Goal: Contribute content: Contribute content

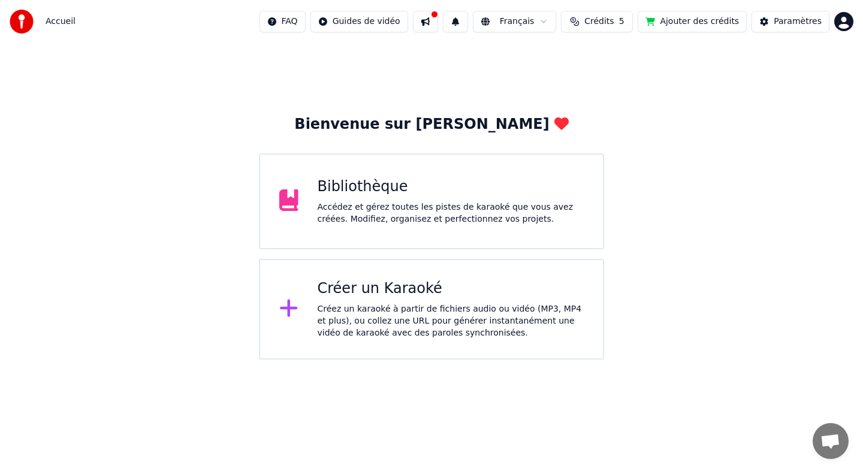
click at [363, 188] on div "Bibliothèque" at bounding box center [451, 186] width 267 height 19
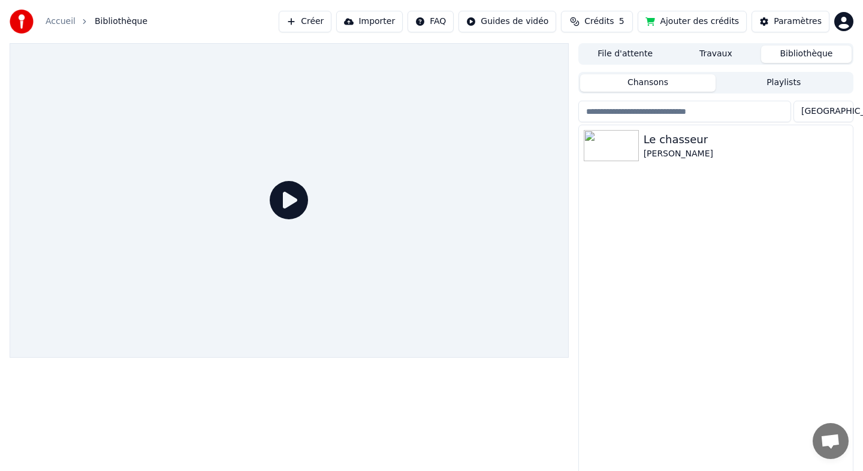
click at [670, 148] on div "[PERSON_NAME]" at bounding box center [746, 154] width 204 height 12
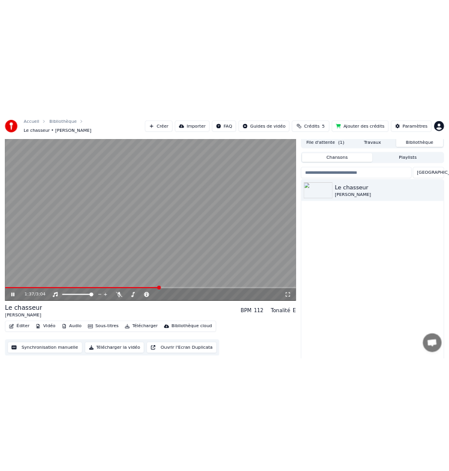
scroll to position [39, 0]
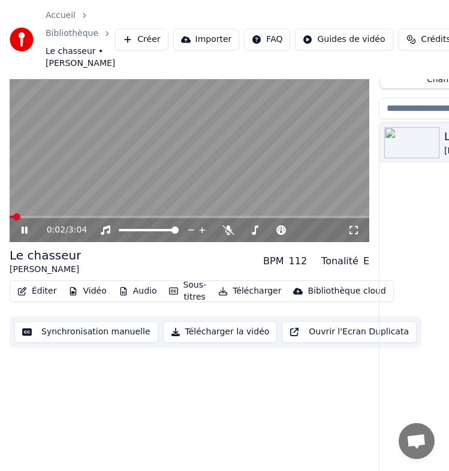
click at [13, 216] on span at bounding box center [16, 216] width 7 height 7
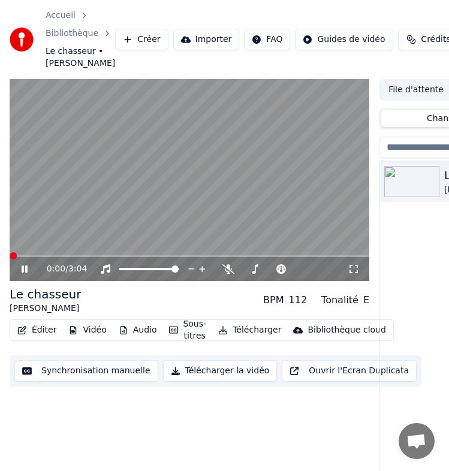
click at [10, 255] on span at bounding box center [13, 255] width 7 height 7
click at [25, 271] on icon at bounding box center [33, 269] width 28 height 10
click at [25, 270] on icon at bounding box center [24, 269] width 7 height 8
click at [25, 270] on icon at bounding box center [33, 269] width 28 height 10
click at [10, 258] on span at bounding box center [13, 255] width 7 height 7
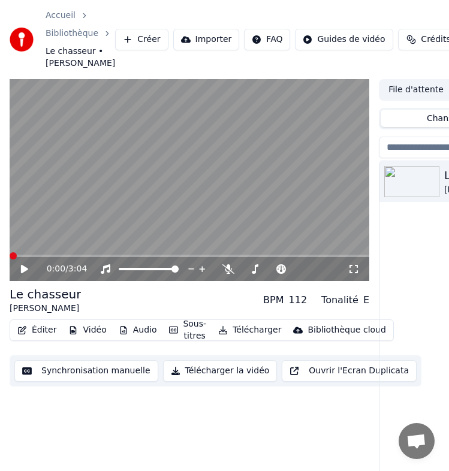
click at [21, 270] on icon at bounding box center [24, 269] width 7 height 8
click at [20, 270] on icon at bounding box center [33, 269] width 28 height 10
click at [32, 259] on span at bounding box center [35, 255] width 7 height 7
click at [25, 273] on icon at bounding box center [33, 269] width 28 height 10
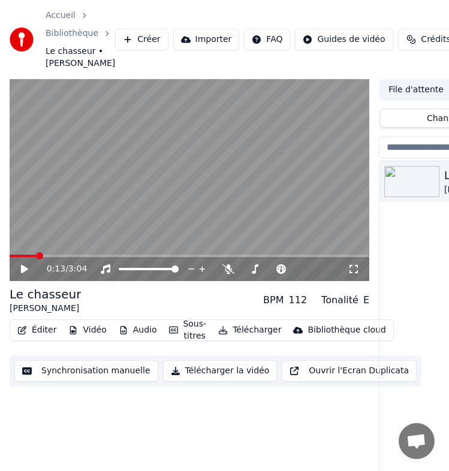
click at [46, 334] on button "Éditer" at bounding box center [37, 330] width 49 height 17
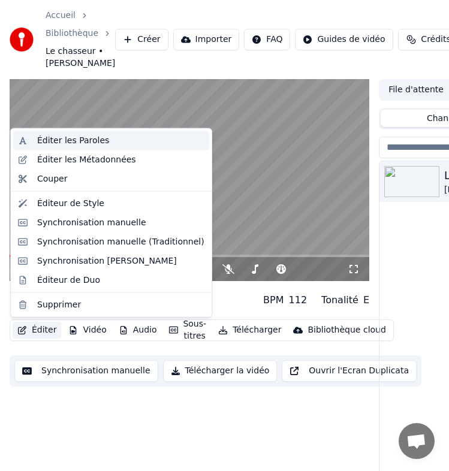
click at [96, 143] on div "Éditer les Paroles" at bounding box center [73, 141] width 72 height 12
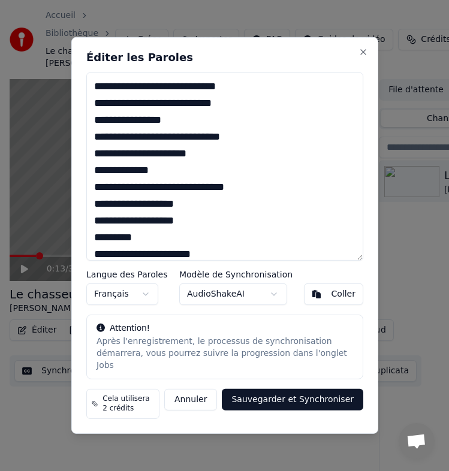
scroll to position [560, 0]
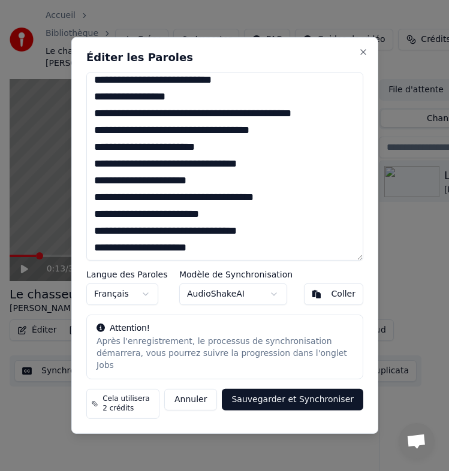
drag, startPoint x: 92, startPoint y: 92, endPoint x: 397, endPoint y: 507, distance: 514.4
click at [397, 470] on html "Accueil Bibliothèque Le chasseur • [PERSON_NAME] Créer Importer FAQ Guides de v…" at bounding box center [224, 235] width 449 height 471
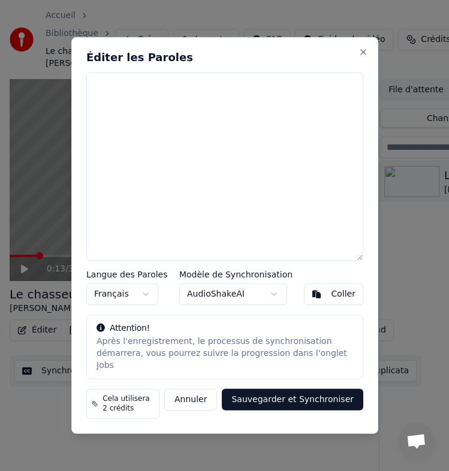
scroll to position [0, 0]
paste textarea "**********"
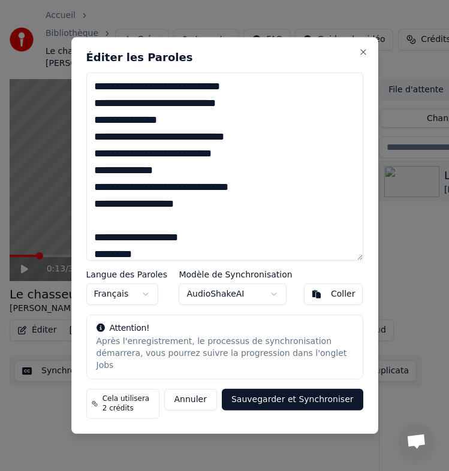
click at [226, 91] on textarea at bounding box center [224, 167] width 277 height 188
click at [240, 110] on textarea at bounding box center [224, 167] width 277 height 188
click at [165, 124] on textarea at bounding box center [224, 167] width 277 height 188
click at [243, 111] on textarea at bounding box center [224, 167] width 277 height 188
click at [241, 96] on textarea at bounding box center [224, 167] width 277 height 188
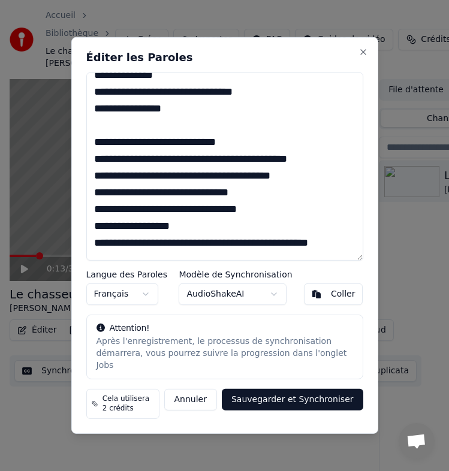
scroll to position [446, 0]
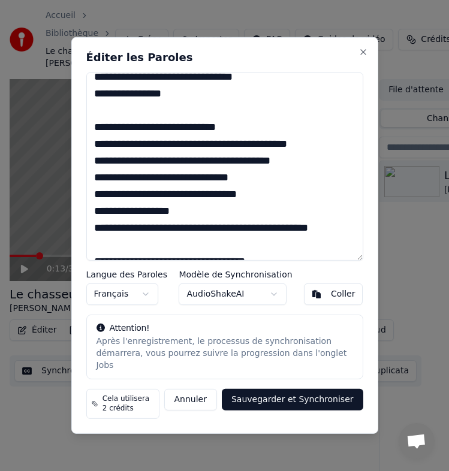
click at [288, 167] on textarea at bounding box center [224, 167] width 277 height 188
click at [301, 150] on textarea at bounding box center [224, 167] width 277 height 188
click at [250, 182] on textarea at bounding box center [224, 167] width 277 height 188
click at [250, 197] on textarea at bounding box center [224, 167] width 277 height 188
click at [203, 218] on textarea at bounding box center [224, 167] width 277 height 188
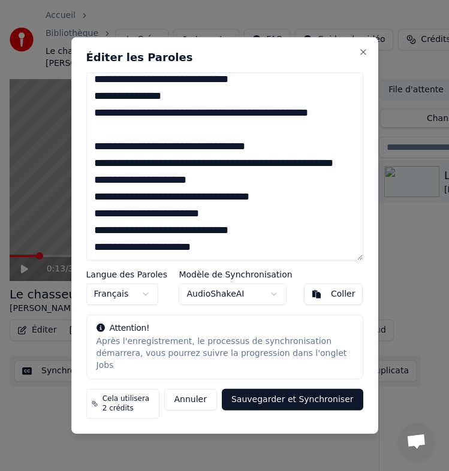
scroll to position [594, 0]
click at [219, 201] on textarea at bounding box center [224, 167] width 277 height 188
click at [301, 392] on button "Sauvegarder et Synchroniser" at bounding box center [292, 400] width 141 height 22
type textarea "**********"
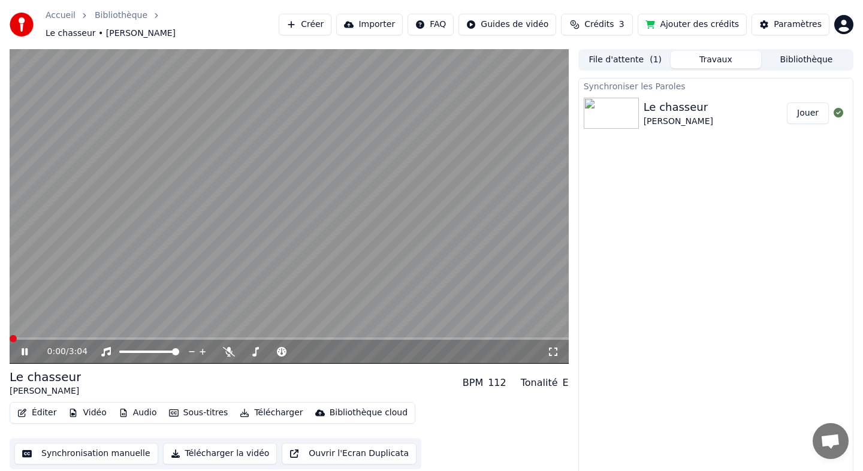
click at [10, 335] on span at bounding box center [13, 338] width 7 height 7
click at [111, 337] on span at bounding box center [61, 338] width 103 height 2
click at [98, 337] on span at bounding box center [65, 338] width 111 height 2
click at [252, 340] on div "1:44 / 3:04" at bounding box center [289, 352] width 559 height 24
click at [270, 335] on span at bounding box center [273, 338] width 7 height 7
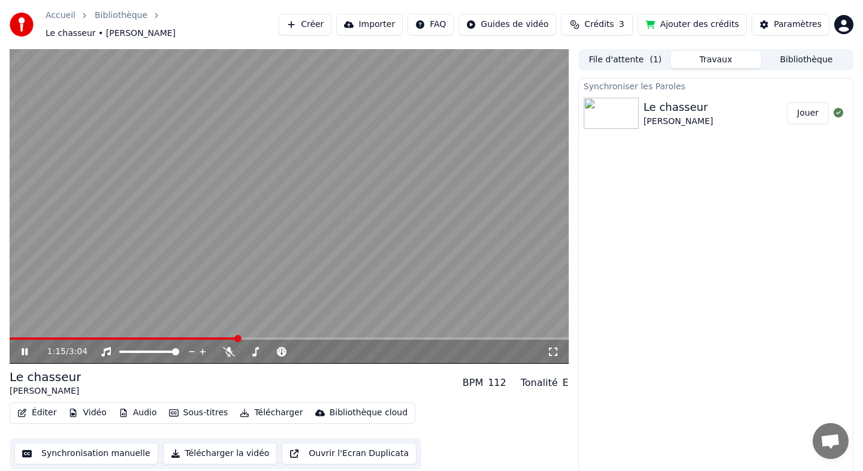
click at [236, 337] on span at bounding box center [124, 338] width 228 height 2
click at [334, 337] on span at bounding box center [172, 338] width 325 height 2
click at [322, 340] on div "1:49 / 3:04" at bounding box center [289, 352] width 559 height 24
click at [318, 340] on div "1:50 / 3:04" at bounding box center [289, 352] width 559 height 24
click at [309, 335] on span at bounding box center [312, 338] width 7 height 7
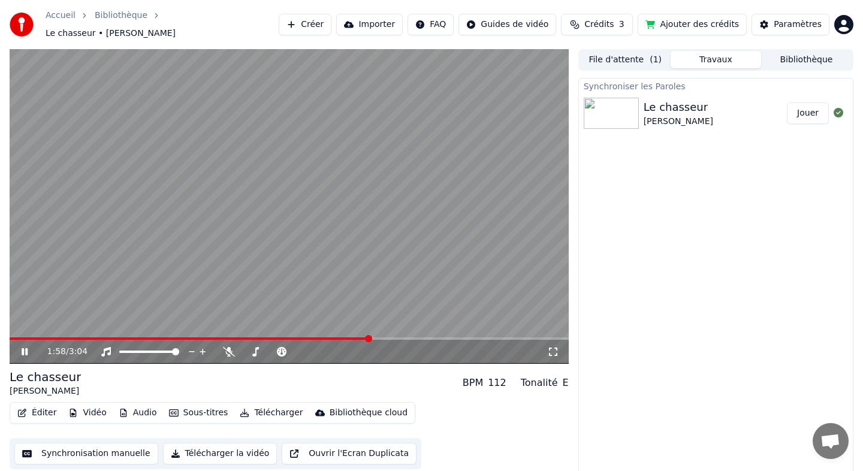
click at [128, 445] on button "Synchronisation manuelle" at bounding box center [86, 454] width 144 height 22
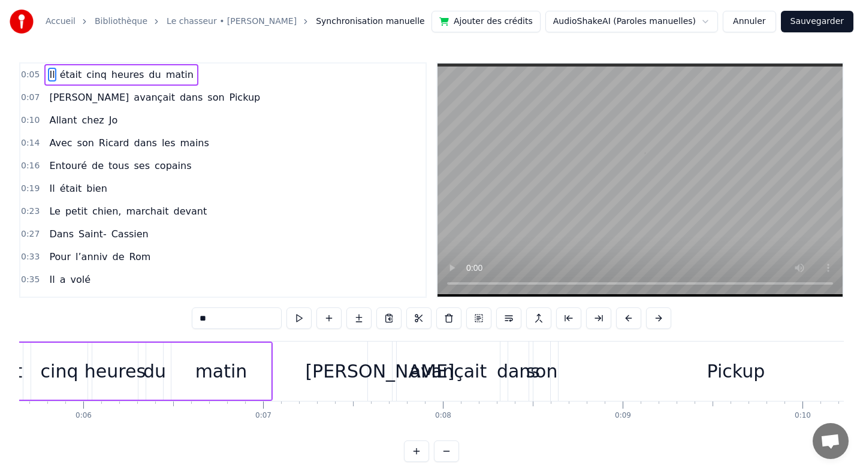
scroll to position [0, 1032]
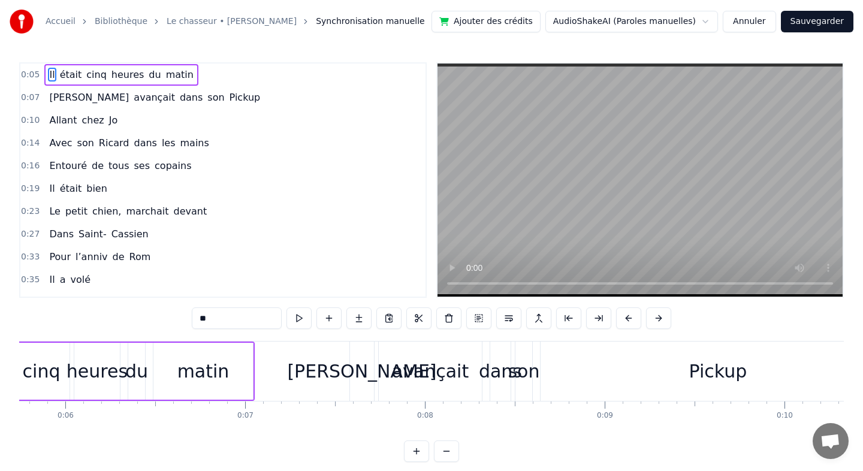
drag, startPoint x: 747, startPoint y: 371, endPoint x: 696, endPoint y: 370, distance: 50.9
click at [696, 370] on div "Pickup" at bounding box center [717, 371] width 355 height 59
type input "******"
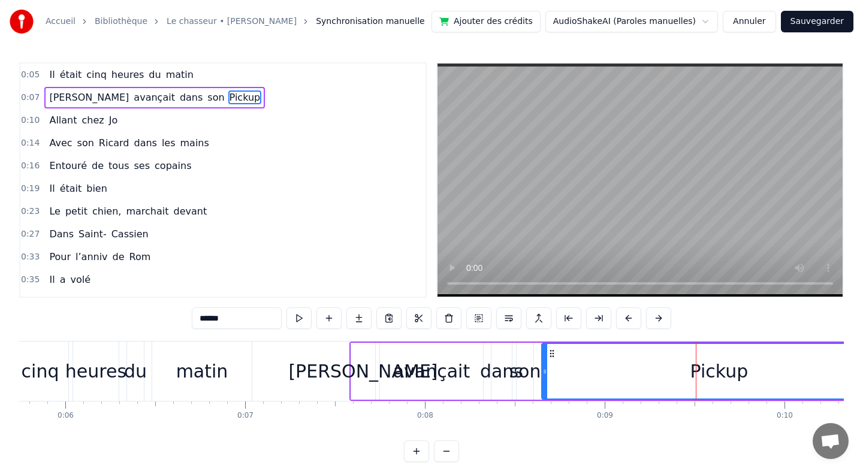
drag, startPoint x: 739, startPoint y: 373, endPoint x: 706, endPoint y: 373, distance: 32.4
click at [706, 373] on div "Pickup" at bounding box center [719, 371] width 58 height 27
drag, startPoint x: 544, startPoint y: 371, endPoint x: 551, endPoint y: 373, distance: 7.3
click at [551, 373] on icon at bounding box center [551, 372] width 5 height 10
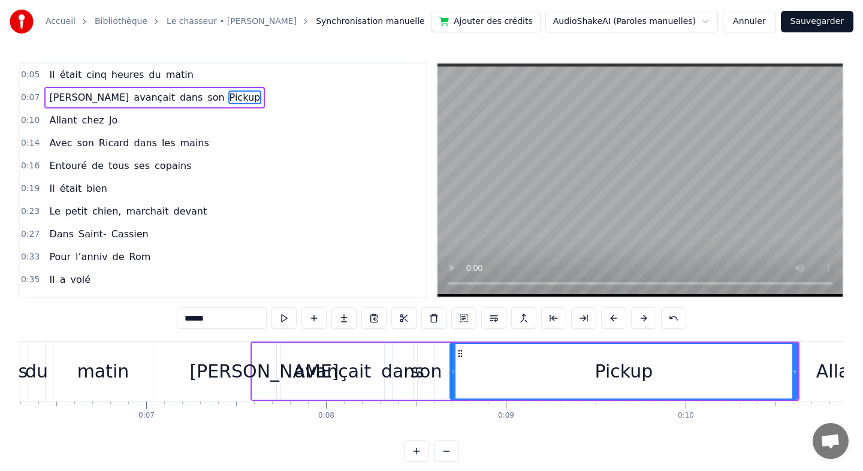
scroll to position [0, 1207]
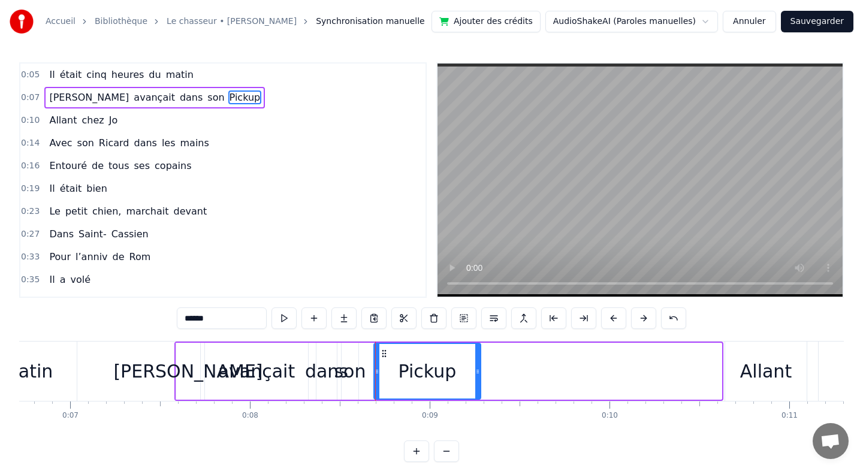
drag, startPoint x: 720, startPoint y: 370, endPoint x: 479, endPoint y: 365, distance: 240.9
click at [479, 365] on div at bounding box center [477, 371] width 5 height 55
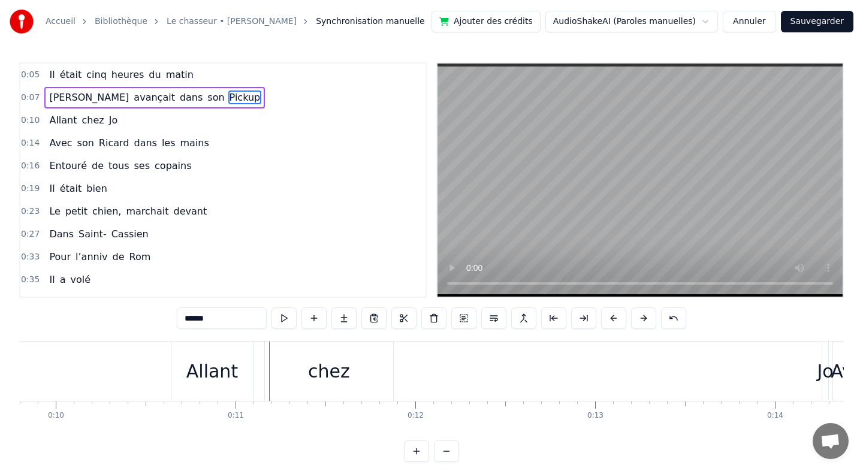
scroll to position [0, 1736]
click at [237, 368] on div "Allant" at bounding box center [238, 371] width 52 height 27
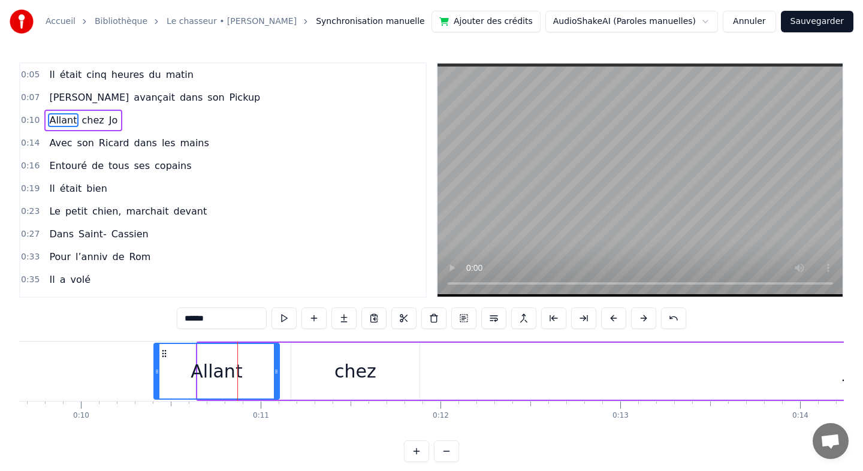
drag, startPoint x: 202, startPoint y: 372, endPoint x: 155, endPoint y: 373, distance: 46.7
click at [155, 373] on icon at bounding box center [157, 372] width 5 height 10
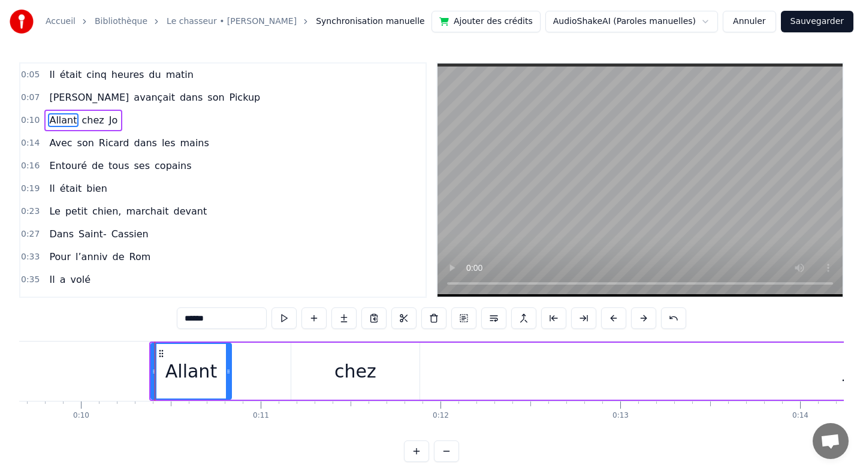
drag, startPoint x: 276, startPoint y: 368, endPoint x: 228, endPoint y: 371, distance: 48.1
click at [228, 371] on icon at bounding box center [228, 372] width 5 height 10
drag, startPoint x: 358, startPoint y: 372, endPoint x: 311, endPoint y: 372, distance: 47.3
click at [311, 372] on div "chez" at bounding box center [355, 371] width 128 height 57
type input "****"
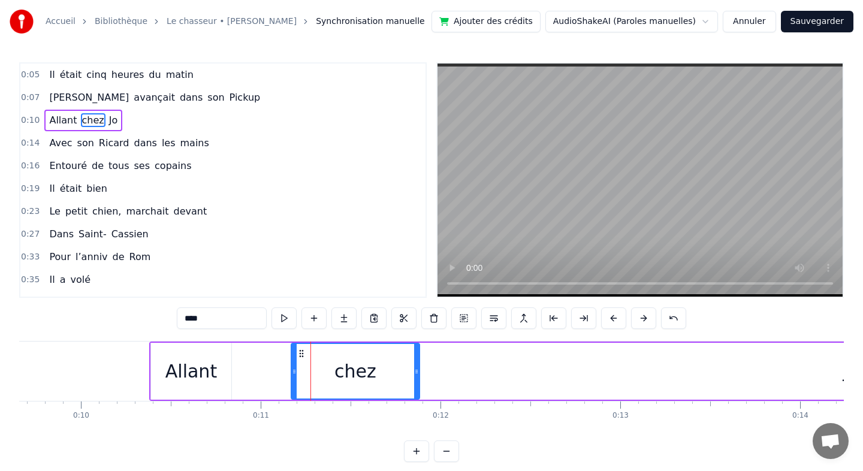
drag, startPoint x: 333, startPoint y: 344, endPoint x: 306, endPoint y: 344, distance: 27.0
click at [306, 344] on div "chez" at bounding box center [355, 371] width 127 height 55
click at [291, 373] on div "chez" at bounding box center [355, 371] width 129 height 57
drag, startPoint x: 292, startPoint y: 373, endPoint x: 231, endPoint y: 372, distance: 61.1
click at [231, 372] on icon at bounding box center [233, 372] width 5 height 10
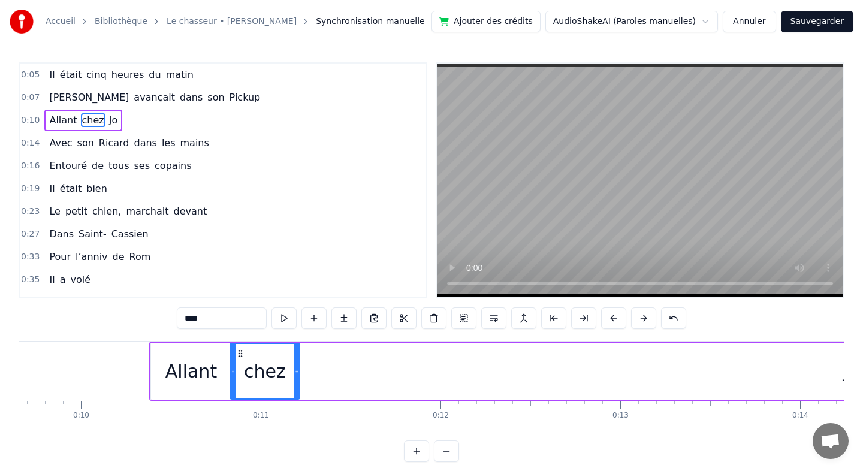
drag, startPoint x: 416, startPoint y: 370, endPoint x: 296, endPoint y: 370, distance: 119.8
click at [296, 370] on icon at bounding box center [296, 372] width 5 height 10
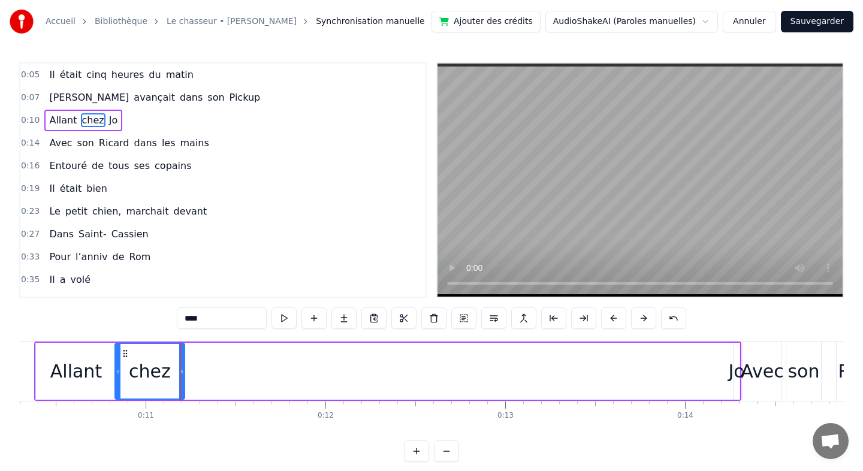
scroll to position [0, 1929]
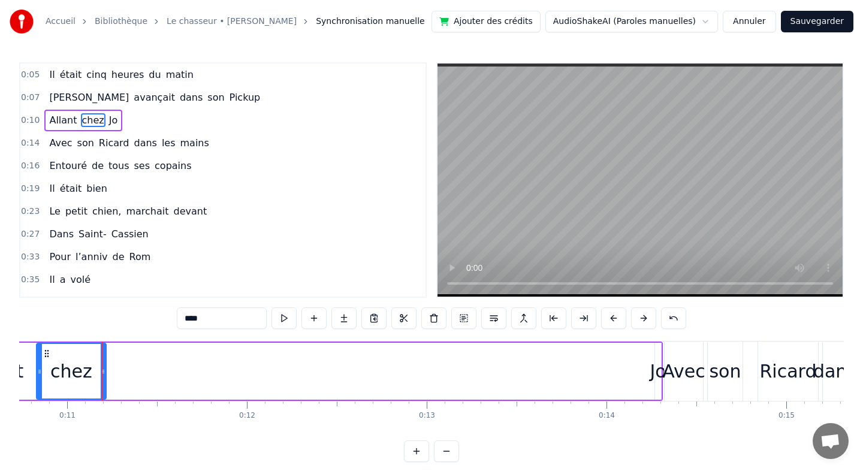
drag, startPoint x: 654, startPoint y: 377, endPoint x: 642, endPoint y: 377, distance: 12.0
click at [642, 377] on div "Allant chez Jo" at bounding box center [309, 371] width 707 height 59
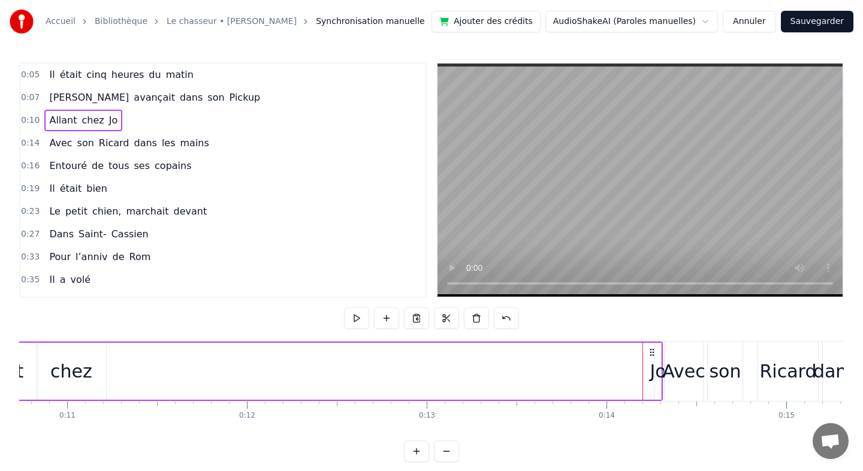
click at [661, 370] on div "Jo" at bounding box center [658, 371] width 16 height 27
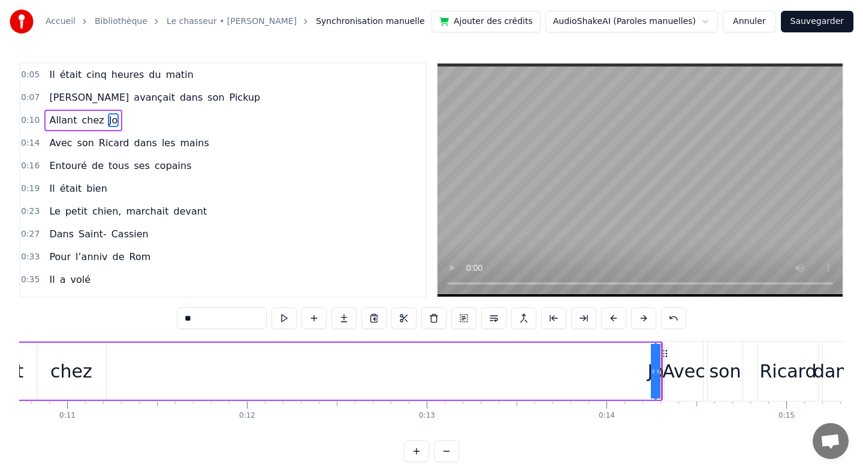
drag, startPoint x: 655, startPoint y: 370, endPoint x: 354, endPoint y: 371, distance: 301.4
click at [354, 371] on div "Allant chez Jo" at bounding box center [309, 371] width 707 height 59
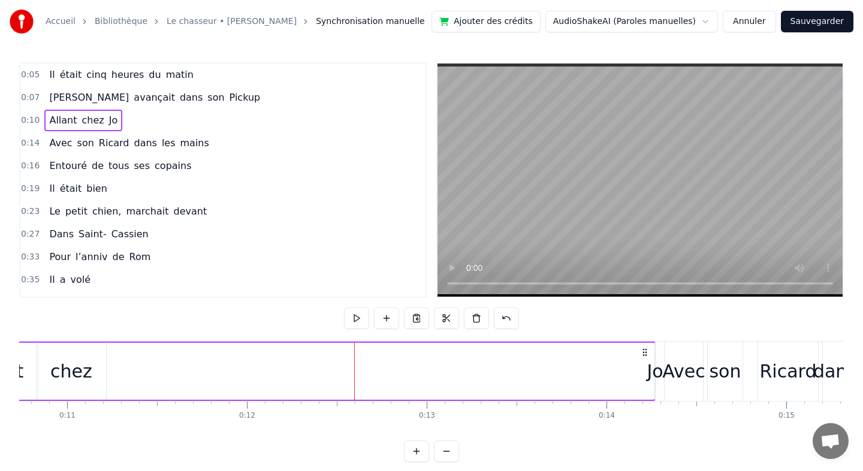
click at [655, 371] on div "Jo" at bounding box center [655, 371] width 16 height 27
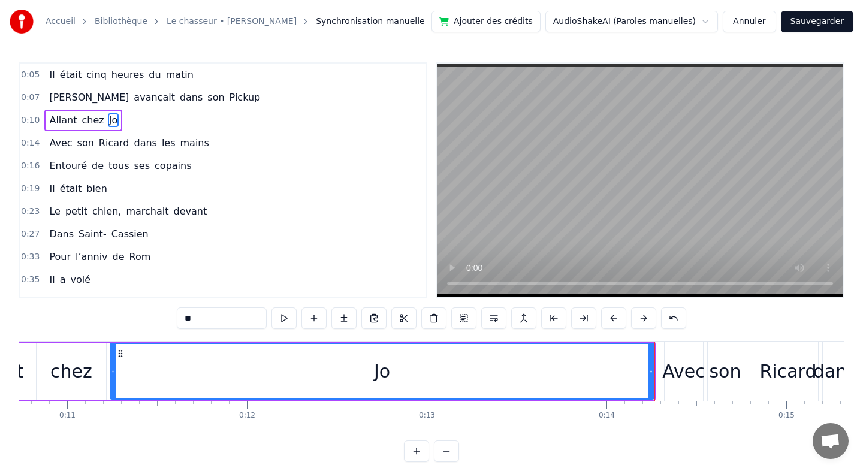
drag, startPoint x: 659, startPoint y: 373, endPoint x: 114, endPoint y: 361, distance: 544.8
click at [114, 361] on div at bounding box center [113, 371] width 5 height 55
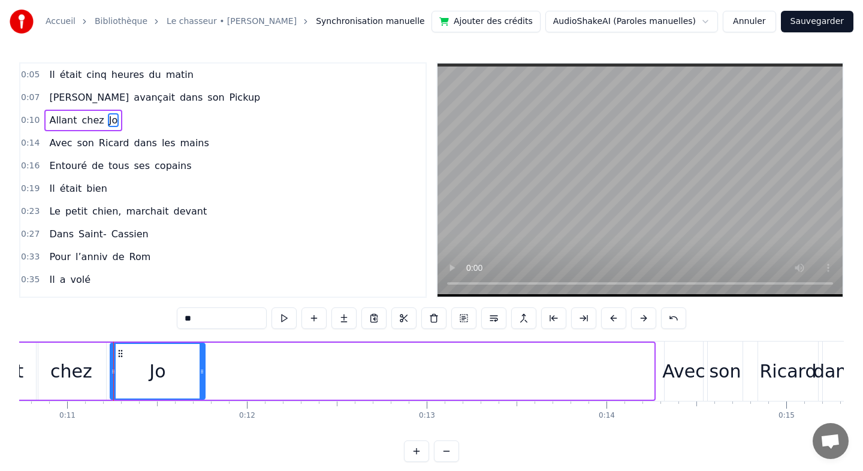
drag, startPoint x: 651, startPoint y: 371, endPoint x: 202, endPoint y: 364, distance: 448.8
click at [202, 364] on div at bounding box center [202, 371] width 5 height 55
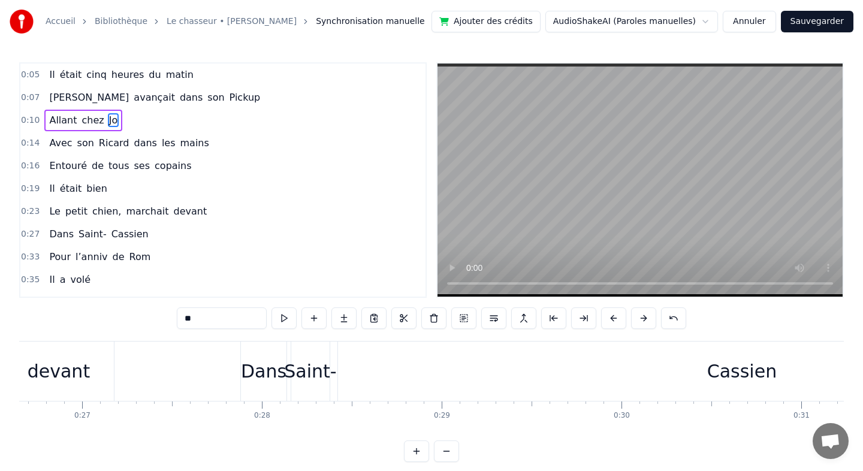
scroll to position [0, 4870]
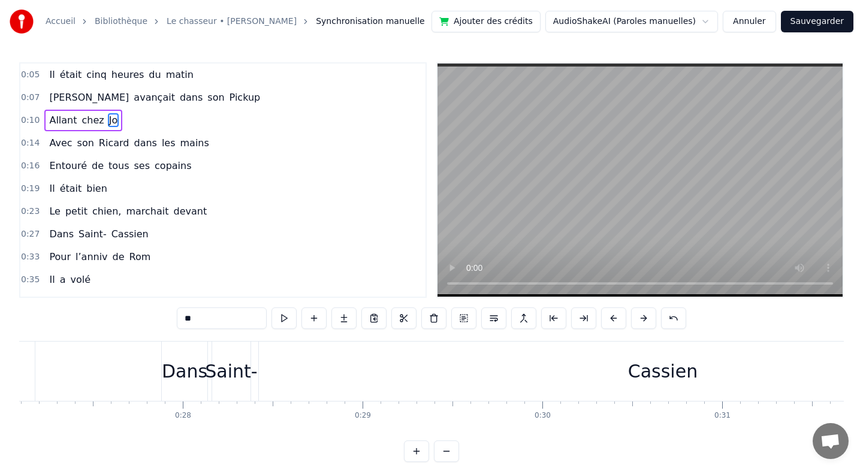
click at [659, 372] on div "Cassien" at bounding box center [663, 371] width 70 height 27
type input "*******"
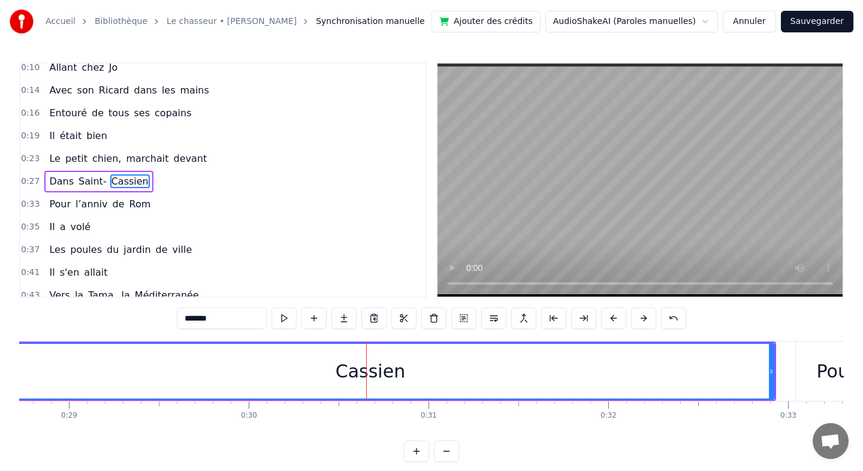
scroll to position [0, 5161]
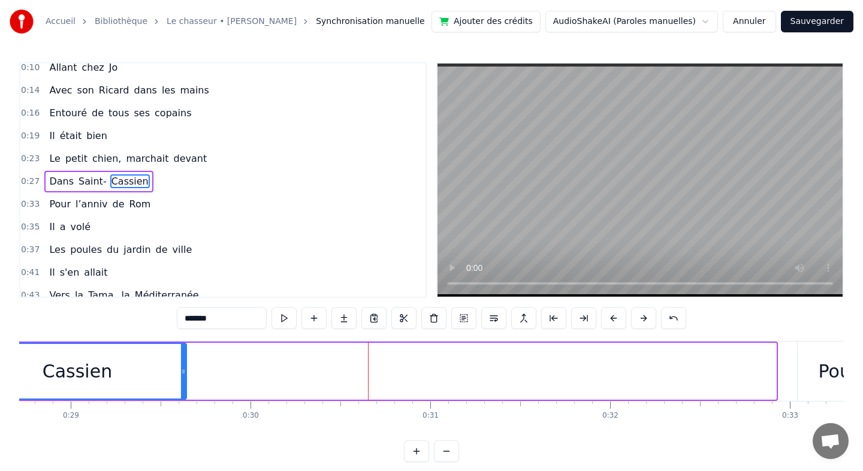
drag, startPoint x: 775, startPoint y: 371, endPoint x: 185, endPoint y: 374, distance: 589.6
click at [185, 374] on icon at bounding box center [183, 372] width 5 height 10
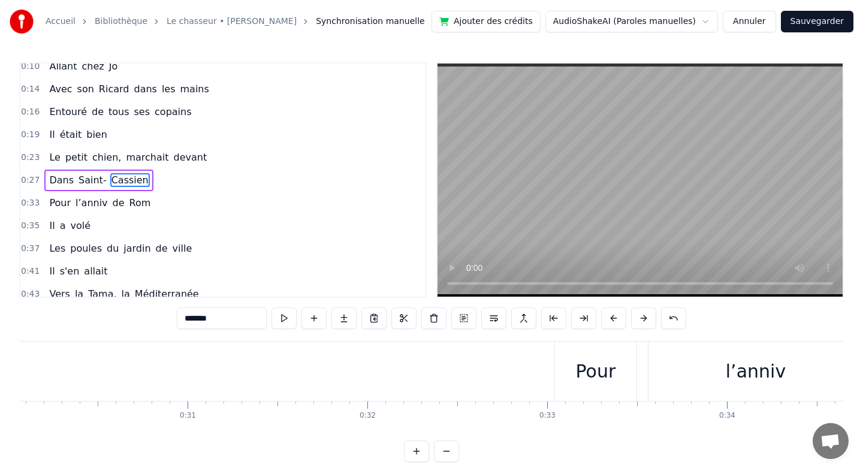
scroll to position [0, 5465]
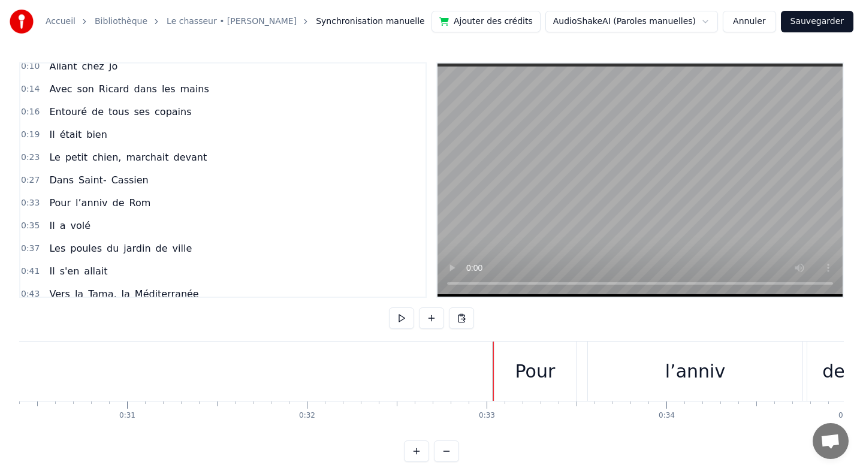
click at [497, 369] on div "Pour" at bounding box center [534, 371] width 81 height 59
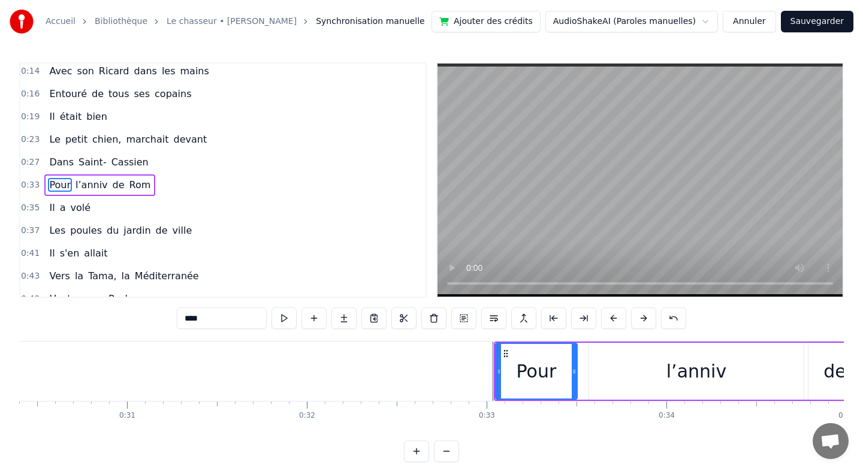
scroll to position [77, 0]
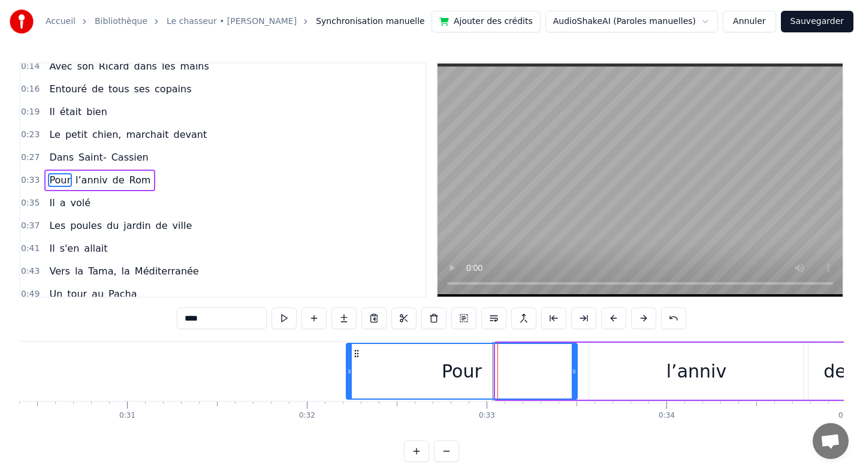
drag, startPoint x: 496, startPoint y: 369, endPoint x: 352, endPoint y: 373, distance: 143.3
click at [352, 373] on icon at bounding box center [349, 372] width 5 height 10
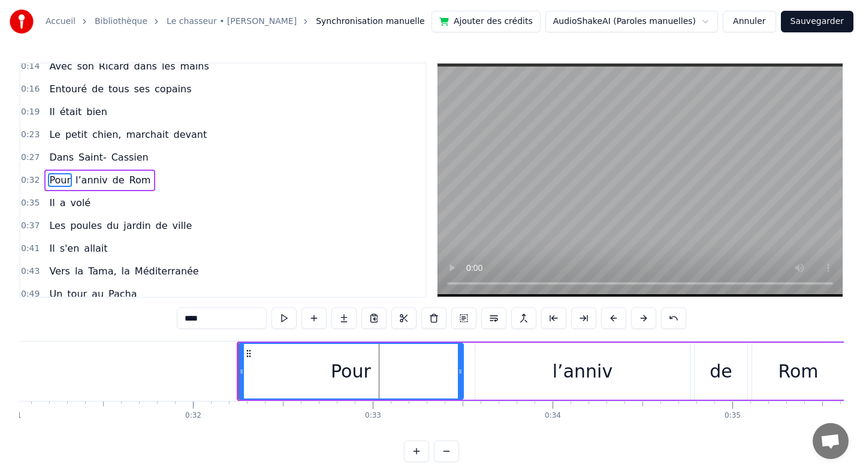
scroll to position [0, 5584]
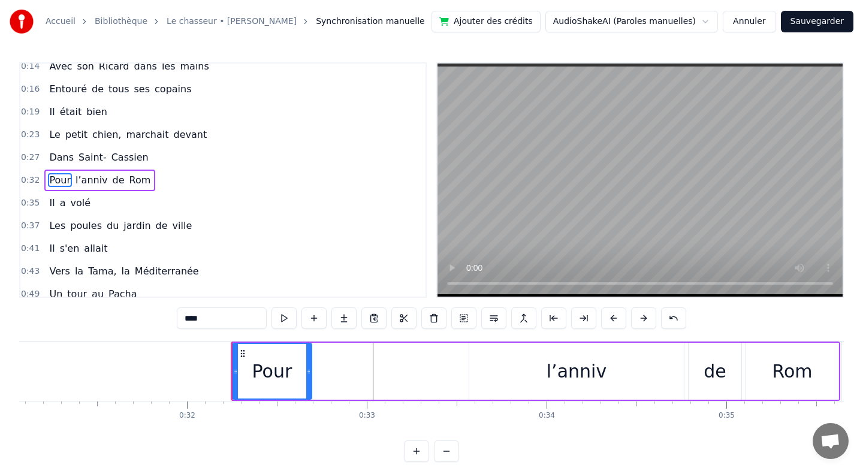
drag, startPoint x: 454, startPoint y: 369, endPoint x: 309, endPoint y: 368, distance: 145.6
click at [309, 368] on icon at bounding box center [308, 372] width 5 height 10
click at [470, 369] on div "l’anniv" at bounding box center [576, 371] width 215 height 57
type input "*******"
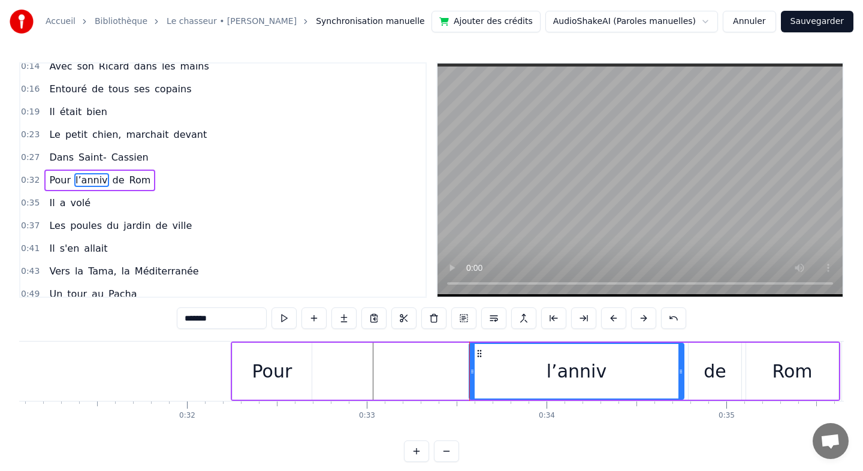
drag, startPoint x: 469, startPoint y: 369, endPoint x: 383, endPoint y: 374, distance: 85.9
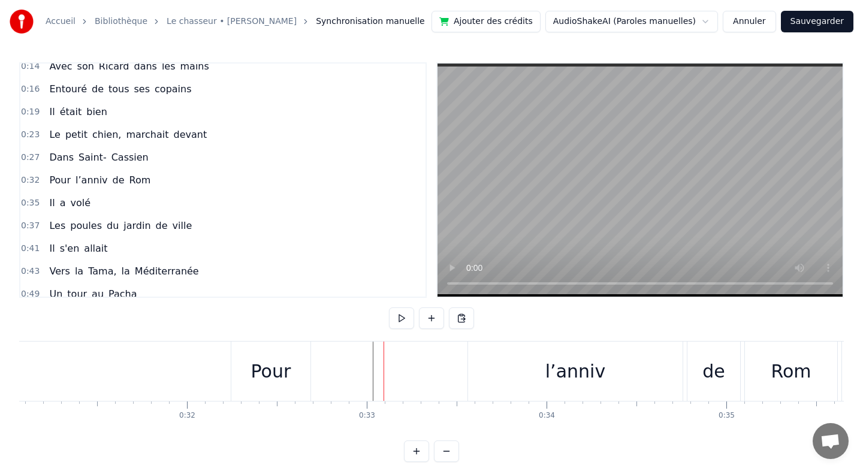
click at [473, 369] on div "l’anniv" at bounding box center [575, 371] width 215 height 59
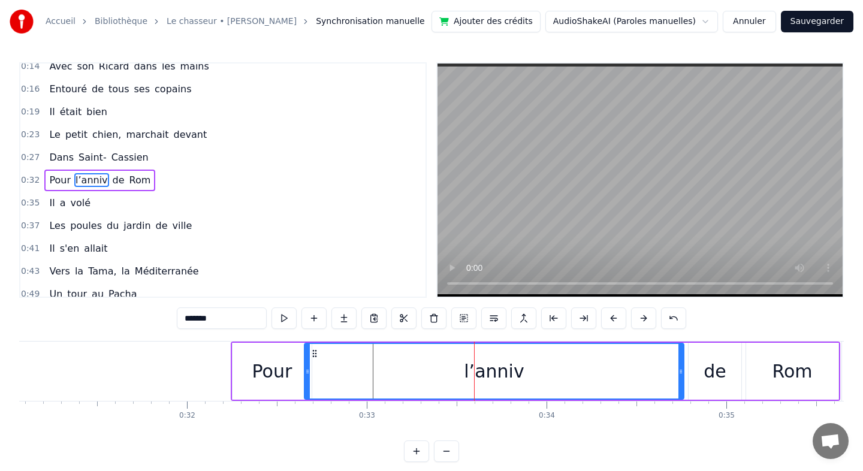
drag, startPoint x: 472, startPoint y: 369, endPoint x: 307, endPoint y: 373, distance: 164.8
click at [307, 373] on icon at bounding box center [307, 372] width 5 height 10
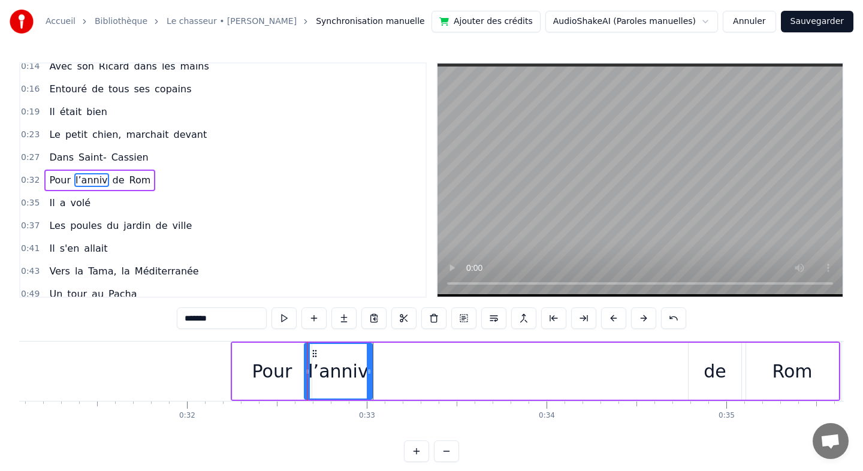
drag, startPoint x: 681, startPoint y: 370, endPoint x: 370, endPoint y: 375, distance: 311.6
click at [370, 375] on icon at bounding box center [369, 372] width 5 height 10
click at [712, 372] on div "de" at bounding box center [714, 371] width 23 height 27
type input "**"
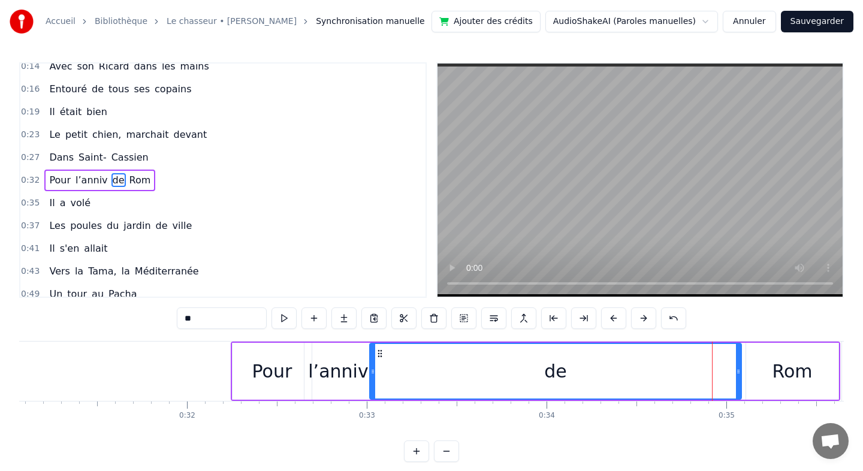
drag, startPoint x: 691, startPoint y: 372, endPoint x: 373, endPoint y: 382, distance: 318.9
click at [373, 382] on div at bounding box center [372, 371] width 5 height 55
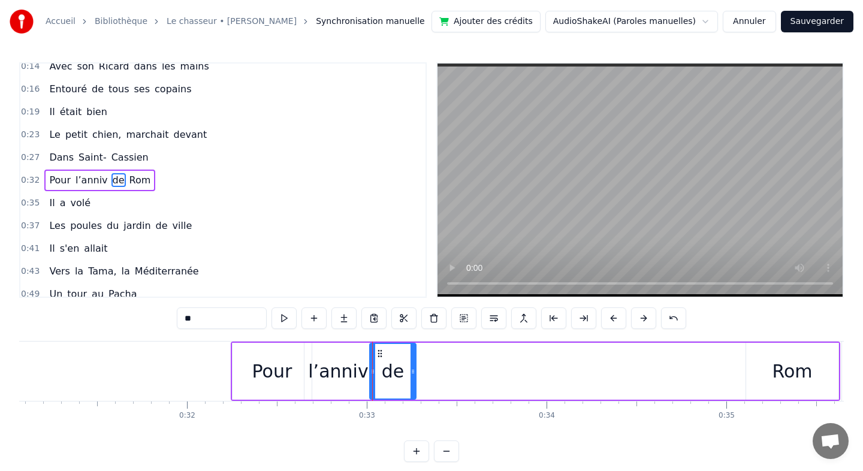
drag, startPoint x: 738, startPoint y: 371, endPoint x: 413, endPoint y: 366, distance: 325.4
click at [413, 367] on icon at bounding box center [412, 372] width 5 height 10
click at [742, 368] on div "Pour l’anniv de Rom" at bounding box center [535, 371] width 609 height 59
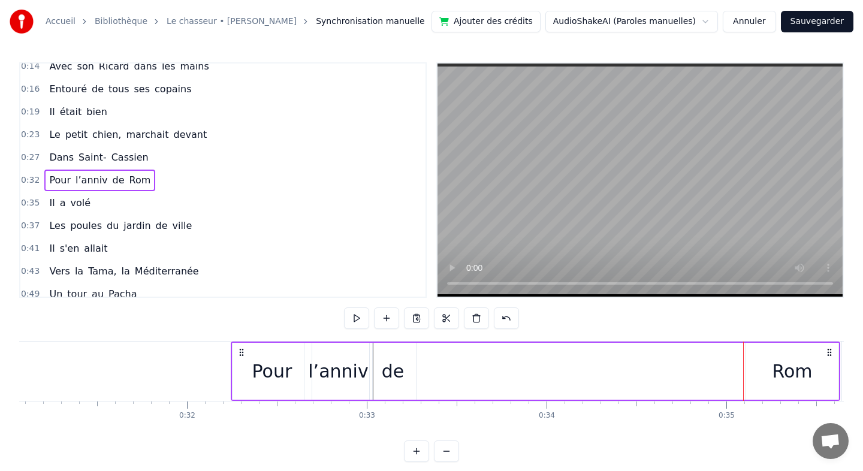
click at [744, 369] on div "Pour l’anniv de Rom" at bounding box center [535, 371] width 609 height 59
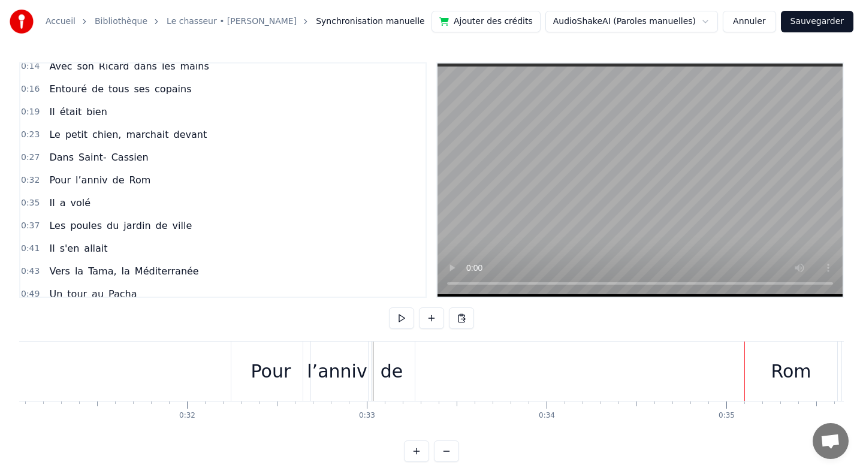
click at [759, 371] on div "Rom" at bounding box center [791, 371] width 92 height 59
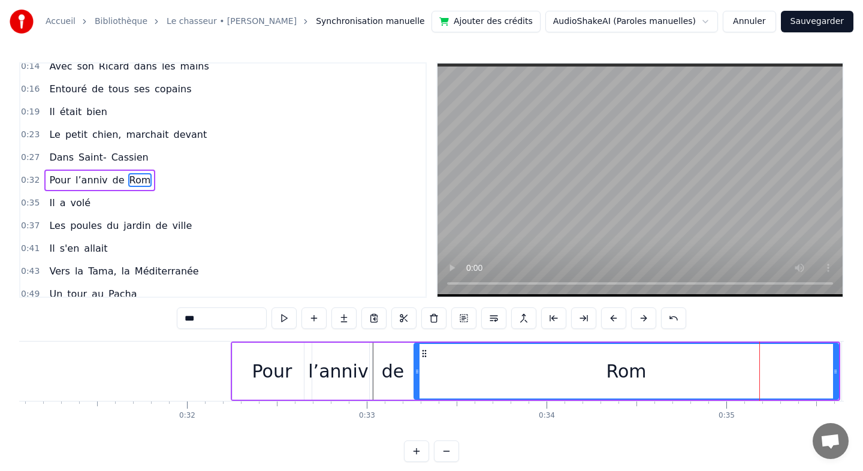
drag, startPoint x: 747, startPoint y: 370, endPoint x: 415, endPoint y: 371, distance: 331.9
click at [415, 371] on icon at bounding box center [417, 372] width 5 height 10
drag, startPoint x: 838, startPoint y: 369, endPoint x: 758, endPoint y: 379, distance: 80.3
click at [758, 379] on div "Rom" at bounding box center [625, 371] width 425 height 57
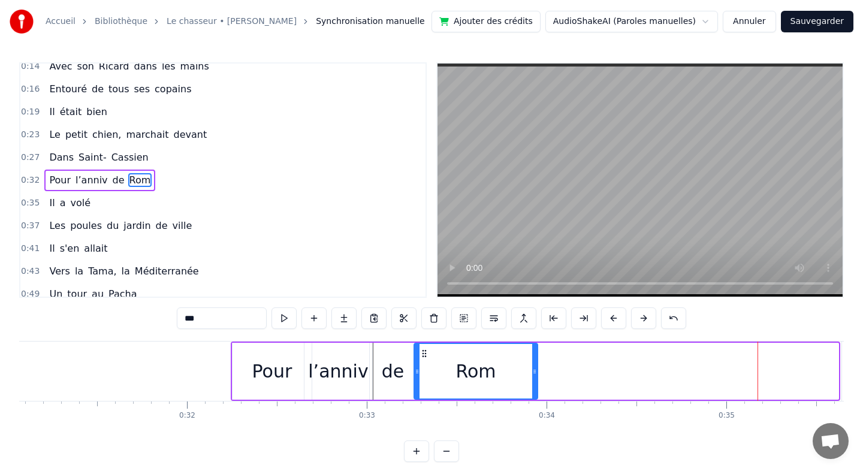
drag, startPoint x: 835, startPoint y: 370, endPoint x: 534, endPoint y: 385, distance: 301.1
click at [534, 385] on div at bounding box center [534, 371] width 5 height 55
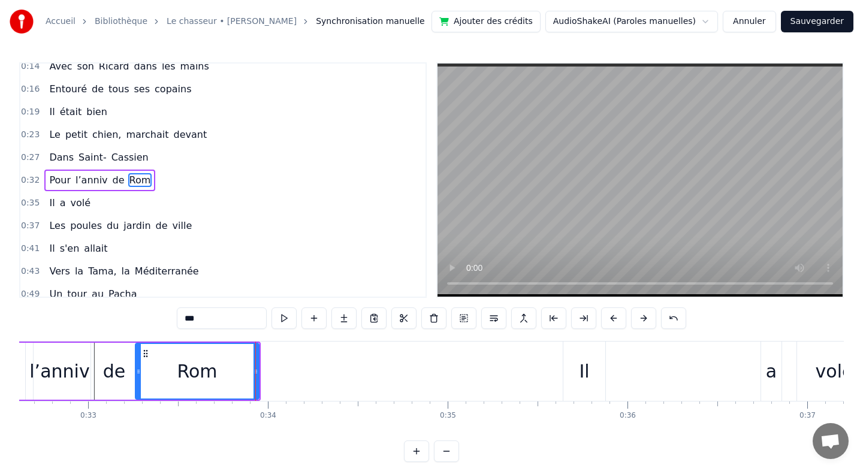
scroll to position [0, 5864]
click at [581, 370] on div "Il" at bounding box center [583, 371] width 10 height 27
type input "**"
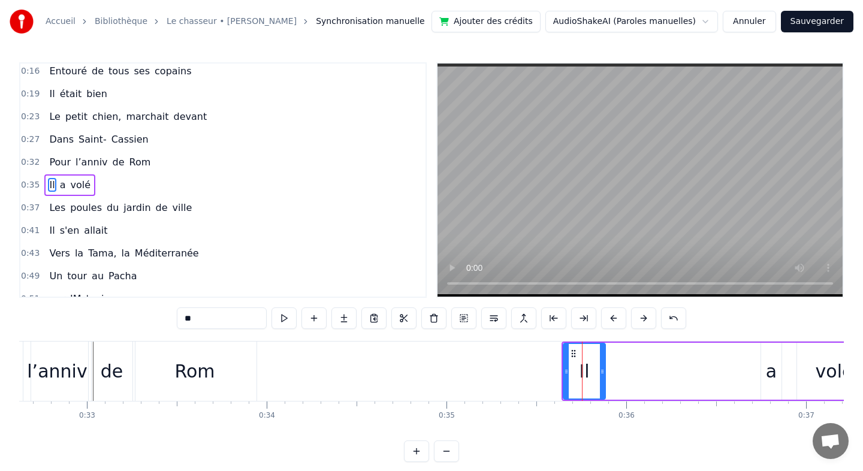
scroll to position [99, 0]
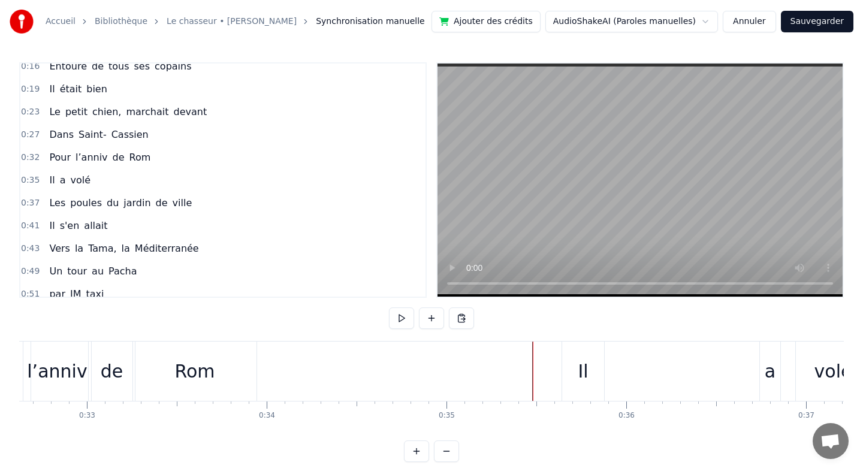
click at [571, 370] on div "Il" at bounding box center [583, 371] width 42 height 59
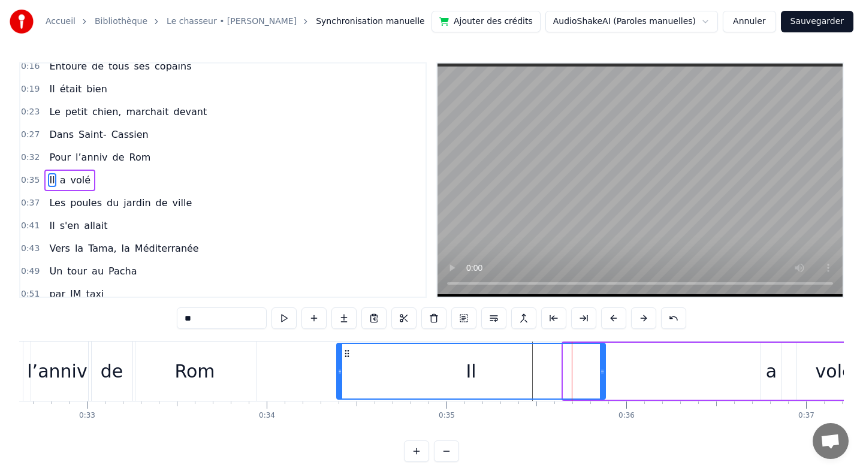
drag, startPoint x: 567, startPoint y: 374, endPoint x: 340, endPoint y: 374, distance: 226.5
click at [340, 374] on icon at bounding box center [339, 372] width 5 height 10
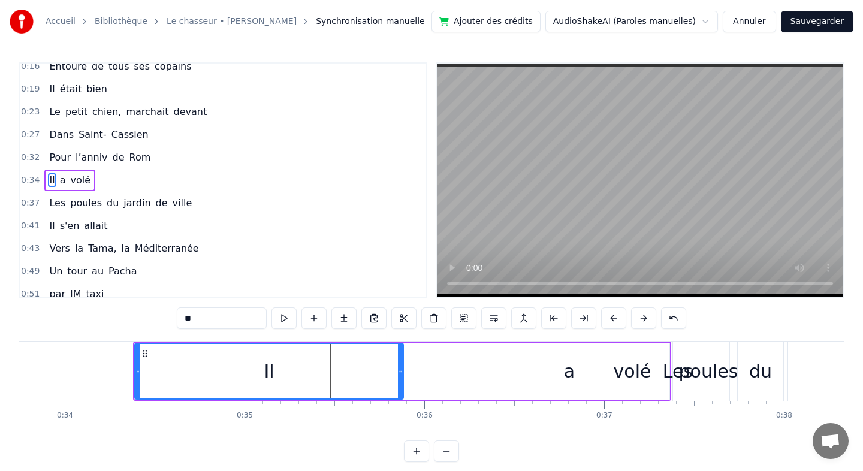
scroll to position [0, 6112]
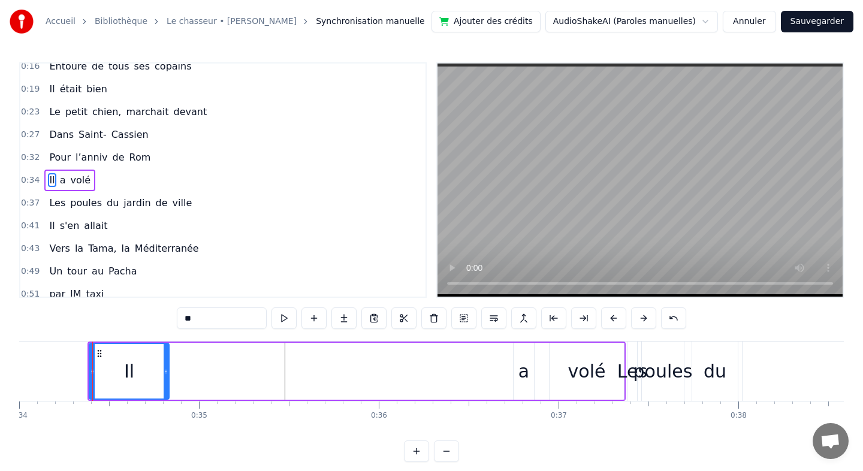
drag, startPoint x: 354, startPoint y: 372, endPoint x: 162, endPoint y: 373, distance: 192.3
click at [164, 373] on icon at bounding box center [166, 372] width 5 height 10
click at [518, 372] on div "a" at bounding box center [523, 371] width 11 height 27
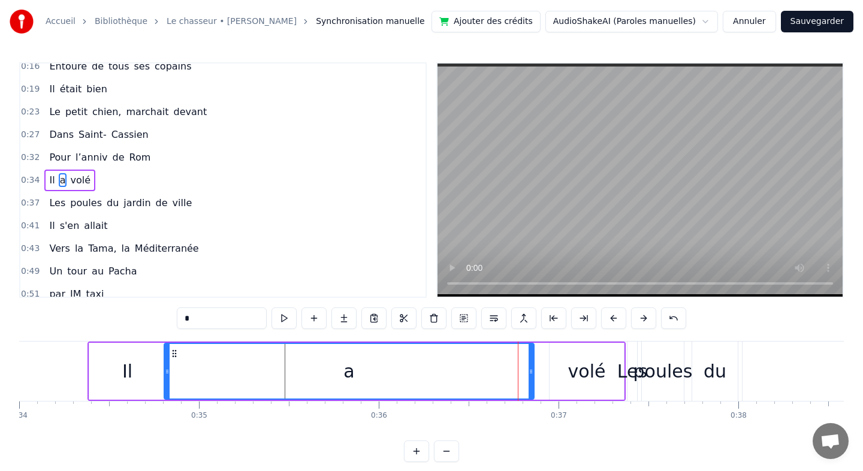
drag, startPoint x: 514, startPoint y: 371, endPoint x: 165, endPoint y: 369, distance: 349.3
click at [165, 369] on icon at bounding box center [167, 372] width 5 height 10
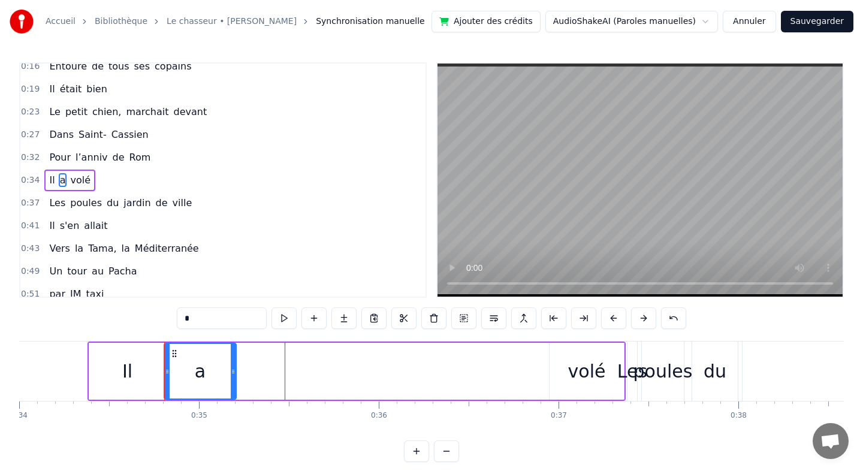
drag, startPoint x: 531, startPoint y: 367, endPoint x: 233, endPoint y: 364, distance: 297.8
click at [233, 364] on div at bounding box center [233, 371] width 5 height 55
click at [575, 376] on div "volé" at bounding box center [587, 371] width 38 height 27
type input "****"
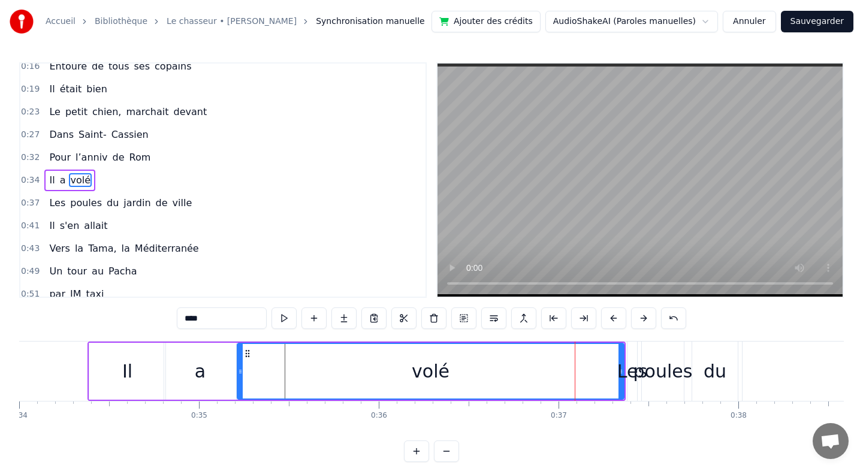
drag, startPoint x: 552, startPoint y: 371, endPoint x: 240, endPoint y: 371, distance: 312.2
click at [241, 371] on circle at bounding box center [241, 371] width 1 height 1
drag, startPoint x: 623, startPoint y: 371, endPoint x: 615, endPoint y: 371, distance: 7.8
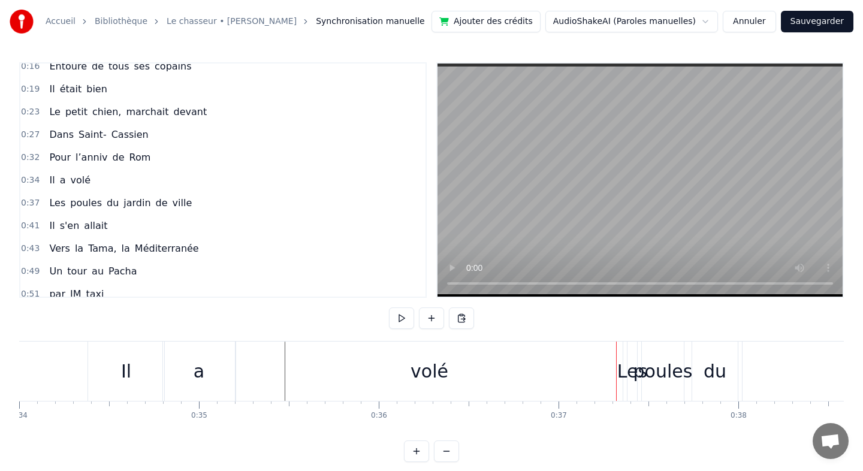
drag, startPoint x: 583, startPoint y: 374, endPoint x: 603, endPoint y: 372, distance: 20.5
click at [594, 374] on div "volé" at bounding box center [429, 371] width 386 height 59
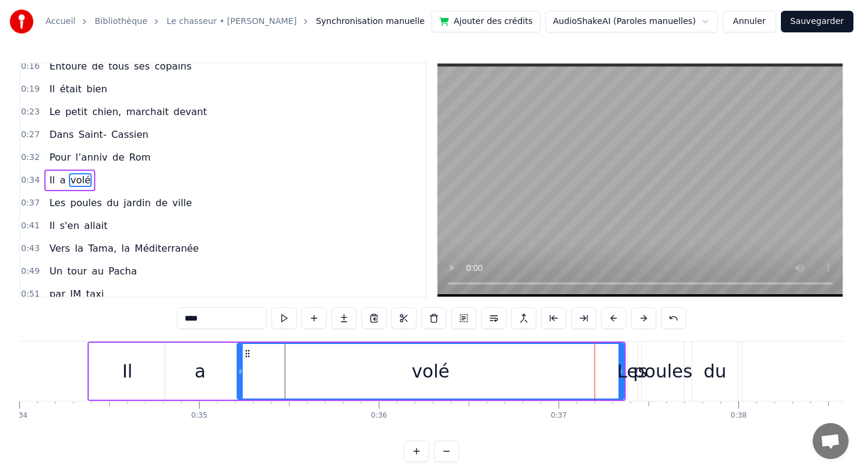
click at [623, 397] on div "volé" at bounding box center [431, 371] width 388 height 57
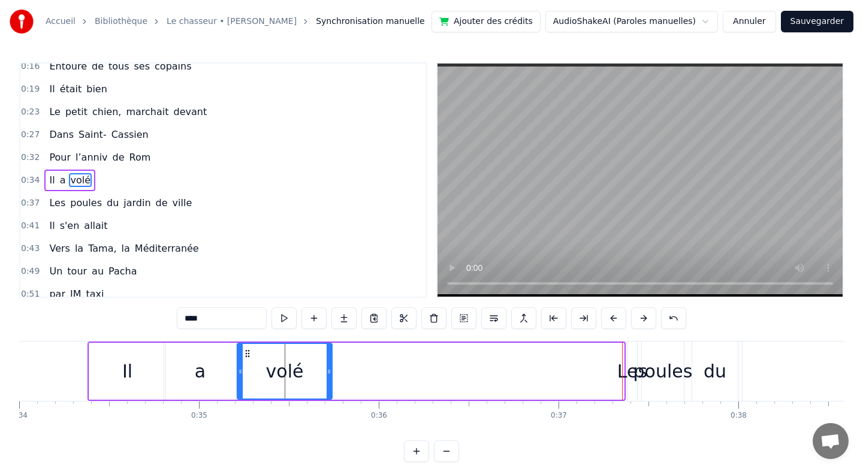
drag, startPoint x: 620, startPoint y: 389, endPoint x: 325, endPoint y: 390, distance: 294.2
click at [327, 390] on div at bounding box center [329, 371] width 5 height 55
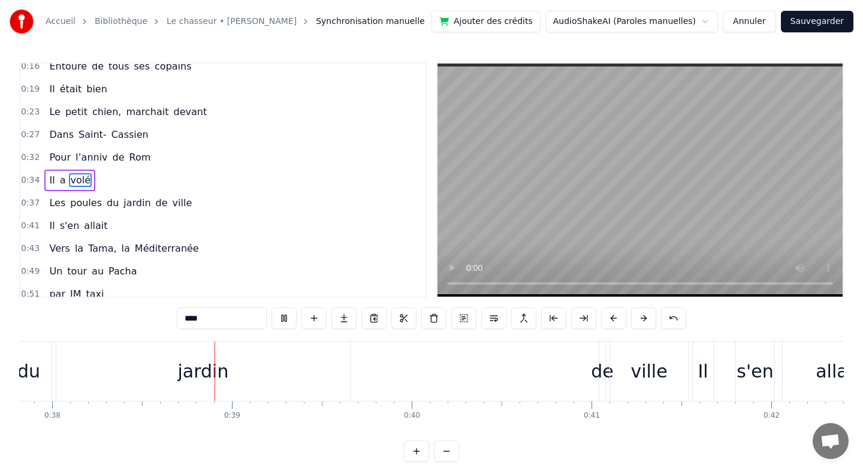
scroll to position [0, 6798]
click at [597, 379] on div "de" at bounding box center [601, 371] width 23 height 27
type input "**"
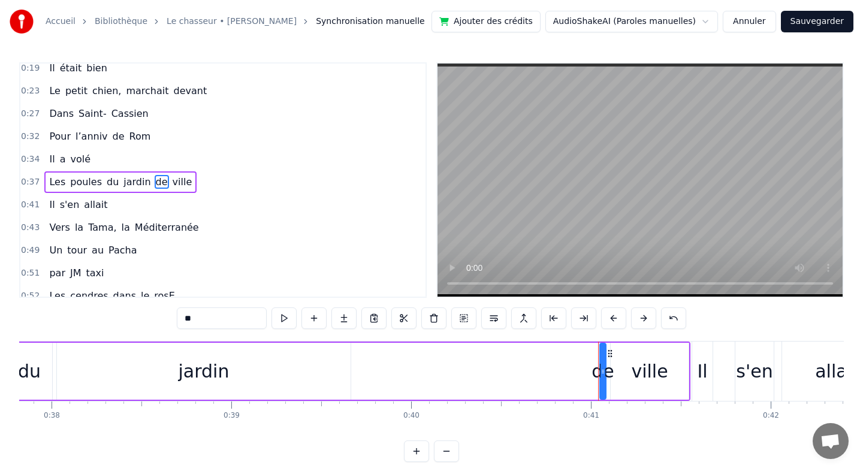
scroll to position [122, 0]
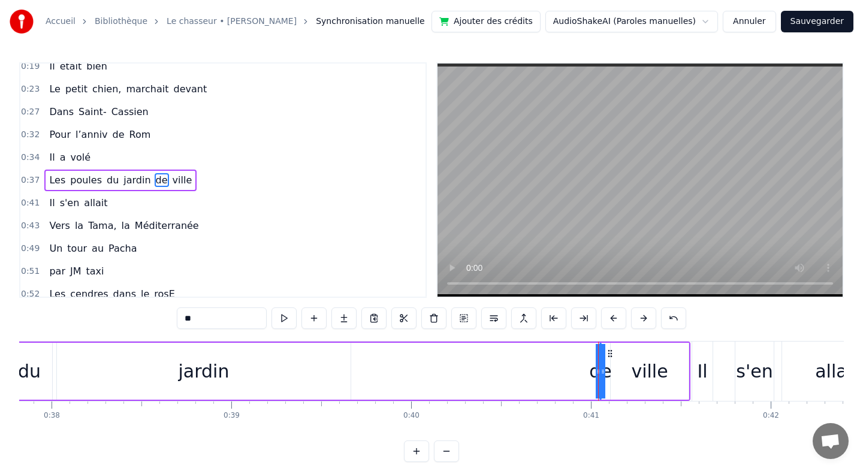
drag, startPoint x: 602, startPoint y: 373, endPoint x: 209, endPoint y: 371, distance: 392.5
click at [209, 371] on div "Les poules du jardin de ville" at bounding box center [315, 371] width 750 height 59
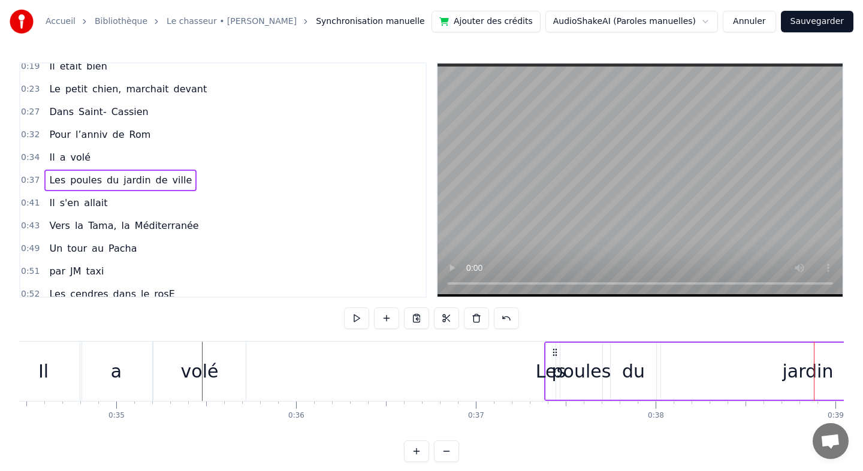
scroll to position [0, 6214]
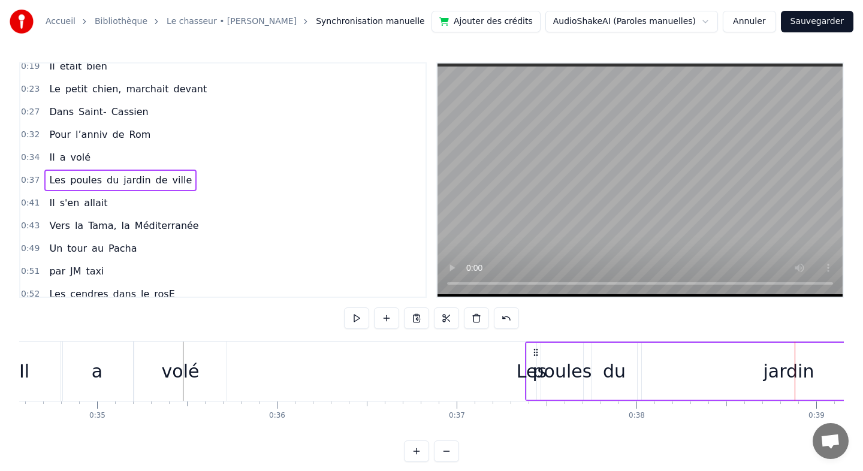
click at [528, 376] on div "Les" at bounding box center [531, 371] width 30 height 27
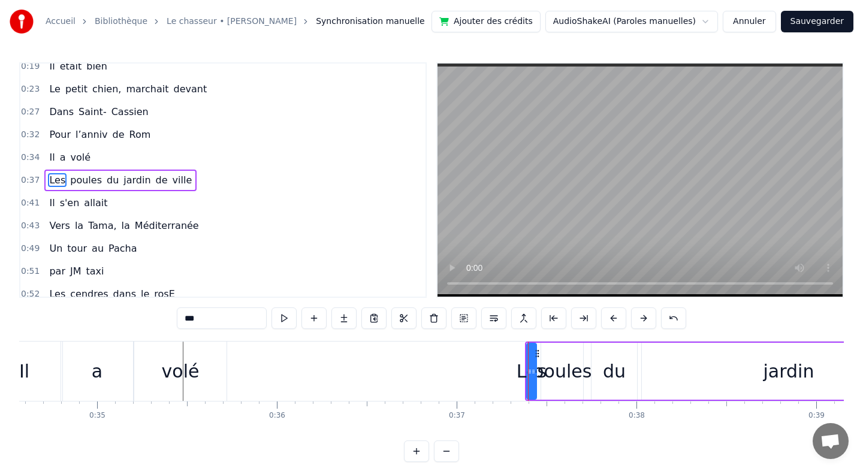
click at [519, 371] on div "Les" at bounding box center [531, 371] width 30 height 27
click at [528, 373] on icon at bounding box center [529, 372] width 5 height 10
click at [523, 373] on div "Les" at bounding box center [531, 371] width 30 height 27
click at [522, 373] on div "Les" at bounding box center [531, 371] width 30 height 27
click at [519, 374] on div "Les" at bounding box center [531, 371] width 30 height 27
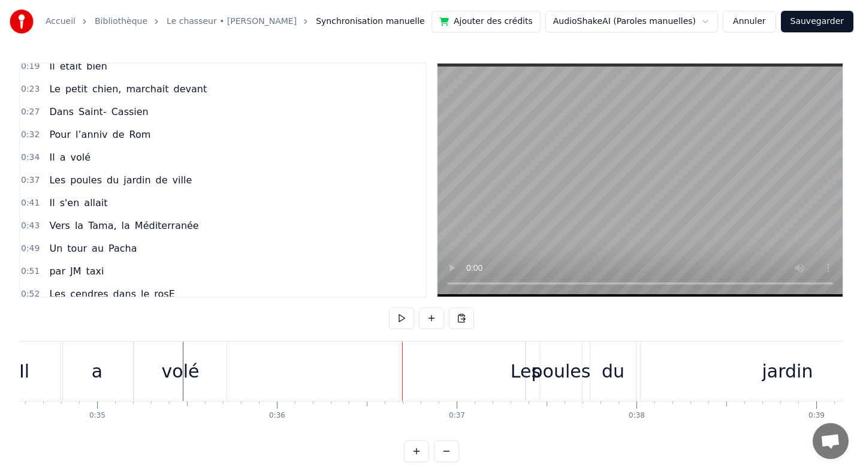
click at [531, 371] on div "Les" at bounding box center [526, 371] width 30 height 27
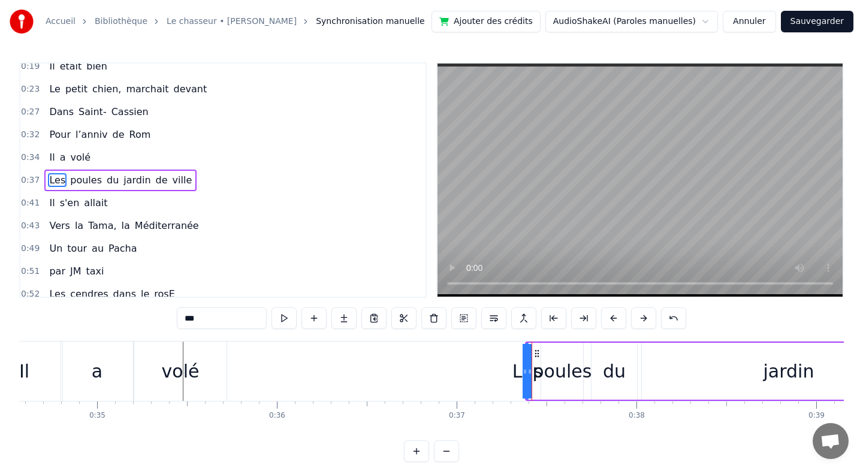
click at [519, 373] on div "Les" at bounding box center [527, 371] width 30 height 27
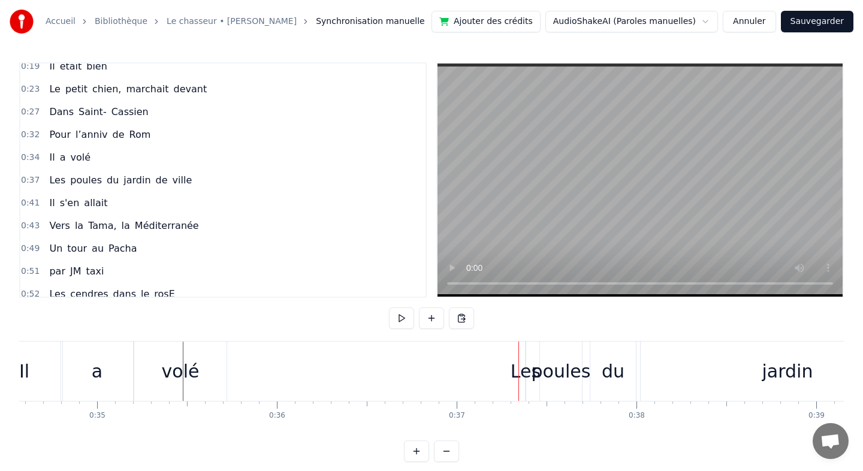
click at [525, 374] on div "Les" at bounding box center [526, 371] width 30 height 27
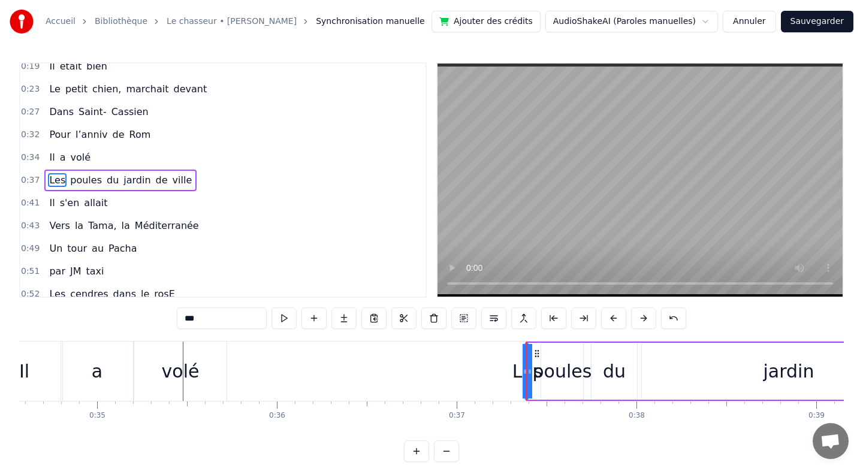
drag, startPoint x: 528, startPoint y: 373, endPoint x: 666, endPoint y: 375, distance: 137.8
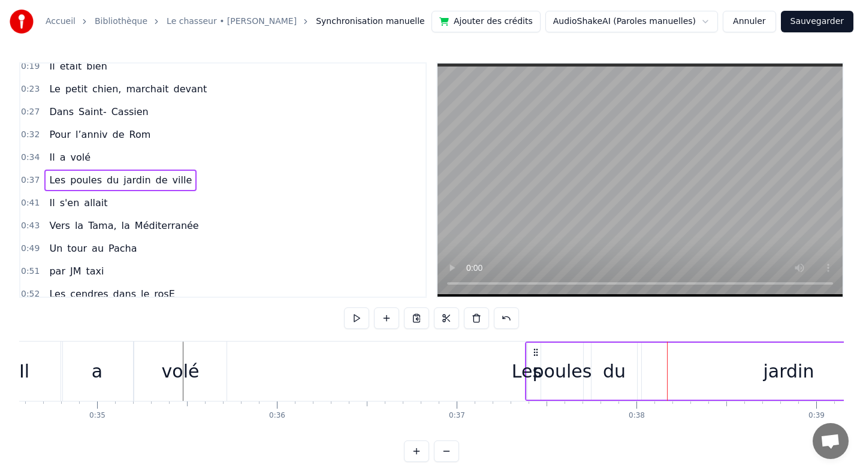
click at [557, 376] on div "poules" at bounding box center [562, 371] width 59 height 27
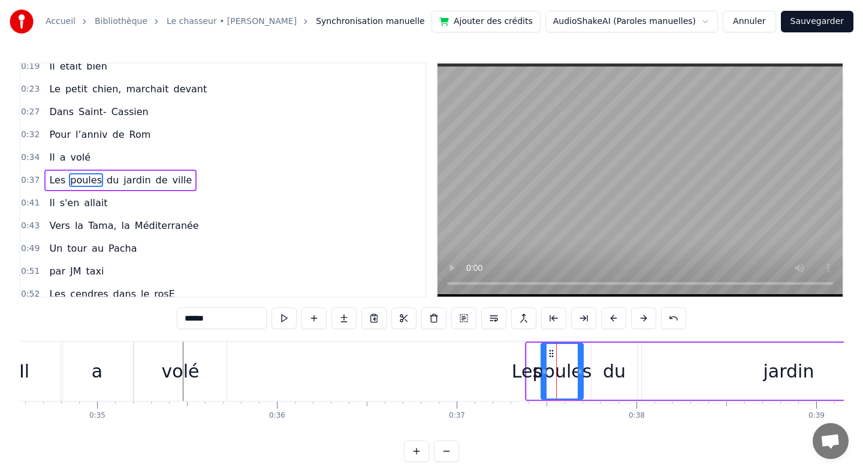
click at [519, 373] on div "Les" at bounding box center [527, 371] width 30 height 27
type input "***"
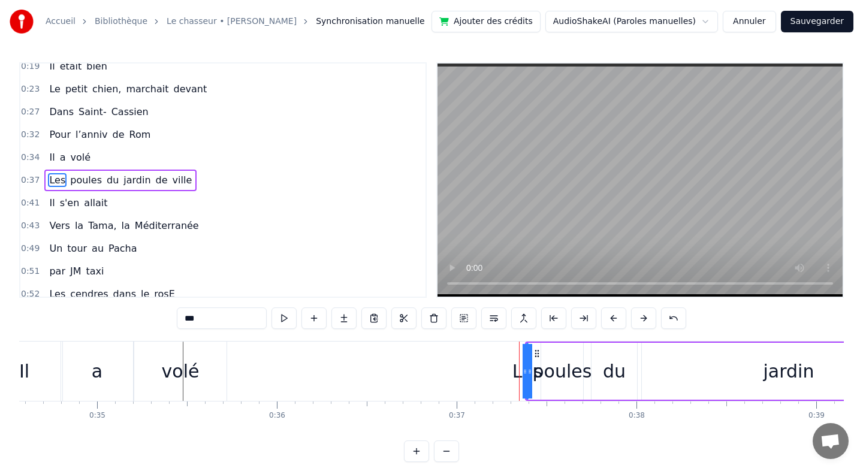
click at [515, 373] on div "Les" at bounding box center [527, 371] width 30 height 27
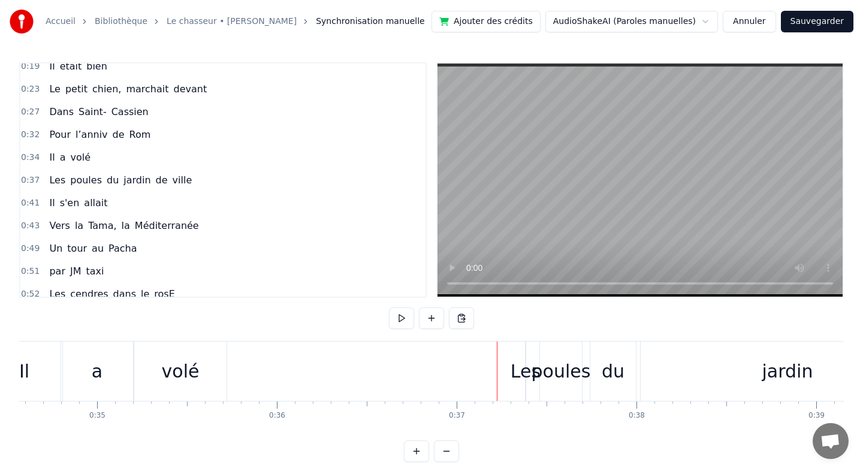
click at [520, 373] on div "Les" at bounding box center [526, 371] width 30 height 27
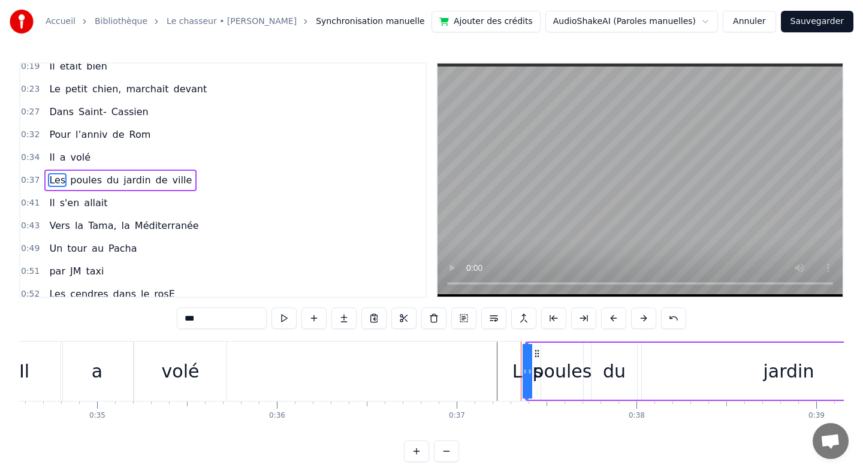
click at [516, 374] on div "Les" at bounding box center [527, 371] width 30 height 27
click at [516, 383] on div "Les" at bounding box center [527, 371] width 30 height 27
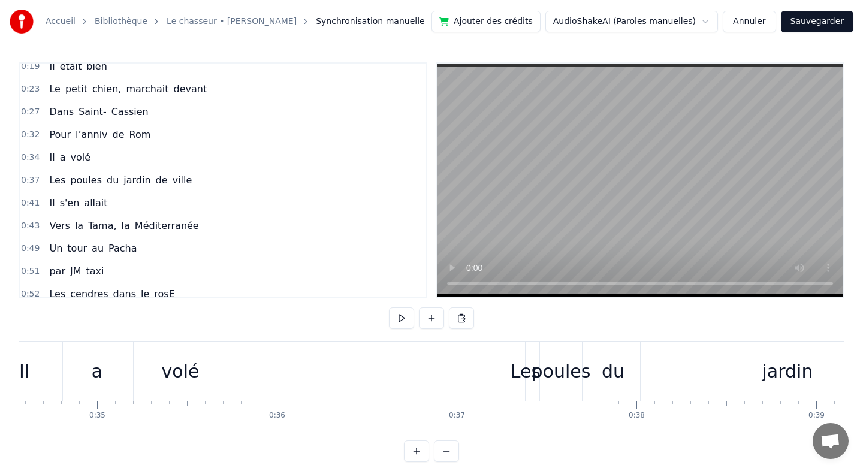
click at [525, 371] on div "Les" at bounding box center [526, 371] width 30 height 27
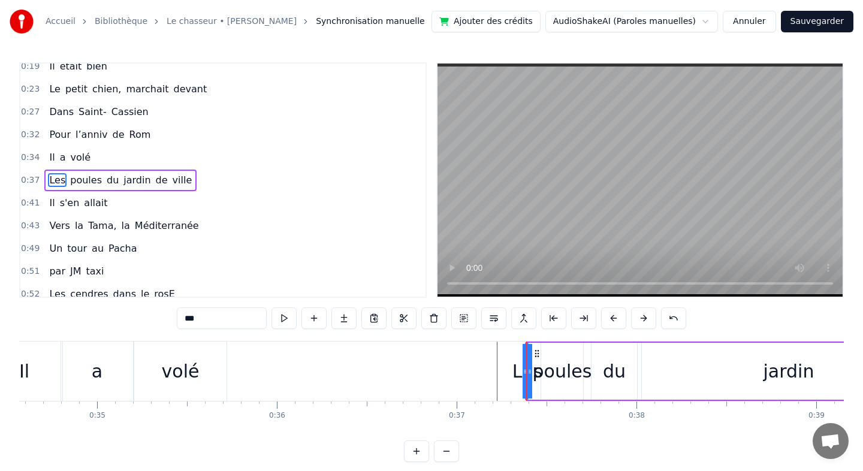
drag, startPoint x: 530, startPoint y: 371, endPoint x: 574, endPoint y: 371, distance: 43.7
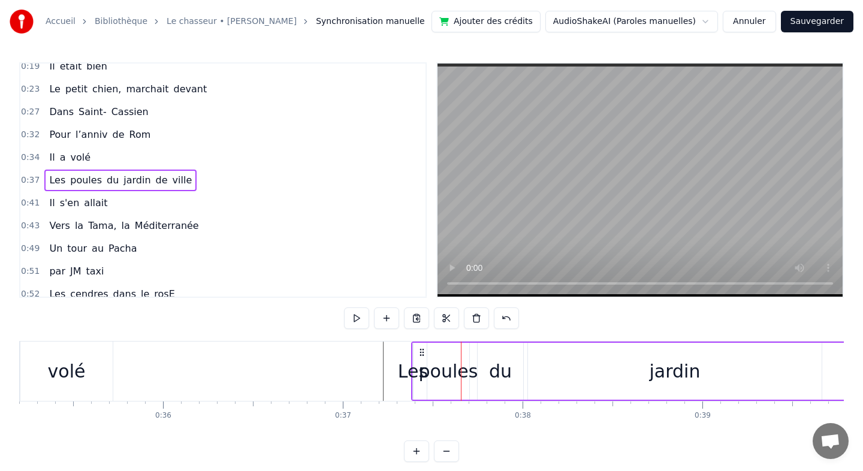
scroll to position [0, 6351]
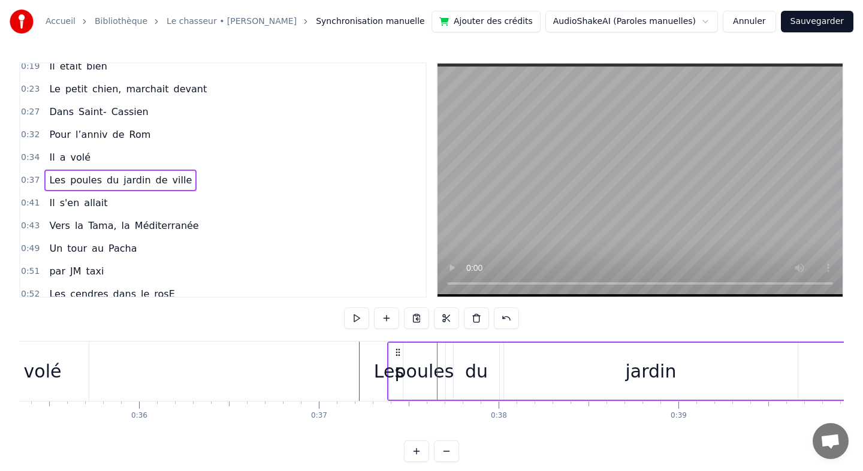
click at [666, 371] on div "jardin" at bounding box center [651, 371] width 51 height 27
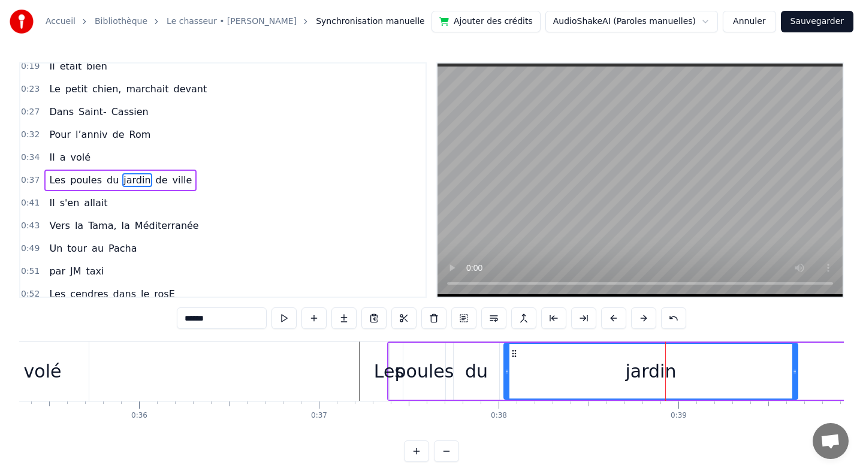
click at [798, 370] on div "Les poules du jardin de ville" at bounding box center [762, 371] width 750 height 59
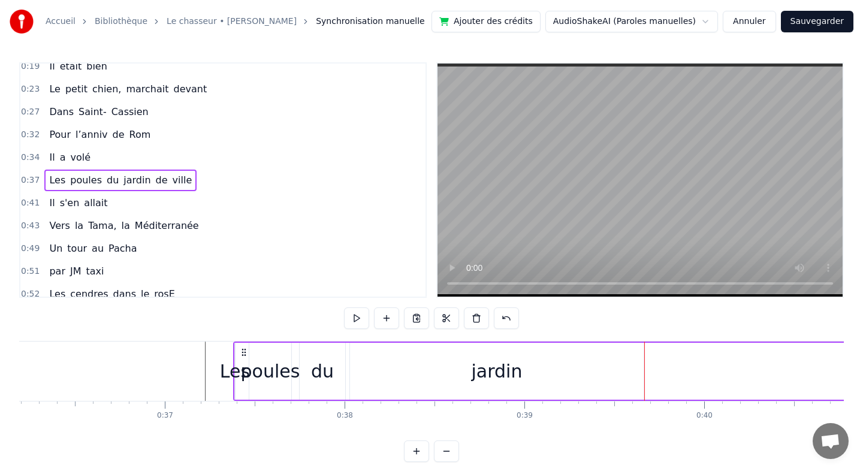
scroll to position [0, 6501]
click at [552, 371] on div "jardin" at bounding box center [502, 371] width 294 height 57
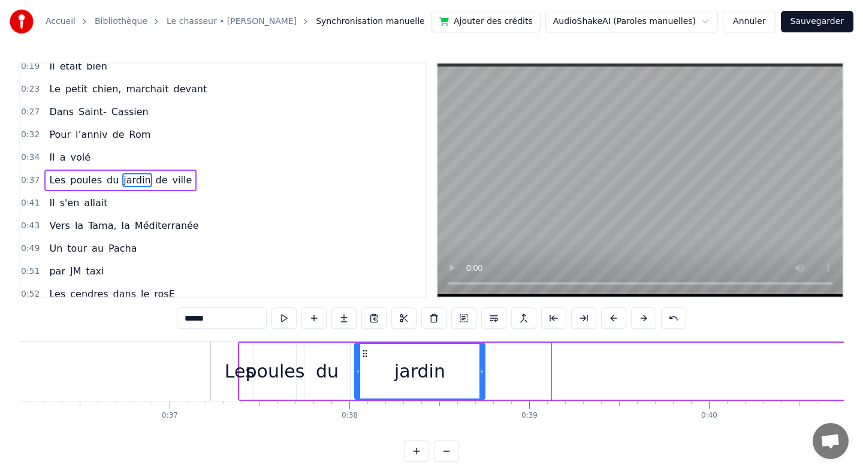
drag, startPoint x: 645, startPoint y: 370, endPoint x: 482, endPoint y: 373, distance: 163.6
click at [482, 373] on icon at bounding box center [481, 372] width 5 height 10
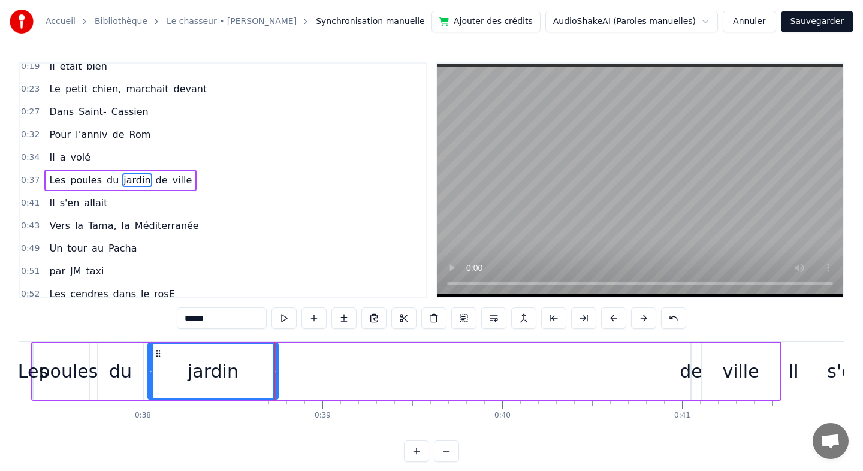
scroll to position [0, 6731]
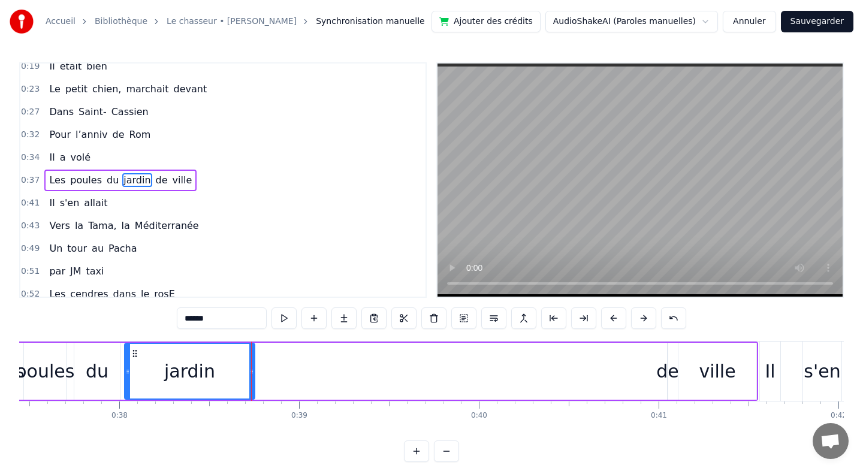
click at [709, 370] on div "ville" at bounding box center [717, 371] width 37 height 27
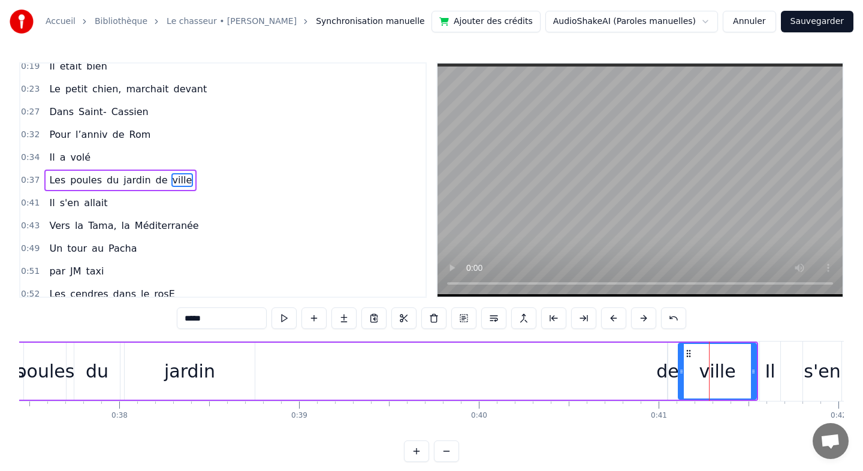
click at [669, 373] on div "de" at bounding box center [667, 371] width 23 height 27
type input "**"
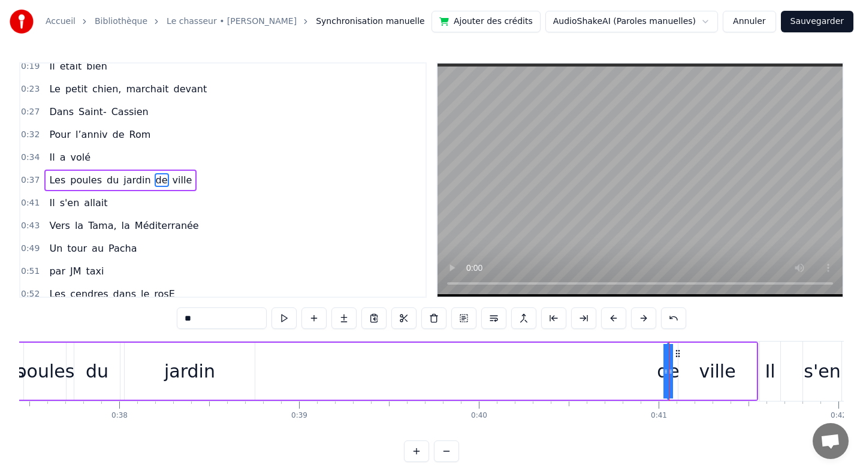
drag, startPoint x: 663, startPoint y: 373, endPoint x: 526, endPoint y: 376, distance: 136.6
click at [526, 376] on div "Les poules du jardin de ville" at bounding box center [383, 371] width 750 height 59
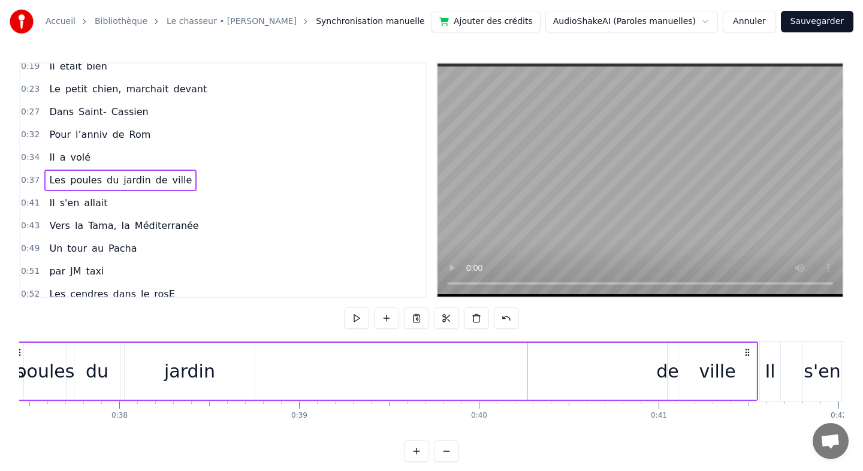
click at [658, 373] on div "de" at bounding box center [667, 371] width 23 height 27
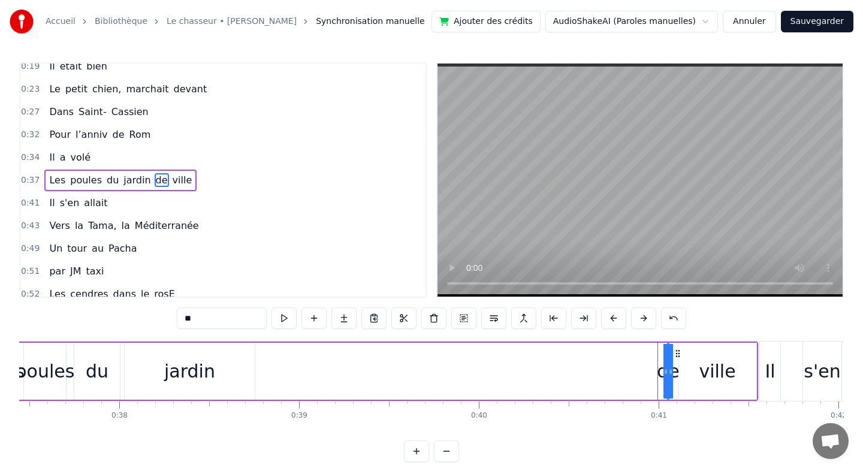
drag, startPoint x: 664, startPoint y: 371, endPoint x: 641, endPoint y: 373, distance: 24.0
click at [641, 373] on div "Les poules du jardin de ville" at bounding box center [383, 371] width 750 height 59
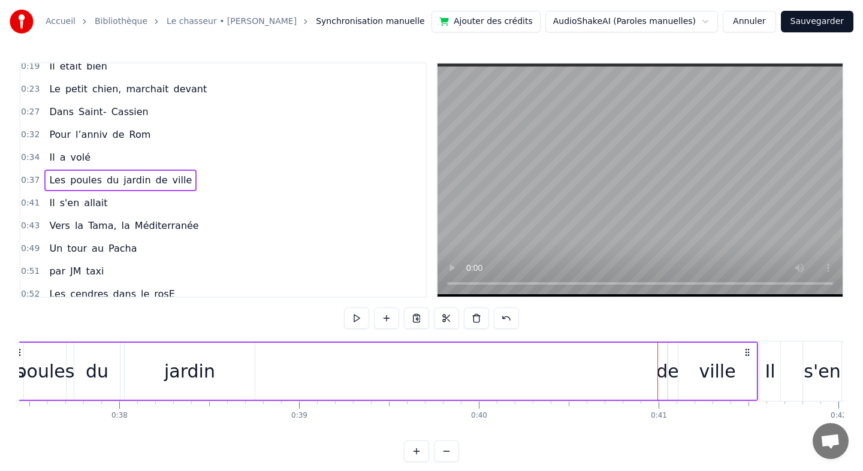
click at [675, 374] on div "de" at bounding box center [667, 371] width 23 height 27
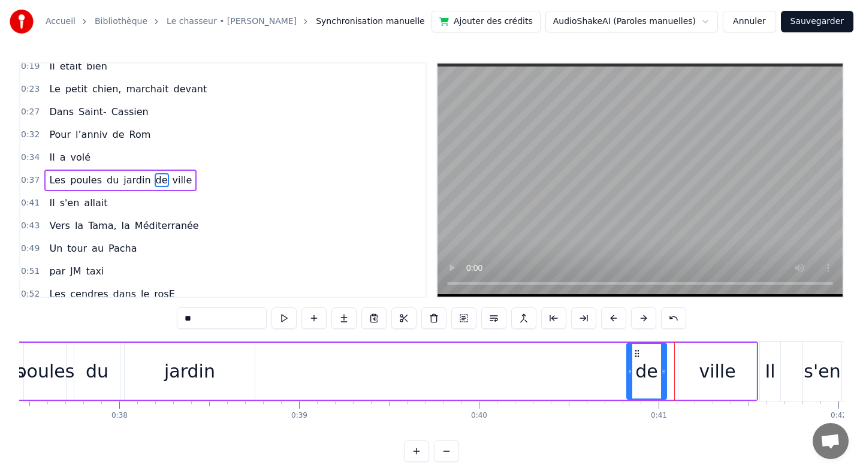
drag, startPoint x: 672, startPoint y: 372, endPoint x: 631, endPoint y: 377, distance: 41.0
click at [631, 377] on div at bounding box center [629, 371] width 5 height 55
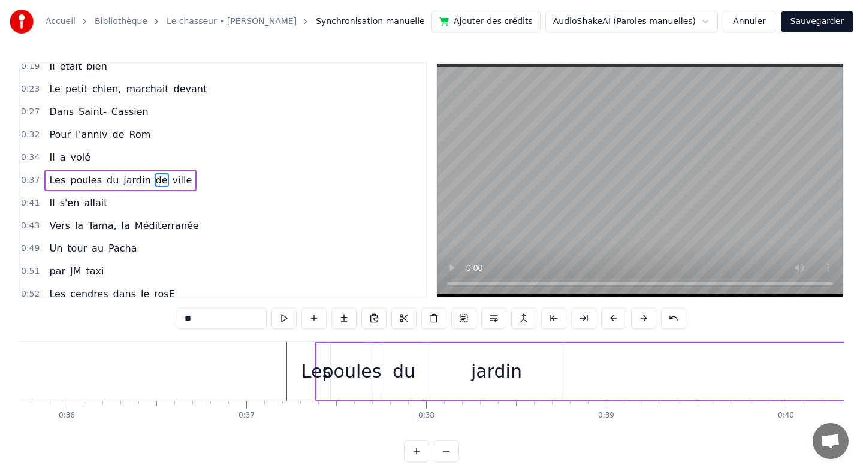
scroll to position [0, 6330]
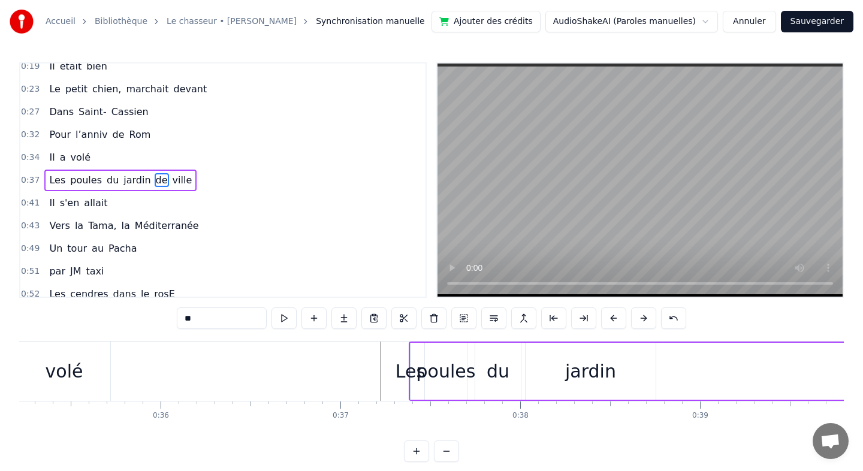
click at [410, 383] on div "Les" at bounding box center [410, 371] width 30 height 27
type input "***"
drag, startPoint x: 413, startPoint y: 374, endPoint x: 360, endPoint y: 375, distance: 53.9
click at [360, 375] on icon at bounding box center [360, 372] width 5 height 10
drag, startPoint x: 358, startPoint y: 374, endPoint x: 336, endPoint y: 374, distance: 22.2
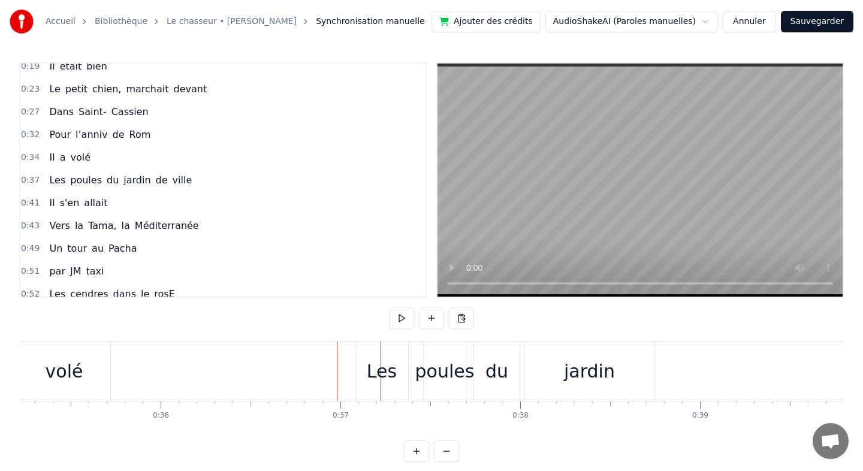
click at [372, 370] on div "Les" at bounding box center [382, 371] width 30 height 27
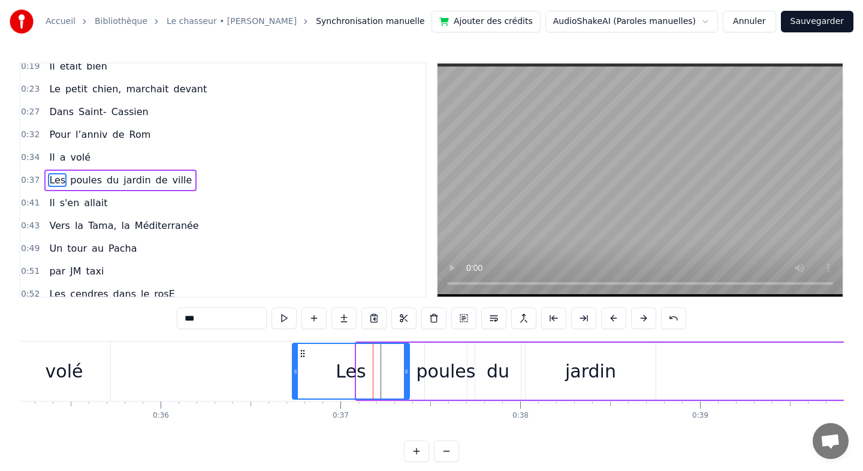
drag, startPoint x: 358, startPoint y: 370, endPoint x: 294, endPoint y: 370, distance: 64.1
click at [294, 370] on icon at bounding box center [295, 372] width 5 height 10
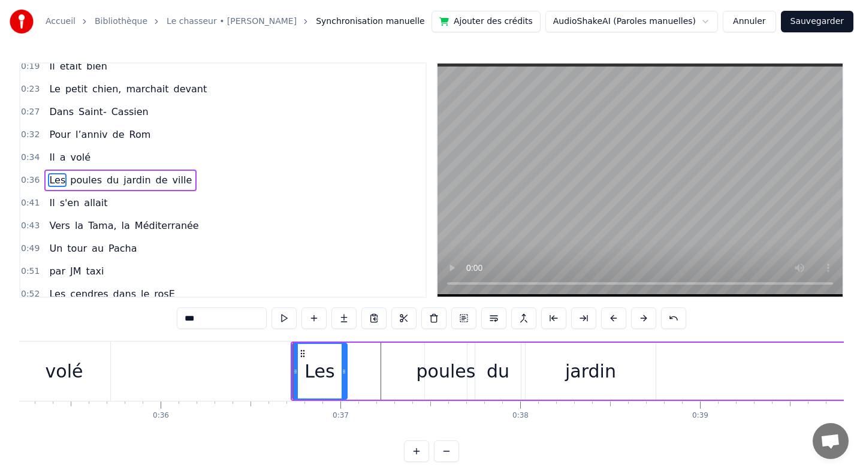
drag, startPoint x: 406, startPoint y: 369, endPoint x: 344, endPoint y: 368, distance: 62.3
click at [344, 368] on icon at bounding box center [344, 372] width 5 height 10
click at [464, 375] on div "poules" at bounding box center [445, 371] width 59 height 27
type input "******"
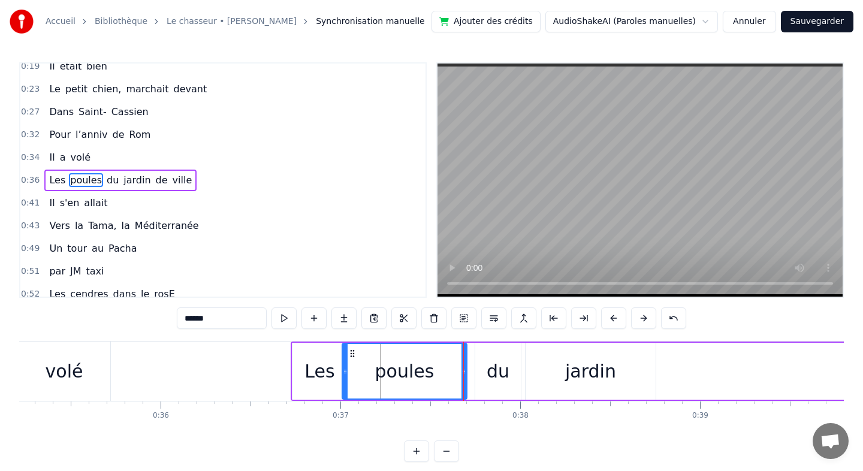
drag, startPoint x: 427, startPoint y: 370, endPoint x: 343, endPoint y: 370, distance: 83.9
click at [343, 370] on icon at bounding box center [345, 372] width 5 height 10
drag, startPoint x: 463, startPoint y: 367, endPoint x: 422, endPoint y: 367, distance: 40.7
click at [422, 367] on icon at bounding box center [423, 372] width 5 height 10
click at [522, 370] on div "Les poules du jardin de ville" at bounding box center [725, 371] width 868 height 59
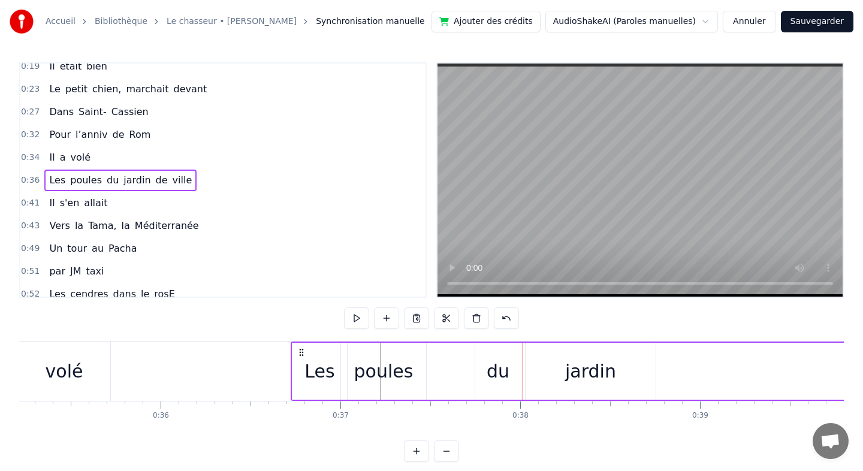
click at [498, 370] on div "du" at bounding box center [498, 371] width 23 height 27
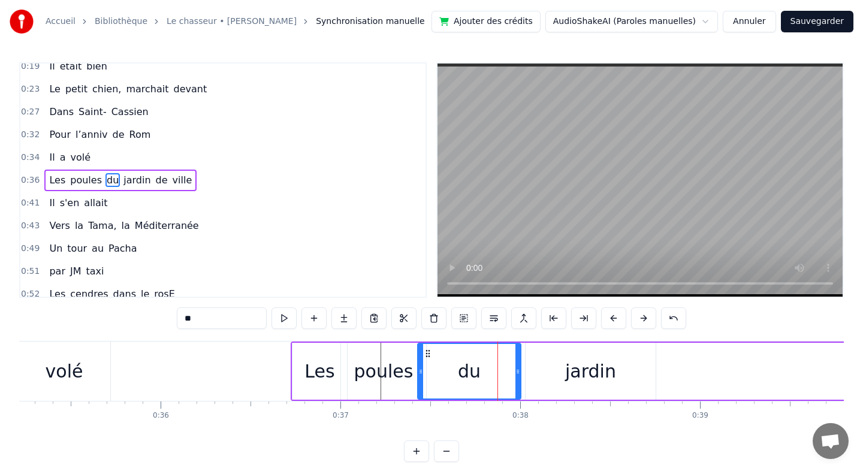
drag, startPoint x: 478, startPoint y: 370, endPoint x: 420, endPoint y: 371, distance: 57.5
click at [420, 371] on icon at bounding box center [420, 372] width 5 height 10
drag, startPoint x: 519, startPoint y: 370, endPoint x: 460, endPoint y: 370, distance: 59.3
click at [460, 370] on div "du" at bounding box center [439, 371] width 45 height 57
click at [597, 373] on div "jardin" at bounding box center [590, 371] width 51 height 27
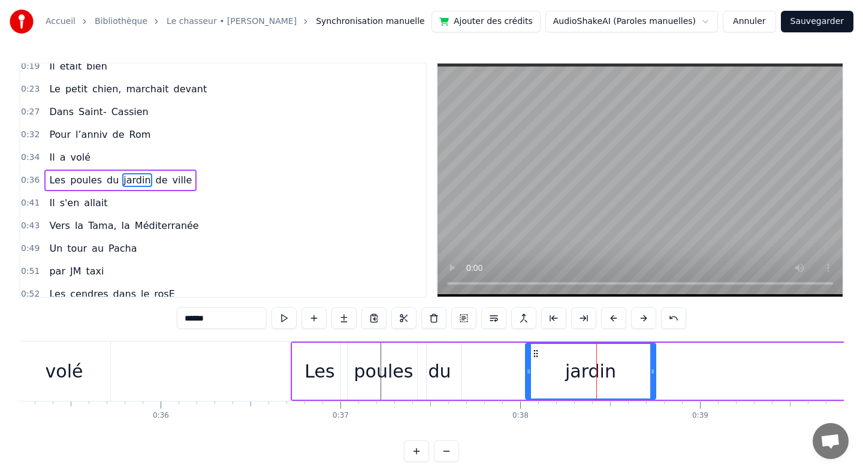
click at [530, 373] on div "jardin" at bounding box center [590, 371] width 129 height 55
drag, startPoint x: 528, startPoint y: 370, endPoint x: 461, endPoint y: 374, distance: 67.8
click at [461, 374] on icon at bounding box center [462, 372] width 5 height 10
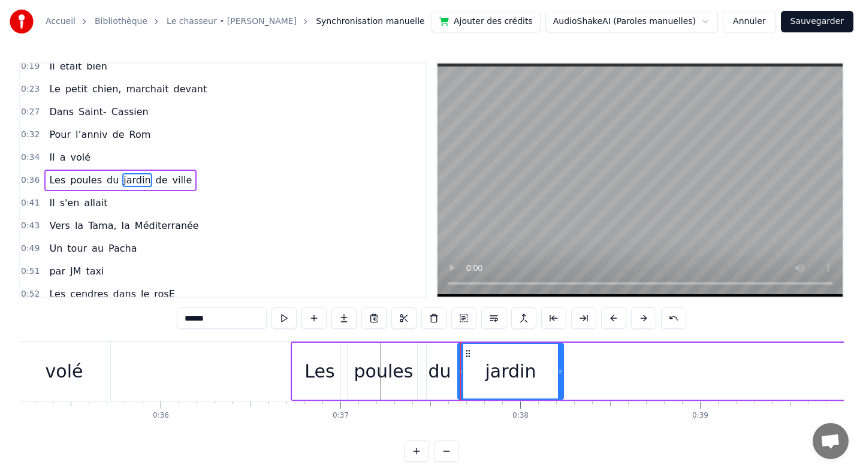
drag, startPoint x: 650, startPoint y: 370, endPoint x: 554, endPoint y: 373, distance: 96.5
click at [558, 373] on icon at bounding box center [560, 372] width 5 height 10
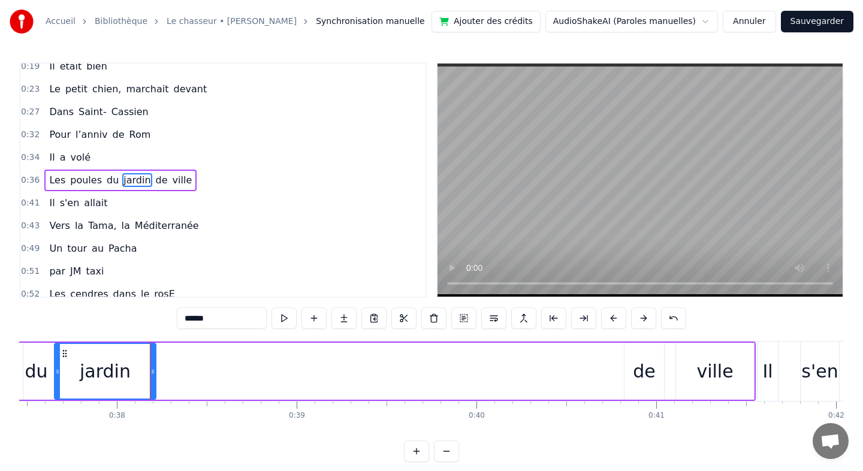
scroll to position [0, 6761]
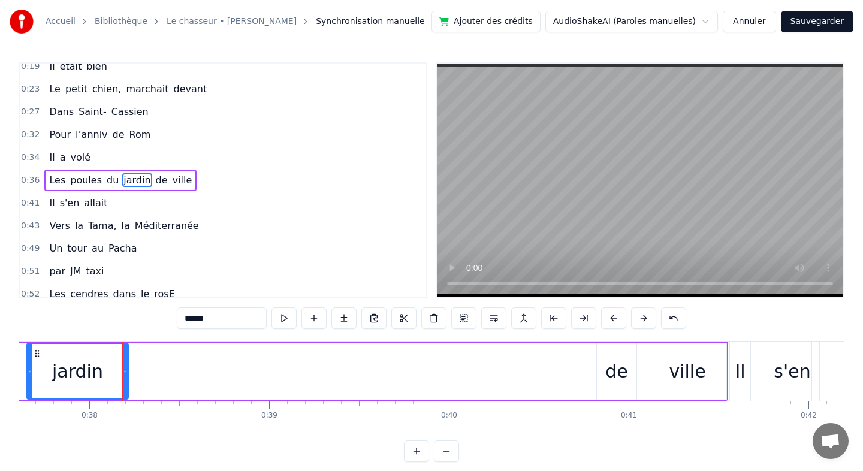
click at [596, 365] on div "de" at bounding box center [616, 371] width 41 height 57
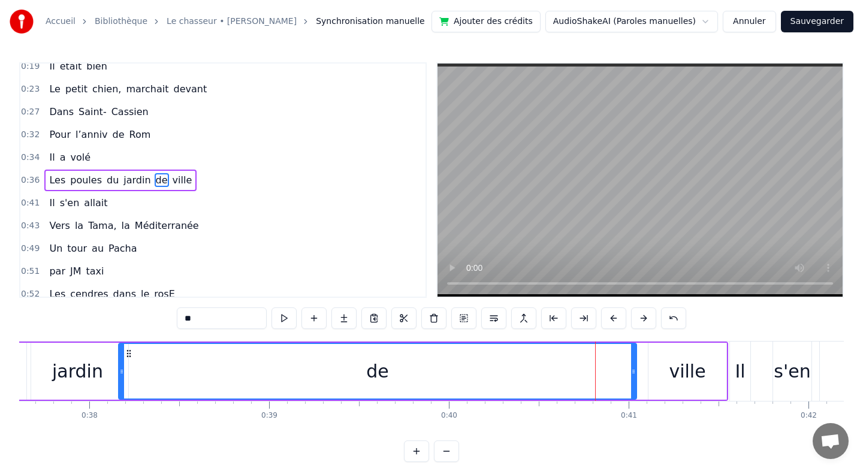
drag, startPoint x: 599, startPoint y: 370, endPoint x: 121, endPoint y: 360, distance: 478.3
click at [121, 360] on div at bounding box center [121, 371] width 5 height 55
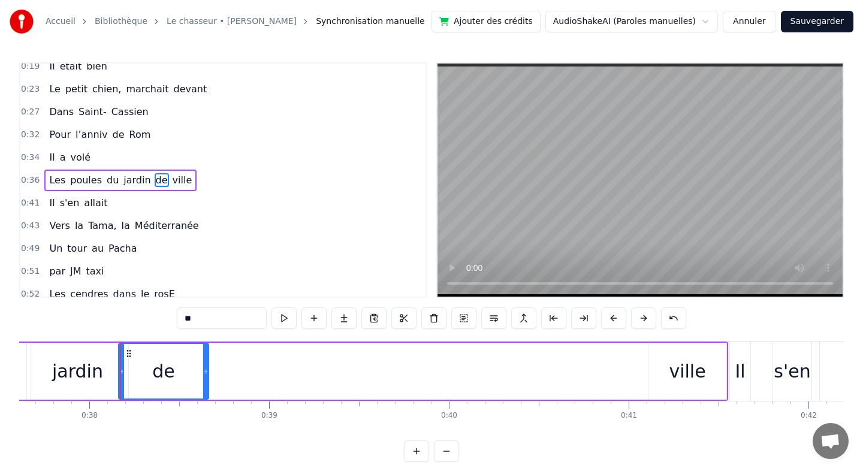
drag, startPoint x: 635, startPoint y: 370, endPoint x: 207, endPoint y: 383, distance: 428.0
click at [207, 383] on div at bounding box center [205, 371] width 5 height 55
click at [696, 376] on div "ville" at bounding box center [687, 371] width 37 height 27
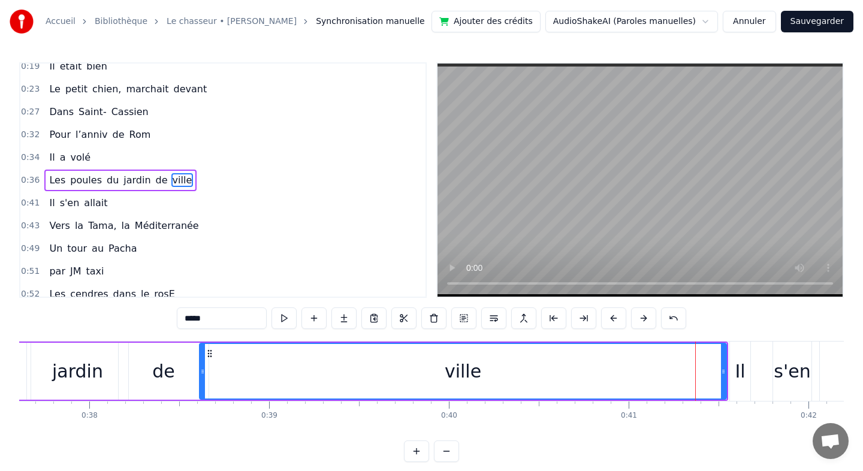
drag, startPoint x: 650, startPoint y: 368, endPoint x: 201, endPoint y: 374, distance: 448.8
click at [201, 374] on icon at bounding box center [202, 372] width 5 height 10
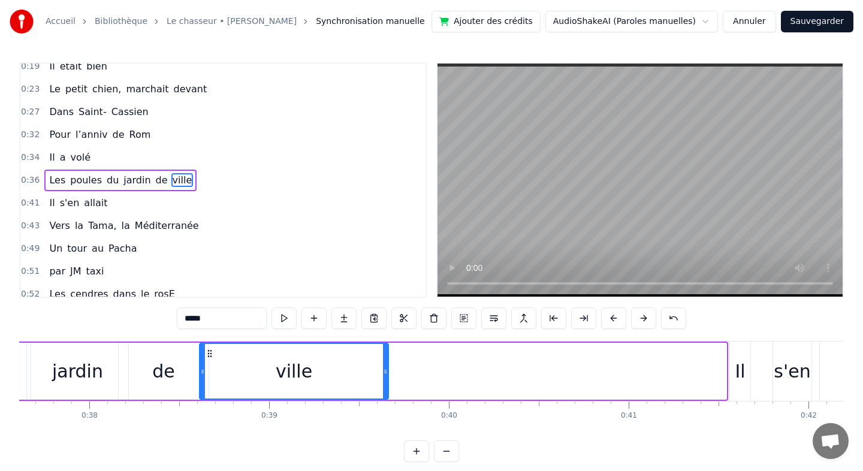
drag, startPoint x: 724, startPoint y: 372, endPoint x: 386, endPoint y: 375, distance: 338.0
click at [386, 375] on icon at bounding box center [385, 372] width 5 height 10
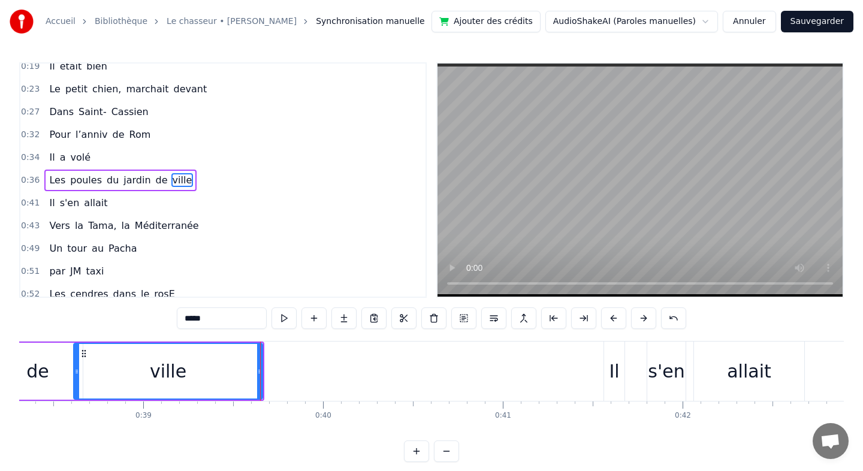
scroll to position [0, 6954]
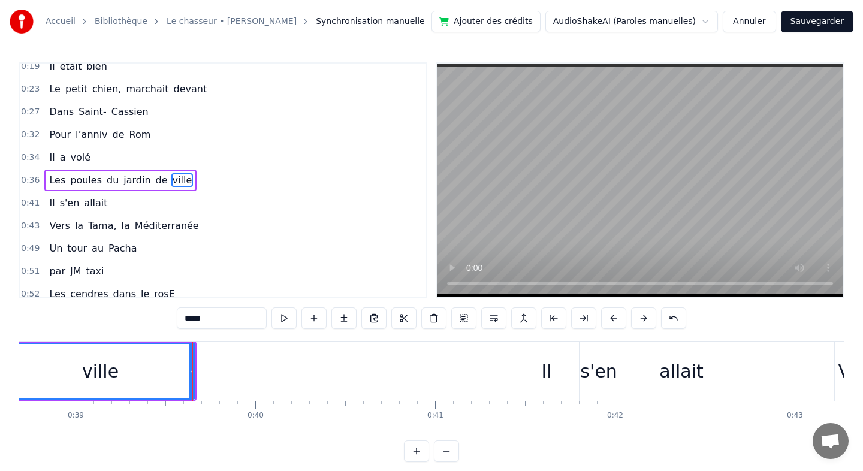
click at [548, 373] on div "Il" at bounding box center [546, 371] width 10 height 27
type input "**"
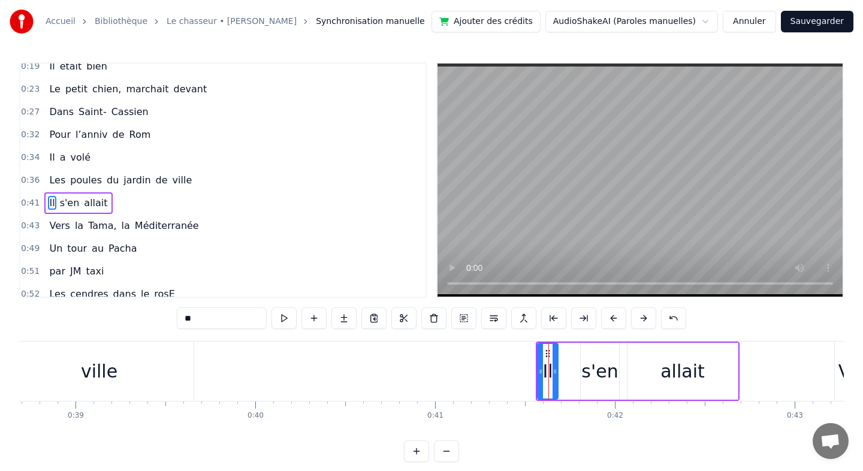
scroll to position [145, 0]
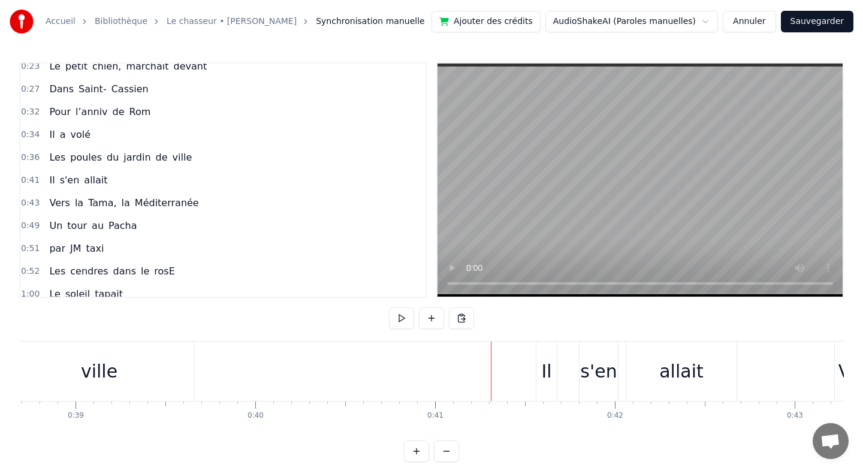
click at [539, 370] on div "Il" at bounding box center [546, 371] width 20 height 59
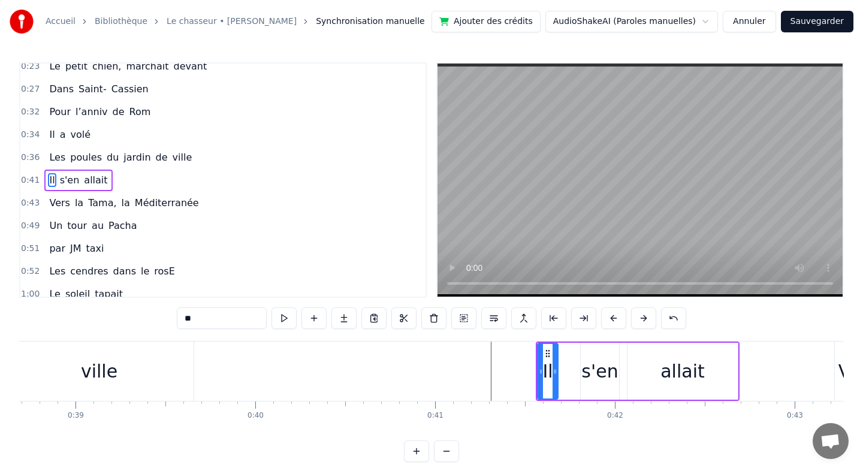
click at [553, 369] on icon at bounding box center [554, 372] width 5 height 10
drag, startPoint x: 540, startPoint y: 369, endPoint x: 454, endPoint y: 368, distance: 86.3
click at [454, 368] on icon at bounding box center [454, 372] width 5 height 10
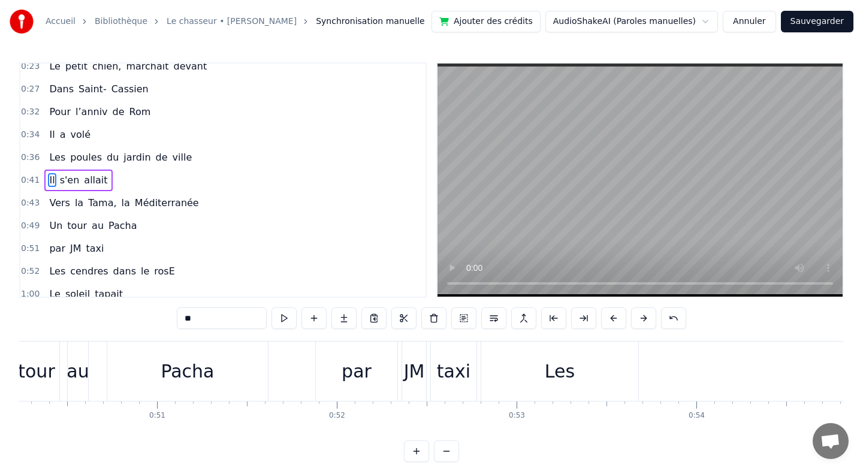
scroll to position [0, 9049]
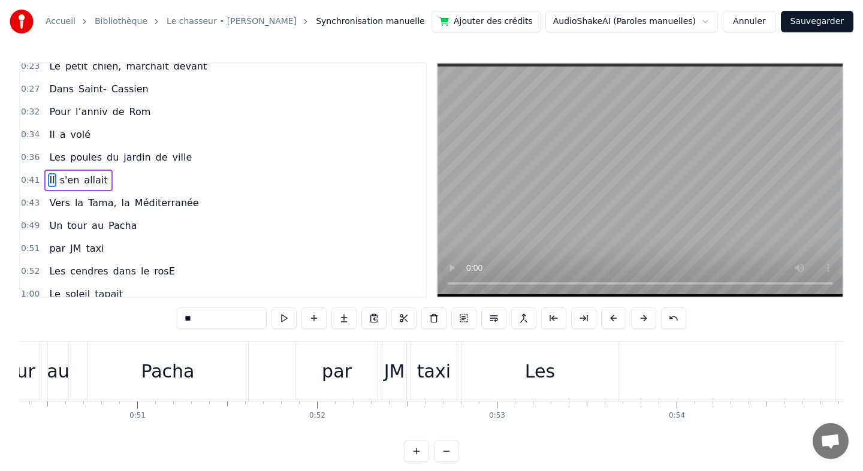
click at [617, 375] on div "Les" at bounding box center [540, 371] width 158 height 59
type input "***"
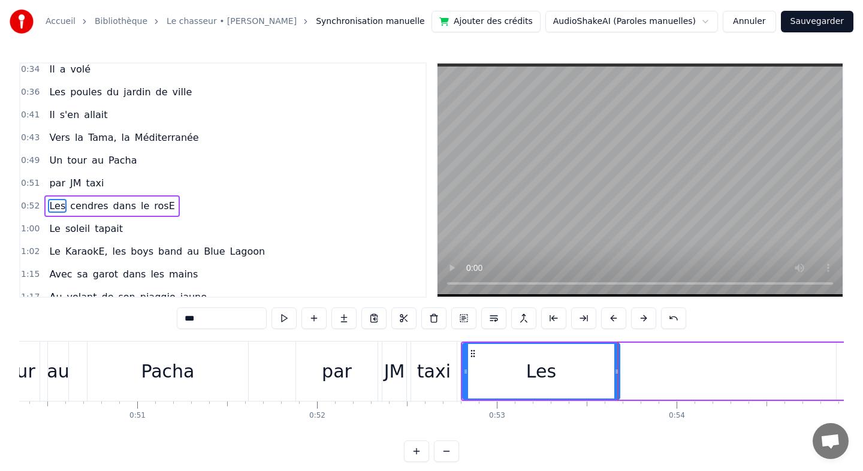
scroll to position [236, 0]
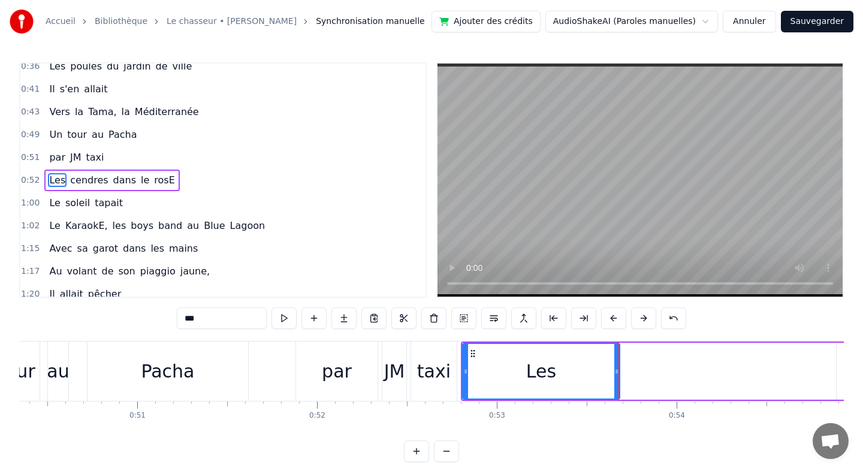
click at [618, 371] on div at bounding box center [618, 371] width 1 height 59
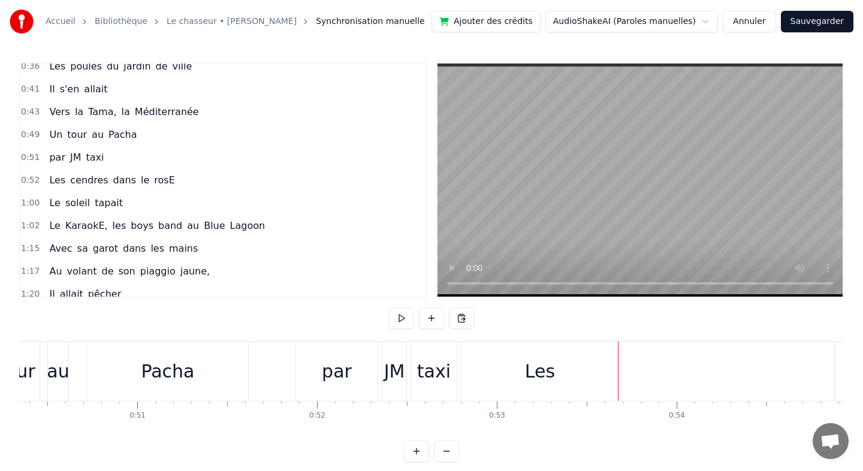
click at [581, 370] on div "Les" at bounding box center [539, 371] width 157 height 59
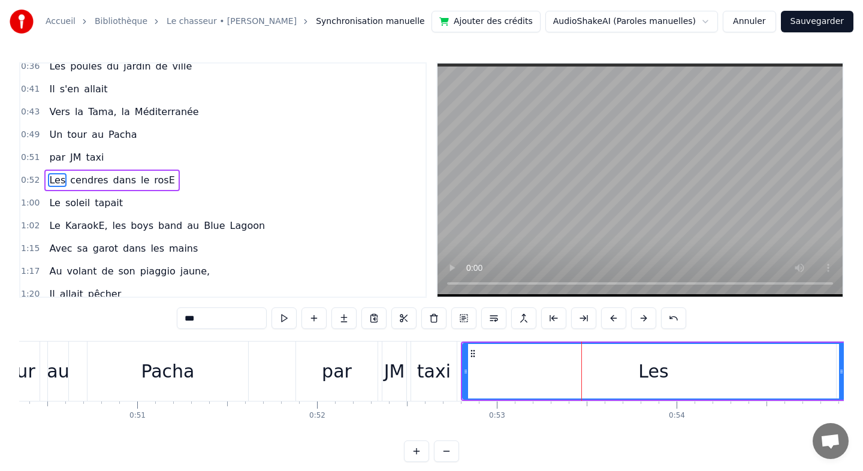
drag, startPoint x: 616, startPoint y: 370, endPoint x: 848, endPoint y: 376, distance: 232.5
click at [848, 376] on div "Accueil Bibliothèque Le chasseur • [PERSON_NAME] Synchronisation manuelle Ajout…" at bounding box center [431, 231] width 863 height 462
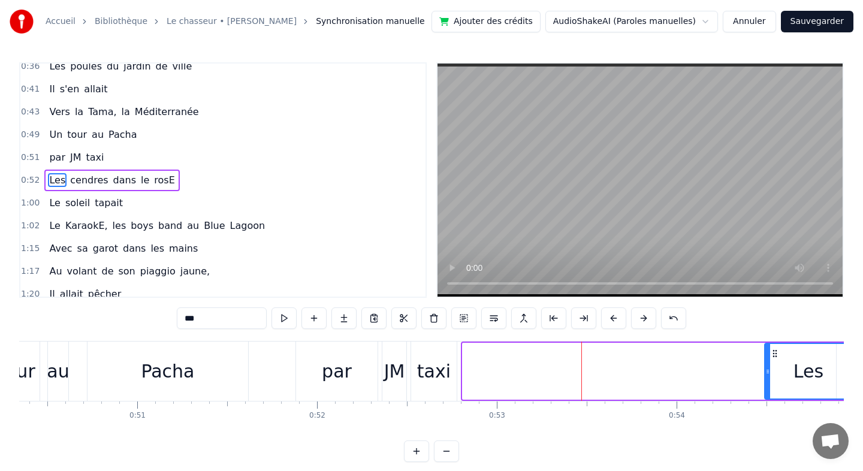
drag, startPoint x: 463, startPoint y: 371, endPoint x: 765, endPoint y: 370, distance: 302.0
click at [765, 370] on icon at bounding box center [767, 372] width 5 height 10
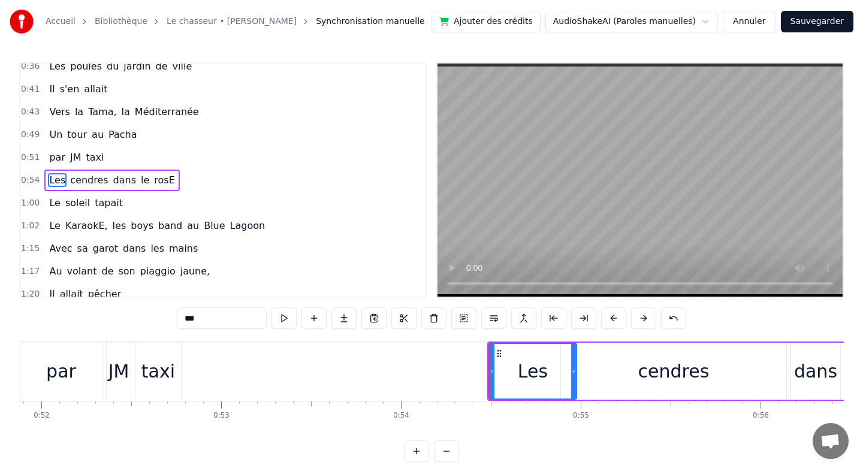
scroll to position [0, 9377]
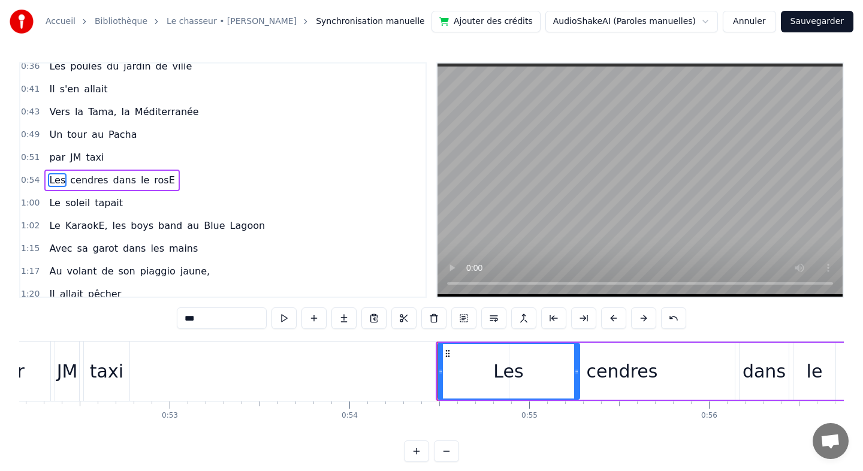
drag, startPoint x: 523, startPoint y: 371, endPoint x: 578, endPoint y: 368, distance: 54.6
click at [578, 368] on icon at bounding box center [576, 372] width 5 height 10
drag, startPoint x: 439, startPoint y: 370, endPoint x: 505, endPoint y: 371, distance: 65.9
click at [505, 371] on icon at bounding box center [507, 372] width 5 height 10
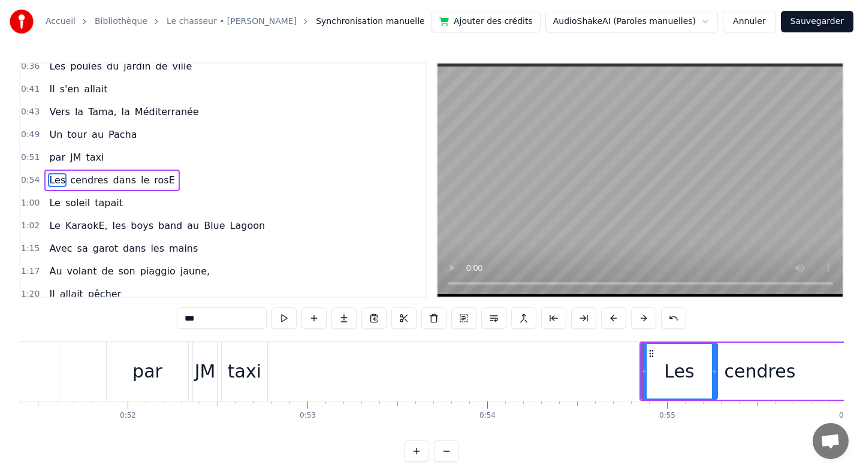
scroll to position [0, 9223]
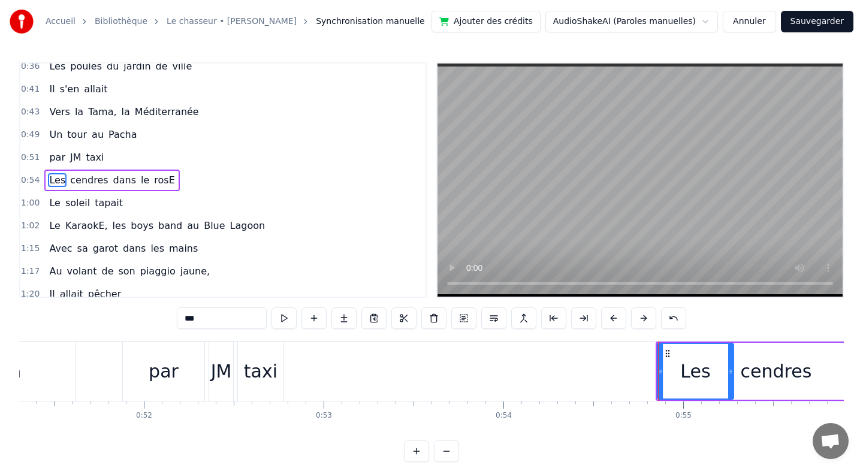
click at [258, 371] on div "taxi" at bounding box center [261, 371] width 34 height 27
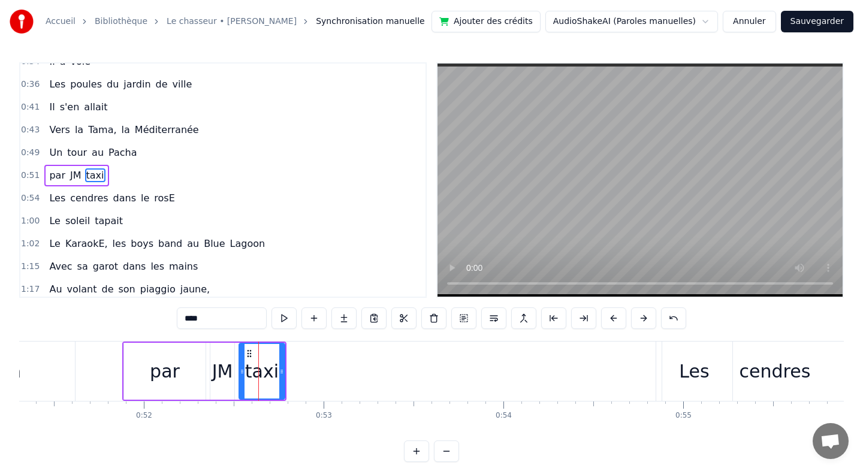
scroll to position [213, 0]
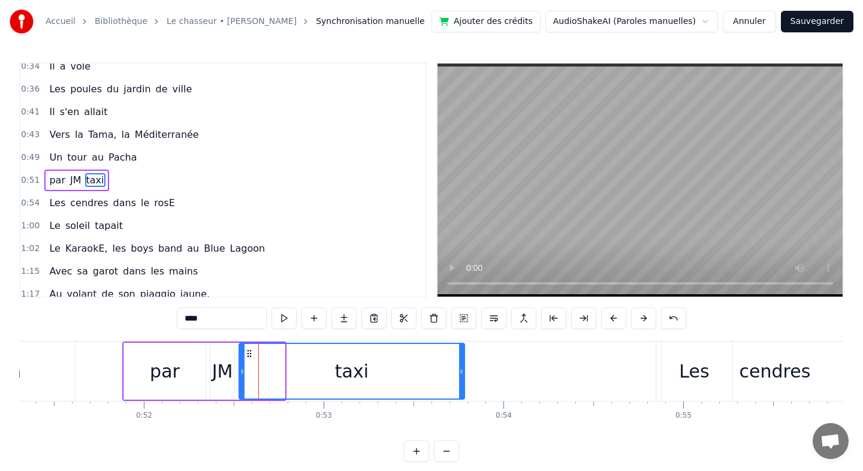
drag, startPoint x: 282, startPoint y: 370, endPoint x: 462, endPoint y: 371, distance: 179.8
click at [462, 371] on icon at bounding box center [461, 372] width 5 height 10
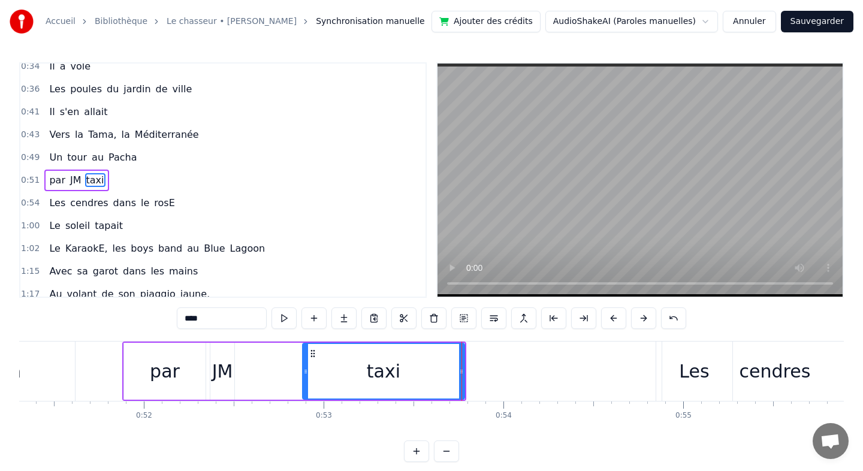
drag, startPoint x: 242, startPoint y: 372, endPoint x: 310, endPoint y: 370, distance: 67.7
click at [308, 370] on icon at bounding box center [305, 372] width 5 height 10
click at [227, 377] on div "JM" at bounding box center [222, 371] width 21 height 27
type input "**"
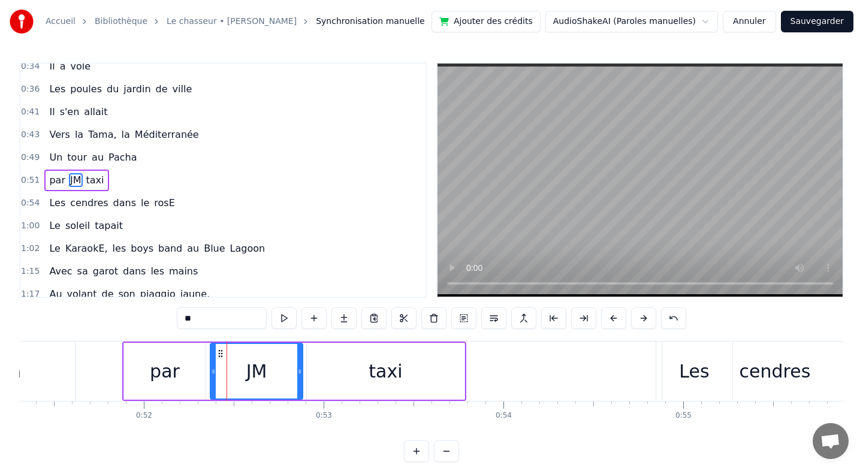
drag, startPoint x: 232, startPoint y: 372, endPoint x: 300, endPoint y: 372, distance: 68.3
click at [300, 372] on icon at bounding box center [299, 372] width 5 height 10
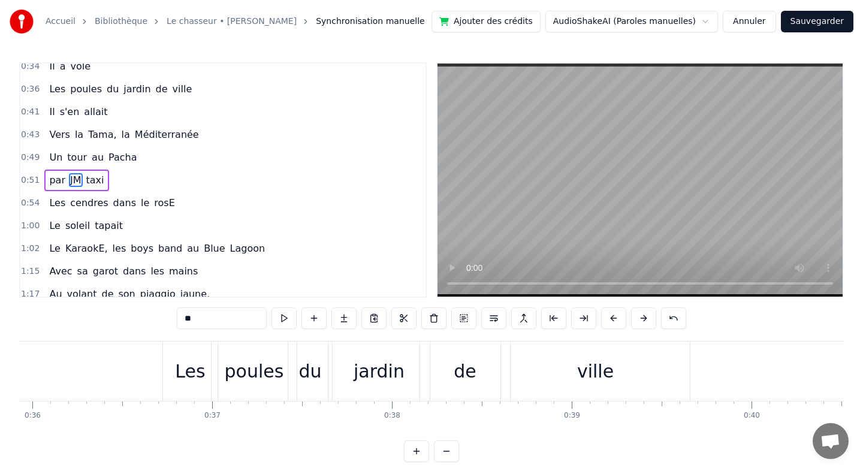
scroll to position [0, 6447]
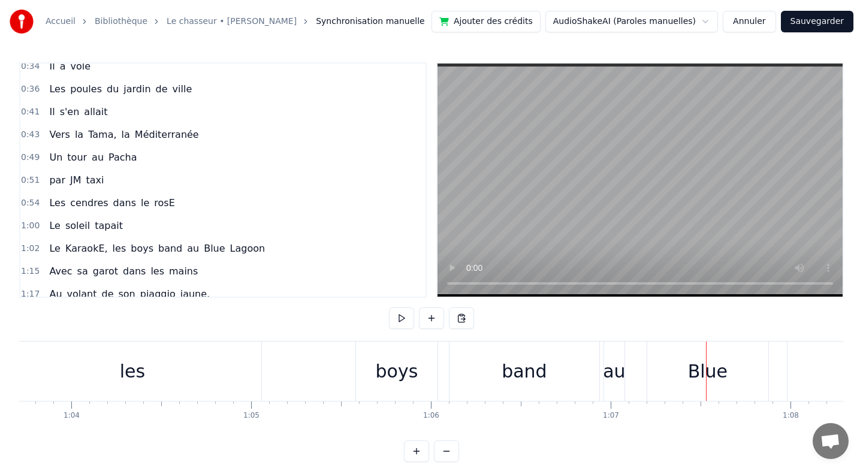
scroll to position [0, 11476]
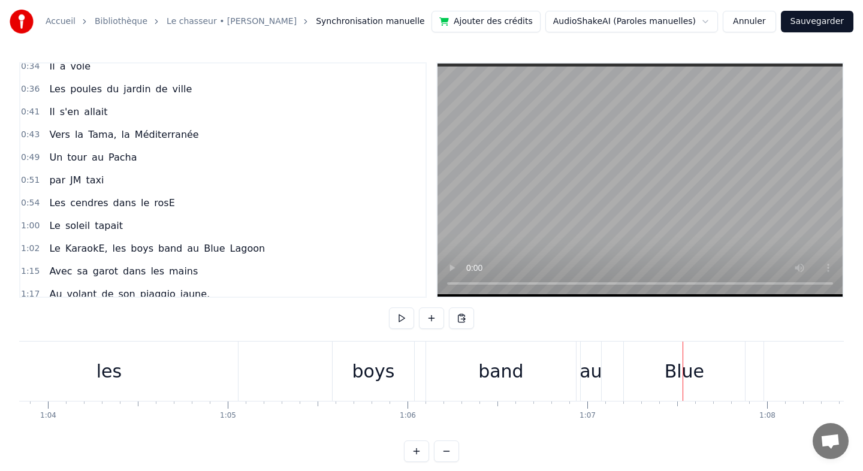
click at [514, 367] on div "band" at bounding box center [500, 371] width 45 height 27
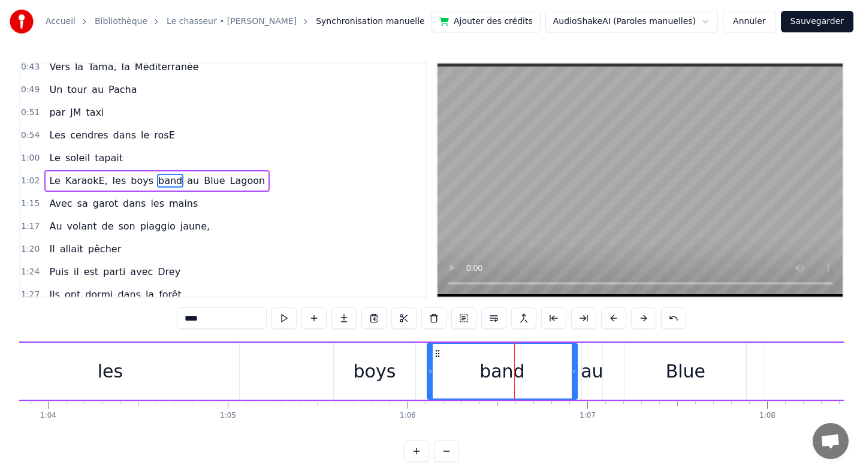
scroll to position [282, 0]
drag, startPoint x: 430, startPoint y: 371, endPoint x: 509, endPoint y: 371, distance: 79.7
click at [509, 371] on icon at bounding box center [510, 372] width 5 height 10
click at [380, 373] on div "boys" at bounding box center [374, 371] width 43 height 27
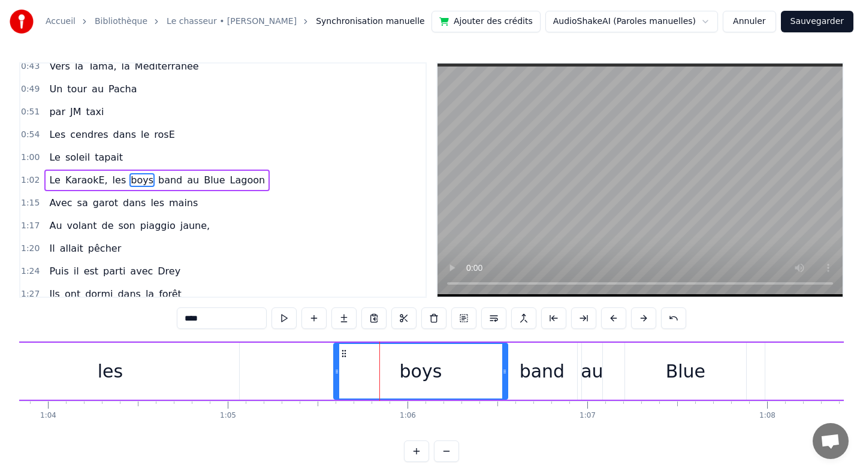
drag, startPoint x: 413, startPoint y: 370, endPoint x: 506, endPoint y: 370, distance: 92.3
click at [506, 370] on icon at bounding box center [504, 372] width 5 height 10
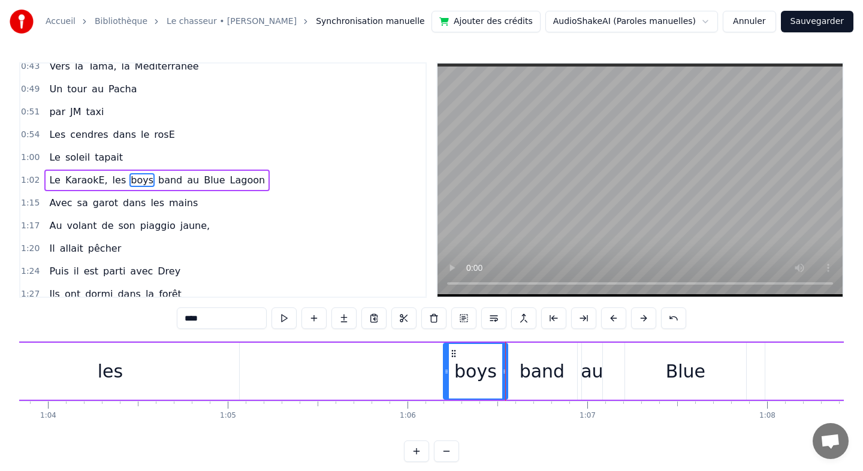
drag, startPoint x: 336, startPoint y: 372, endPoint x: 445, endPoint y: 373, distance: 109.7
click at [445, 373] on icon at bounding box center [446, 372] width 5 height 10
click at [120, 373] on div "les" at bounding box center [110, 371] width 25 height 27
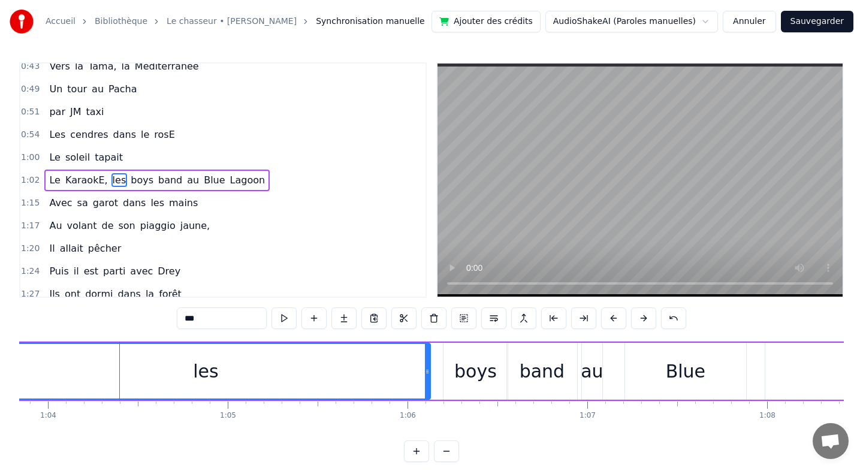
drag, startPoint x: 235, startPoint y: 371, endPoint x: 427, endPoint y: 371, distance: 191.1
click at [427, 371] on icon at bounding box center [427, 372] width 5 height 10
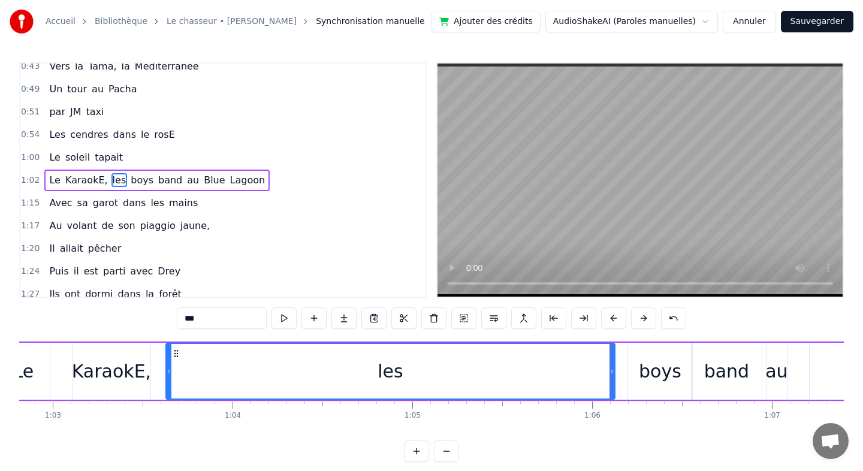
scroll to position [0, 11271]
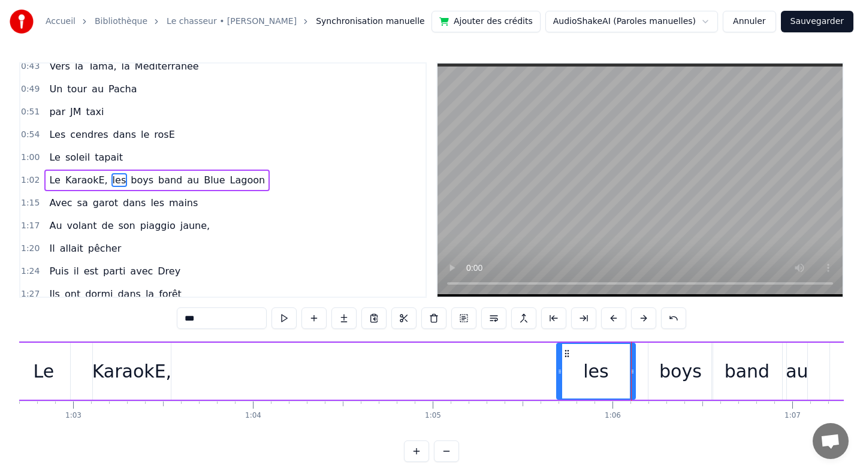
drag, startPoint x: 191, startPoint y: 372, endPoint x: 561, endPoint y: 382, distance: 370.4
click at [561, 382] on div at bounding box center [559, 371] width 5 height 55
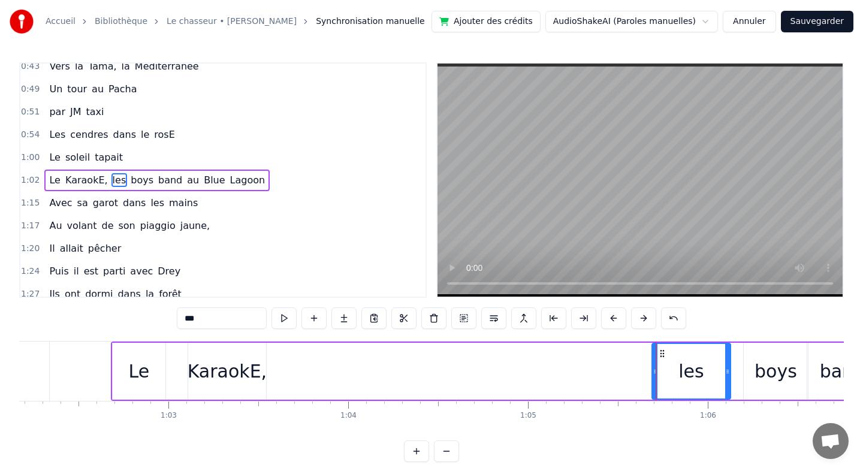
scroll to position [0, 11129]
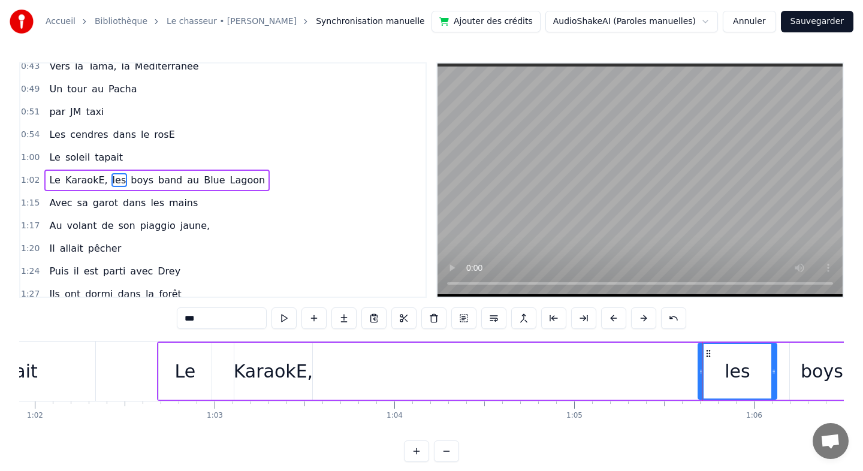
click at [276, 373] on div "KaraokE," at bounding box center [273, 371] width 79 height 27
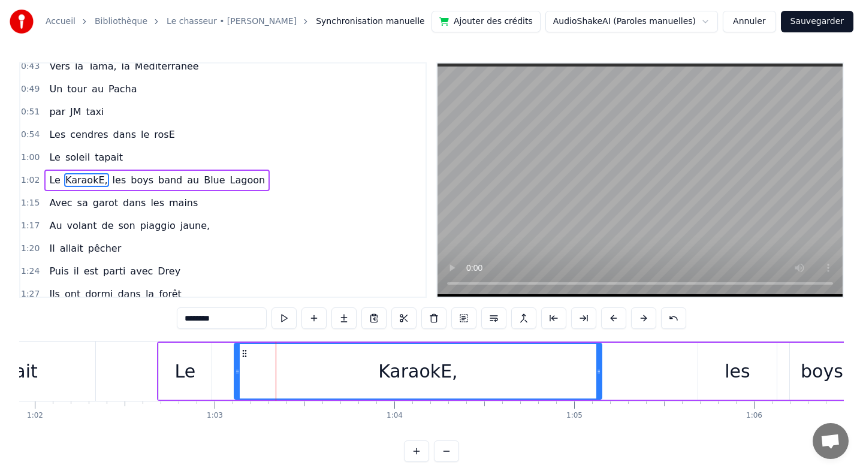
drag, startPoint x: 310, startPoint y: 369, endPoint x: 599, endPoint y: 382, distance: 289.7
click at [599, 382] on div at bounding box center [598, 371] width 5 height 55
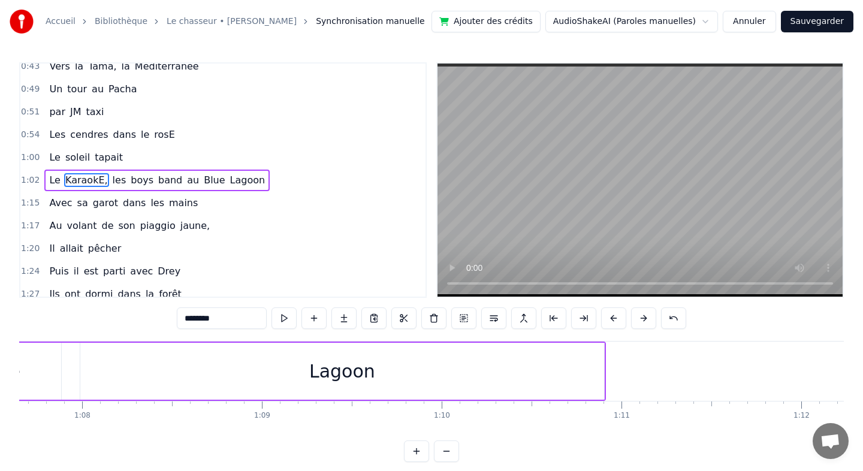
scroll to position [0, 12162]
click at [78, 369] on div "Lagoon" at bounding box center [340, 371] width 525 height 57
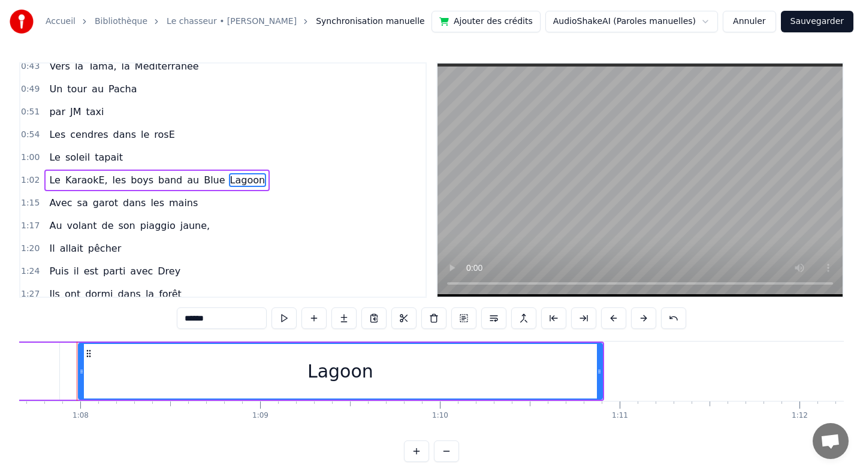
scroll to position [0, 12159]
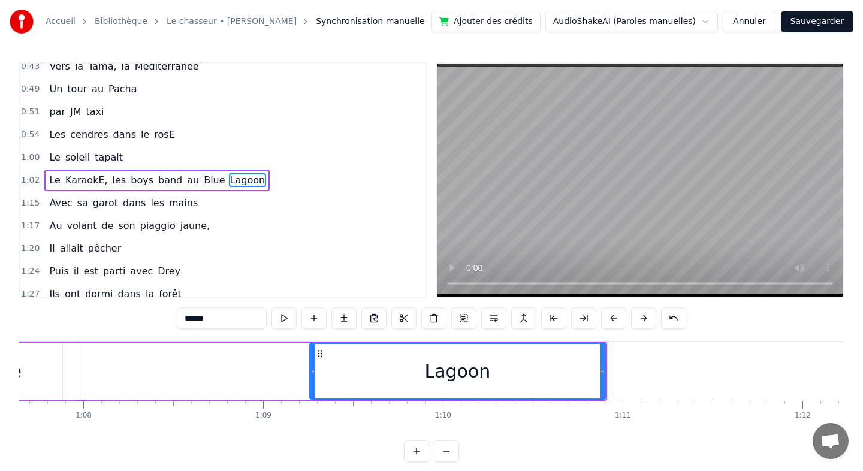
drag, startPoint x: 83, startPoint y: 370, endPoint x: 311, endPoint y: 370, distance: 228.3
click at [311, 370] on icon at bounding box center [312, 372] width 5 height 10
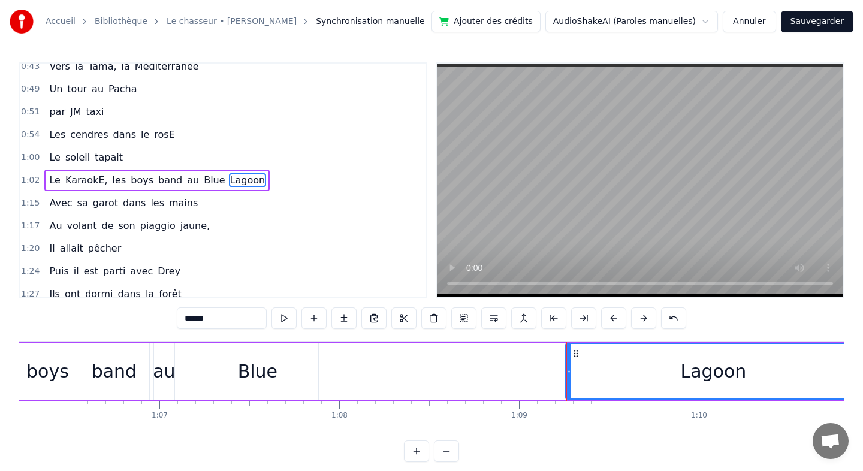
scroll to position [0, 11770]
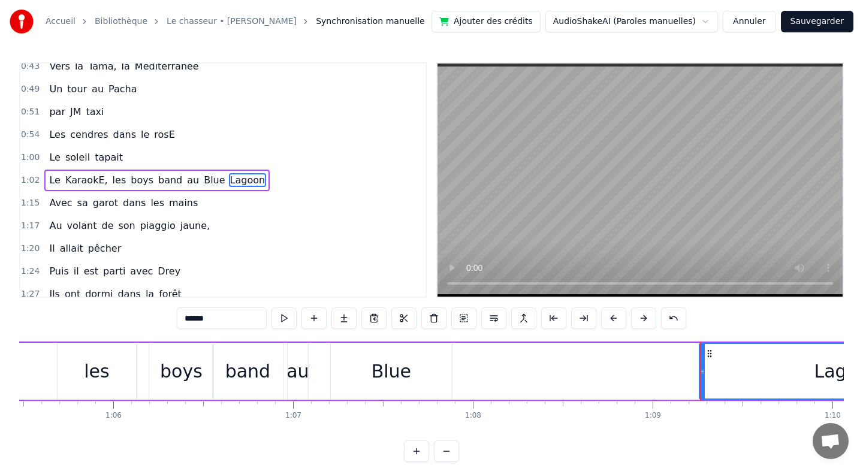
click at [407, 389] on div "Blue" at bounding box center [391, 371] width 121 height 57
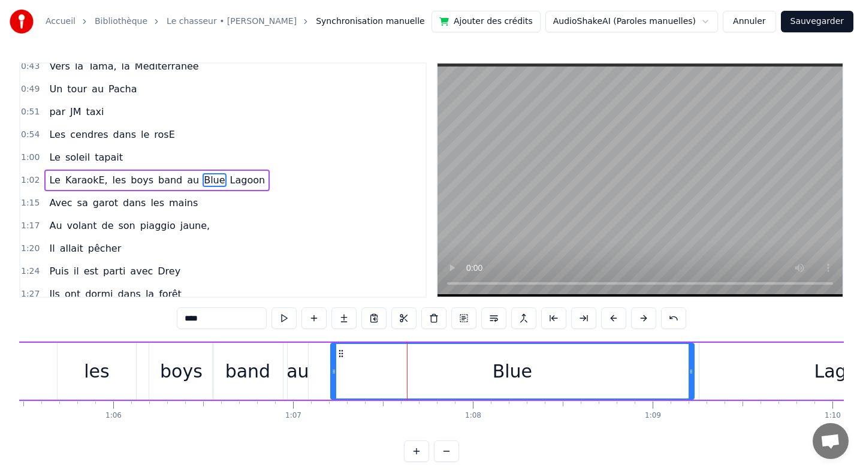
drag, startPoint x: 449, startPoint y: 369, endPoint x: 682, endPoint y: 382, distance: 233.5
click at [688, 382] on div at bounding box center [690, 371] width 5 height 55
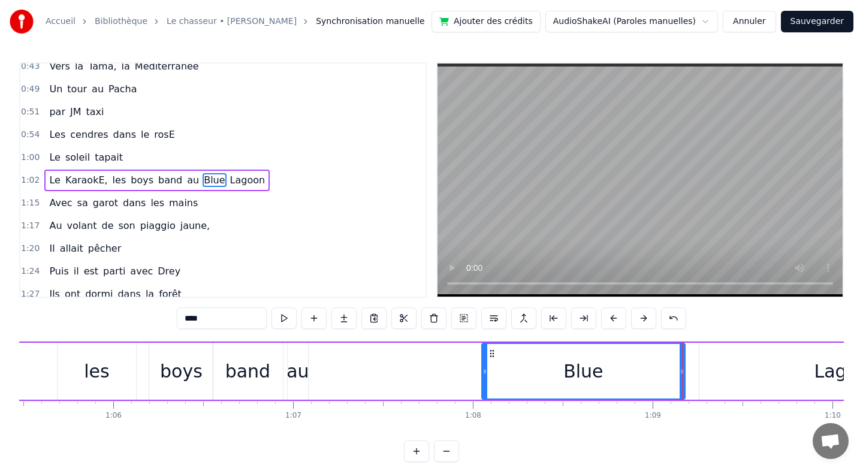
drag, startPoint x: 334, startPoint y: 370, endPoint x: 485, endPoint y: 374, distance: 151.1
click at [485, 374] on icon at bounding box center [484, 372] width 5 height 10
click at [305, 374] on div "au" at bounding box center [297, 371] width 22 height 27
type input "**"
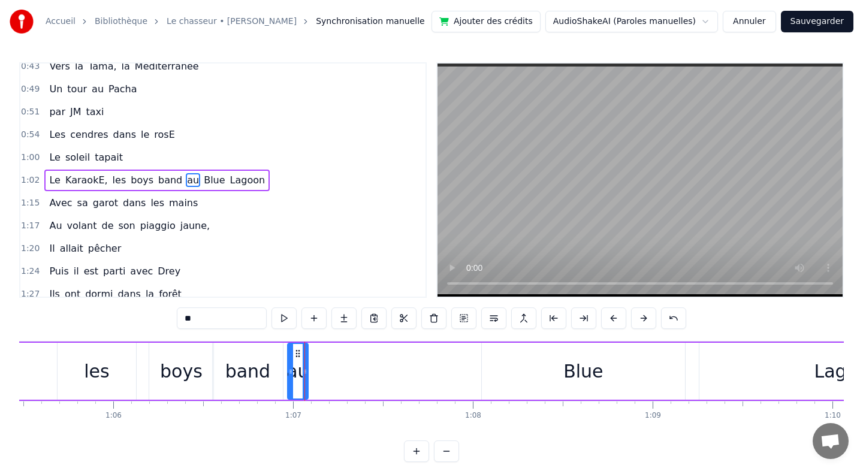
click at [307, 371] on div "au" at bounding box center [298, 371] width 22 height 57
drag, startPoint x: 309, startPoint y: 371, endPoint x: 437, endPoint y: 373, distance: 128.2
click at [437, 373] on div "Le KaraokE, les boys band au [GEOGRAPHIC_DATA]" at bounding box center [256, 371] width 1480 height 59
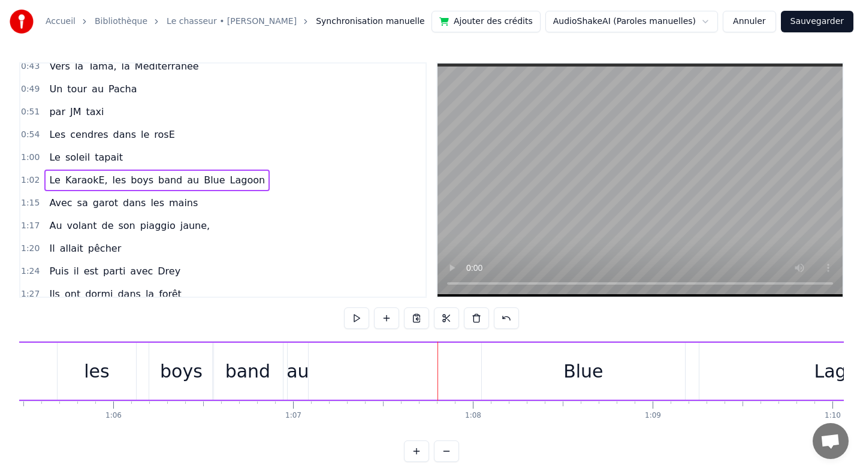
click at [301, 377] on div "au" at bounding box center [297, 371] width 22 height 27
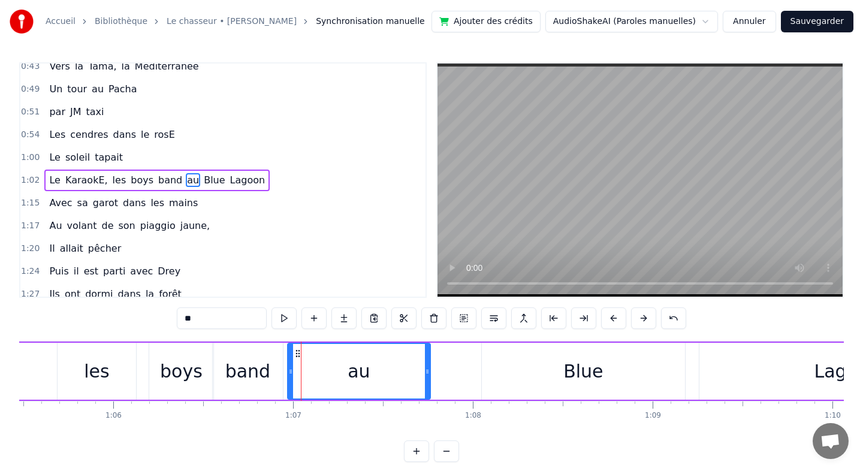
drag, startPoint x: 305, startPoint y: 371, endPoint x: 427, endPoint y: 375, distance: 121.7
click at [427, 375] on icon at bounding box center [427, 372] width 5 height 10
drag, startPoint x: 291, startPoint y: 370, endPoint x: 364, endPoint y: 370, distance: 73.7
click at [364, 370] on icon at bounding box center [364, 372] width 5 height 10
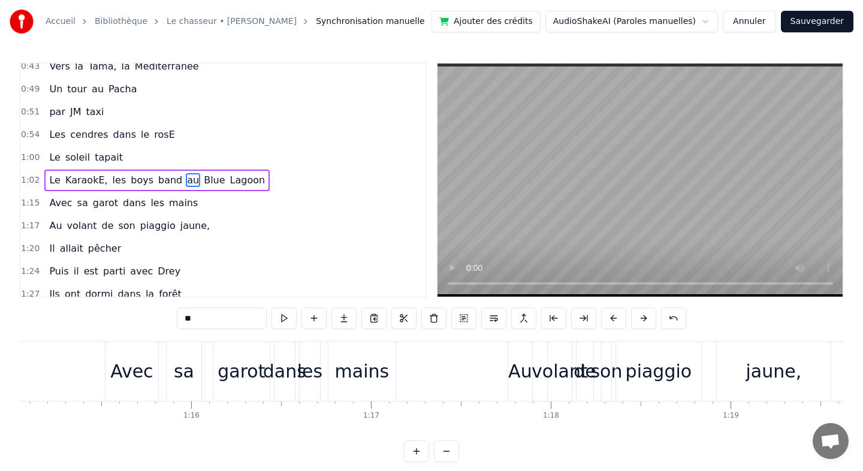
scroll to position [0, 13480]
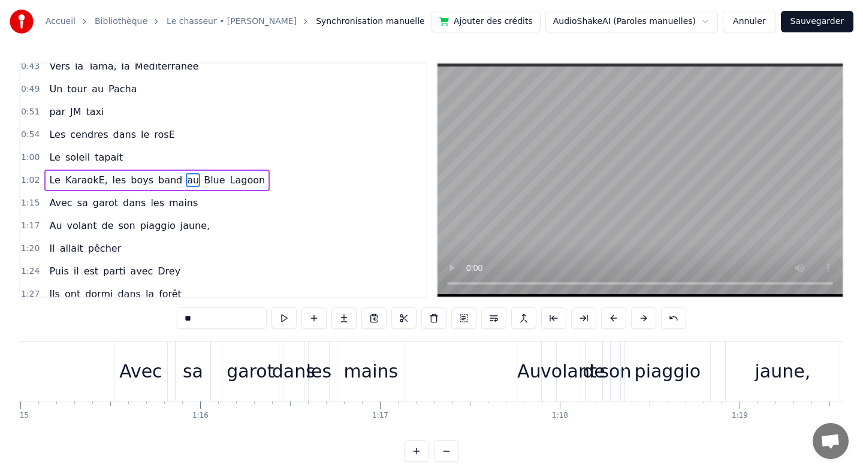
click at [319, 371] on div "les" at bounding box center [318, 371] width 25 height 27
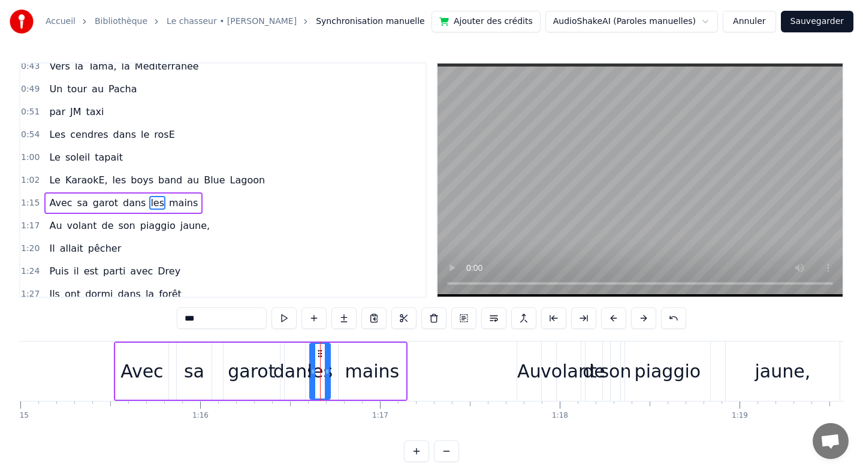
scroll to position [304, 0]
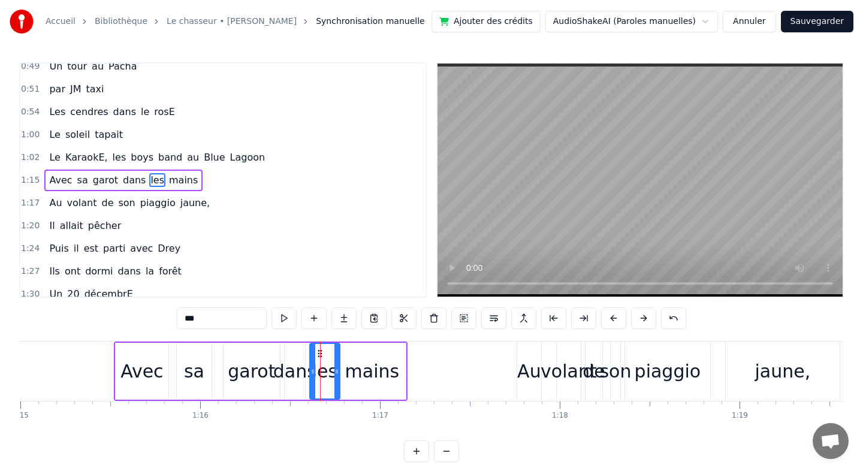
drag, startPoint x: 328, startPoint y: 371, endPoint x: 337, endPoint y: 371, distance: 9.6
click at [337, 371] on icon at bounding box center [336, 372] width 5 height 10
drag, startPoint x: 313, startPoint y: 373, endPoint x: 319, endPoint y: 374, distance: 6.0
click at [319, 374] on icon at bounding box center [318, 372] width 5 height 10
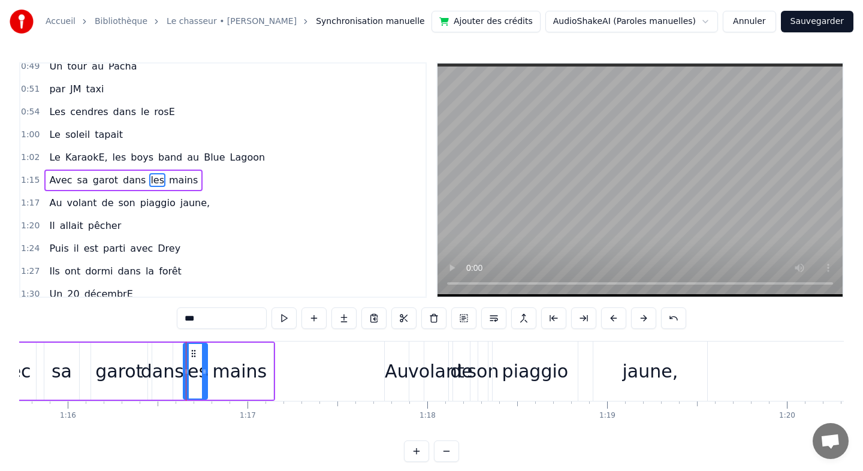
scroll to position [0, 13613]
click at [625, 376] on div "jaune," at bounding box center [650, 371] width 114 height 59
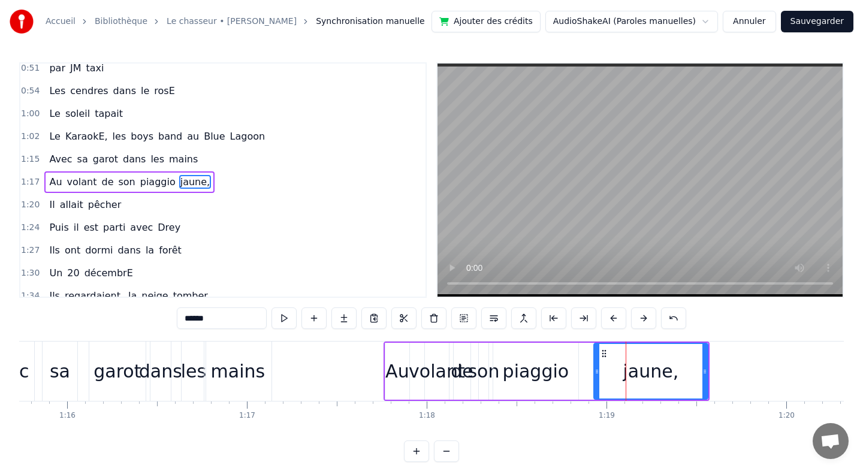
scroll to position [327, 0]
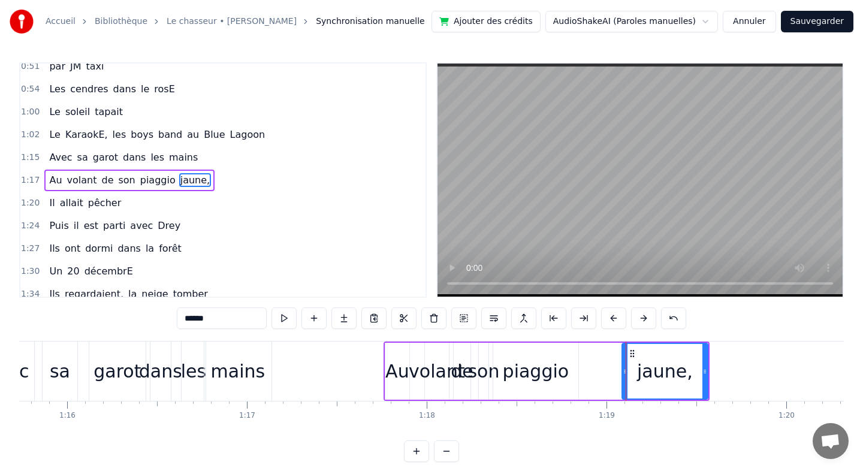
drag, startPoint x: 596, startPoint y: 371, endPoint x: 624, endPoint y: 371, distance: 28.2
click at [624, 371] on icon at bounding box center [625, 372] width 5 height 10
click at [557, 374] on div "piaggio" at bounding box center [536, 371] width 67 height 27
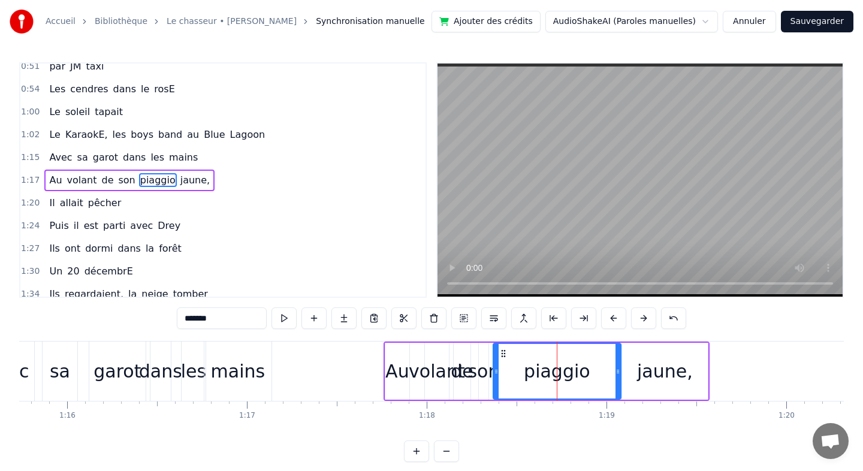
drag, startPoint x: 575, startPoint y: 373, endPoint x: 618, endPoint y: 373, distance: 43.7
click at [618, 373] on icon at bounding box center [617, 372] width 5 height 10
drag, startPoint x: 496, startPoint y: 373, endPoint x: 537, endPoint y: 373, distance: 41.9
click at [537, 373] on icon at bounding box center [538, 372] width 5 height 10
click at [485, 370] on div "son" at bounding box center [483, 371] width 32 height 27
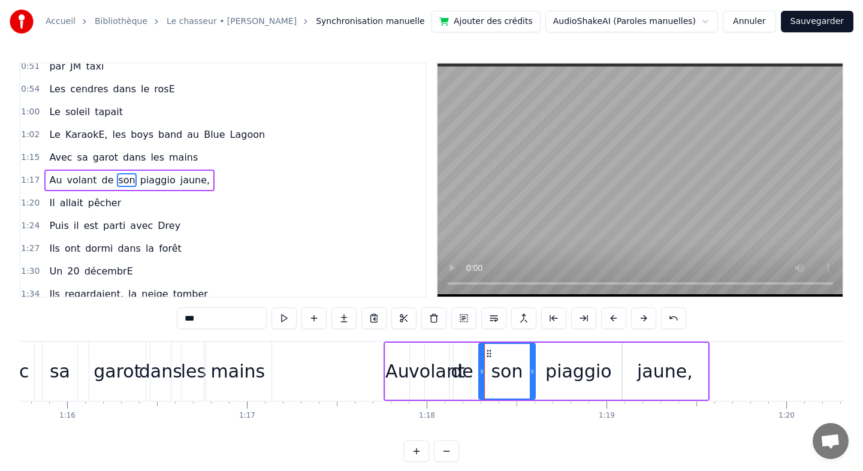
drag, startPoint x: 483, startPoint y: 371, endPoint x: 530, endPoint y: 373, distance: 46.8
click at [530, 373] on icon at bounding box center [532, 372] width 5 height 10
drag, startPoint x: 481, startPoint y: 376, endPoint x: 500, endPoint y: 376, distance: 18.6
click at [500, 376] on div at bounding box center [500, 371] width 5 height 55
click at [464, 374] on div "de" at bounding box center [462, 371] width 23 height 27
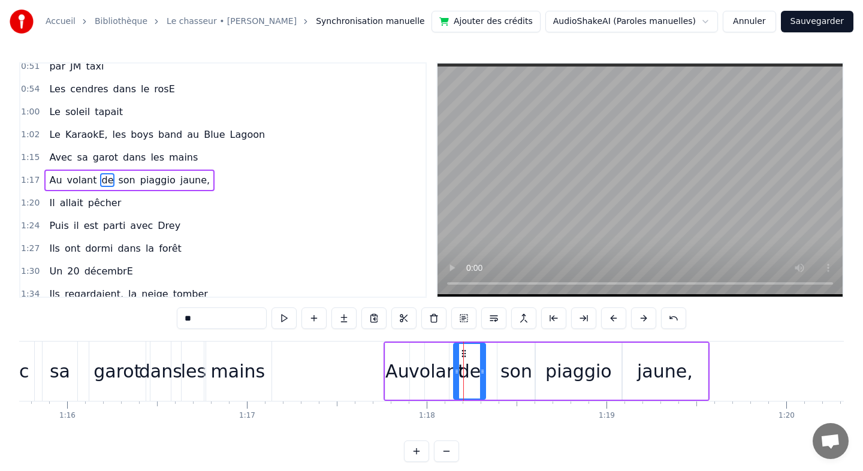
drag, startPoint x: 469, startPoint y: 372, endPoint x: 484, endPoint y: 373, distance: 15.0
click at [484, 373] on div "de" at bounding box center [469, 371] width 33 height 57
drag, startPoint x: 455, startPoint y: 360, endPoint x: 463, endPoint y: 361, distance: 8.5
click at [463, 361] on div at bounding box center [465, 371] width 5 height 55
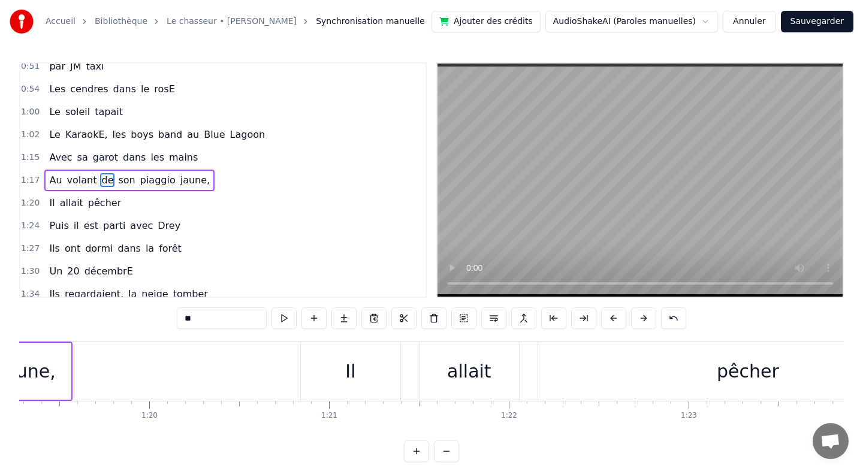
scroll to position [0, 14247]
click at [349, 367] on div "Il" at bounding box center [353, 371] width 10 height 27
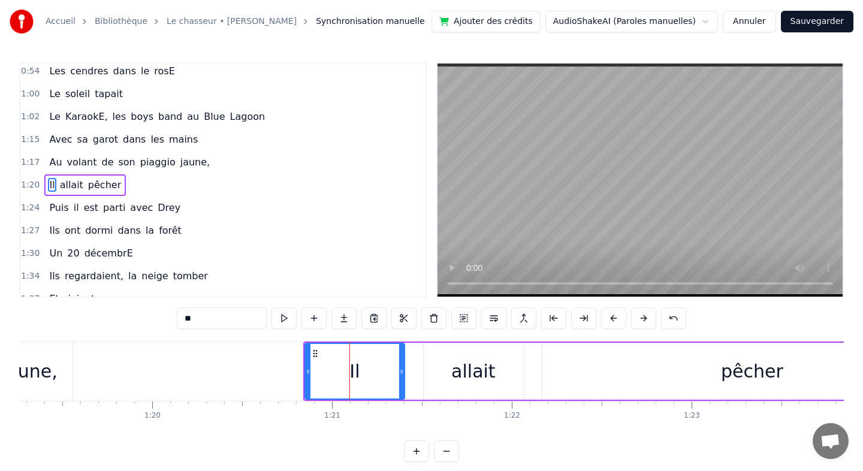
scroll to position [350, 0]
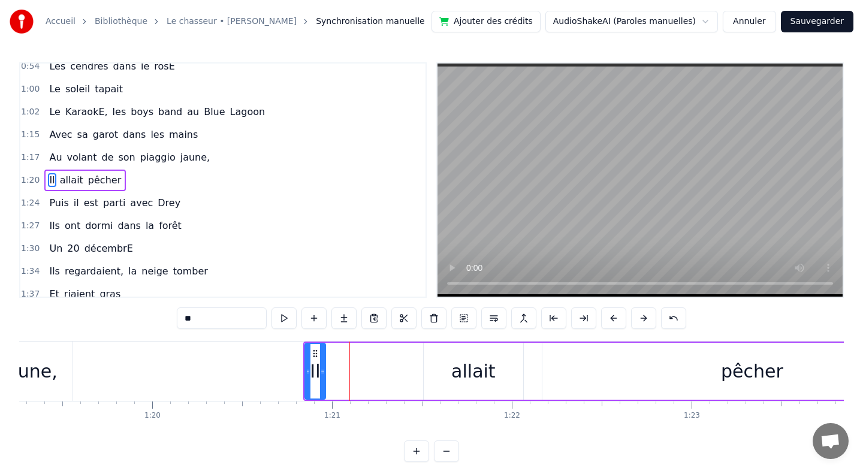
drag, startPoint x: 400, startPoint y: 368, endPoint x: 321, endPoint y: 368, distance: 79.1
click at [321, 368] on icon at bounding box center [322, 372] width 5 height 10
click at [456, 369] on div "allait" at bounding box center [473, 371] width 44 height 27
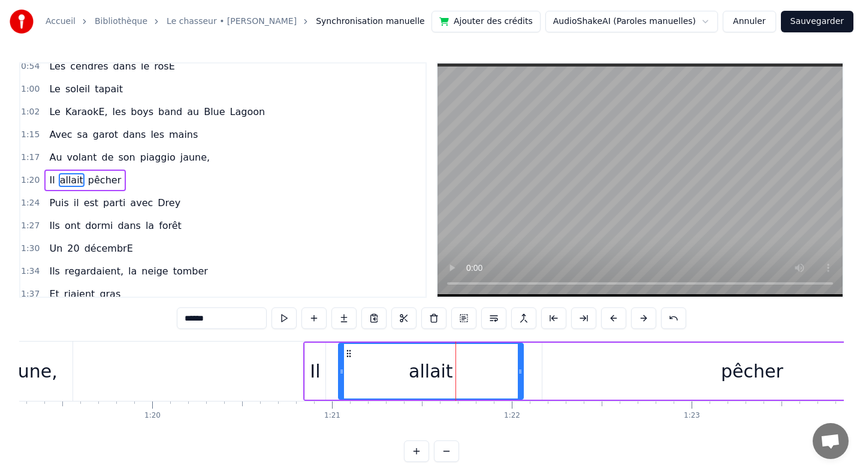
drag, startPoint x: 428, startPoint y: 370, endPoint x: 343, endPoint y: 375, distance: 85.3
click at [343, 375] on icon at bounding box center [341, 372] width 5 height 10
drag, startPoint x: 521, startPoint y: 370, endPoint x: 420, endPoint y: 378, distance: 101.0
click at [420, 378] on div at bounding box center [419, 371] width 5 height 55
click at [542, 367] on div "pêcher" at bounding box center [751, 371] width 419 height 57
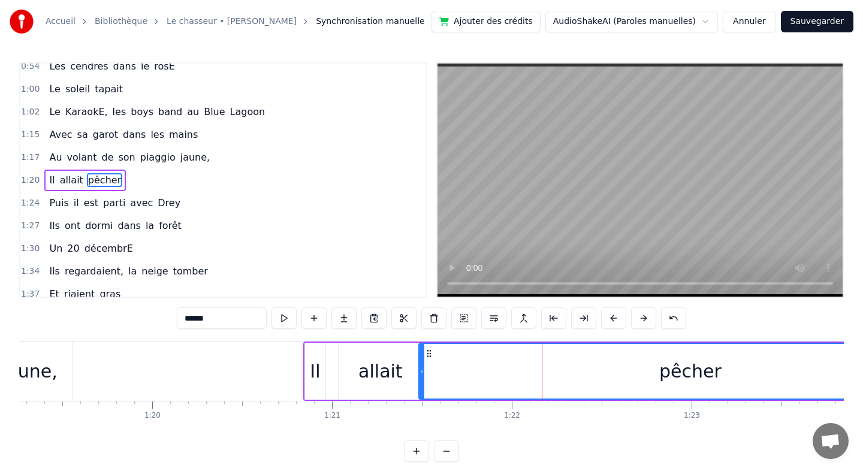
drag, startPoint x: 544, startPoint y: 370, endPoint x: 420, endPoint y: 372, distance: 124.1
click at [420, 372] on icon at bounding box center [421, 372] width 5 height 10
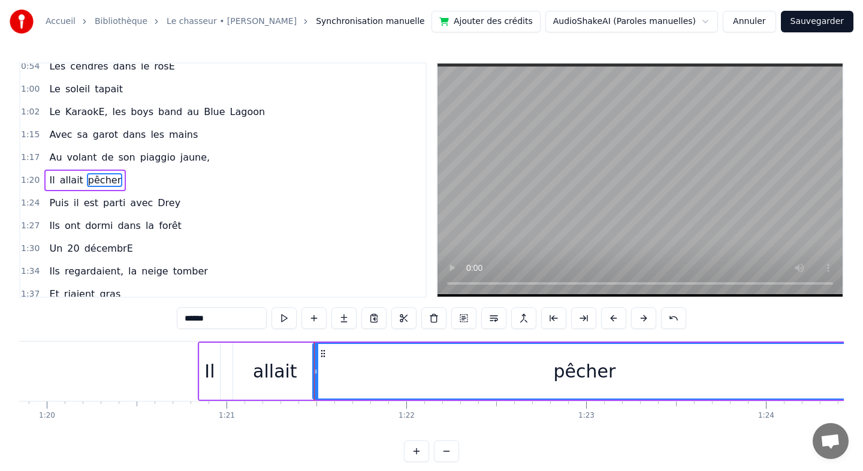
scroll to position [0, 14440]
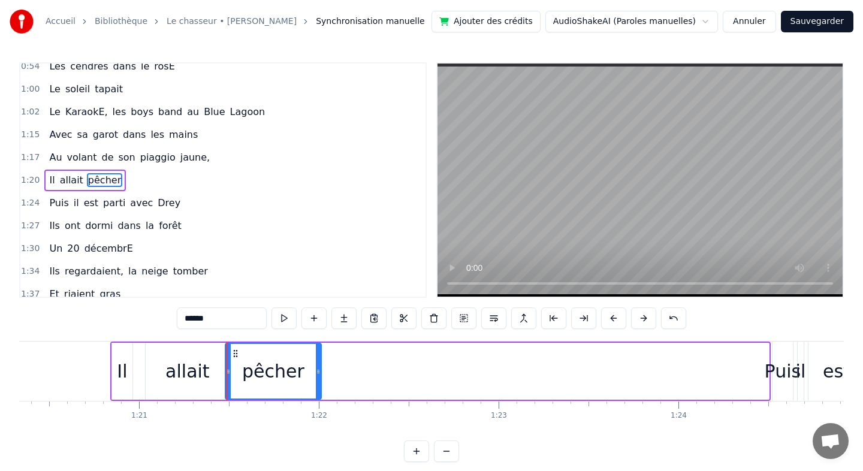
drag, startPoint x: 765, startPoint y: 371, endPoint x: 317, endPoint y: 367, distance: 447.6
click at [317, 367] on icon at bounding box center [318, 372] width 5 height 10
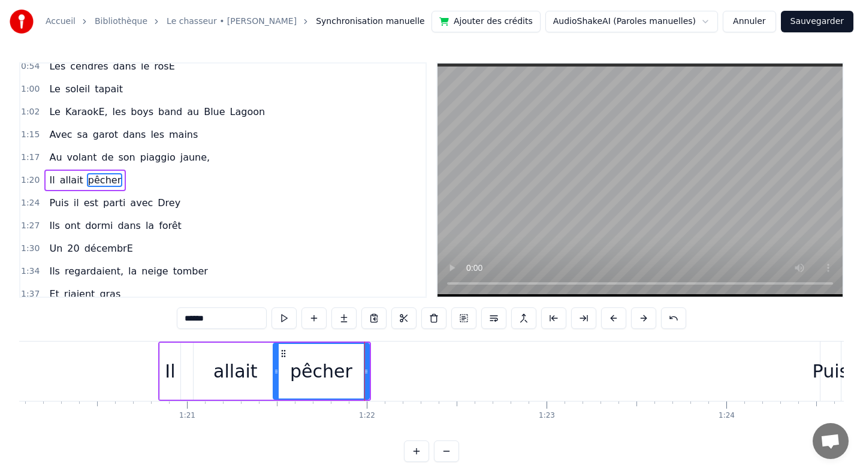
scroll to position [0, 14305]
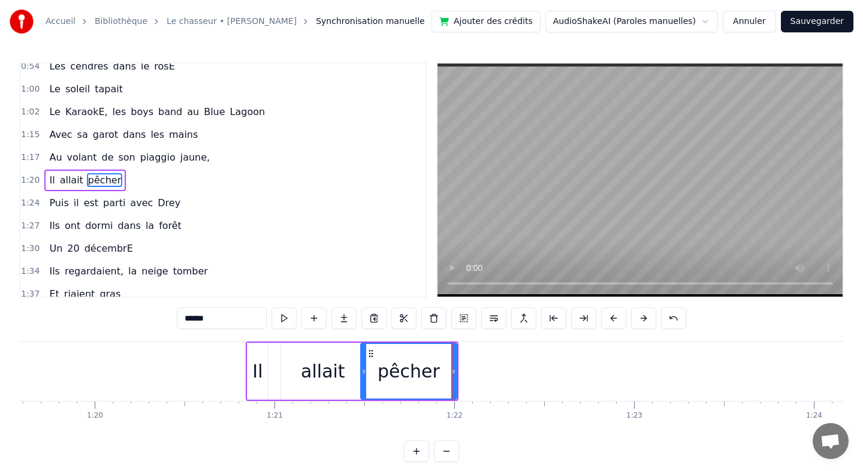
click at [253, 368] on div "Il" at bounding box center [257, 371] width 10 height 27
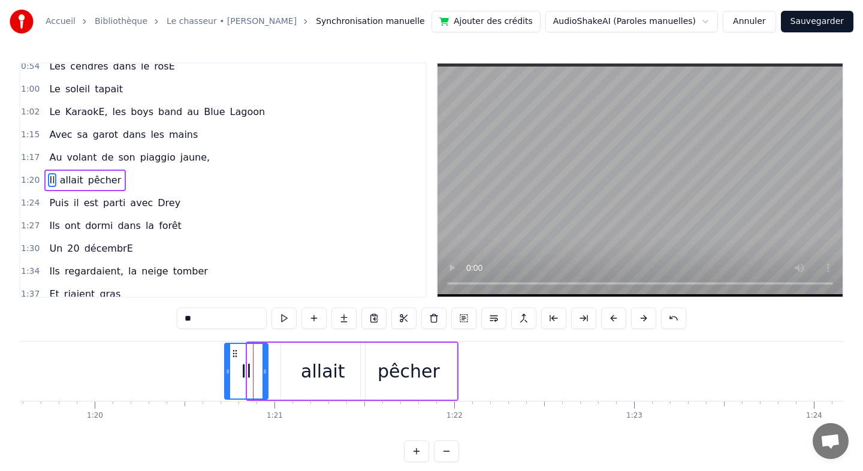
drag, startPoint x: 248, startPoint y: 373, endPoint x: 225, endPoint y: 373, distance: 22.8
click at [225, 373] on icon at bounding box center [227, 372] width 5 height 10
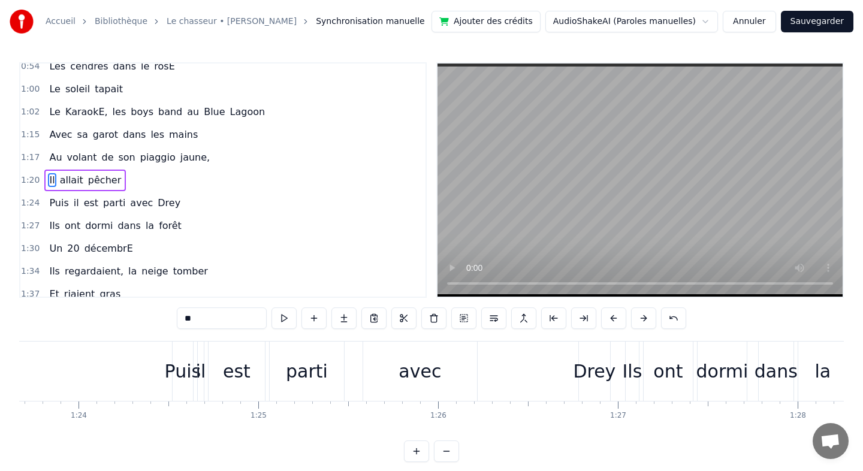
scroll to position [0, 15045]
click at [192, 371] on div "il" at bounding box center [196, 371] width 10 height 27
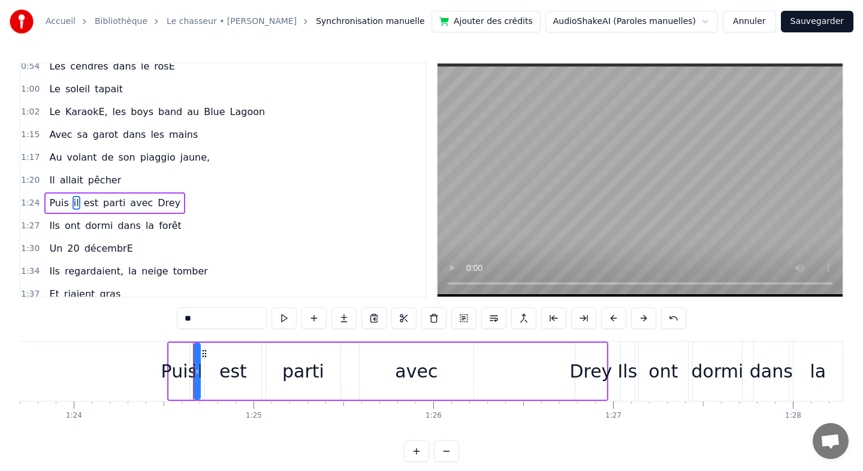
scroll to position [373, 0]
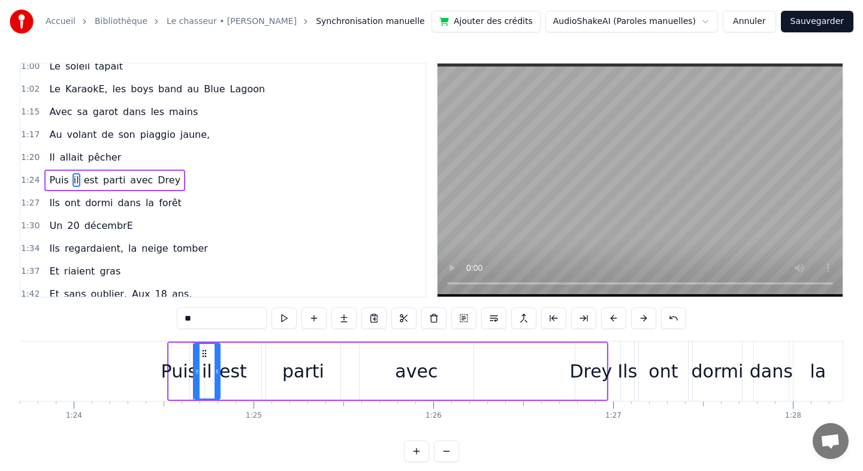
drag, startPoint x: 198, startPoint y: 374, endPoint x: 218, endPoint y: 374, distance: 19.8
click at [218, 374] on icon at bounding box center [217, 372] width 5 height 10
click at [362, 374] on div "avec" at bounding box center [417, 371] width 114 height 57
type input "****"
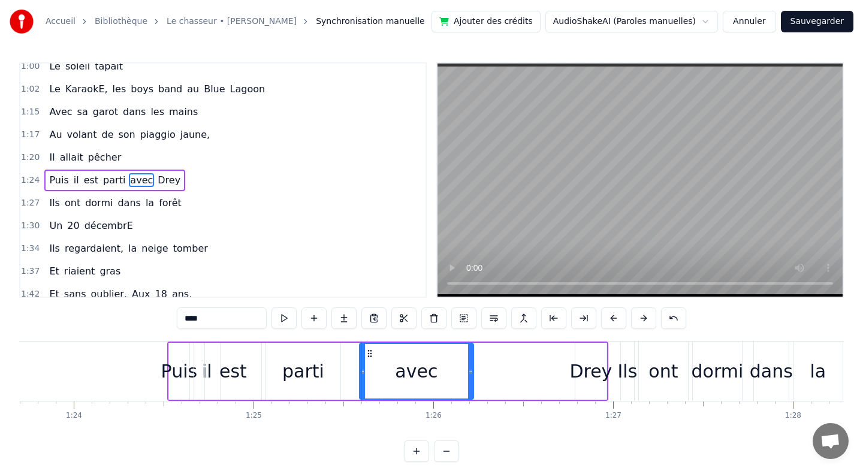
drag, startPoint x: 361, startPoint y: 370, endPoint x: 341, endPoint y: 373, distance: 19.9
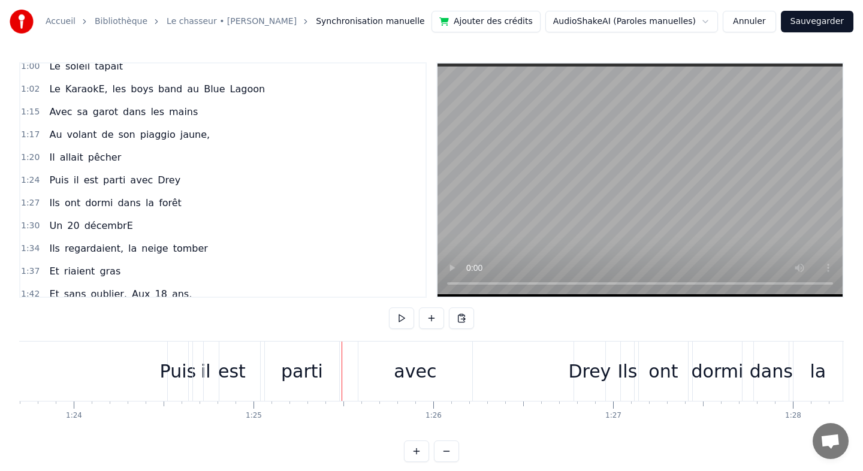
click at [361, 371] on div "avec" at bounding box center [415, 371] width 114 height 59
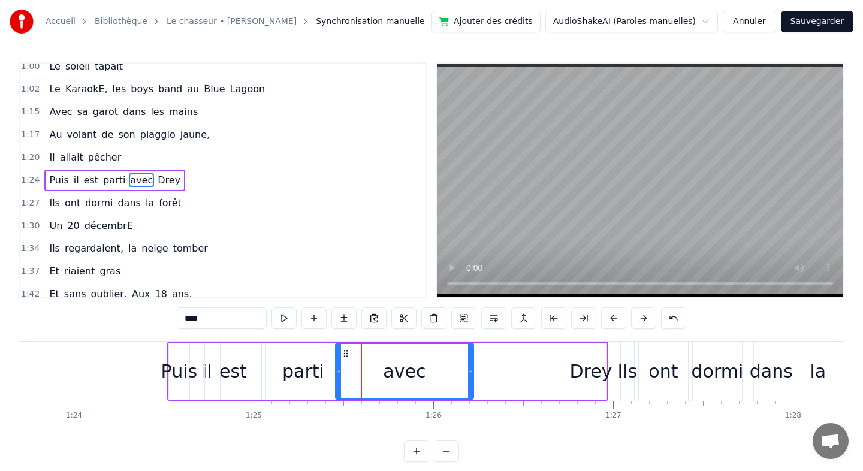
drag, startPoint x: 363, startPoint y: 370, endPoint x: 339, endPoint y: 372, distance: 24.0
click at [339, 372] on icon at bounding box center [338, 372] width 5 height 10
drag, startPoint x: 469, startPoint y: 370, endPoint x: 392, endPoint y: 370, distance: 77.3
click at [392, 370] on icon at bounding box center [391, 372] width 5 height 10
click at [605, 374] on div "Drey" at bounding box center [590, 371] width 43 height 27
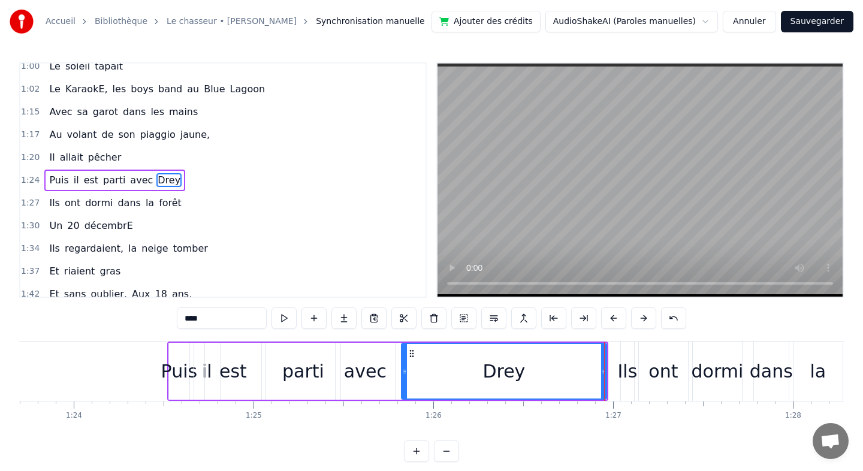
drag, startPoint x: 576, startPoint y: 373, endPoint x: 402, endPoint y: 371, distance: 173.8
click at [402, 371] on icon at bounding box center [404, 372] width 5 height 10
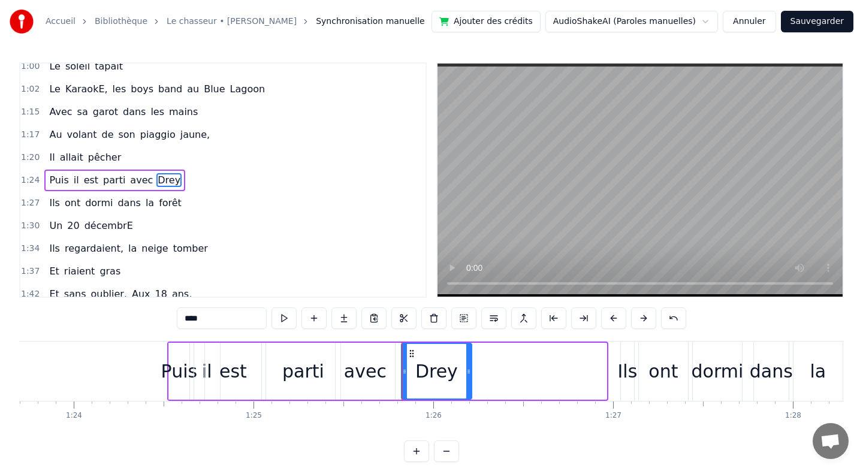
drag, startPoint x: 604, startPoint y: 371, endPoint x: 469, endPoint y: 372, distance: 134.8
click at [469, 372] on icon at bounding box center [468, 372] width 5 height 10
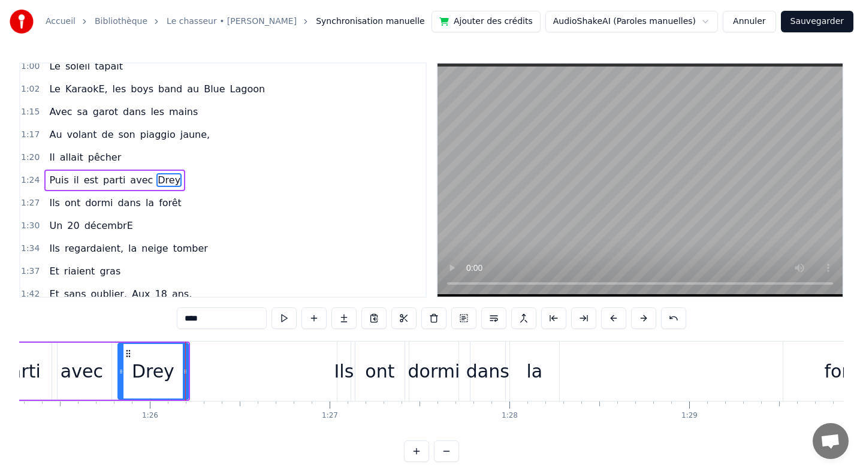
scroll to position [0, 15334]
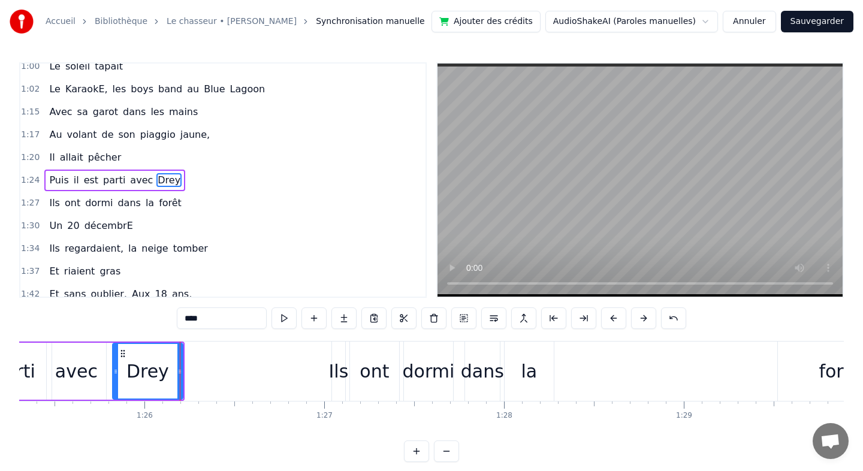
click at [332, 373] on div "Ils" at bounding box center [338, 371] width 20 height 27
type input "***"
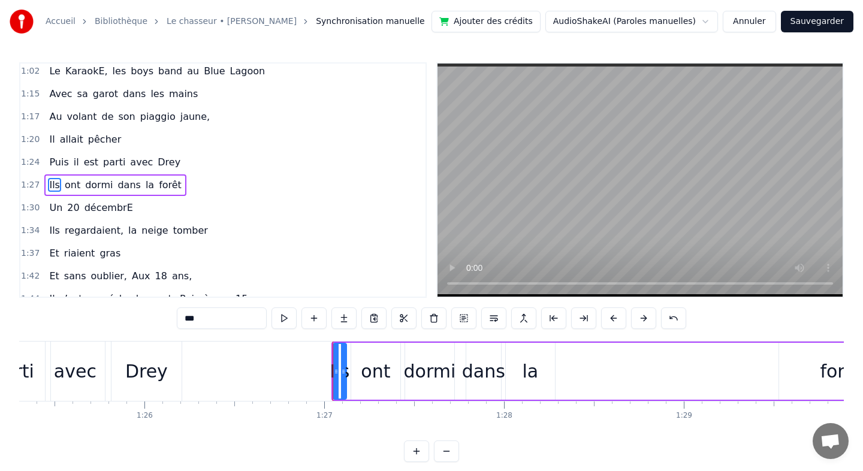
scroll to position [395, 0]
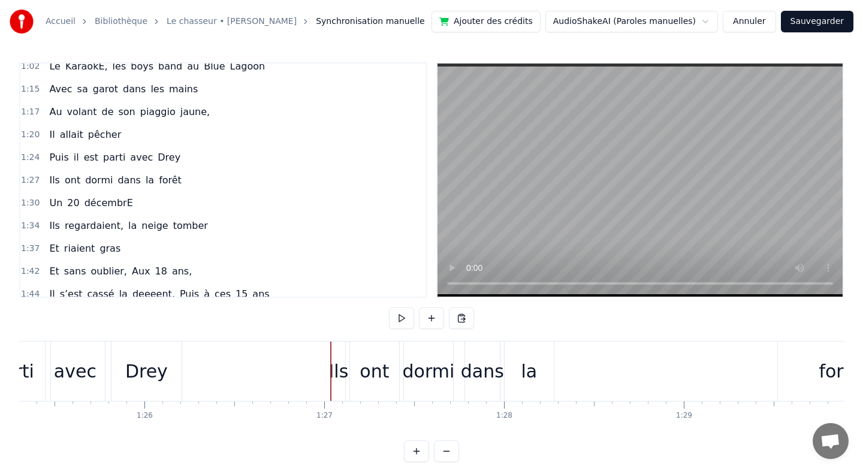
click at [337, 374] on div "Ils" at bounding box center [338, 371] width 20 height 27
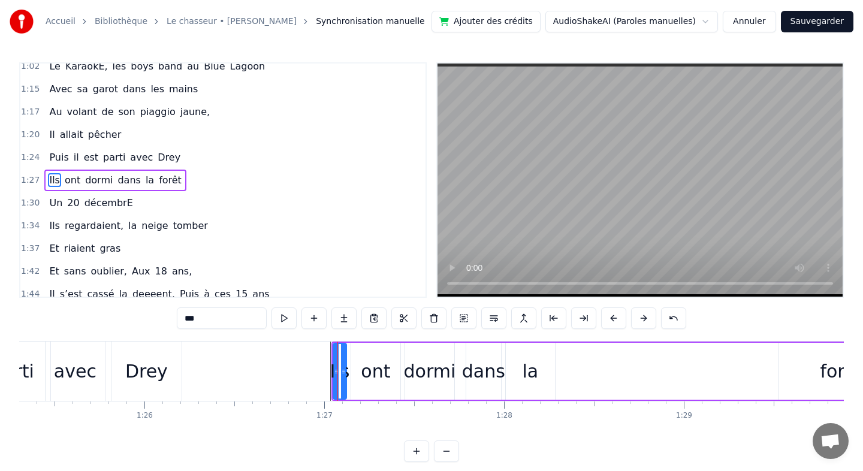
drag, startPoint x: 332, startPoint y: 373, endPoint x: 297, endPoint y: 373, distance: 35.4
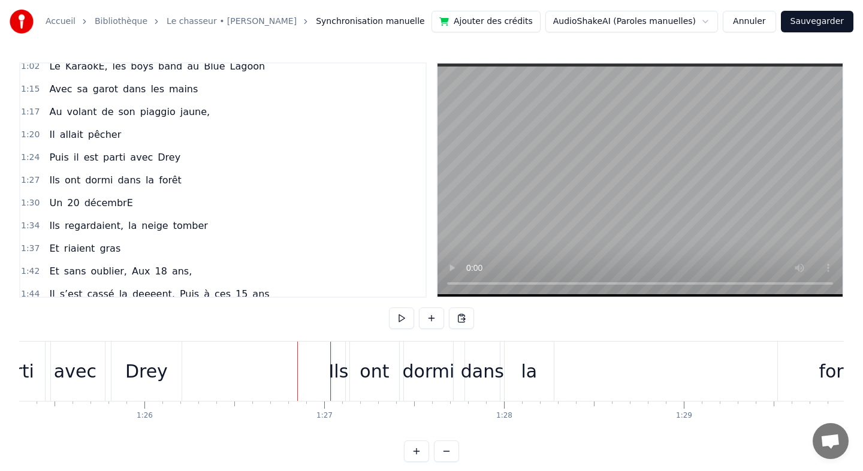
click at [337, 373] on div "Ils" at bounding box center [338, 371] width 20 height 27
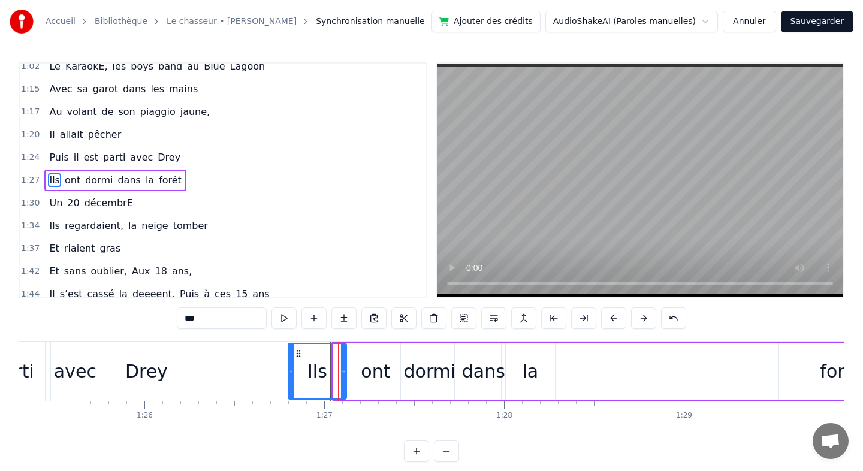
drag, startPoint x: 334, startPoint y: 371, endPoint x: 289, endPoint y: 373, distance: 45.0
click at [289, 373] on icon at bounding box center [291, 372] width 5 height 10
drag, startPoint x: 345, startPoint y: 373, endPoint x: 330, endPoint y: 373, distance: 15.0
click at [330, 373] on icon at bounding box center [328, 372] width 5 height 10
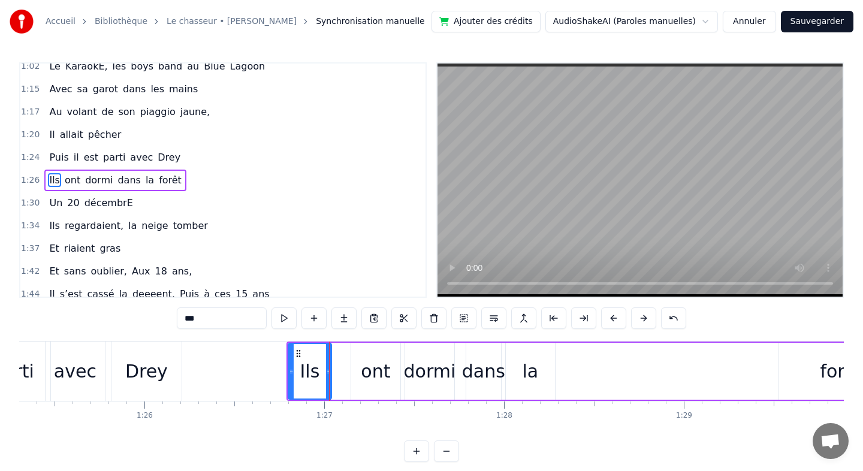
click at [393, 368] on div "ont" at bounding box center [375, 371] width 49 height 57
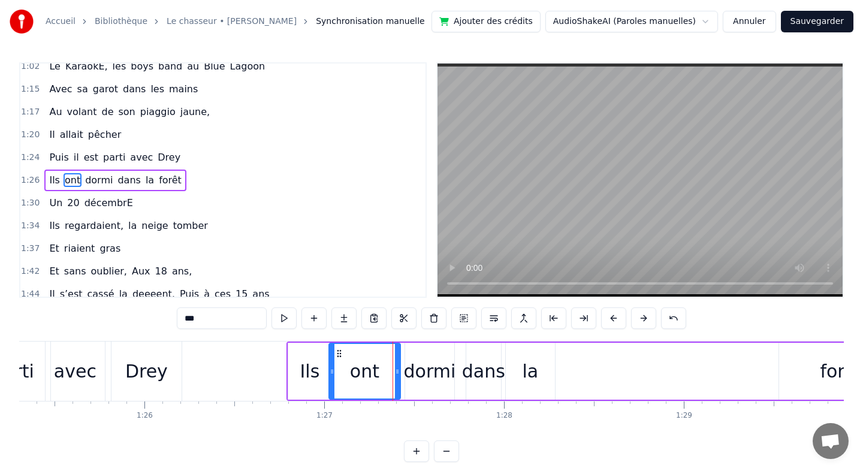
drag, startPoint x: 354, startPoint y: 370, endPoint x: 332, endPoint y: 370, distance: 22.2
click at [332, 370] on icon at bounding box center [332, 372] width 5 height 10
drag, startPoint x: 396, startPoint y: 372, endPoint x: 366, endPoint y: 373, distance: 30.0
click at [366, 373] on icon at bounding box center [367, 372] width 5 height 10
click at [428, 374] on div "dormi" at bounding box center [430, 371] width 52 height 27
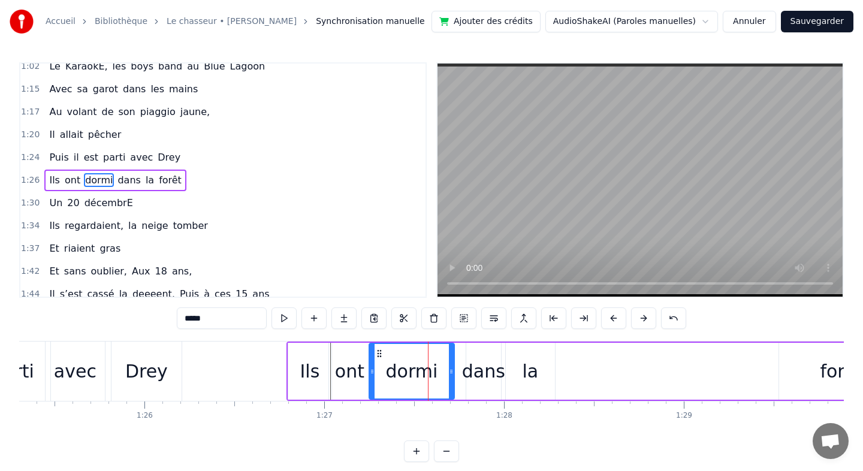
drag, startPoint x: 407, startPoint y: 368, endPoint x: 371, endPoint y: 368, distance: 36.0
click at [371, 368] on icon at bounding box center [372, 372] width 5 height 10
drag, startPoint x: 451, startPoint y: 372, endPoint x: 415, endPoint y: 376, distance: 35.5
click at [415, 376] on icon at bounding box center [415, 372] width 5 height 10
click at [481, 378] on div "dans" at bounding box center [483, 371] width 43 height 27
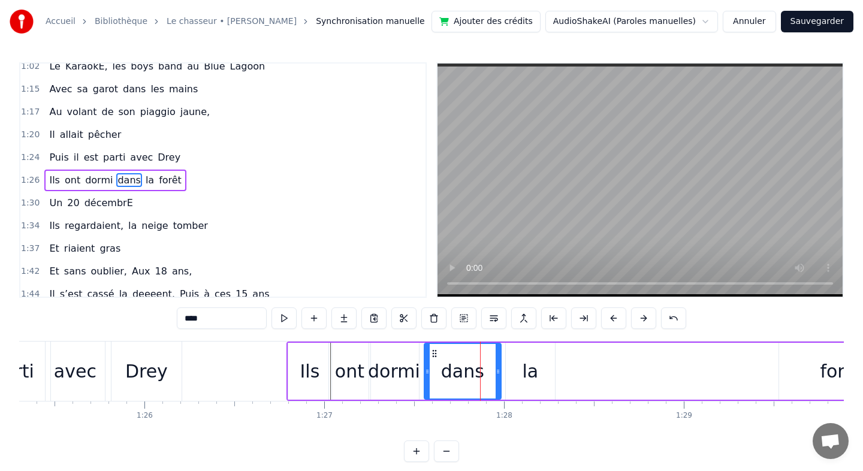
drag, startPoint x: 467, startPoint y: 370, endPoint x: 424, endPoint y: 372, distance: 43.2
click at [425, 372] on icon at bounding box center [427, 372] width 5 height 10
drag, startPoint x: 498, startPoint y: 367, endPoint x: 464, endPoint y: 367, distance: 34.2
click at [464, 367] on icon at bounding box center [466, 372] width 5 height 10
click at [523, 368] on div "la" at bounding box center [530, 371] width 16 height 27
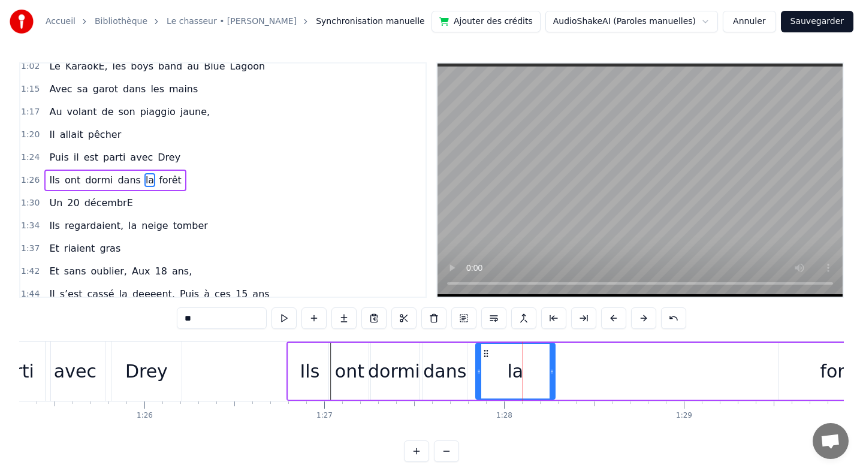
drag, startPoint x: 508, startPoint y: 370, endPoint x: 478, endPoint y: 370, distance: 30.0
click at [478, 370] on icon at bounding box center [478, 372] width 5 height 10
drag, startPoint x: 551, startPoint y: 373, endPoint x: 503, endPoint y: 373, distance: 47.9
click at [503, 373] on icon at bounding box center [504, 372] width 5 height 10
click at [823, 374] on div "forêt" at bounding box center [841, 371] width 125 height 57
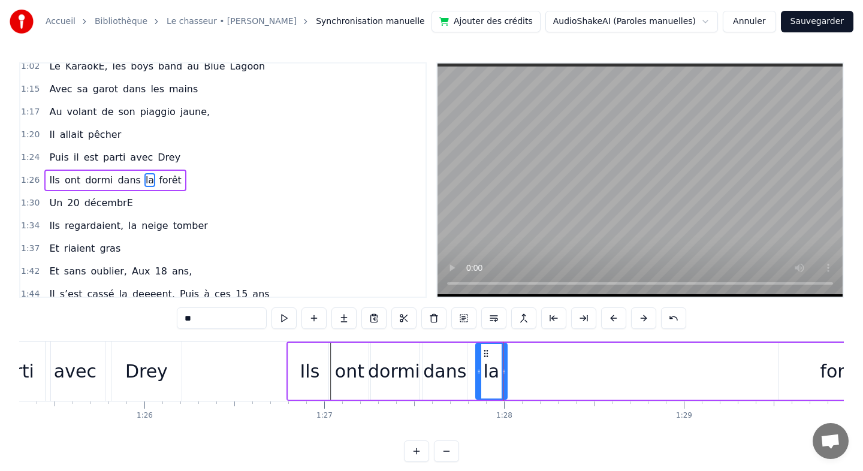
type input "*****"
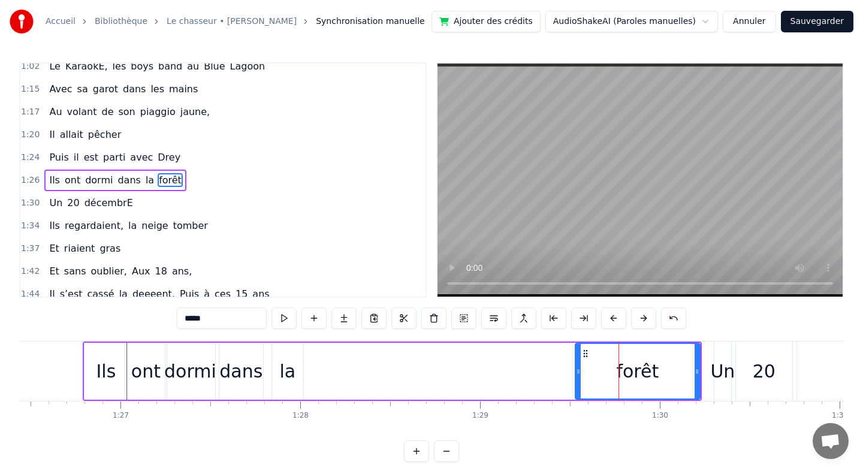
scroll to position [0, 15534]
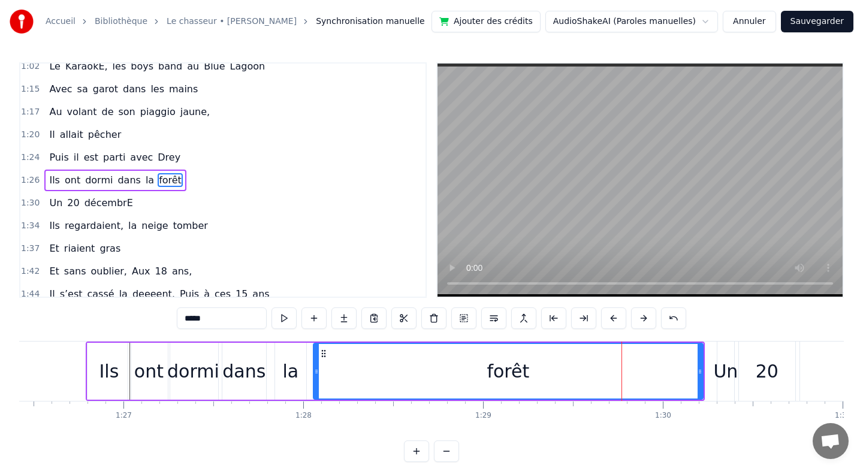
drag, startPoint x: 581, startPoint y: 374, endPoint x: 316, endPoint y: 373, distance: 264.8
click at [316, 373] on icon at bounding box center [316, 372] width 5 height 10
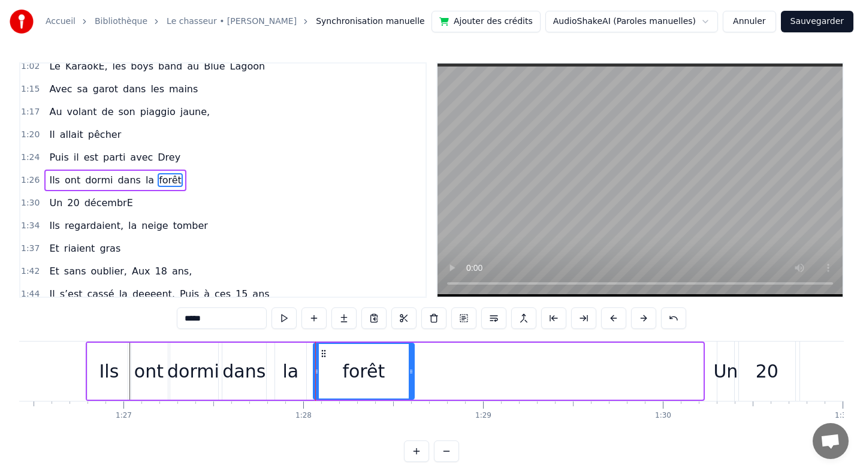
drag, startPoint x: 701, startPoint y: 366, endPoint x: 412, endPoint y: 372, distance: 288.9
click at [412, 372] on icon at bounding box center [411, 372] width 5 height 10
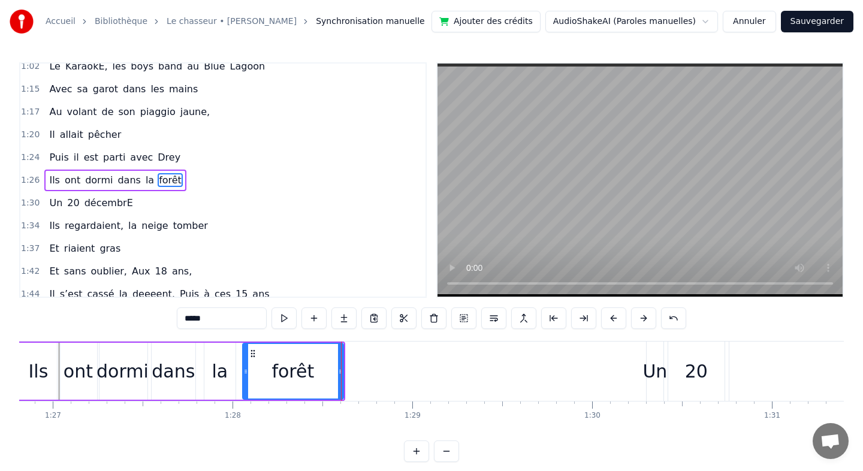
scroll to position [0, 15666]
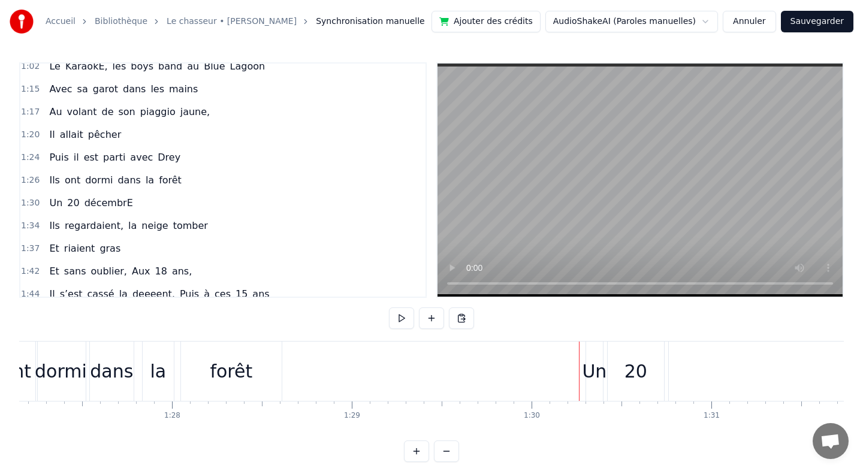
click at [597, 373] on div "Un" at bounding box center [594, 371] width 25 height 27
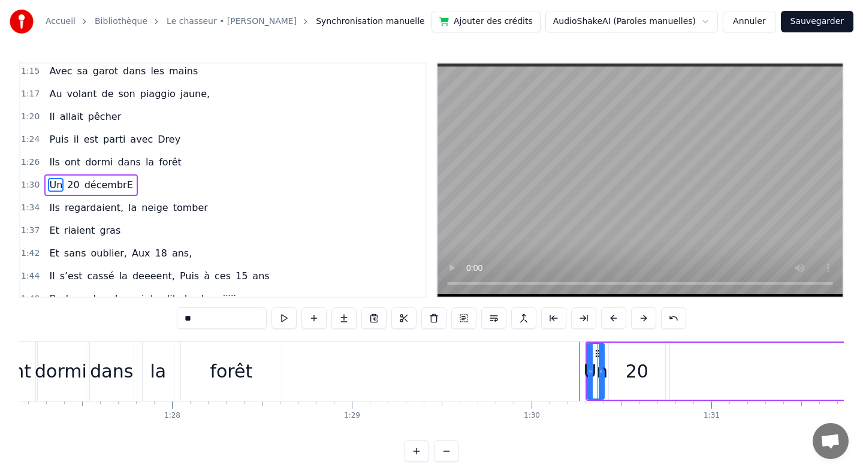
scroll to position [418, 0]
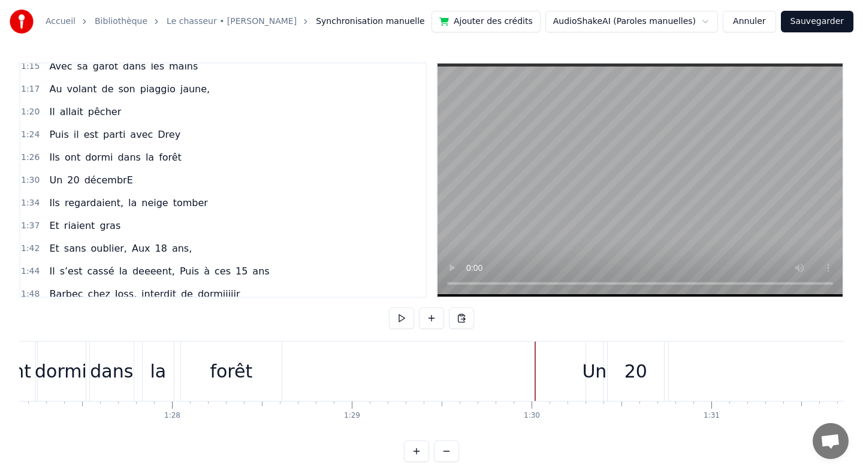
click at [585, 373] on div "Un" at bounding box center [594, 371] width 25 height 27
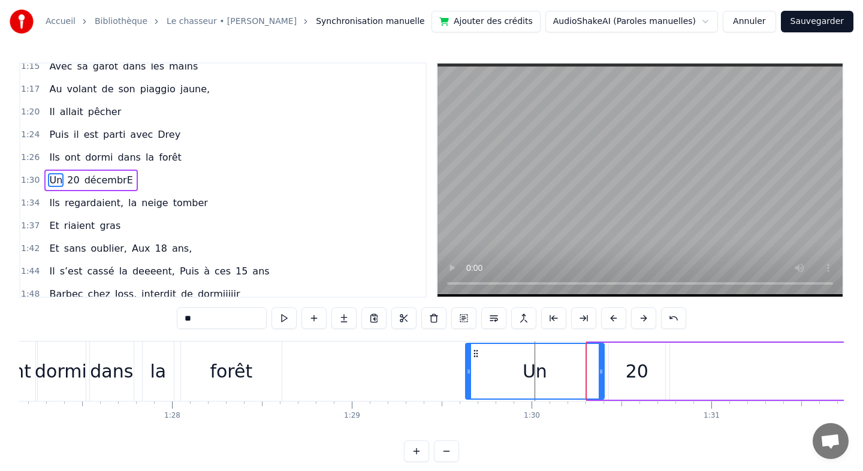
drag, startPoint x: 588, startPoint y: 372, endPoint x: 467, endPoint y: 374, distance: 121.6
click at [467, 374] on icon at bounding box center [468, 372] width 5 height 10
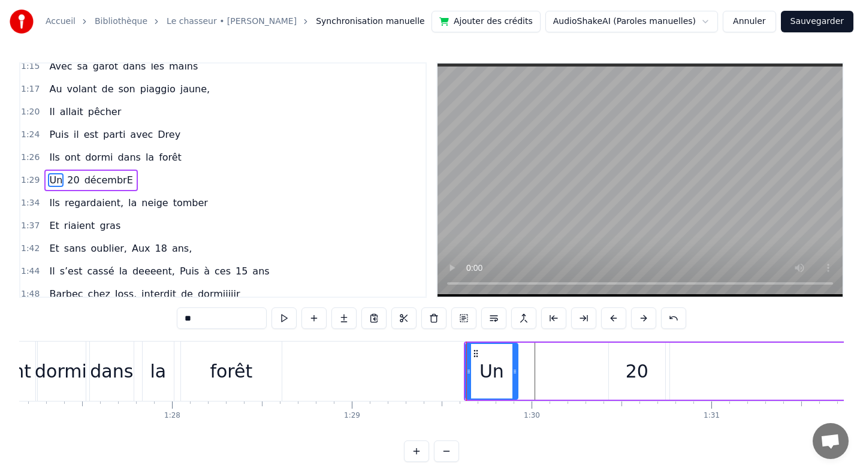
drag, startPoint x: 601, startPoint y: 371, endPoint x: 515, endPoint y: 376, distance: 86.4
click at [515, 376] on div at bounding box center [514, 371] width 5 height 55
click at [639, 371] on div "20" at bounding box center [637, 371] width 23 height 27
type input "**"
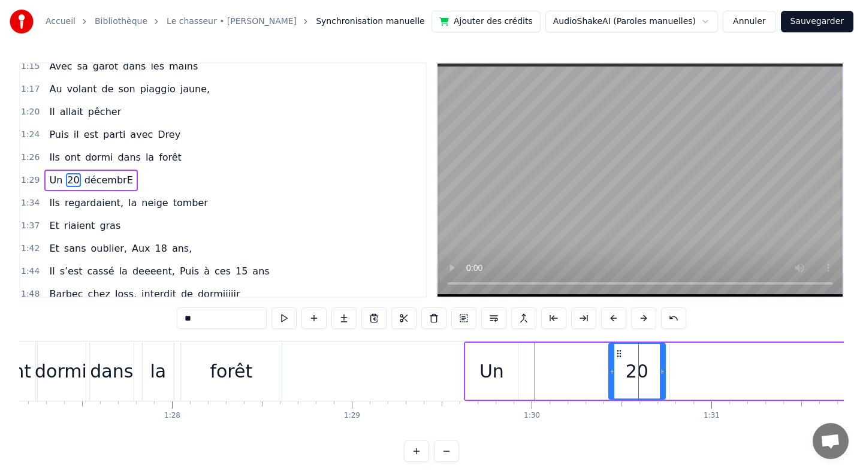
drag, startPoint x: 594, startPoint y: 371, endPoint x: 560, endPoint y: 374, distance: 34.3
click at [554, 374] on div "Un [DATE]" at bounding box center [867, 371] width 807 height 59
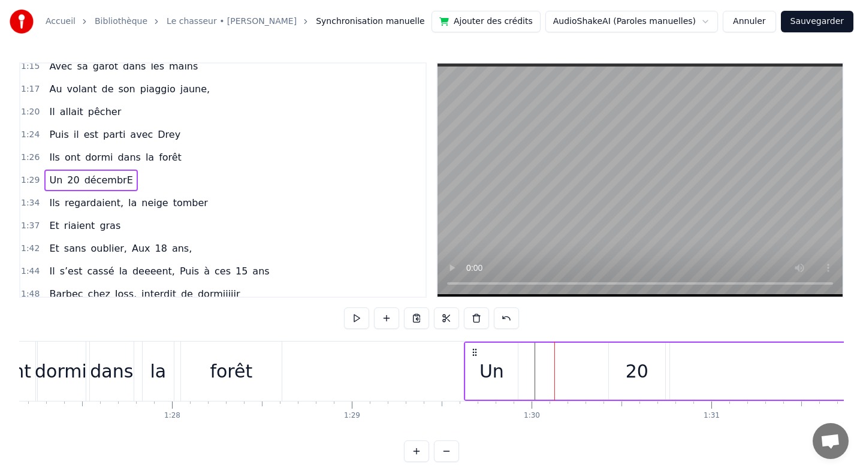
click at [613, 372] on div "20" at bounding box center [637, 371] width 56 height 57
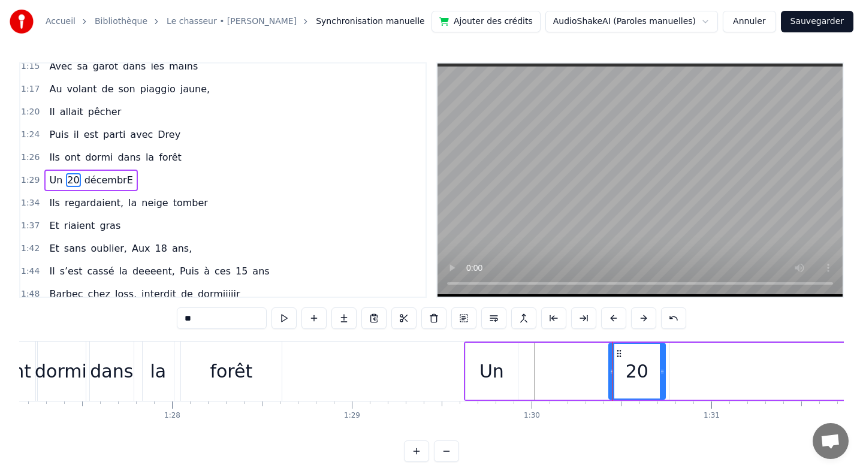
drag, startPoint x: 612, startPoint y: 372, endPoint x: 555, endPoint y: 371, distance: 56.3
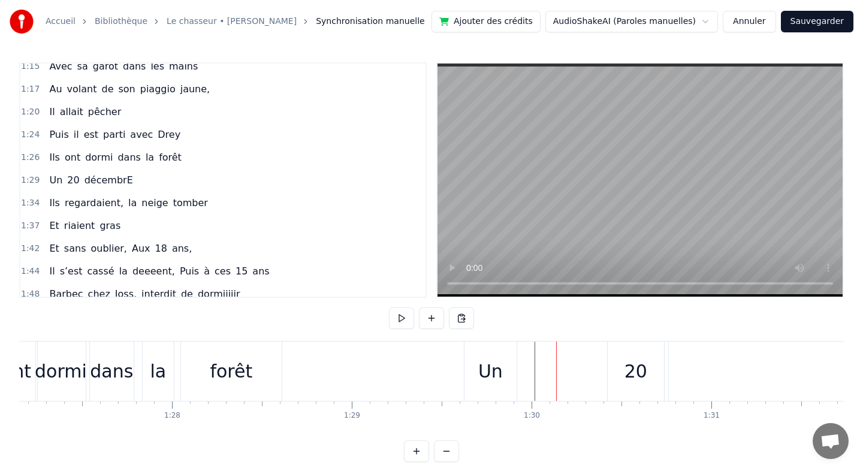
click at [636, 364] on div "20" at bounding box center [635, 371] width 23 height 27
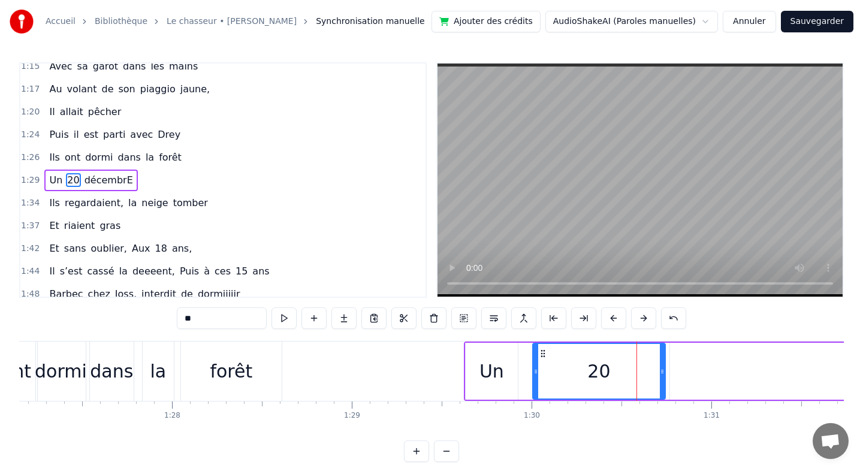
drag, startPoint x: 611, startPoint y: 371, endPoint x: 535, endPoint y: 371, distance: 76.1
click at [535, 371] on icon at bounding box center [535, 372] width 5 height 10
drag, startPoint x: 661, startPoint y: 370, endPoint x: 585, endPoint y: 371, distance: 76.7
click at [585, 371] on icon at bounding box center [585, 372] width 5 height 10
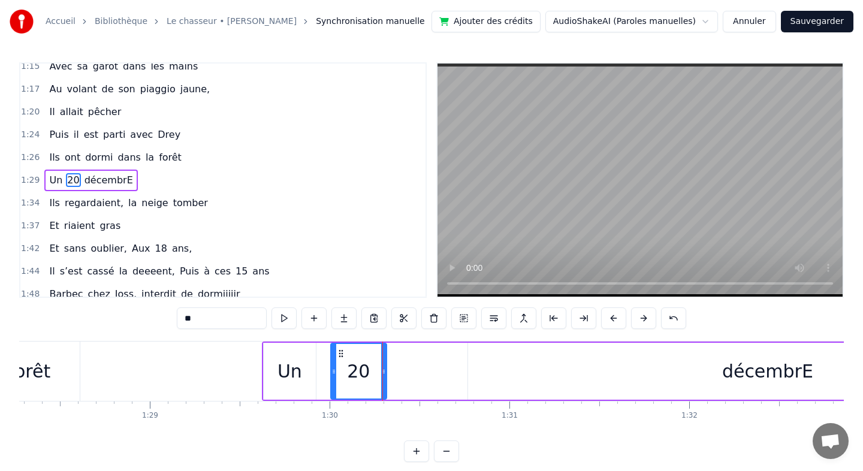
scroll to position [0, 15868]
click at [735, 376] on div "décembrE" at bounding box center [766, 371] width 91 height 27
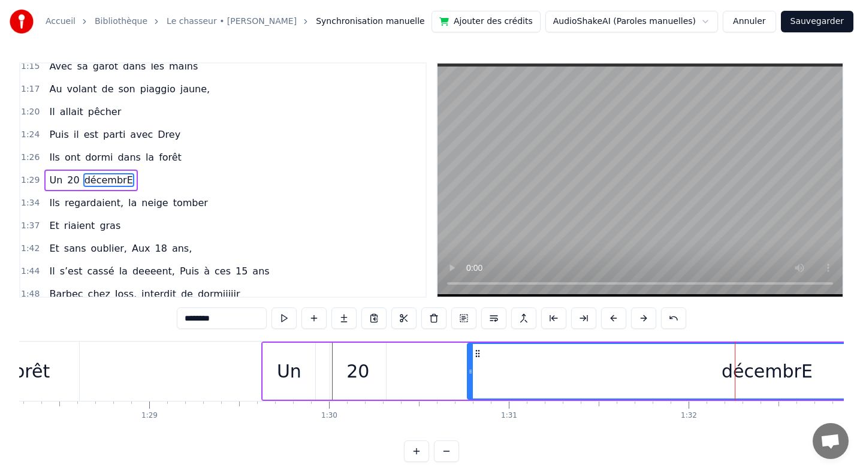
click at [732, 371] on div "décembrE" at bounding box center [766, 371] width 91 height 27
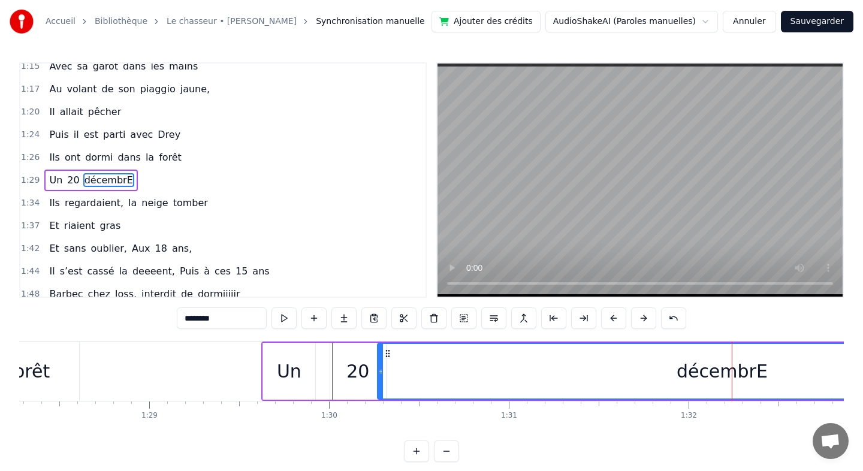
drag, startPoint x: 470, startPoint y: 372, endPoint x: 378, endPoint y: 374, distance: 92.3
click at [378, 374] on icon at bounding box center [380, 372] width 5 height 10
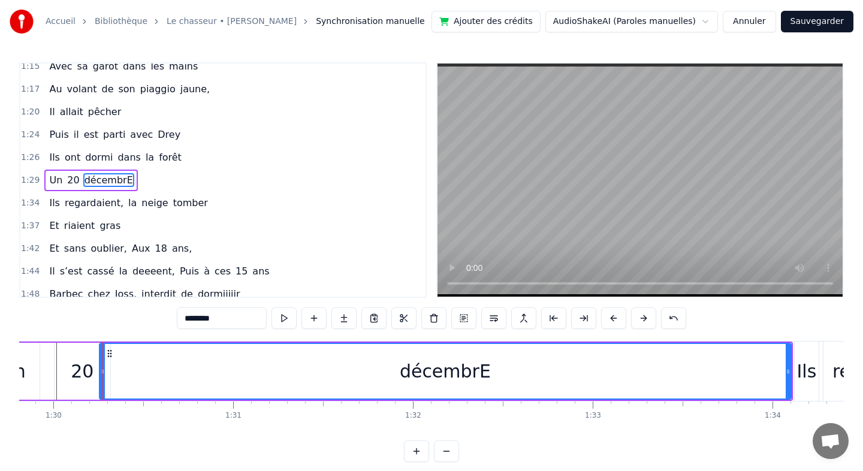
scroll to position [0, 16155]
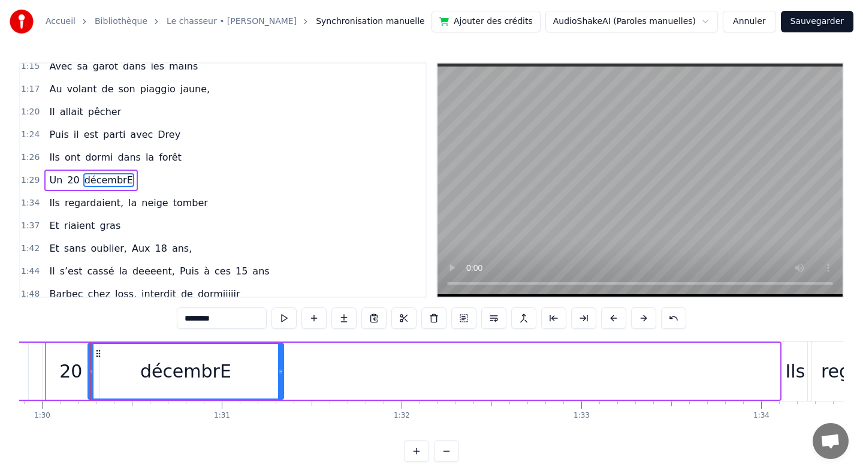
drag, startPoint x: 775, startPoint y: 373, endPoint x: 279, endPoint y: 368, distance: 496.1
click at [279, 368] on icon at bounding box center [280, 372] width 5 height 10
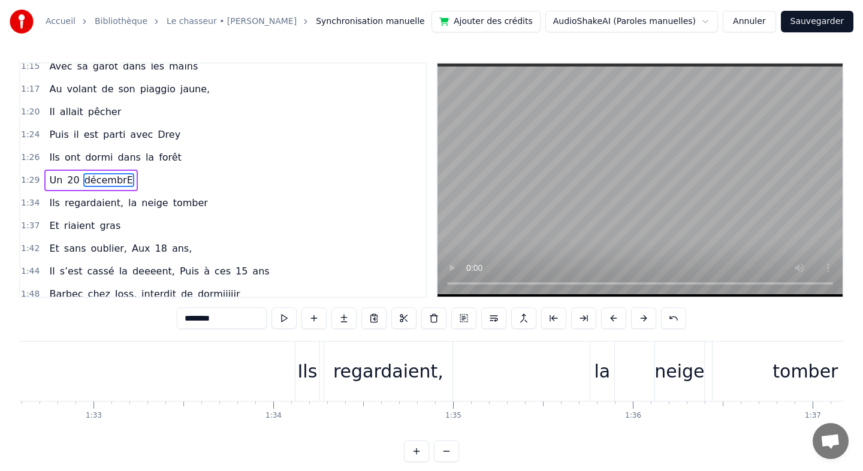
scroll to position [0, 16702]
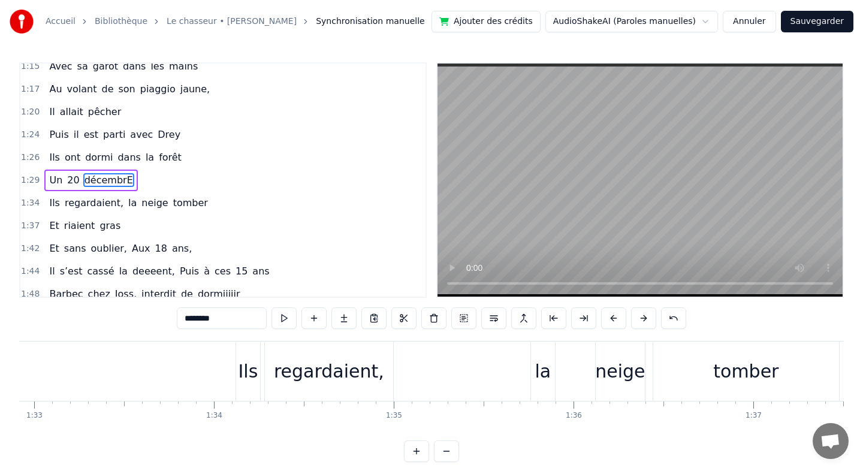
click at [250, 368] on div "Ils" at bounding box center [248, 371] width 20 height 27
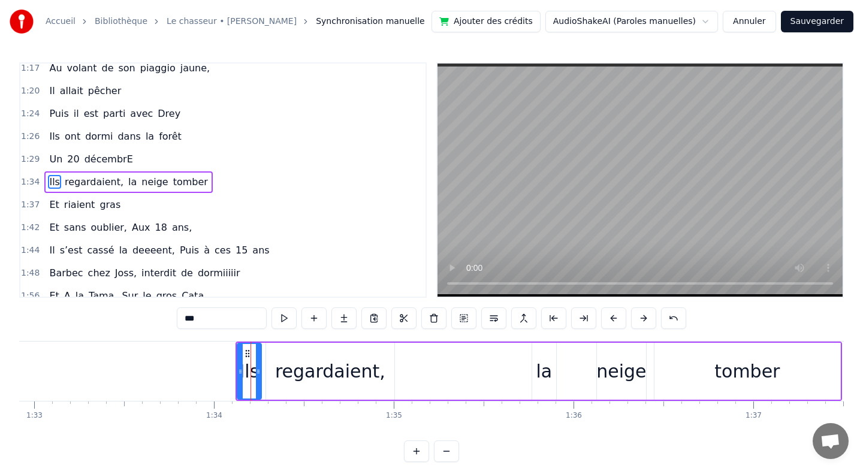
scroll to position [441, 0]
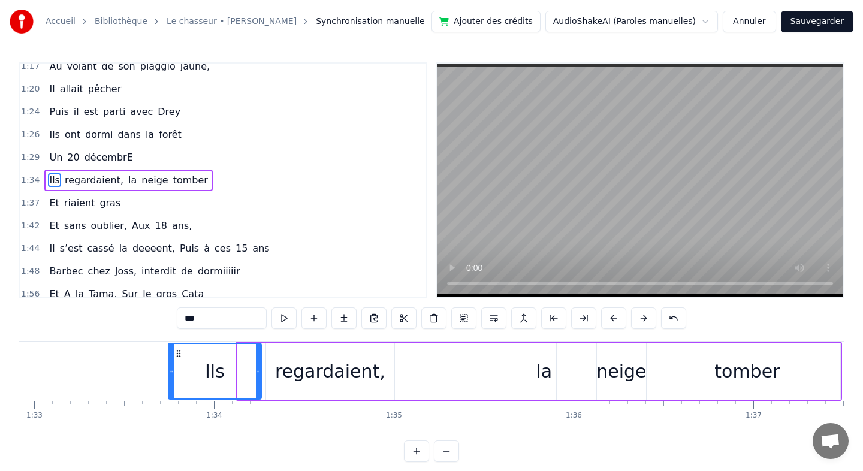
drag, startPoint x: 238, startPoint y: 371, endPoint x: 170, endPoint y: 373, distance: 68.9
click at [170, 373] on icon at bounding box center [171, 372] width 5 height 10
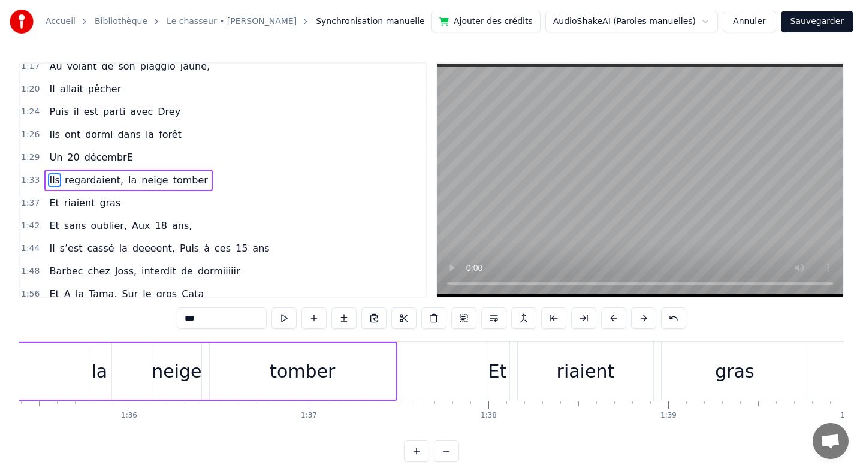
scroll to position [0, 17150]
click at [98, 381] on div "la" at bounding box center [96, 371] width 16 height 27
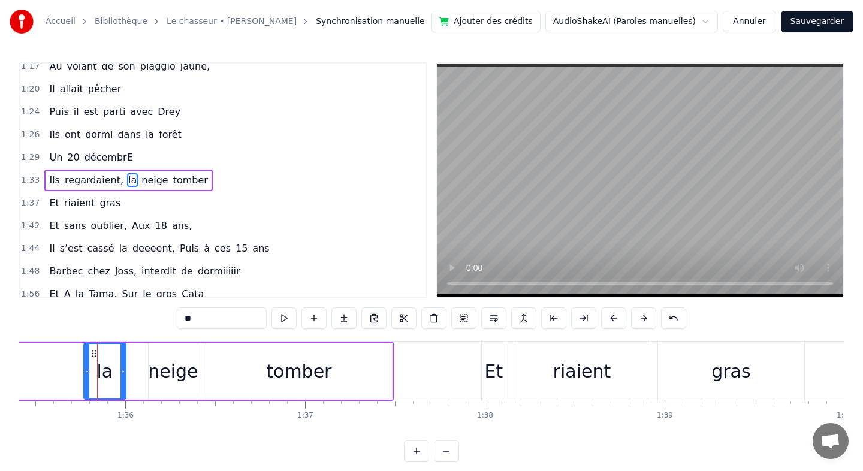
drag, startPoint x: 106, startPoint y: 374, endPoint x: 124, endPoint y: 374, distance: 18.0
click at [124, 374] on icon at bounding box center [122, 372] width 5 height 10
drag, startPoint x: 87, startPoint y: 374, endPoint x: 94, endPoint y: 374, distance: 6.6
click at [94, 374] on icon at bounding box center [93, 372] width 5 height 10
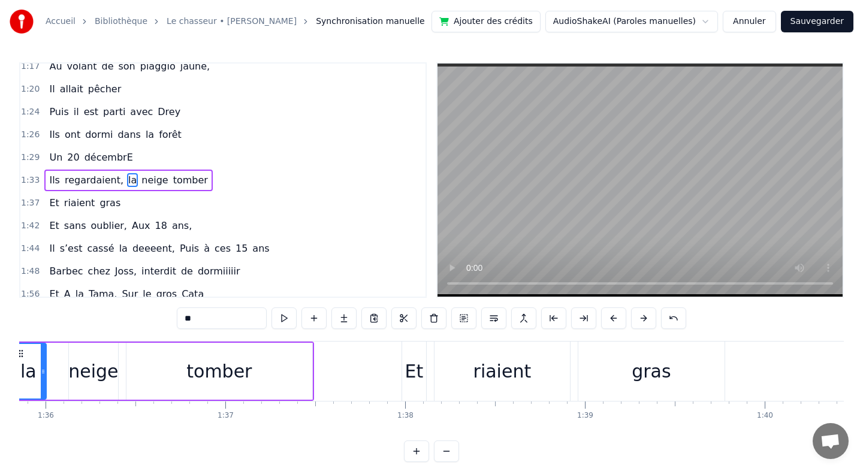
scroll to position [0, 17282]
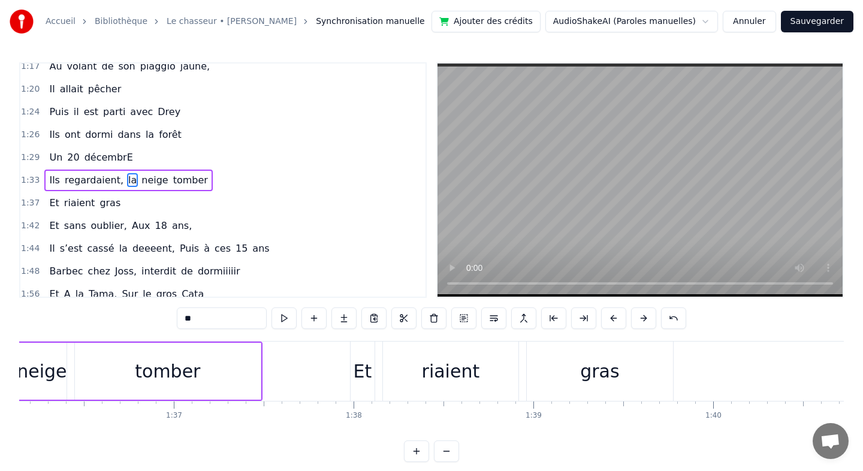
click at [360, 371] on div "Et" at bounding box center [363, 371] width 19 height 27
type input "**"
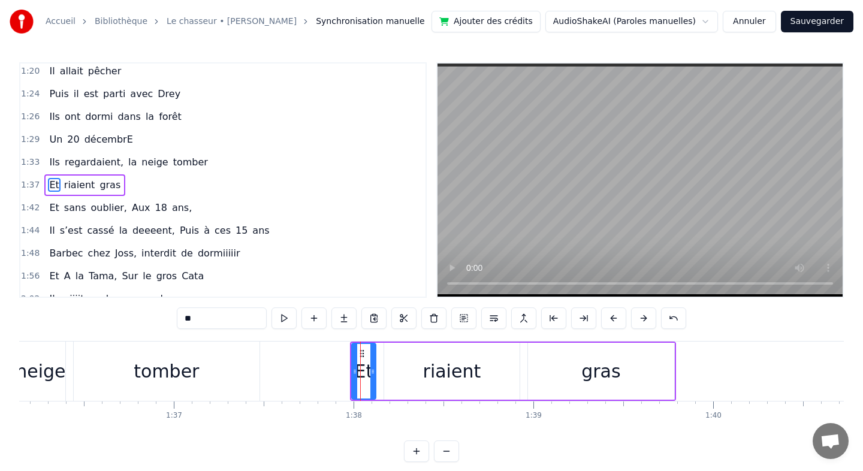
scroll to position [464, 0]
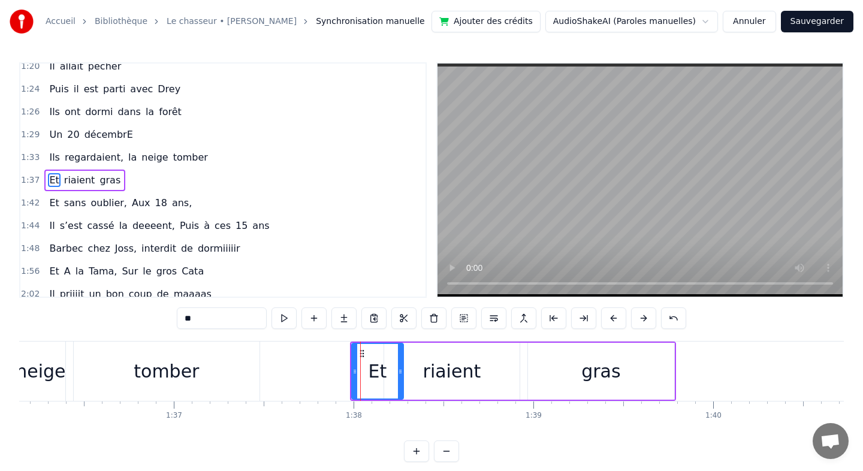
drag, startPoint x: 374, startPoint y: 369, endPoint x: 401, endPoint y: 369, distance: 27.6
click at [401, 369] on icon at bounding box center [400, 372] width 5 height 10
drag, startPoint x: 354, startPoint y: 371, endPoint x: 371, endPoint y: 371, distance: 16.8
click at [371, 371] on icon at bounding box center [371, 372] width 5 height 10
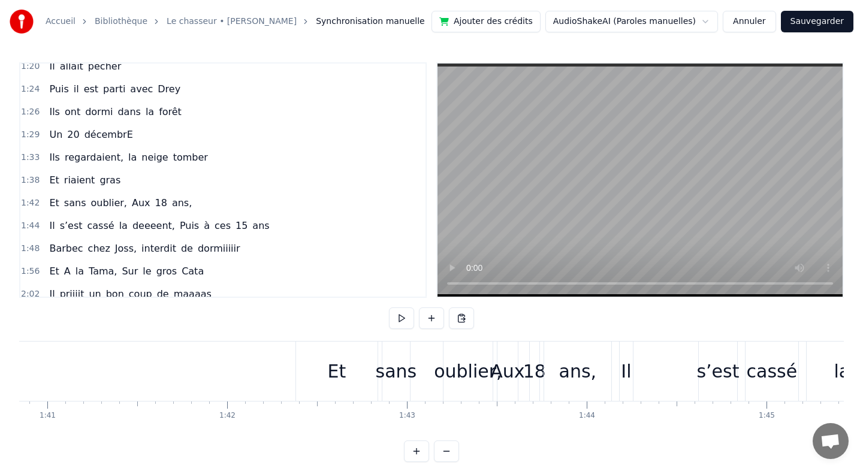
scroll to position [0, 18128]
click at [302, 382] on div "Et" at bounding box center [335, 371] width 81 height 59
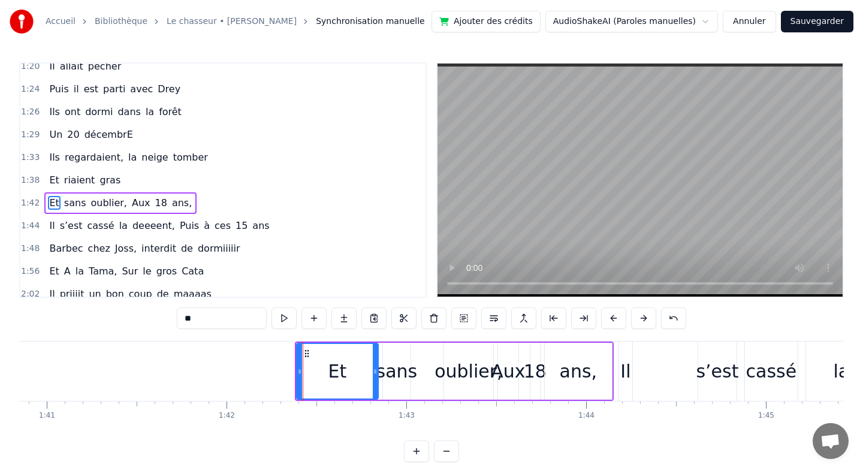
scroll to position [487, 0]
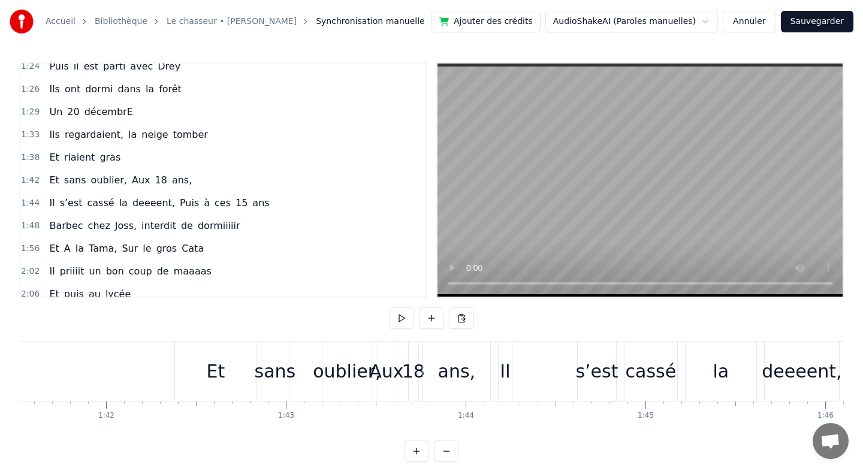
scroll to position [0, 18213]
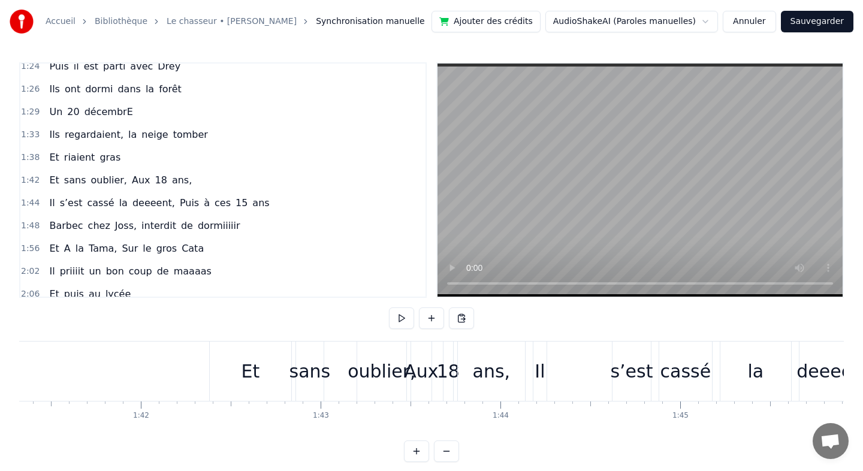
click at [410, 373] on div "Aux" at bounding box center [421, 371] width 34 height 27
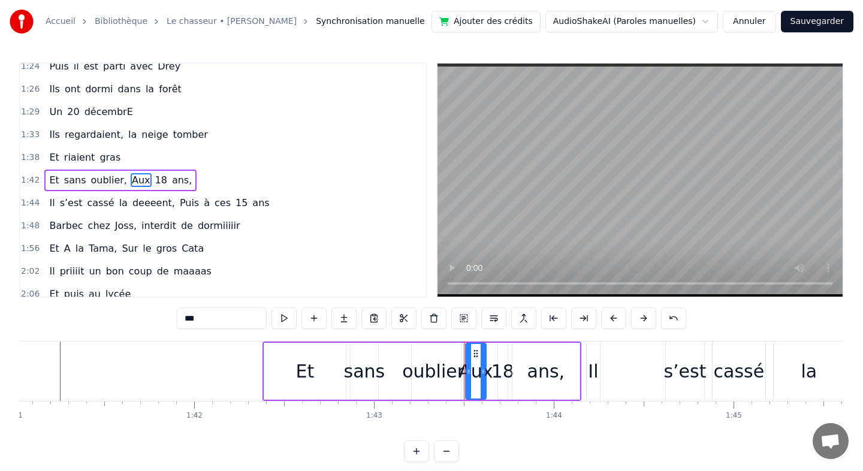
scroll to position [0, 18163]
click at [588, 369] on div "Il" at bounding box center [590, 371] width 10 height 27
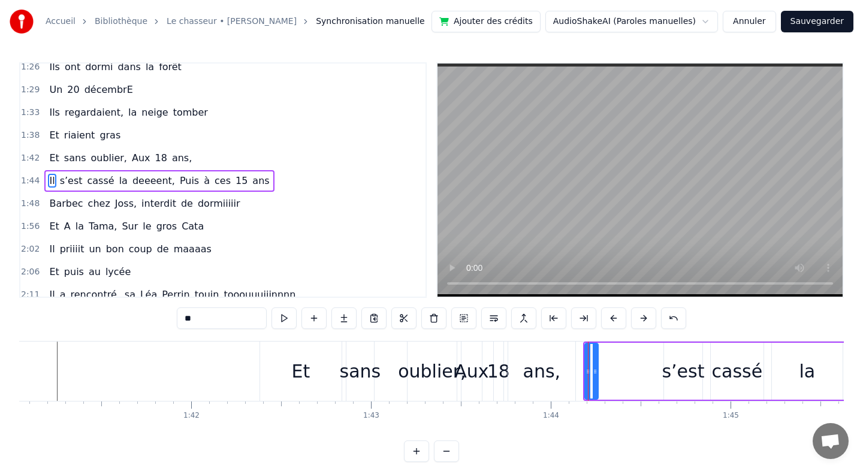
scroll to position [509, 0]
drag, startPoint x: 597, startPoint y: 371, endPoint x: 706, endPoint y: 376, distance: 109.2
click at [706, 376] on div at bounding box center [704, 371] width 5 height 55
drag, startPoint x: 588, startPoint y: 375, endPoint x: 629, endPoint y: 376, distance: 40.8
click at [629, 376] on div at bounding box center [628, 371] width 5 height 55
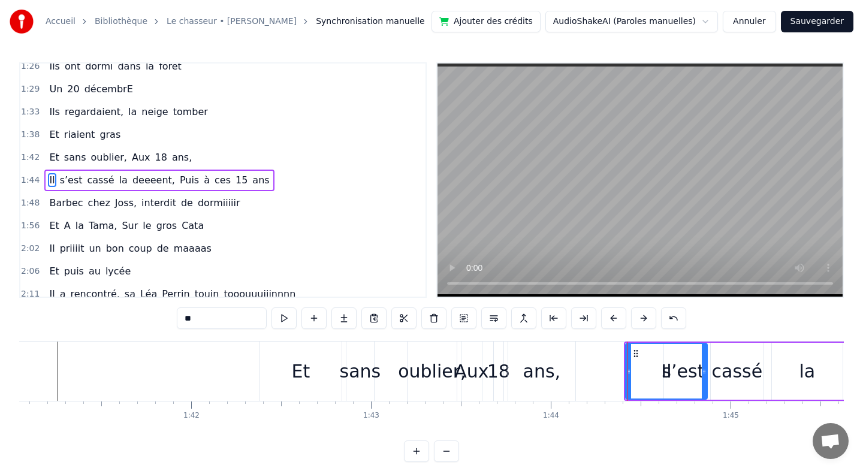
click at [539, 371] on div "ans," at bounding box center [542, 371] width 38 height 27
type input "****"
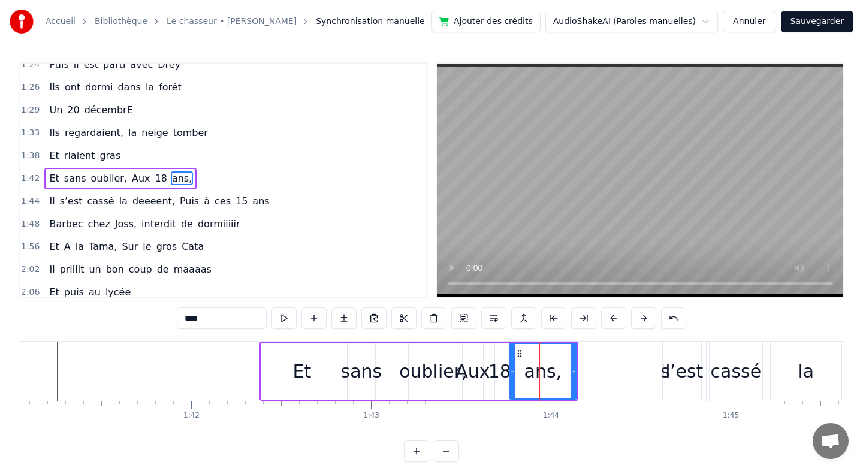
scroll to position [487, 0]
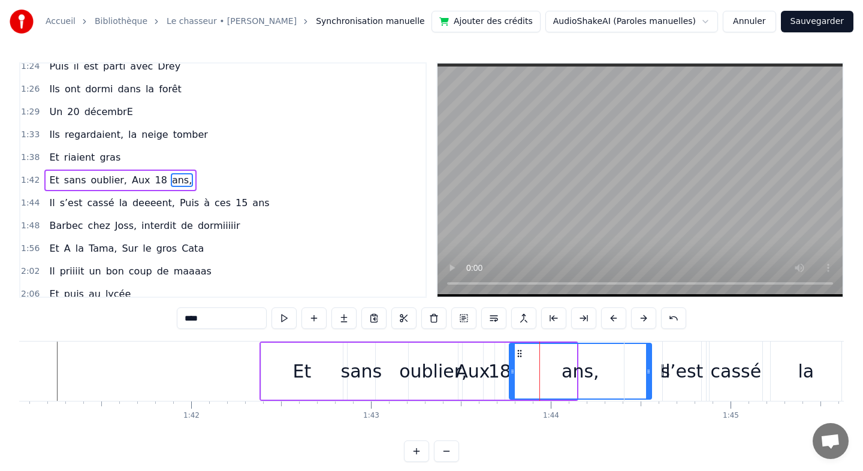
drag, startPoint x: 575, startPoint y: 371, endPoint x: 650, endPoint y: 371, distance: 74.9
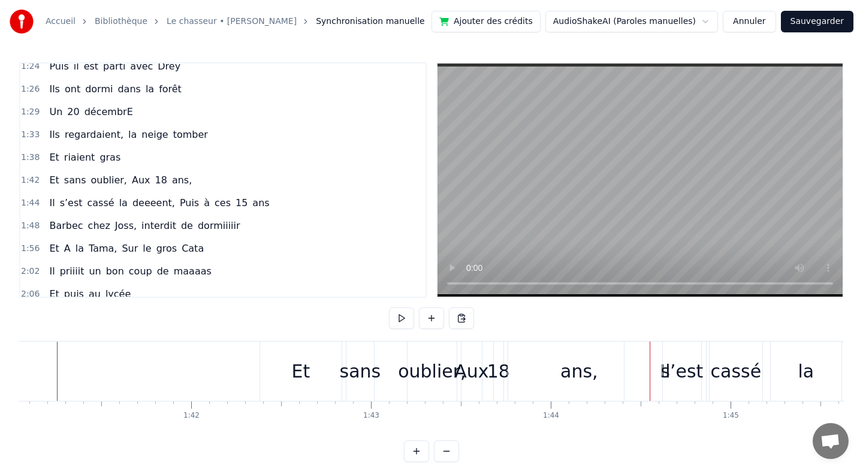
click at [518, 371] on div "ans," at bounding box center [579, 371] width 142 height 59
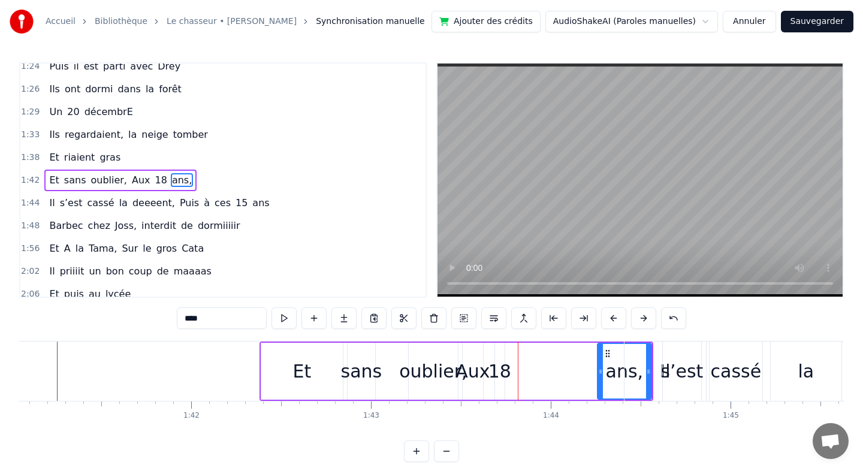
drag, startPoint x: 511, startPoint y: 372, endPoint x: 599, endPoint y: 371, distance: 88.1
click at [599, 371] on icon at bounding box center [600, 372] width 5 height 10
click at [498, 377] on div "18" at bounding box center [499, 371] width 23 height 27
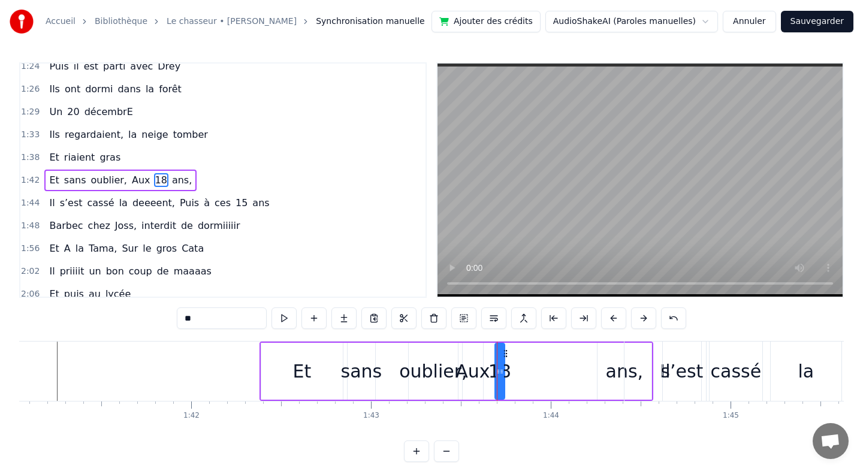
click at [623, 382] on div "ans," at bounding box center [625, 371] width 38 height 27
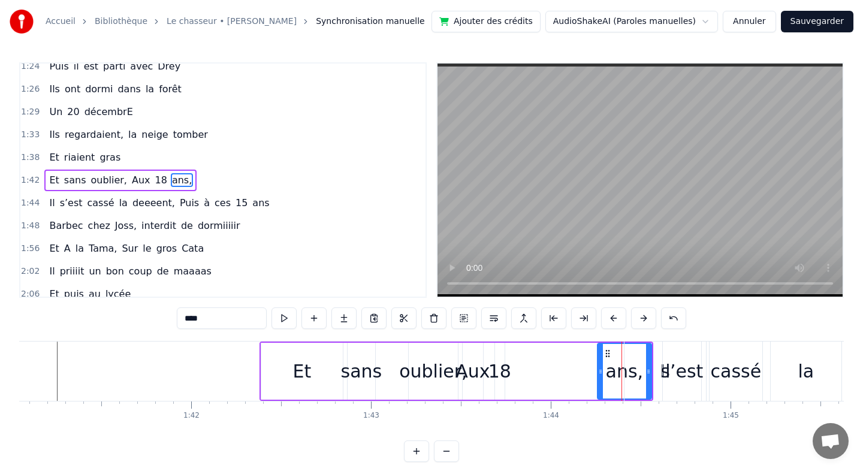
click at [606, 355] on icon at bounding box center [608, 354] width 10 height 10
click at [499, 371] on div "18" at bounding box center [499, 371] width 23 height 27
type input "**"
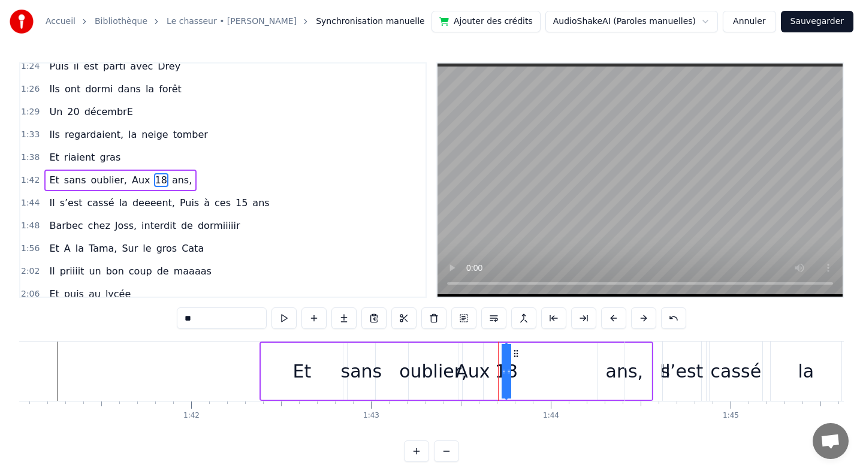
drag, startPoint x: 497, startPoint y: 371, endPoint x: 583, endPoint y: 377, distance: 85.9
click at [583, 377] on div "Et sans oublier, Aux 18 ans," at bounding box center [456, 371] width 394 height 59
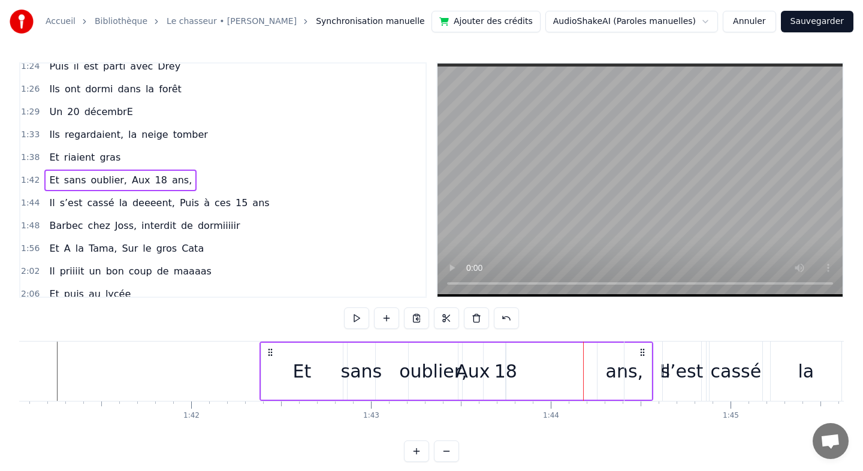
click at [513, 373] on div "18" at bounding box center [505, 371] width 23 height 27
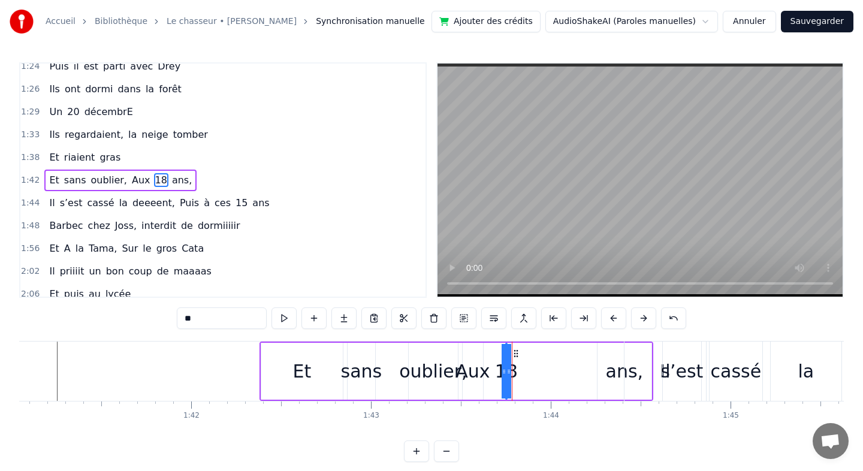
drag, startPoint x: 506, startPoint y: 373, endPoint x: 537, endPoint y: 373, distance: 31.2
click at [537, 373] on div "Et sans oublier, Aux 18 ans," at bounding box center [456, 371] width 394 height 59
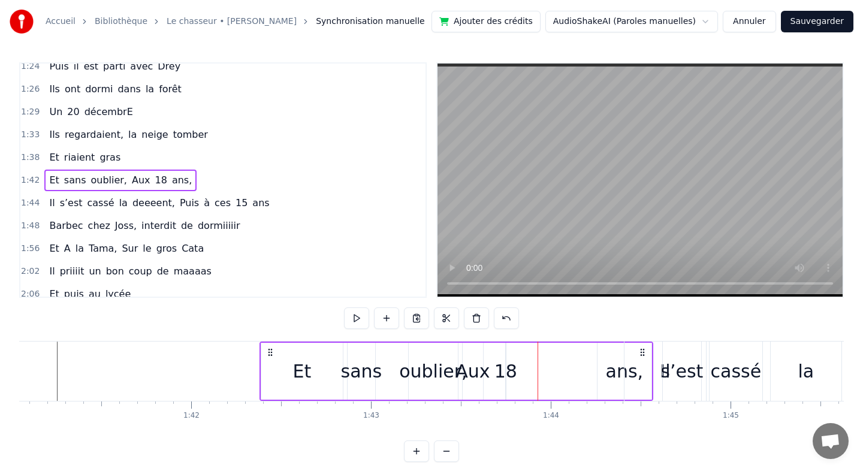
click at [507, 373] on div "18" at bounding box center [505, 371] width 23 height 27
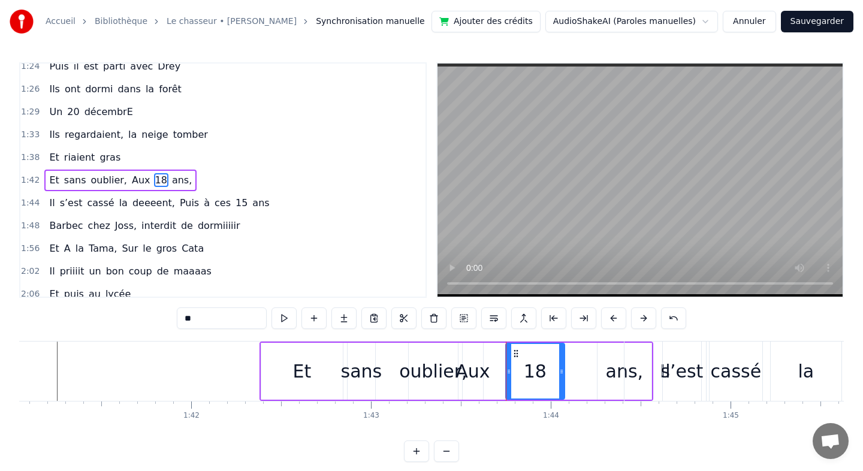
drag, startPoint x: 503, startPoint y: 373, endPoint x: 563, endPoint y: 373, distance: 59.9
click at [563, 373] on icon at bounding box center [561, 372] width 5 height 10
drag, startPoint x: 511, startPoint y: 371, endPoint x: 531, endPoint y: 374, distance: 21.1
click at [531, 374] on icon at bounding box center [529, 372] width 5 height 10
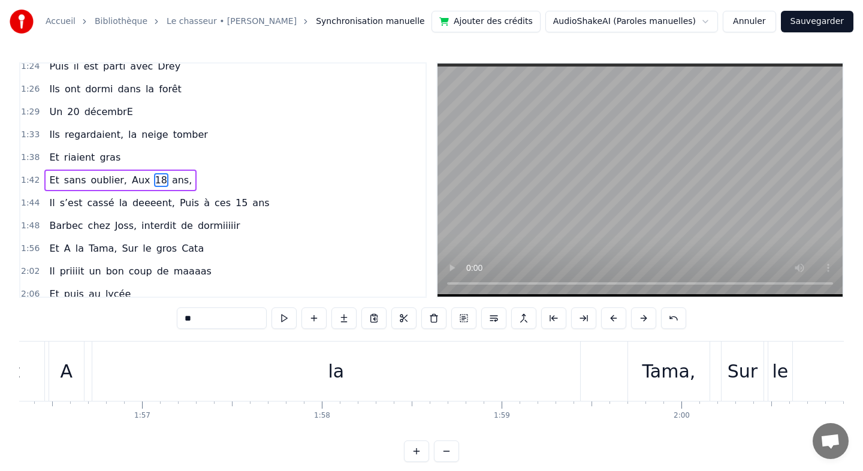
scroll to position [0, 20942]
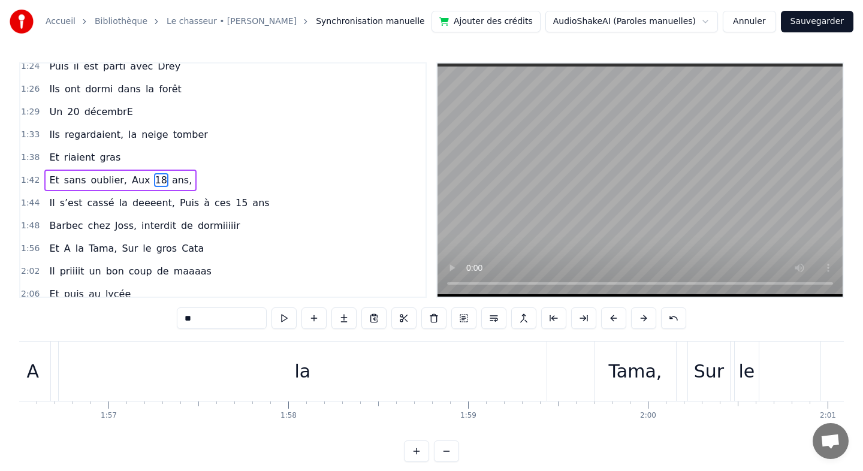
click at [750, 373] on div "le" at bounding box center [746, 371] width 16 height 27
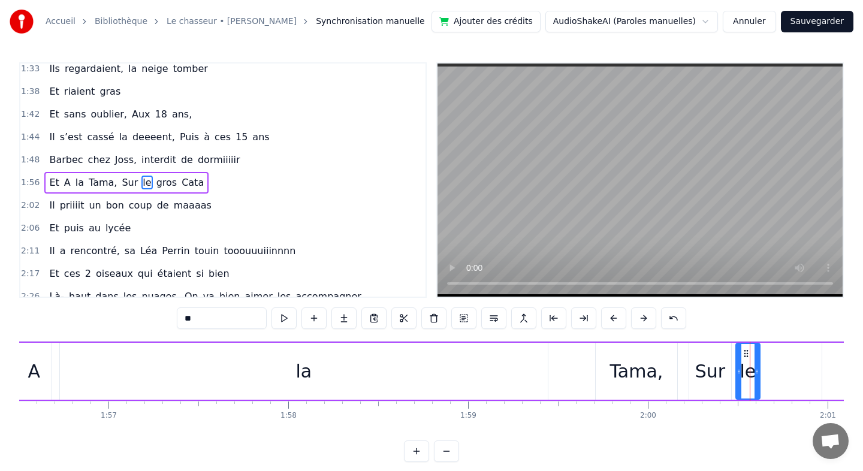
scroll to position [555, 0]
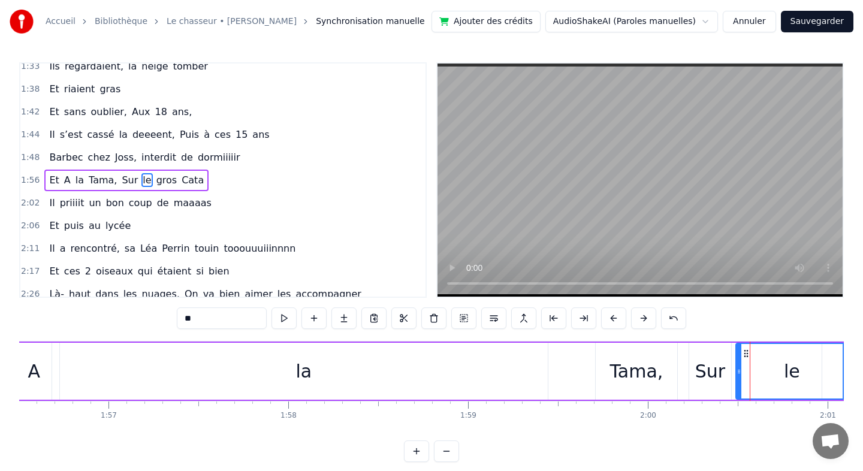
drag, startPoint x: 758, startPoint y: 372, endPoint x: 846, endPoint y: 375, distance: 88.1
click at [846, 375] on div "Accueil Bibliothèque Le chasseur • [PERSON_NAME] Synchronisation manuelle Ajout…" at bounding box center [431, 231] width 863 height 462
drag, startPoint x: 739, startPoint y: 371, endPoint x: 826, endPoint y: 375, distance: 87.0
click at [711, 374] on div "Sur" at bounding box center [710, 371] width 30 height 27
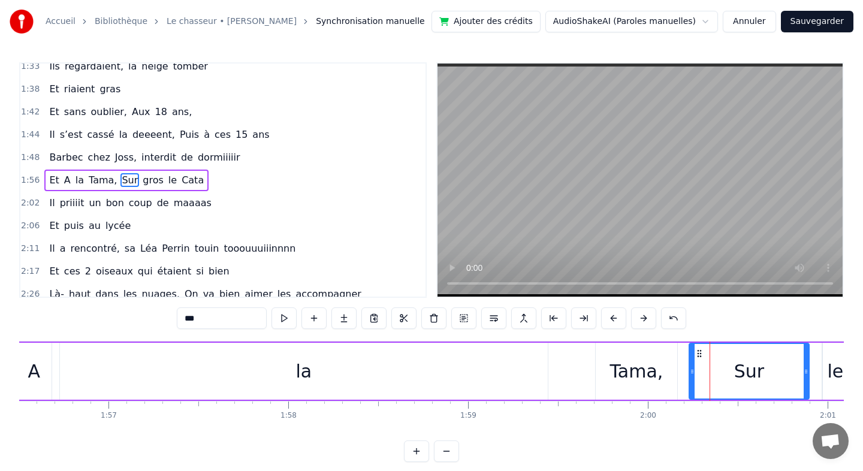
drag, startPoint x: 728, startPoint y: 373, endPoint x: 806, endPoint y: 376, distance: 78.0
click at [806, 376] on div at bounding box center [806, 371] width 5 height 55
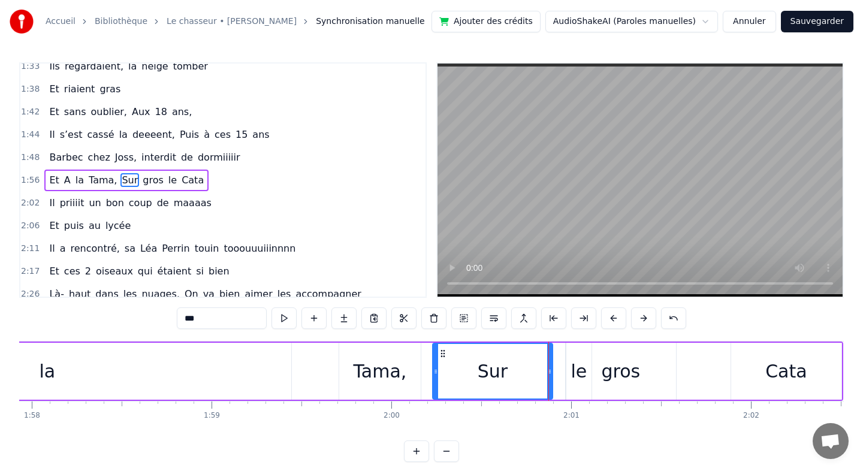
scroll to position [0, 21191]
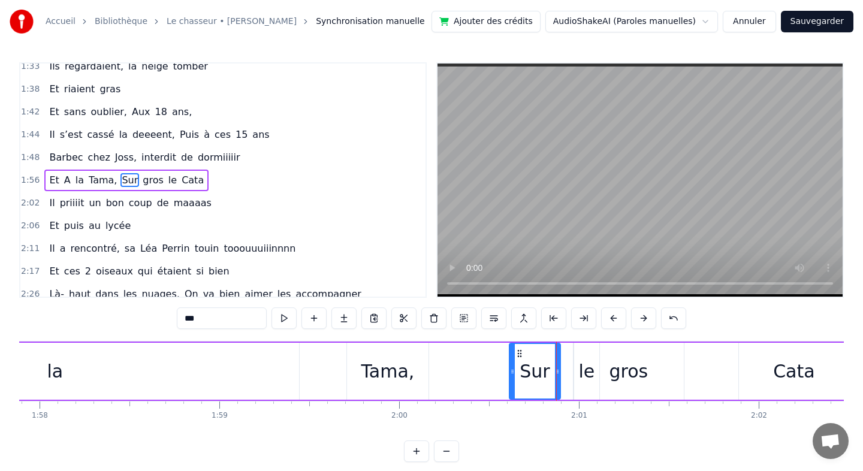
drag, startPoint x: 440, startPoint y: 369, endPoint x: 509, endPoint y: 377, distance: 69.3
click at [509, 377] on div "Sur" at bounding box center [535, 371] width 52 height 57
click at [385, 372] on div "Tama," at bounding box center [387, 371] width 53 height 27
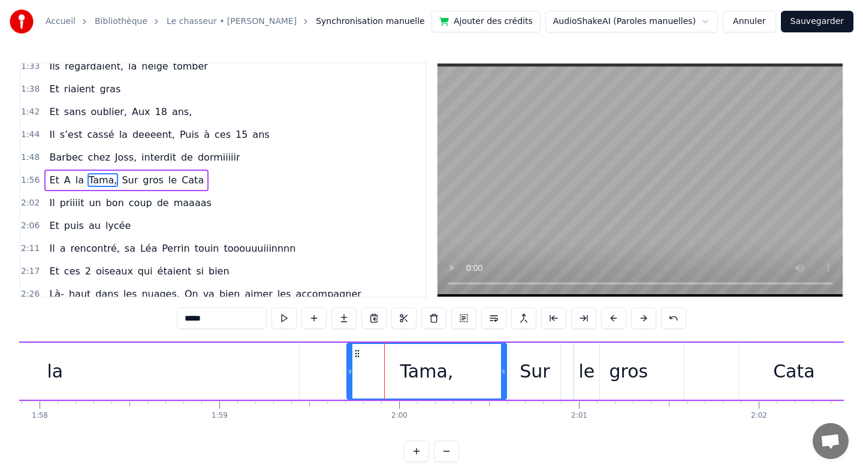
drag, startPoint x: 425, startPoint y: 370, endPoint x: 503, endPoint y: 374, distance: 78.0
click at [503, 374] on icon at bounding box center [503, 372] width 5 height 10
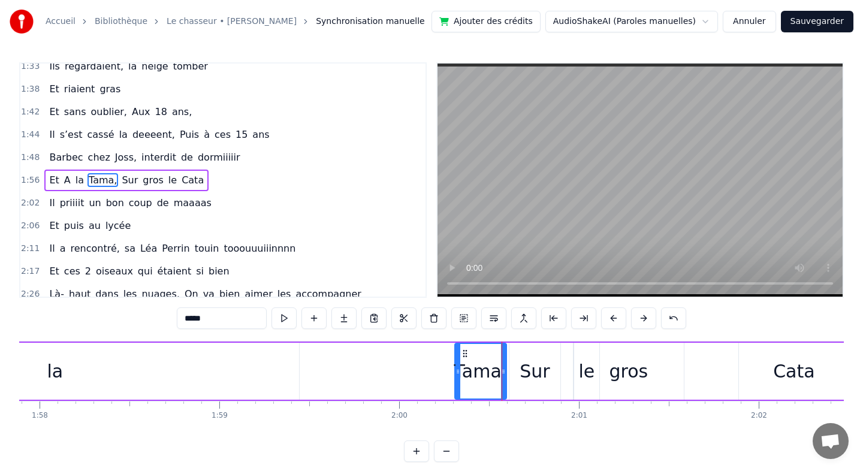
drag, startPoint x: 351, startPoint y: 373, endPoint x: 459, endPoint y: 380, distance: 108.1
click at [459, 380] on div at bounding box center [457, 371] width 5 height 55
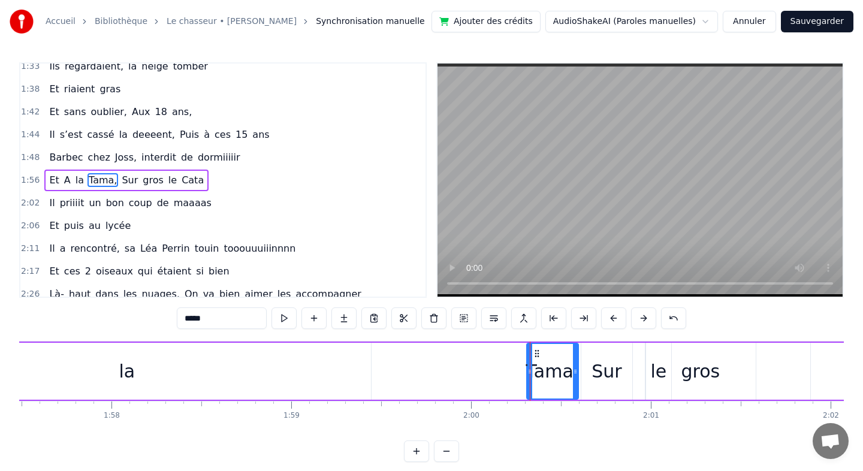
scroll to position [0, 21117]
click at [132, 373] on div "la" at bounding box center [129, 371] width 16 height 27
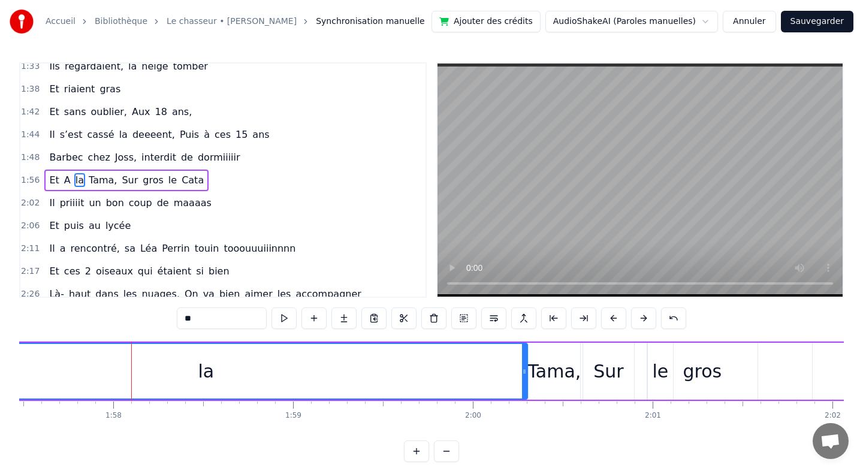
drag, startPoint x: 370, startPoint y: 370, endPoint x: 525, endPoint y: 373, distance: 154.6
click at [525, 373] on icon at bounding box center [524, 372] width 5 height 10
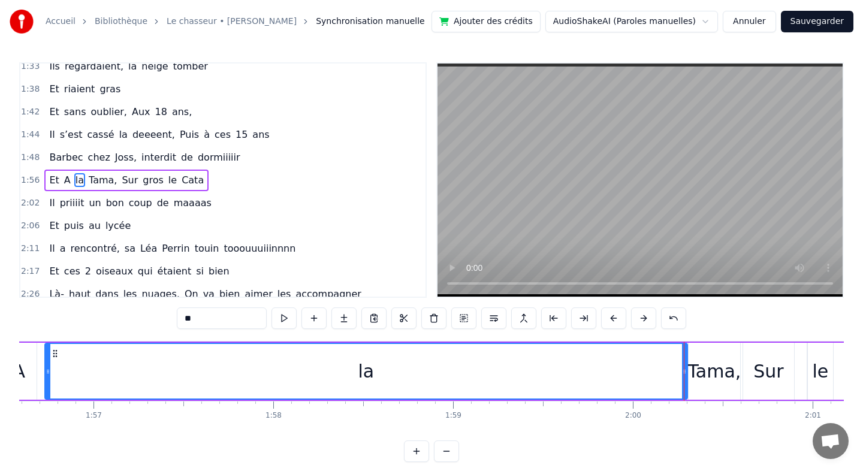
scroll to position [0, 20958]
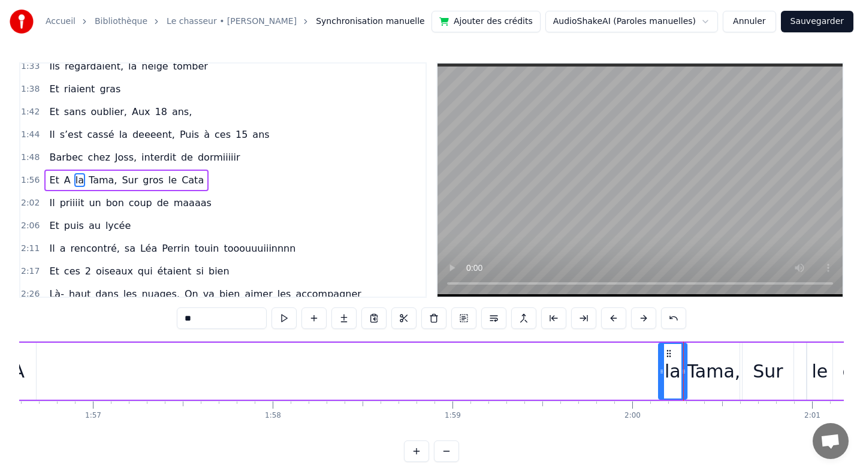
drag, startPoint x: 46, startPoint y: 370, endPoint x: 660, endPoint y: 369, distance: 614.2
click at [660, 369] on icon at bounding box center [661, 372] width 5 height 10
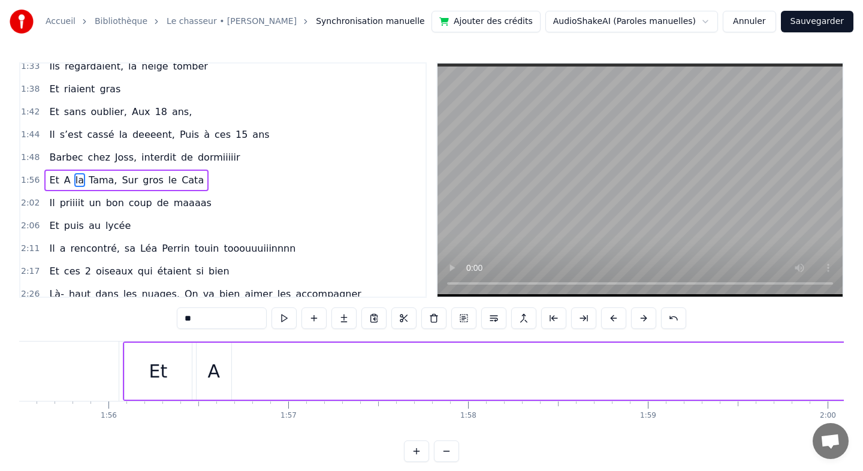
click at [231, 373] on div "A" at bounding box center [214, 371] width 36 height 57
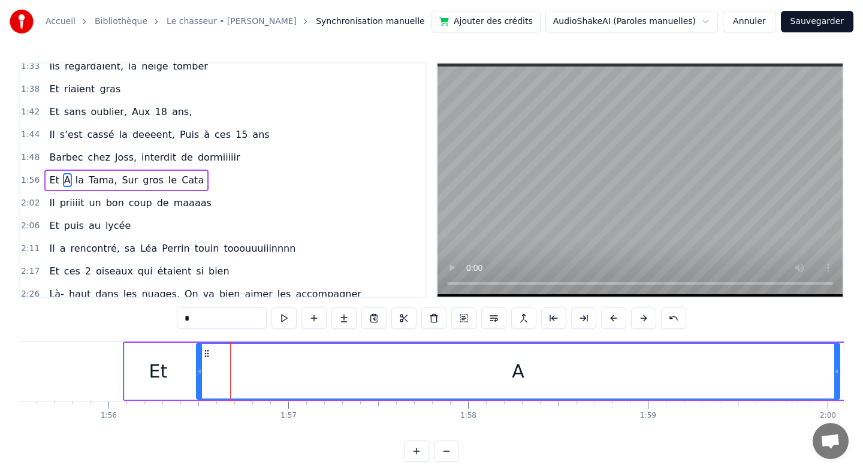
drag, startPoint x: 229, startPoint y: 372, endPoint x: 838, endPoint y: 372, distance: 608.2
click at [838, 372] on icon at bounding box center [836, 372] width 5 height 10
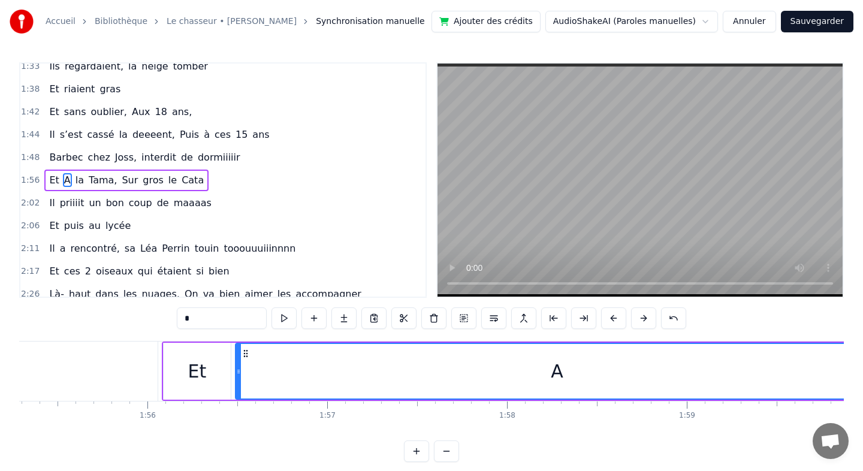
scroll to position [0, 20710]
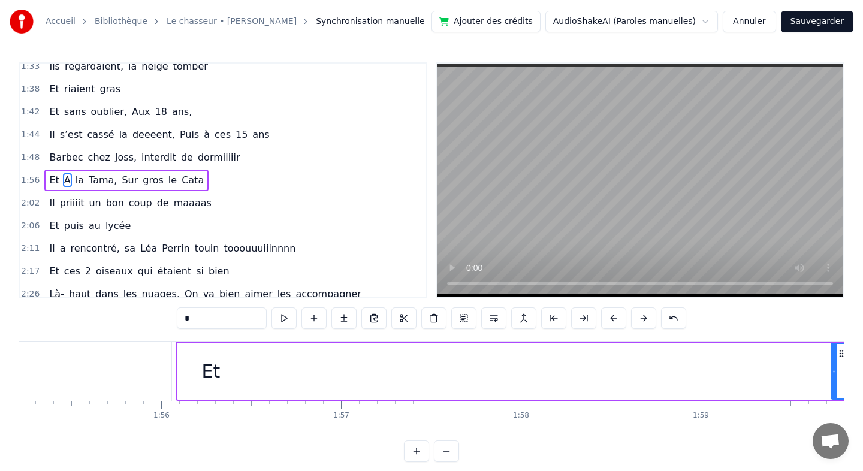
drag, startPoint x: 253, startPoint y: 371, endPoint x: 835, endPoint y: 376, distance: 581.8
click at [835, 376] on div at bounding box center [834, 371] width 5 height 55
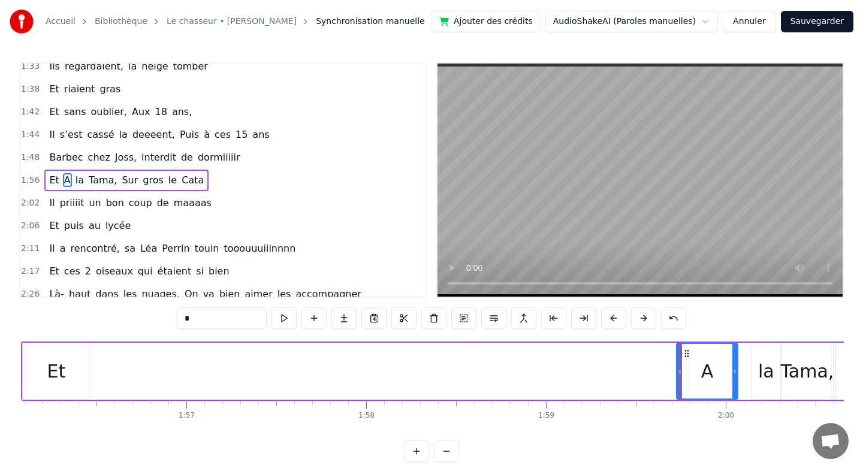
scroll to position [0, 20858]
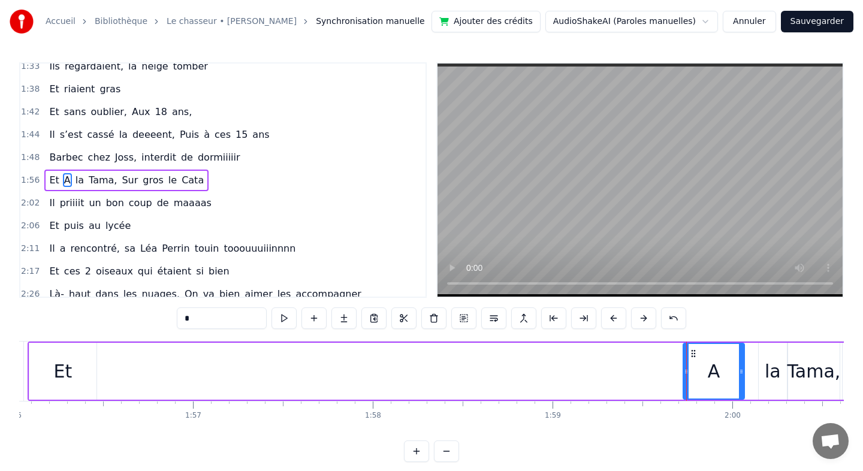
drag, startPoint x: 696, startPoint y: 372, endPoint x: 687, endPoint y: 372, distance: 9.0
click at [690, 372] on div "A" at bounding box center [714, 371] width 60 height 55
drag, startPoint x: 687, startPoint y: 372, endPoint x: 712, endPoint y: 372, distance: 25.2
click at [712, 372] on icon at bounding box center [711, 372] width 5 height 10
click at [70, 370] on div "Et" at bounding box center [63, 371] width 19 height 27
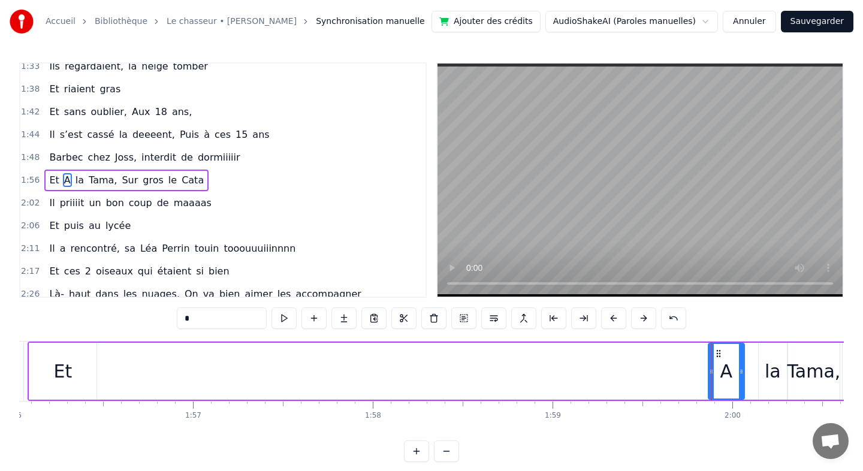
type input "**"
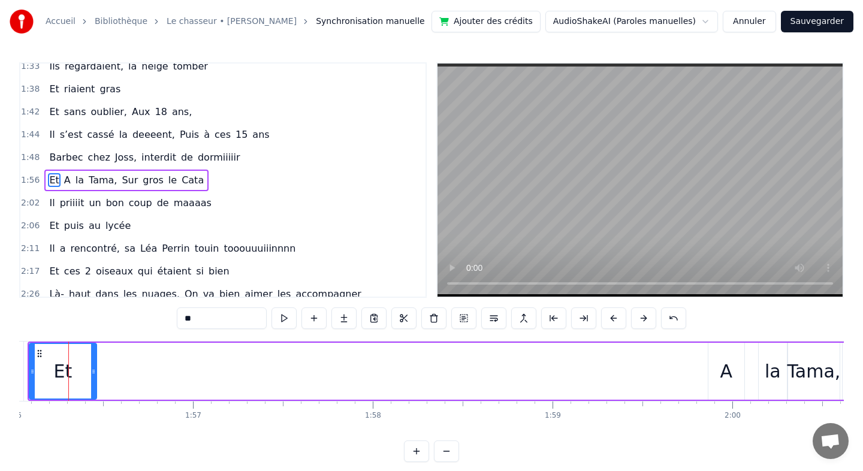
scroll to position [0, 20847]
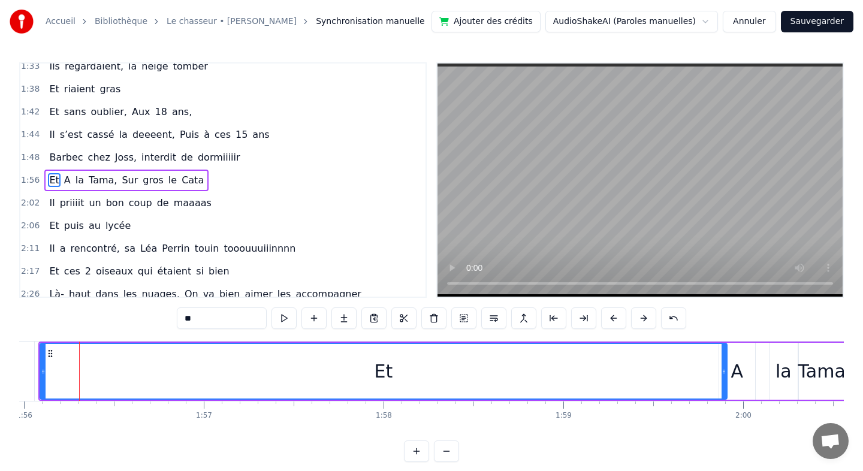
drag, startPoint x: 105, startPoint y: 369, endPoint x: 725, endPoint y: 382, distance: 619.7
click at [725, 382] on div at bounding box center [723, 371] width 5 height 55
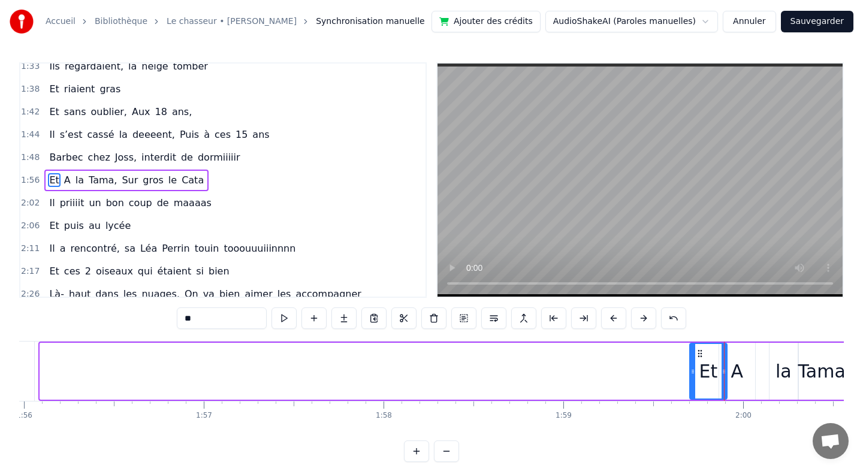
drag, startPoint x: 43, startPoint y: 369, endPoint x: 692, endPoint y: 365, distance: 649.5
click at [692, 365] on div at bounding box center [692, 371] width 5 height 55
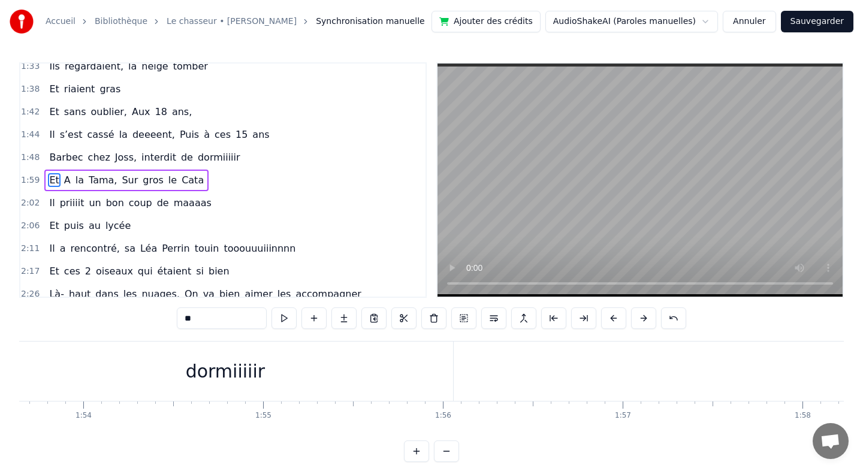
scroll to position [0, 20388]
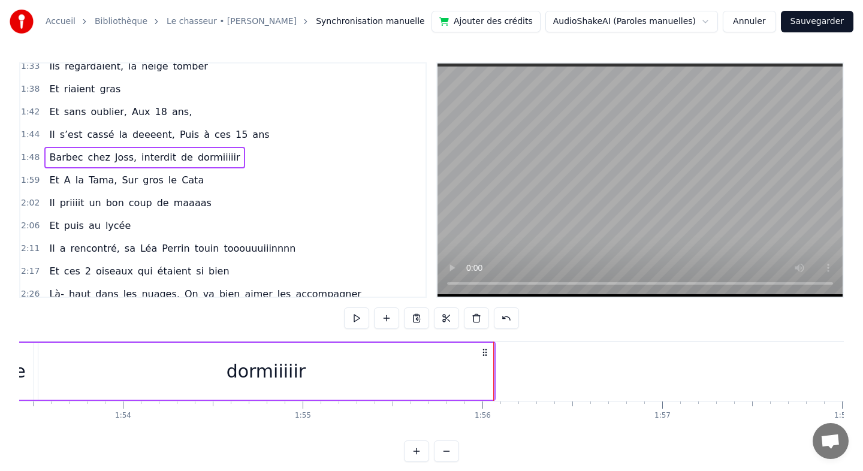
click at [493, 368] on div at bounding box center [493, 371] width 1 height 59
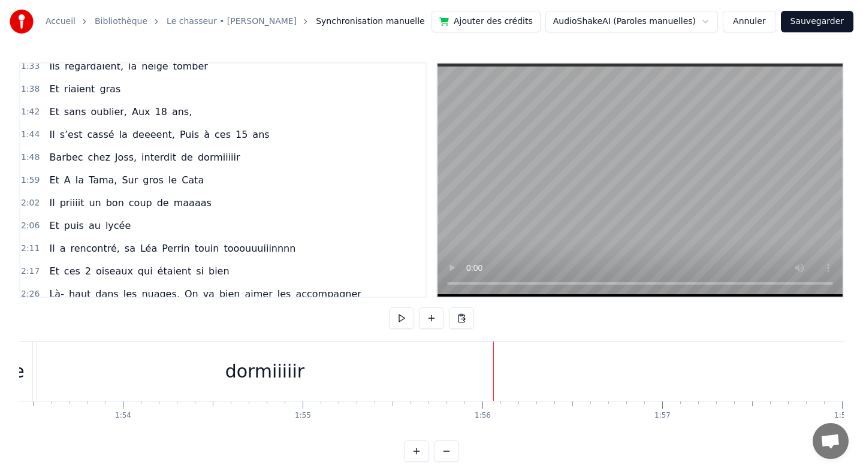
click at [475, 368] on div "dormiiiiir" at bounding box center [264, 371] width 455 height 59
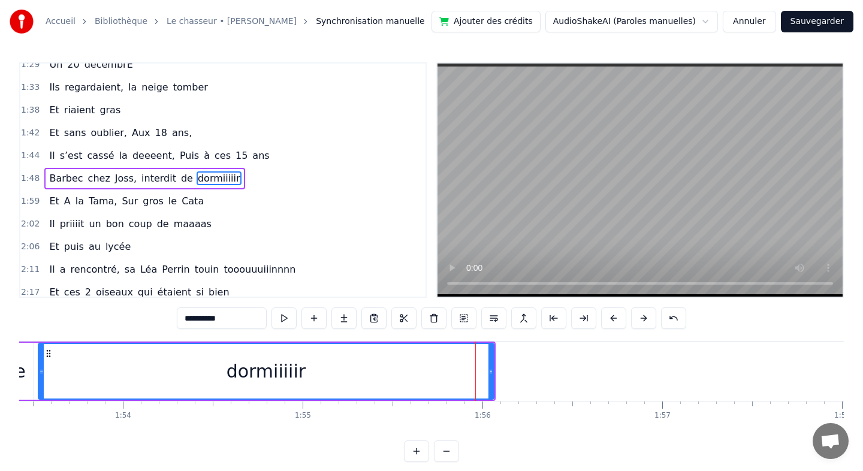
scroll to position [532, 0]
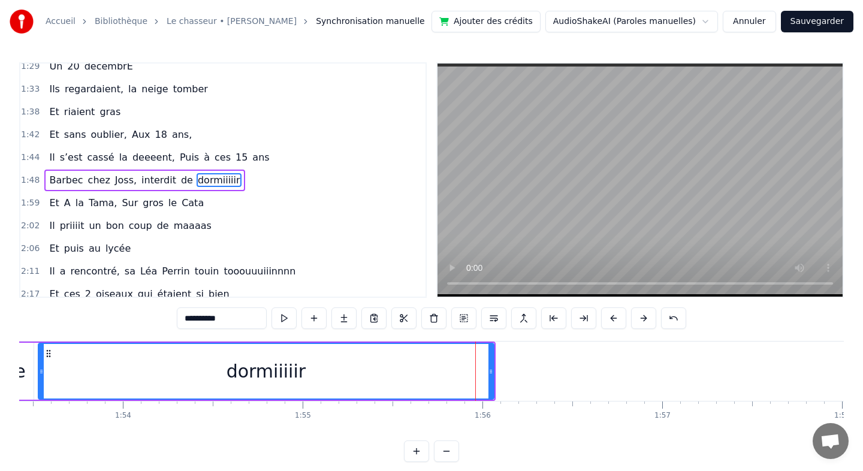
click at [494, 369] on div "dormiiiiir" at bounding box center [266, 371] width 457 height 57
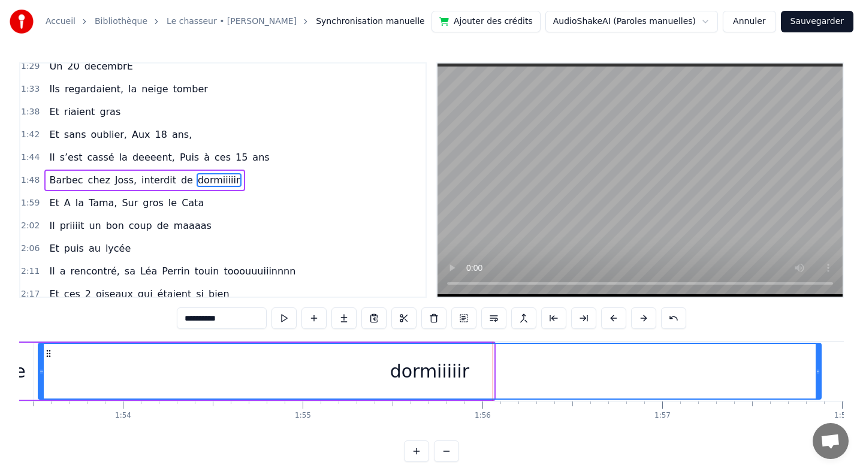
drag, startPoint x: 492, startPoint y: 370, endPoint x: 819, endPoint y: 370, distance: 327.2
click at [819, 370] on icon at bounding box center [817, 372] width 5 height 10
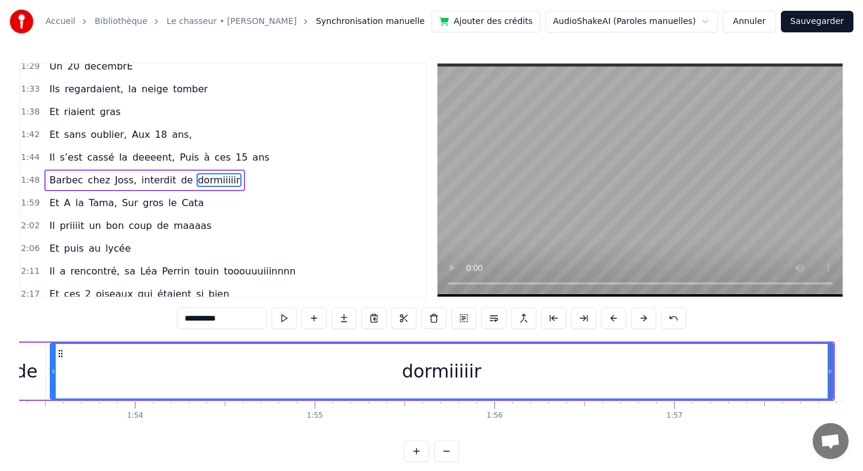
scroll to position [0, 20347]
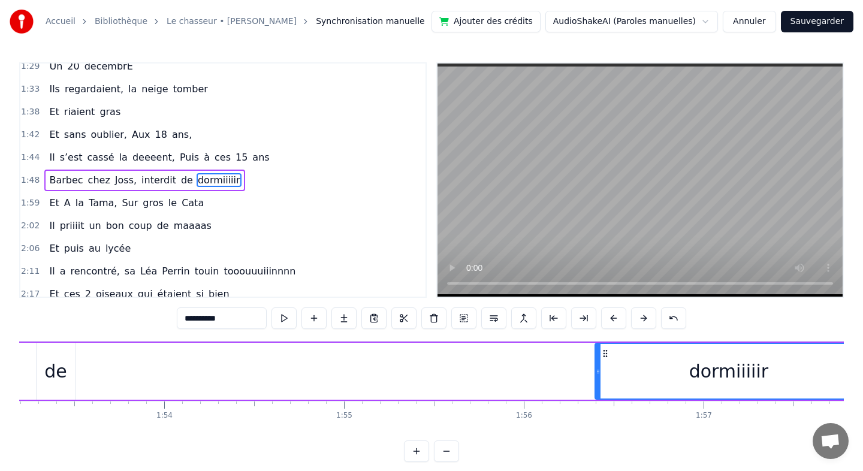
drag, startPoint x: 83, startPoint y: 369, endPoint x: 599, endPoint y: 340, distance: 516.7
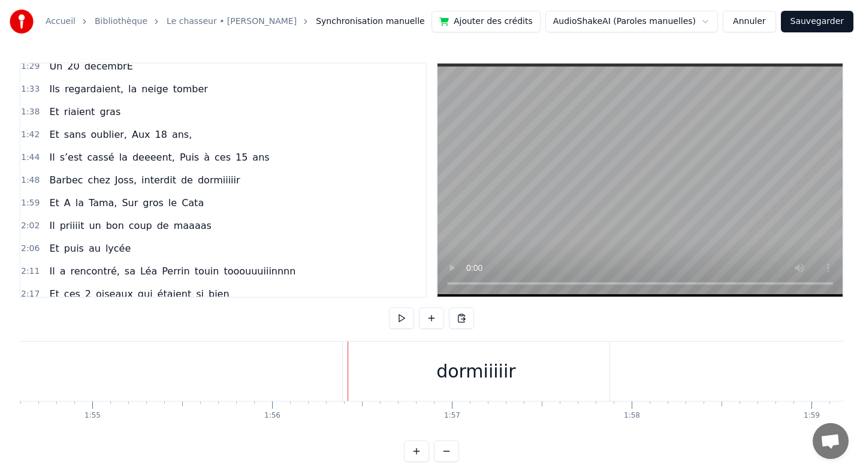
scroll to position [0, 20624]
click at [572, 371] on div "dormiiiiir" at bounding box center [451, 371] width 267 height 59
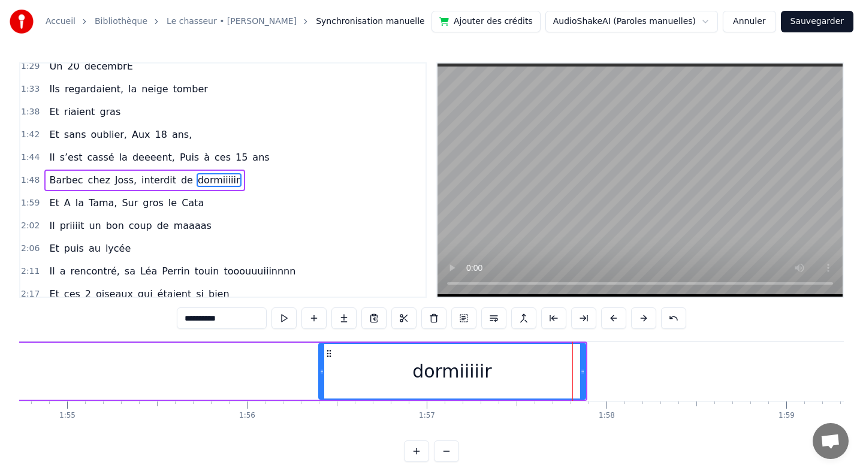
click at [585, 371] on div "dormiiiiir" at bounding box center [452, 371] width 268 height 57
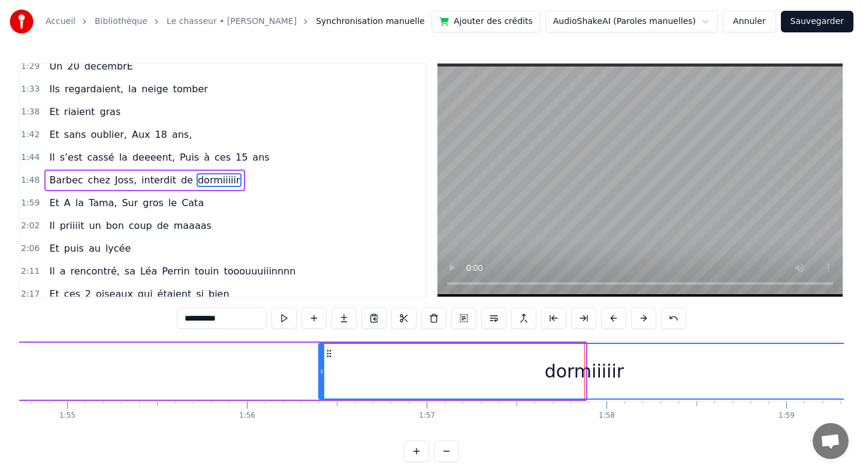
drag, startPoint x: 582, startPoint y: 371, endPoint x: 844, endPoint y: 367, distance: 261.9
click at [844, 367] on div "Accueil Bibliothèque Le chasseur • [PERSON_NAME] Synchronisation manuelle Ajout…" at bounding box center [431, 231] width 863 height 462
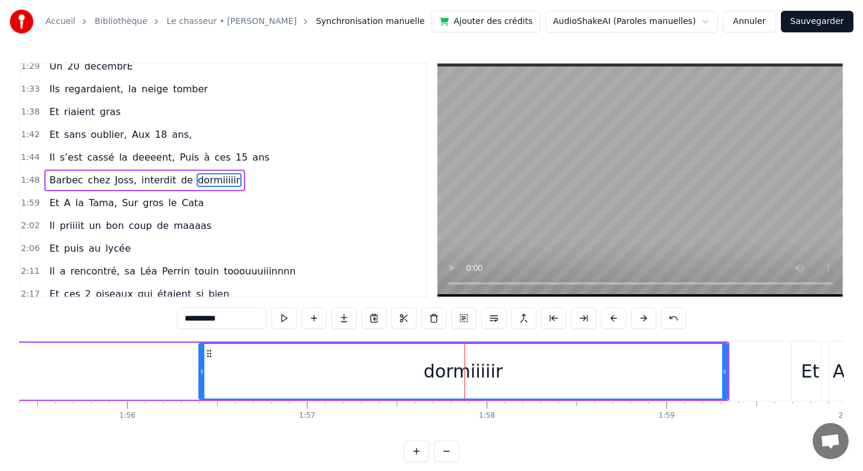
scroll to position [0, 20746]
drag, startPoint x: 724, startPoint y: 371, endPoint x: 759, endPoint y: 370, distance: 34.8
click at [759, 370] on icon at bounding box center [756, 372] width 5 height 10
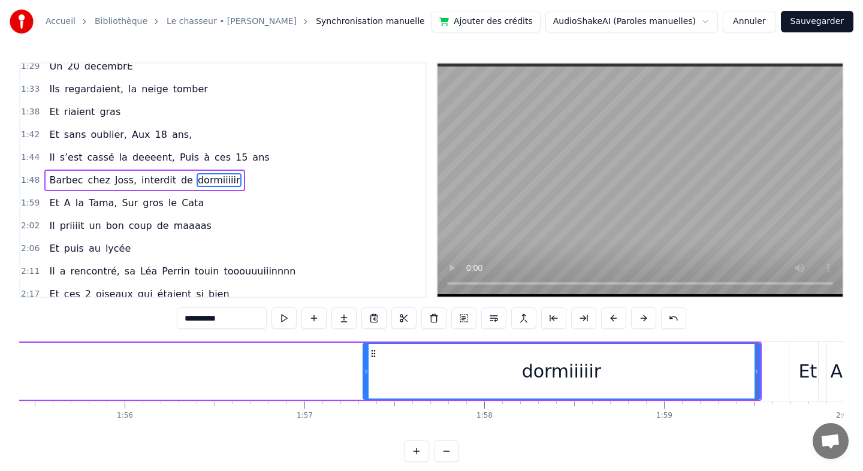
drag, startPoint x: 200, startPoint y: 372, endPoint x: 366, endPoint y: 370, distance: 166.6
click at [366, 370] on icon at bounding box center [366, 372] width 5 height 10
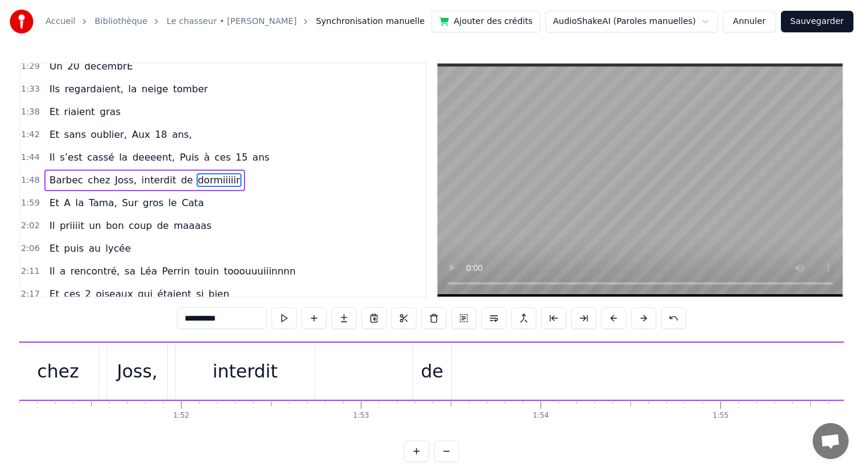
scroll to position [0, 19974]
click at [419, 345] on div "de" at bounding box center [428, 371] width 38 height 57
type input "**"
drag, startPoint x: 443, startPoint y: 390, endPoint x: 597, endPoint y: 372, distance: 154.4
click at [597, 372] on div "Barbec chez Joss, interdit de dormiiiiir" at bounding box center [506, 371] width 2053 height 59
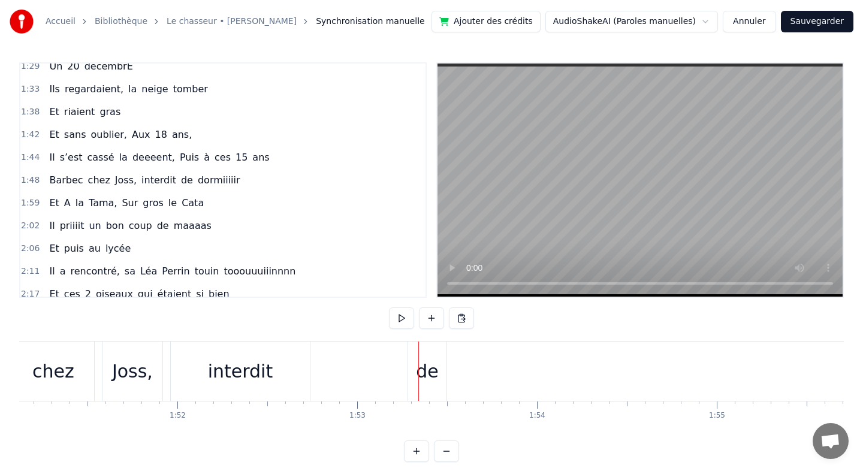
click at [428, 372] on div "de" at bounding box center [427, 371] width 23 height 27
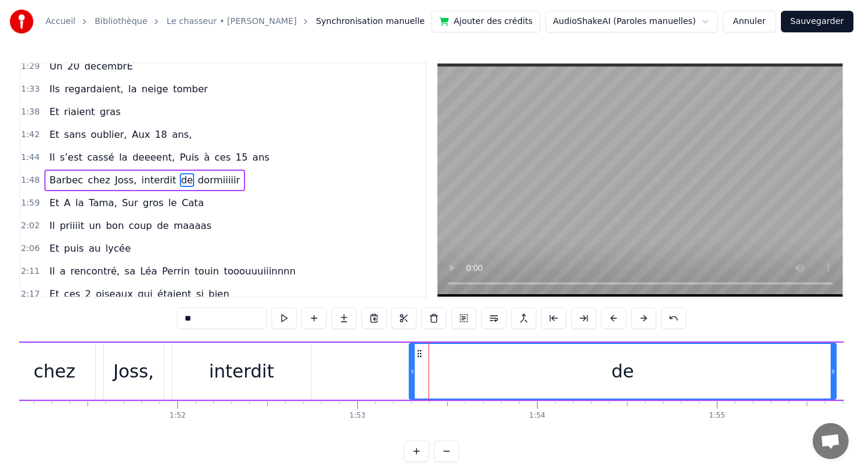
drag, startPoint x: 445, startPoint y: 371, endPoint x: 833, endPoint y: 336, distance: 389.9
click at [833, 336] on div "0:05 Il était cinq heures du matin 0:07 [PERSON_NAME] avançait dans son Pickup …" at bounding box center [431, 262] width 824 height 400
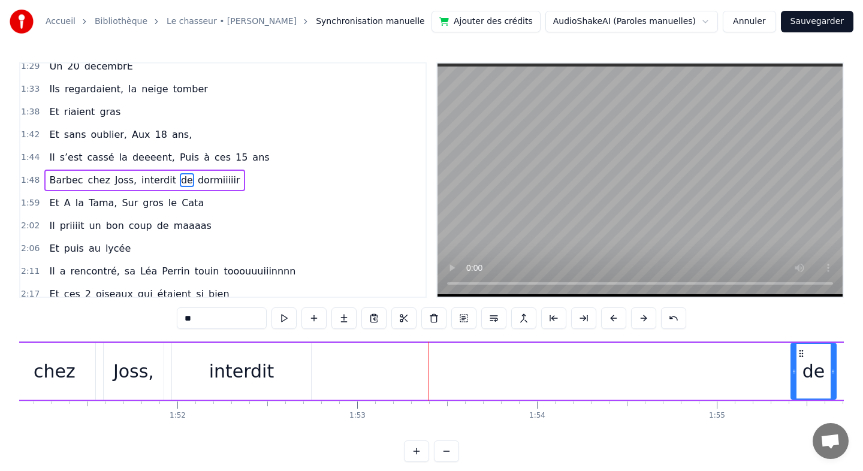
drag, startPoint x: 411, startPoint y: 370, endPoint x: 790, endPoint y: 370, distance: 378.7
click at [792, 370] on icon at bounding box center [794, 372] width 5 height 10
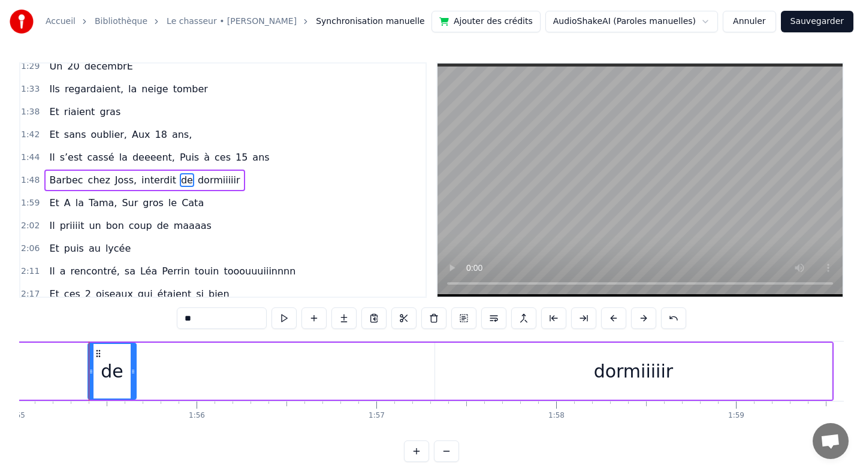
scroll to position [0, 20672]
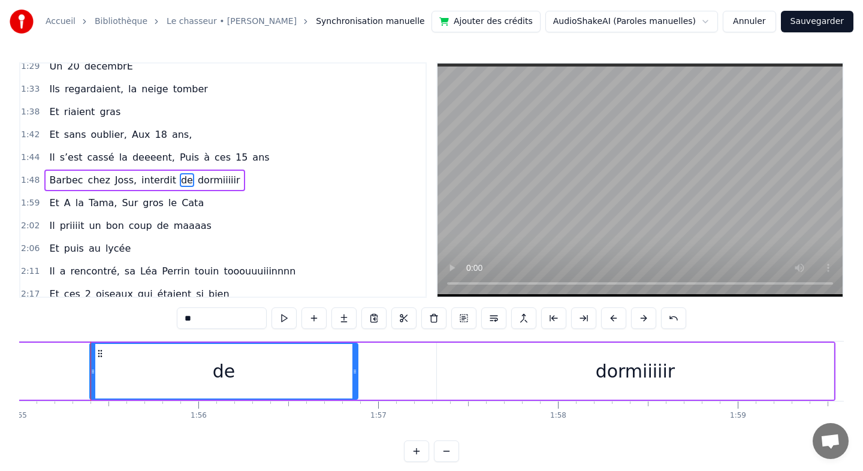
drag, startPoint x: 137, startPoint y: 368, endPoint x: 357, endPoint y: 380, distance: 220.3
click at [357, 380] on div at bounding box center [354, 371] width 5 height 55
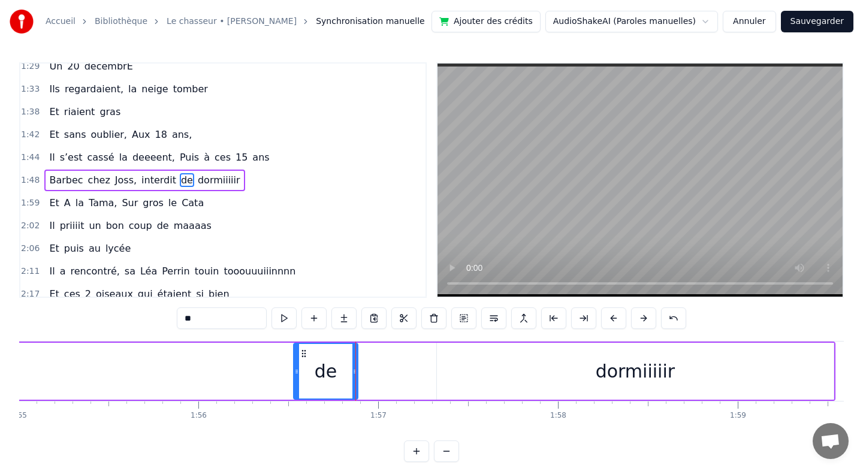
drag, startPoint x: 94, startPoint y: 370, endPoint x: 299, endPoint y: 373, distance: 204.9
click at [299, 373] on icon at bounding box center [296, 372] width 5 height 10
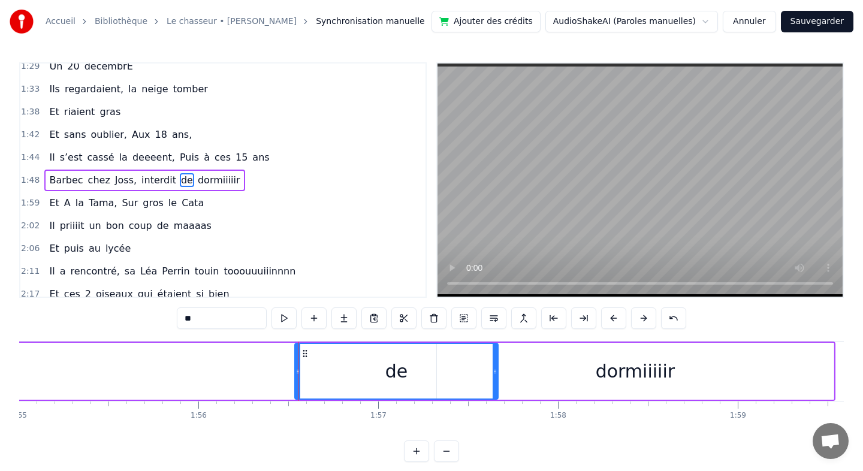
drag, startPoint x: 356, startPoint y: 371, endPoint x: 496, endPoint y: 376, distance: 140.3
click at [496, 376] on div at bounding box center [495, 371] width 5 height 55
drag, startPoint x: 295, startPoint y: 373, endPoint x: 398, endPoint y: 373, distance: 103.1
click at [398, 373] on icon at bounding box center [400, 372] width 5 height 10
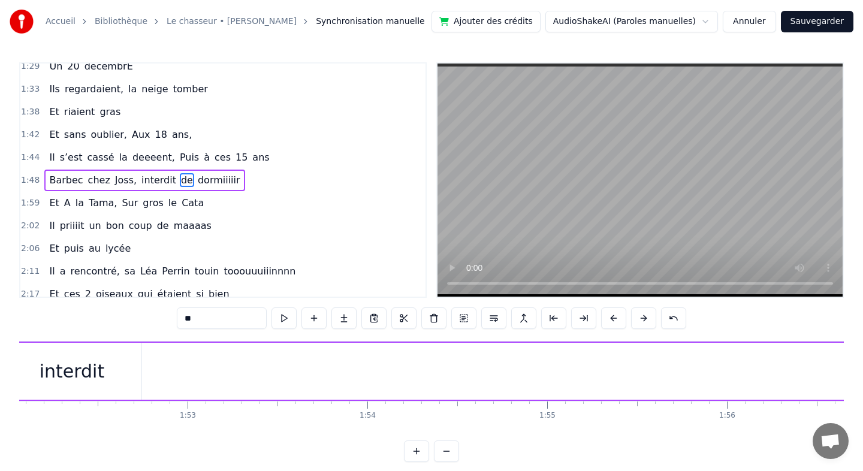
scroll to position [0, 20097]
click at [153, 371] on div "interdit" at bounding box center [119, 371] width 139 height 57
type input "********"
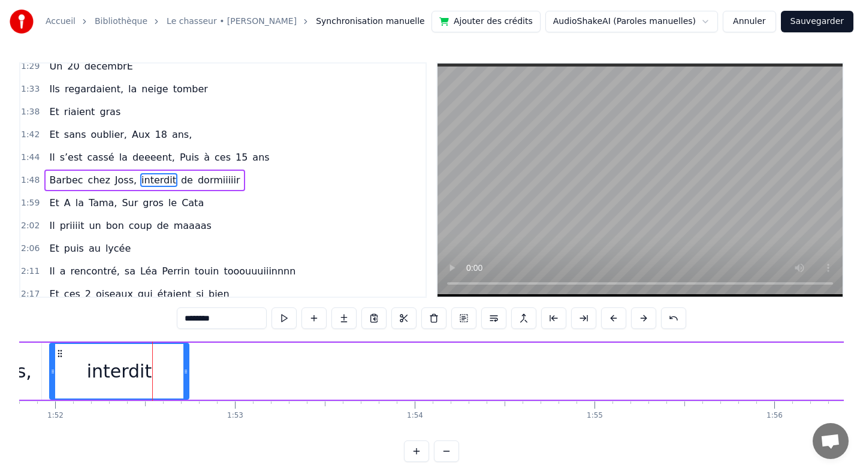
click at [194, 370] on div "Barbec chez Joss, interdit de dormiiiiir" at bounding box center [384, 371] width 2053 height 59
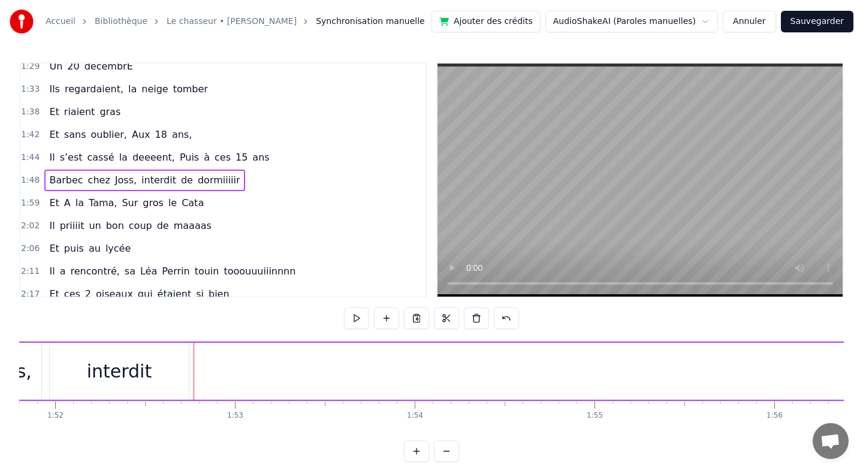
click at [149, 373] on div "interdit" at bounding box center [119, 371] width 139 height 57
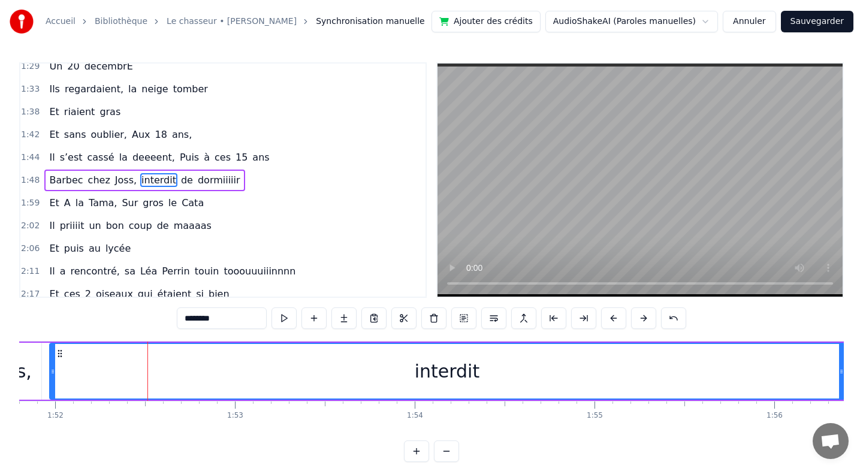
drag, startPoint x: 184, startPoint y: 371, endPoint x: 839, endPoint y: 357, distance: 655.7
click at [839, 357] on div at bounding box center [841, 371] width 5 height 55
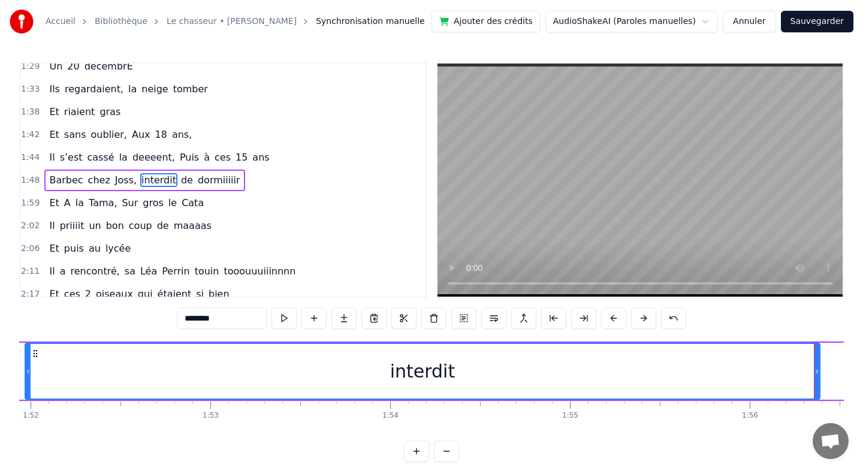
scroll to position [0, 20023]
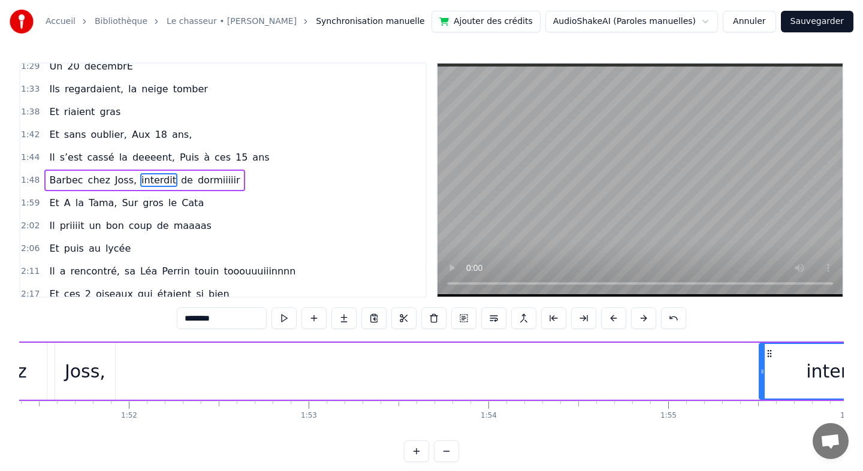
drag, startPoint x: 127, startPoint y: 367, endPoint x: 763, endPoint y: 378, distance: 635.8
click at [763, 378] on div at bounding box center [762, 371] width 5 height 55
click at [83, 376] on div "Joss," at bounding box center [81, 371] width 41 height 27
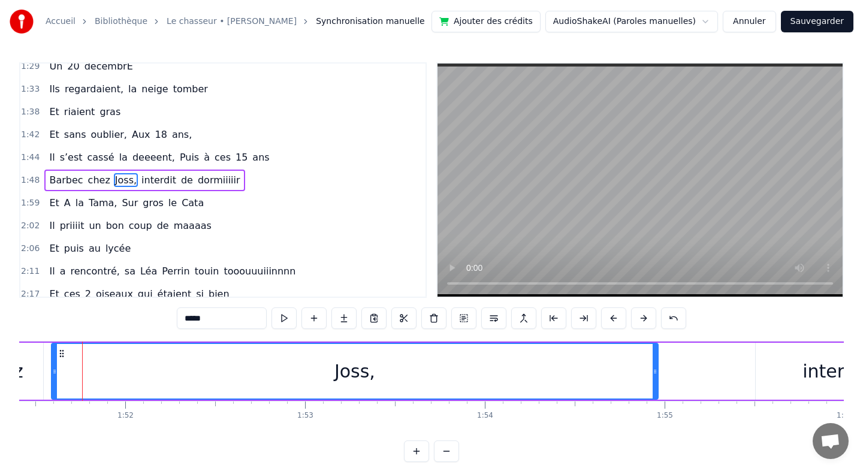
drag, startPoint x: 108, startPoint y: 371, endPoint x: 654, endPoint y: 373, distance: 546.5
click at [654, 373] on icon at bounding box center [655, 372] width 5 height 10
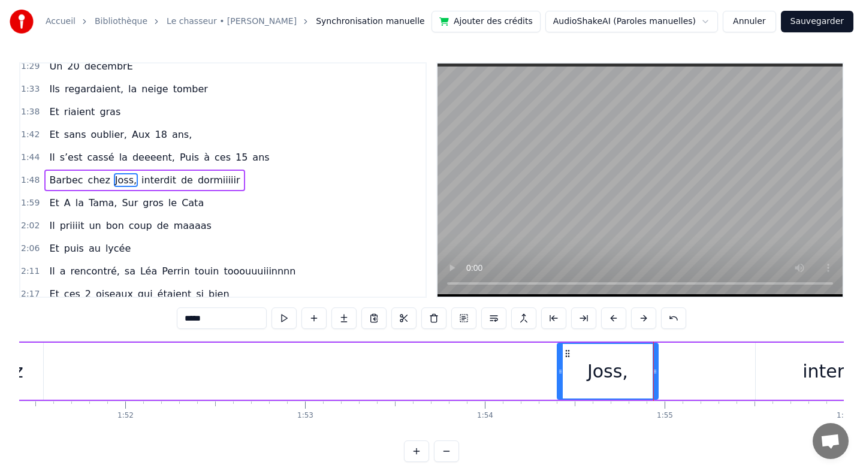
drag, startPoint x: 54, startPoint y: 370, endPoint x: 560, endPoint y: 370, distance: 505.7
click at [560, 370] on icon at bounding box center [560, 372] width 5 height 10
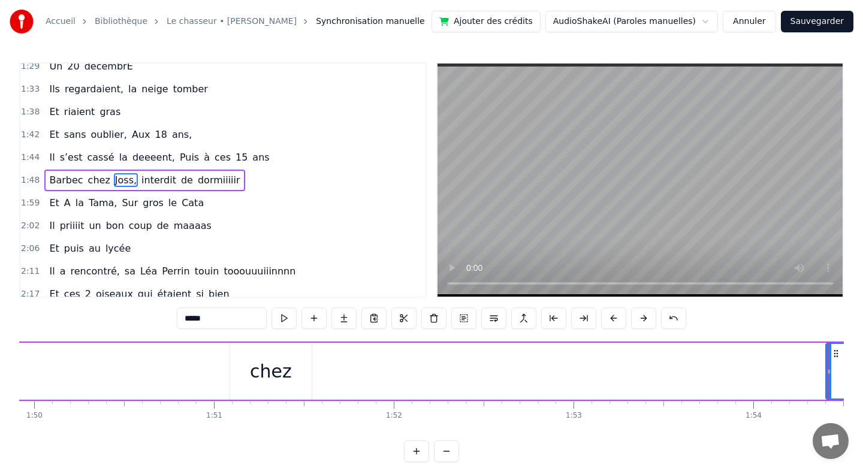
scroll to position [0, 19753]
click at [270, 380] on div "chez" at bounding box center [276, 371] width 42 height 27
type input "****"
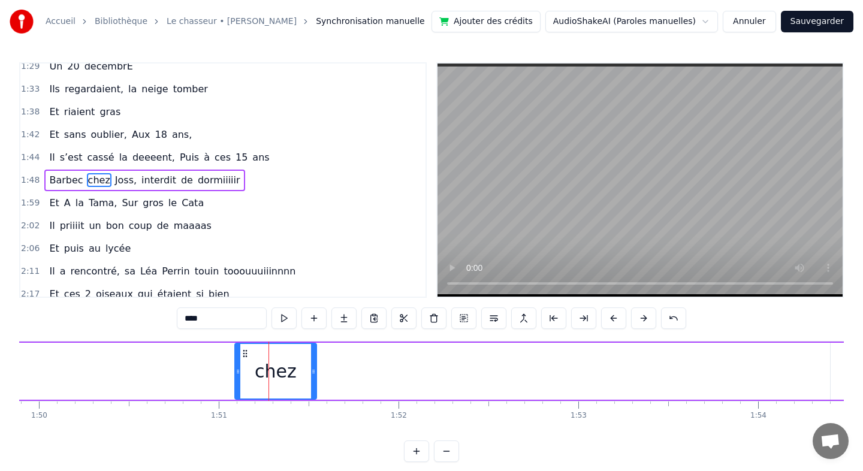
drag, startPoint x: 316, startPoint y: 370, endPoint x: 738, endPoint y: 375, distance: 421.9
click at [740, 376] on div "Barbec chez Joss, interdit de dormiiiiir" at bounding box center [727, 371] width 2053 height 59
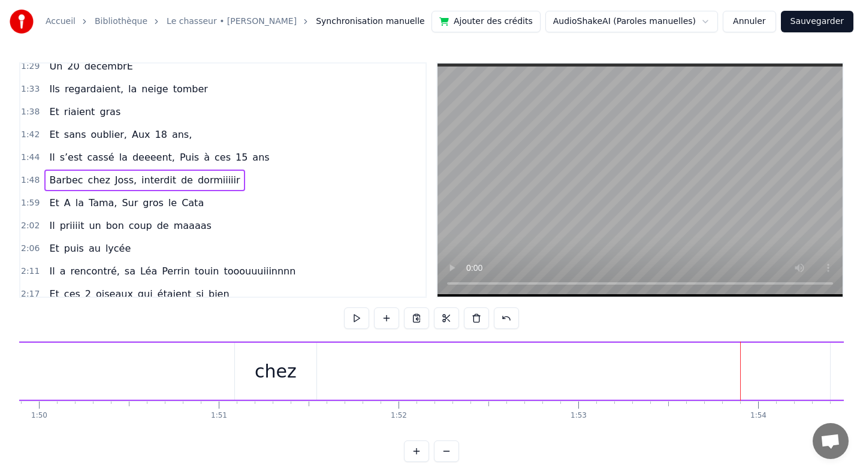
click at [302, 379] on div "chez" at bounding box center [275, 371] width 81 height 57
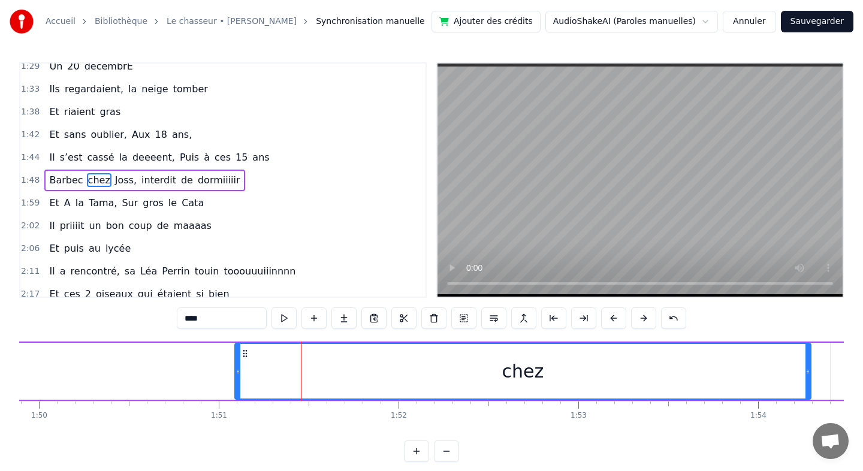
drag, startPoint x: 314, startPoint y: 373, endPoint x: 808, endPoint y: 367, distance: 494.4
click at [808, 367] on icon at bounding box center [807, 372] width 5 height 10
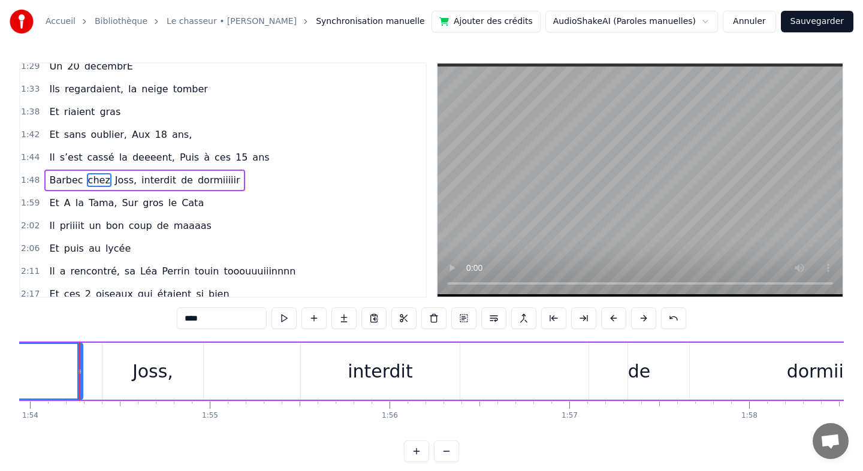
scroll to position [0, 19897]
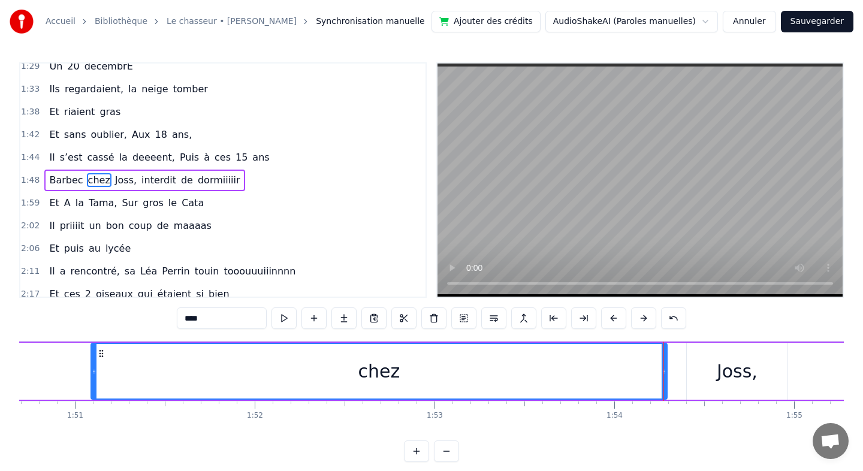
click at [95, 371] on div "chez" at bounding box center [379, 371] width 575 height 55
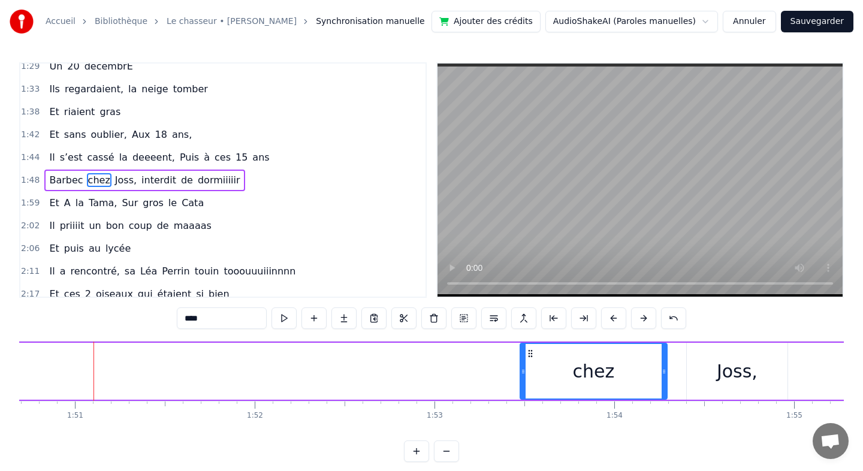
drag, startPoint x: 94, startPoint y: 371, endPoint x: 523, endPoint y: 376, distance: 429.0
click at [523, 376] on div at bounding box center [523, 371] width 5 height 55
drag, startPoint x: 522, startPoint y: 376, endPoint x: 582, endPoint y: 376, distance: 59.9
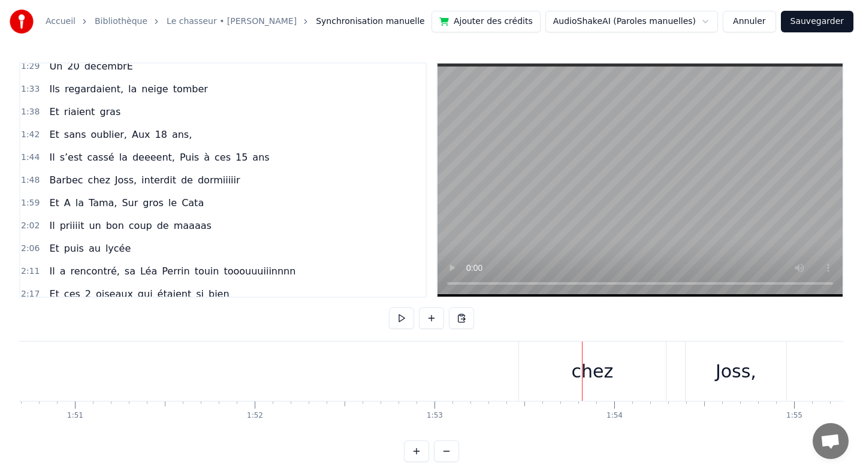
click at [543, 374] on div "chez" at bounding box center [592, 371] width 147 height 59
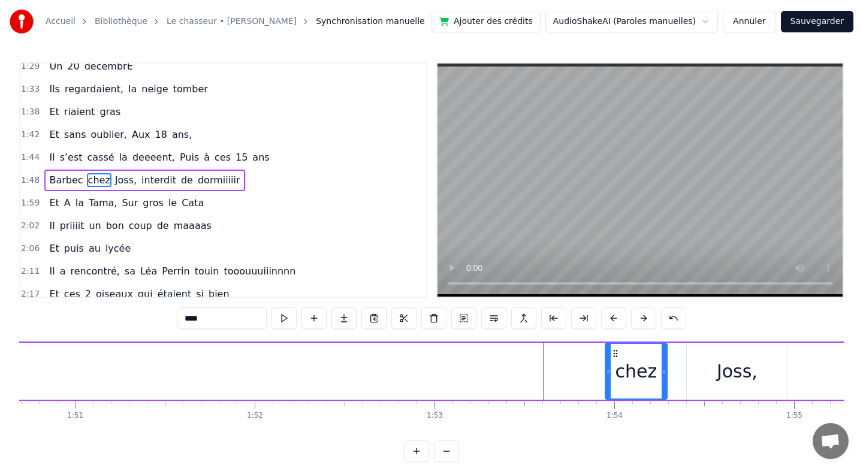
drag, startPoint x: 521, startPoint y: 370, endPoint x: 606, endPoint y: 376, distance: 84.7
click at [606, 376] on icon at bounding box center [608, 372] width 5 height 10
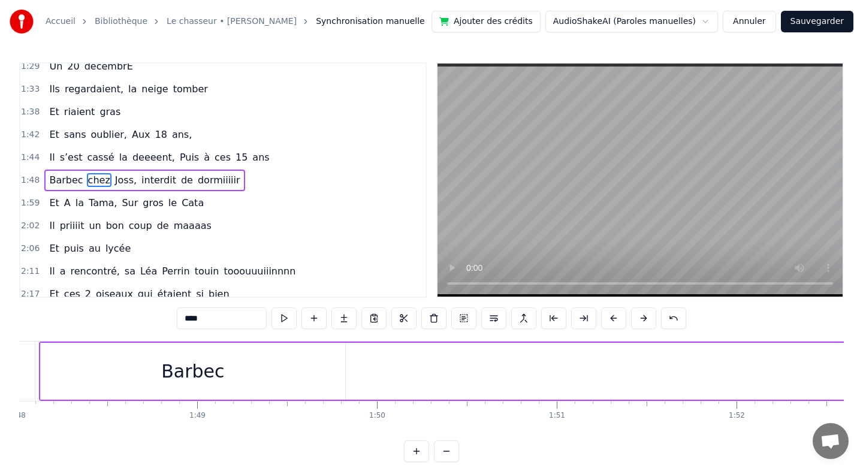
scroll to position [0, 19369]
click at [282, 376] on div "Barbec" at bounding box center [239, 371] width 304 height 57
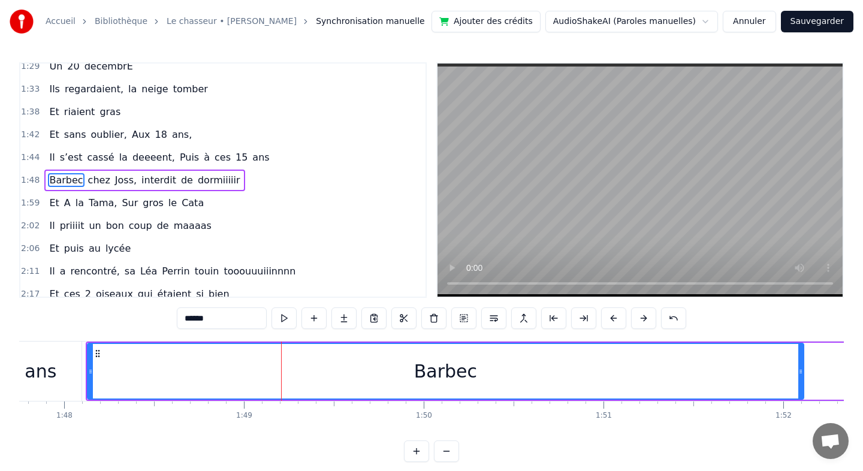
drag, startPoint x: 389, startPoint y: 372, endPoint x: 800, endPoint y: 358, distance: 411.3
click at [800, 358] on div at bounding box center [800, 371] width 5 height 55
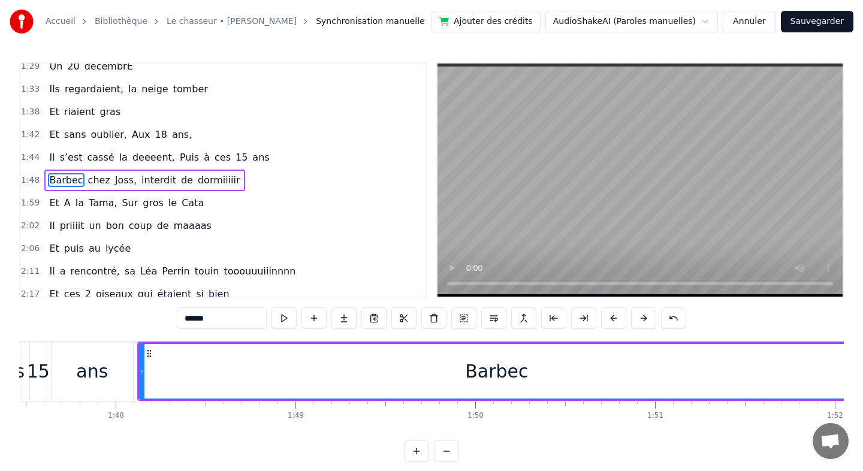
scroll to position [0, 19296]
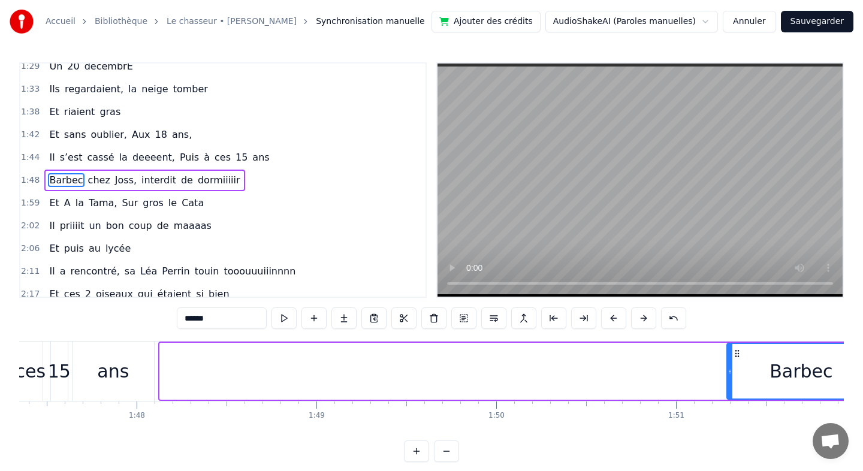
drag, startPoint x: 162, startPoint y: 370, endPoint x: 729, endPoint y: 368, distance: 566.8
click at [729, 368] on icon at bounding box center [729, 372] width 5 height 10
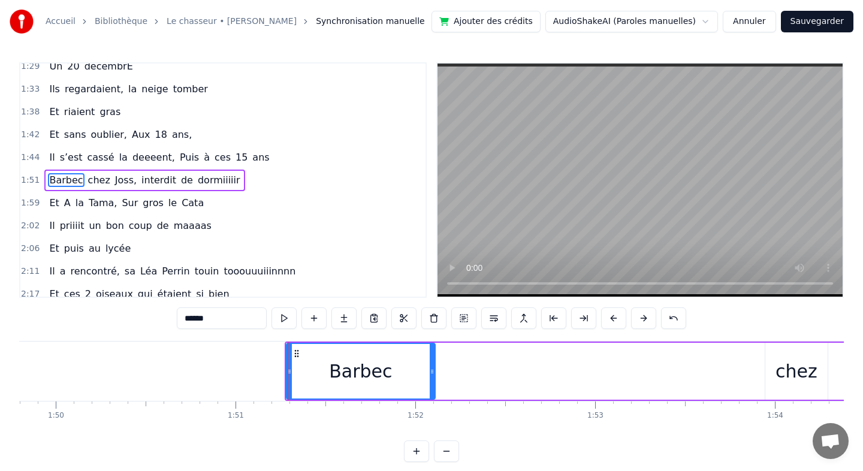
scroll to position [0, 19767]
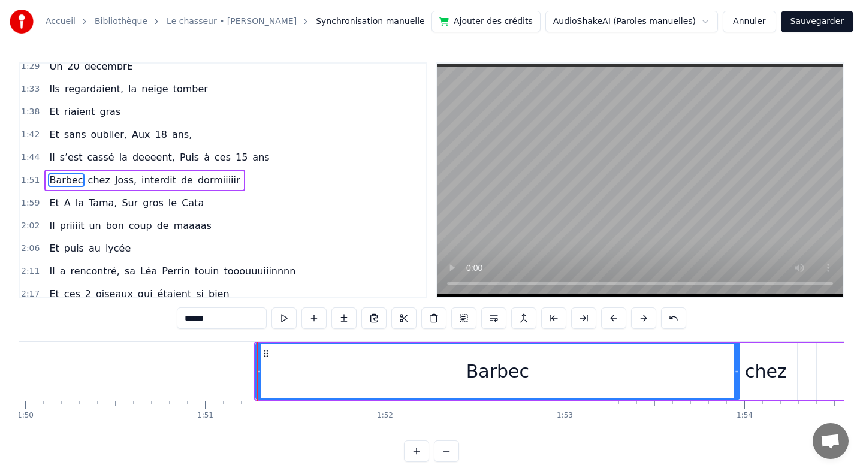
drag, startPoint x: 401, startPoint y: 368, endPoint x: 736, endPoint y: 368, distance: 334.9
click at [736, 368] on icon at bounding box center [736, 372] width 5 height 10
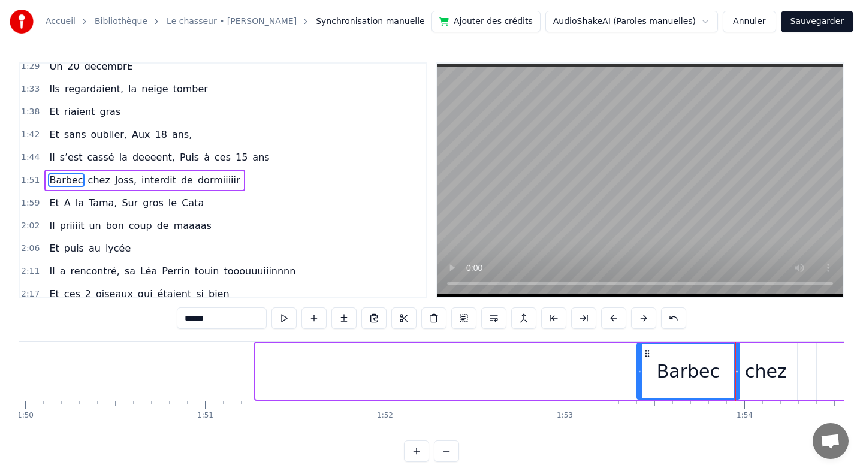
drag, startPoint x: 259, startPoint y: 368, endPoint x: 641, endPoint y: 385, distance: 381.5
click at [641, 385] on div at bounding box center [640, 371] width 5 height 55
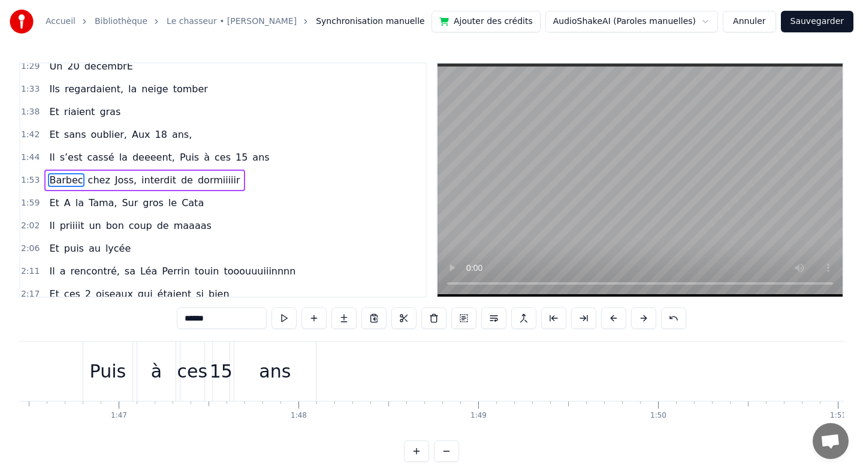
scroll to position [0, 19020]
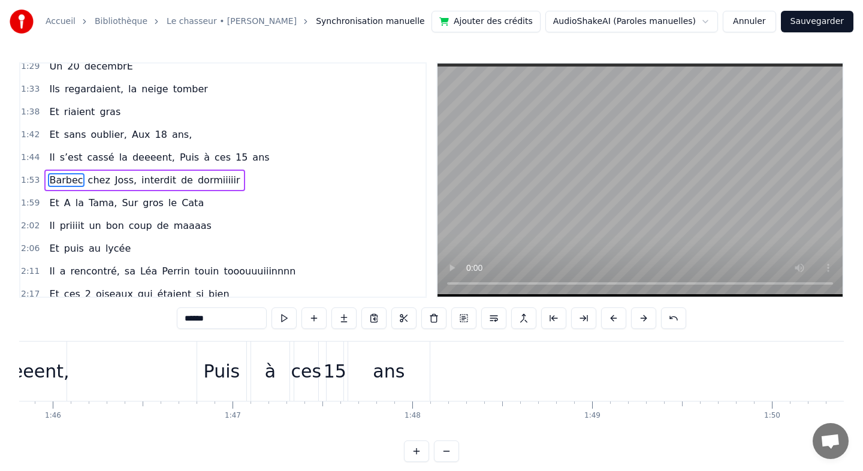
click at [370, 368] on div "ans" at bounding box center [388, 371] width 81 height 59
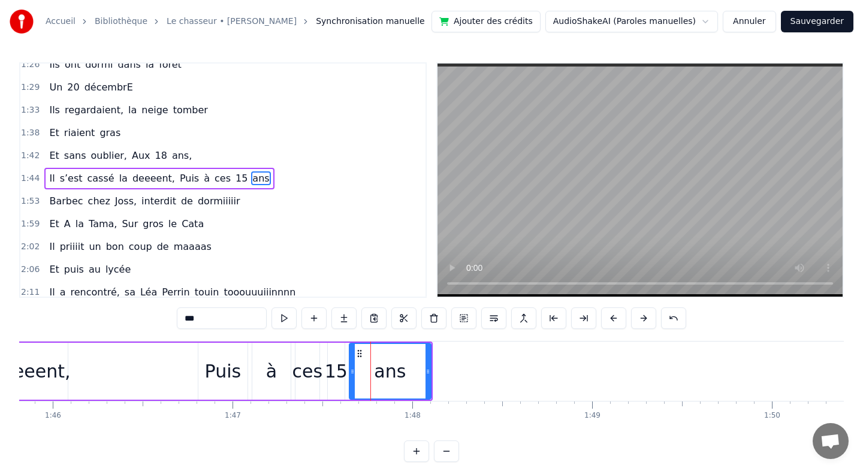
scroll to position [509, 0]
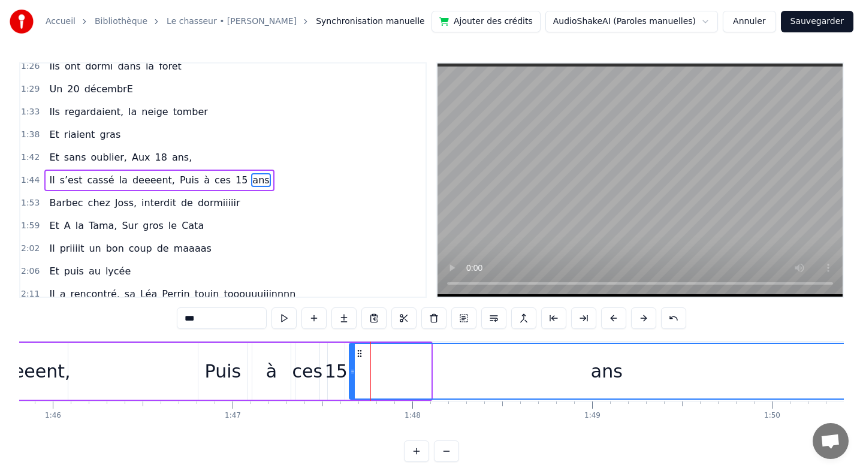
drag, startPoint x: 428, startPoint y: 370, endPoint x: 858, endPoint y: 358, distance: 429.8
click at [858, 358] on div "Accueil Bibliothèque Le chasseur • [PERSON_NAME] Synchronisation manuelle Ajout…" at bounding box center [431, 231] width 863 height 462
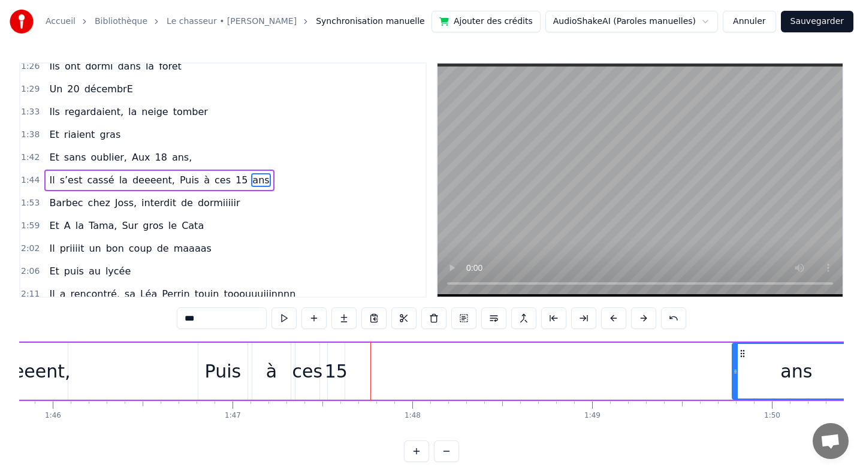
drag, startPoint x: 351, startPoint y: 371, endPoint x: 738, endPoint y: 350, distance: 387.6
click at [738, 350] on div at bounding box center [735, 371] width 5 height 55
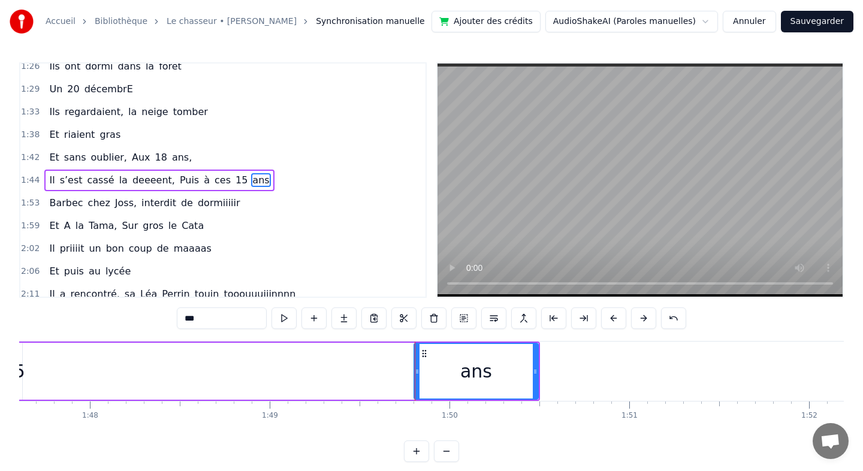
scroll to position [0, 19345]
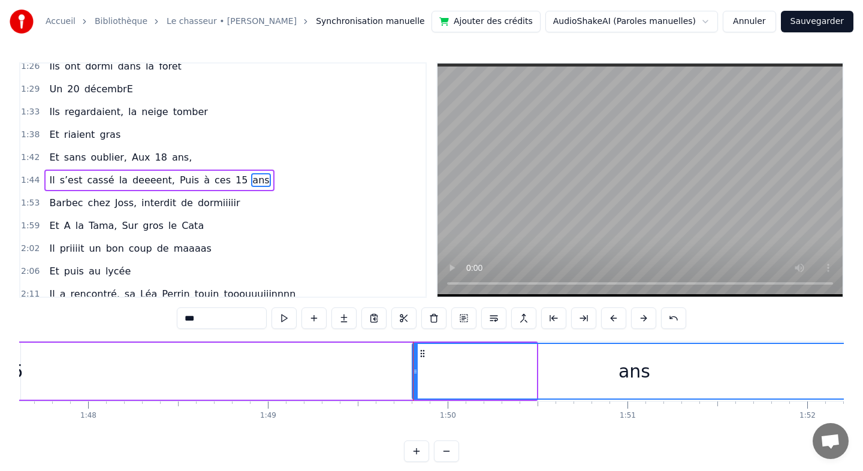
drag, startPoint x: 534, startPoint y: 369, endPoint x: 854, endPoint y: 356, distance: 320.2
click at [854, 356] on div "Accueil Bibliothèque Le chasseur • [PERSON_NAME] Synchronisation manuelle Ajout…" at bounding box center [431, 231] width 863 height 462
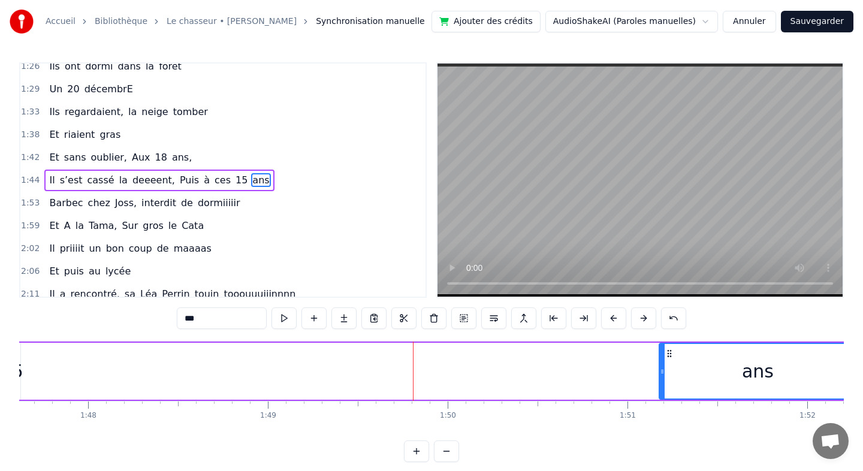
drag, startPoint x: 415, startPoint y: 373, endPoint x: 662, endPoint y: 379, distance: 246.9
click at [662, 379] on div at bounding box center [662, 371] width 5 height 55
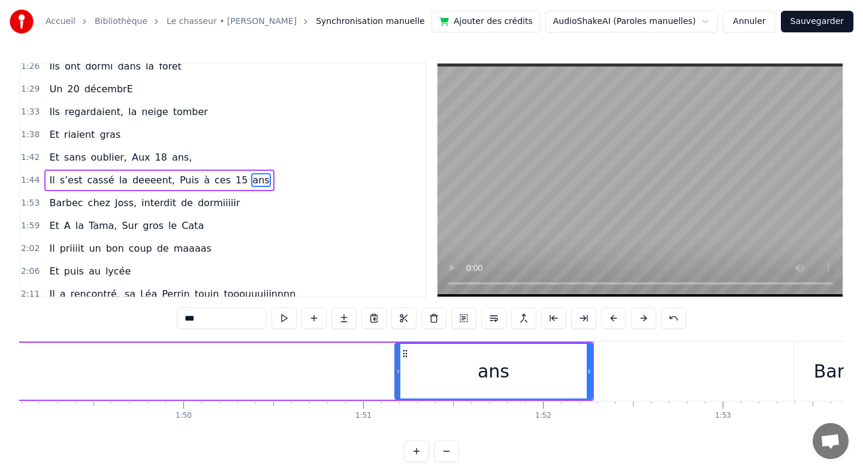
scroll to position [0, 19627]
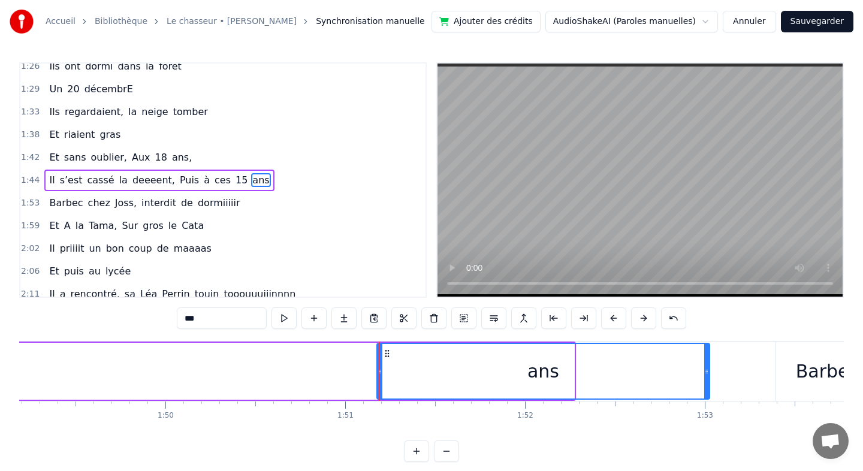
drag, startPoint x: 572, startPoint y: 371, endPoint x: 708, endPoint y: 375, distance: 136.1
click at [708, 375] on icon at bounding box center [706, 372] width 5 height 10
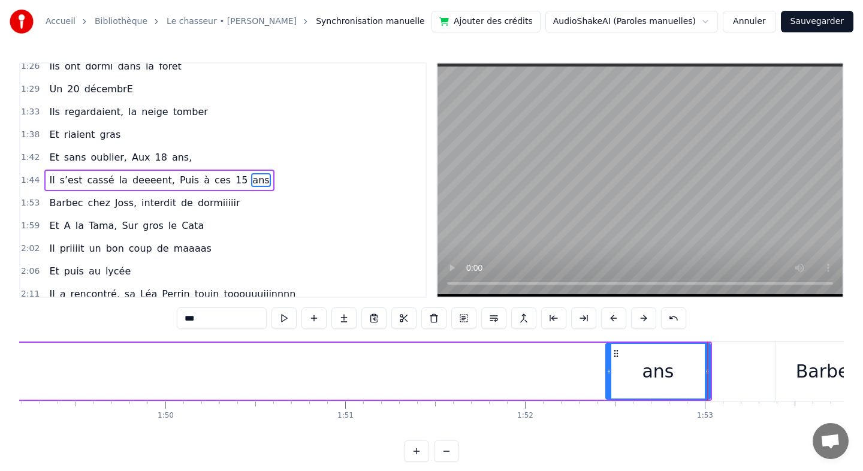
drag, startPoint x: 380, startPoint y: 370, endPoint x: 609, endPoint y: 385, distance: 229.4
click at [609, 385] on div at bounding box center [608, 371] width 5 height 55
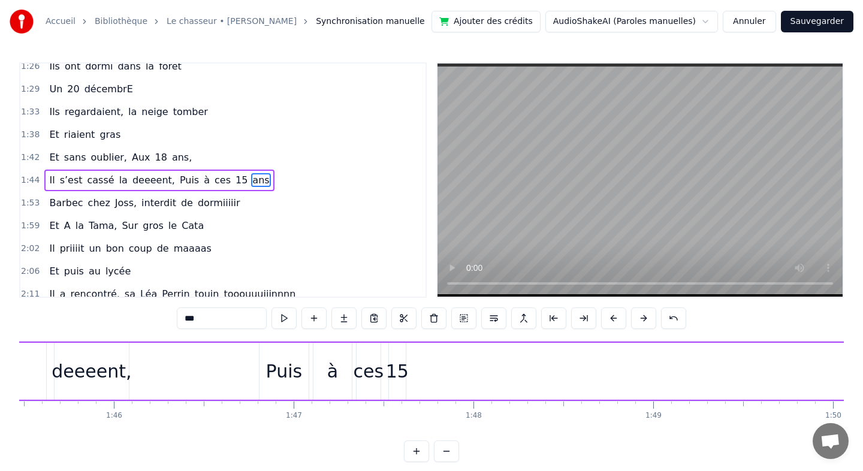
scroll to position [0, 18950]
click at [403, 376] on div "15" at bounding box center [406, 371] width 23 height 27
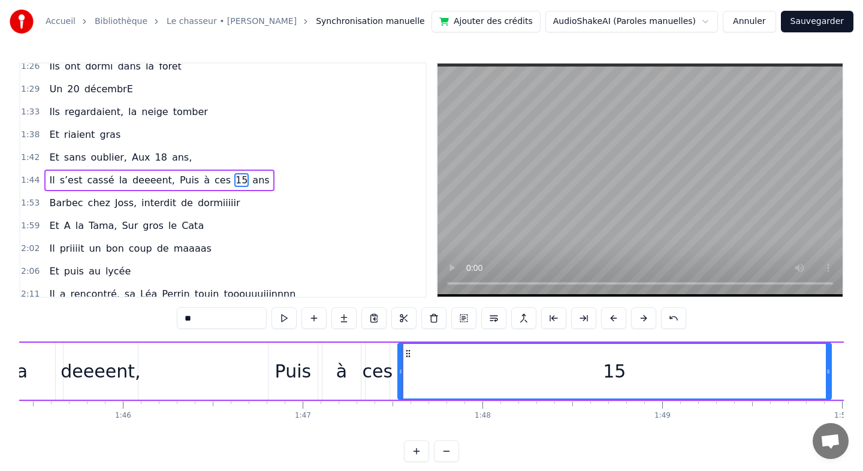
drag, startPoint x: 412, startPoint y: 371, endPoint x: 847, endPoint y: 367, distance: 435.0
click at [847, 367] on div "Accueil Bibliothèque Le chasseur • [PERSON_NAME] Synchronisation manuelle Ajout…" at bounding box center [431, 231] width 863 height 462
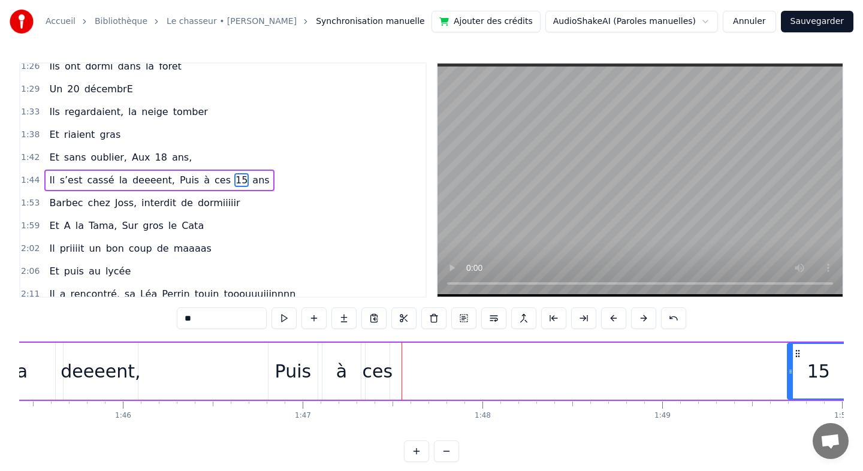
drag, startPoint x: 399, startPoint y: 369, endPoint x: 792, endPoint y: 370, distance: 393.1
click at [792, 370] on icon at bounding box center [790, 372] width 5 height 10
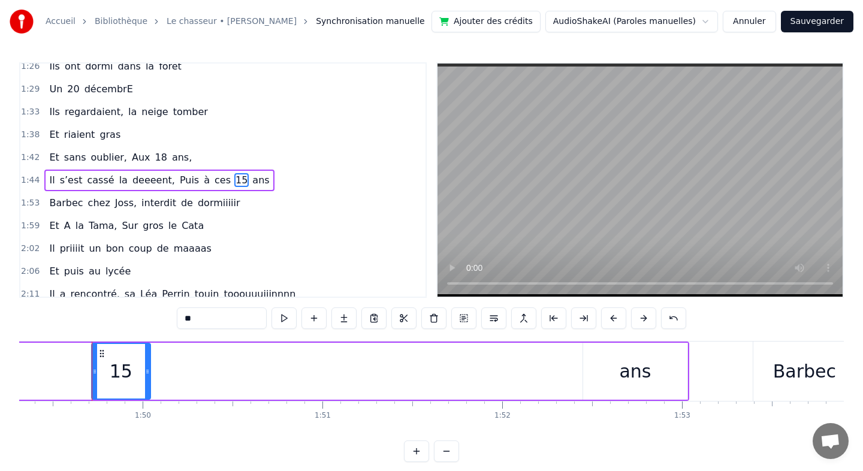
scroll to position [0, 19662]
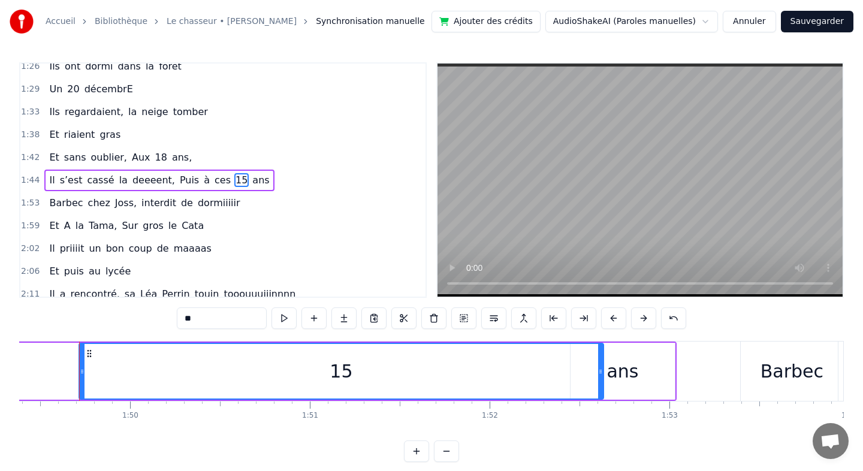
drag, startPoint x: 135, startPoint y: 370, endPoint x: 597, endPoint y: 383, distance: 462.2
click at [598, 383] on div at bounding box center [600, 371] width 5 height 55
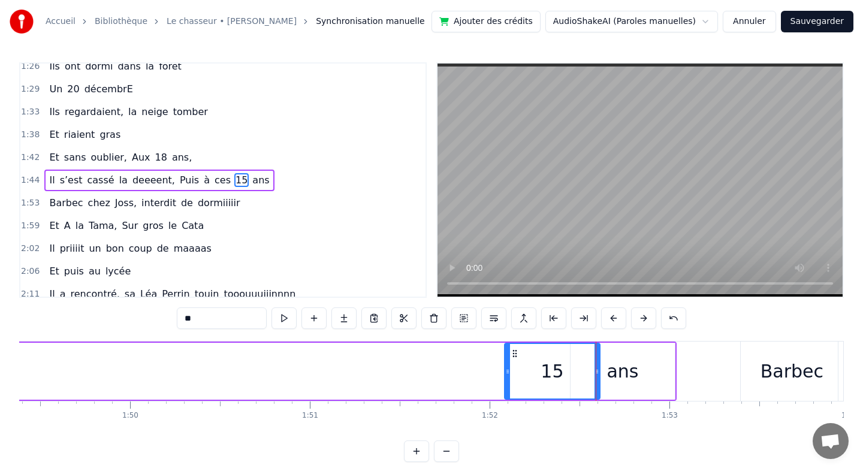
drag, startPoint x: 81, startPoint y: 371, endPoint x: 510, endPoint y: 409, distance: 430.7
click at [510, 409] on div "Il était cinq heures du matin [PERSON_NAME] avançait dans son Pickup [PERSON_NA…" at bounding box center [431, 386] width 824 height 90
drag, startPoint x: 512, startPoint y: 371, endPoint x: 560, endPoint y: 372, distance: 47.9
click at [560, 372] on icon at bounding box center [562, 372] width 5 height 10
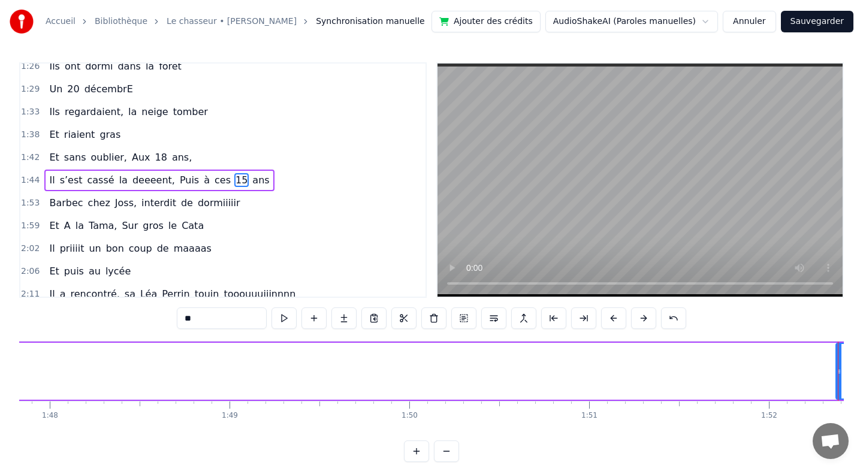
scroll to position [0, 19167]
click at [161, 374] on div "ces" at bounding box center [161, 371] width 31 height 27
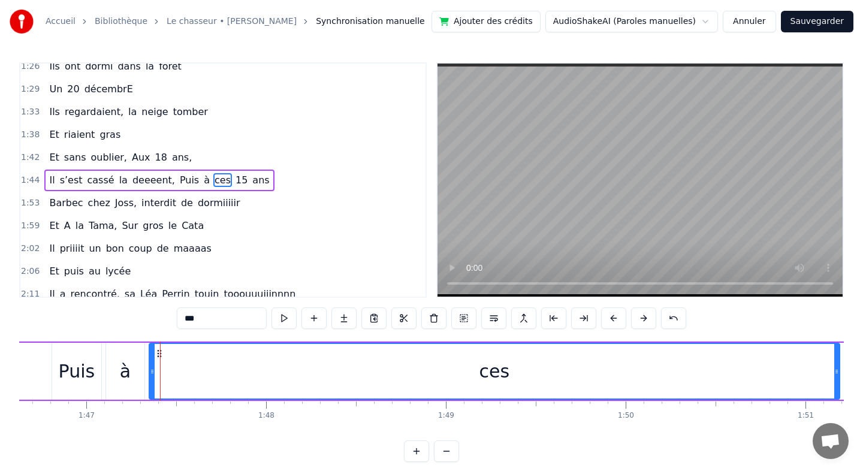
drag, startPoint x: 171, startPoint y: 371, endPoint x: 837, endPoint y: 382, distance: 666.4
click at [837, 382] on div at bounding box center [836, 371] width 5 height 55
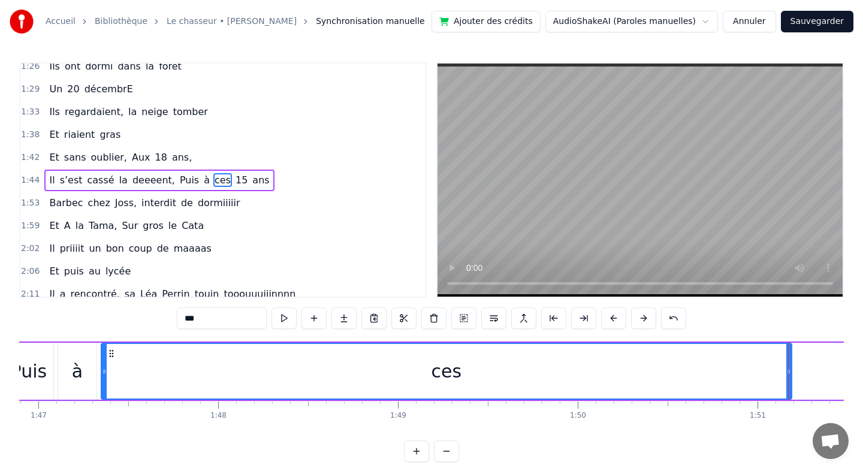
scroll to position [0, 19168]
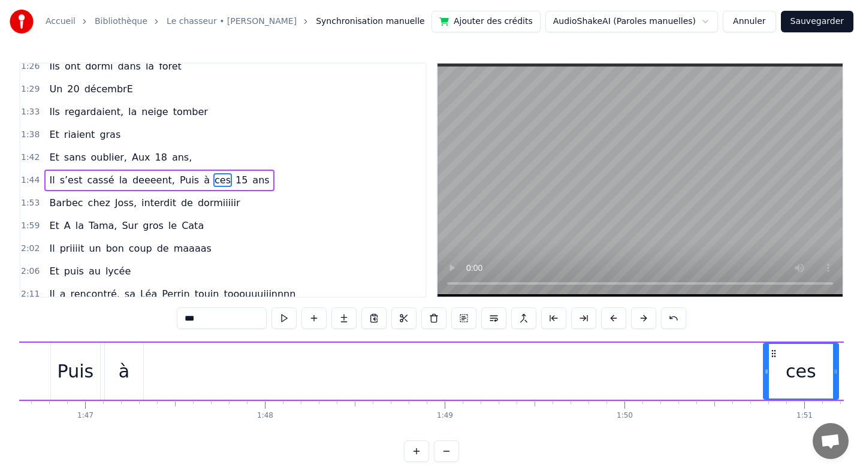
drag, startPoint x: 150, startPoint y: 364, endPoint x: 766, endPoint y: 354, distance: 615.5
click at [766, 354] on div at bounding box center [766, 371] width 5 height 55
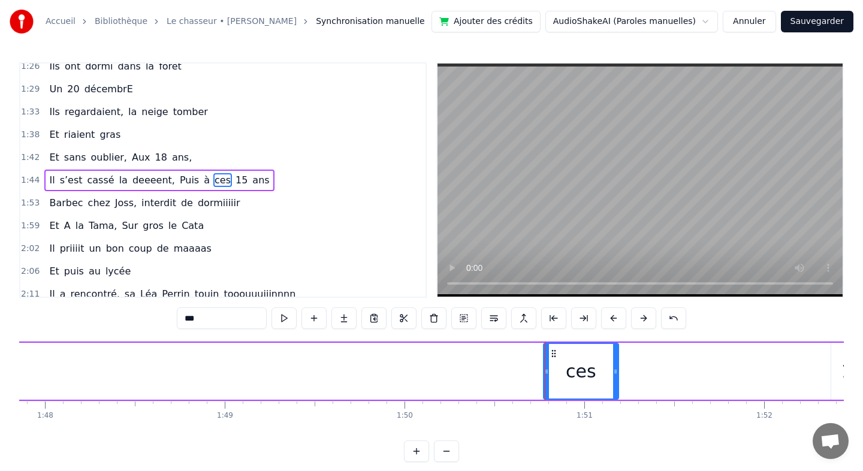
scroll to position [0, 19431]
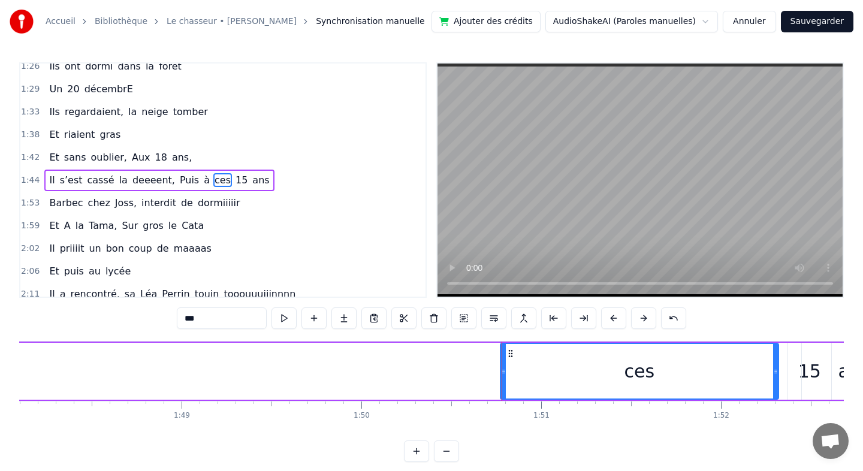
drag, startPoint x: 573, startPoint y: 367, endPoint x: 776, endPoint y: 373, distance: 203.2
click at [776, 373] on icon at bounding box center [775, 372] width 5 height 10
drag, startPoint x: 510, startPoint y: 369, endPoint x: 570, endPoint y: 377, distance: 61.1
click at [588, 377] on div "ces" at bounding box center [639, 371] width 277 height 55
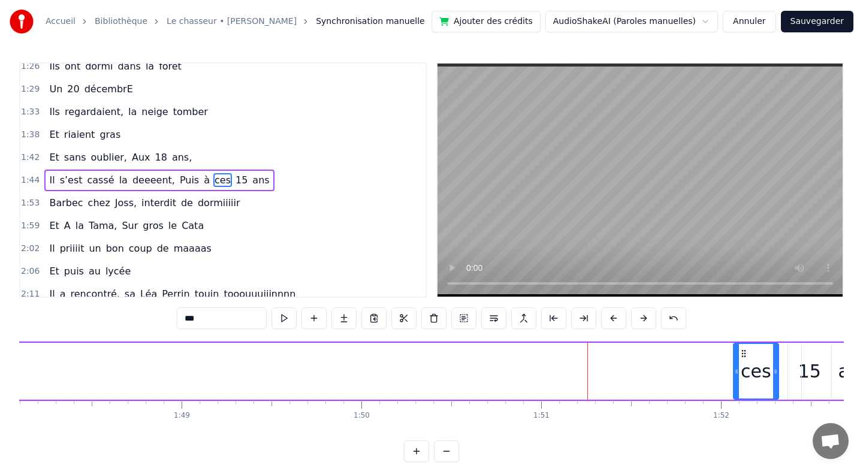
drag, startPoint x: 504, startPoint y: 370, endPoint x: 737, endPoint y: 378, distance: 233.2
click at [737, 378] on div at bounding box center [736, 371] width 5 height 55
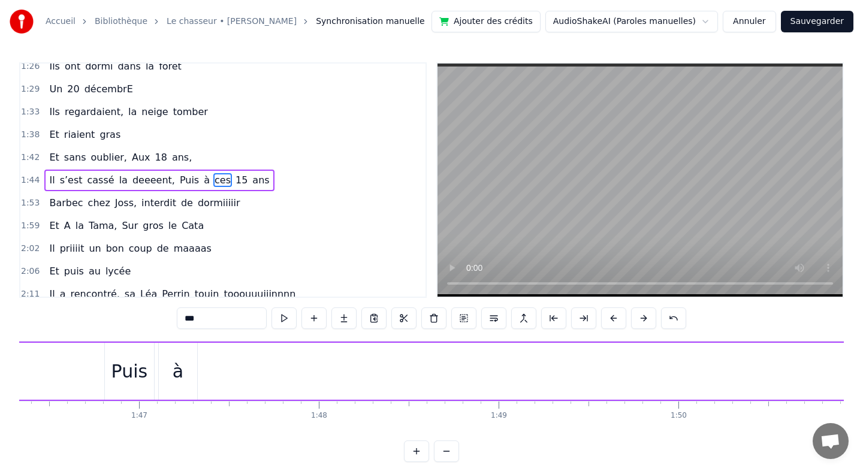
click at [173, 374] on div "à" at bounding box center [178, 371] width 38 height 57
click at [197, 371] on div "à" at bounding box center [178, 371] width 40 height 57
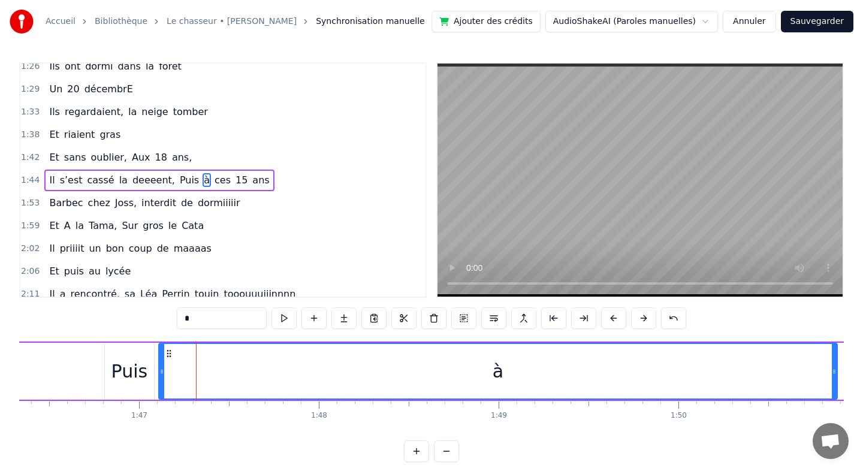
drag, startPoint x: 194, startPoint y: 370, endPoint x: 834, endPoint y: 370, distance: 639.9
click at [834, 370] on icon at bounding box center [834, 372] width 5 height 10
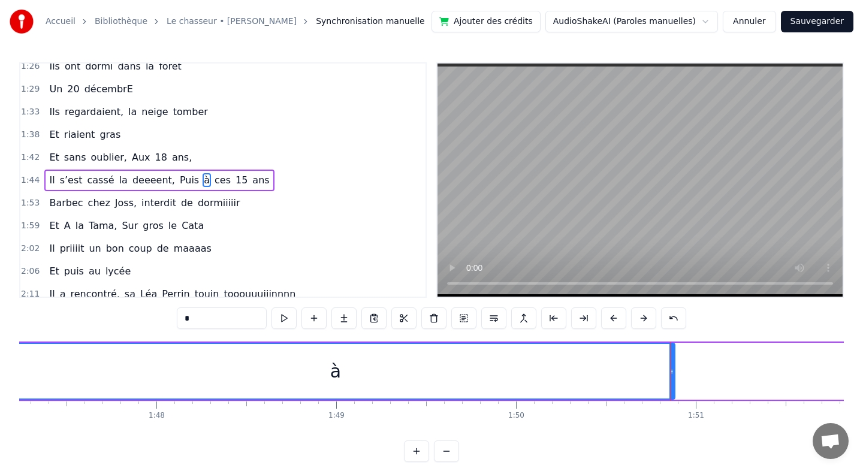
scroll to position [0, 19134]
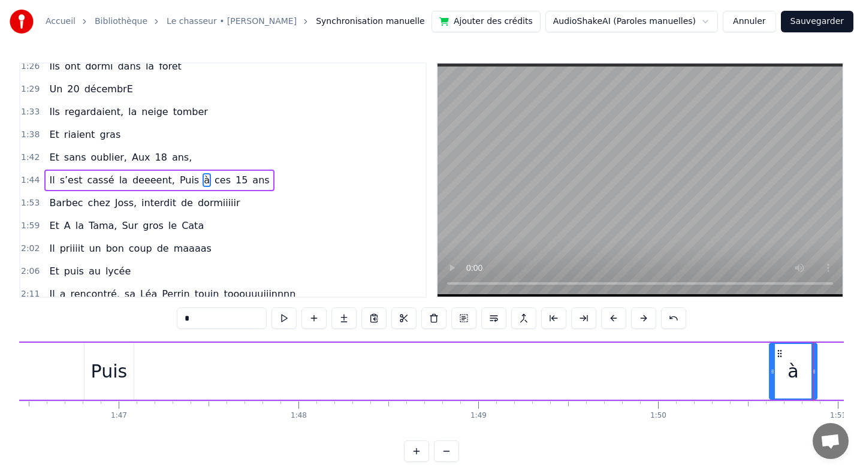
drag, startPoint x: 143, startPoint y: 367, endPoint x: 774, endPoint y: 365, distance: 630.9
click at [774, 365] on div at bounding box center [772, 371] width 5 height 55
click at [110, 365] on div "Puis" at bounding box center [109, 371] width 37 height 27
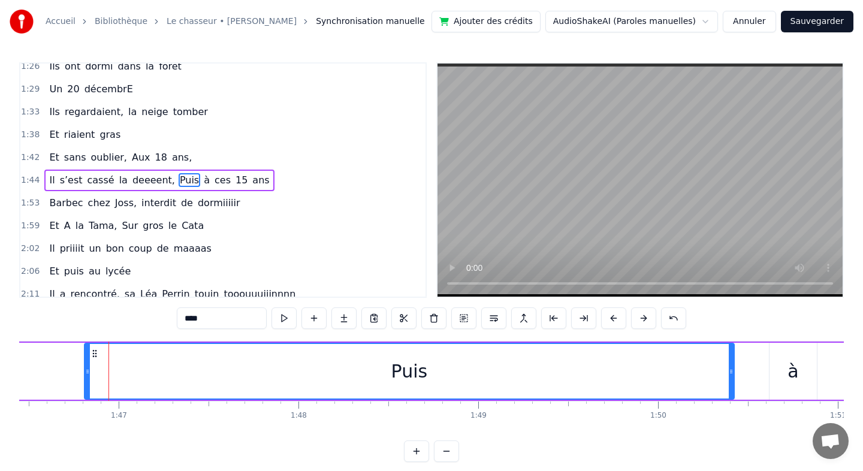
drag, startPoint x: 130, startPoint y: 371, endPoint x: 730, endPoint y: 359, distance: 600.5
click at [730, 359] on div at bounding box center [731, 371] width 5 height 55
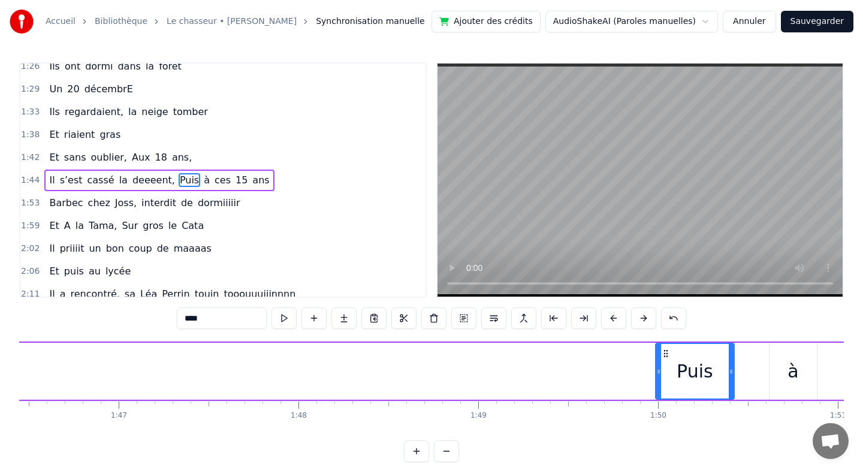
drag, startPoint x: 86, startPoint y: 370, endPoint x: 658, endPoint y: 372, distance: 571.6
click at [658, 372] on icon at bounding box center [658, 372] width 5 height 10
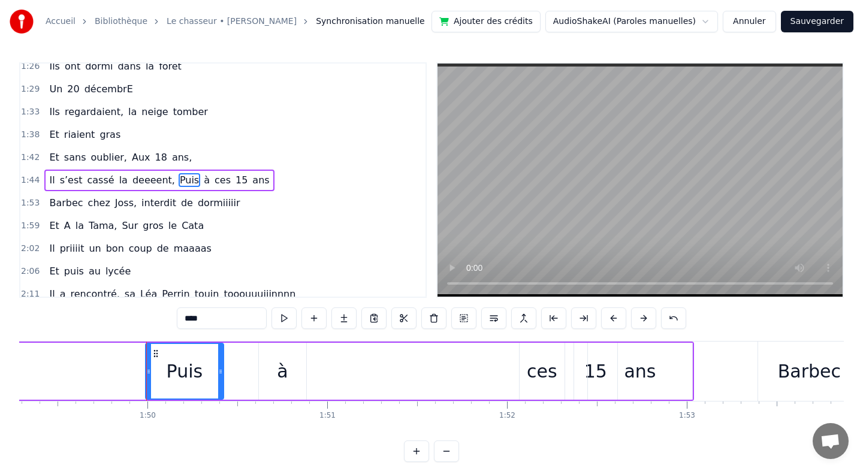
scroll to position [0, 19651]
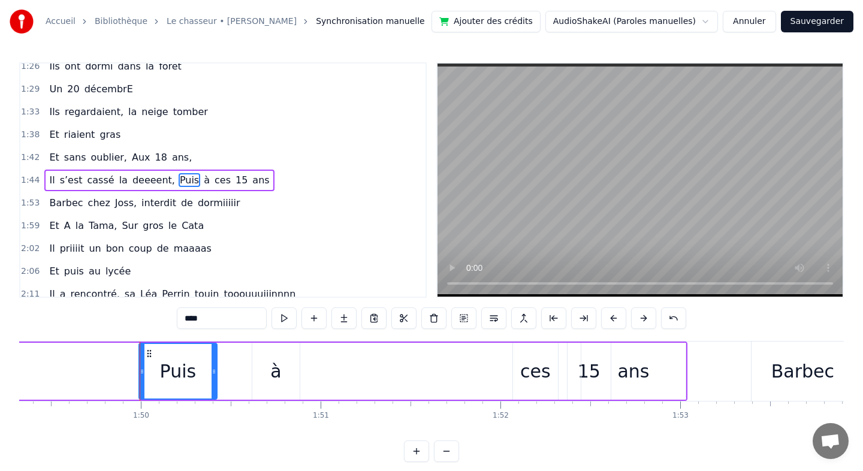
click at [271, 370] on div "à" at bounding box center [275, 371] width 11 height 27
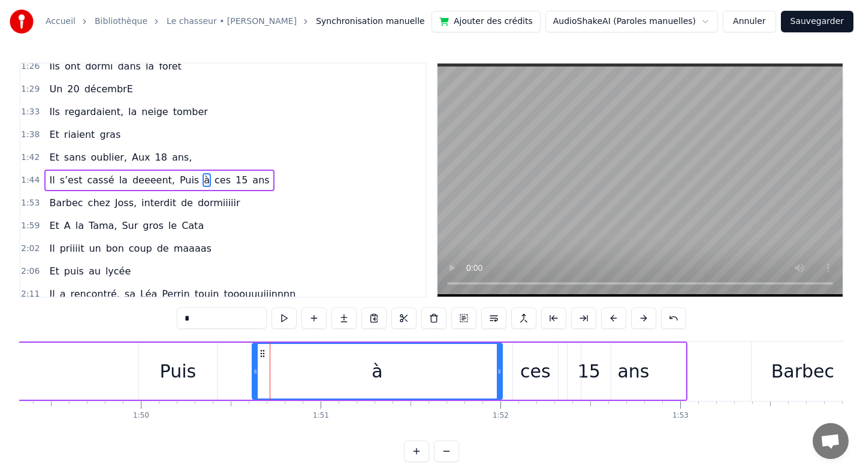
drag, startPoint x: 297, startPoint y: 374, endPoint x: 500, endPoint y: 377, distance: 202.5
click at [500, 377] on div at bounding box center [499, 371] width 5 height 55
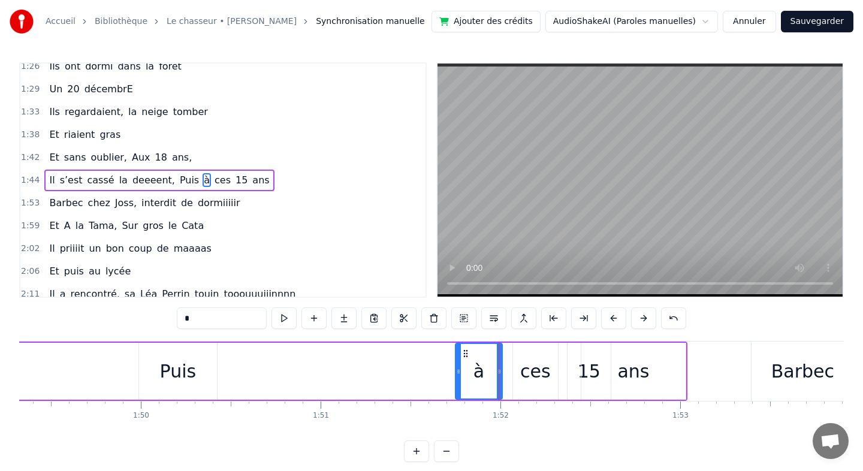
drag, startPoint x: 256, startPoint y: 374, endPoint x: 460, endPoint y: 379, distance: 203.2
click at [460, 379] on div at bounding box center [458, 371] width 5 height 55
click at [187, 367] on div "Puis" at bounding box center [178, 371] width 37 height 27
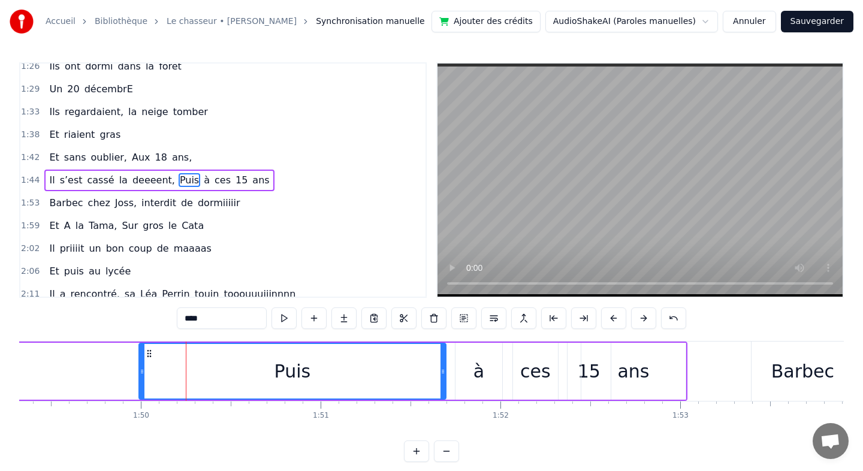
drag, startPoint x: 216, startPoint y: 369, endPoint x: 445, endPoint y: 367, distance: 228.3
click at [445, 367] on icon at bounding box center [442, 372] width 5 height 10
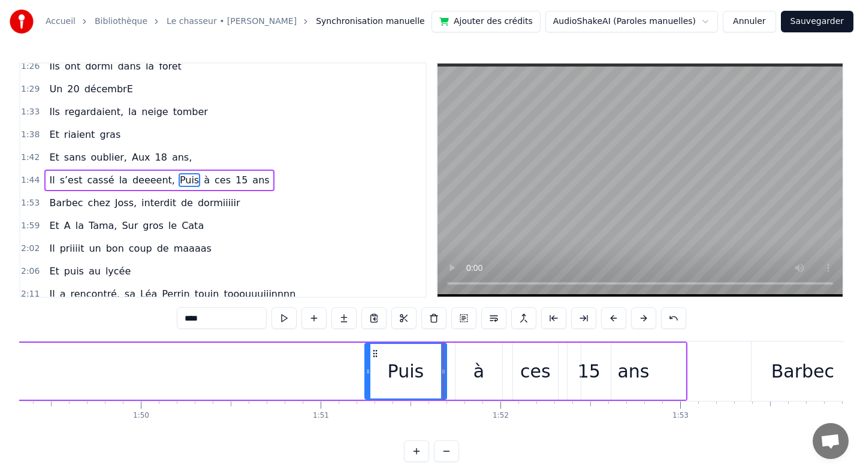
drag, startPoint x: 141, startPoint y: 370, endPoint x: 367, endPoint y: 377, distance: 226.0
click at [367, 377] on div at bounding box center [368, 371] width 5 height 55
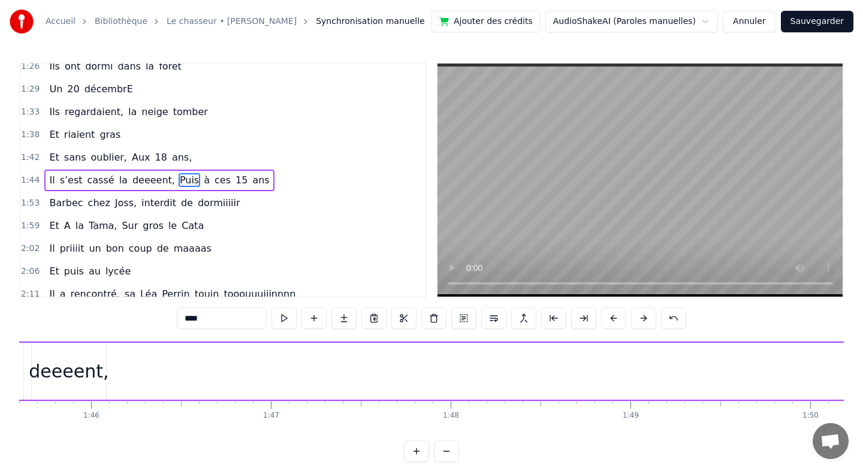
scroll to position [1, 0]
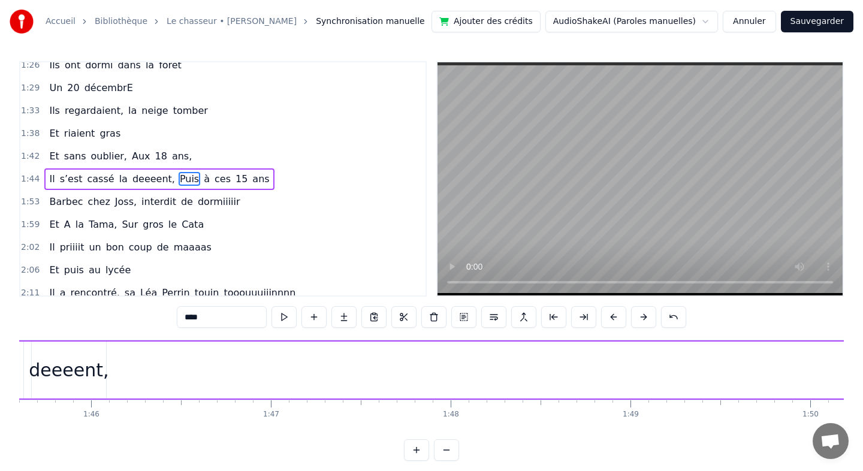
click at [59, 358] on div "deeeent," at bounding box center [69, 370] width 80 height 27
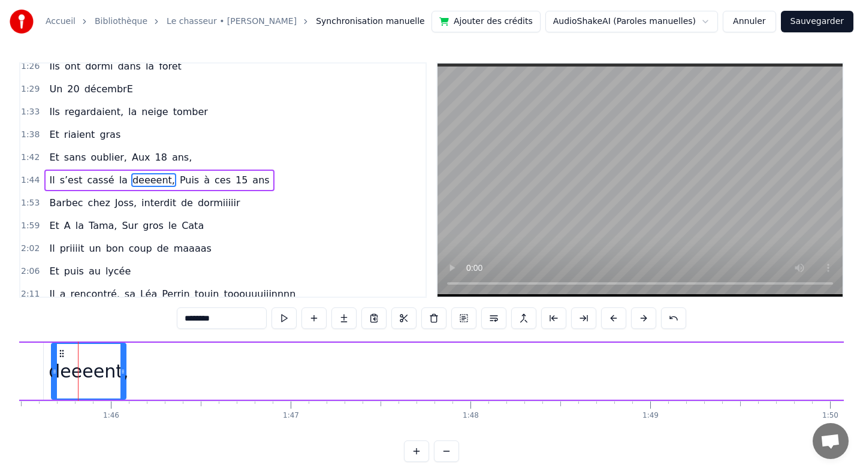
scroll to position [0, 18961]
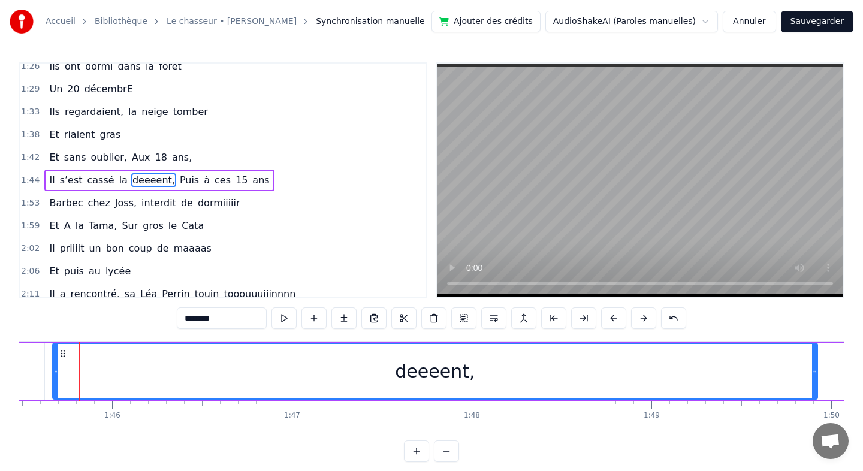
drag, startPoint x: 125, startPoint y: 370, endPoint x: 815, endPoint y: 368, distance: 690.3
click at [815, 368] on icon at bounding box center [814, 372] width 5 height 10
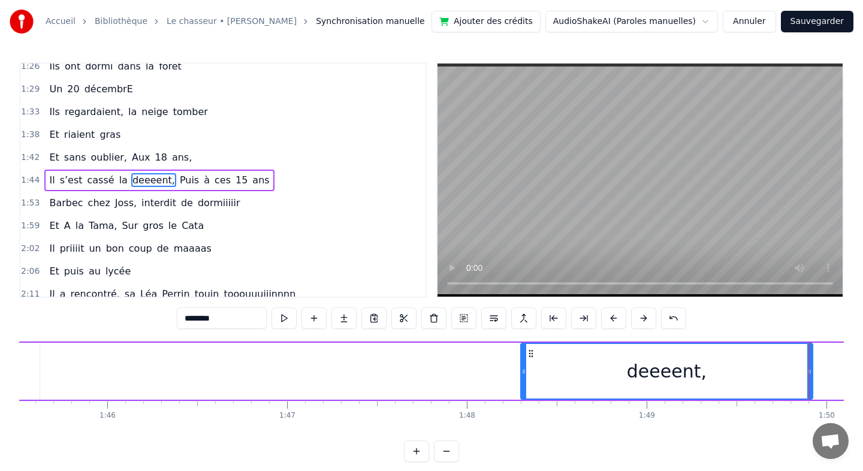
drag, startPoint x: 52, startPoint y: 366, endPoint x: 524, endPoint y: 395, distance: 473.7
click at [524, 395] on div at bounding box center [523, 371] width 5 height 55
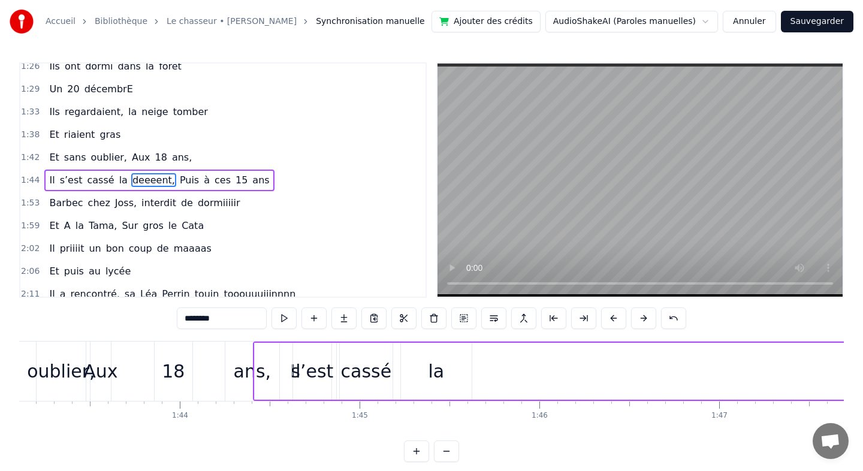
scroll to position [0, 18494]
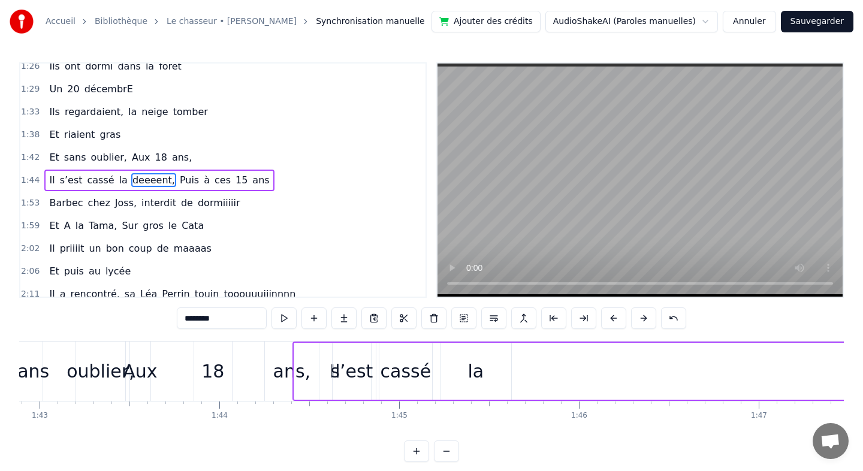
click at [487, 370] on div "la" at bounding box center [475, 371] width 71 height 57
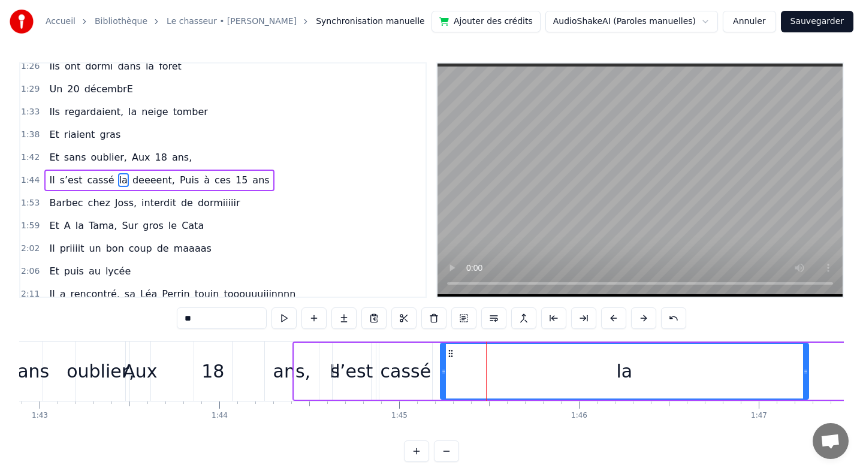
drag, startPoint x: 510, startPoint y: 371, endPoint x: 807, endPoint y: 379, distance: 297.3
click at [807, 379] on div at bounding box center [805, 371] width 5 height 55
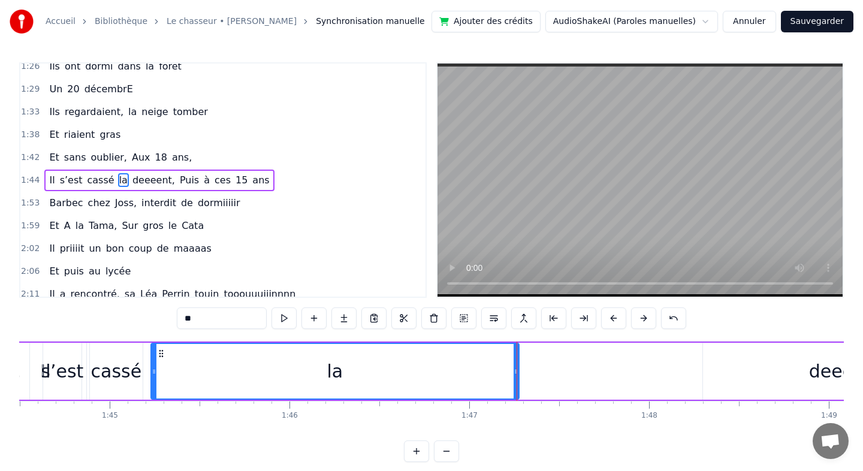
scroll to position [0, 18773]
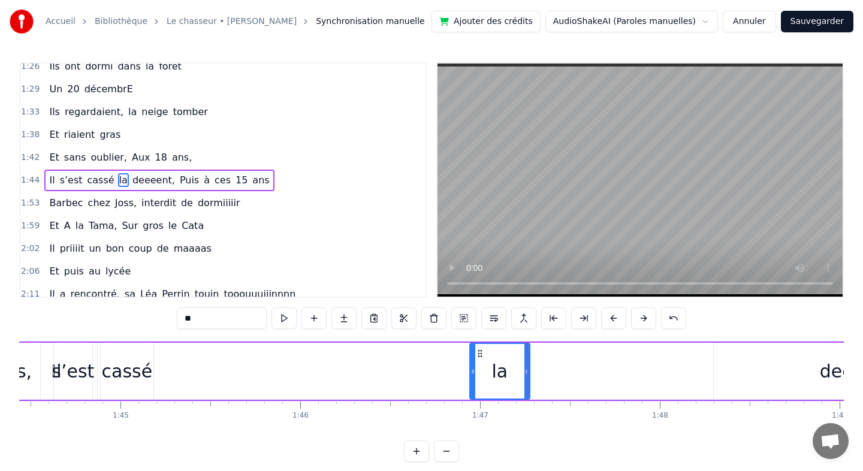
drag, startPoint x: 165, startPoint y: 367, endPoint x: 473, endPoint y: 432, distance: 314.7
click at [473, 432] on div "0:05 Il était cinq heures du matin 0:07 [PERSON_NAME] avançait dans son Pickup …" at bounding box center [431, 262] width 824 height 400
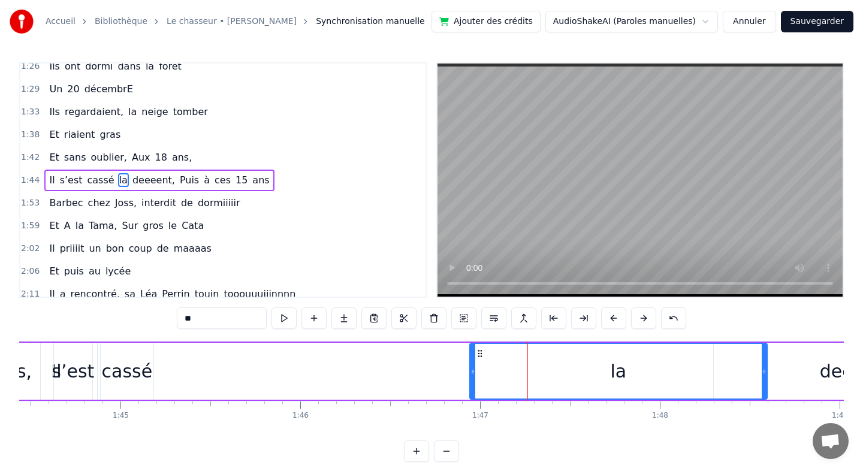
drag, startPoint x: 526, startPoint y: 368, endPoint x: 763, endPoint y: 369, distance: 237.3
click at [763, 369] on icon at bounding box center [764, 372] width 5 height 10
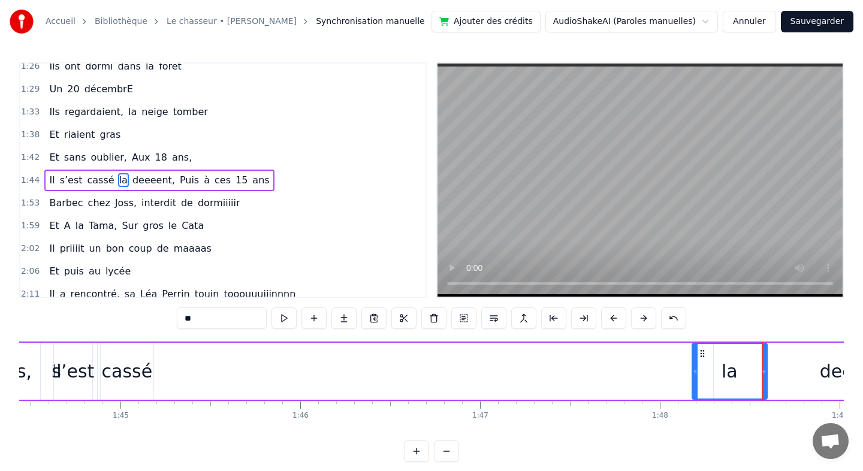
drag, startPoint x: 473, startPoint y: 370, endPoint x: 696, endPoint y: 374, distance: 222.3
click at [696, 374] on icon at bounding box center [695, 372] width 5 height 10
drag, startPoint x: 694, startPoint y: 368, endPoint x: 665, endPoint y: 368, distance: 28.8
click at [665, 368] on icon at bounding box center [666, 372] width 5 height 10
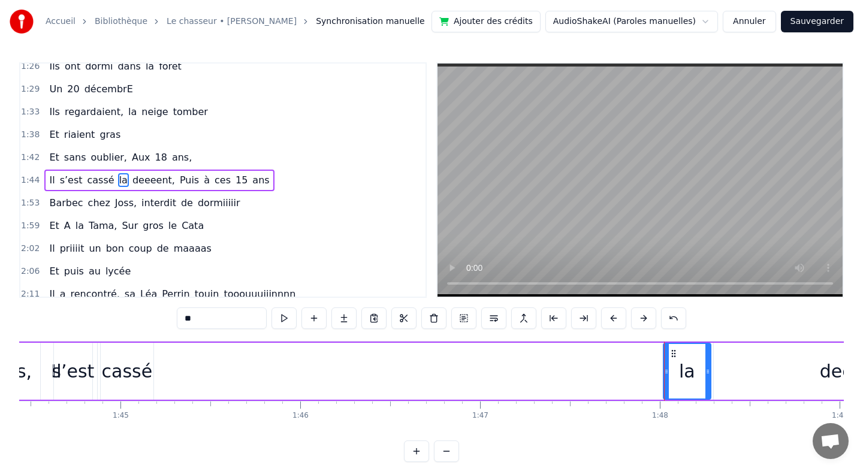
drag, startPoint x: 765, startPoint y: 371, endPoint x: 708, endPoint y: 370, distance: 56.9
click at [708, 370] on icon at bounding box center [707, 372] width 5 height 10
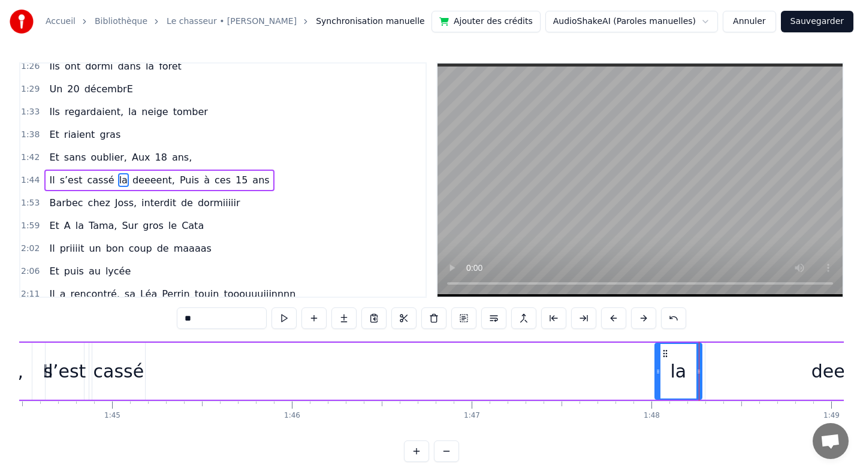
scroll to position [0, 18720]
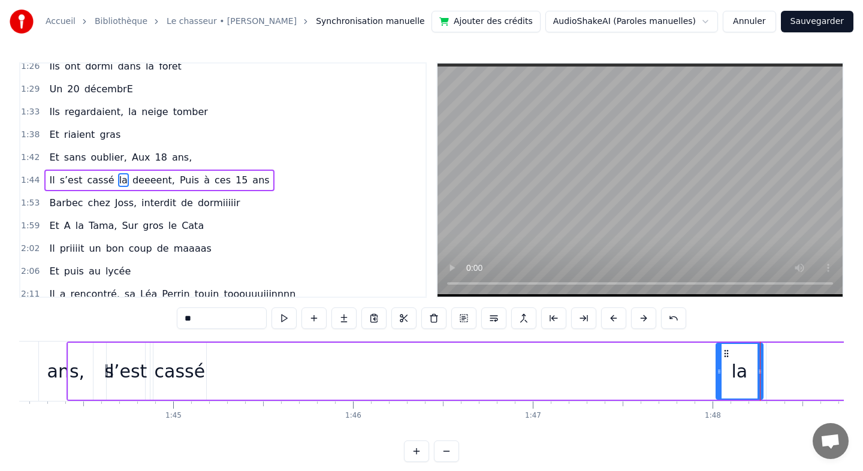
click at [177, 377] on div "cassé" at bounding box center [180, 371] width 51 height 27
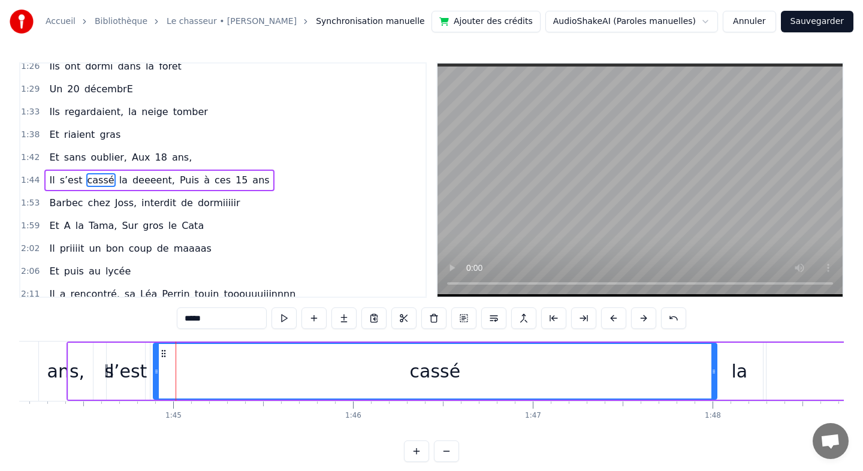
drag, startPoint x: 203, startPoint y: 369, endPoint x: 712, endPoint y: 394, distance: 509.9
click at [712, 394] on div at bounding box center [713, 371] width 5 height 55
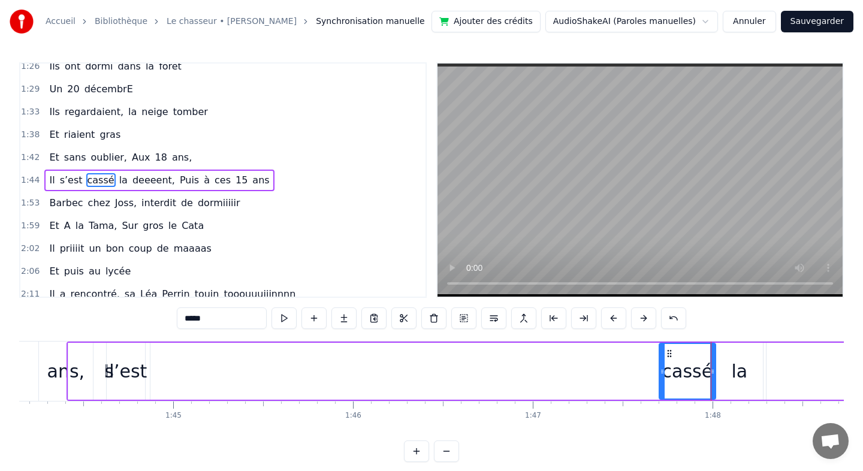
drag, startPoint x: 155, startPoint y: 368, endPoint x: 661, endPoint y: 394, distance: 507.0
click at [661, 394] on div at bounding box center [662, 371] width 5 height 55
click at [136, 373] on div "s’est" at bounding box center [125, 371] width 43 height 27
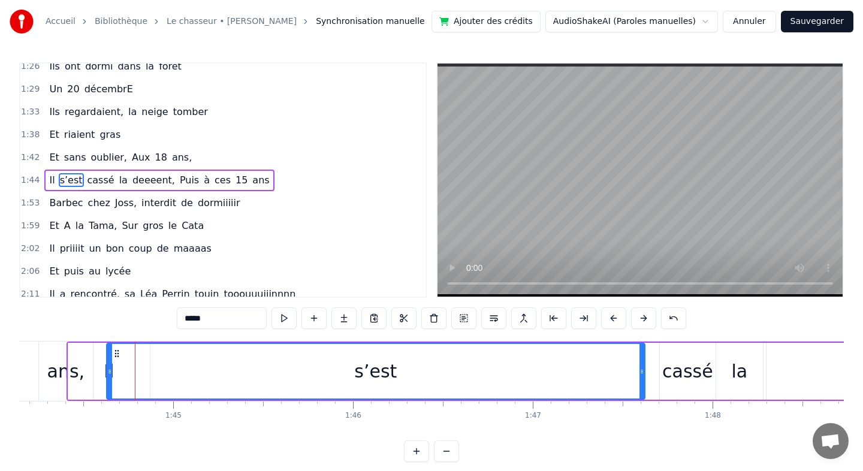
drag, startPoint x: 142, startPoint y: 370, endPoint x: 642, endPoint y: 416, distance: 501.9
click at [642, 416] on div "Il était cinq heures du matin [PERSON_NAME] avançait dans son Pickup [PERSON_NA…" at bounding box center [431, 386] width 824 height 90
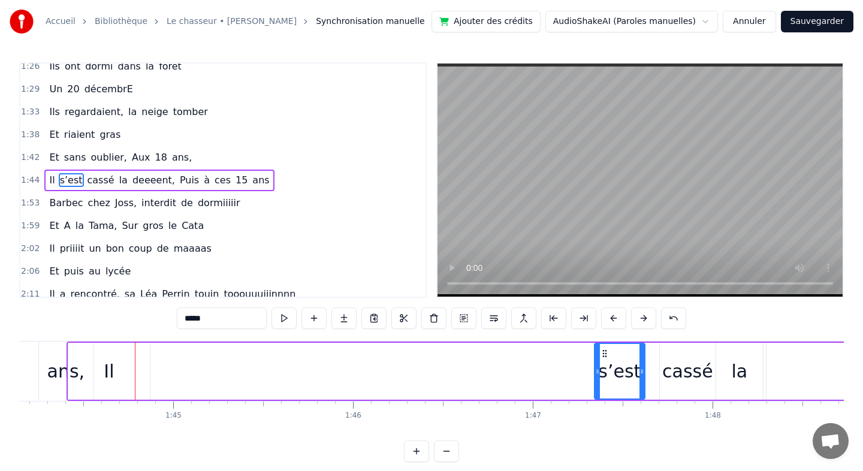
drag, startPoint x: 108, startPoint y: 369, endPoint x: 596, endPoint y: 389, distance: 488.1
click at [596, 389] on div at bounding box center [597, 371] width 5 height 55
click at [102, 377] on div "Il" at bounding box center [108, 371] width 81 height 57
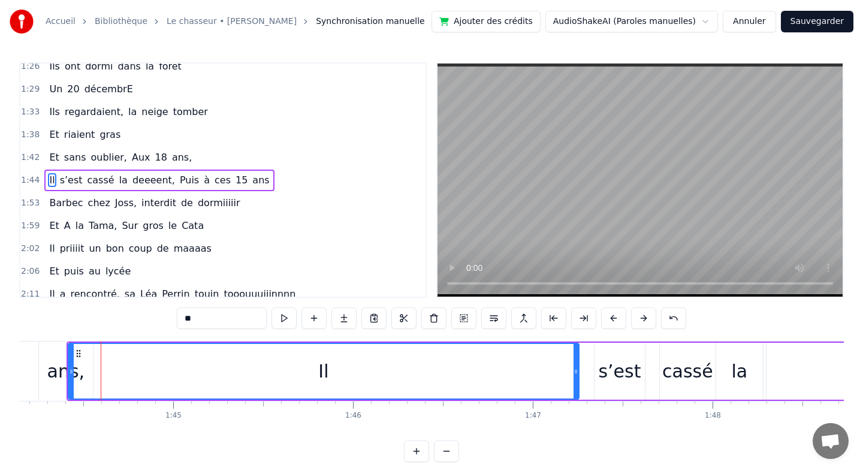
drag, startPoint x: 148, startPoint y: 368, endPoint x: 577, endPoint y: 383, distance: 429.3
click at [577, 383] on div at bounding box center [575, 371] width 5 height 55
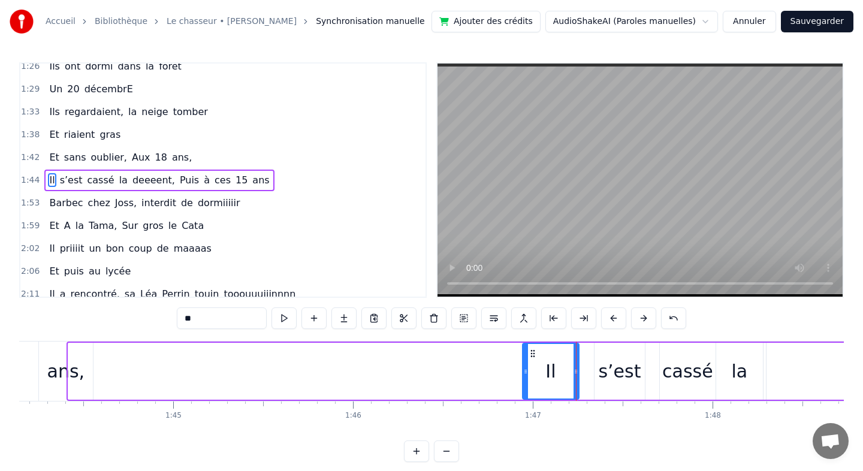
drag, startPoint x: 72, startPoint y: 367, endPoint x: 526, endPoint y: 373, distance: 454.2
click at [526, 373] on icon at bounding box center [525, 372] width 5 height 10
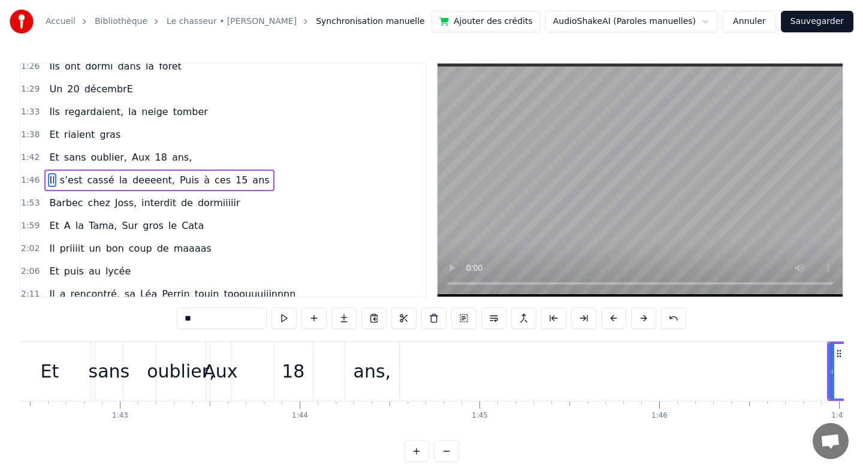
scroll to position [0, 18407]
click at [401, 368] on div "ans," at bounding box center [379, 371] width 54 height 59
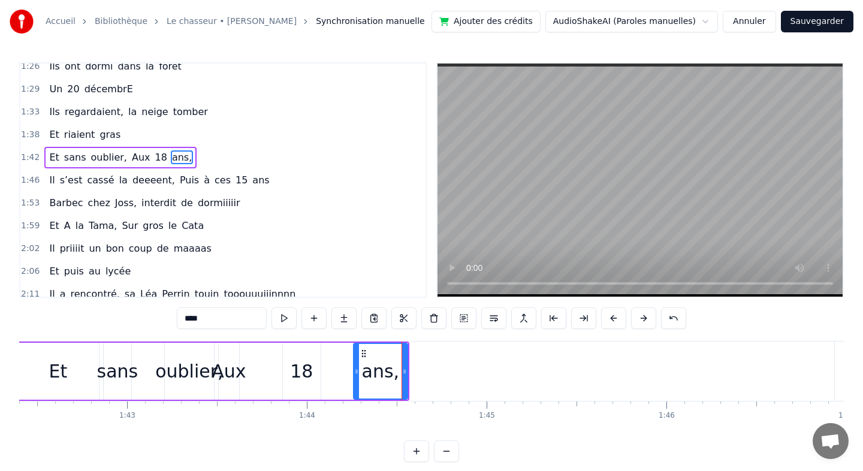
scroll to position [487, 0]
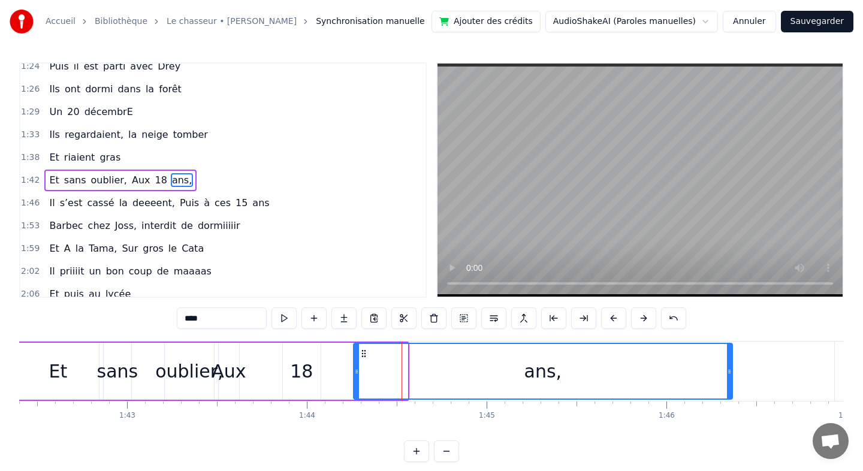
drag, startPoint x: 406, startPoint y: 369, endPoint x: 726, endPoint y: 371, distance: 319.4
click at [727, 371] on icon at bounding box center [729, 372] width 5 height 10
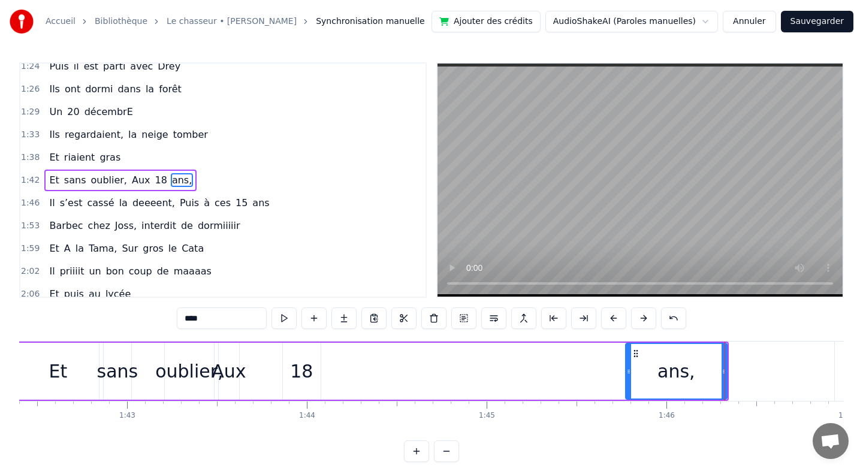
drag, startPoint x: 355, startPoint y: 376, endPoint x: 622, endPoint y: 389, distance: 267.6
click at [626, 389] on div at bounding box center [628, 371] width 5 height 55
click at [307, 368] on div "18" at bounding box center [301, 371] width 23 height 27
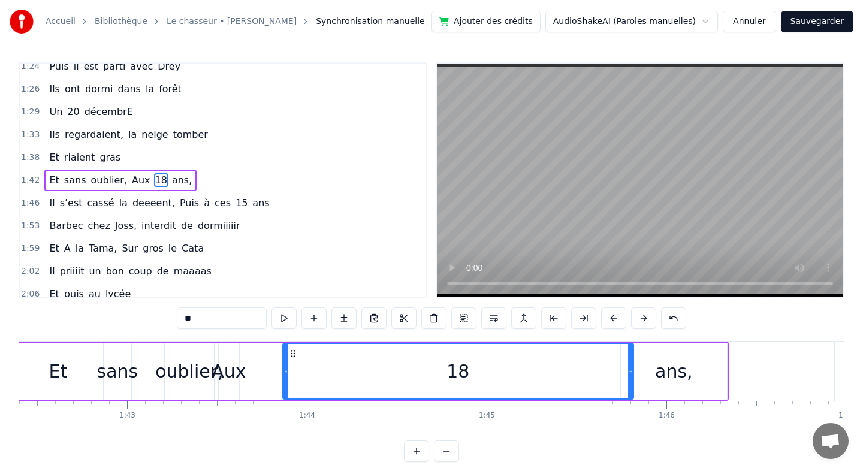
drag, startPoint x: 312, startPoint y: 369, endPoint x: 632, endPoint y: 379, distance: 319.5
click at [632, 379] on div at bounding box center [630, 371] width 5 height 55
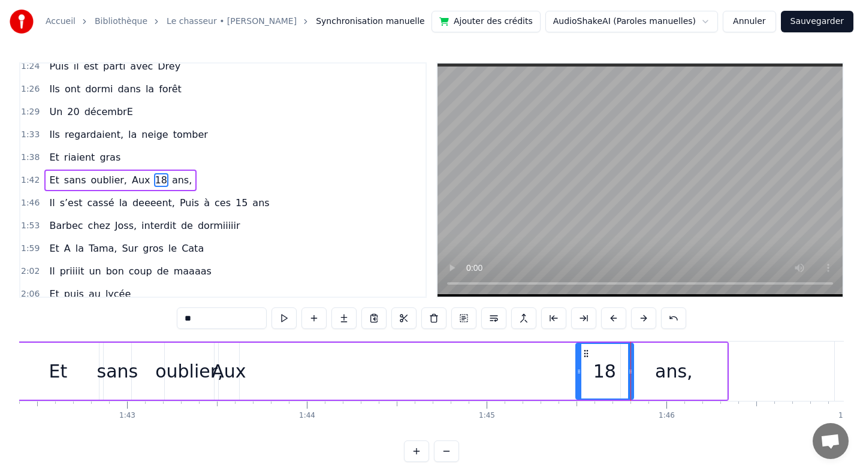
drag, startPoint x: 286, startPoint y: 368, endPoint x: 578, endPoint y: 369, distance: 292.4
click at [578, 369] on icon at bounding box center [578, 372] width 5 height 10
click at [237, 371] on div "Aux" at bounding box center [229, 371] width 34 height 27
type input "***"
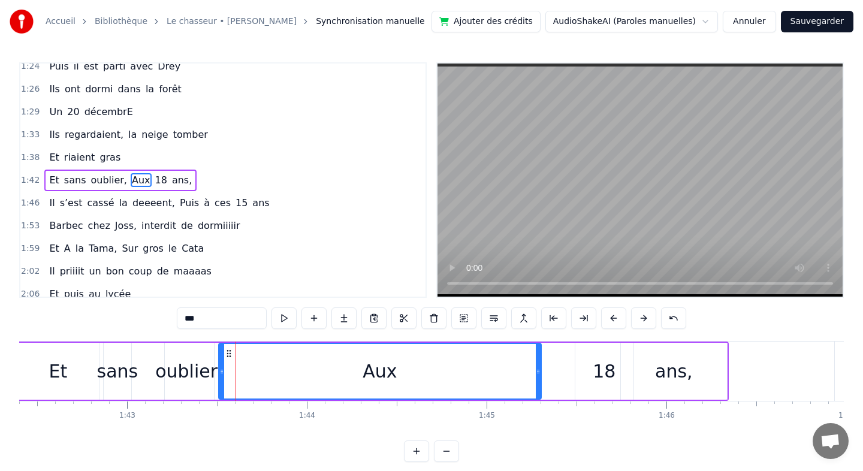
drag, startPoint x: 237, startPoint y: 371, endPoint x: 539, endPoint y: 377, distance: 302.0
click at [539, 377] on div at bounding box center [538, 371] width 5 height 55
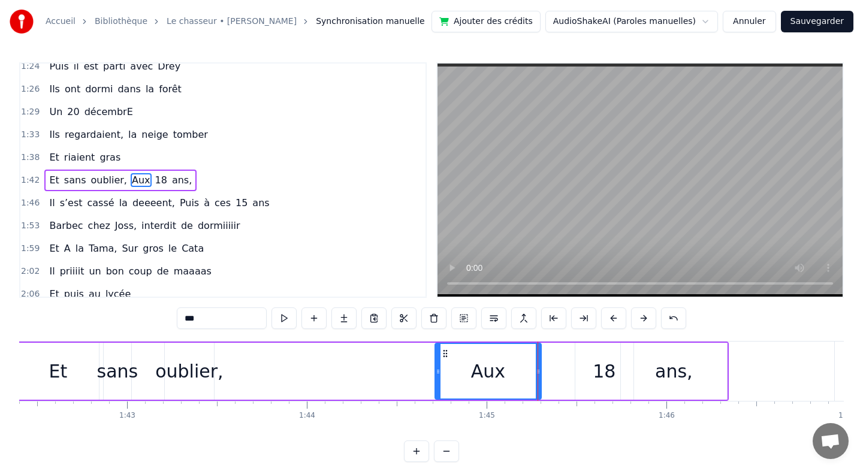
drag, startPoint x: 220, startPoint y: 370, endPoint x: 437, endPoint y: 372, distance: 216.3
click at [437, 372] on icon at bounding box center [438, 372] width 5 height 10
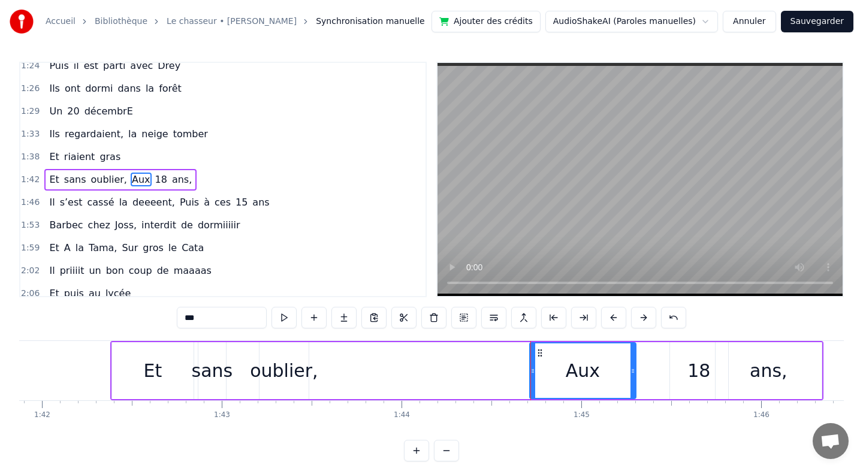
scroll to position [0, 18304]
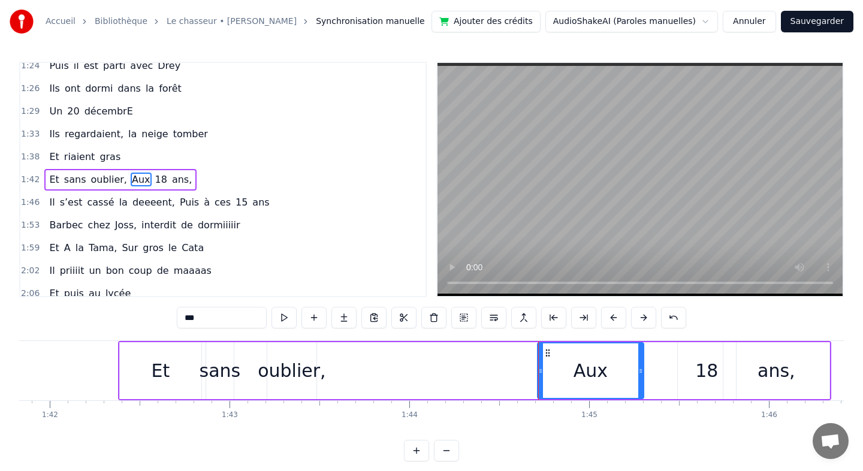
click at [326, 376] on div "Et sans oublier, Aux 18 ans," at bounding box center [474, 370] width 713 height 59
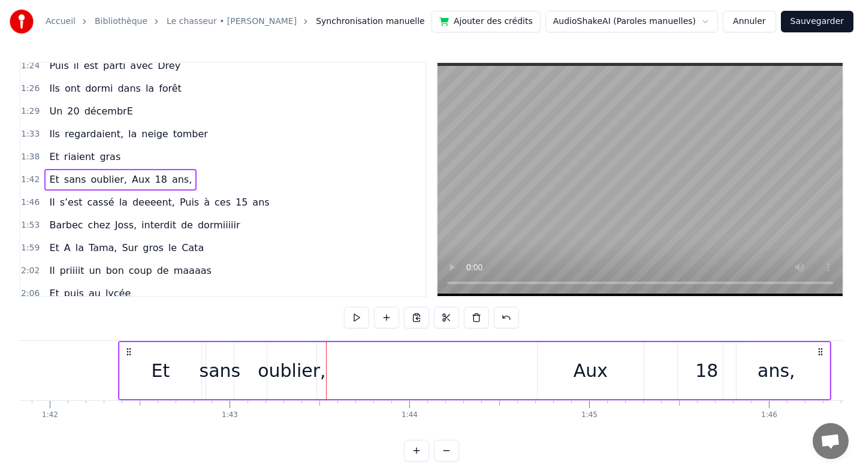
click at [312, 371] on div "oublier," at bounding box center [292, 370] width 68 height 27
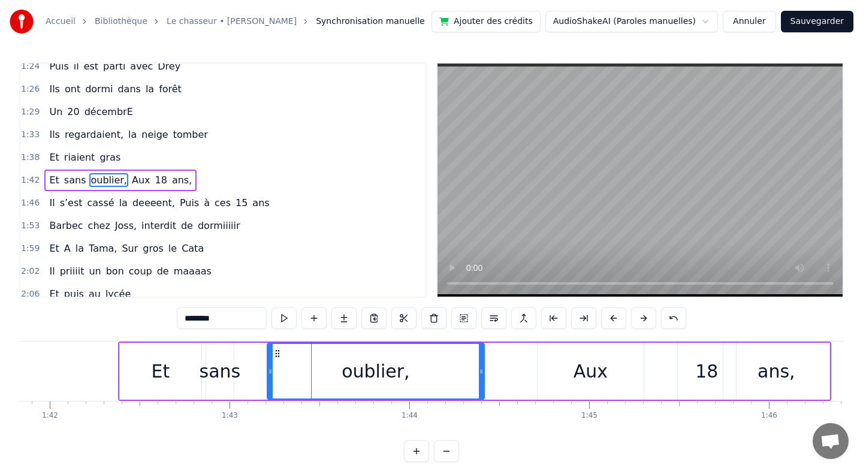
drag, startPoint x: 315, startPoint y: 374, endPoint x: 482, endPoint y: 380, distance: 167.9
click at [482, 380] on div at bounding box center [481, 371] width 5 height 55
drag, startPoint x: 266, startPoint y: 371, endPoint x: 300, endPoint y: 371, distance: 33.6
click at [301, 372] on div "Et sans oublier, Aux 18 ans," at bounding box center [474, 371] width 713 height 59
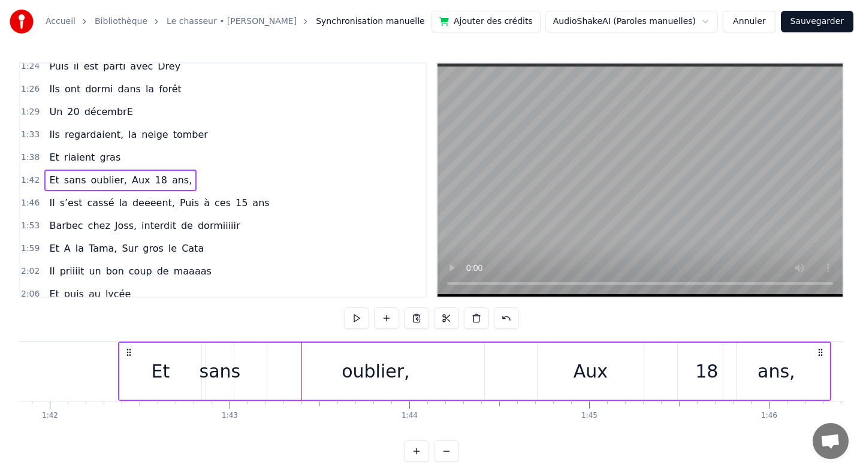
click at [267, 369] on div "oublier," at bounding box center [376, 371] width 218 height 57
click at [267, 375] on div "oublier," at bounding box center [376, 371] width 218 height 57
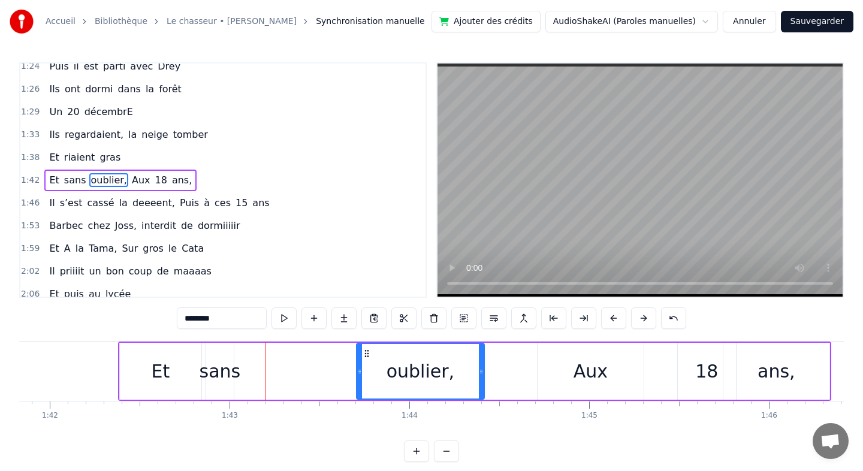
drag, startPoint x: 270, startPoint y: 373, endPoint x: 360, endPoint y: 370, distance: 89.9
click at [360, 370] on icon at bounding box center [359, 372] width 5 height 10
click at [232, 367] on div "sans" at bounding box center [220, 371] width 41 height 27
type input "****"
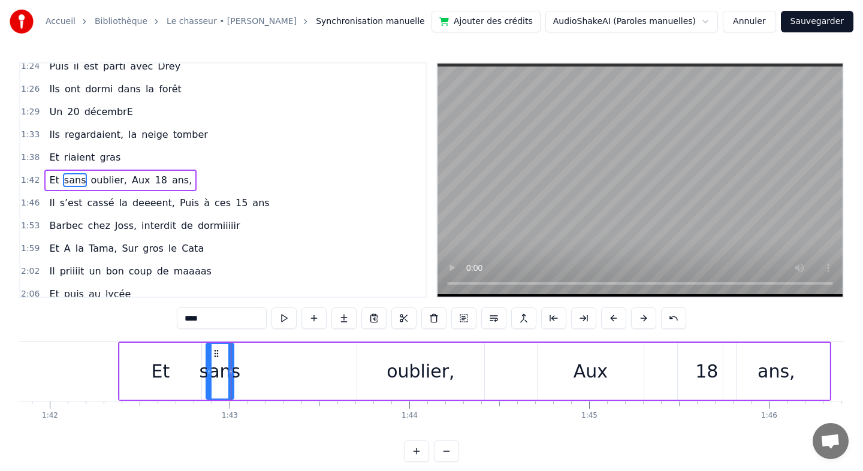
click at [233, 371] on div "sans" at bounding box center [220, 371] width 41 height 27
click at [232, 371] on div at bounding box center [232, 371] width 1 height 59
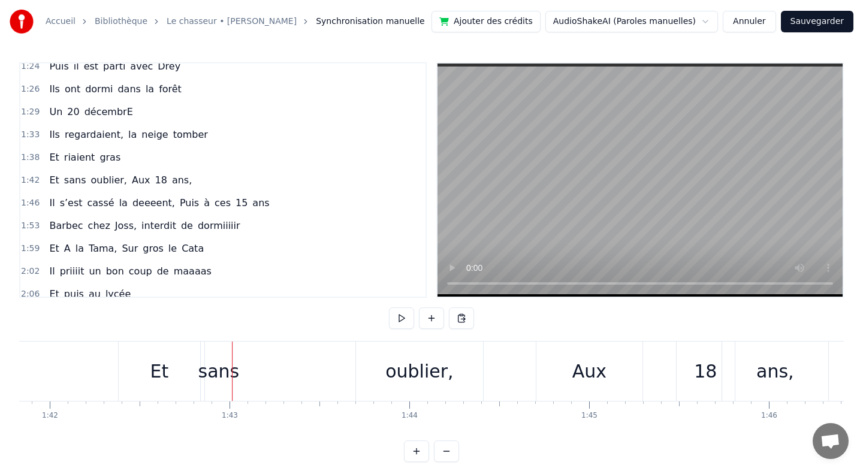
click at [201, 374] on div "sans" at bounding box center [218, 371] width 41 height 27
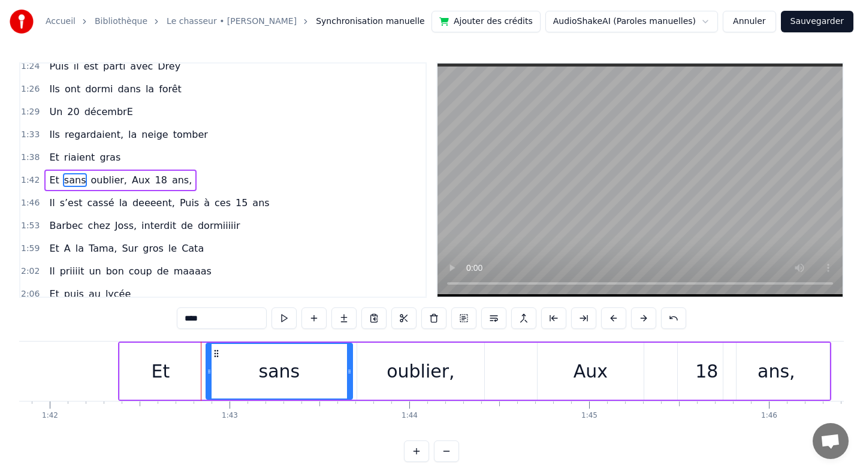
drag, startPoint x: 231, startPoint y: 372, endPoint x: 350, endPoint y: 371, distance: 118.6
click at [350, 371] on icon at bounding box center [349, 372] width 5 height 10
drag, startPoint x: 210, startPoint y: 369, endPoint x: 240, endPoint y: 369, distance: 30.0
click at [240, 369] on icon at bounding box center [239, 372] width 5 height 10
click at [194, 366] on div "Et" at bounding box center [160, 371] width 81 height 57
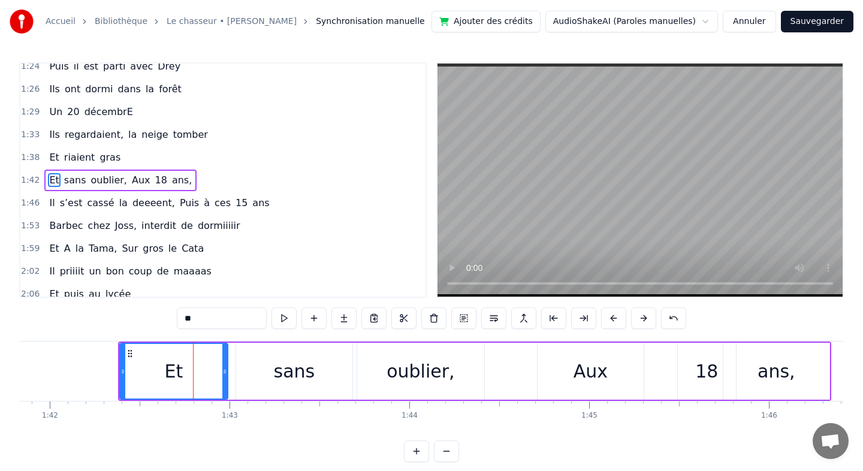
drag, startPoint x: 200, startPoint y: 370, endPoint x: 226, endPoint y: 370, distance: 26.4
click at [226, 370] on icon at bounding box center [224, 372] width 5 height 10
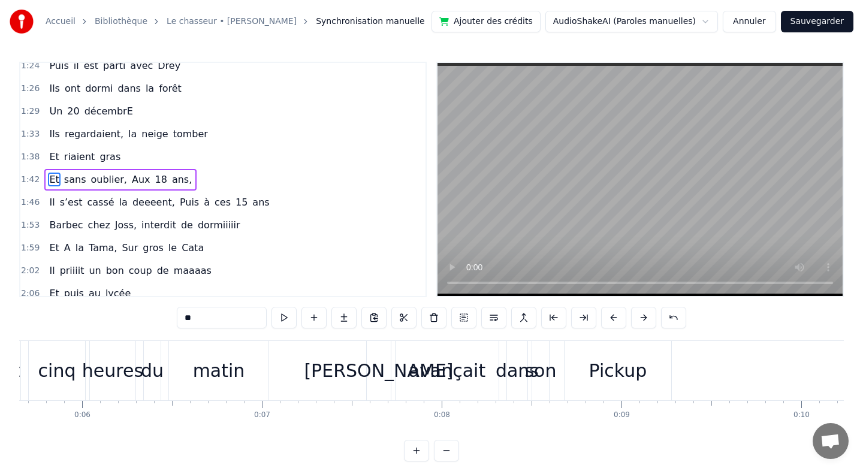
scroll to position [0, 1019]
click at [521, 368] on div "dans" at bounding box center [513, 370] width 43 height 27
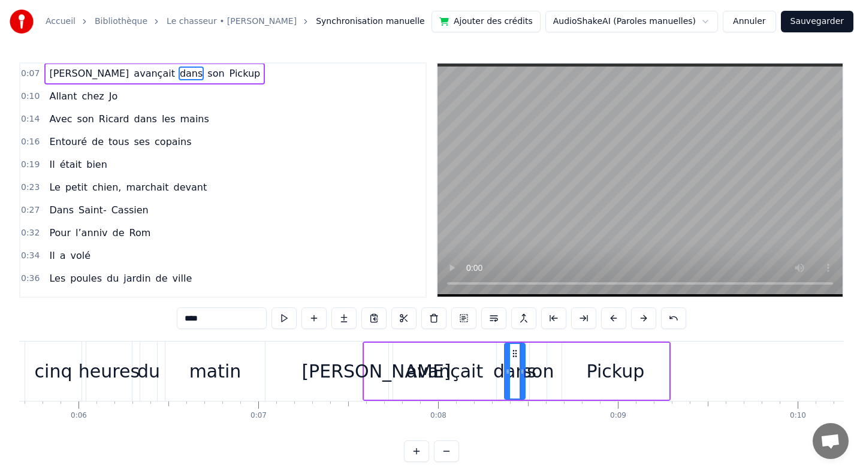
scroll to position [0, 0]
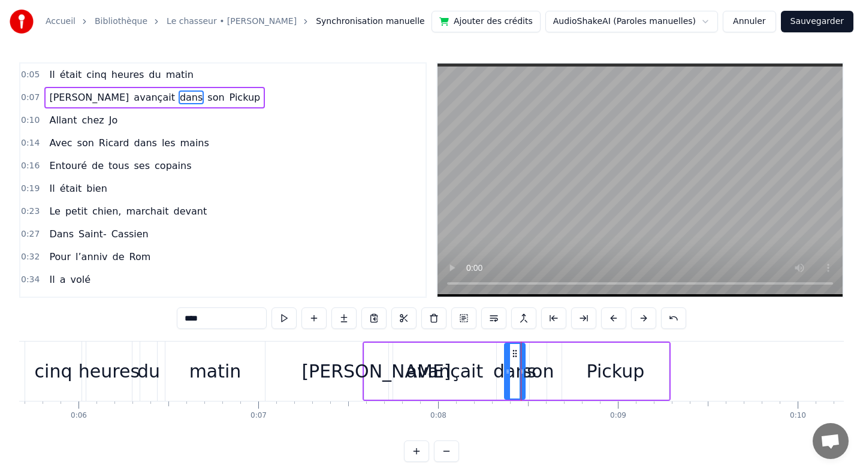
click at [521, 371] on circle at bounding box center [521, 371] width 1 height 1
drag, startPoint x: 521, startPoint y: 371, endPoint x: 546, endPoint y: 375, distance: 25.5
click at [546, 375] on icon at bounding box center [547, 372] width 5 height 10
click at [569, 376] on div "Pickup" at bounding box center [615, 371] width 107 height 57
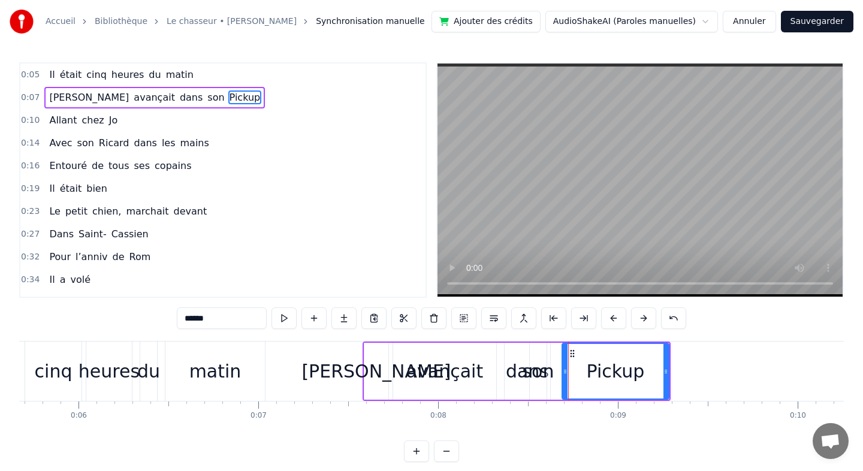
click at [551, 376] on div "son" at bounding box center [538, 371] width 32 height 27
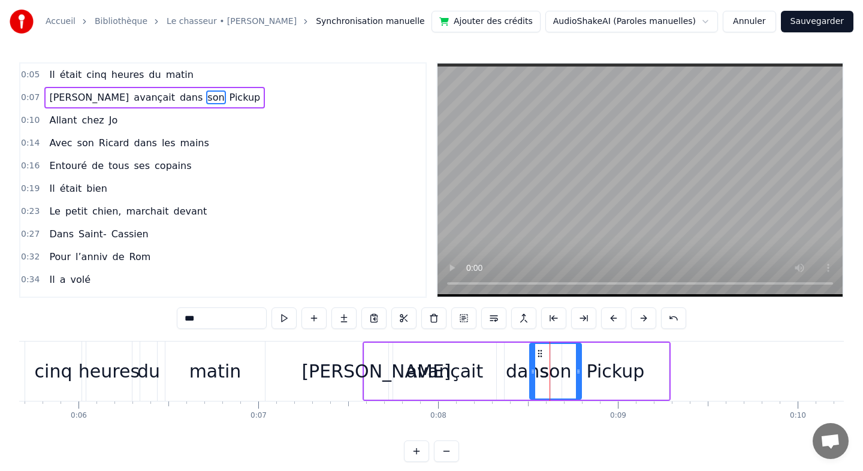
drag, startPoint x: 543, startPoint y: 371, endPoint x: 578, endPoint y: 373, distance: 34.8
click at [579, 374] on icon at bounding box center [578, 372] width 5 height 10
drag, startPoint x: 532, startPoint y: 370, endPoint x: 549, endPoint y: 371, distance: 17.4
click at [549, 371] on icon at bounding box center [550, 372] width 5 height 10
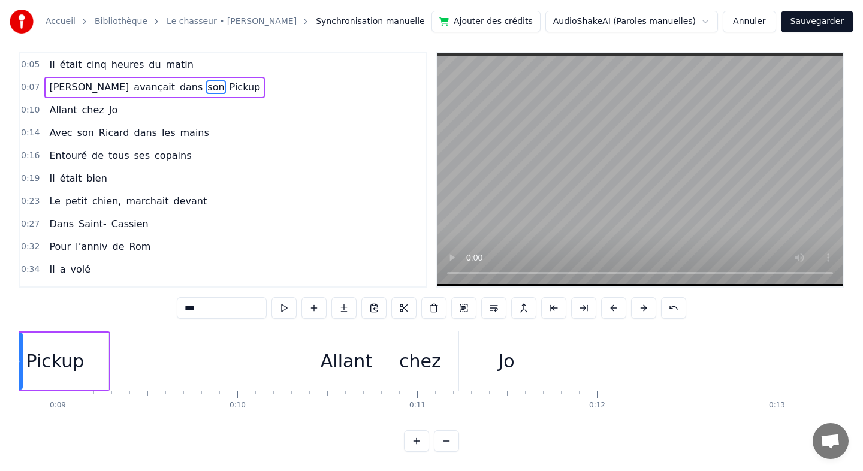
scroll to position [0, 1582]
click at [434, 362] on div "chez" at bounding box center [417, 361] width 42 height 27
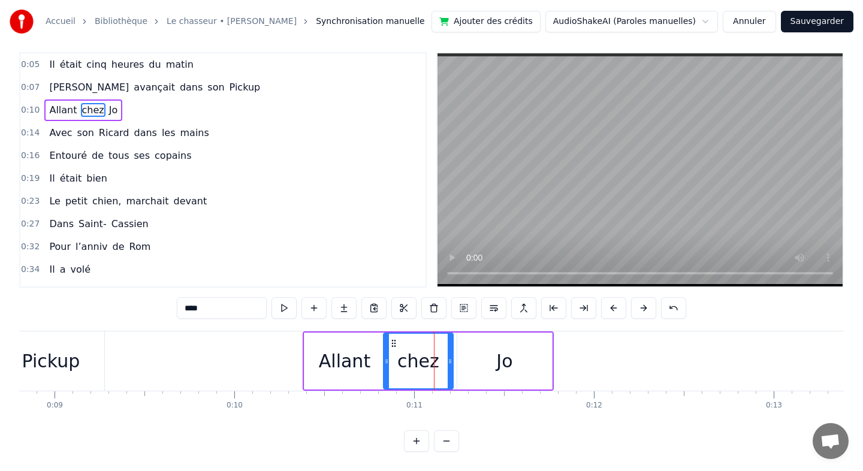
scroll to position [0, 0]
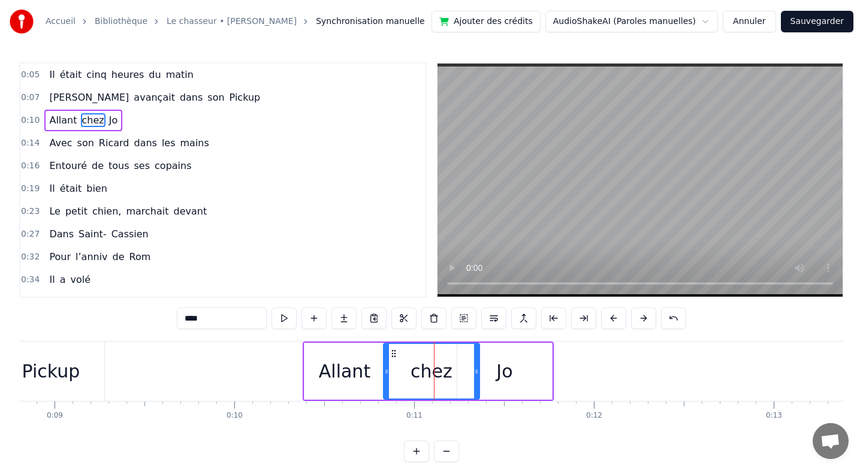
drag, startPoint x: 451, startPoint y: 370, endPoint x: 478, endPoint y: 373, distance: 26.5
click at [478, 373] on icon at bounding box center [476, 372] width 5 height 10
drag, startPoint x: 386, startPoint y: 368, endPoint x: 456, endPoint y: 371, distance: 69.5
click at [458, 371] on icon at bounding box center [458, 372] width 5 height 10
click at [516, 371] on div "Jo" at bounding box center [504, 371] width 95 height 57
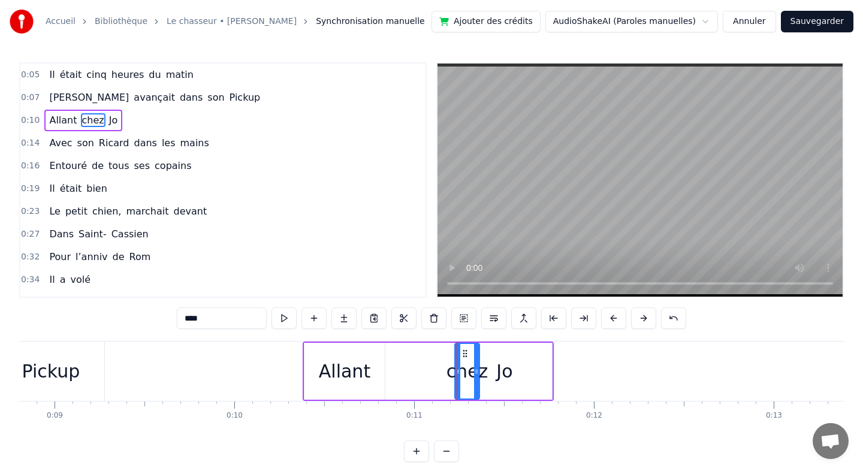
type input "**"
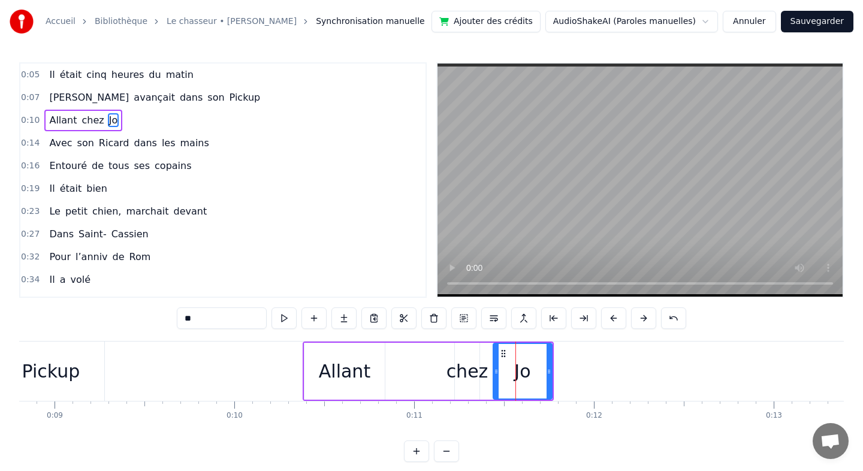
drag, startPoint x: 460, startPoint y: 370, endPoint x: 496, endPoint y: 370, distance: 36.0
click at [496, 370] on icon at bounding box center [496, 372] width 5 height 10
drag, startPoint x: 551, startPoint y: 374, endPoint x: 570, endPoint y: 374, distance: 19.2
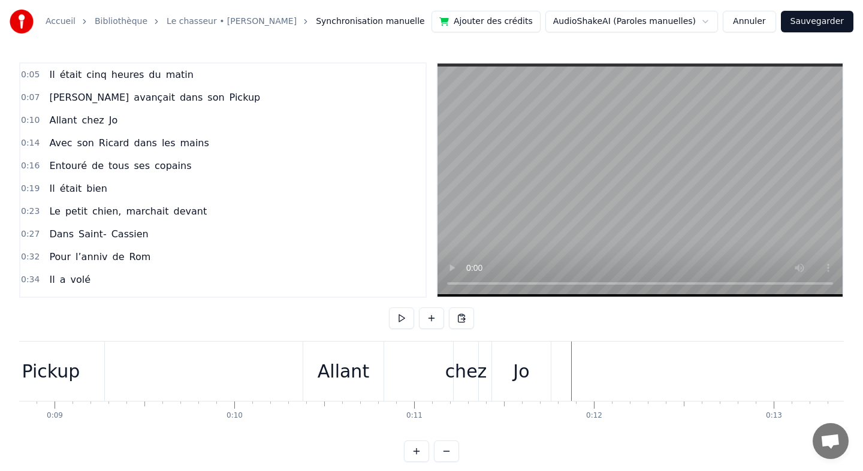
click at [548, 368] on div "Jo" at bounding box center [521, 371] width 59 height 59
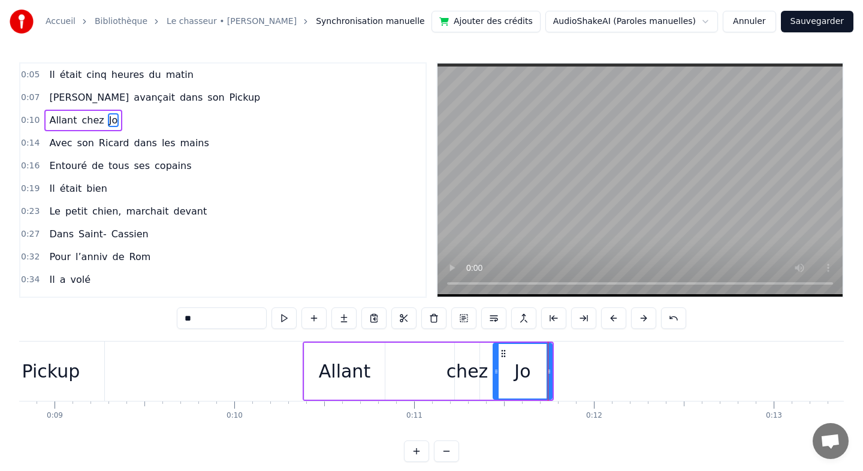
click at [551, 370] on div "Jo" at bounding box center [523, 371] width 60 height 57
drag, startPoint x: 551, startPoint y: 370, endPoint x: 582, endPoint y: 372, distance: 31.8
click at [582, 372] on icon at bounding box center [580, 372] width 5 height 10
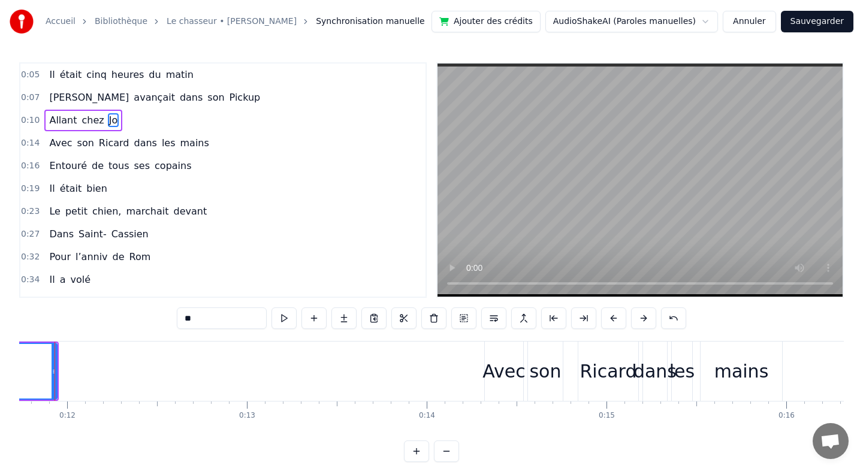
scroll to position [0, 2122]
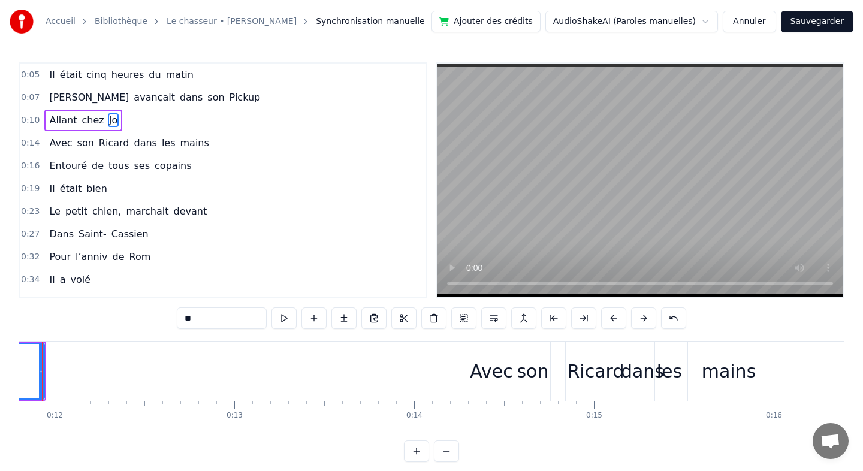
click at [494, 361] on div "Avec" at bounding box center [491, 371] width 43 height 27
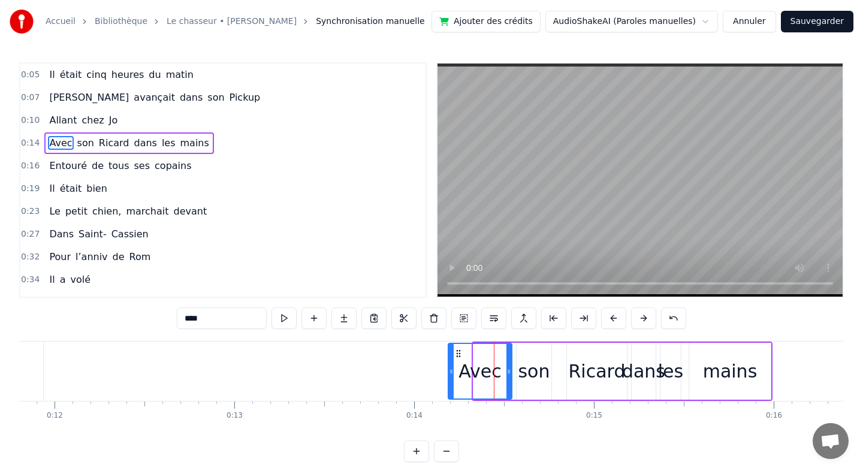
drag, startPoint x: 475, startPoint y: 370, endPoint x: 450, endPoint y: 371, distance: 25.2
click at [450, 371] on icon at bounding box center [451, 372] width 5 height 10
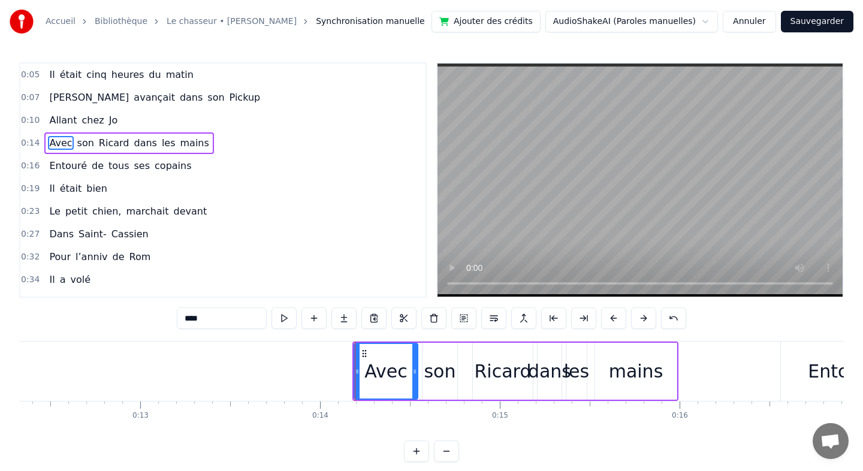
scroll to position [0, 2220]
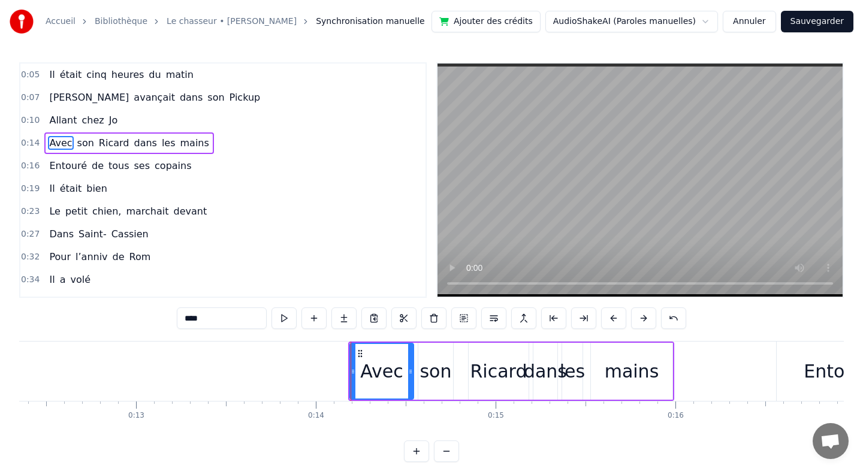
click at [566, 367] on div "les" at bounding box center [572, 371] width 25 height 27
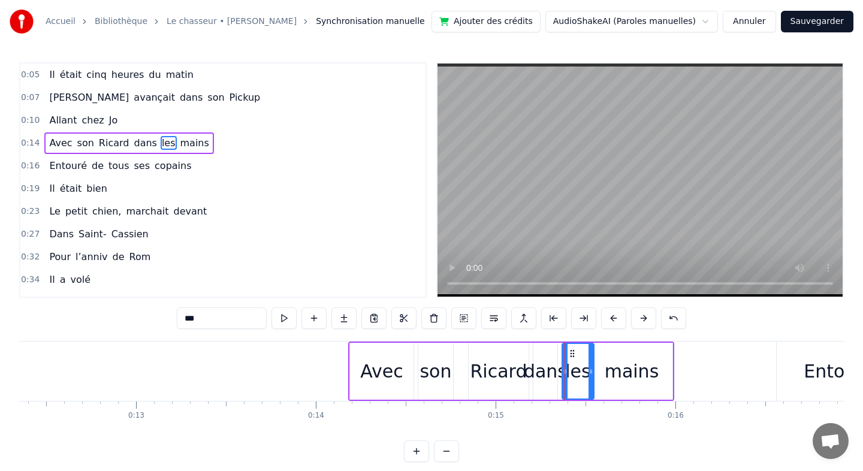
drag, startPoint x: 580, startPoint y: 372, endPoint x: 593, endPoint y: 373, distance: 12.6
click at [593, 373] on icon at bounding box center [590, 372] width 5 height 10
click at [568, 372] on icon at bounding box center [569, 372] width 5 height 10
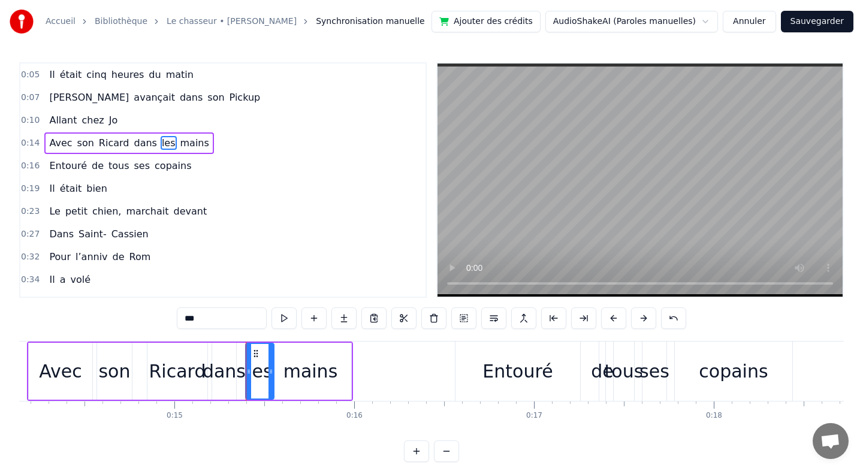
scroll to position [0, 2559]
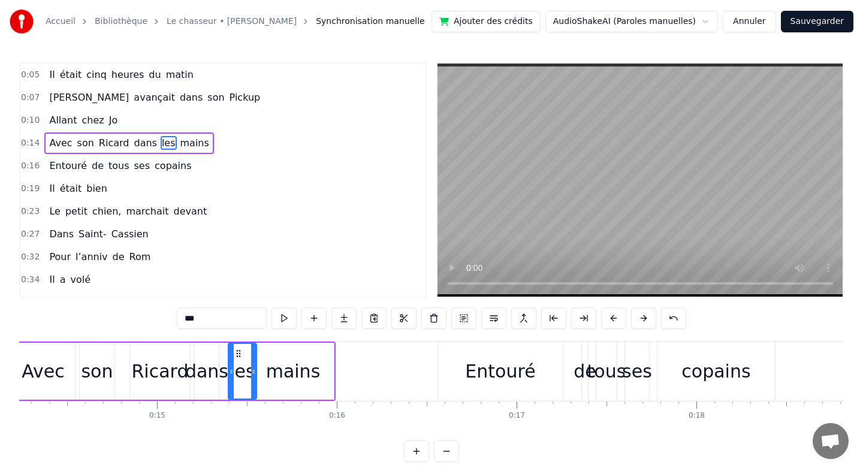
click at [582, 371] on div "de" at bounding box center [584, 371] width 23 height 27
type input "**"
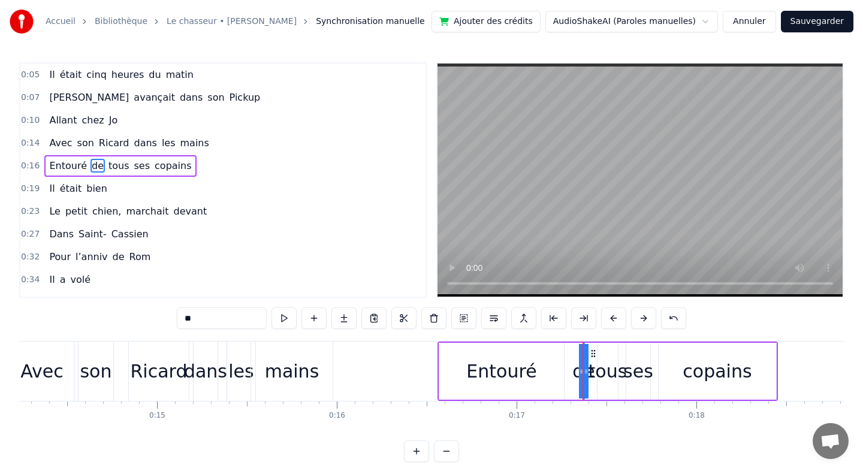
drag, startPoint x: 586, startPoint y: 372, endPoint x: 548, endPoint y: 373, distance: 37.8
click at [548, 373] on div "Entouré de tous ses copains" at bounding box center [607, 371] width 340 height 59
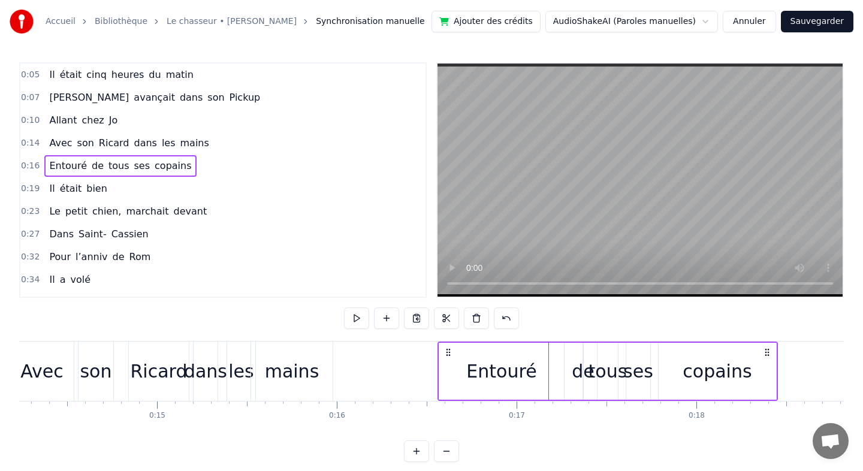
click at [585, 369] on div "de" at bounding box center [583, 371] width 23 height 27
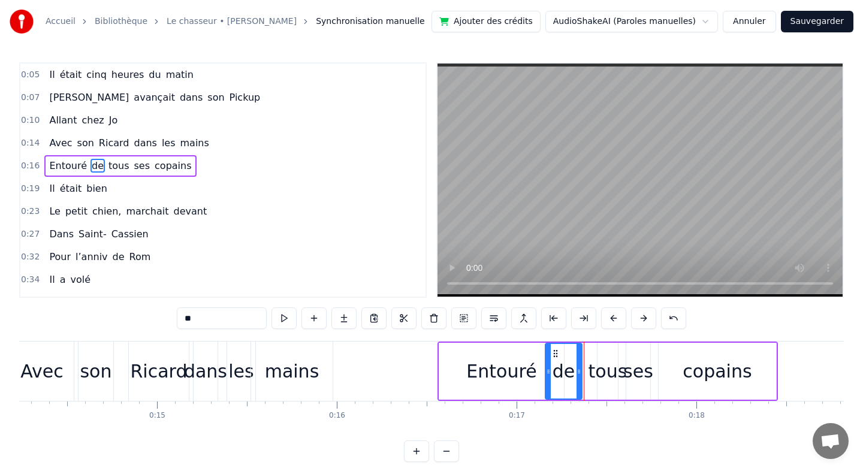
drag, startPoint x: 588, startPoint y: 370, endPoint x: 550, endPoint y: 370, distance: 37.8
click at [550, 370] on icon at bounding box center [548, 372] width 5 height 10
click at [653, 374] on div "Entouré de tous ses copains" at bounding box center [607, 371] width 340 height 59
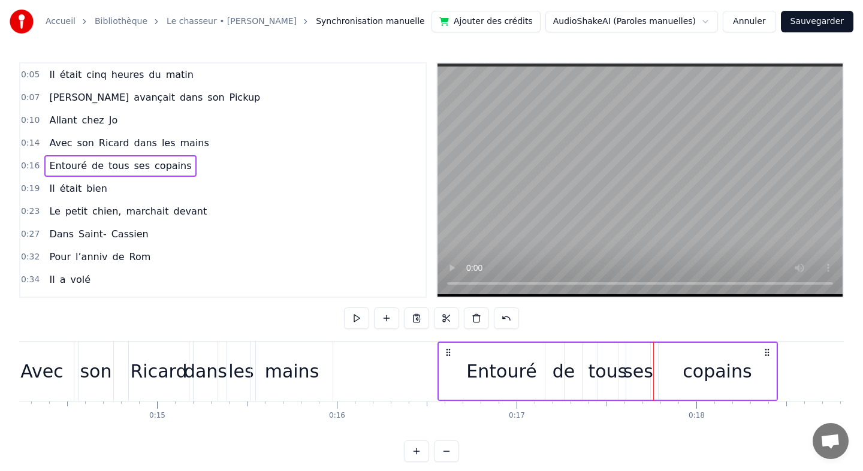
click at [639, 370] on div "ses" at bounding box center [638, 371] width 30 height 27
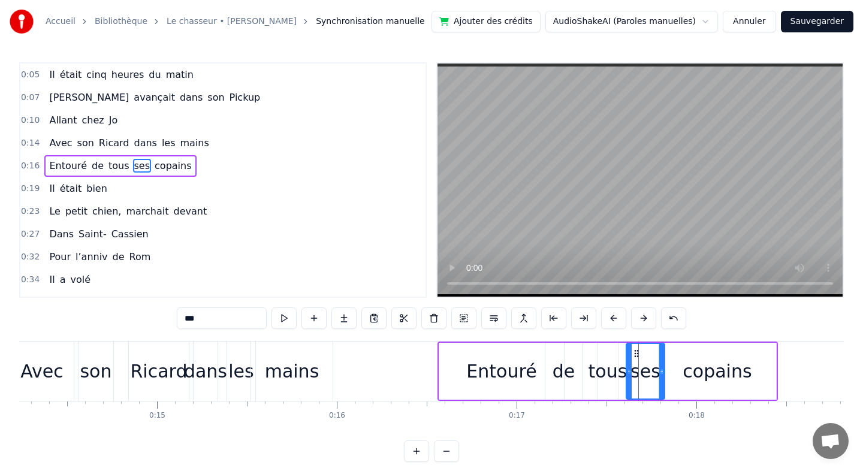
drag, startPoint x: 649, startPoint y: 372, endPoint x: 666, endPoint y: 373, distance: 16.8
click at [664, 373] on icon at bounding box center [661, 372] width 5 height 10
click at [634, 371] on icon at bounding box center [632, 372] width 5 height 10
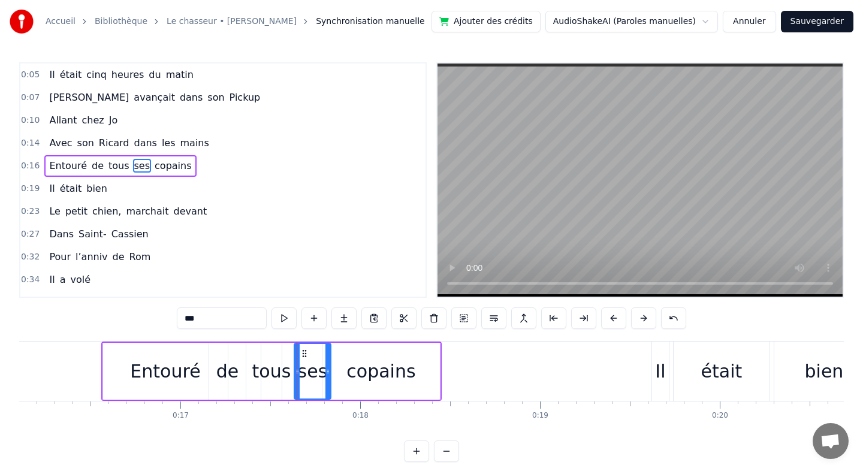
scroll to position [0, 2952]
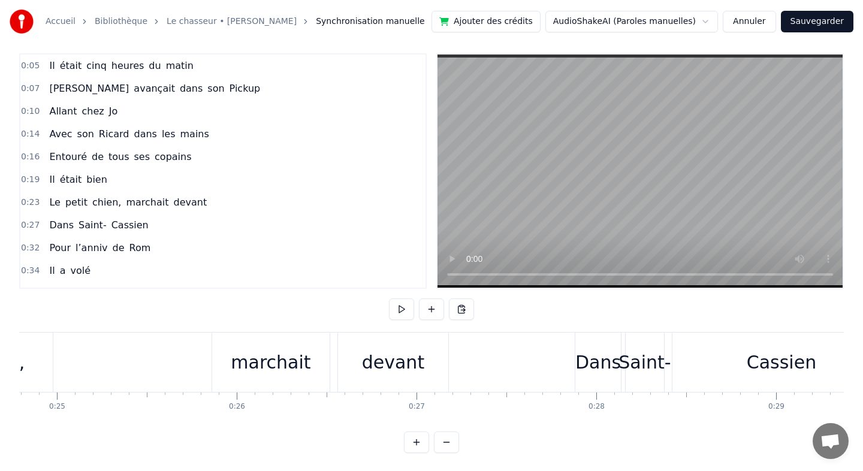
scroll to position [0, 4463]
click at [641, 352] on div "Saint-" at bounding box center [637, 362] width 52 height 27
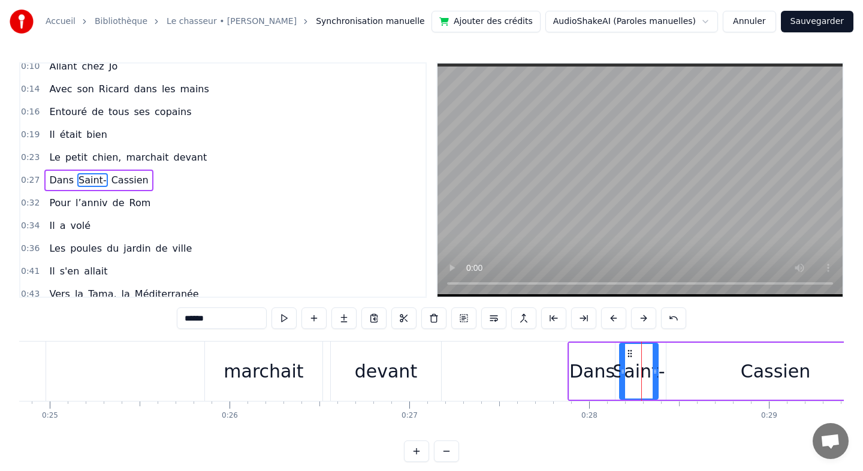
scroll to position [54, 0]
drag, startPoint x: 654, startPoint y: 368, endPoint x: 733, endPoint y: 377, distance: 80.2
click at [736, 377] on div at bounding box center [738, 371] width 5 height 55
click at [619, 367] on div "Saint-" at bounding box center [678, 371] width 119 height 57
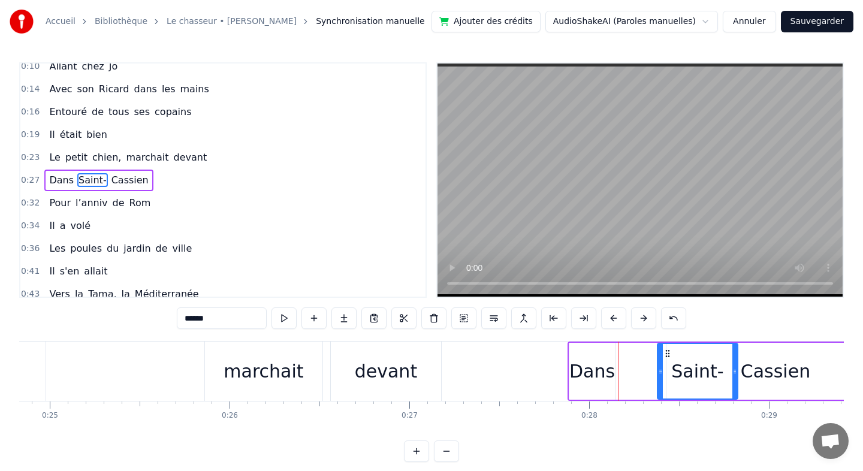
drag, startPoint x: 623, startPoint y: 370, endPoint x: 664, endPoint y: 370, distance: 41.3
click at [663, 370] on icon at bounding box center [660, 372] width 5 height 10
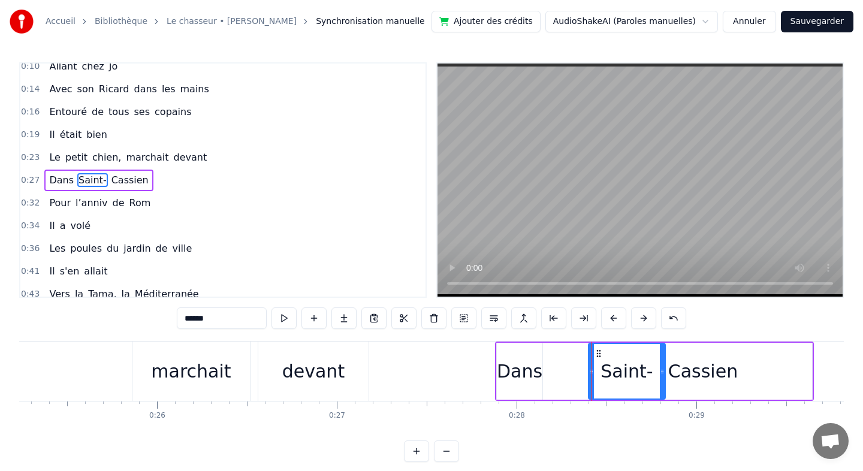
scroll to position [0, 4580]
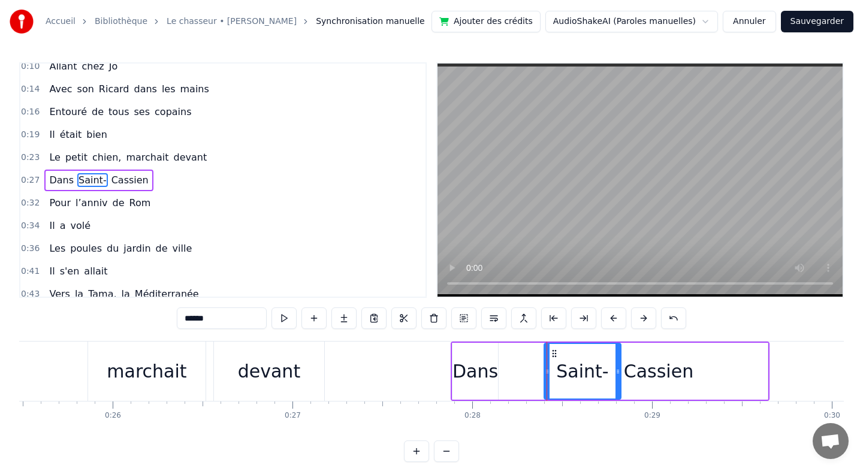
click at [678, 373] on div "Cassien" at bounding box center [659, 371] width 70 height 27
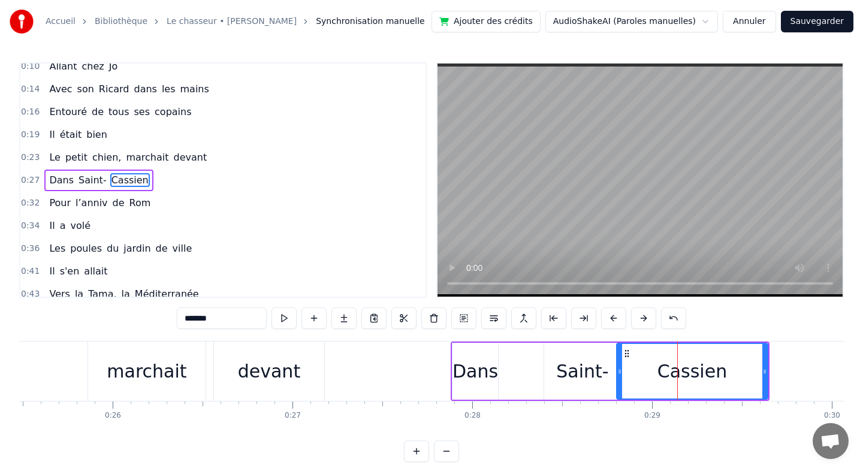
drag, startPoint x: 552, startPoint y: 371, endPoint x: 619, endPoint y: 370, distance: 66.5
click at [619, 370] on icon at bounding box center [619, 372] width 5 height 10
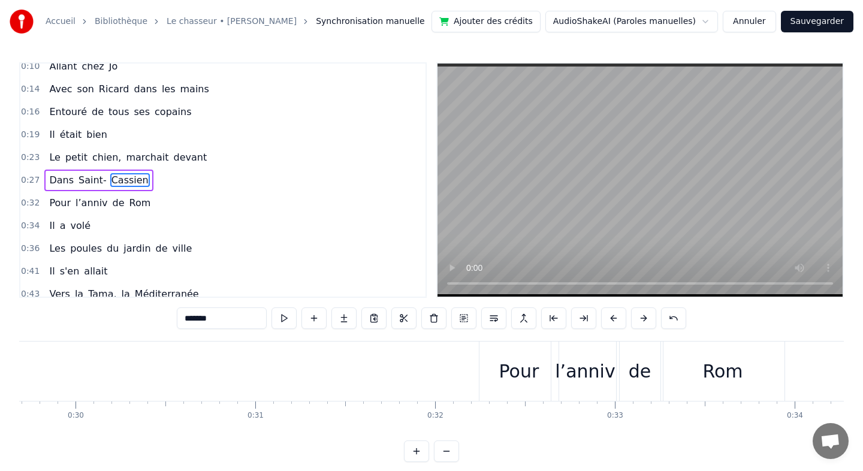
scroll to position [0, 5354]
click at [644, 367] on div "Rom" at bounding box center [705, 371] width 123 height 59
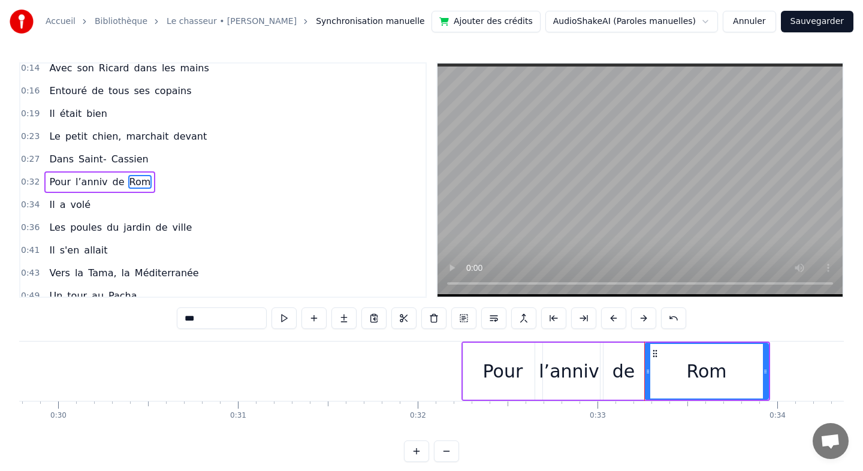
scroll to position [77, 0]
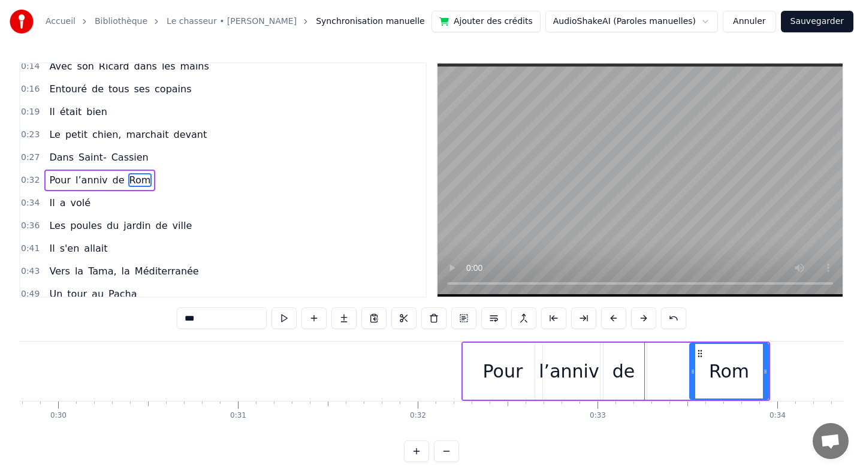
drag, startPoint x: 650, startPoint y: 373, endPoint x: 697, endPoint y: 374, distance: 48.0
click at [695, 374] on icon at bounding box center [692, 372] width 5 height 10
click at [629, 371] on div "de" at bounding box center [623, 371] width 23 height 27
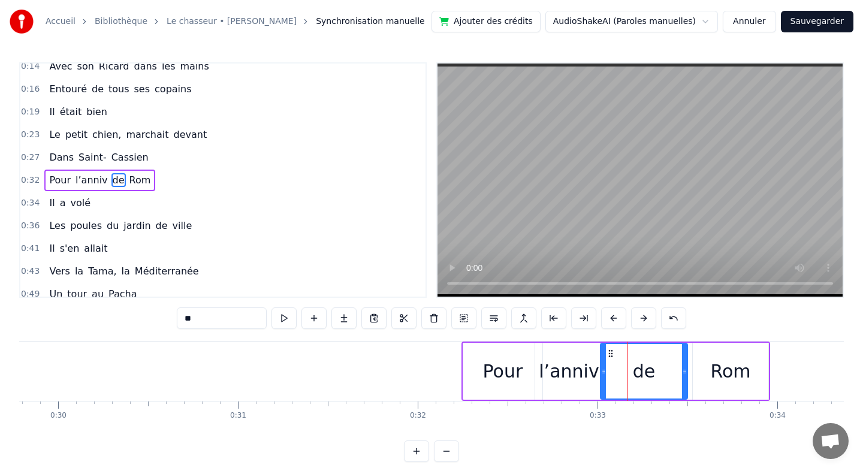
drag, startPoint x: 644, startPoint y: 372, endPoint x: 684, endPoint y: 374, distance: 39.6
click at [684, 374] on icon at bounding box center [684, 372] width 5 height 10
drag, startPoint x: 603, startPoint y: 371, endPoint x: 628, endPoint y: 372, distance: 24.6
click at [628, 372] on icon at bounding box center [628, 372] width 5 height 10
click at [573, 366] on div "l’anniv" at bounding box center [569, 371] width 60 height 27
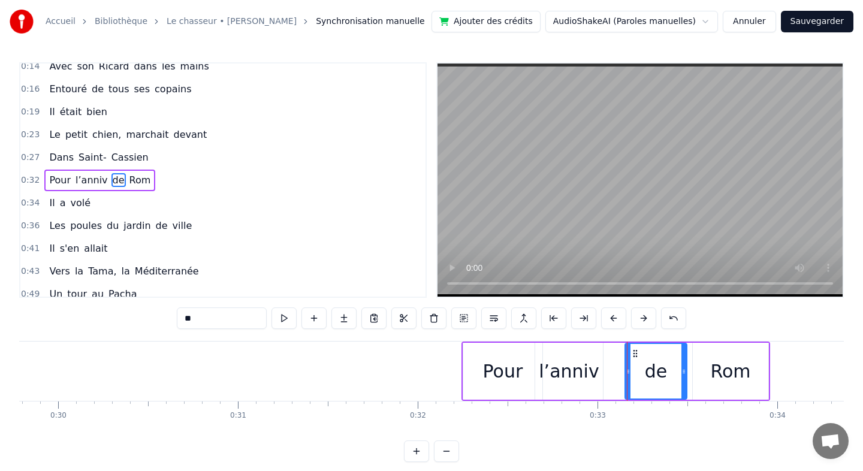
type input "*******"
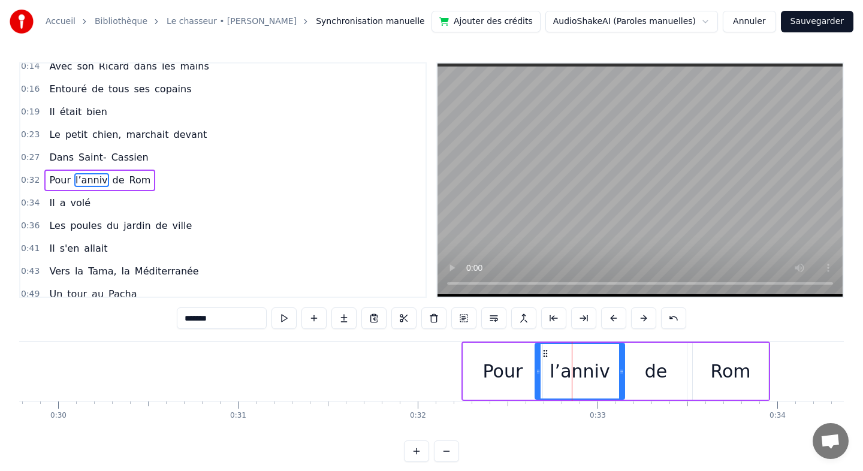
drag, startPoint x: 598, startPoint y: 370, endPoint x: 619, endPoint y: 370, distance: 21.0
click at [619, 370] on icon at bounding box center [621, 372] width 5 height 10
drag, startPoint x: 537, startPoint y: 371, endPoint x: 550, endPoint y: 371, distance: 13.2
click at [550, 371] on icon at bounding box center [551, 372] width 5 height 10
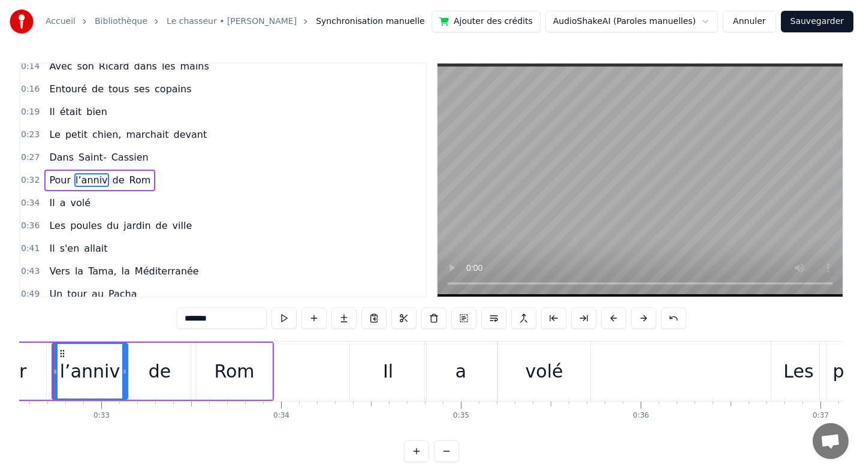
scroll to position [5, 0]
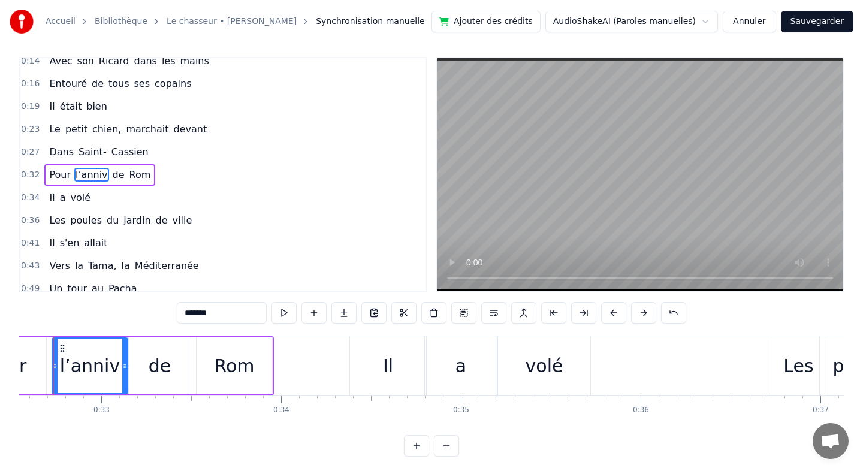
click at [591, 366] on div "Il a volé" at bounding box center [471, 365] width 244 height 59
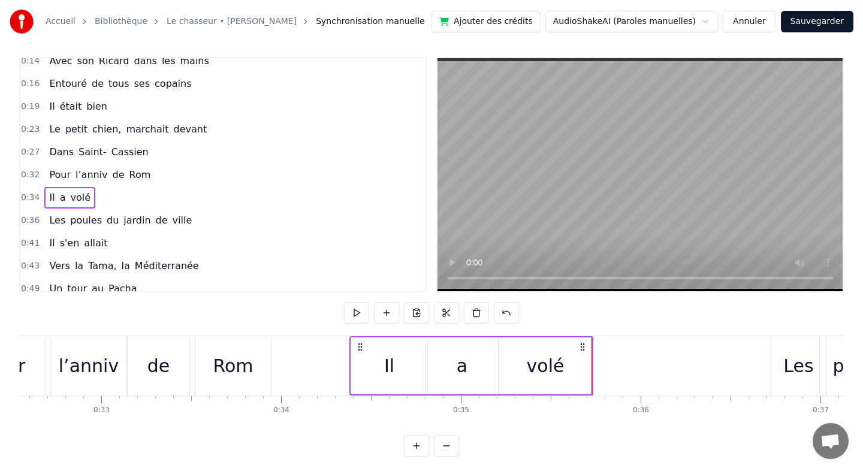
click at [589, 366] on div "volé" at bounding box center [545, 365] width 92 height 57
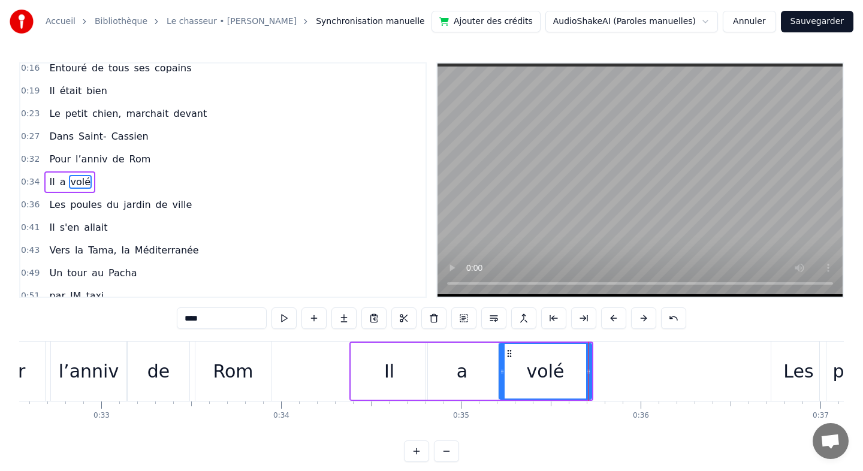
scroll to position [99, 0]
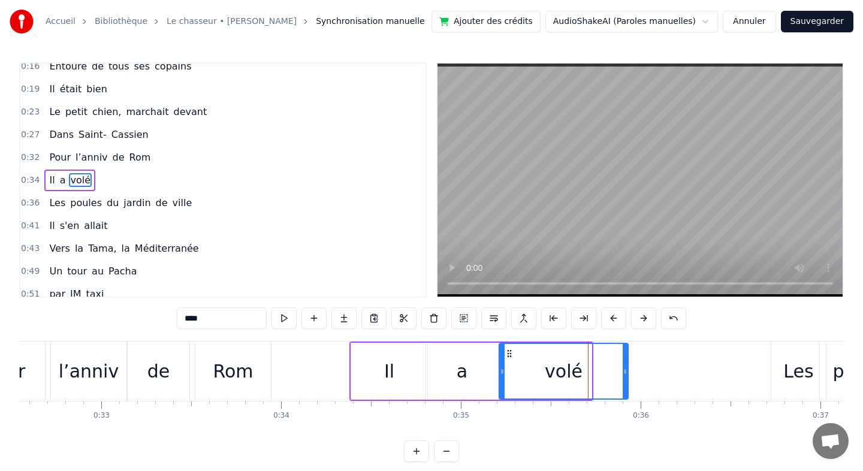
drag, startPoint x: 590, startPoint y: 373, endPoint x: 627, endPoint y: 375, distance: 36.6
click at [627, 375] on icon at bounding box center [625, 372] width 5 height 10
click at [383, 346] on div "Il" at bounding box center [389, 371] width 76 height 57
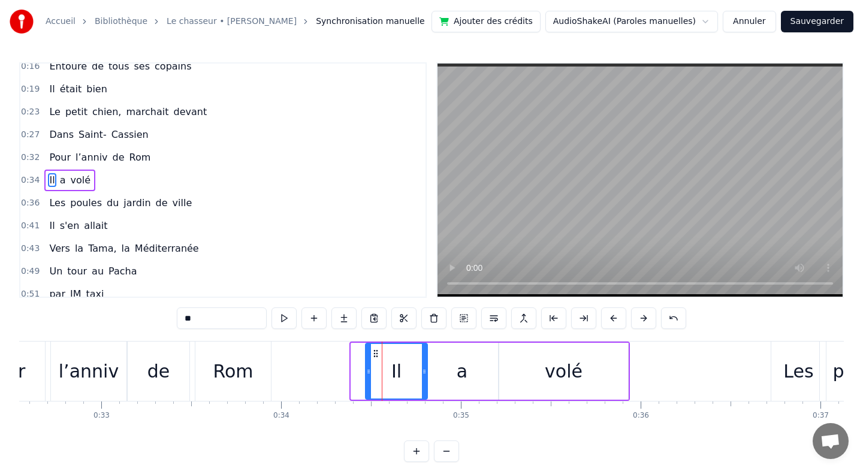
drag, startPoint x: 354, startPoint y: 368, endPoint x: 368, endPoint y: 370, distance: 14.4
click at [368, 371] on icon at bounding box center [368, 372] width 5 height 10
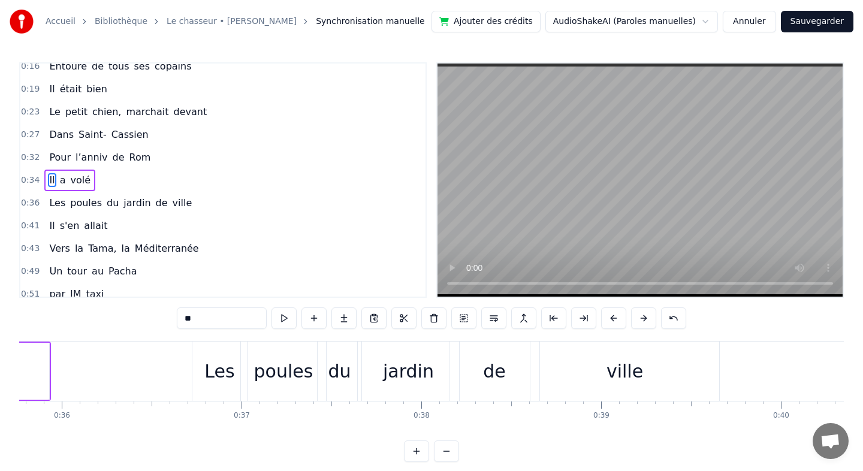
scroll to position [0, 6438]
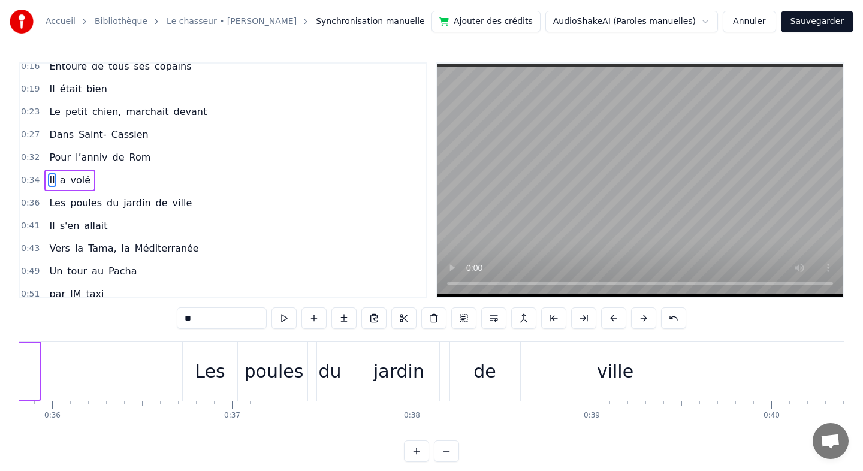
click at [611, 370] on div "ville" at bounding box center [615, 371] width 37 height 27
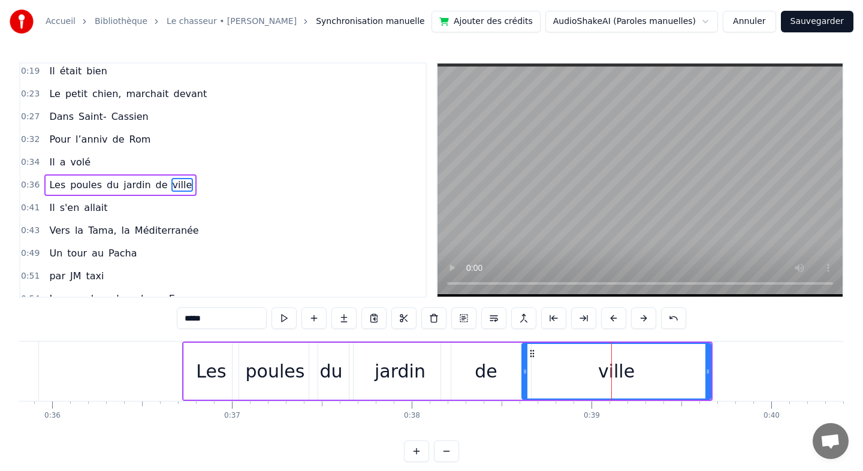
scroll to position [122, 0]
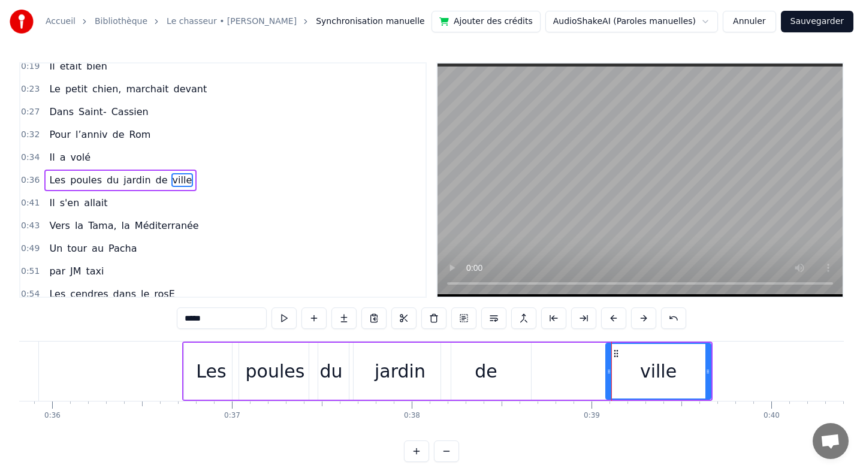
drag, startPoint x: 526, startPoint y: 367, endPoint x: 610, endPoint y: 376, distance: 84.4
click at [610, 376] on div at bounding box center [608, 371] width 5 height 55
click at [454, 371] on div "de" at bounding box center [486, 371] width 90 height 57
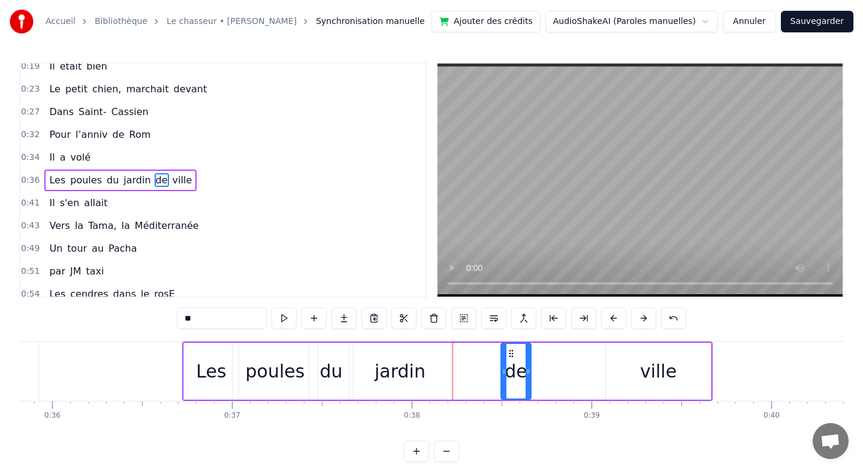
drag, startPoint x: 443, startPoint y: 371, endPoint x: 500, endPoint y: 373, distance: 56.9
click at [502, 374] on icon at bounding box center [504, 372] width 5 height 10
click at [393, 364] on div "jardin" at bounding box center [399, 371] width 51 height 27
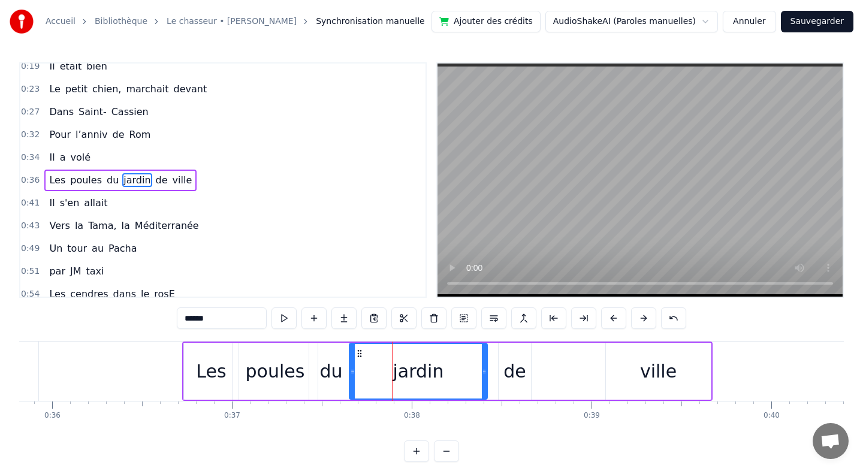
drag, startPoint x: 448, startPoint y: 369, endPoint x: 485, endPoint y: 369, distance: 36.6
click at [485, 370] on icon at bounding box center [484, 372] width 5 height 10
drag, startPoint x: 354, startPoint y: 370, endPoint x: 432, endPoint y: 377, distance: 78.2
click at [432, 377] on div at bounding box center [430, 371] width 5 height 55
drag, startPoint x: 431, startPoint y: 373, endPoint x: 388, endPoint y: 374, distance: 43.1
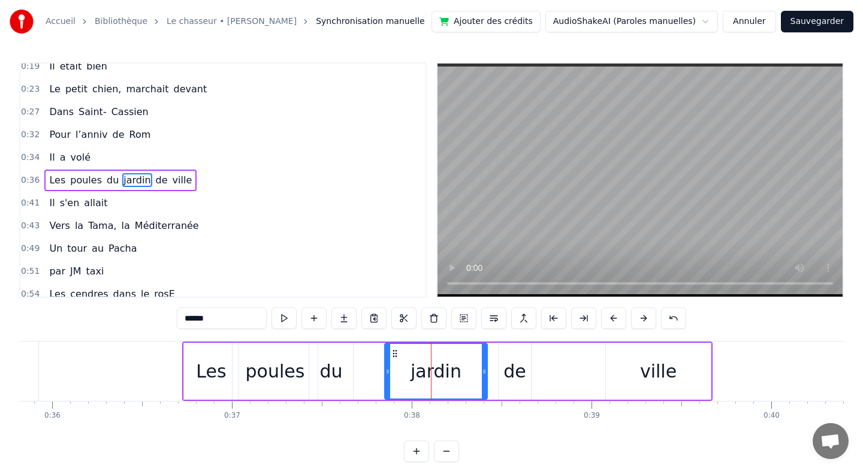
click at [388, 374] on icon at bounding box center [387, 372] width 5 height 10
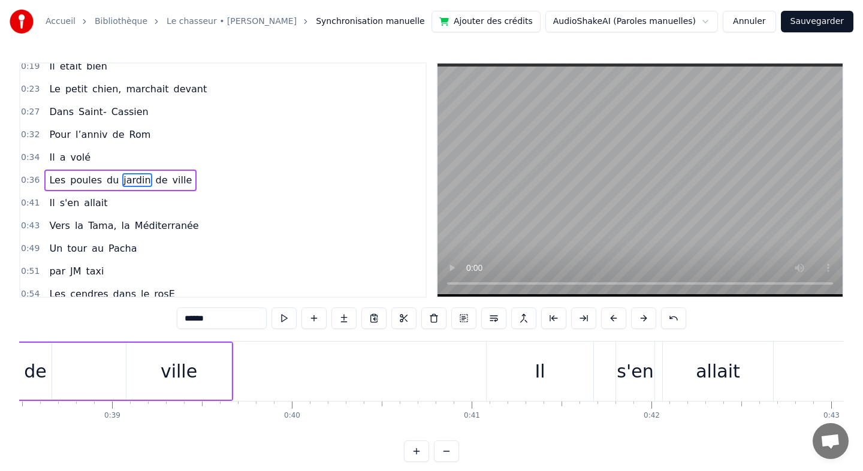
scroll to position [0, 6962]
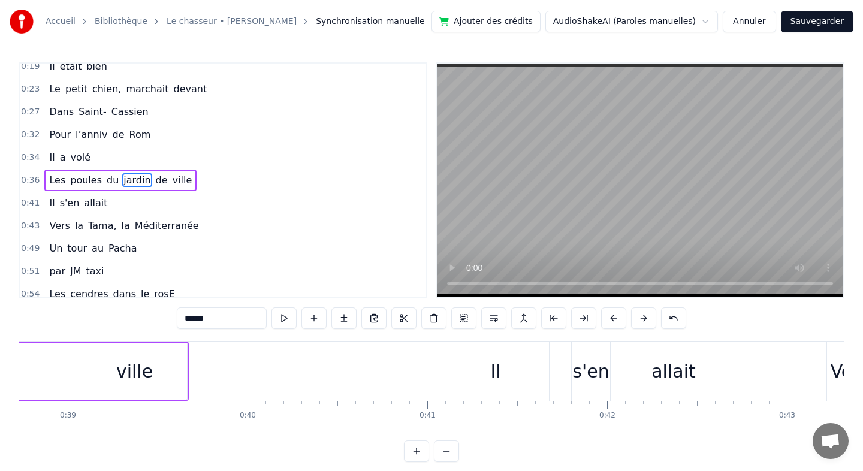
click at [506, 367] on div "Il" at bounding box center [495, 371] width 107 height 59
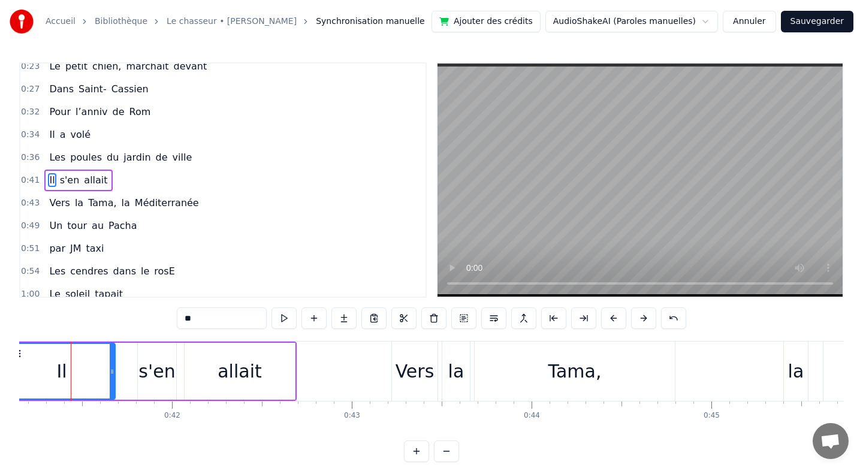
scroll to position [0, 7415]
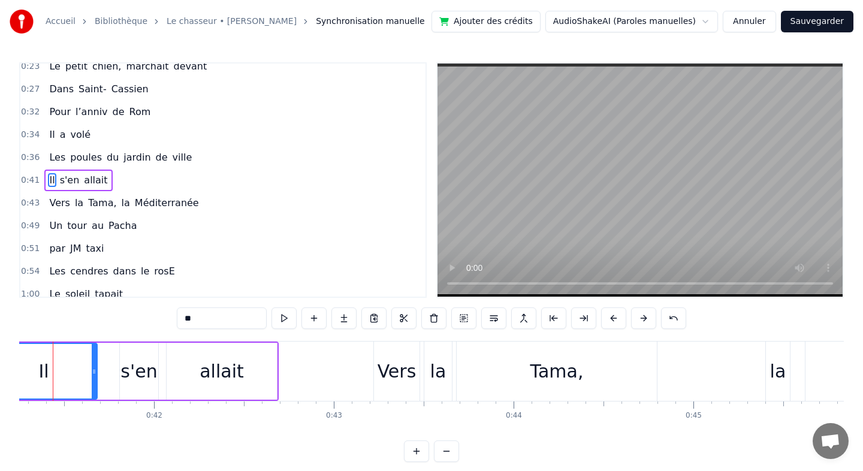
click at [539, 371] on div "Tama," at bounding box center [556, 371] width 53 height 27
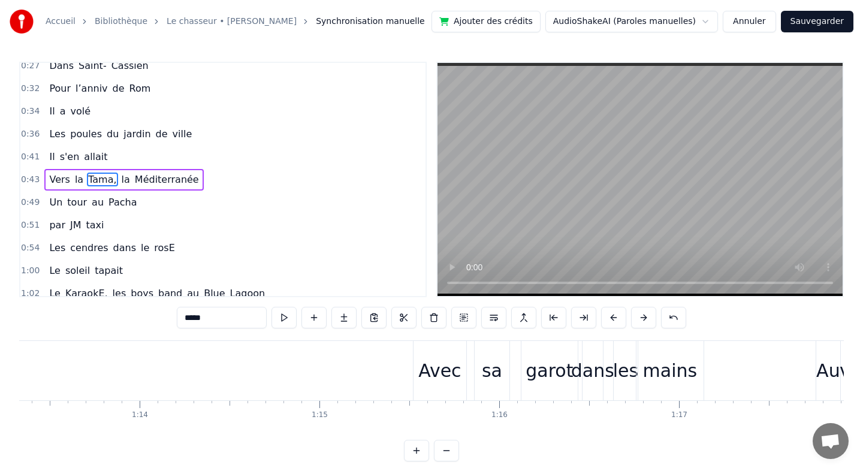
scroll to position [0, 13203]
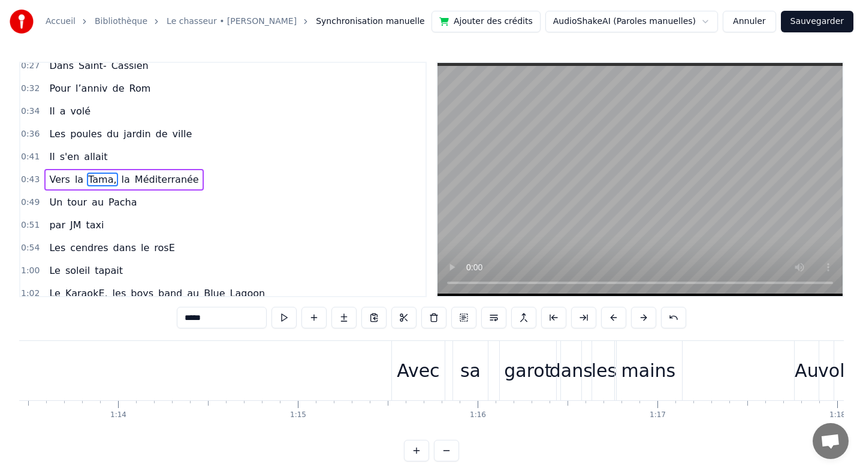
click at [396, 379] on div "Avec" at bounding box center [418, 370] width 53 height 59
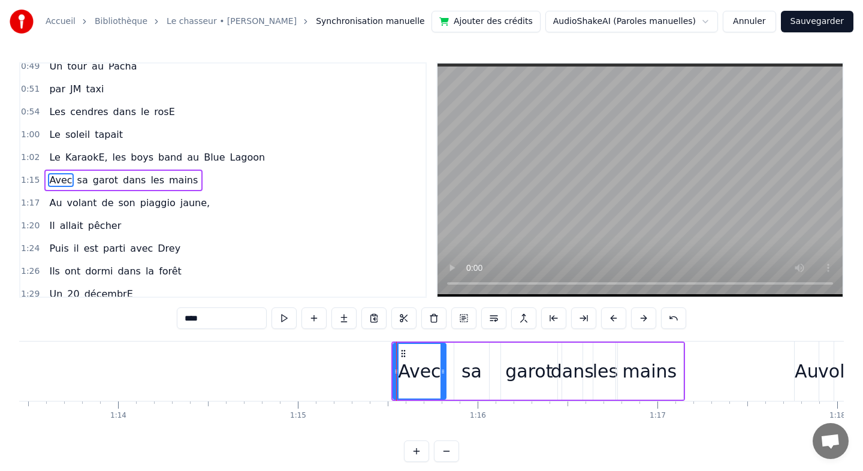
scroll to position [304, 0]
drag, startPoint x: 395, startPoint y: 373, endPoint x: 408, endPoint y: 376, distance: 12.9
click at [408, 377] on div at bounding box center [408, 371] width 5 height 55
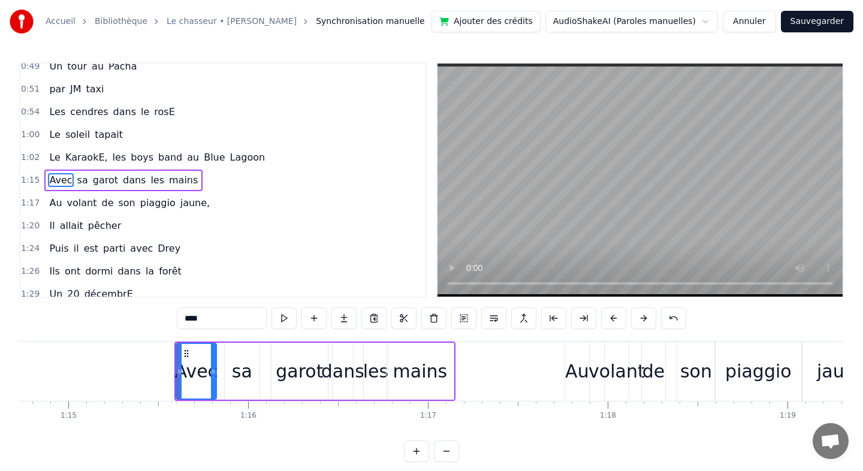
scroll to position [0, 13460]
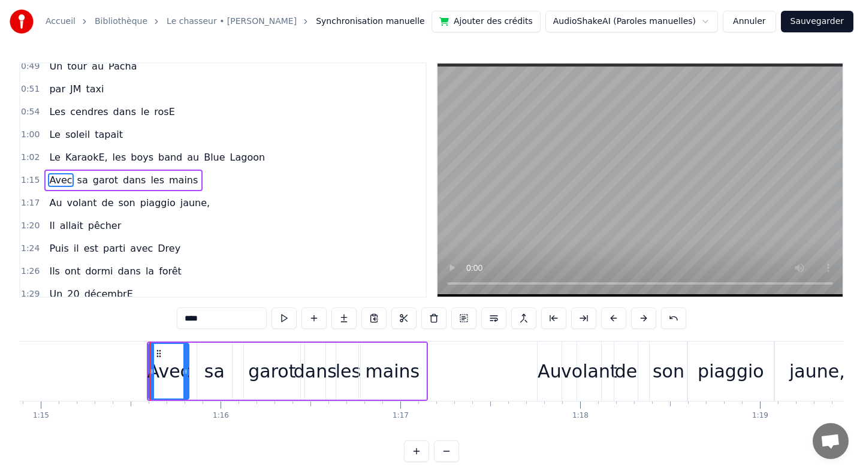
click at [544, 370] on div "Au" at bounding box center [549, 371] width 24 height 27
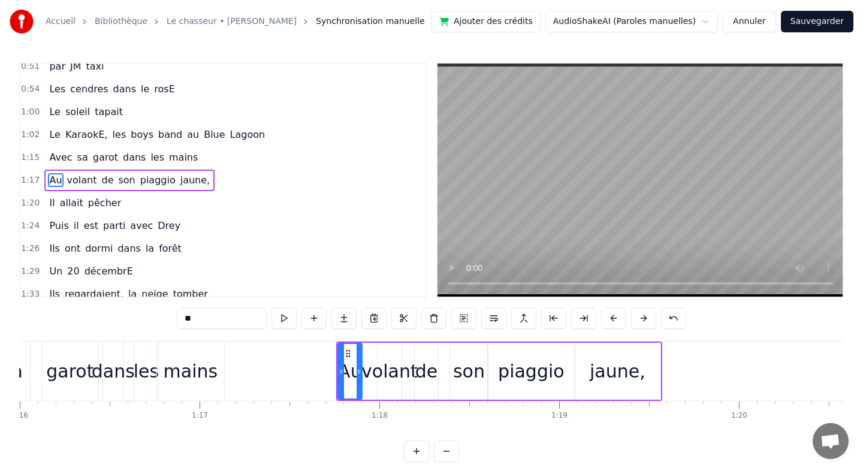
scroll to position [0, 13675]
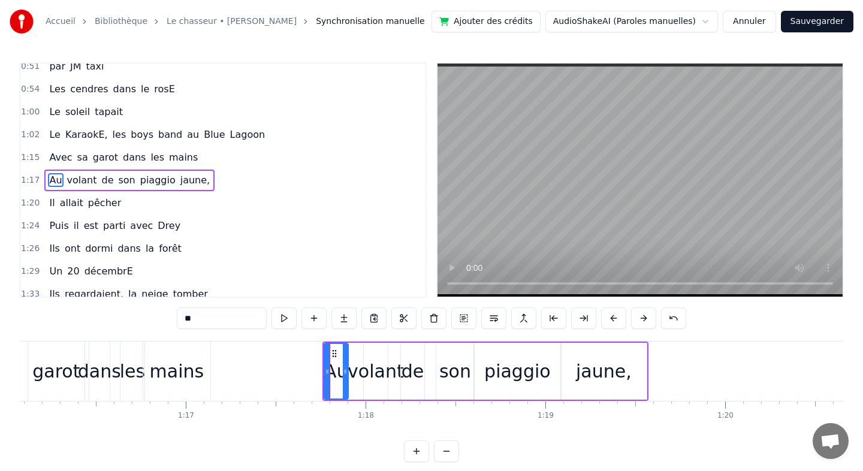
click at [578, 375] on div "jaune," at bounding box center [604, 371] width 86 height 57
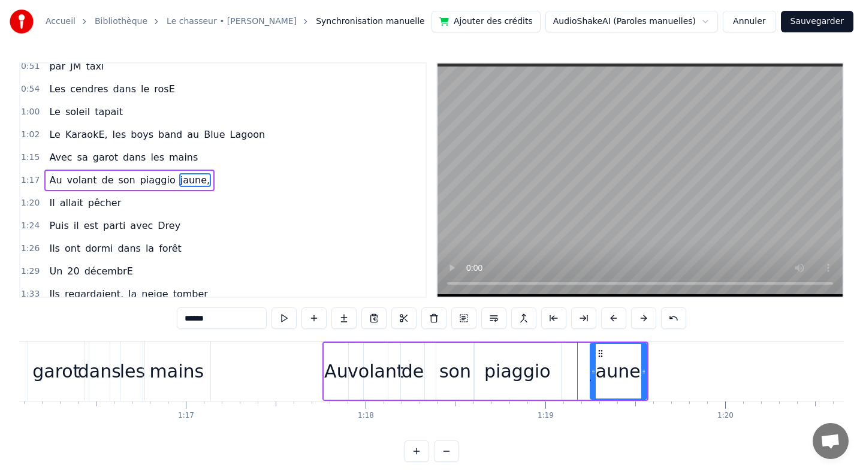
drag, startPoint x: 565, startPoint y: 371, endPoint x: 594, endPoint y: 372, distance: 29.4
click at [594, 373] on icon at bounding box center [593, 372] width 5 height 10
click at [528, 371] on div "piaggio" at bounding box center [517, 371] width 67 height 27
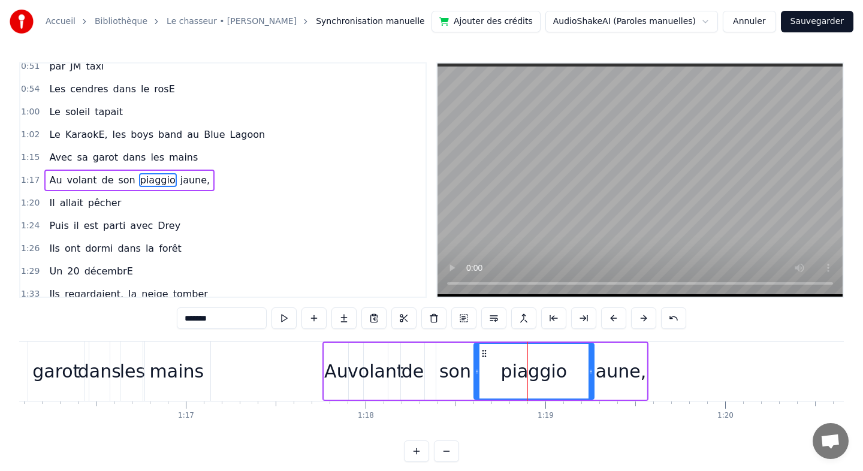
drag, startPoint x: 557, startPoint y: 371, endPoint x: 590, endPoint y: 372, distance: 33.0
click at [590, 372] on icon at bounding box center [590, 372] width 5 height 10
drag, startPoint x: 478, startPoint y: 369, endPoint x: 512, endPoint y: 368, distance: 33.6
click at [512, 370] on icon at bounding box center [512, 372] width 5 height 10
click at [445, 368] on div "son" at bounding box center [455, 371] width 32 height 27
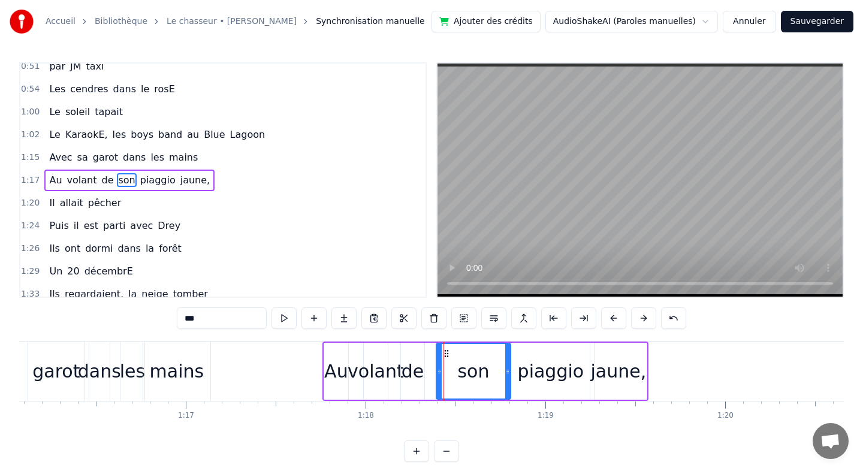
drag, startPoint x: 470, startPoint y: 371, endPoint x: 507, endPoint y: 375, distance: 36.8
click at [507, 375] on icon at bounding box center [507, 372] width 5 height 10
drag, startPoint x: 437, startPoint y: 370, endPoint x: 468, endPoint y: 374, distance: 30.8
click at [470, 374] on icon at bounding box center [472, 372] width 5 height 10
click at [395, 371] on div "volant" at bounding box center [376, 371] width 56 height 27
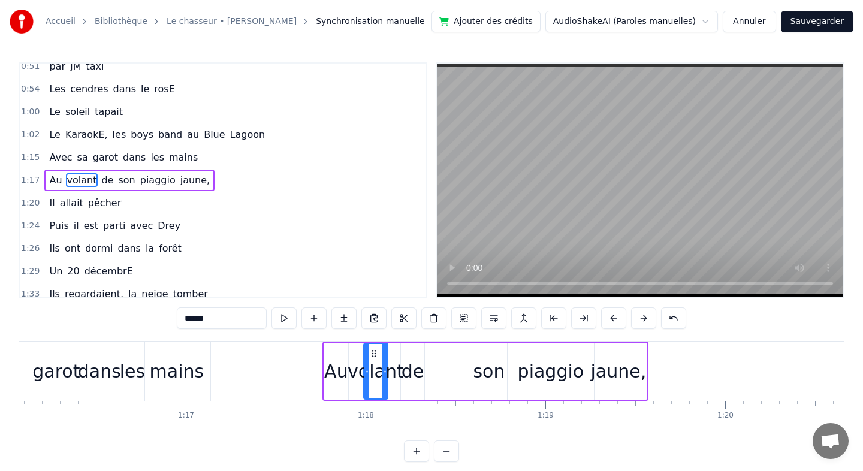
click at [416, 371] on div "de" at bounding box center [412, 371] width 23 height 27
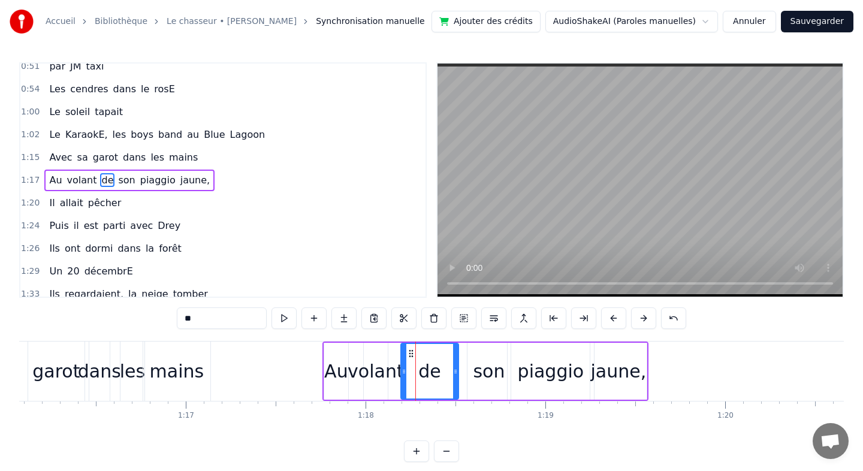
drag, startPoint x: 422, startPoint y: 371, endPoint x: 457, endPoint y: 371, distance: 34.2
click at [457, 373] on icon at bounding box center [455, 372] width 5 height 10
drag, startPoint x: 402, startPoint y: 369, endPoint x: 429, endPoint y: 370, distance: 27.0
click at [429, 371] on icon at bounding box center [431, 372] width 5 height 10
click at [392, 370] on div "volant" at bounding box center [376, 371] width 56 height 27
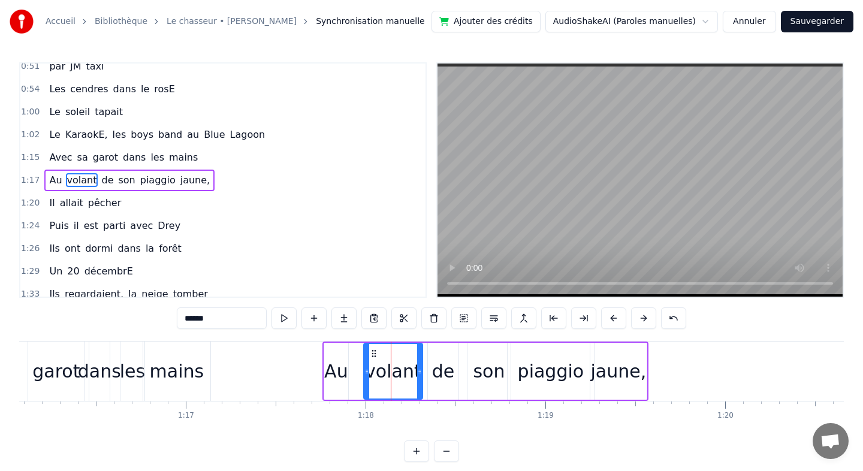
drag, startPoint x: 386, startPoint y: 370, endPoint x: 421, endPoint y: 373, distance: 34.8
click at [421, 373] on icon at bounding box center [419, 372] width 5 height 10
click at [342, 374] on div "Au" at bounding box center [336, 371] width 24 height 27
type input "**"
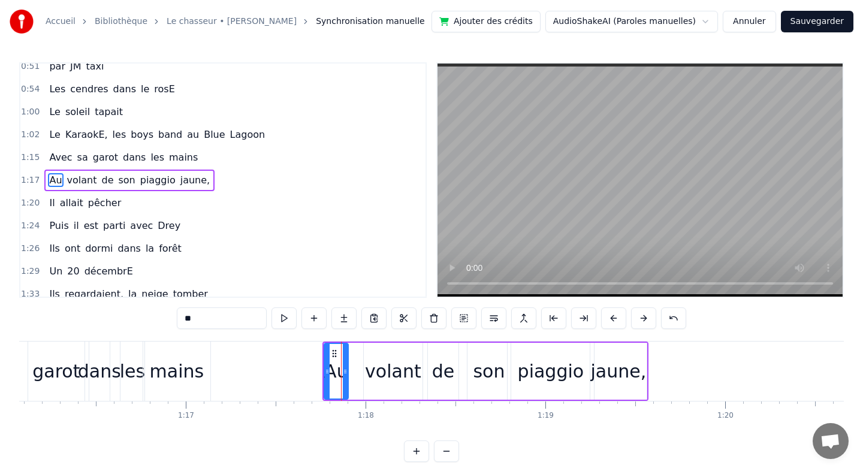
click at [349, 373] on div "Au volant de son piaggio jaune," at bounding box center [485, 371] width 326 height 59
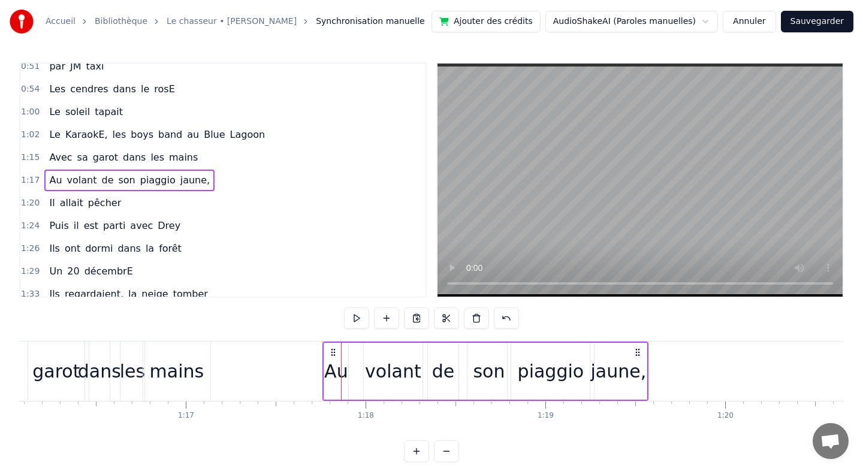
click at [340, 369] on div "Au" at bounding box center [336, 371] width 24 height 27
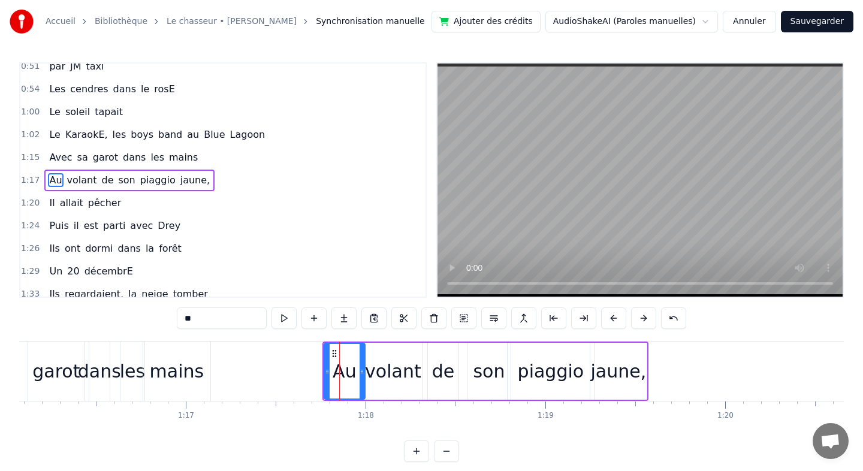
drag, startPoint x: 345, startPoint y: 370, endPoint x: 363, endPoint y: 370, distance: 18.0
click at [363, 370] on icon at bounding box center [362, 372] width 5 height 10
drag, startPoint x: 326, startPoint y: 372, endPoint x: 343, endPoint y: 373, distance: 16.8
click at [343, 373] on circle at bounding box center [343, 373] width 1 height 1
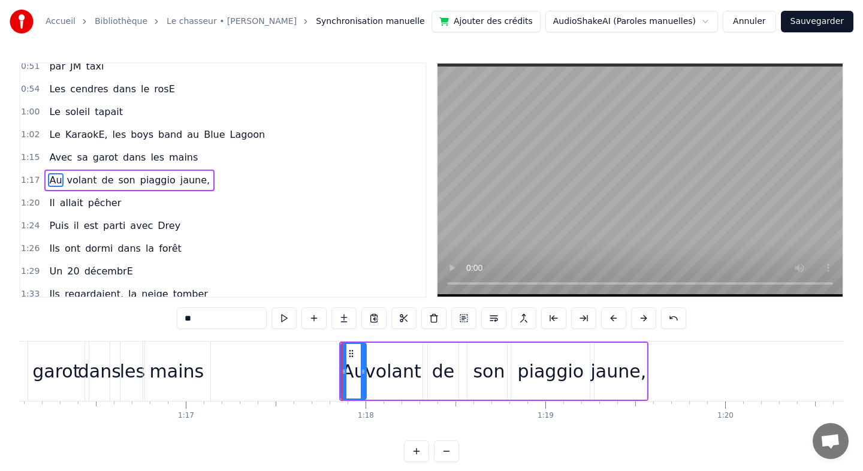
click at [379, 339] on div "0:05 Il était cinq heures du matin 0:07 [PERSON_NAME] avançait dans son Pickup …" at bounding box center [431, 262] width 824 height 400
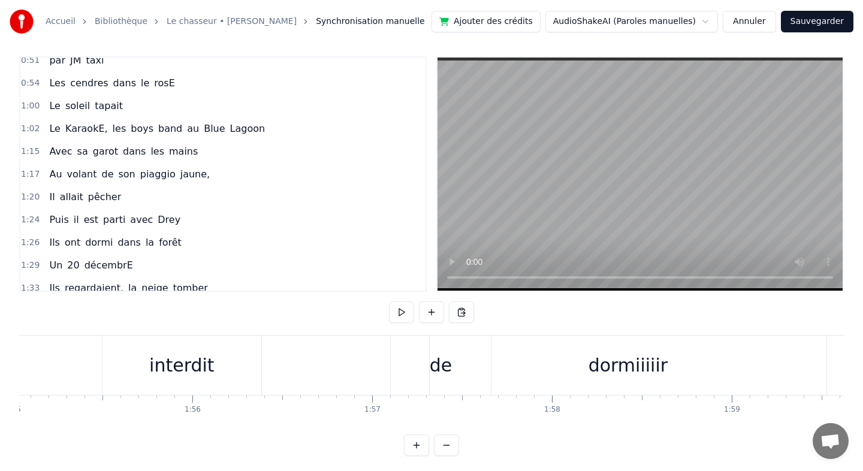
scroll to position [0, 20679]
click at [250, 364] on div "interdit" at bounding box center [181, 365] width 159 height 59
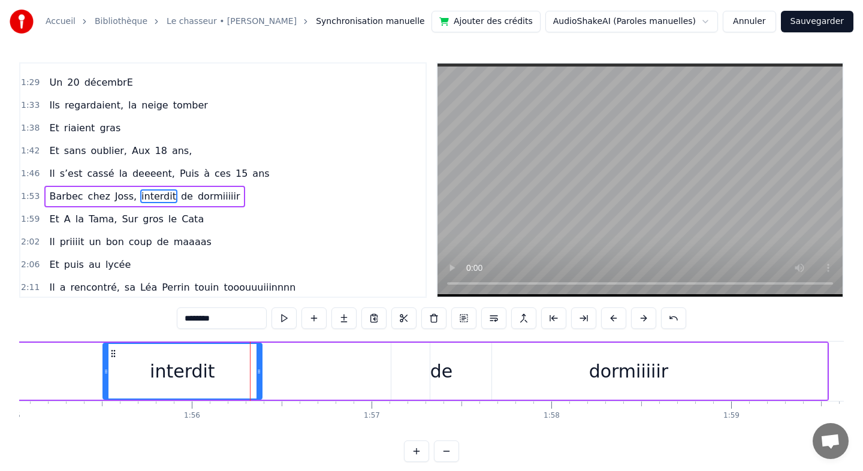
scroll to position [532, 0]
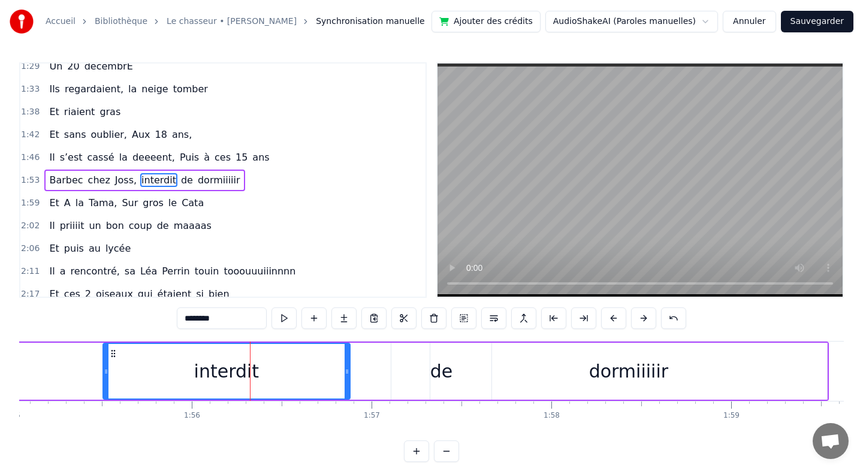
drag, startPoint x: 259, startPoint y: 371, endPoint x: 348, endPoint y: 376, distance: 88.8
click at [348, 377] on div at bounding box center [347, 371] width 5 height 55
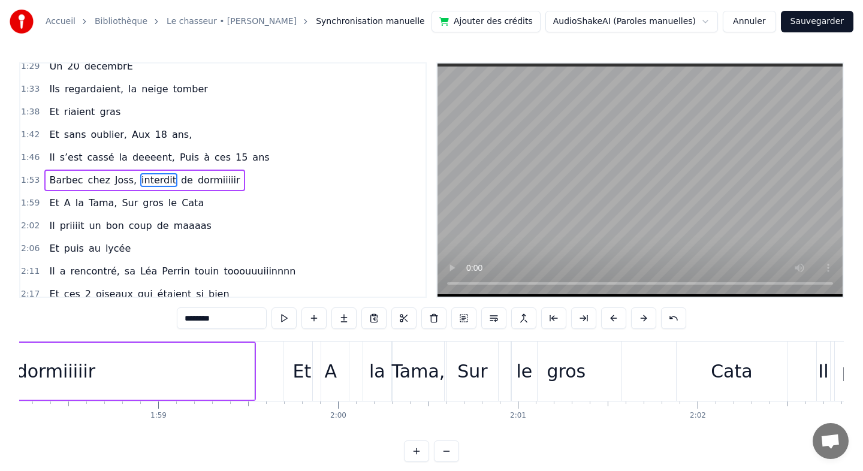
scroll to position [0, 21277]
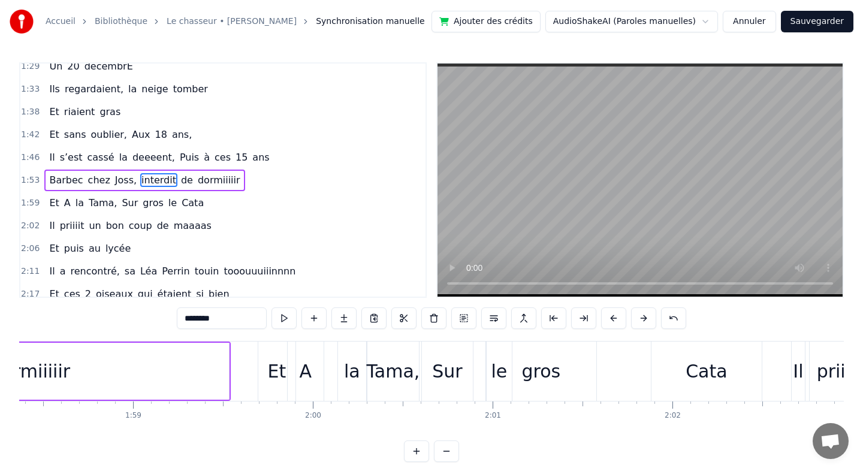
click at [312, 376] on div "A" at bounding box center [306, 371] width 36 height 59
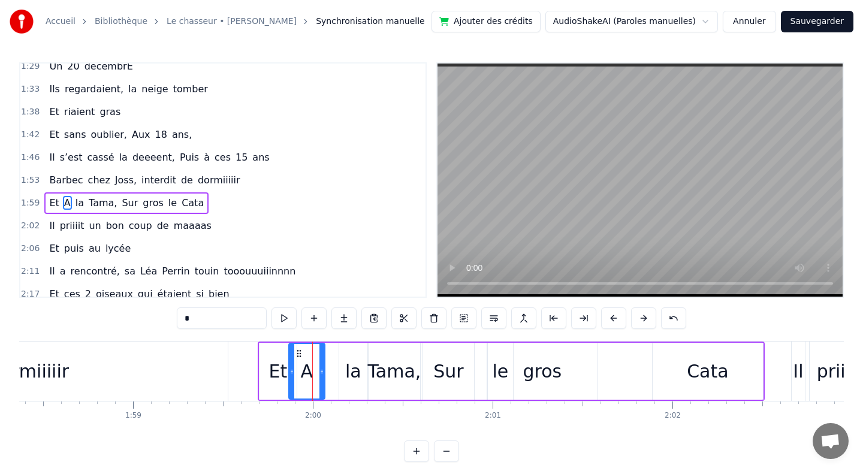
scroll to position [555, 0]
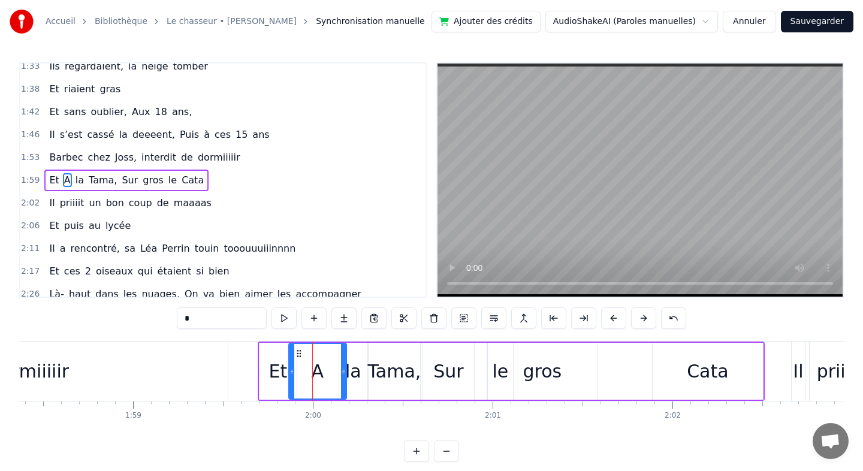
drag, startPoint x: 321, startPoint y: 375, endPoint x: 342, endPoint y: 379, distance: 20.7
click at [342, 379] on div at bounding box center [343, 371] width 5 height 55
drag, startPoint x: 289, startPoint y: 370, endPoint x: 322, endPoint y: 380, distance: 34.7
click at [322, 380] on div at bounding box center [323, 371] width 5 height 55
click at [278, 370] on div "Et" at bounding box center [278, 371] width 19 height 27
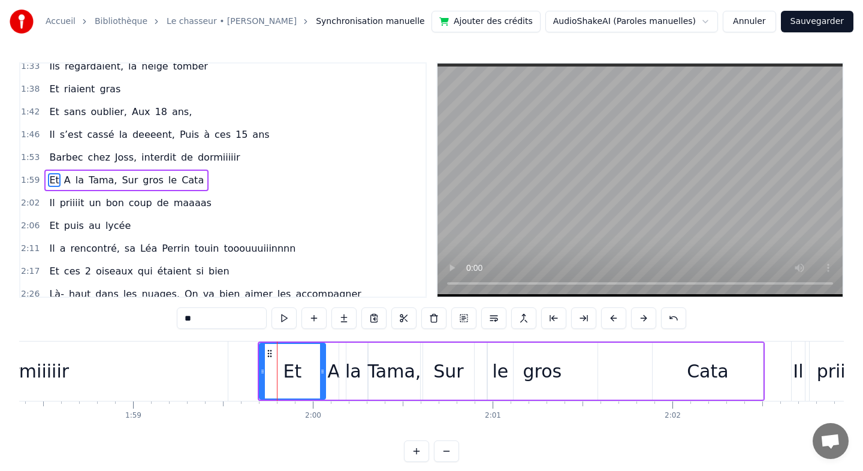
drag, startPoint x: 292, startPoint y: 372, endPoint x: 318, endPoint y: 379, distance: 26.0
click at [320, 379] on div at bounding box center [322, 371] width 5 height 55
drag, startPoint x: 262, startPoint y: 370, endPoint x: 291, endPoint y: 374, distance: 29.1
click at [291, 374] on icon at bounding box center [291, 372] width 5 height 10
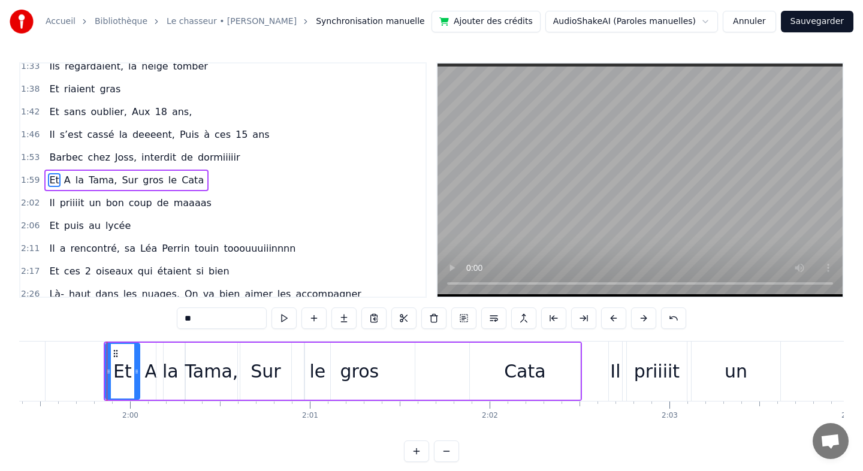
scroll to position [0, 21465]
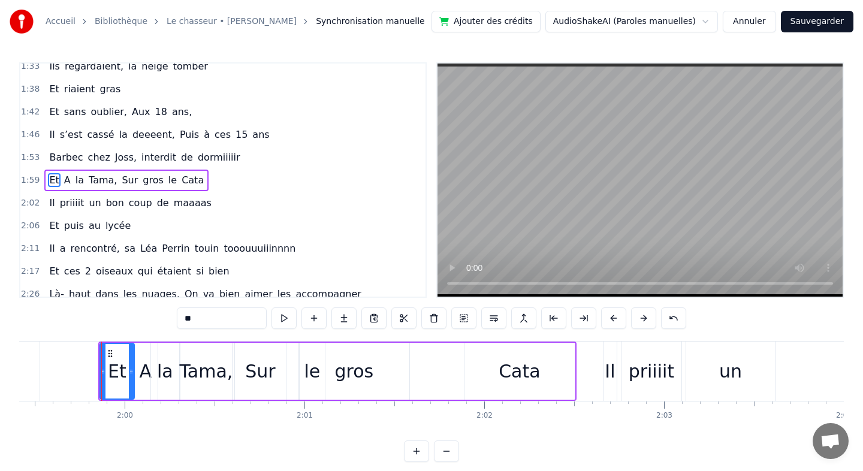
click at [530, 366] on div "Cata" at bounding box center [519, 371] width 41 height 27
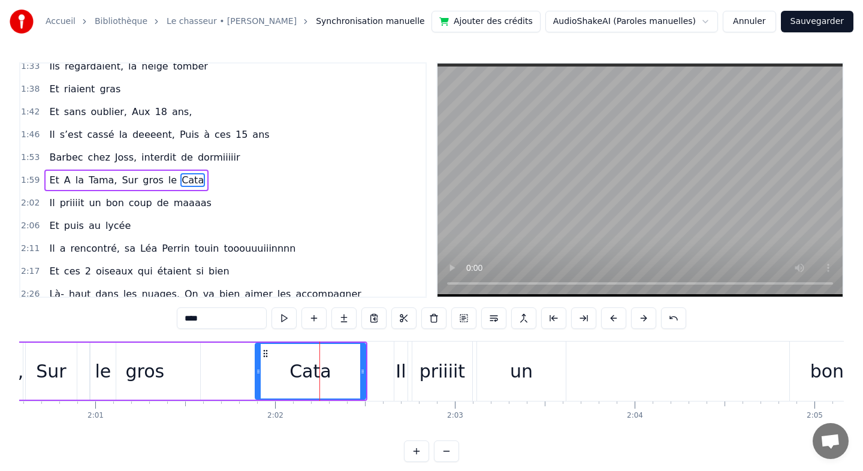
scroll to position [0, 21717]
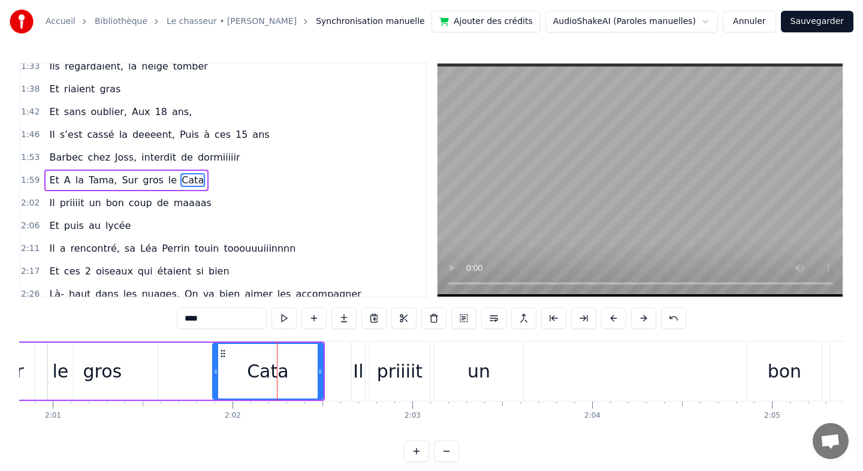
click at [499, 372] on div "un" at bounding box center [478, 371] width 89 height 59
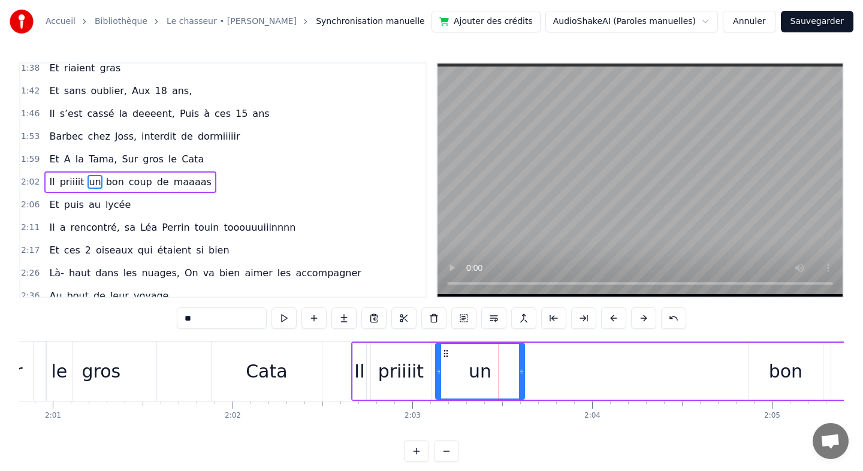
scroll to position [578, 0]
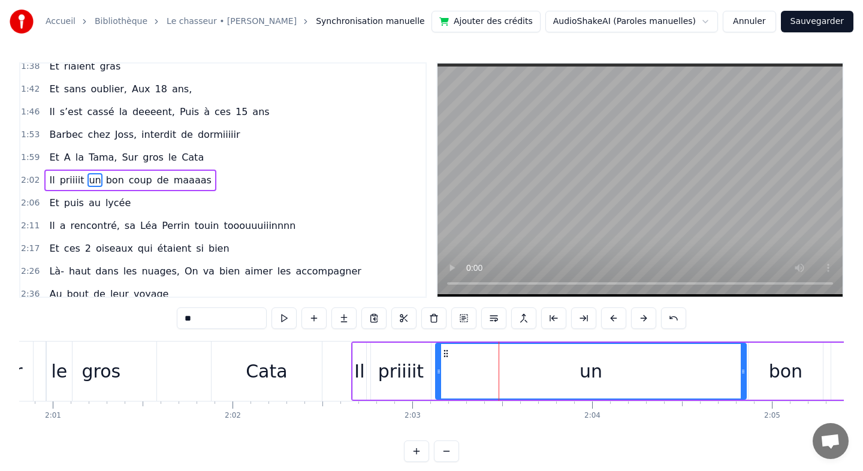
drag, startPoint x: 522, startPoint y: 369, endPoint x: 744, endPoint y: 374, distance: 221.8
click at [744, 374] on icon at bounding box center [743, 372] width 5 height 10
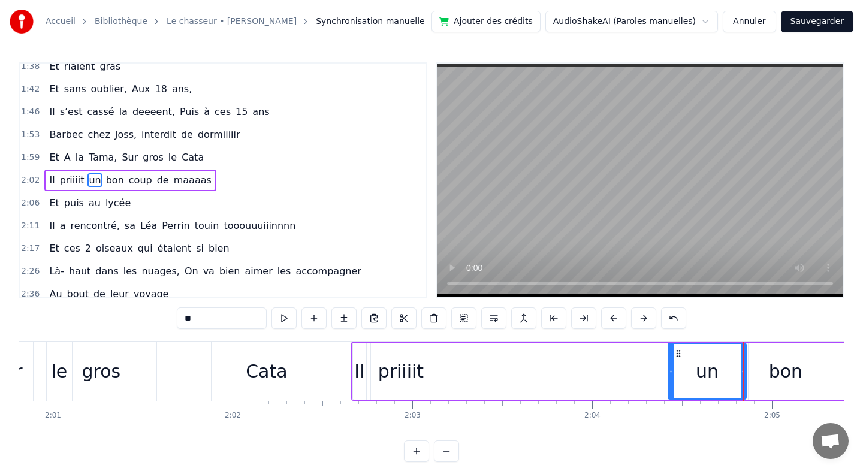
drag, startPoint x: 439, startPoint y: 369, endPoint x: 671, endPoint y: 369, distance: 231.9
click at [671, 369] on icon at bounding box center [671, 372] width 5 height 10
click at [400, 370] on div "priiiit" at bounding box center [401, 371] width 46 height 27
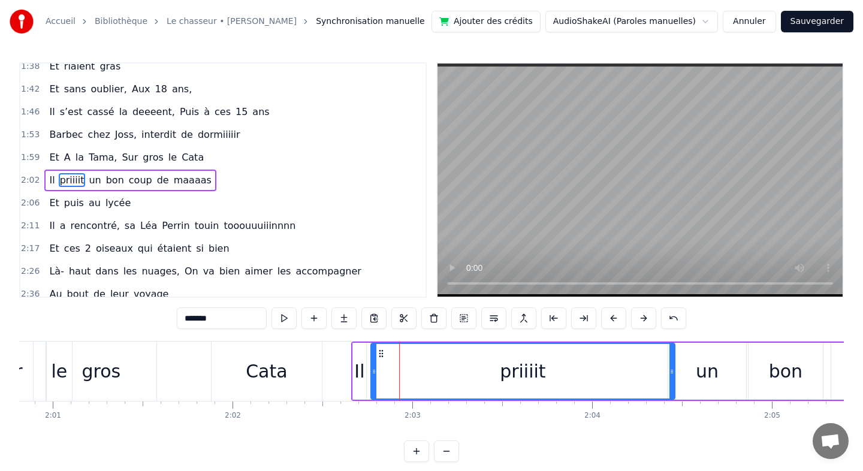
drag, startPoint x: 429, startPoint y: 369, endPoint x: 664, endPoint y: 378, distance: 235.7
click at [669, 378] on div at bounding box center [671, 371] width 5 height 55
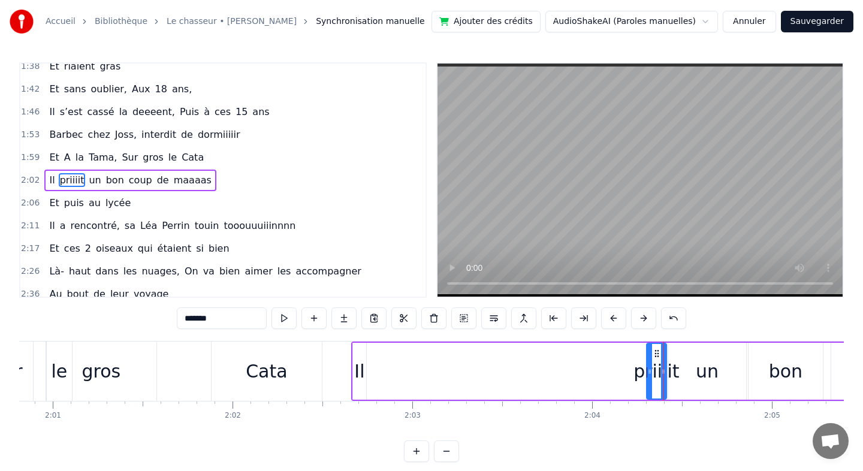
drag, startPoint x: 373, startPoint y: 369, endPoint x: 648, endPoint y: 370, distance: 275.6
click at [648, 370] on icon at bounding box center [649, 372] width 5 height 10
click at [356, 370] on div "Il" at bounding box center [359, 371] width 10 height 27
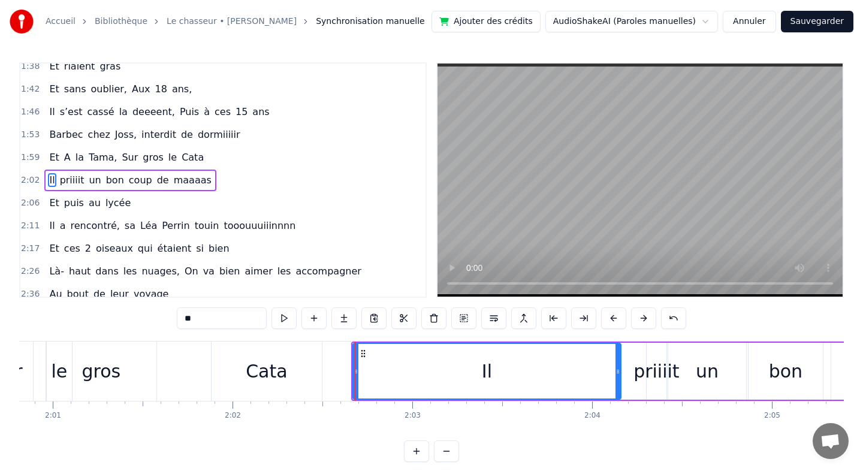
drag, startPoint x: 364, startPoint y: 370, endPoint x: 619, endPoint y: 363, distance: 254.8
click at [619, 363] on div at bounding box center [617, 371] width 5 height 55
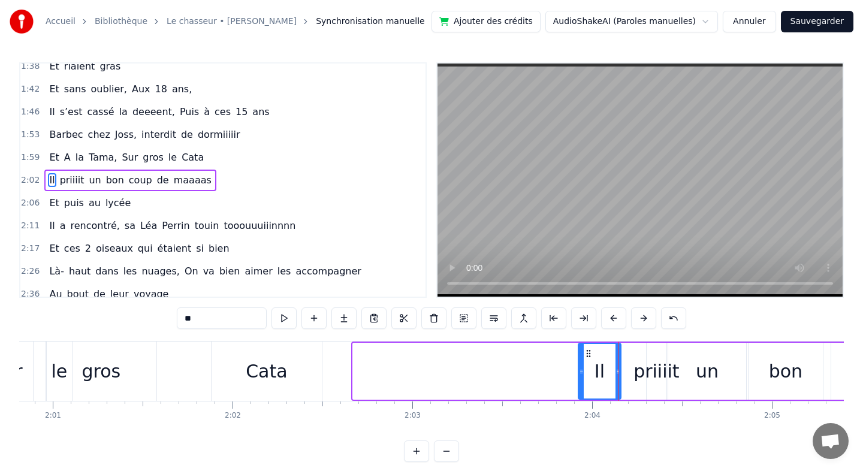
drag, startPoint x: 355, startPoint y: 370, endPoint x: 583, endPoint y: 374, distance: 228.3
click at [583, 374] on icon at bounding box center [581, 372] width 5 height 10
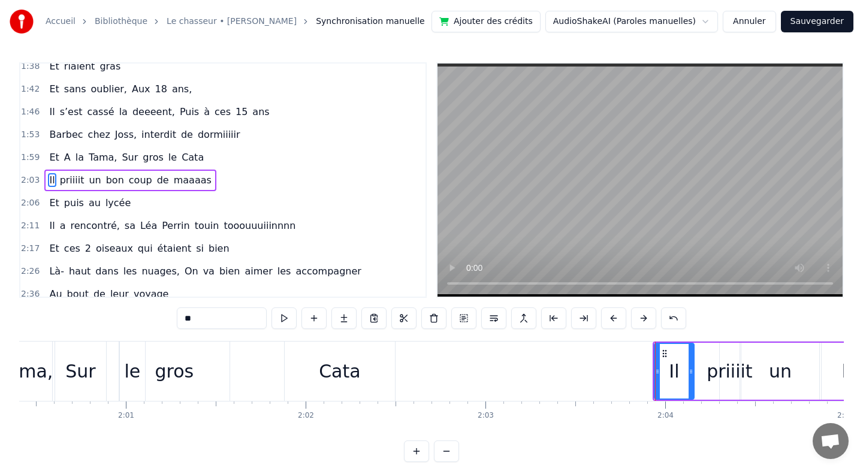
scroll to position [0, 21644]
click at [392, 369] on div "Cata" at bounding box center [339, 371] width 110 height 59
type input "****"
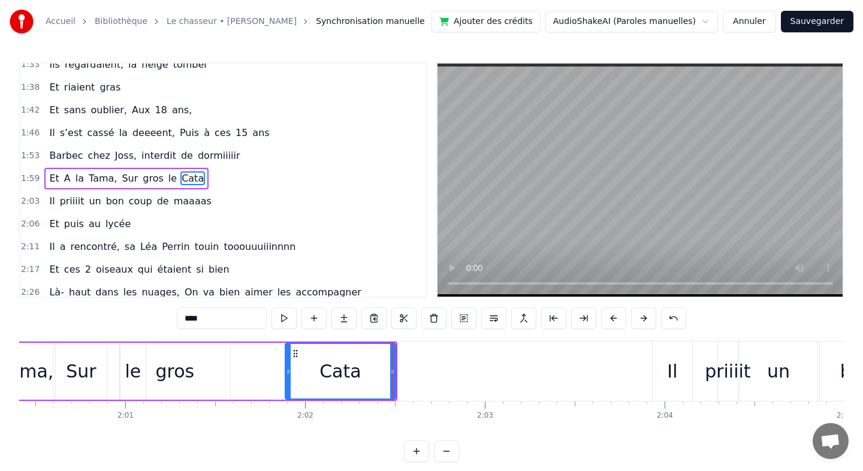
scroll to position [555, 0]
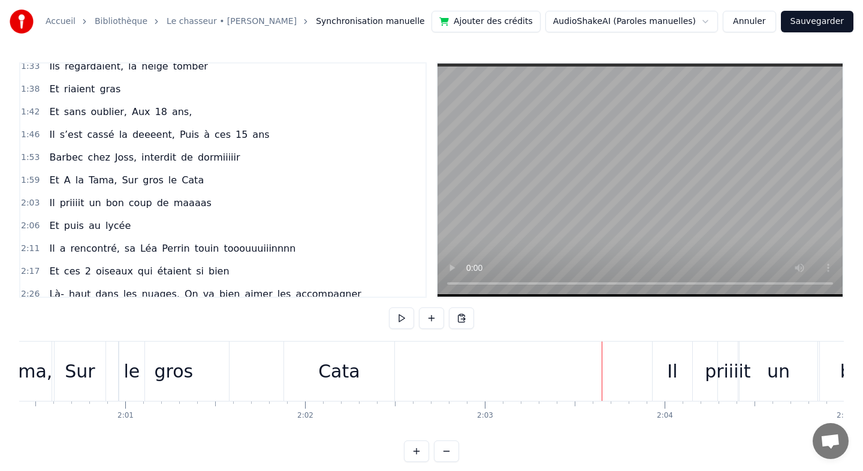
click at [372, 370] on div "Cata" at bounding box center [339, 371] width 110 height 59
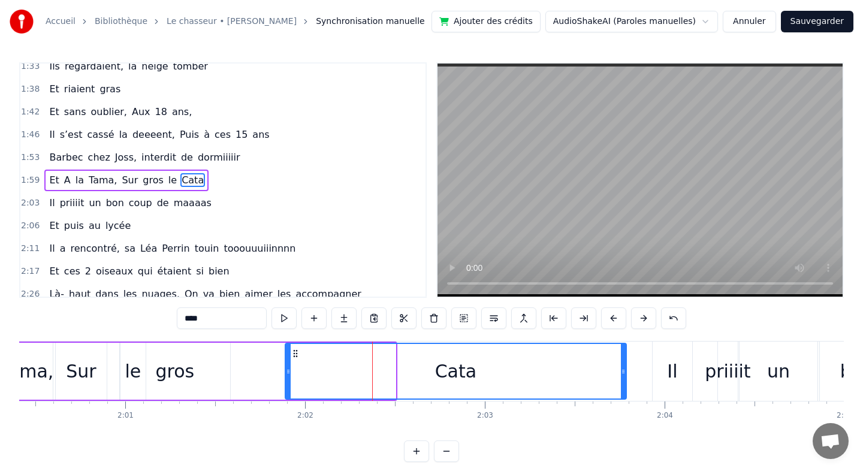
drag, startPoint x: 393, startPoint y: 370, endPoint x: 624, endPoint y: 380, distance: 230.9
click at [624, 380] on div at bounding box center [623, 371] width 5 height 55
drag, startPoint x: 284, startPoint y: 370, endPoint x: 306, endPoint y: 371, distance: 22.2
click at [316, 371] on div "Cata" at bounding box center [456, 371] width 342 height 57
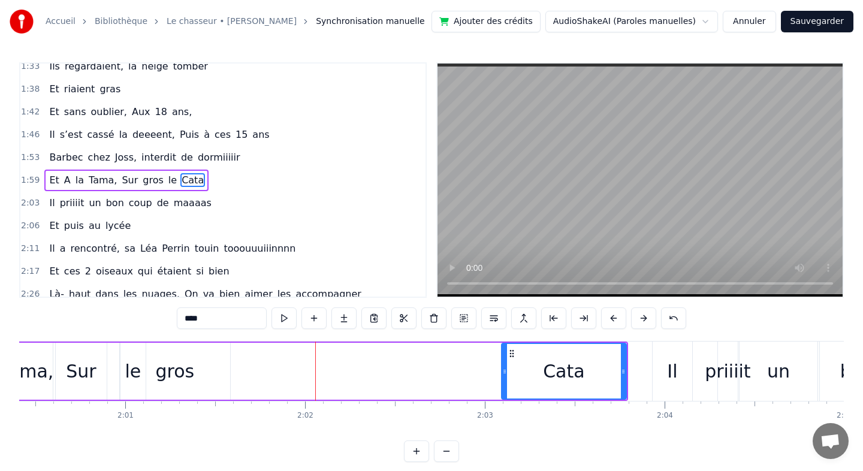
drag, startPoint x: 286, startPoint y: 371, endPoint x: 502, endPoint y: 389, distance: 217.1
click at [502, 389] on div at bounding box center [504, 371] width 5 height 55
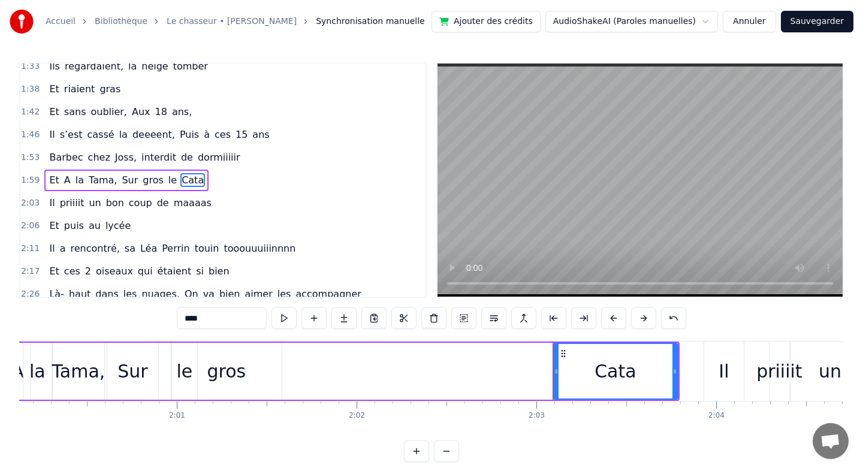
click at [220, 371] on div "gros" at bounding box center [226, 371] width 39 height 27
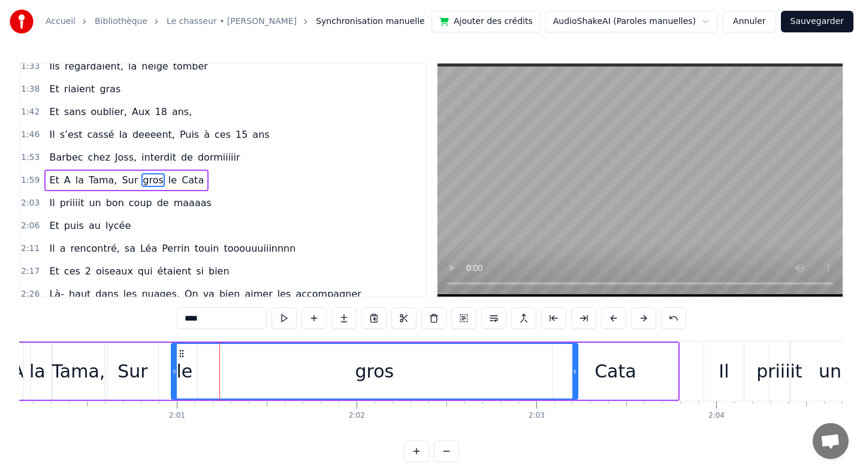
drag, startPoint x: 279, startPoint y: 370, endPoint x: 575, endPoint y: 361, distance: 296.1
click at [575, 361] on div at bounding box center [574, 371] width 5 height 55
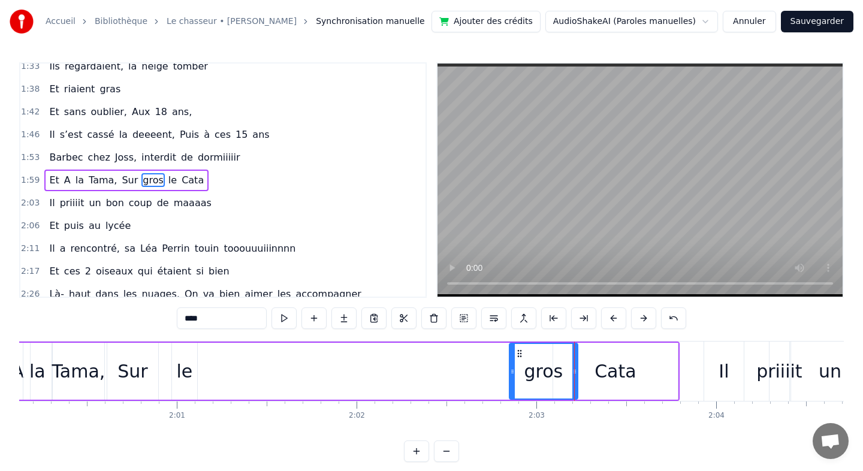
drag, startPoint x: 175, startPoint y: 374, endPoint x: 513, endPoint y: 384, distance: 338.1
click at [174, 368] on div "le" at bounding box center [184, 371] width 25 height 57
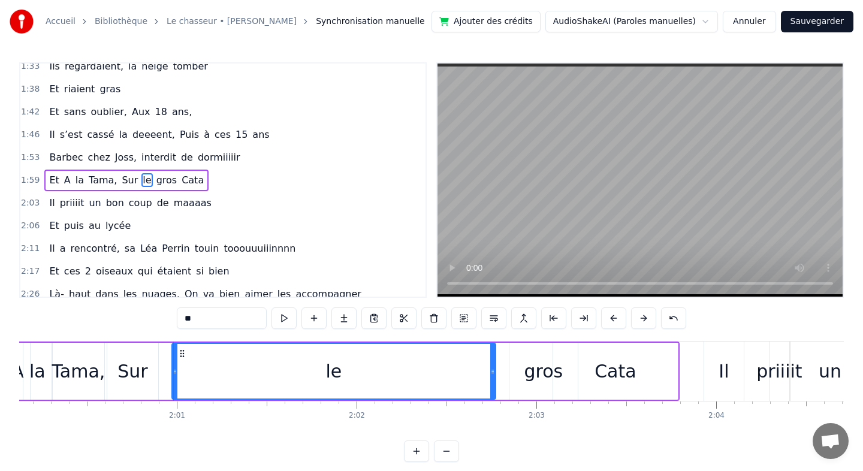
drag, startPoint x: 194, startPoint y: 371, endPoint x: 492, endPoint y: 388, distance: 298.9
click at [492, 388] on div at bounding box center [492, 371] width 5 height 55
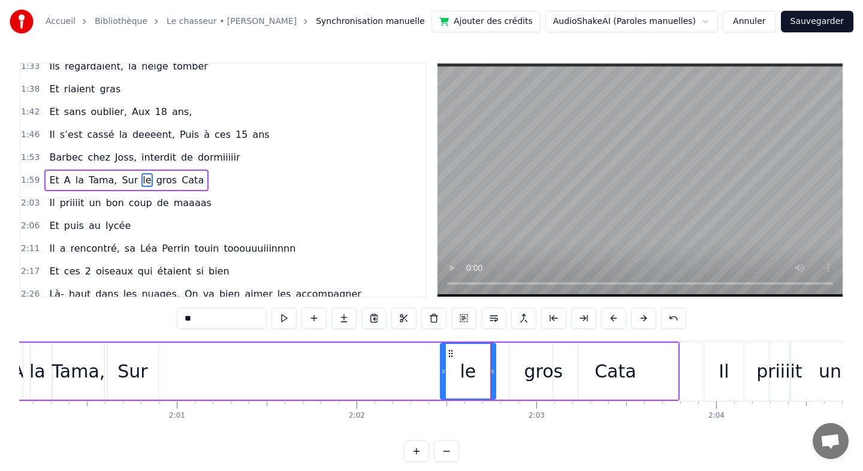
drag, startPoint x: 176, startPoint y: 368, endPoint x: 443, endPoint y: 372, distance: 267.3
click at [443, 372] on icon at bounding box center [443, 372] width 5 height 10
click at [117, 371] on div "Sur" at bounding box center [132, 371] width 51 height 57
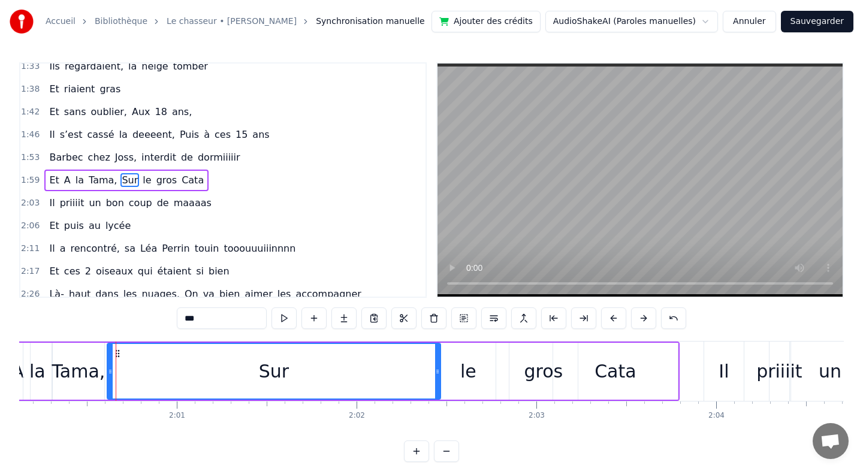
drag, startPoint x: 154, startPoint y: 370, endPoint x: 436, endPoint y: 398, distance: 283.6
click at [436, 398] on div "Sur" at bounding box center [274, 371] width 334 height 57
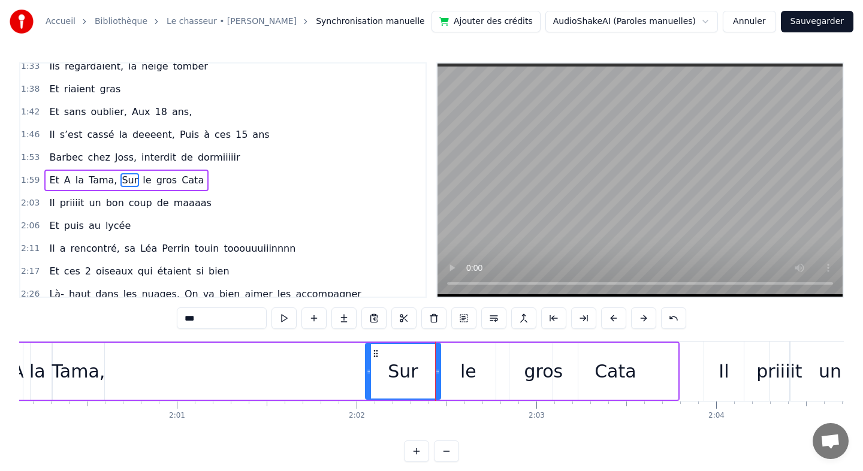
drag, startPoint x: 110, startPoint y: 364, endPoint x: 368, endPoint y: 374, distance: 258.4
click at [368, 374] on div at bounding box center [368, 371] width 5 height 55
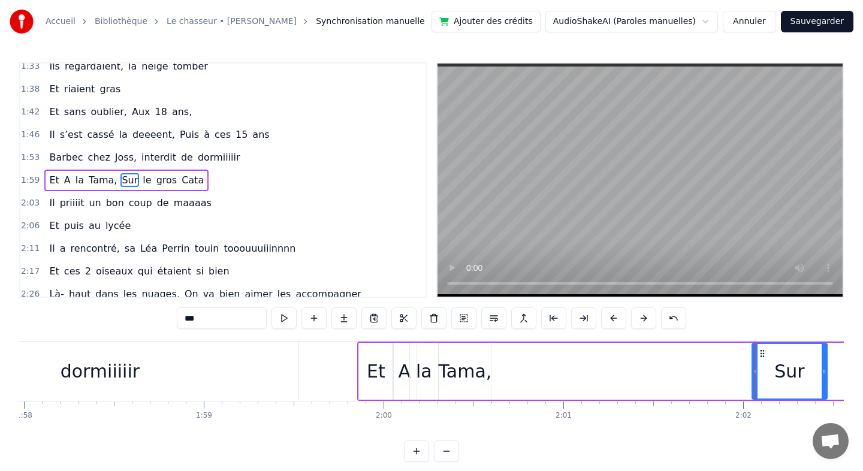
scroll to position [0, 21214]
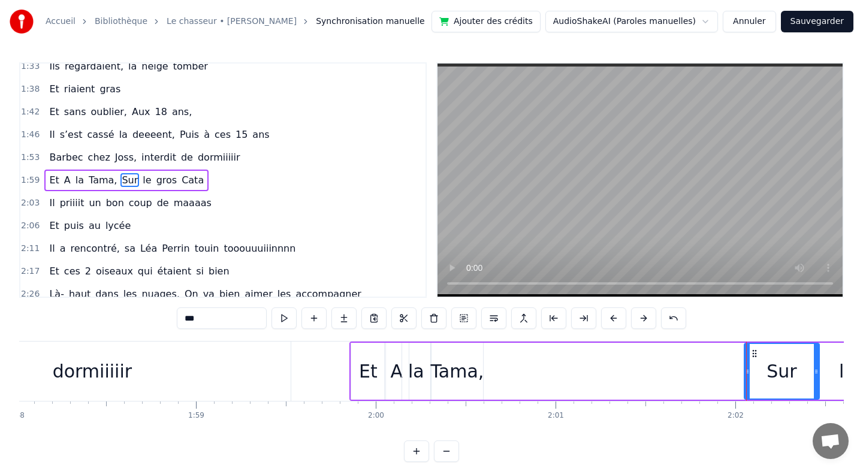
click at [472, 375] on div "Tama," at bounding box center [456, 371] width 53 height 27
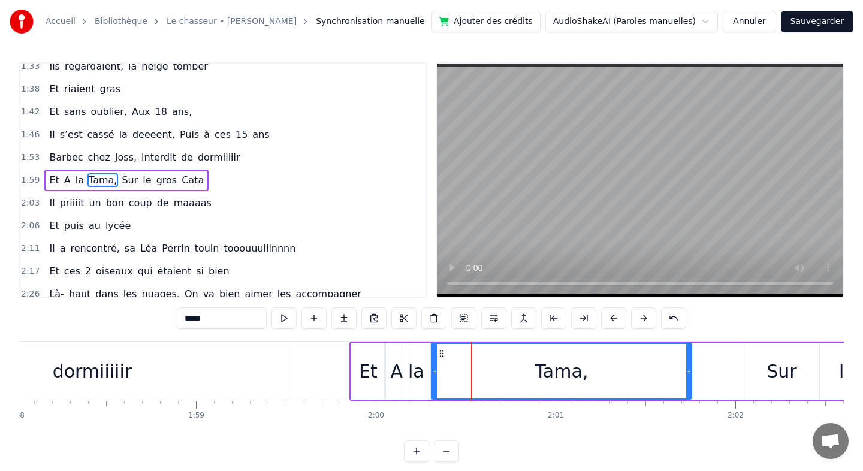
drag, startPoint x: 481, startPoint y: 372, endPoint x: 689, endPoint y: 381, distance: 208.7
click at [689, 381] on div at bounding box center [688, 371] width 5 height 55
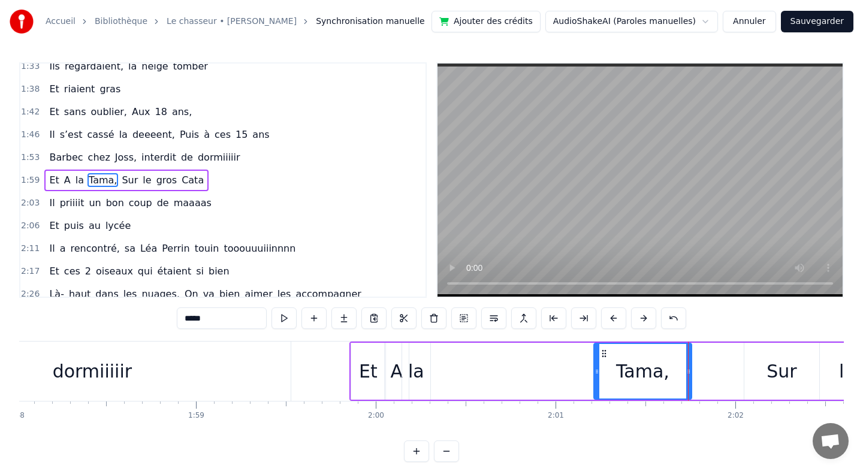
drag, startPoint x: 436, startPoint y: 371, endPoint x: 598, endPoint y: 368, distance: 162.4
click at [598, 368] on icon at bounding box center [596, 372] width 5 height 10
click at [414, 376] on div "la" at bounding box center [416, 371] width 16 height 27
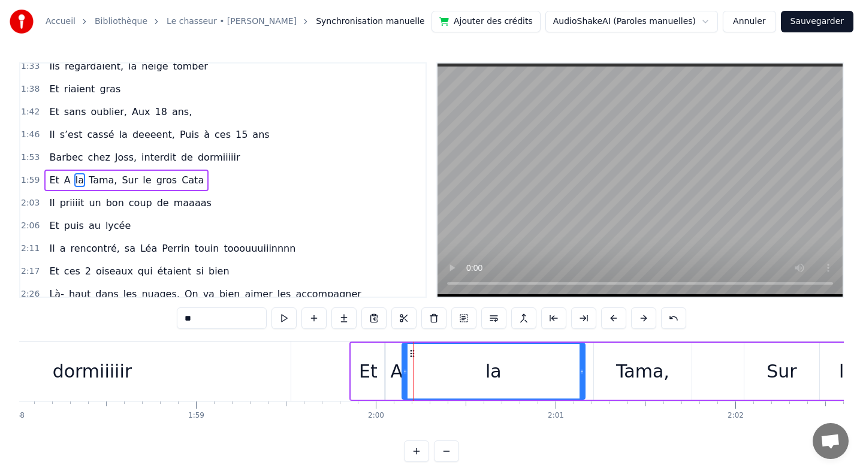
drag, startPoint x: 427, startPoint y: 371, endPoint x: 581, endPoint y: 375, distance: 153.4
click at [581, 375] on icon at bounding box center [581, 372] width 5 height 10
drag, startPoint x: 407, startPoint y: 373, endPoint x: 493, endPoint y: 385, distance: 87.1
click at [493, 385] on div at bounding box center [491, 371] width 5 height 55
click at [400, 373] on div "A" at bounding box center [397, 371] width 13 height 27
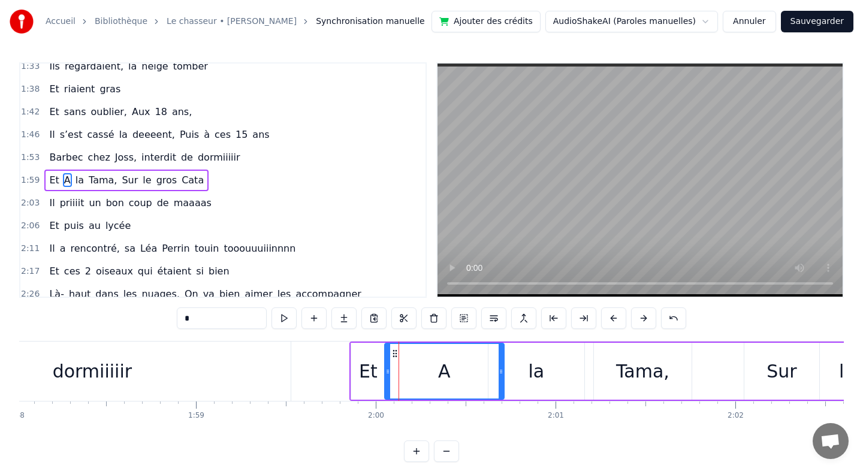
drag, startPoint x: 407, startPoint y: 373, endPoint x: 503, endPoint y: 373, distance: 95.3
click at [503, 373] on icon at bounding box center [501, 372] width 5 height 10
drag, startPoint x: 389, startPoint y: 373, endPoint x: 445, endPoint y: 379, distance: 55.4
click at [445, 379] on div "A" at bounding box center [473, 371] width 62 height 55
click at [379, 369] on div "Et" at bounding box center [368, 371] width 34 height 57
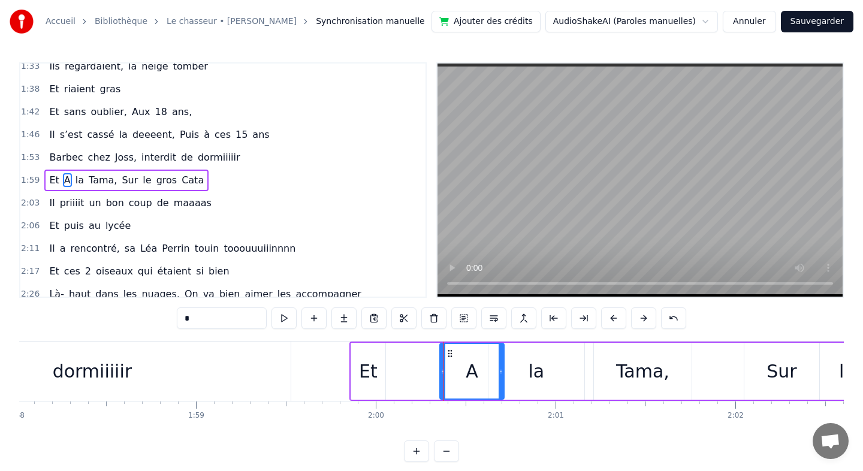
type input "**"
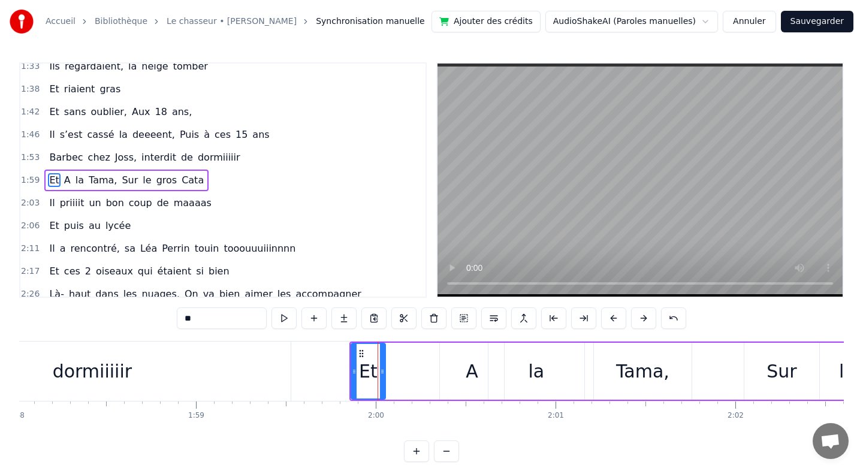
drag, startPoint x: 385, startPoint y: 371, endPoint x: 418, endPoint y: 371, distance: 33.0
click at [419, 371] on div "Et A la Tama, Sur le gros Cata" at bounding box center [703, 371] width 709 height 59
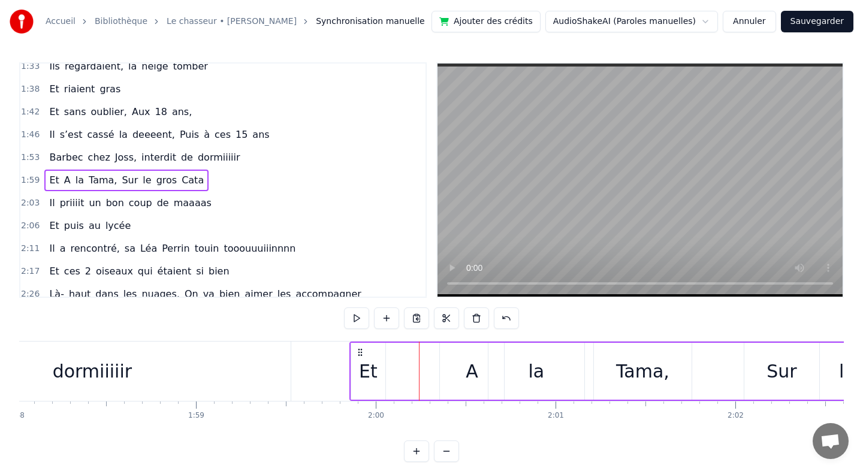
click at [382, 371] on div "Et" at bounding box center [368, 371] width 34 height 57
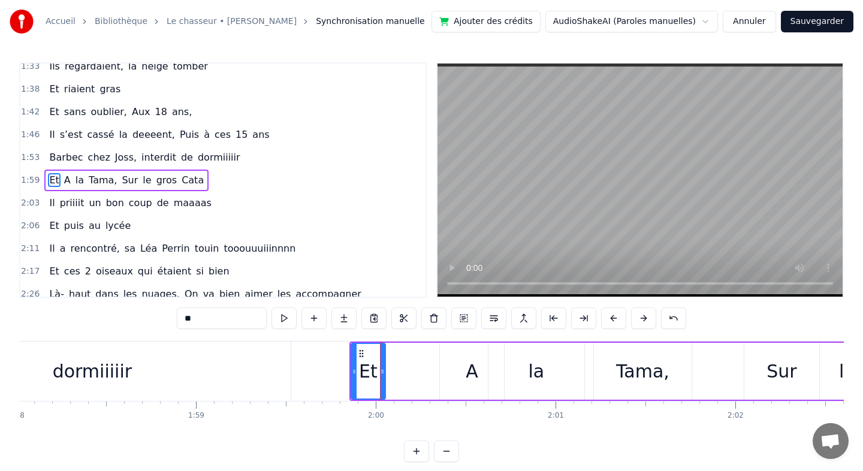
drag, startPoint x: 385, startPoint y: 371, endPoint x: 405, endPoint y: 370, distance: 19.8
click at [405, 370] on div "Et A la Tama, Sur le gros Cata" at bounding box center [703, 371] width 709 height 59
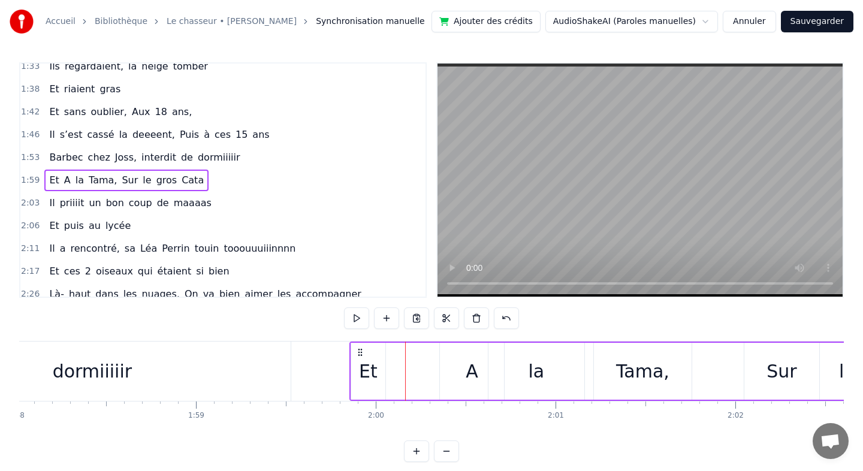
click at [363, 370] on div "Et" at bounding box center [368, 371] width 19 height 27
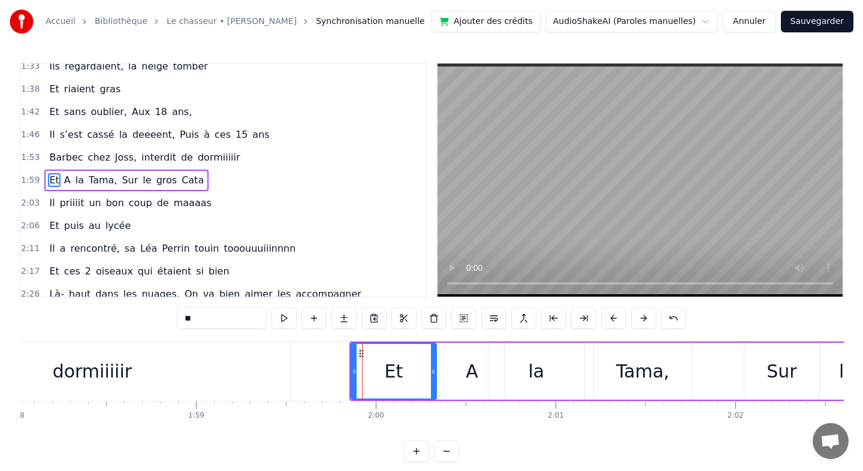
drag, startPoint x: 380, startPoint y: 370, endPoint x: 431, endPoint y: 370, distance: 50.9
click at [431, 370] on icon at bounding box center [433, 372] width 5 height 10
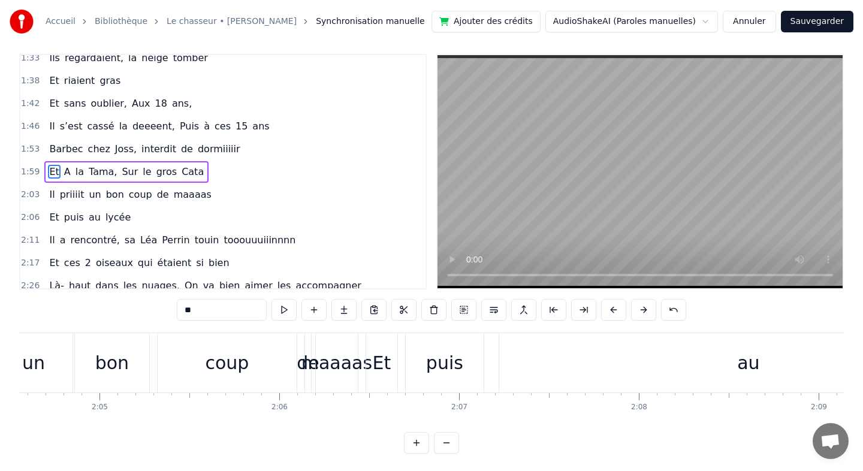
scroll to position [0, 22405]
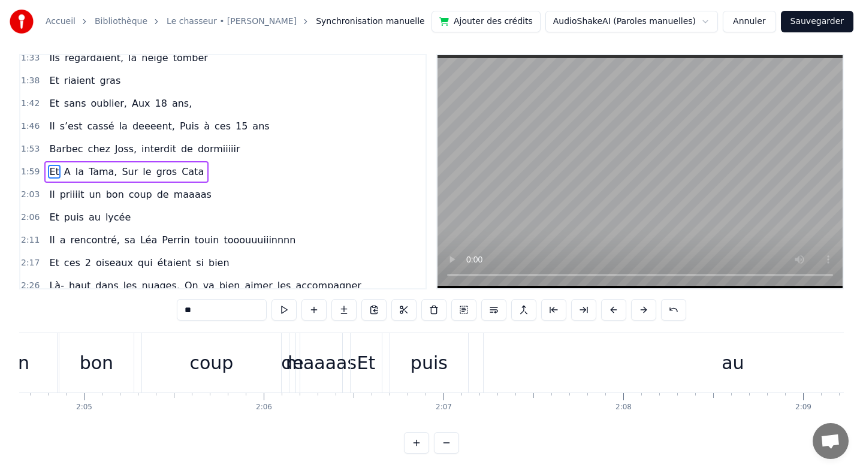
click at [440, 360] on div "puis" at bounding box center [428, 362] width 37 height 27
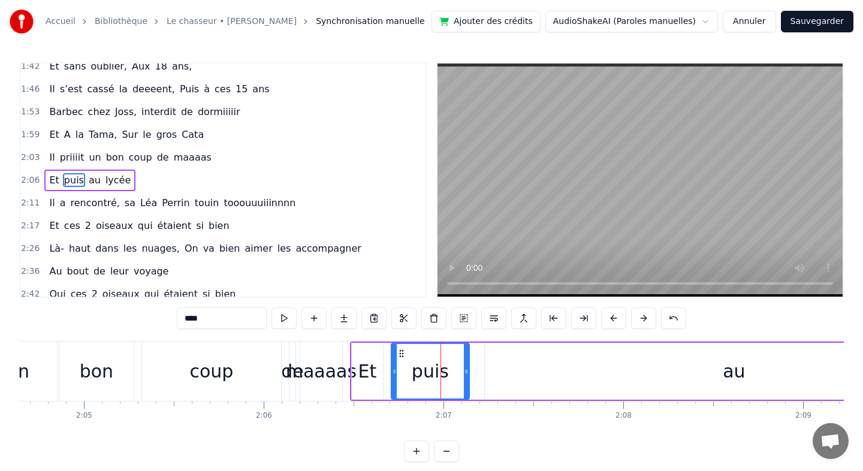
scroll to position [600, 0]
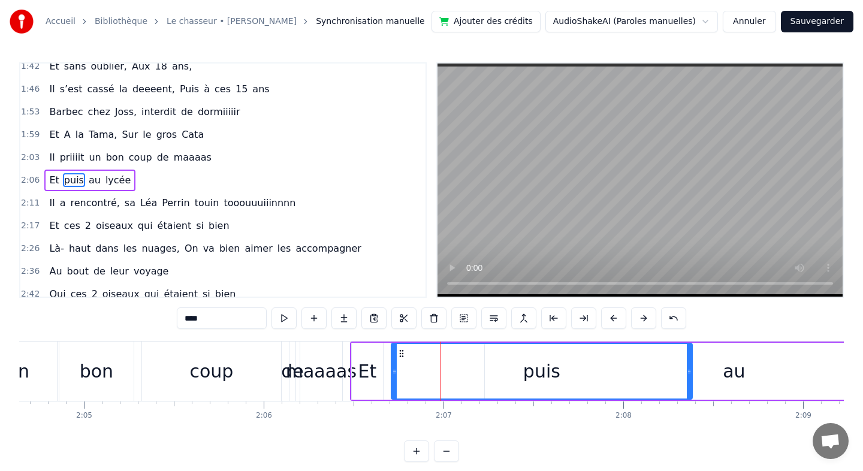
drag, startPoint x: 467, startPoint y: 369, endPoint x: 694, endPoint y: 366, distance: 227.7
click at [691, 366] on div at bounding box center [689, 371] width 5 height 55
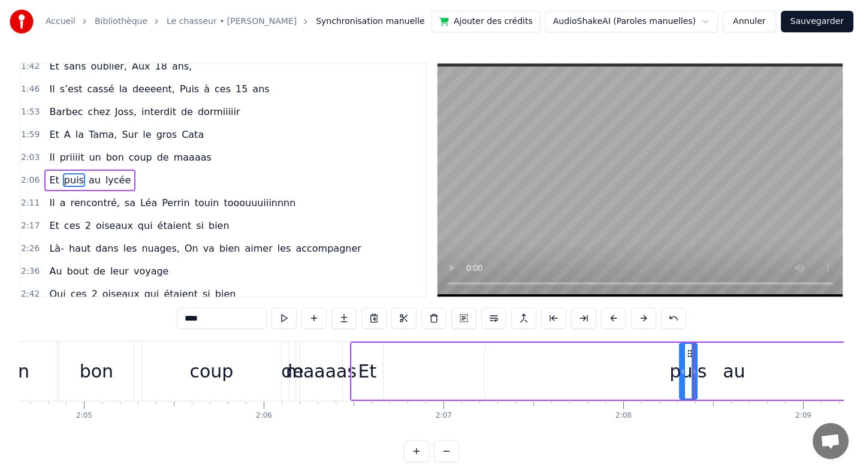
drag, startPoint x: 395, startPoint y: 370, endPoint x: 684, endPoint y: 363, distance: 288.3
click at [357, 367] on div "Et" at bounding box center [367, 371] width 31 height 57
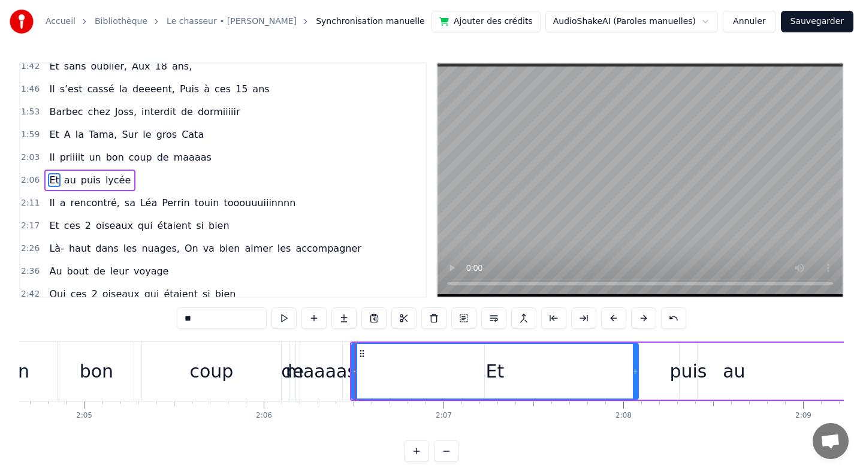
drag, startPoint x: 380, startPoint y: 368, endPoint x: 636, endPoint y: 374, distance: 255.3
click at [636, 374] on icon at bounding box center [635, 372] width 5 height 10
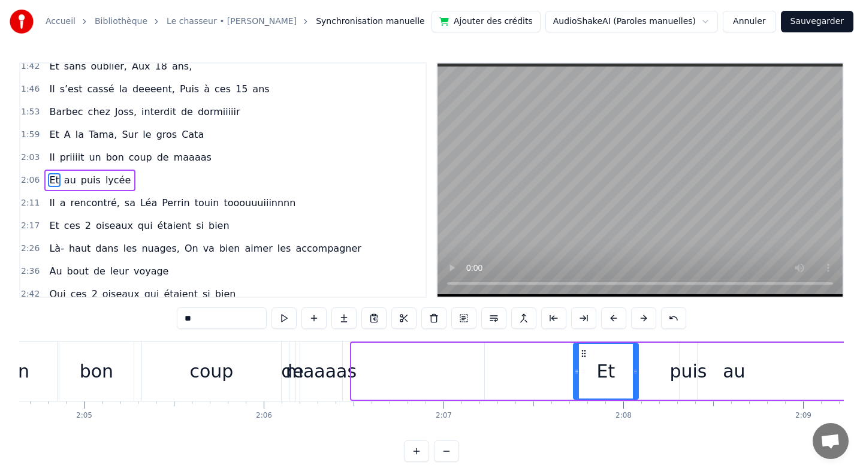
drag, startPoint x: 354, startPoint y: 367, endPoint x: 576, endPoint y: 369, distance: 221.7
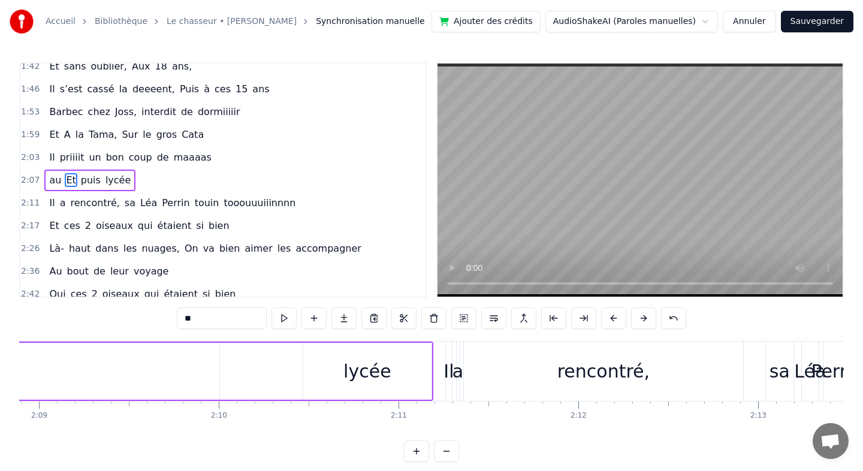
scroll to position [0, 23162]
click at [481, 366] on div "rencontré," at bounding box center [609, 371] width 279 height 59
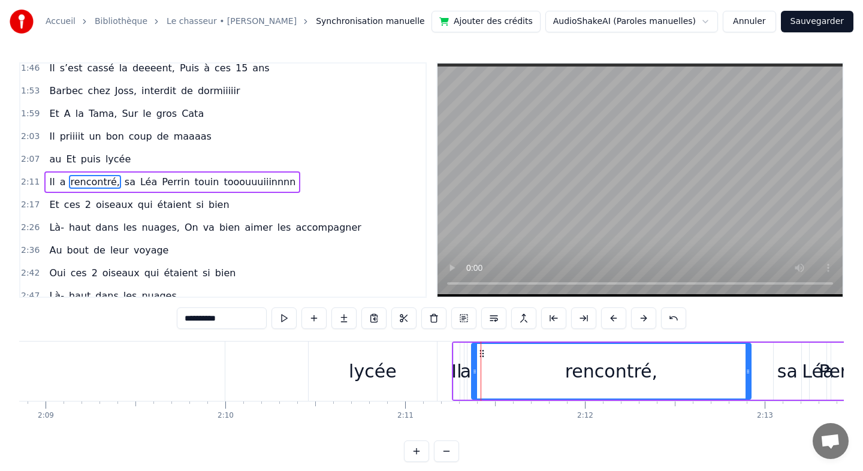
scroll to position [623, 0]
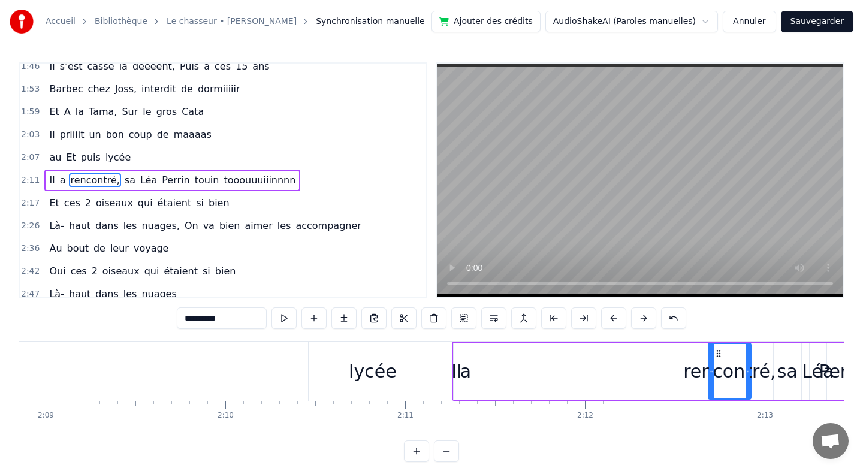
drag, startPoint x: 473, startPoint y: 371, endPoint x: 710, endPoint y: 374, distance: 236.7
click at [710, 374] on icon at bounding box center [711, 372] width 5 height 10
click at [465, 379] on div "a" at bounding box center [465, 371] width 11 height 27
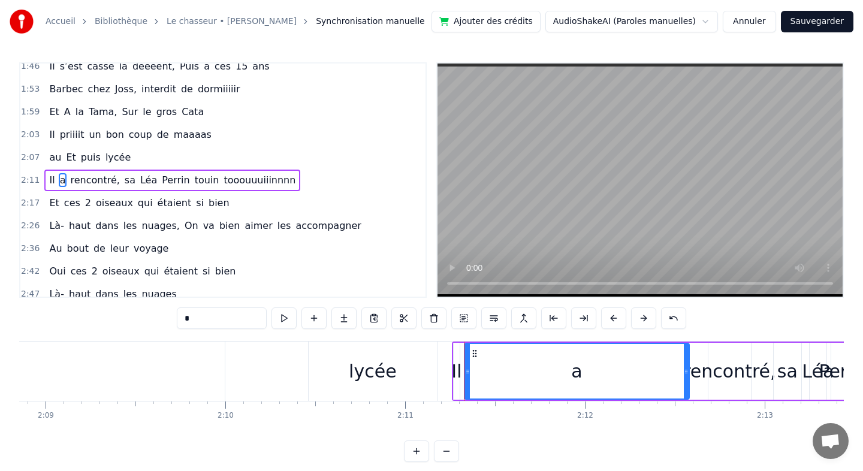
drag, startPoint x: 466, startPoint y: 370, endPoint x: 688, endPoint y: 369, distance: 222.3
click at [688, 369] on icon at bounding box center [686, 372] width 5 height 10
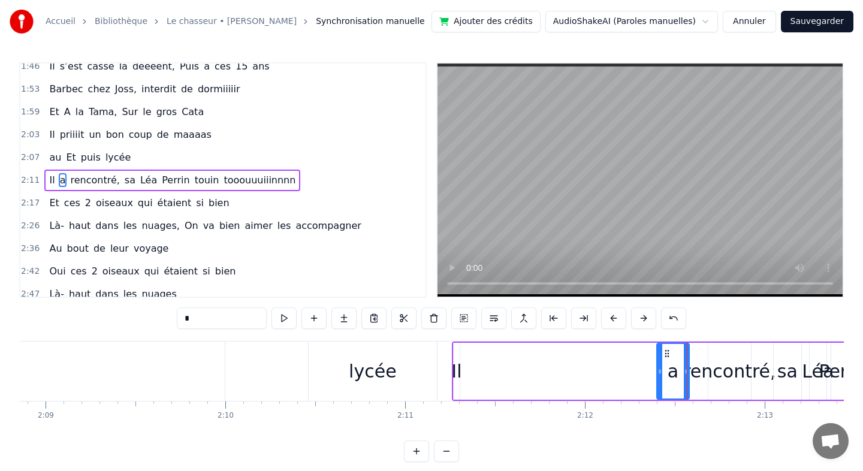
drag, startPoint x: 467, startPoint y: 367, endPoint x: 660, endPoint y: 381, distance: 193.4
click at [660, 381] on div at bounding box center [659, 371] width 5 height 55
click at [454, 377] on div "Il" at bounding box center [456, 371] width 10 height 27
click at [460, 371] on div "Il" at bounding box center [456, 371] width 10 height 27
click at [456, 371] on circle at bounding box center [456, 371] width 1 height 1
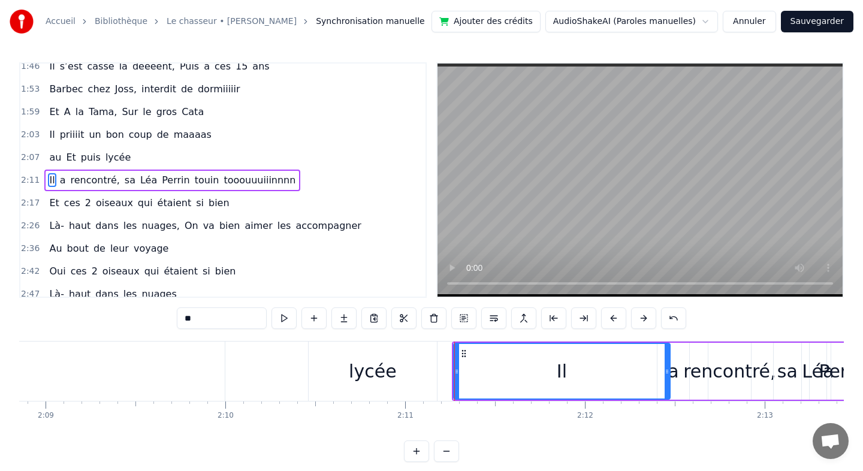
drag, startPoint x: 457, startPoint y: 371, endPoint x: 660, endPoint y: 379, distance: 203.3
click at [664, 379] on div at bounding box center [666, 371] width 5 height 55
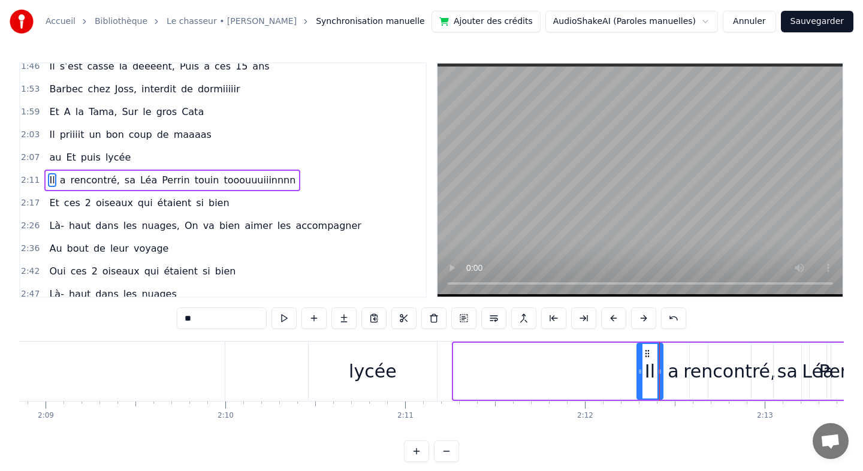
drag, startPoint x: 457, startPoint y: 370, endPoint x: 637, endPoint y: 377, distance: 179.9
click at [638, 377] on div at bounding box center [640, 371] width 5 height 55
click at [372, 368] on div "lycée" at bounding box center [373, 371] width 48 height 27
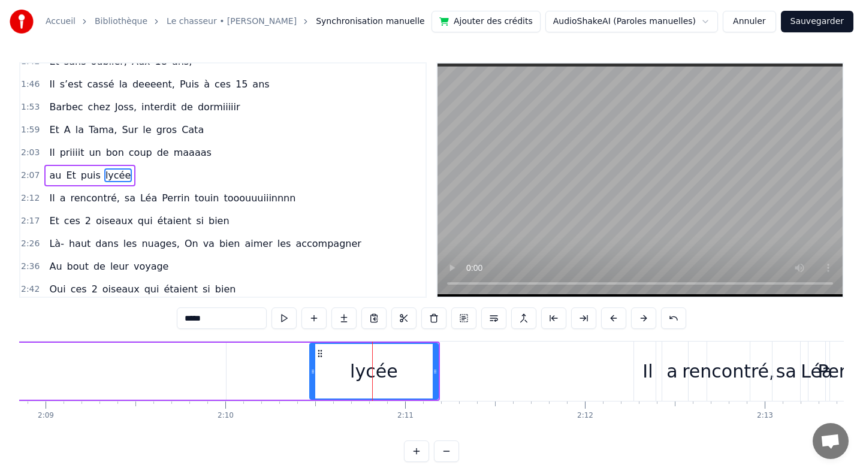
scroll to position [600, 0]
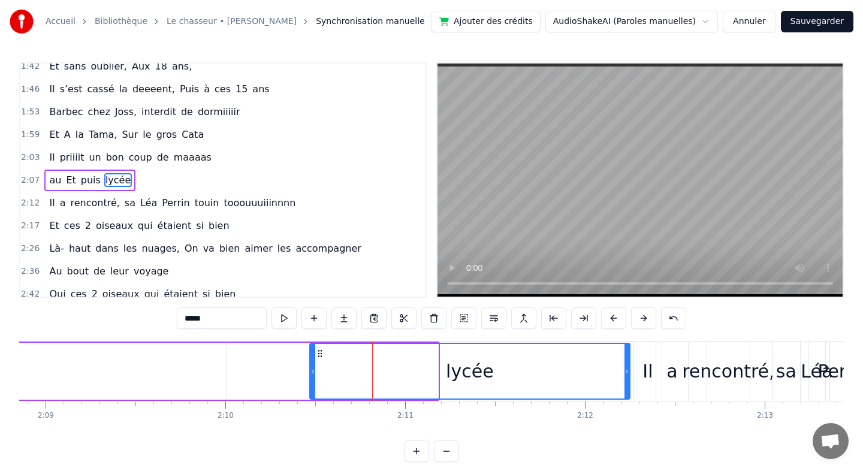
drag, startPoint x: 436, startPoint y: 370, endPoint x: 627, endPoint y: 391, distance: 192.9
click at [627, 391] on div at bounding box center [626, 371] width 5 height 55
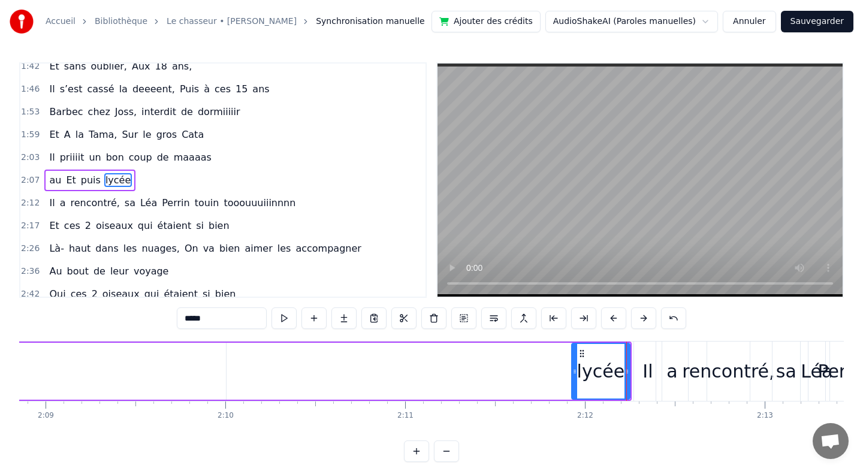
drag, startPoint x: 312, startPoint y: 367, endPoint x: 574, endPoint y: 386, distance: 262.5
click at [574, 386] on div at bounding box center [574, 371] width 5 height 55
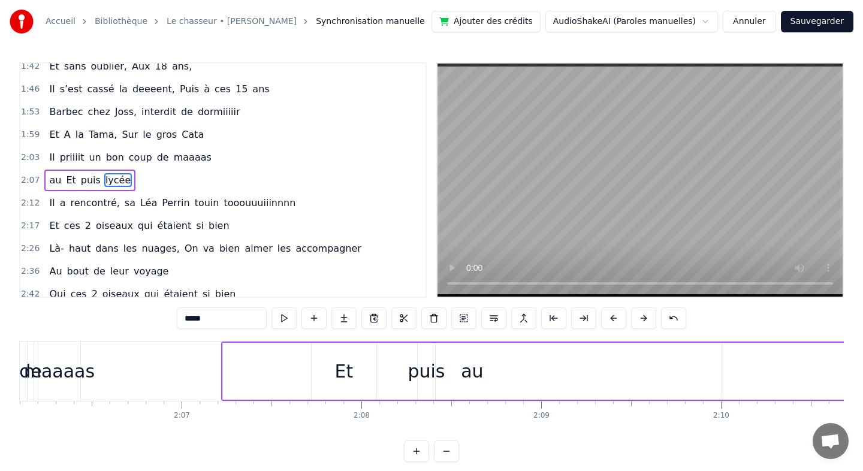
scroll to position [0, 22670]
click at [482, 370] on div "au" at bounding box center [469, 371] width 499 height 57
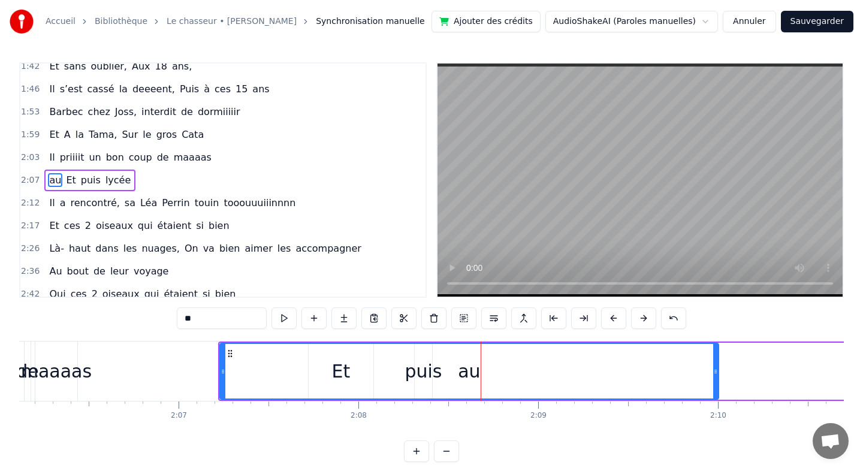
click at [482, 370] on div "au" at bounding box center [468, 371] width 497 height 55
click at [464, 370] on div "au" at bounding box center [469, 371] width 22 height 27
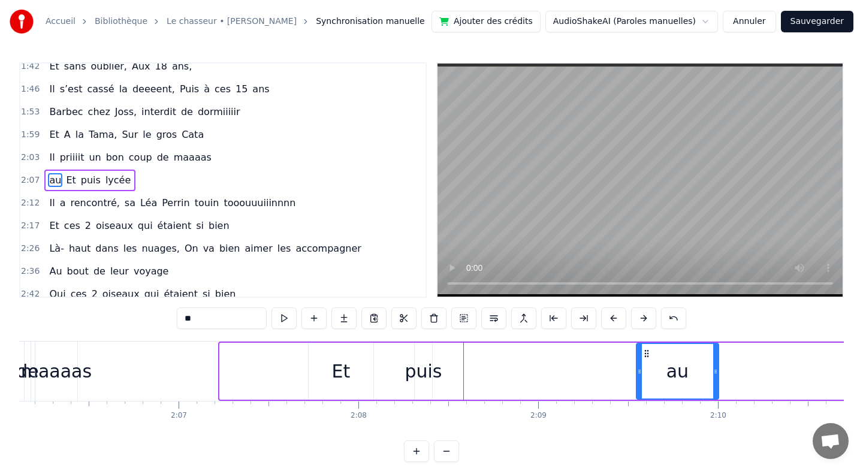
drag, startPoint x: 223, startPoint y: 368, endPoint x: 639, endPoint y: 381, distance: 416.6
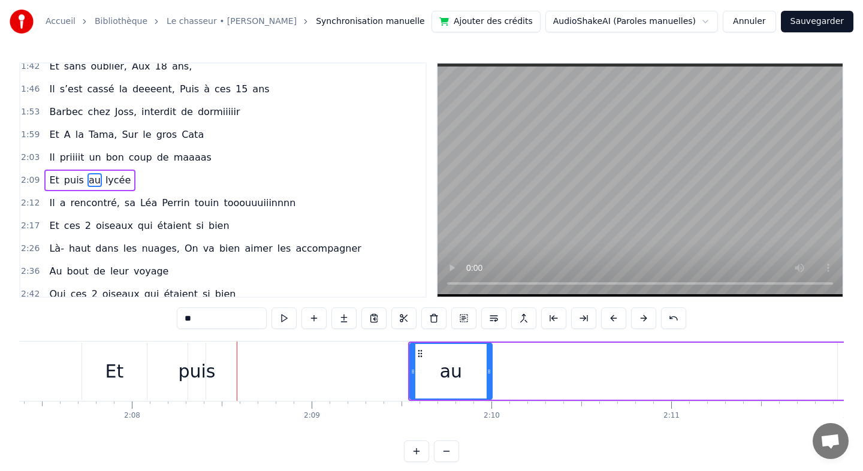
scroll to position [0, 22906]
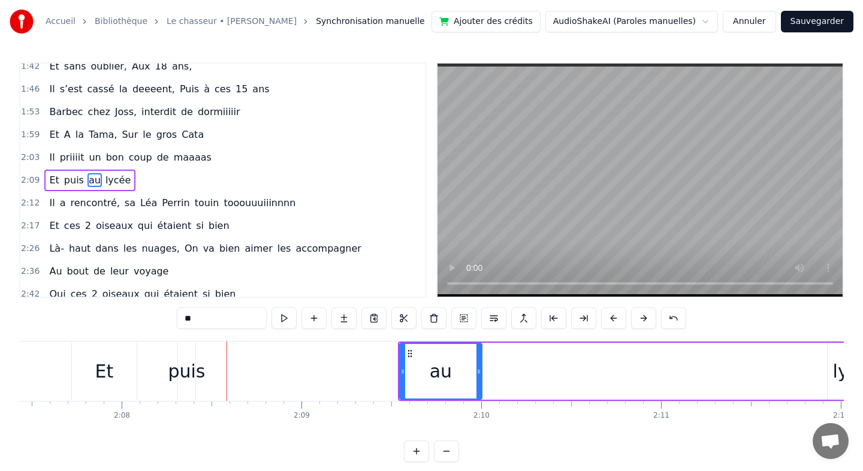
click at [481, 371] on div "au" at bounding box center [440, 371] width 83 height 57
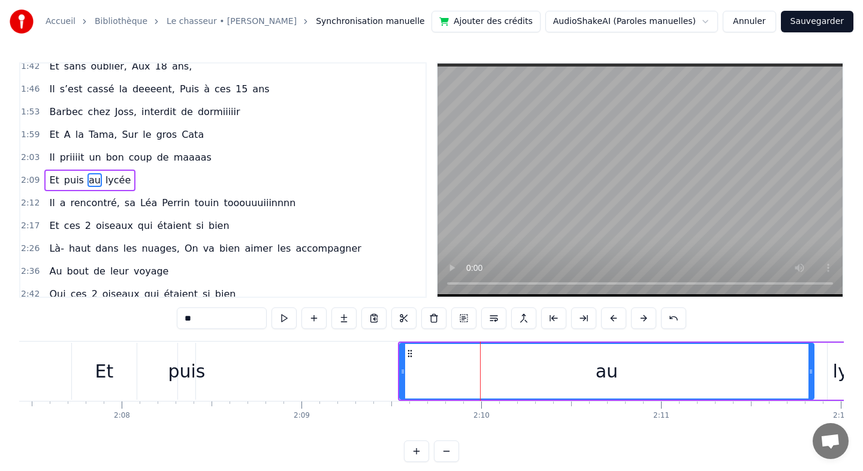
drag, startPoint x: 479, startPoint y: 371, endPoint x: 811, endPoint y: 394, distance: 332.7
click at [811, 394] on div at bounding box center [810, 371] width 5 height 55
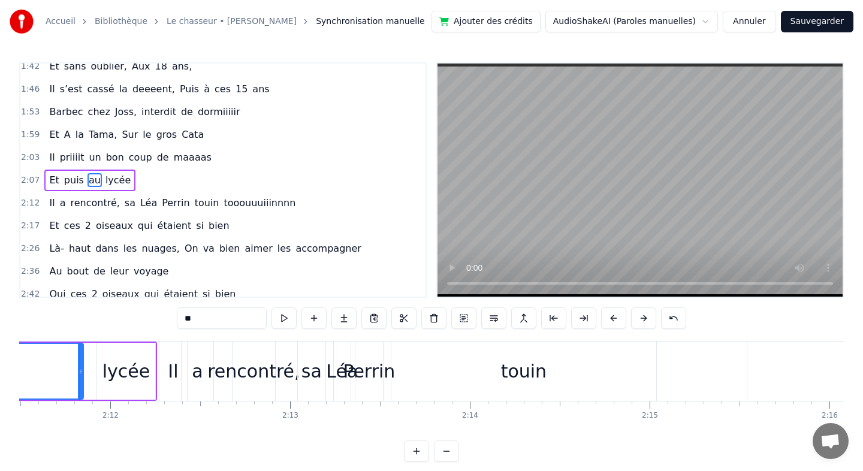
scroll to position [0, 23127]
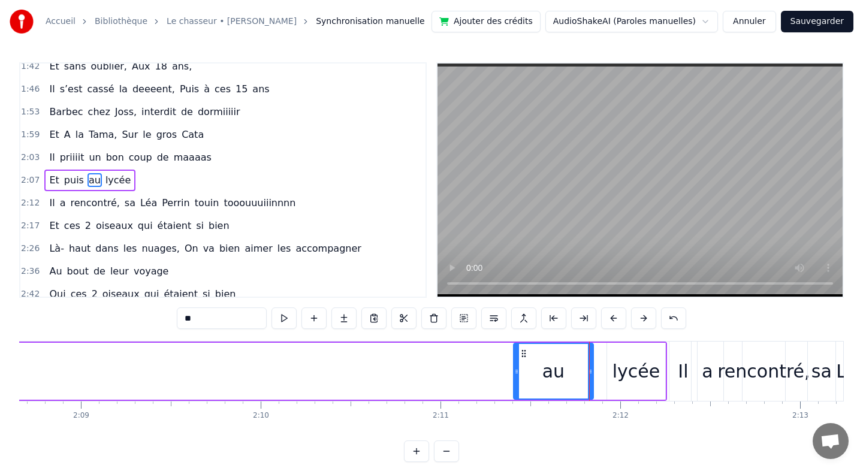
drag, startPoint x: 184, startPoint y: 366, endPoint x: 518, endPoint y: 385, distance: 334.9
click at [518, 385] on div at bounding box center [516, 371] width 5 height 55
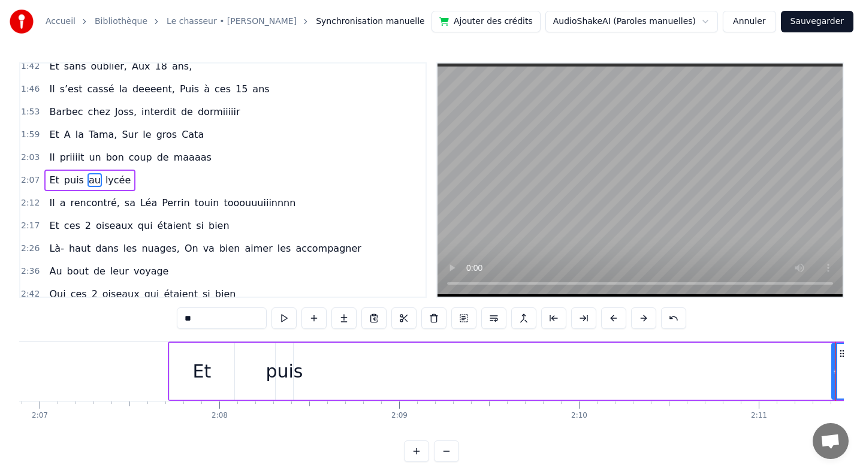
scroll to position [0, 22726]
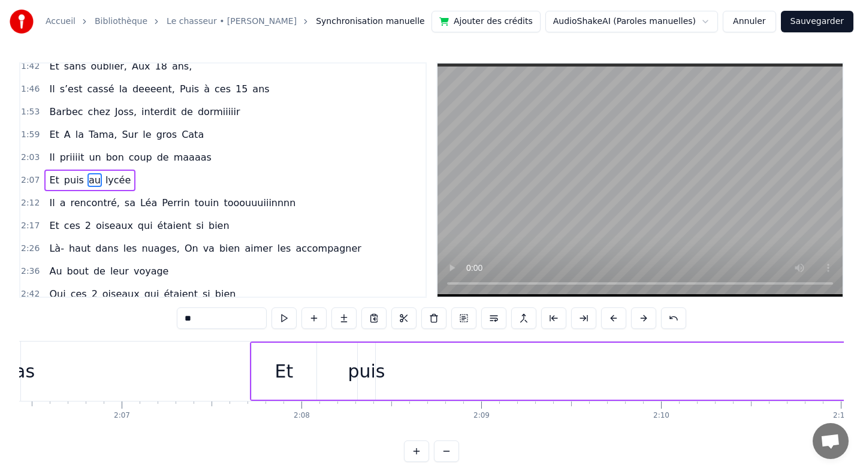
click at [373, 367] on div "puis" at bounding box center [366, 371] width 37 height 27
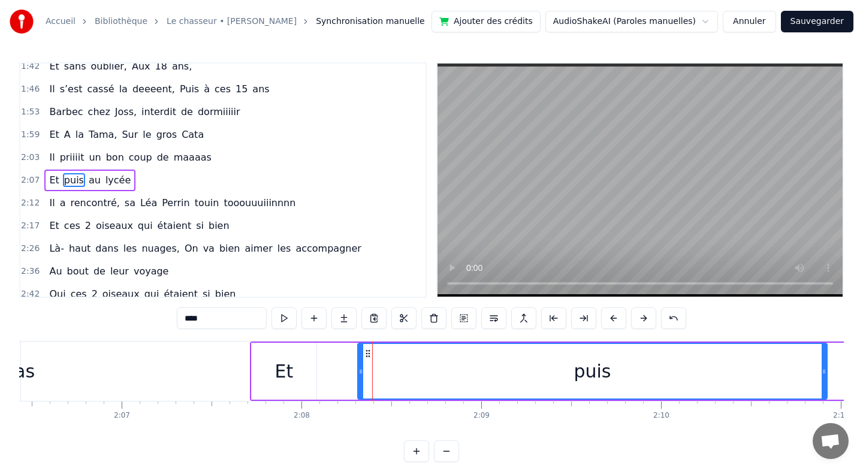
drag, startPoint x: 373, startPoint y: 370, endPoint x: 825, endPoint y: 384, distance: 452.0
click at [825, 384] on div at bounding box center [823, 371] width 5 height 55
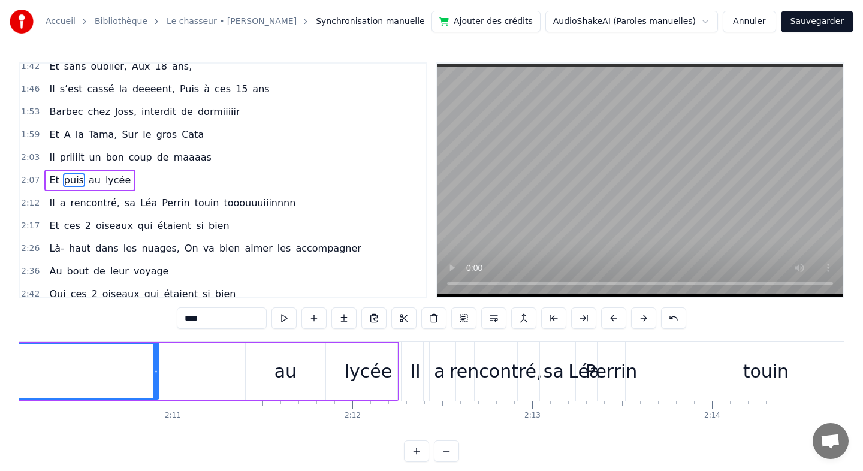
scroll to position [0, 23377]
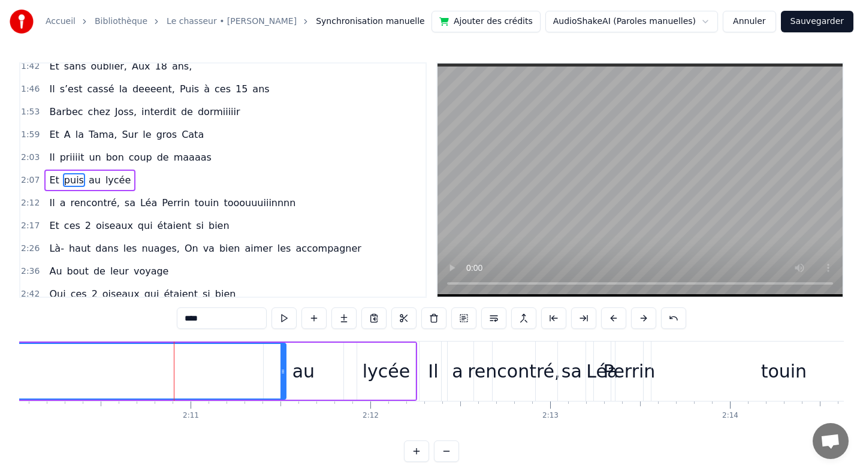
drag, startPoint x: 174, startPoint y: 367, endPoint x: 283, endPoint y: 368, distance: 109.1
click at [283, 368] on icon at bounding box center [282, 372] width 5 height 10
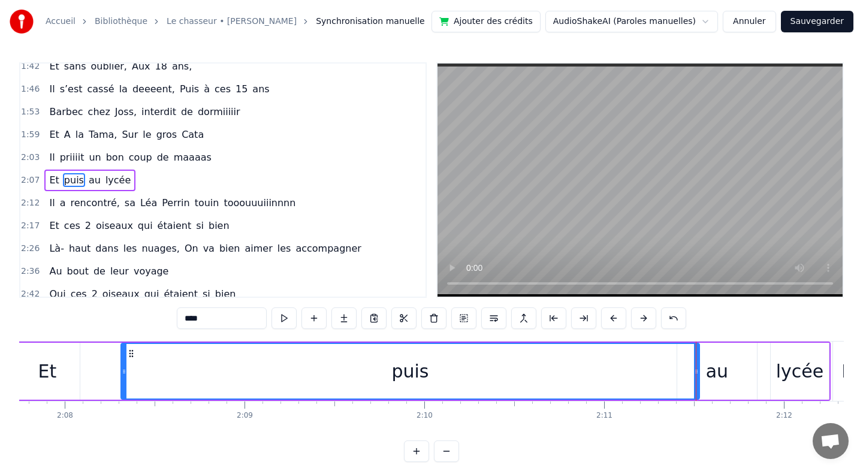
scroll to position [0, 22911]
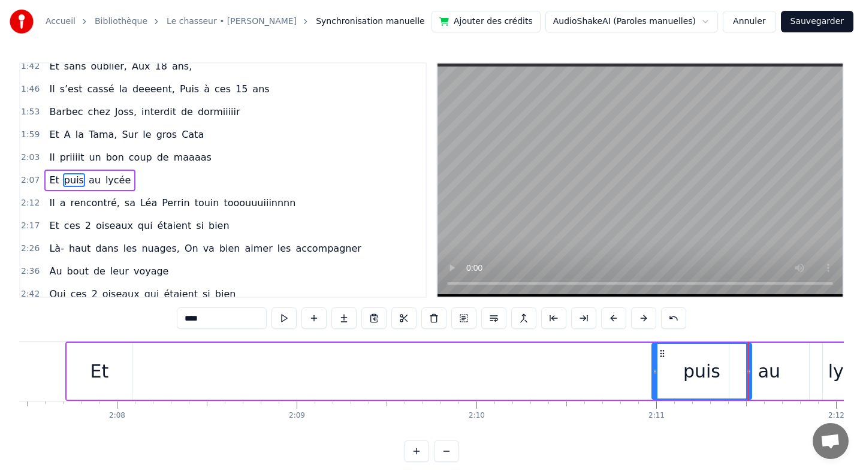
drag, startPoint x: 177, startPoint y: 373, endPoint x: 656, endPoint y: 373, distance: 478.7
click at [656, 373] on icon at bounding box center [655, 372] width 5 height 10
click at [99, 364] on div "Et" at bounding box center [99, 371] width 19 height 27
type input "**"
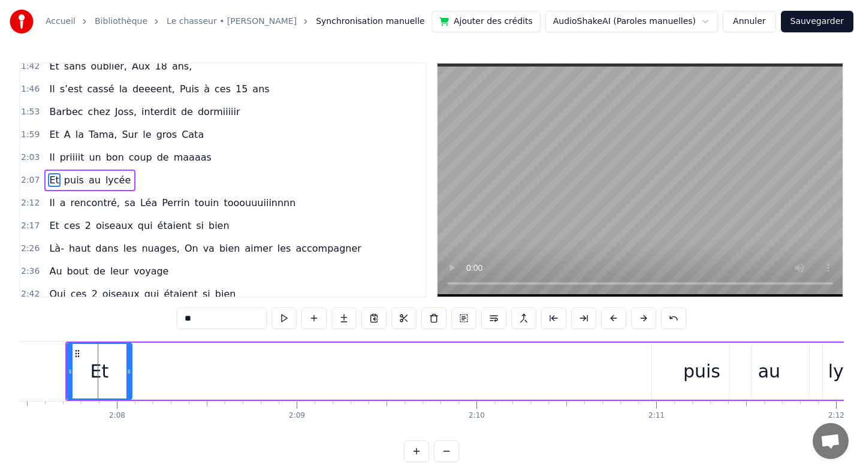
drag, startPoint x: 159, startPoint y: 371, endPoint x: 134, endPoint y: 374, distance: 26.0
click at [134, 374] on div "Et puis au lycée" at bounding box center [473, 371] width 817 height 59
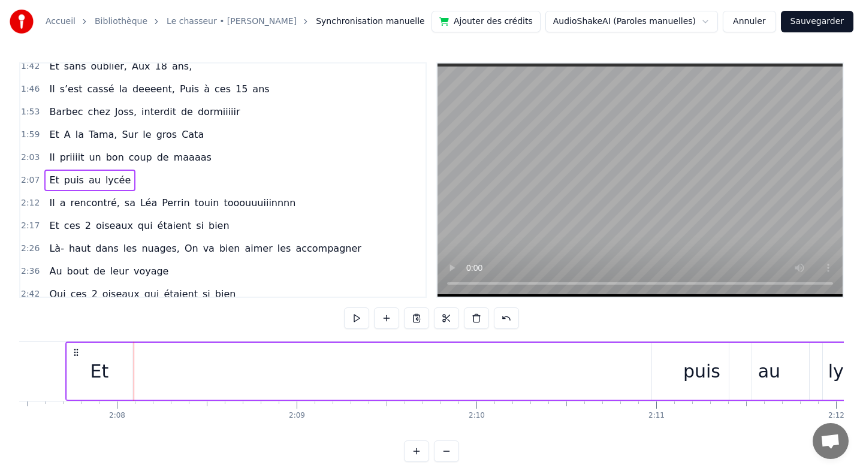
click at [105, 370] on div "Et" at bounding box center [99, 371] width 19 height 27
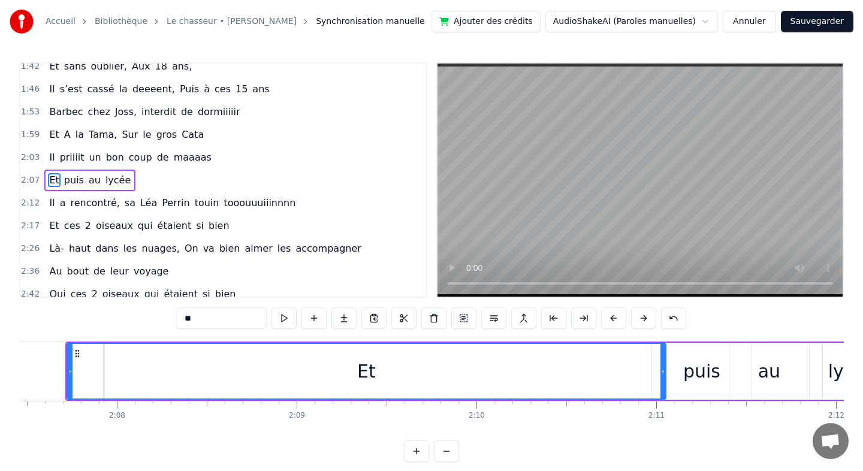
drag, startPoint x: 131, startPoint y: 370, endPoint x: 664, endPoint y: 372, distance: 533.9
click at [664, 372] on icon at bounding box center [662, 372] width 5 height 10
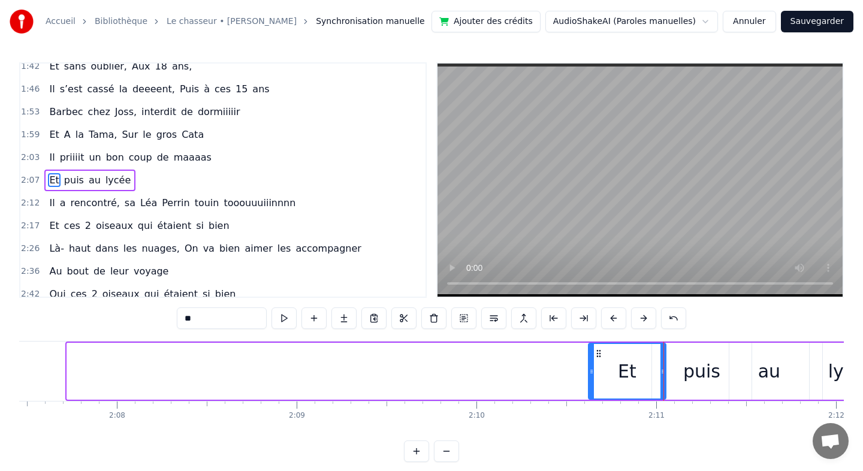
drag, startPoint x: 70, startPoint y: 370, endPoint x: 591, endPoint y: 383, distance: 521.5
click at [591, 383] on div at bounding box center [591, 371] width 5 height 55
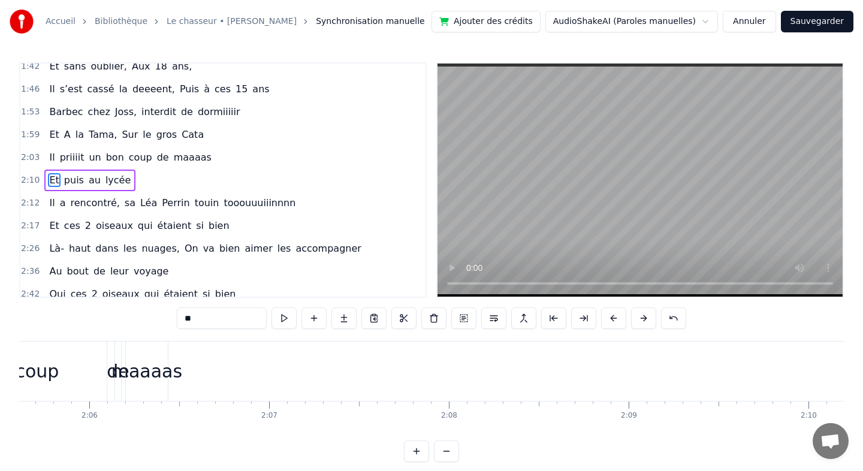
scroll to position [0, 22563]
click at [179, 374] on div "maaaas" at bounding box center [163, 371] width 71 height 27
type input "******"
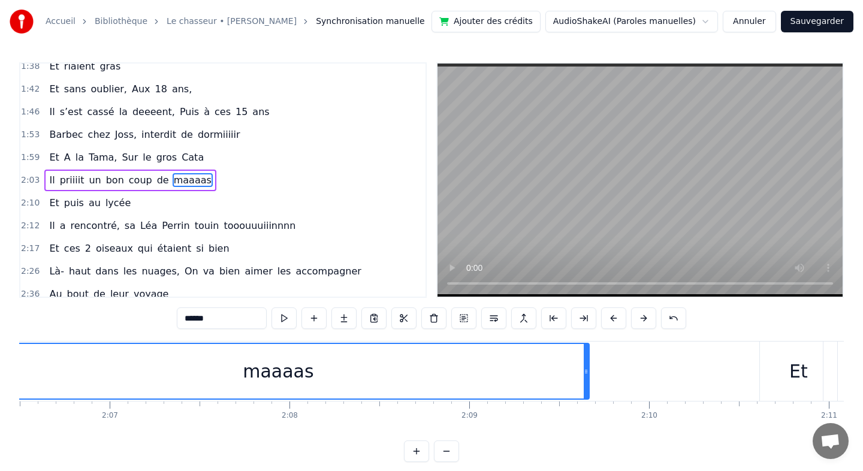
scroll to position [0, 22775]
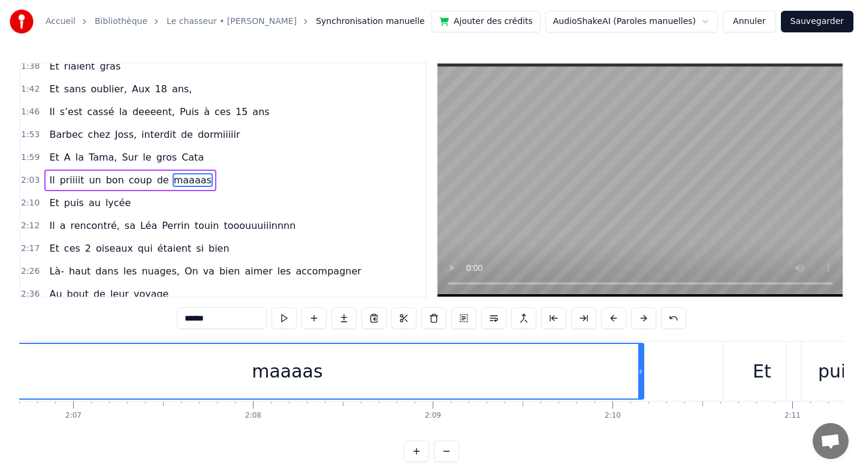
drag, startPoint x: 184, startPoint y: 372, endPoint x: 854, endPoint y: 371, distance: 669.9
click at [854, 371] on div "Accueil Bibliothèque Le chasseur • [PERSON_NAME] Synchronisation manuelle Ajout…" at bounding box center [431, 231] width 863 height 462
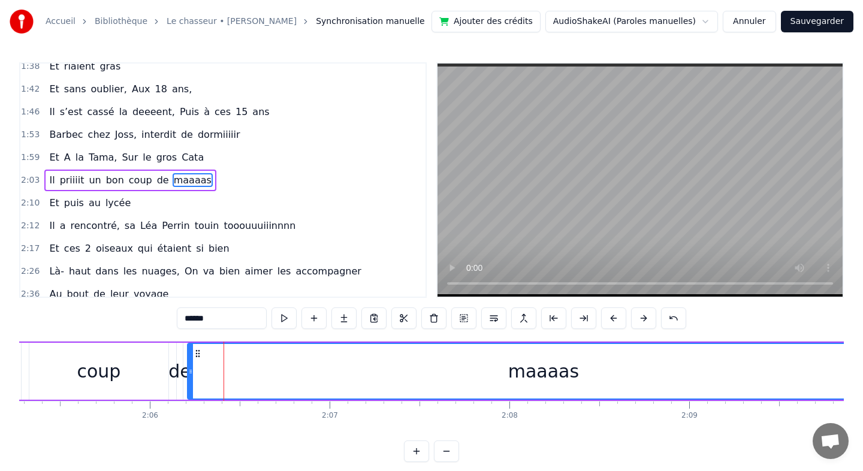
scroll to position [0, 22403]
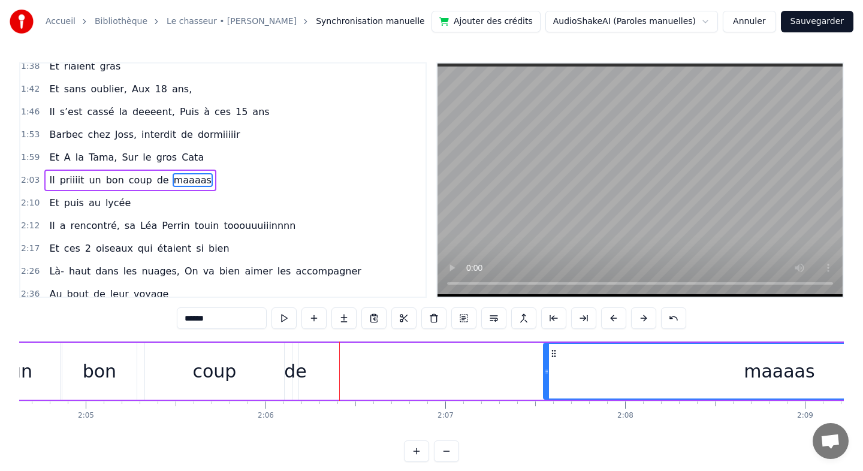
drag, startPoint x: 307, startPoint y: 370, endPoint x: 548, endPoint y: 370, distance: 240.9
click at [548, 370] on icon at bounding box center [546, 372] width 5 height 10
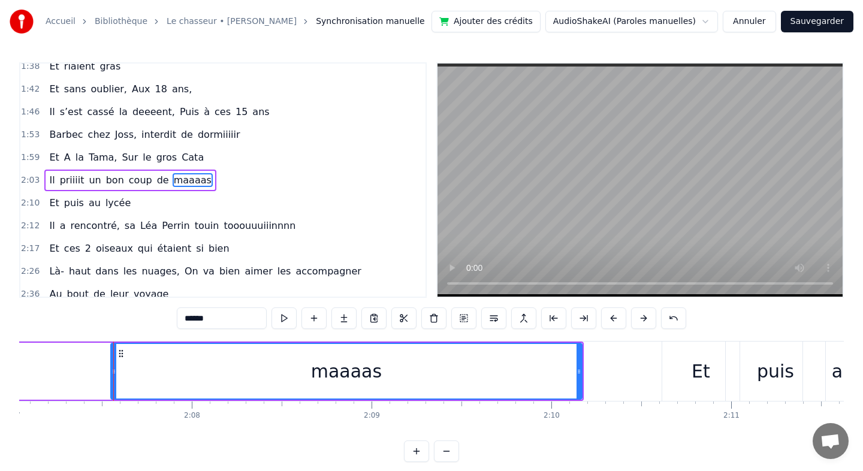
scroll to position [0, 22831]
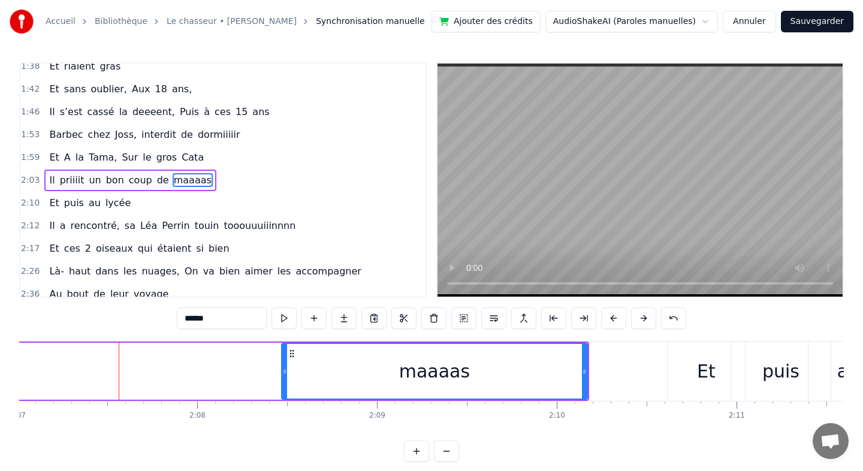
drag, startPoint x: 120, startPoint y: 371, endPoint x: 285, endPoint y: 367, distance: 165.4
click at [285, 367] on icon at bounding box center [284, 372] width 5 height 10
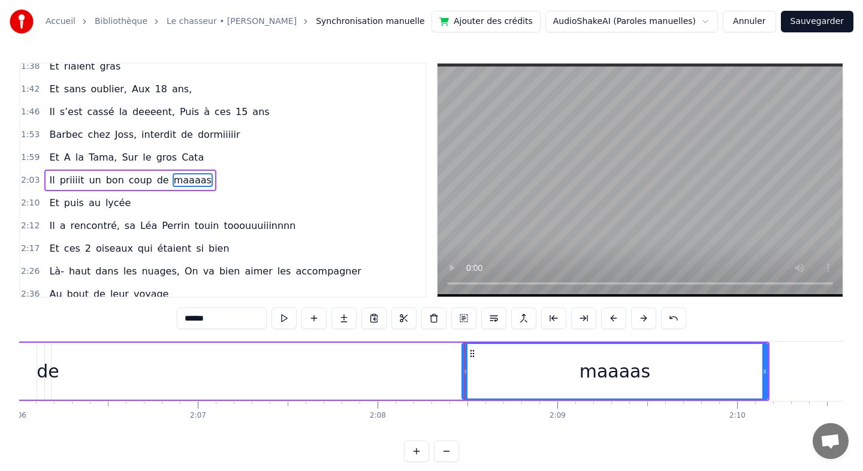
scroll to position [0, 22502]
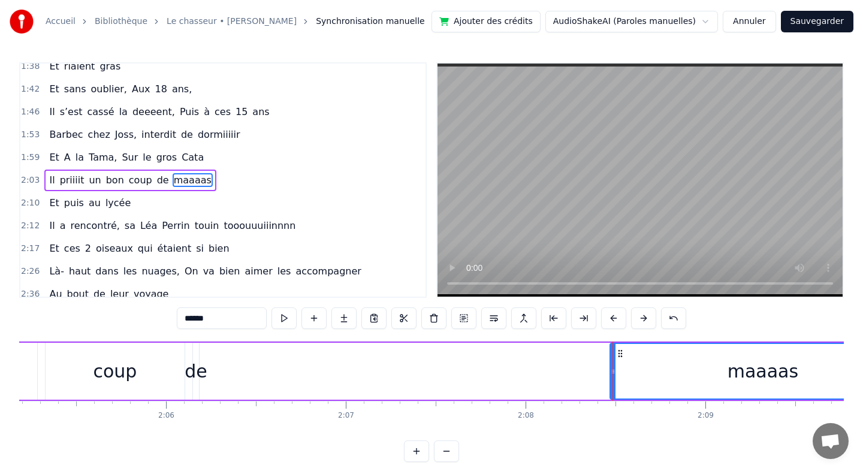
click at [219, 374] on div "Il priiiit un bon coup de maaaas" at bounding box center [355, 371] width 1123 height 59
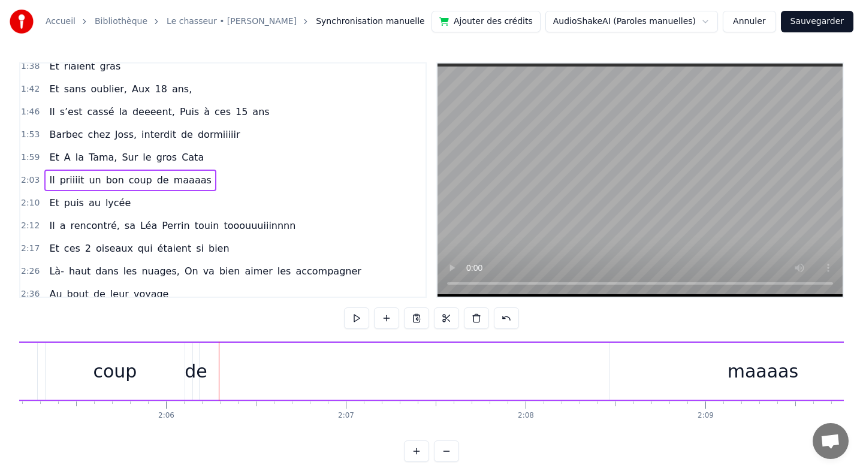
click at [195, 374] on div "de" at bounding box center [196, 371] width 23 height 27
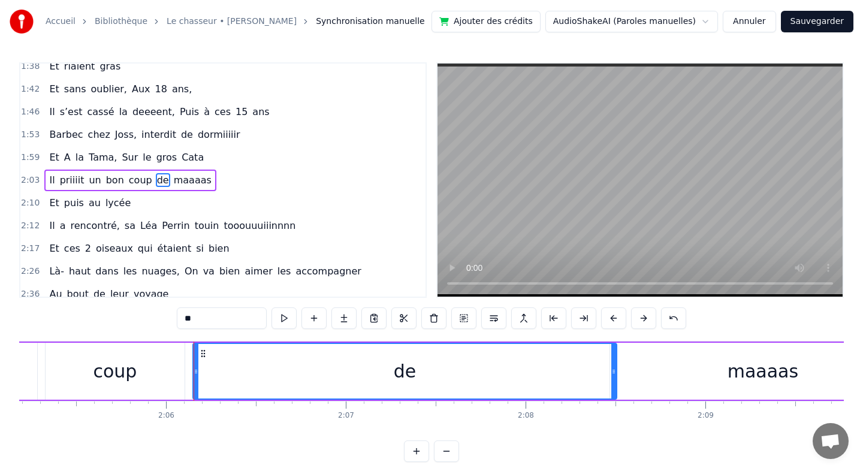
drag, startPoint x: 195, startPoint y: 370, endPoint x: 613, endPoint y: 378, distance: 417.7
click at [613, 378] on div at bounding box center [613, 371] width 5 height 55
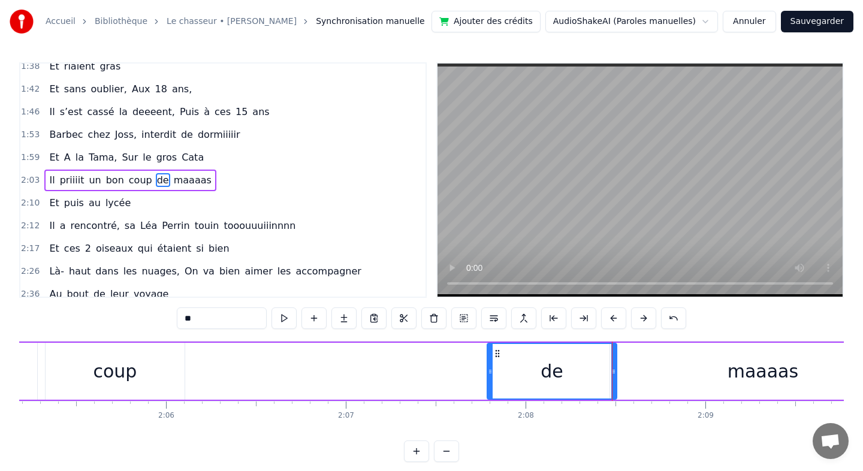
drag, startPoint x: 196, startPoint y: 370, endPoint x: 490, endPoint y: 360, distance: 294.4
click at [490, 360] on div at bounding box center [490, 371] width 5 height 55
click at [69, 376] on div "coup" at bounding box center [115, 371] width 139 height 57
type input "****"
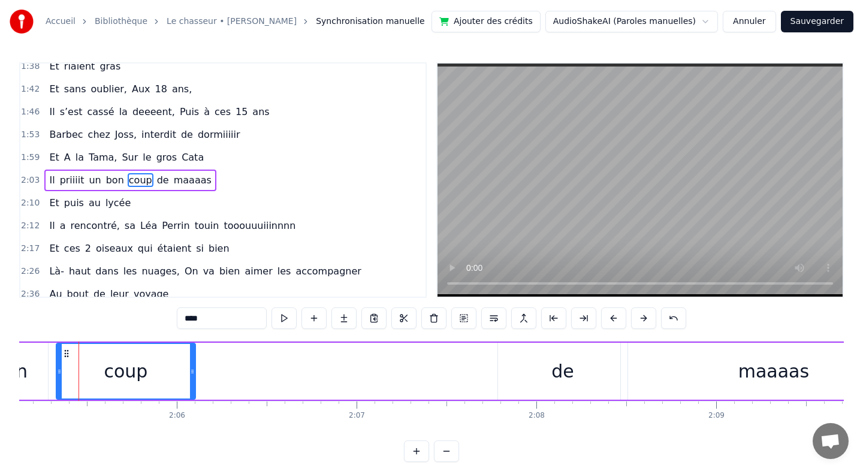
scroll to position [0, 22491]
click at [197, 368] on div "Il priiiit un bon coup de maaaas" at bounding box center [366, 371] width 1123 height 59
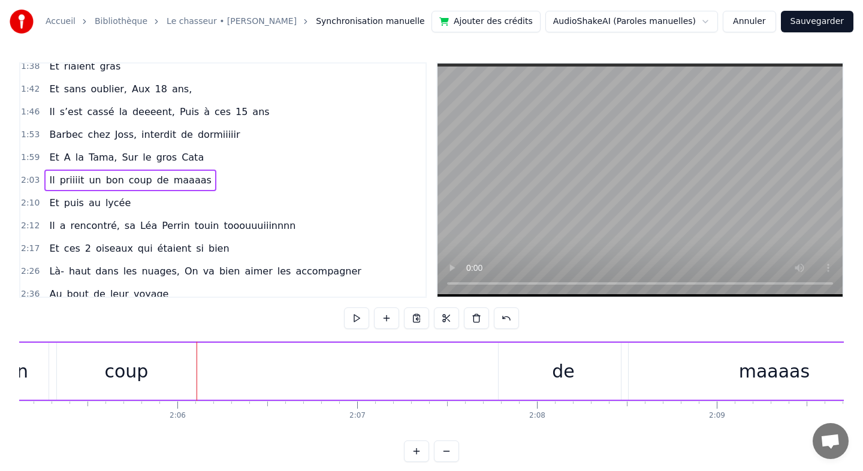
click at [164, 372] on div "coup" at bounding box center [126, 371] width 139 height 57
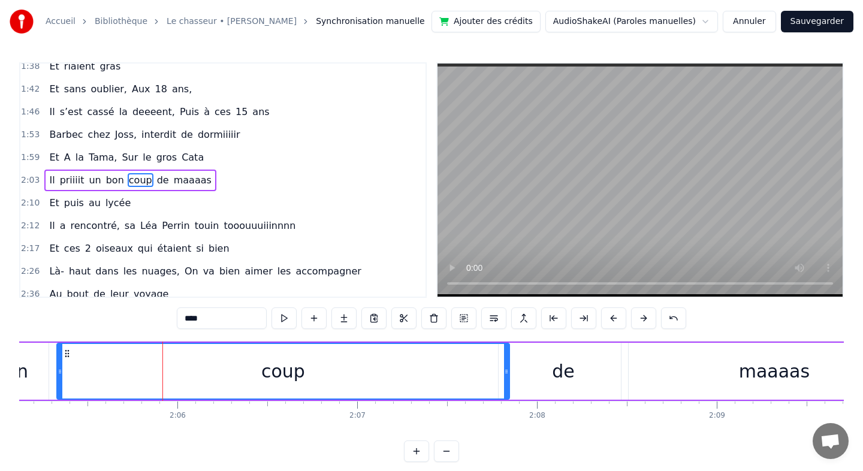
drag, startPoint x: 192, startPoint y: 372, endPoint x: 506, endPoint y: 370, distance: 313.4
click at [506, 370] on icon at bounding box center [506, 372] width 5 height 10
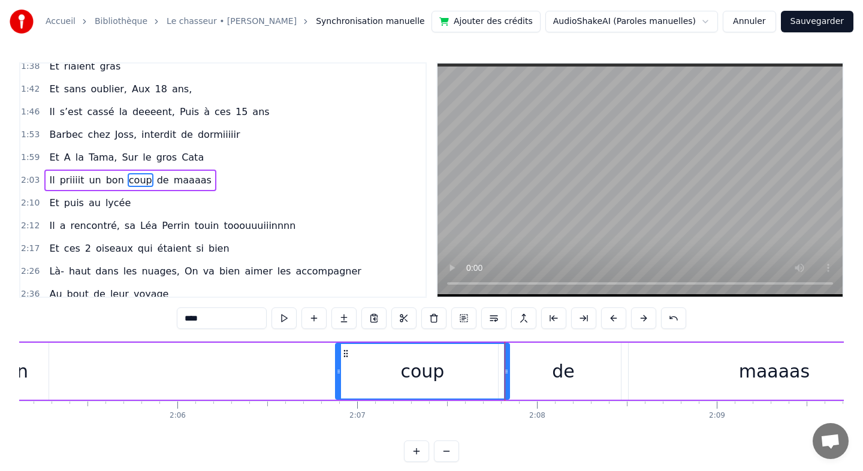
drag, startPoint x: 60, startPoint y: 366, endPoint x: 339, endPoint y: 370, distance: 278.7
click at [339, 370] on div at bounding box center [338, 371] width 5 height 55
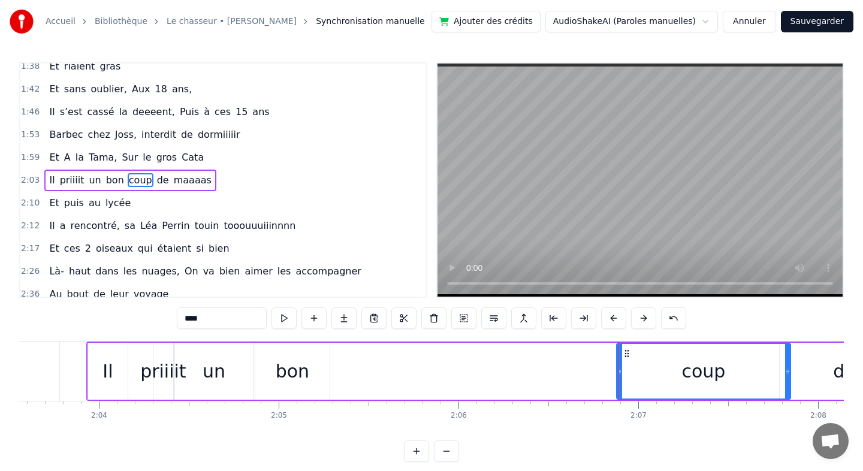
click at [287, 374] on div "bon" at bounding box center [293, 371] width 34 height 27
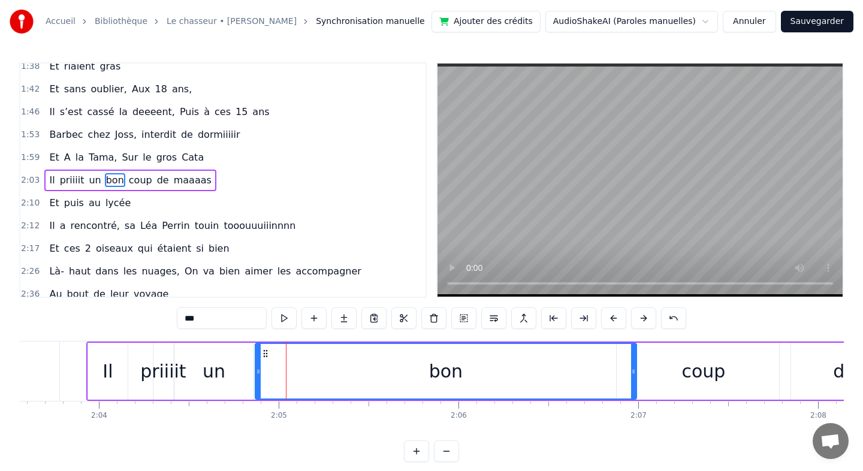
drag, startPoint x: 328, startPoint y: 370, endPoint x: 637, endPoint y: 378, distance: 308.7
click at [636, 378] on div at bounding box center [633, 371] width 5 height 55
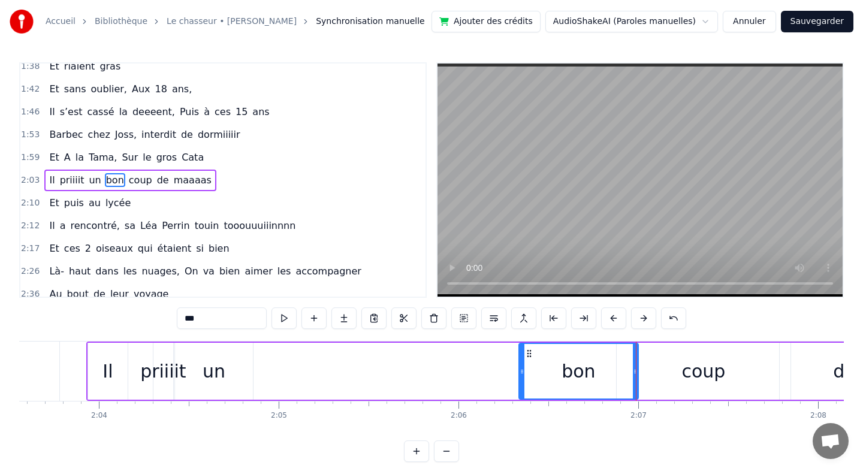
drag, startPoint x: 258, startPoint y: 373, endPoint x: 521, endPoint y: 397, distance: 264.7
click at [521, 397] on div at bounding box center [521, 371] width 5 height 55
click at [213, 372] on div "un" at bounding box center [214, 371] width 23 height 27
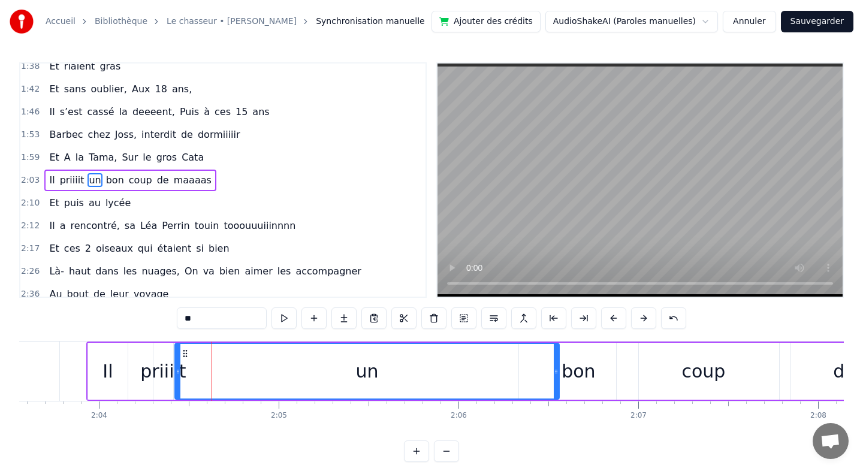
drag, startPoint x: 248, startPoint y: 370, endPoint x: 554, endPoint y: 381, distance: 306.4
click at [554, 381] on div at bounding box center [556, 371] width 5 height 55
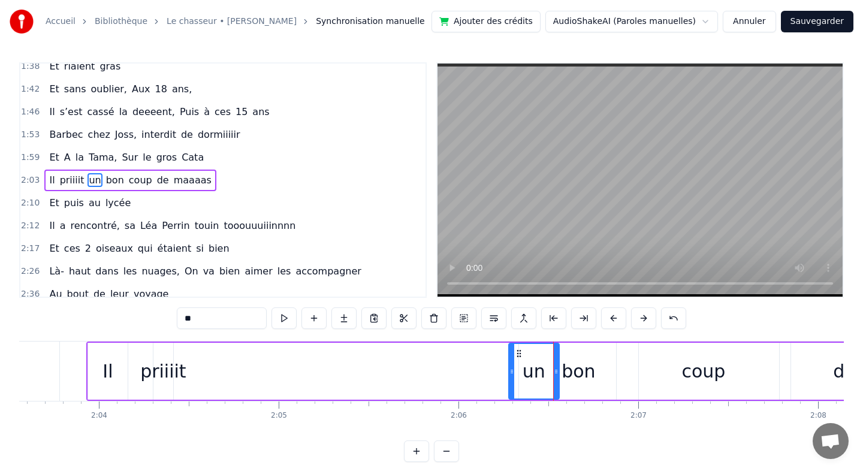
drag, startPoint x: 177, startPoint y: 368, endPoint x: 512, endPoint y: 369, distance: 334.3
click at [512, 369] on icon at bounding box center [511, 372] width 5 height 10
click at [174, 373] on div "priiiit" at bounding box center [163, 371] width 46 height 27
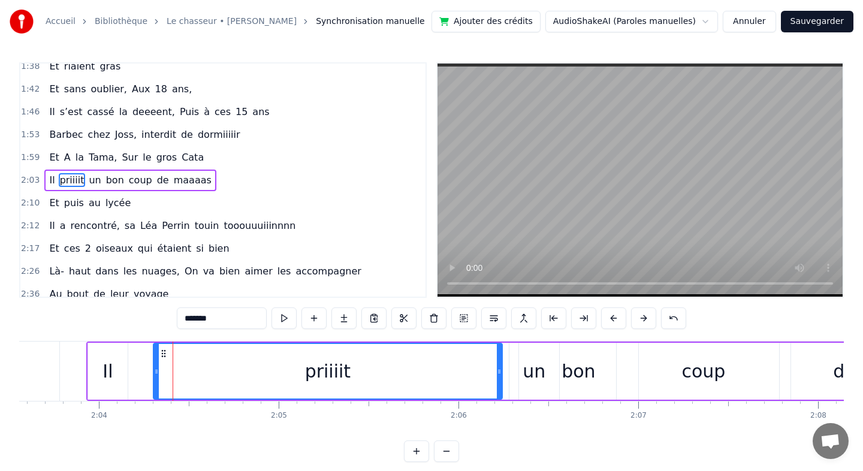
drag, startPoint x: 170, startPoint y: 371, endPoint x: 499, endPoint y: 357, distance: 328.7
click at [499, 357] on div at bounding box center [499, 371] width 5 height 55
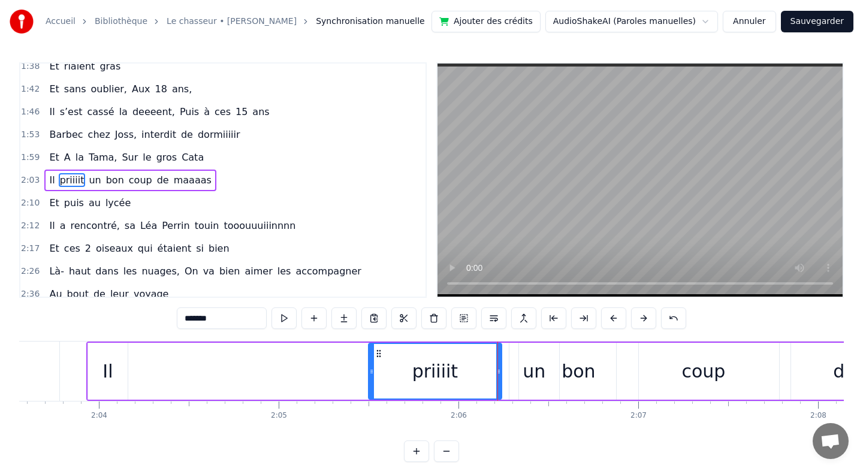
drag, startPoint x: 158, startPoint y: 368, endPoint x: 372, endPoint y: 376, distance: 214.6
click at [372, 376] on div at bounding box center [371, 371] width 5 height 55
click at [103, 369] on div "Il" at bounding box center [108, 371] width 40 height 57
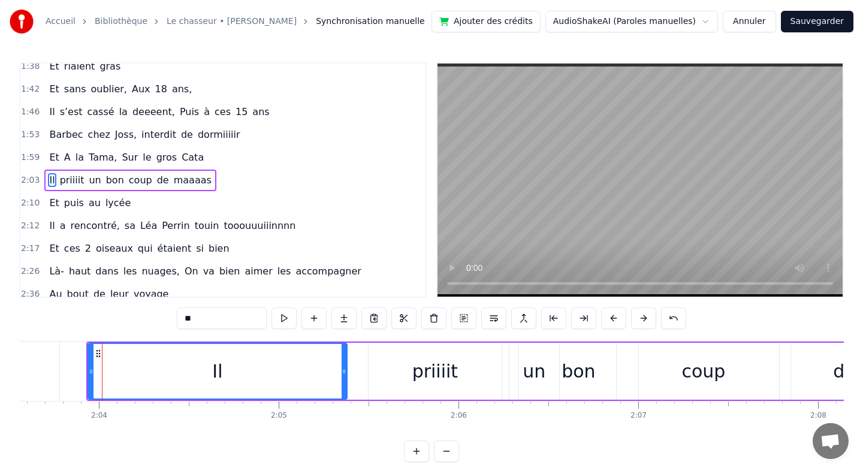
drag, startPoint x: 125, startPoint y: 370, endPoint x: 345, endPoint y: 369, distance: 219.3
click at [345, 370] on circle at bounding box center [345, 370] width 1 height 1
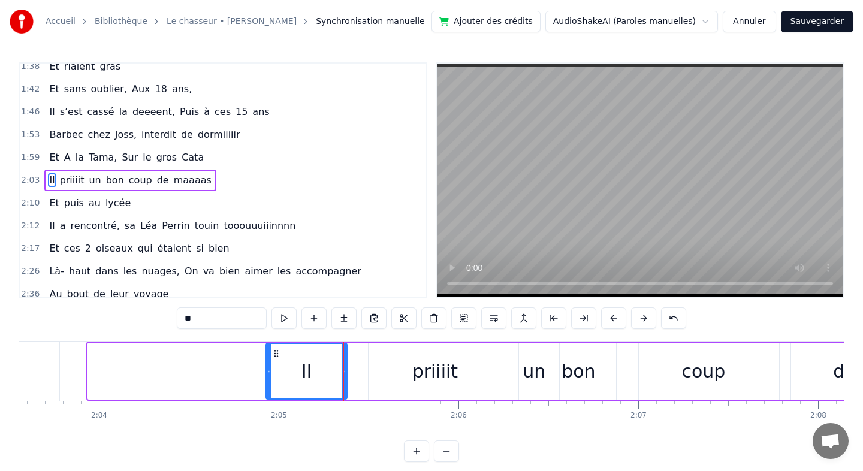
drag, startPoint x: 89, startPoint y: 372, endPoint x: 267, endPoint y: 371, distance: 178.0
click at [267, 371] on icon at bounding box center [269, 372] width 5 height 10
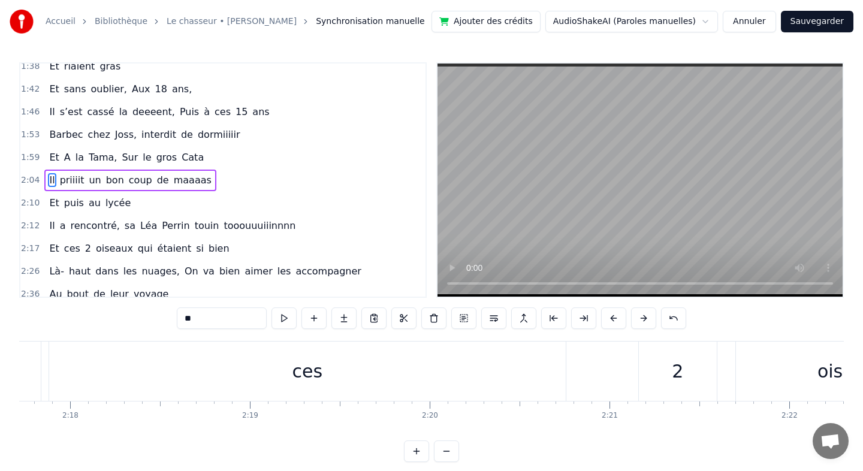
scroll to position [0, 24762]
click at [395, 363] on div "ces" at bounding box center [300, 371] width 516 height 59
type input "***"
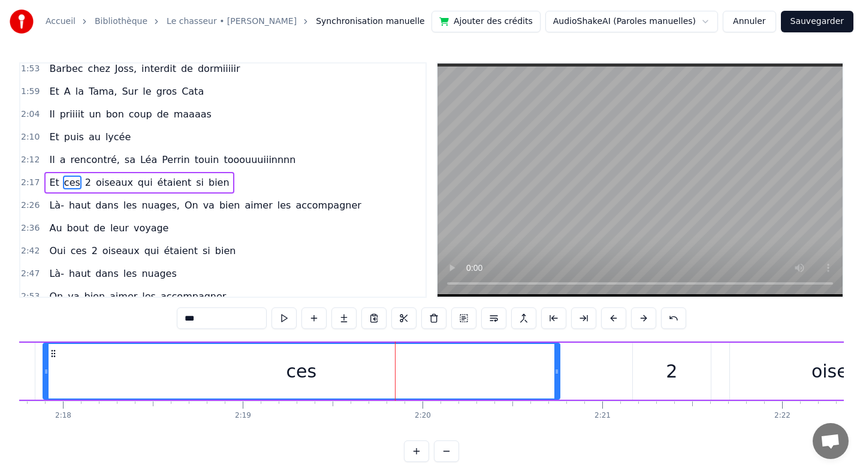
scroll to position [646, 0]
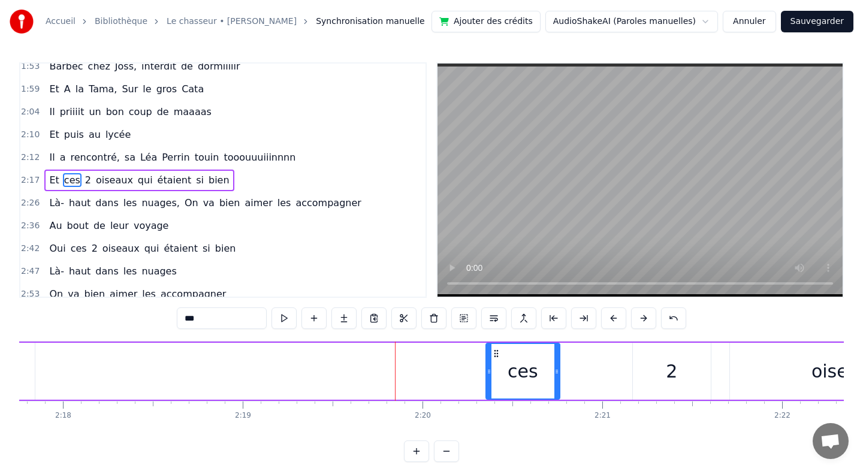
drag, startPoint x: 47, startPoint y: 370, endPoint x: 490, endPoint y: 371, distance: 443.4
click at [490, 371] on icon at bounding box center [489, 372] width 5 height 10
click at [561, 369] on div "Et ces 2 oiseaux qui étaient si bien" at bounding box center [711, 371] width 1491 height 59
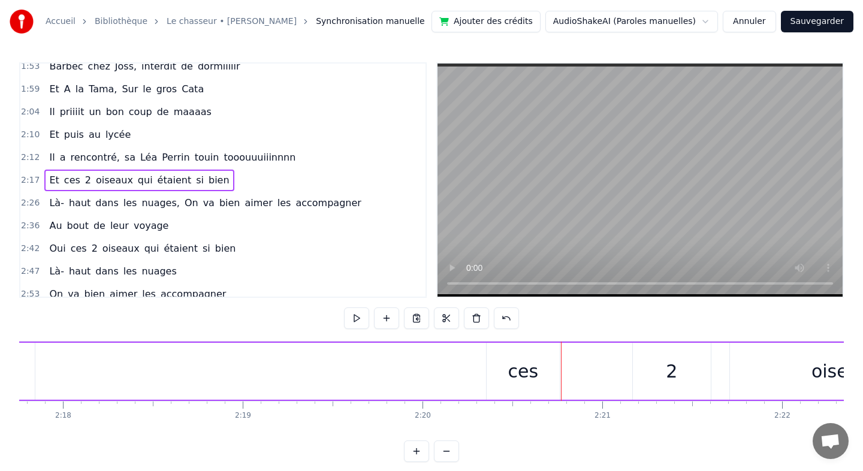
click at [534, 371] on div "ces" at bounding box center [523, 371] width 31 height 27
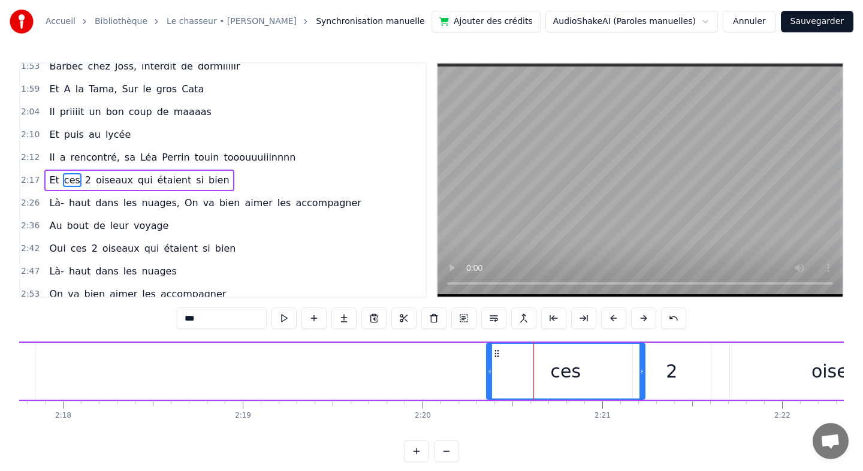
drag, startPoint x: 555, startPoint y: 370, endPoint x: 641, endPoint y: 374, distance: 85.2
click at [641, 374] on icon at bounding box center [641, 372] width 5 height 10
drag, startPoint x: 492, startPoint y: 371, endPoint x: 607, endPoint y: 377, distance: 115.2
click at [611, 377] on div "ces" at bounding box center [565, 371] width 157 height 55
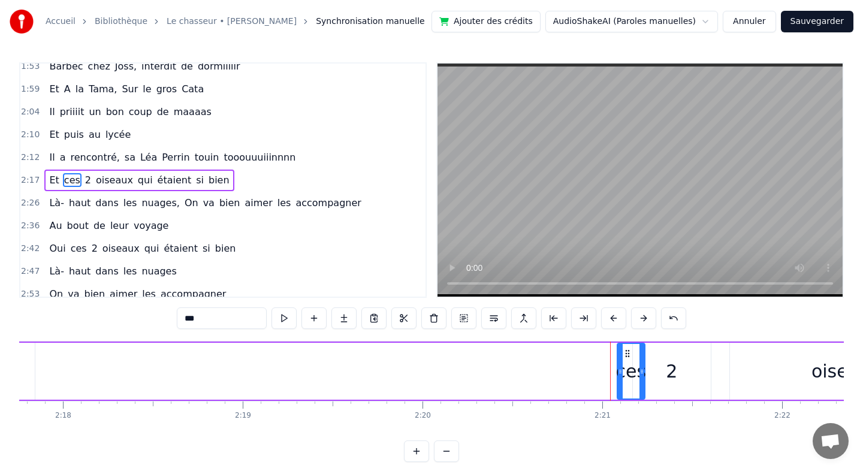
drag, startPoint x: 490, startPoint y: 369, endPoint x: 621, endPoint y: 368, distance: 130.6
click at [621, 368] on icon at bounding box center [620, 372] width 5 height 10
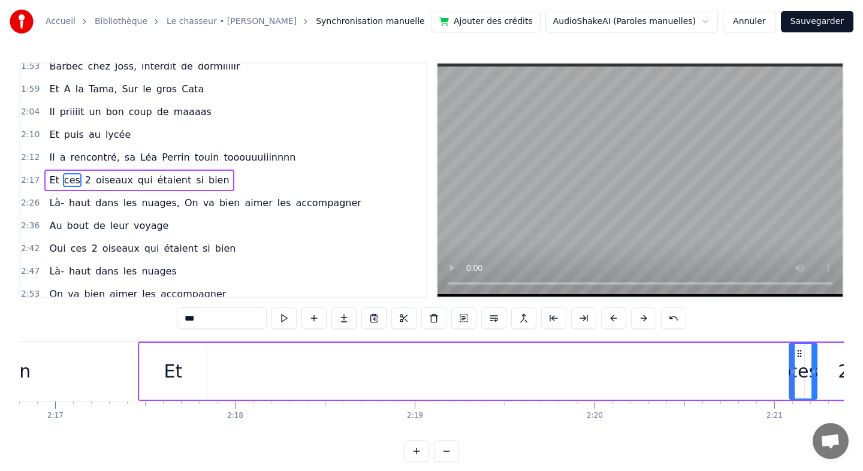
scroll to position [0, 24542]
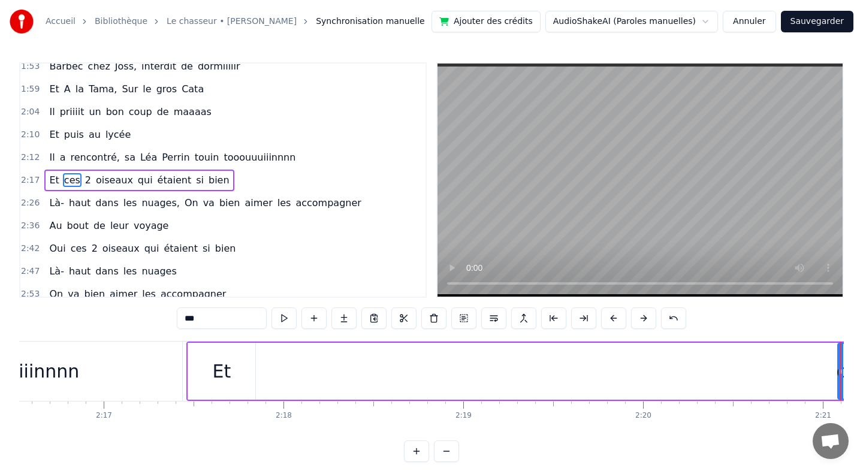
click at [189, 369] on div "Et" at bounding box center [221, 371] width 67 height 57
type input "**"
drag, startPoint x: 192, startPoint y: 369, endPoint x: 747, endPoint y: 371, distance: 554.8
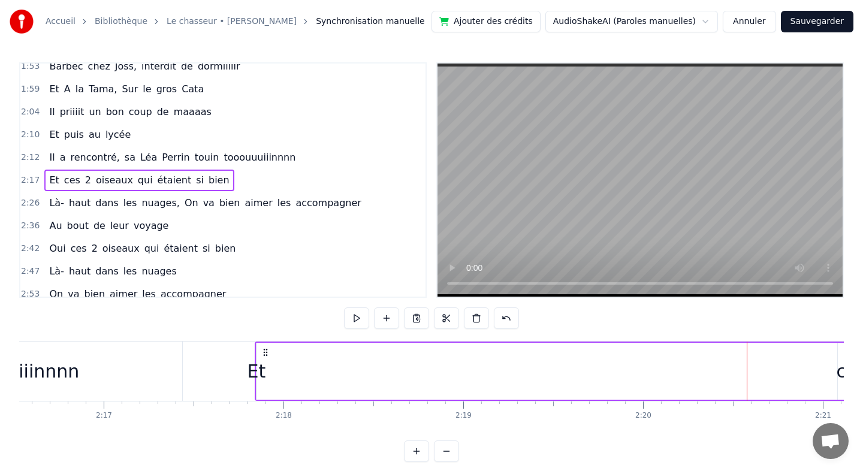
click at [254, 379] on div "Et" at bounding box center [256, 371] width 19 height 27
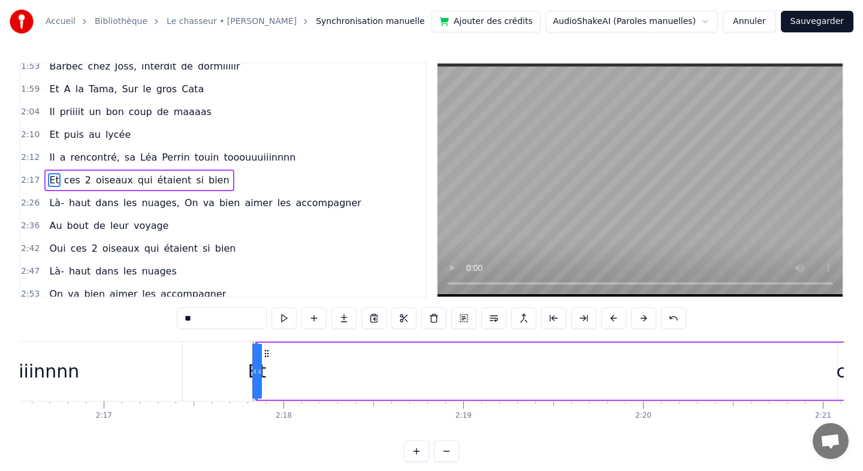
drag, startPoint x: 258, startPoint y: 370, endPoint x: 630, endPoint y: 370, distance: 372.1
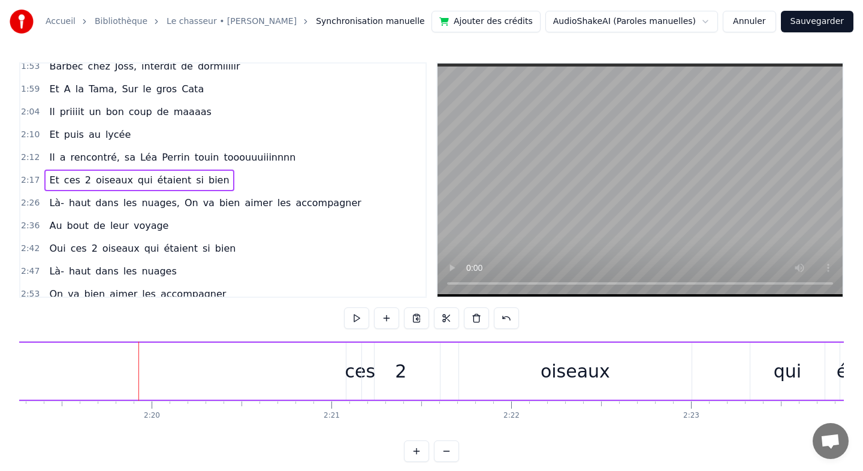
scroll to position [0, 25097]
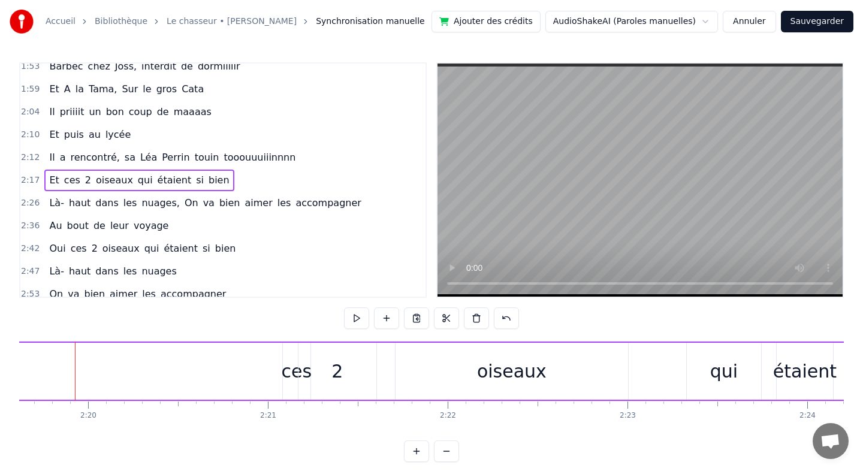
click at [462, 379] on div "oiseaux" at bounding box center [511, 371] width 232 height 57
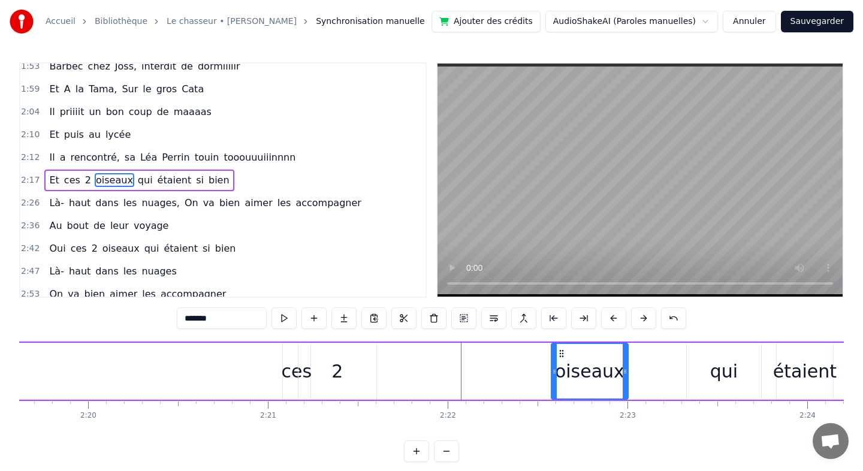
drag, startPoint x: 398, startPoint y: 371, endPoint x: 554, endPoint y: 375, distance: 155.8
click at [554, 375] on icon at bounding box center [554, 372] width 5 height 10
click at [346, 373] on div "2" at bounding box center [337, 371] width 78 height 57
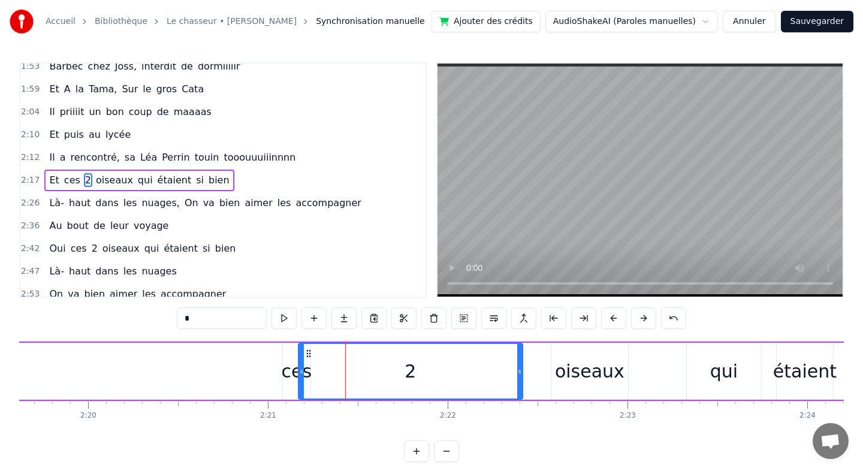
drag, startPoint x: 373, startPoint y: 370, endPoint x: 520, endPoint y: 368, distance: 146.8
click at [520, 368] on icon at bounding box center [519, 372] width 5 height 10
click at [304, 371] on div "2" at bounding box center [410, 371] width 223 height 55
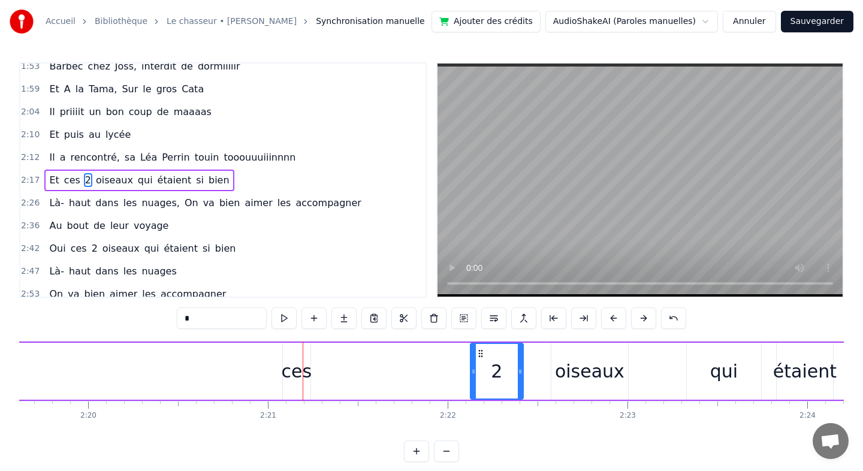
drag, startPoint x: 300, startPoint y: 369, endPoint x: 478, endPoint y: 374, distance: 178.0
click at [476, 374] on icon at bounding box center [473, 372] width 5 height 10
click at [304, 374] on div "ces" at bounding box center [297, 371] width 31 height 27
type input "***"
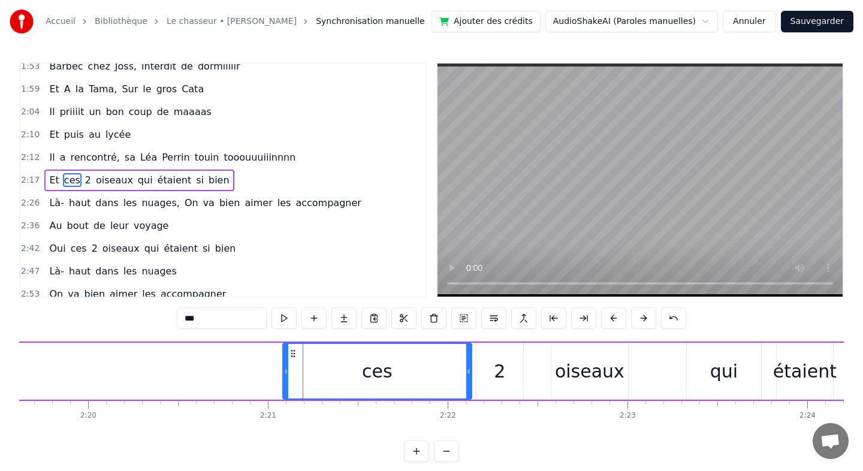
drag, startPoint x: 309, startPoint y: 370, endPoint x: 470, endPoint y: 377, distance: 161.3
click at [470, 377] on div at bounding box center [468, 371] width 5 height 55
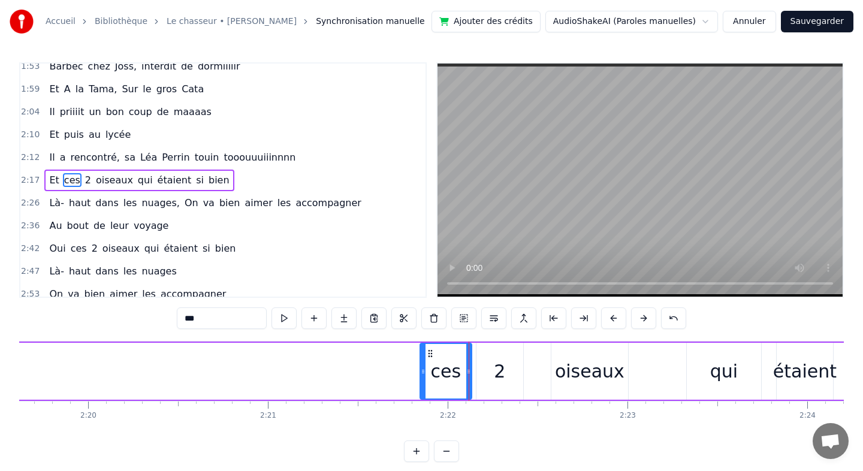
drag, startPoint x: 283, startPoint y: 370, endPoint x: 421, endPoint y: 375, distance: 137.3
click at [421, 375] on icon at bounding box center [423, 372] width 5 height 10
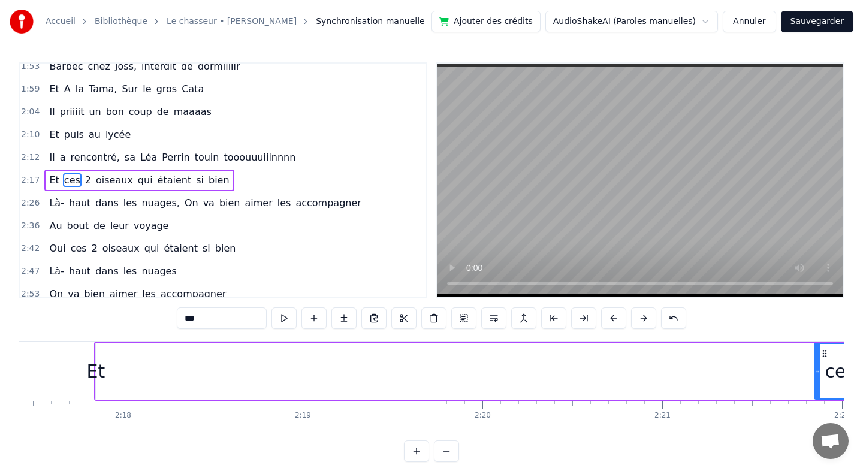
scroll to position [0, 24639]
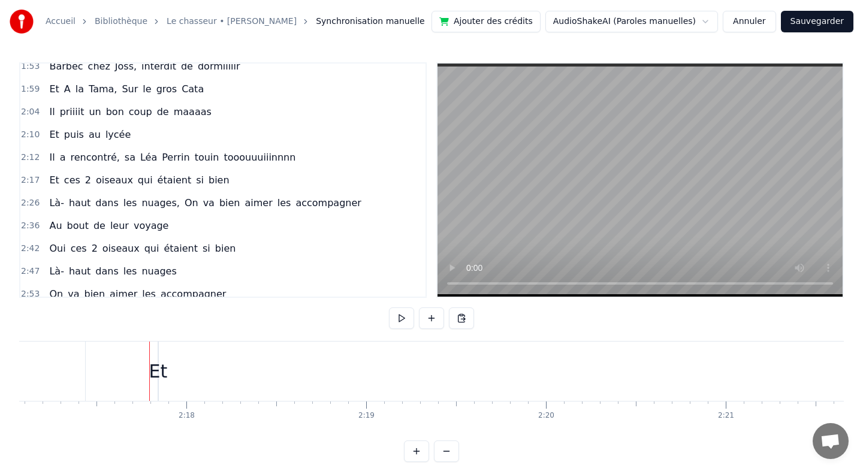
click at [156, 371] on div "Et" at bounding box center [158, 371] width 19 height 27
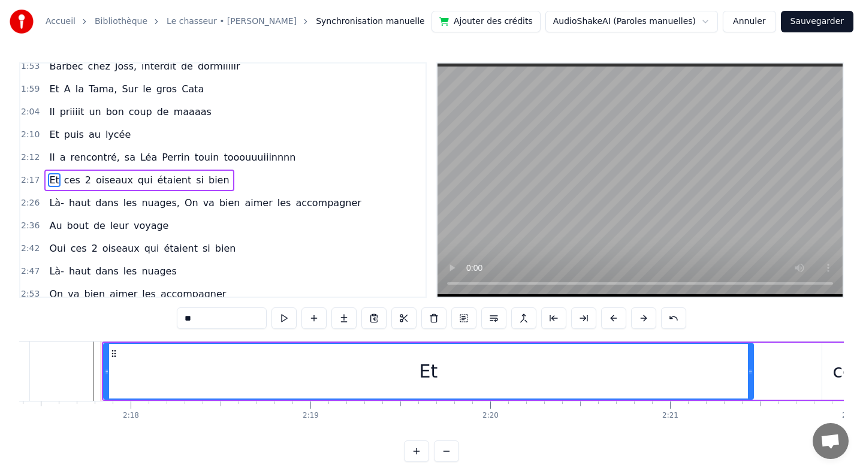
scroll to position [0, 24710]
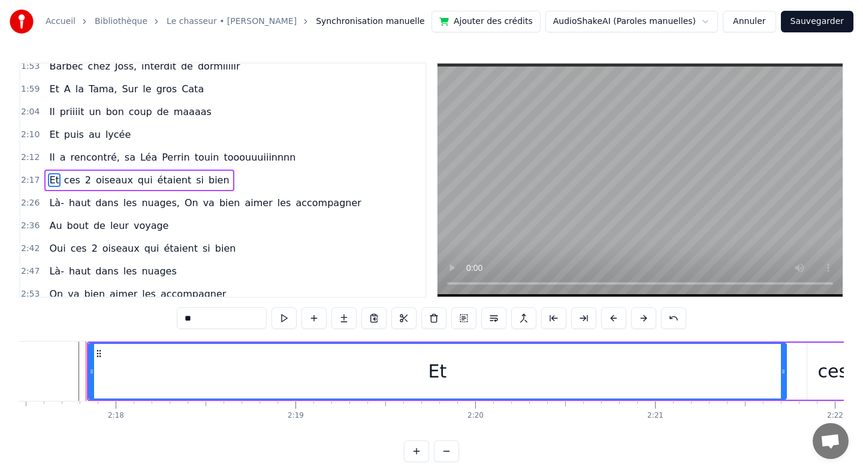
drag, startPoint x: 158, startPoint y: 371, endPoint x: 857, endPoint y: 373, distance: 698.7
click at [857, 373] on div "Accueil Bibliothèque Le chasseur • [PERSON_NAME] Synchronisation manuelle Ajout…" at bounding box center [431, 231] width 863 height 462
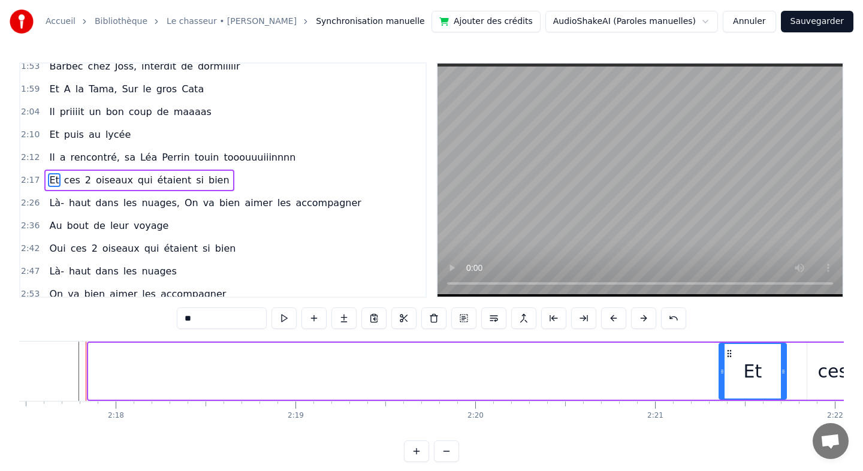
drag, startPoint x: 92, startPoint y: 367, endPoint x: 723, endPoint y: 376, distance: 630.4
click at [723, 376] on div at bounding box center [722, 371] width 5 height 55
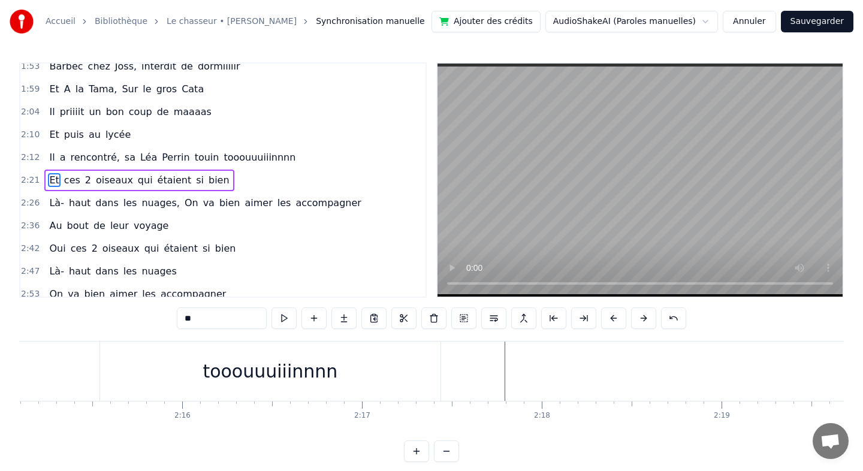
scroll to position [0, 24286]
click at [297, 377] on div "tooouuuiiinnnn" at bounding box center [268, 371] width 135 height 27
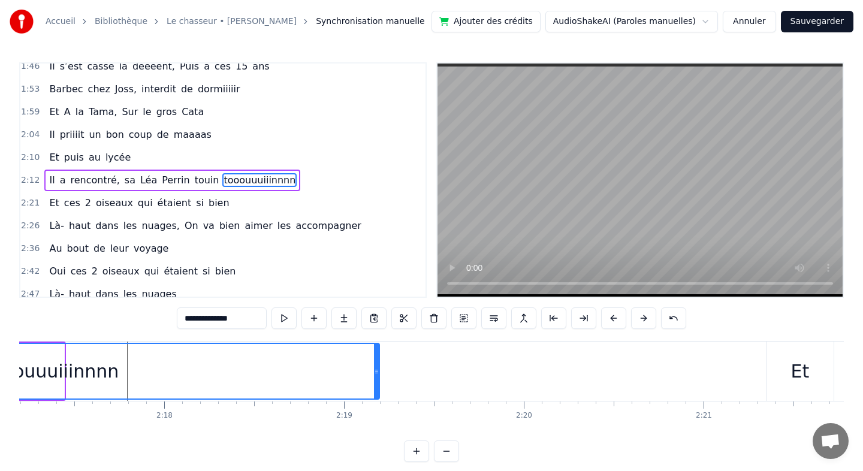
scroll to position [0, 24681]
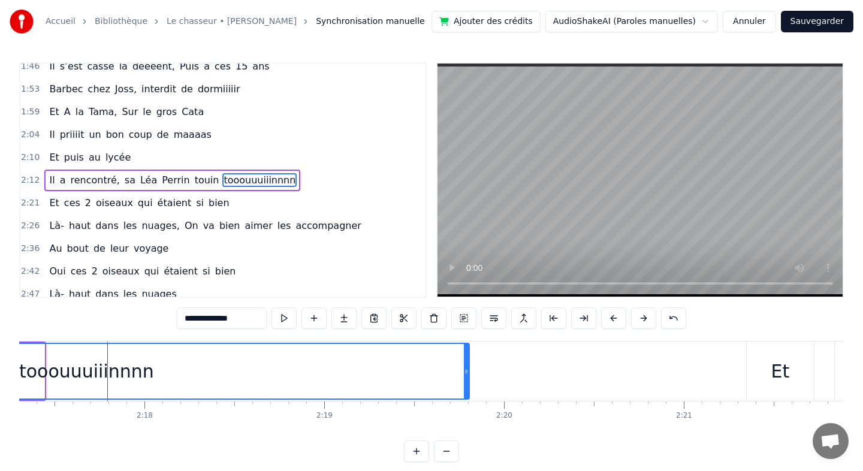
drag, startPoint x: 438, startPoint y: 370, endPoint x: 862, endPoint y: 370, distance: 424.2
click at [862, 370] on div "Accueil Bibliothèque Le chasseur • [PERSON_NAME] Synchronisation manuelle Ajout…" at bounding box center [431, 231] width 863 height 462
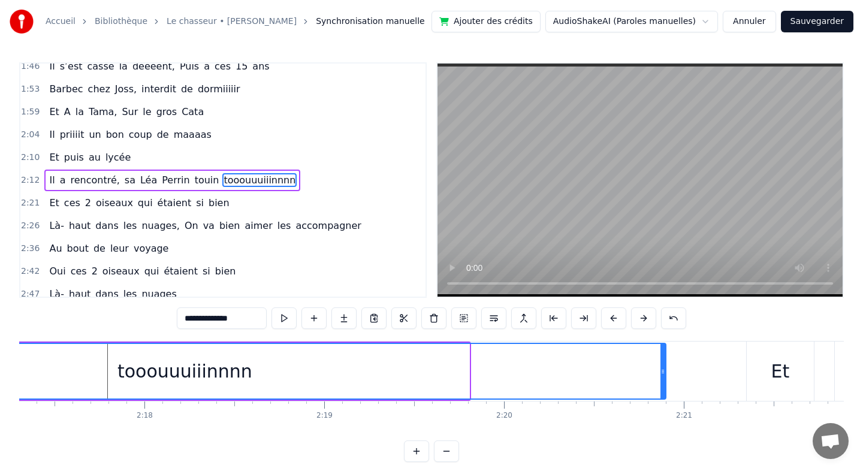
drag, startPoint x: 467, startPoint y: 367, endPoint x: 664, endPoint y: 379, distance: 196.9
click at [664, 379] on div at bounding box center [662, 371] width 5 height 55
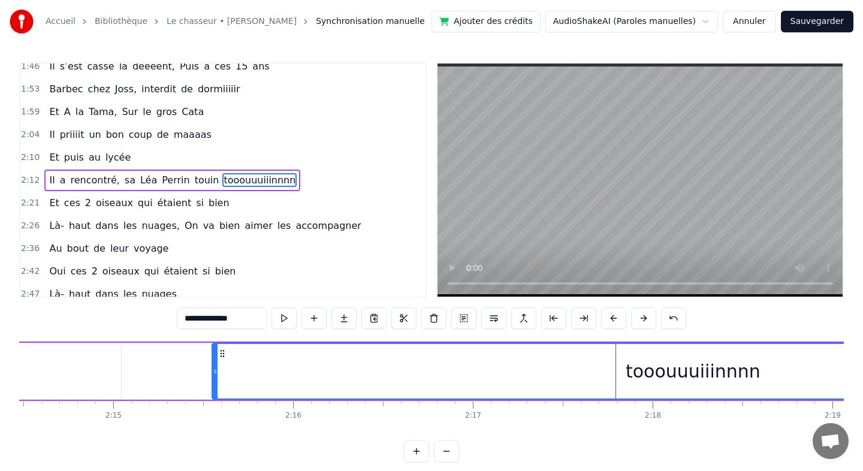
scroll to position [0, 24172]
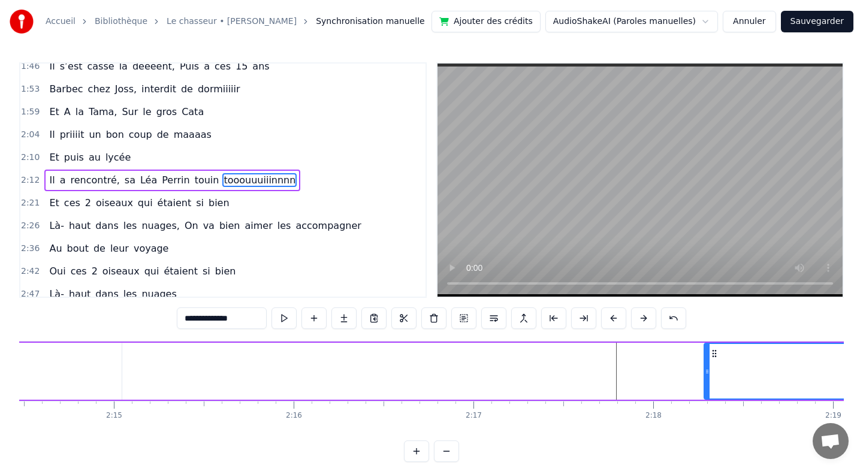
drag, startPoint x: 216, startPoint y: 369, endPoint x: 708, endPoint y: 387, distance: 491.7
click at [708, 387] on div at bounding box center [707, 371] width 5 height 55
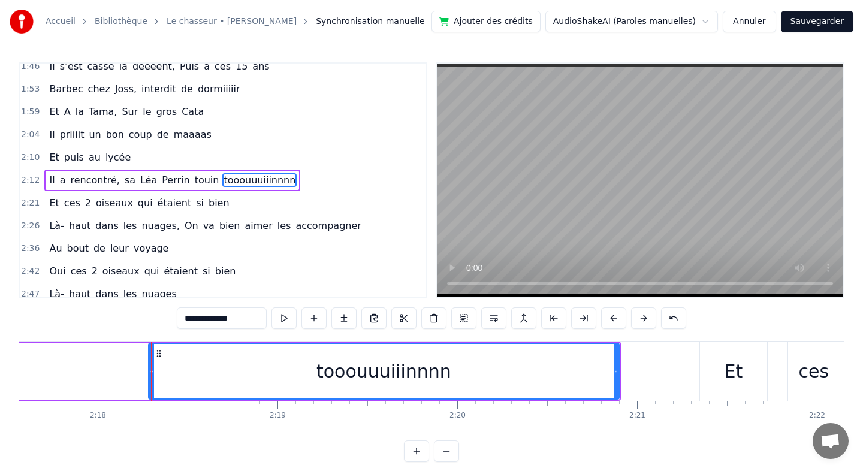
scroll to position [0, 24775]
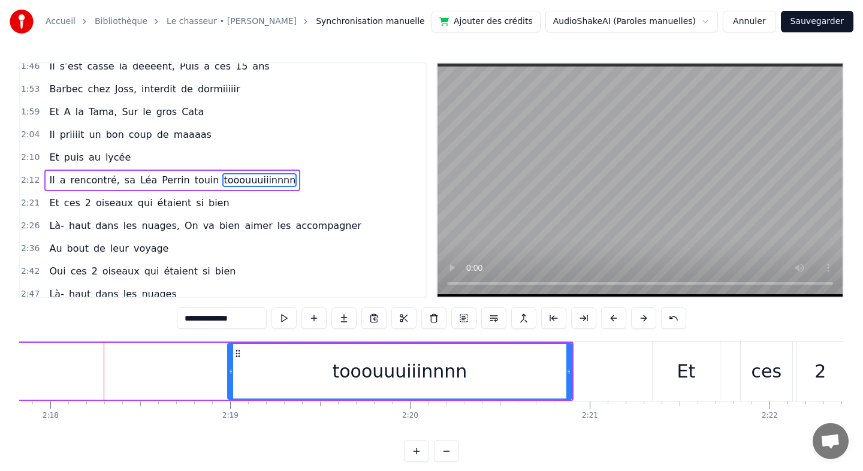
drag, startPoint x: 105, startPoint y: 370, endPoint x: 232, endPoint y: 369, distance: 126.4
click at [232, 369] on icon at bounding box center [230, 372] width 5 height 10
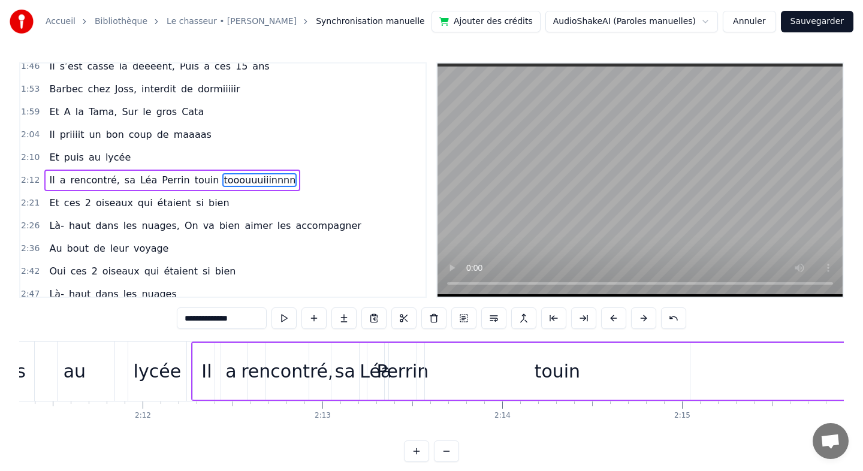
scroll to position [0, 23681]
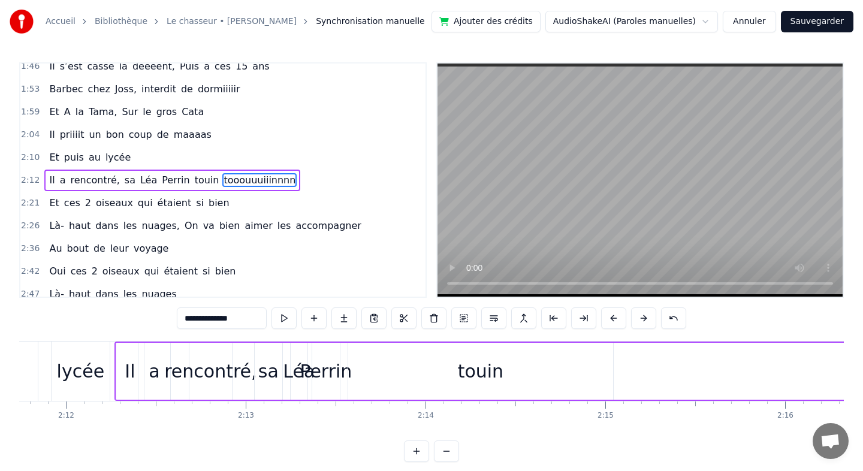
click at [484, 375] on div "touin" at bounding box center [481, 371] width 46 height 27
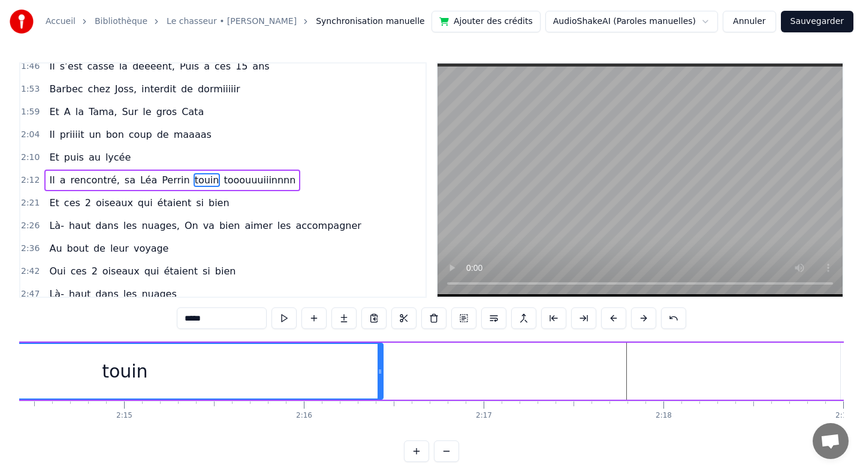
scroll to position [0, 24163]
drag, startPoint x: 611, startPoint y: 372, endPoint x: 862, endPoint y: 377, distance: 250.5
click at [862, 377] on div "Accueil Bibliothèque Le chasseur • [PERSON_NAME] Synchronisation manuelle Ajout…" at bounding box center [431, 231] width 863 height 462
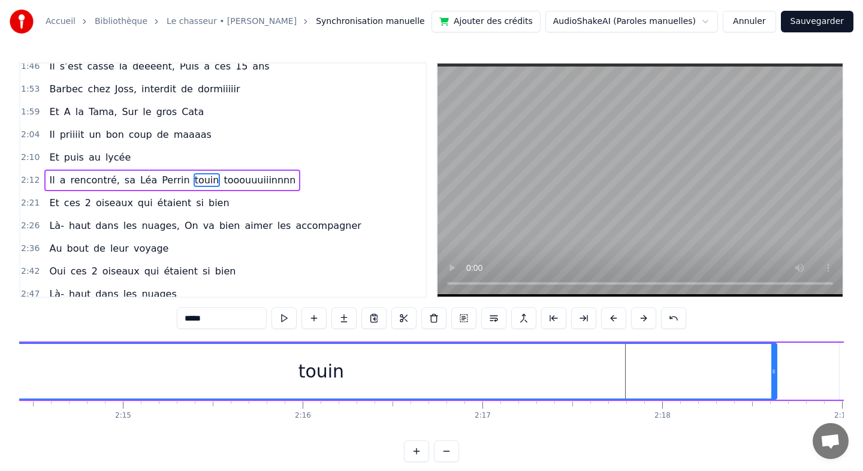
drag, startPoint x: 377, startPoint y: 369, endPoint x: 773, endPoint y: 386, distance: 395.8
click at [773, 386] on div at bounding box center [773, 371] width 5 height 55
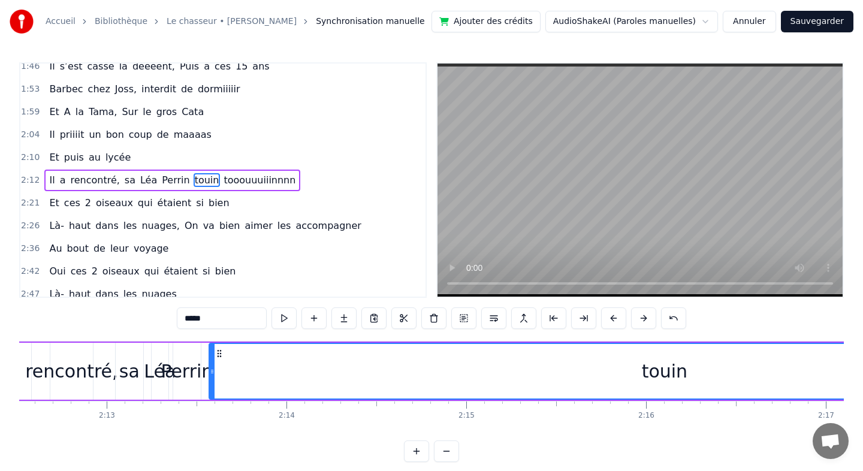
scroll to position [0, 23722]
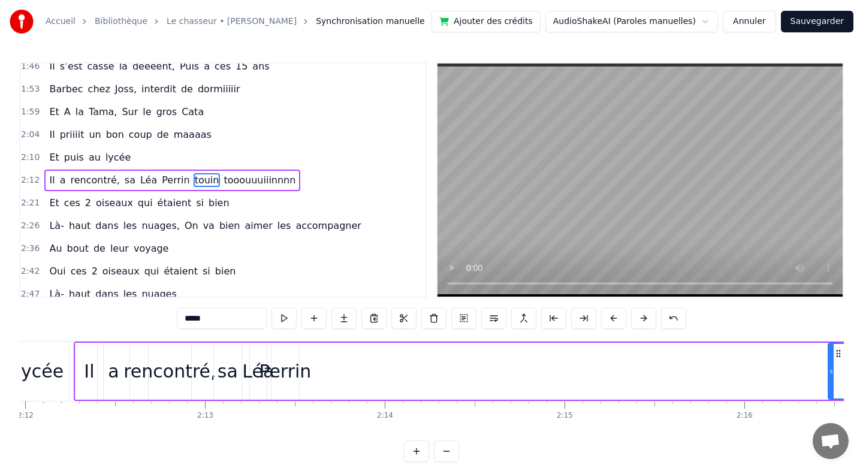
drag, startPoint x: 312, startPoint y: 370, endPoint x: 832, endPoint y: 383, distance: 520.9
click at [832, 383] on div at bounding box center [831, 371] width 5 height 55
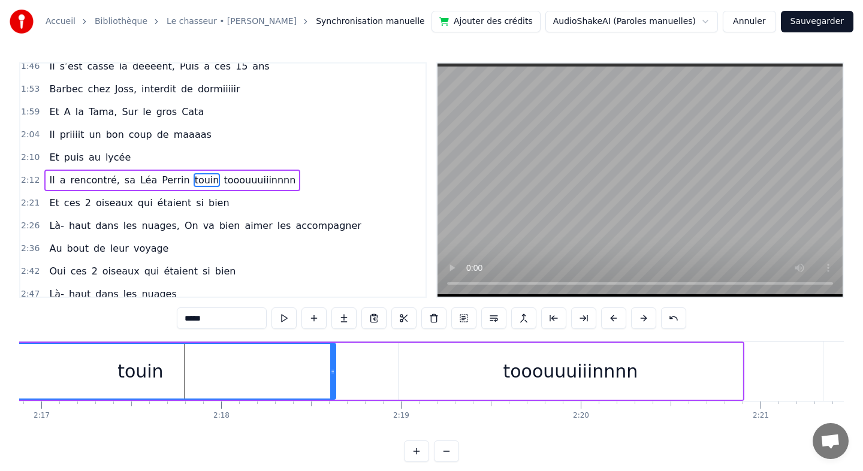
scroll to position [0, 24622]
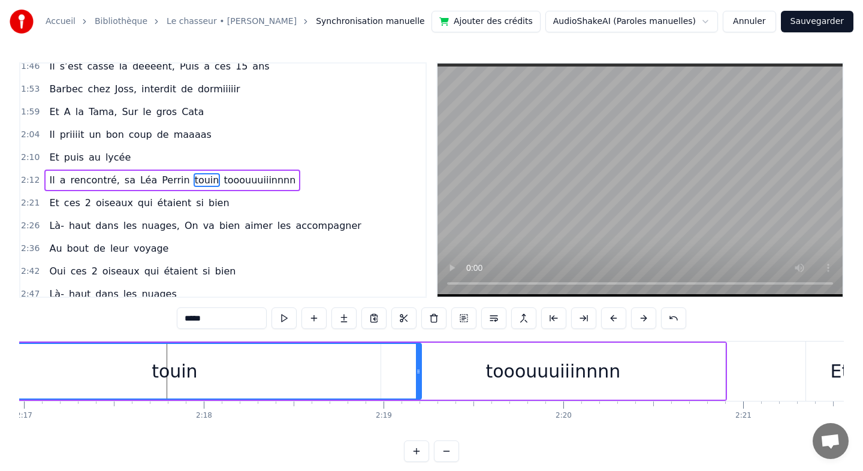
drag, startPoint x: 316, startPoint y: 371, endPoint x: 419, endPoint y: 367, distance: 103.2
click at [419, 367] on icon at bounding box center [418, 372] width 5 height 10
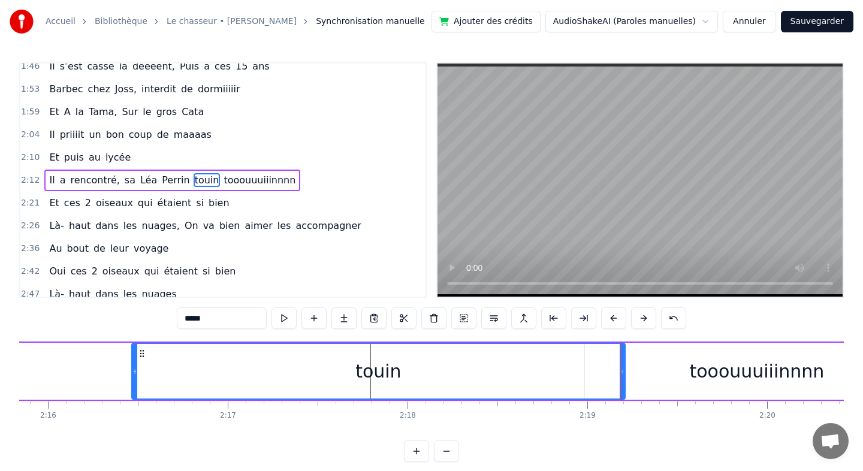
scroll to position [0, 24369]
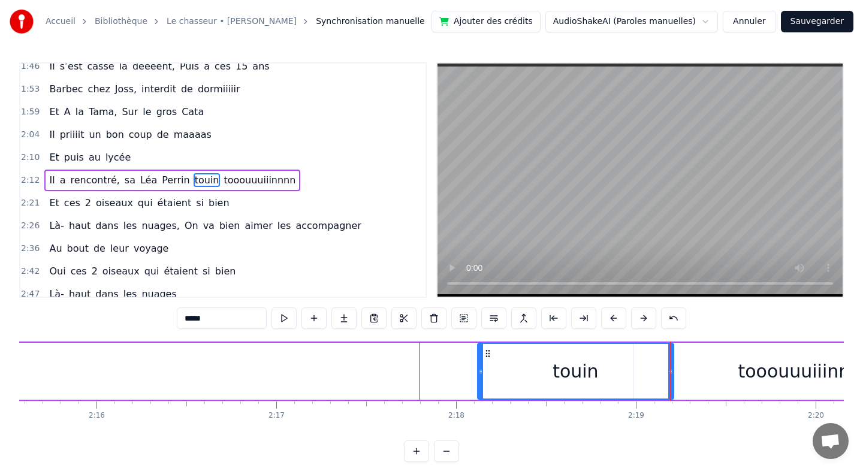
drag, startPoint x: 184, startPoint y: 369, endPoint x: 481, endPoint y: 376, distance: 297.3
click at [481, 376] on div at bounding box center [480, 371] width 5 height 55
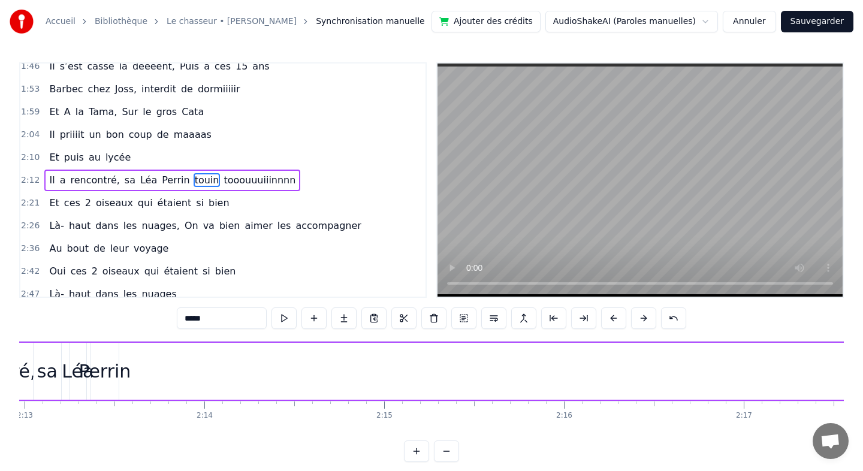
scroll to position [0, 23848]
click at [163, 377] on div "Perrin" at bounding box center [158, 371] width 52 height 27
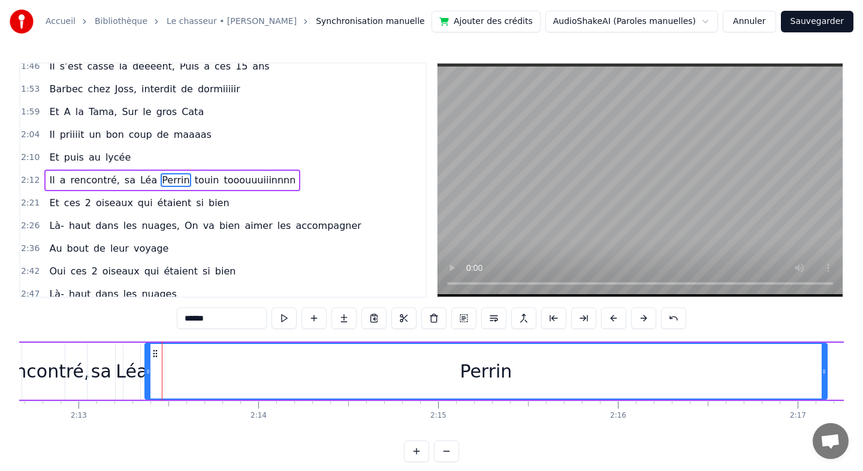
drag, startPoint x: 170, startPoint y: 370, endPoint x: 836, endPoint y: 355, distance: 666.5
click at [826, 355] on div at bounding box center [823, 371] width 5 height 55
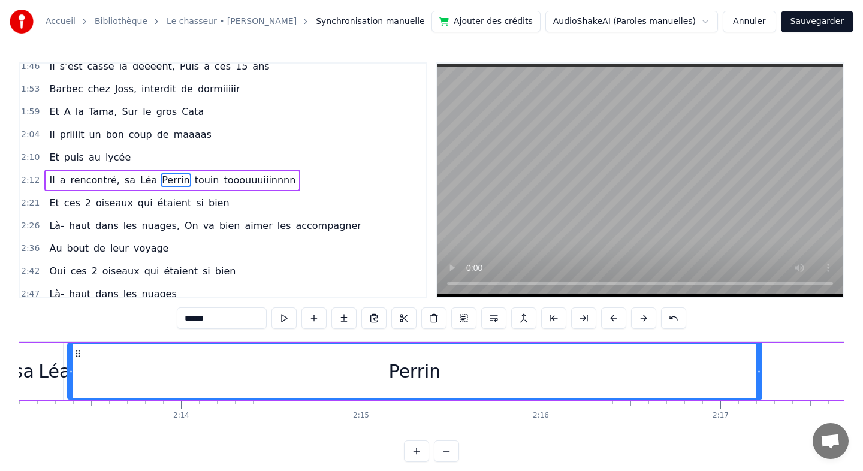
scroll to position [0, 23794]
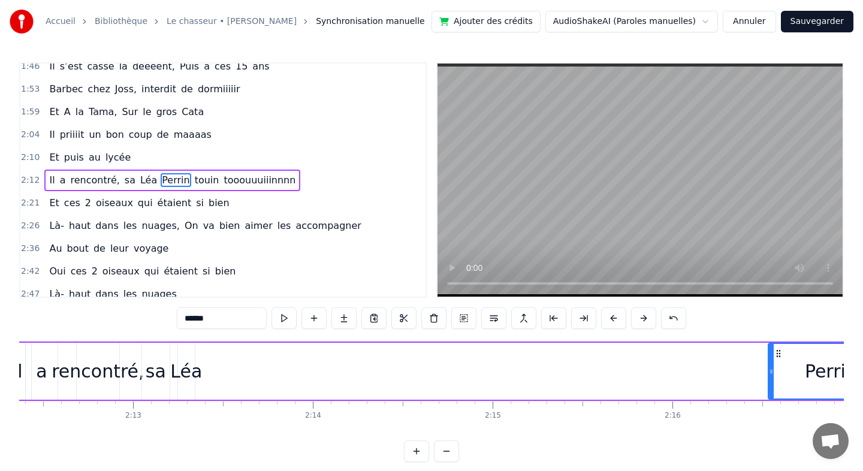
drag, startPoint x: 204, startPoint y: 371, endPoint x: 772, endPoint y: 379, distance: 568.7
click at [772, 379] on div at bounding box center [771, 371] width 5 height 55
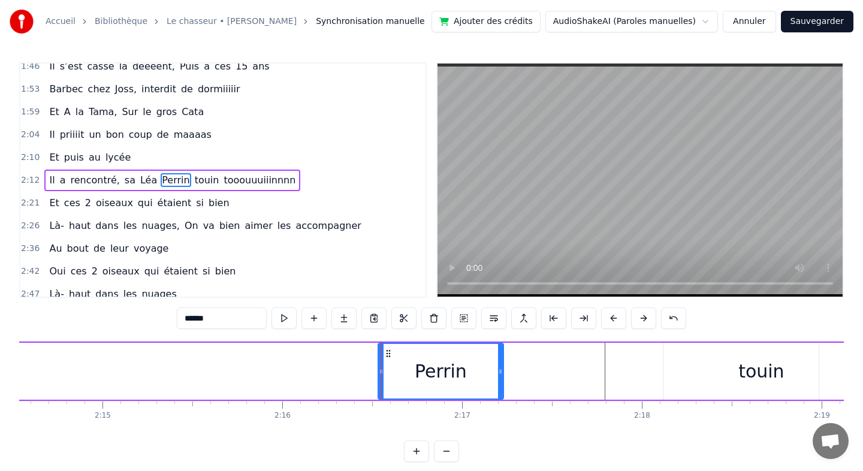
scroll to position [0, 24216]
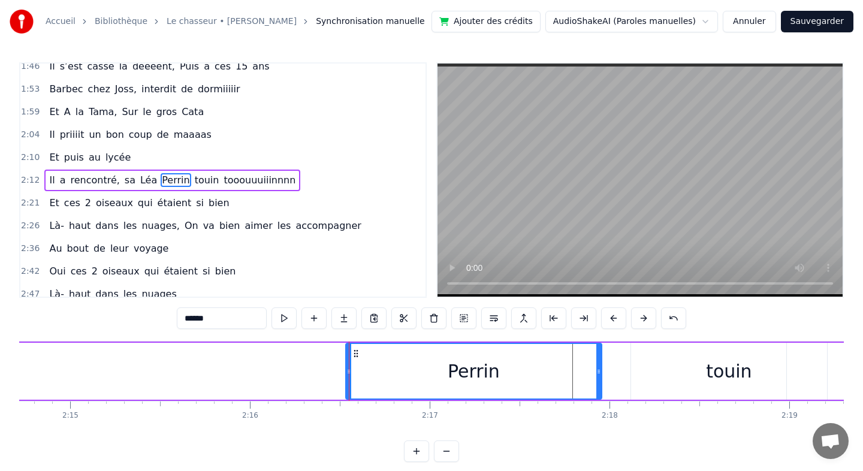
drag, startPoint x: 469, startPoint y: 370, endPoint x: 600, endPoint y: 368, distance: 130.6
click at [600, 368] on icon at bounding box center [598, 372] width 5 height 10
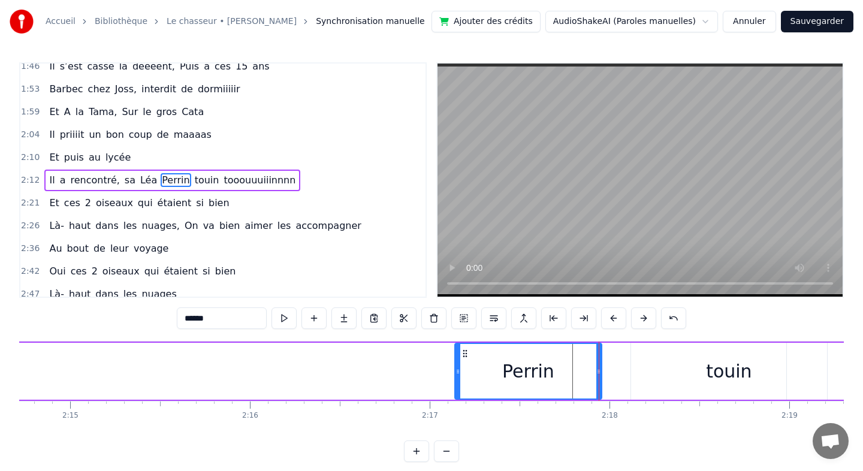
drag, startPoint x: 348, startPoint y: 374, endPoint x: 457, endPoint y: 370, distance: 109.1
click at [457, 370] on icon at bounding box center [457, 372] width 5 height 10
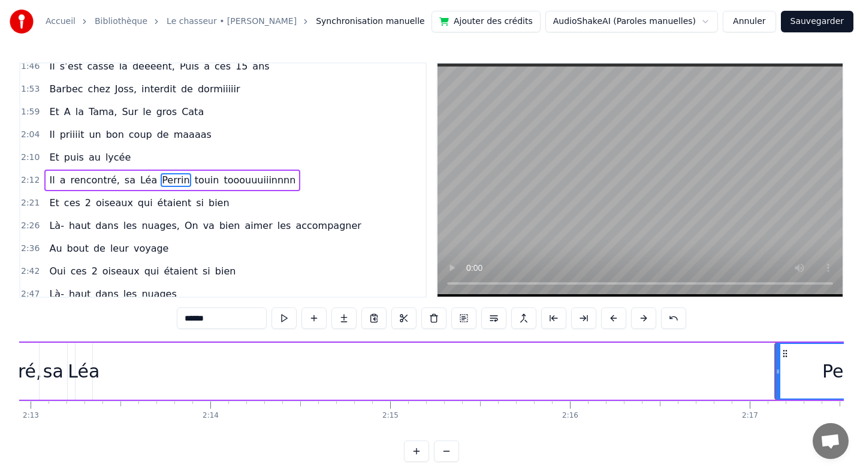
scroll to position [0, 23659]
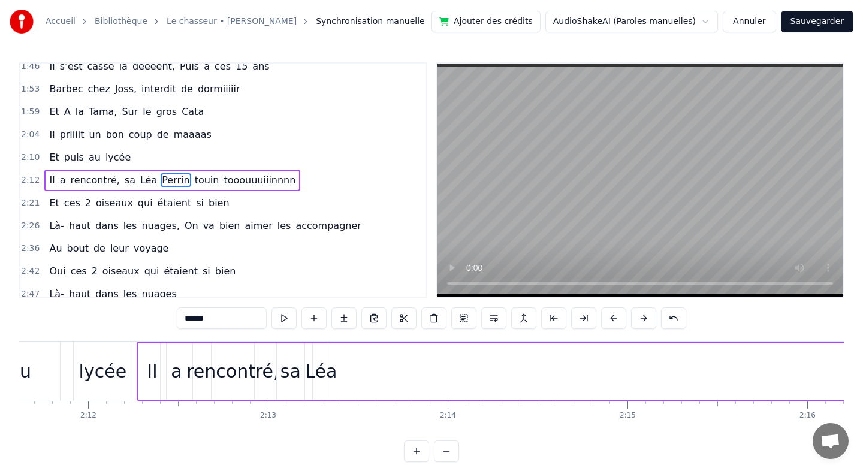
click at [325, 373] on div "Léa" at bounding box center [321, 371] width 32 height 27
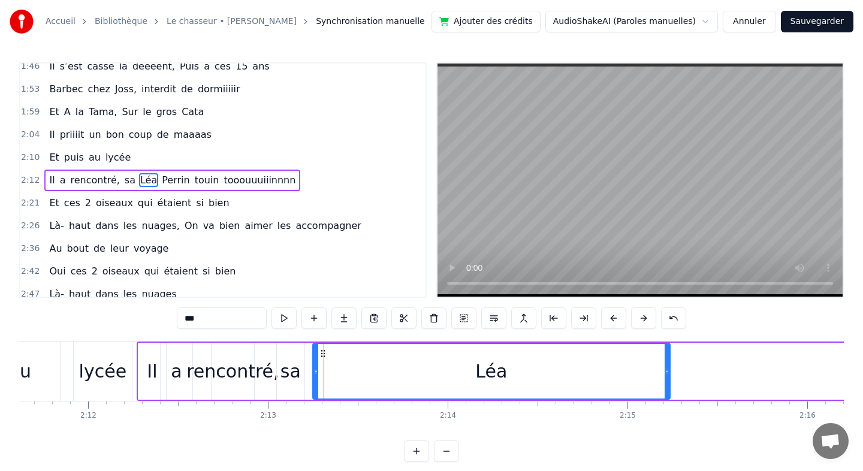
drag, startPoint x: 327, startPoint y: 373, endPoint x: 667, endPoint y: 372, distance: 340.3
click at [667, 373] on circle at bounding box center [667, 373] width 1 height 1
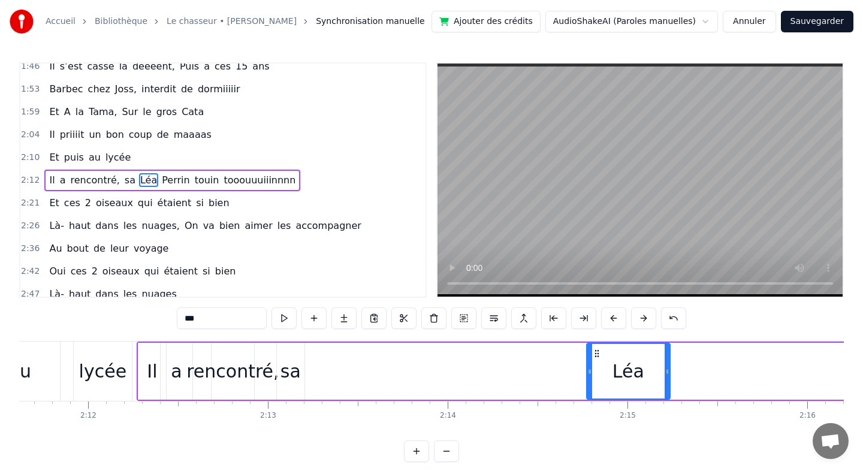
drag, startPoint x: 315, startPoint y: 370, endPoint x: 591, endPoint y: 368, distance: 276.8
click at [591, 368] on icon at bounding box center [589, 372] width 5 height 10
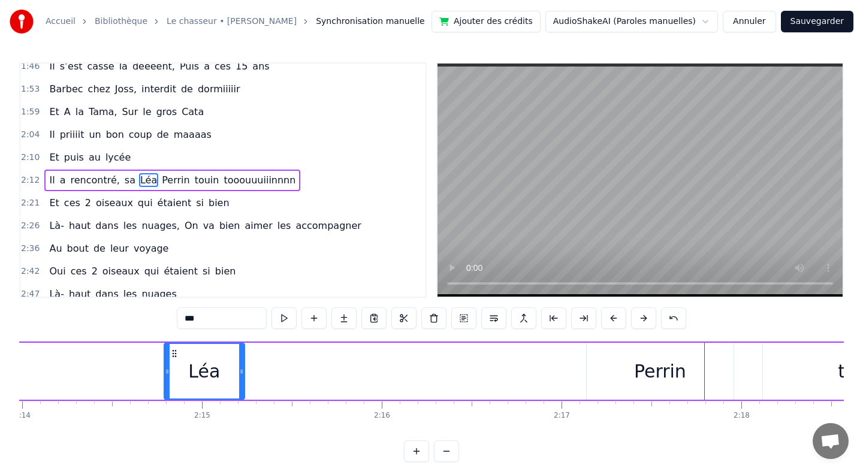
scroll to position [0, 24093]
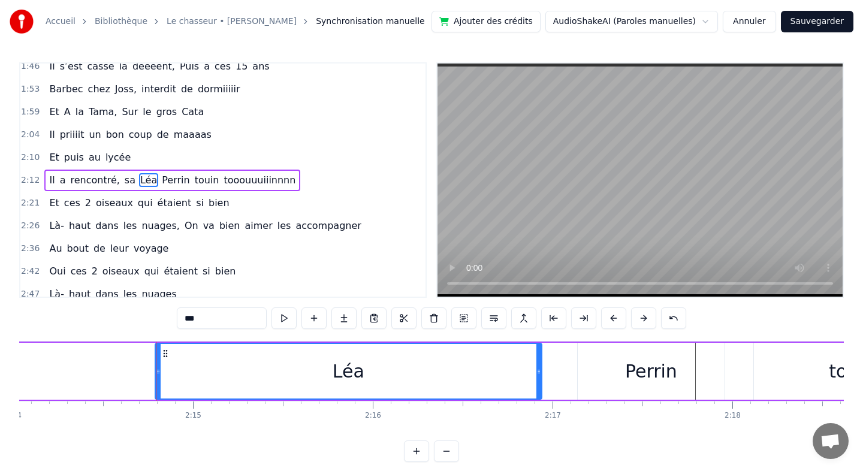
drag, startPoint x: 233, startPoint y: 371, endPoint x: 539, endPoint y: 361, distance: 306.3
click at [539, 361] on div at bounding box center [538, 371] width 5 height 55
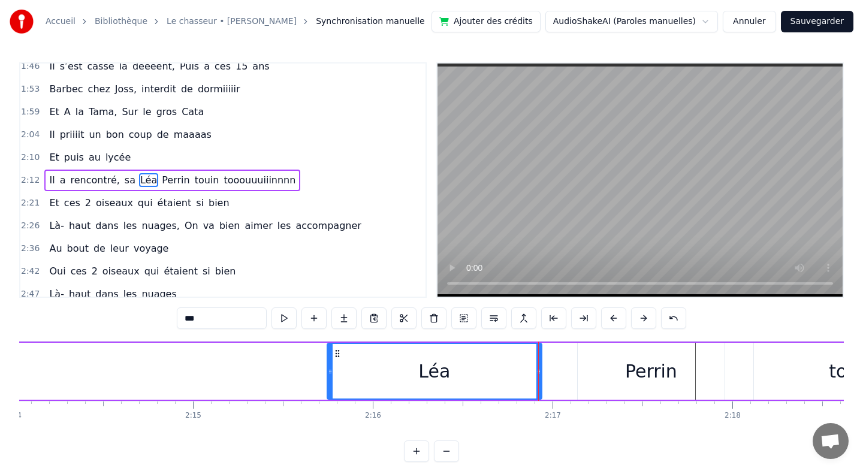
drag, startPoint x: 159, startPoint y: 370, endPoint x: 330, endPoint y: 387, distance: 171.6
click at [330, 387] on div at bounding box center [330, 371] width 5 height 55
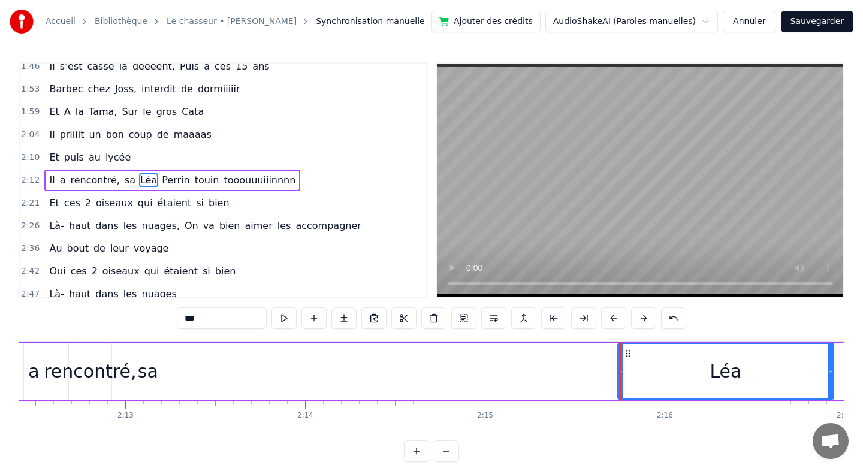
click at [149, 376] on div "sa" at bounding box center [148, 371] width 20 height 27
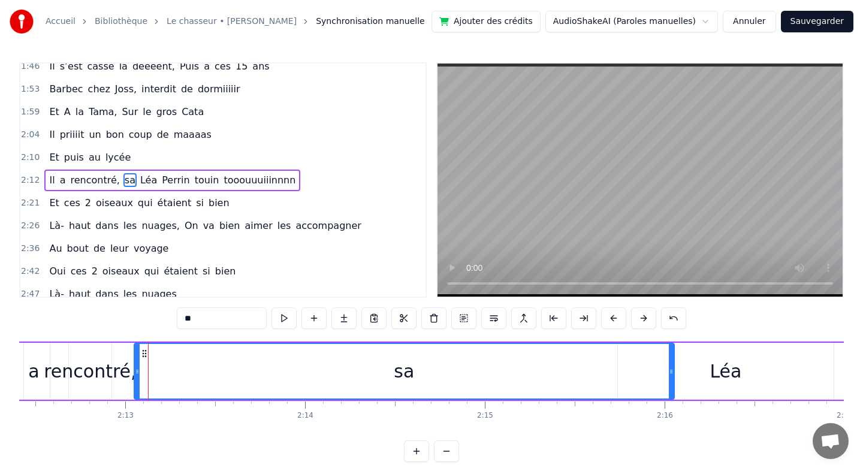
drag, startPoint x: 158, startPoint y: 370, endPoint x: 670, endPoint y: 385, distance: 512.5
click at [670, 385] on div at bounding box center [671, 371] width 5 height 55
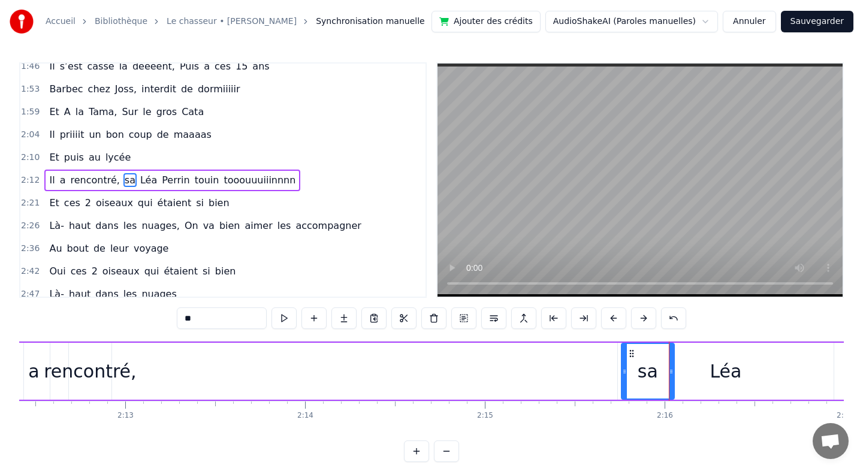
drag, startPoint x: 135, startPoint y: 373, endPoint x: 623, endPoint y: 357, distance: 487.4
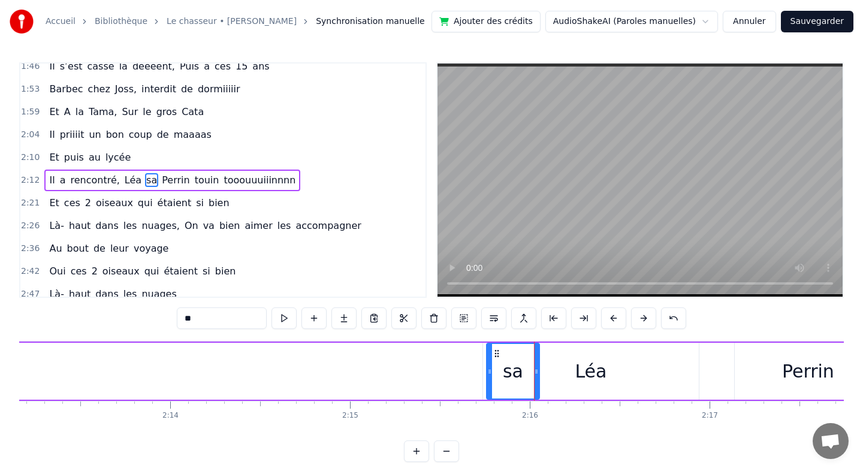
scroll to position [0, 24054]
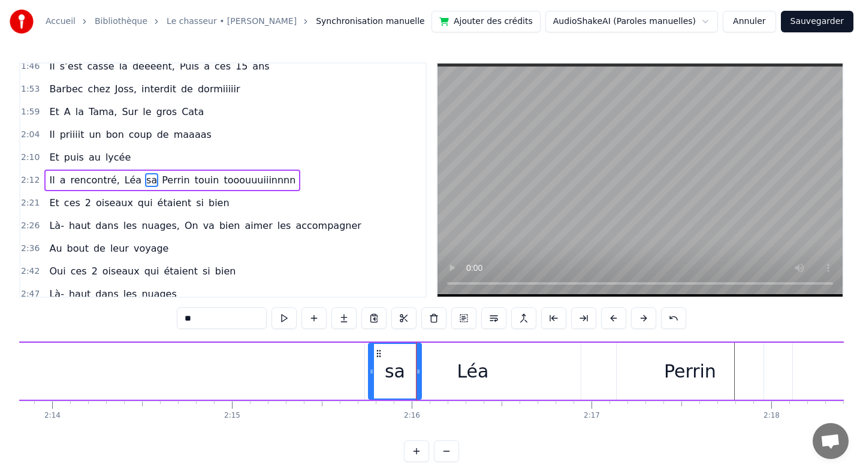
click at [473, 376] on div "Léa" at bounding box center [473, 371] width 32 height 27
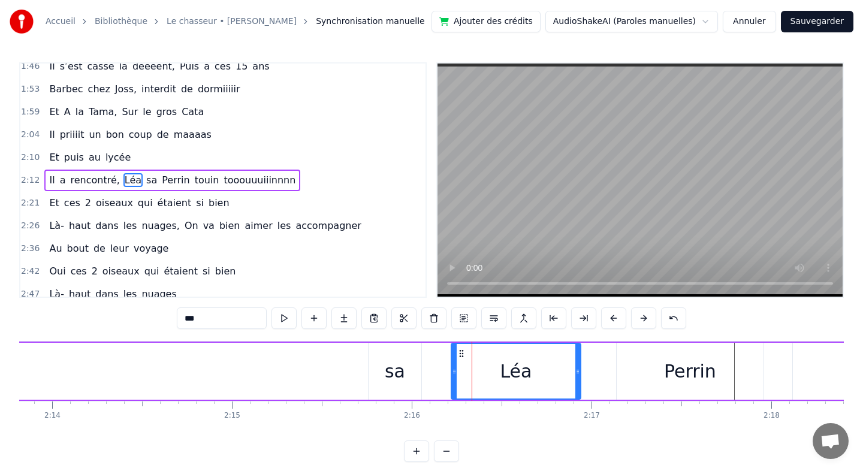
drag, startPoint x: 369, startPoint y: 371, endPoint x: 455, endPoint y: 367, distance: 86.4
drag, startPoint x: 579, startPoint y: 371, endPoint x: 601, endPoint y: 371, distance: 21.6
click at [601, 371] on icon at bounding box center [599, 372] width 5 height 10
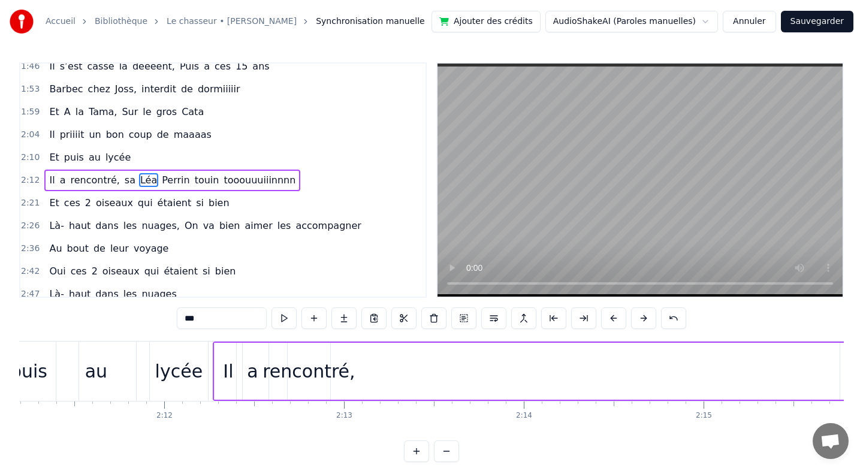
scroll to position [0, 23583]
click at [309, 382] on div "rencontré," at bounding box center [308, 371] width 92 height 27
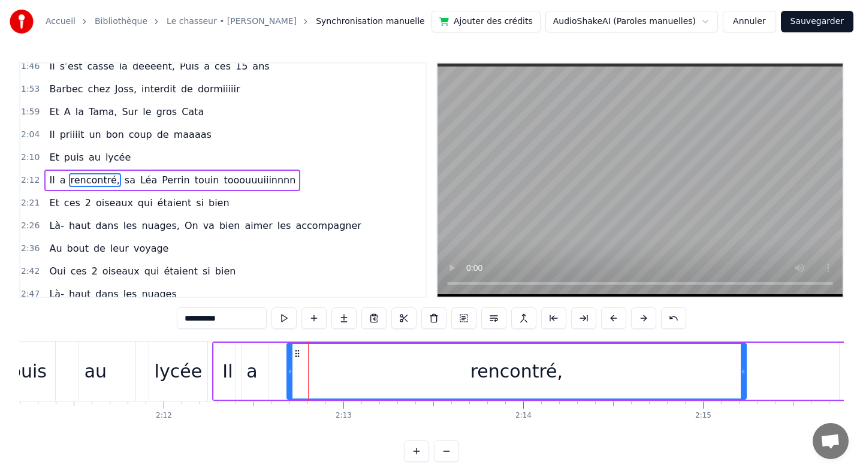
drag, startPoint x: 327, startPoint y: 371, endPoint x: 744, endPoint y: 374, distance: 416.4
click at [744, 374] on icon at bounding box center [743, 372] width 5 height 10
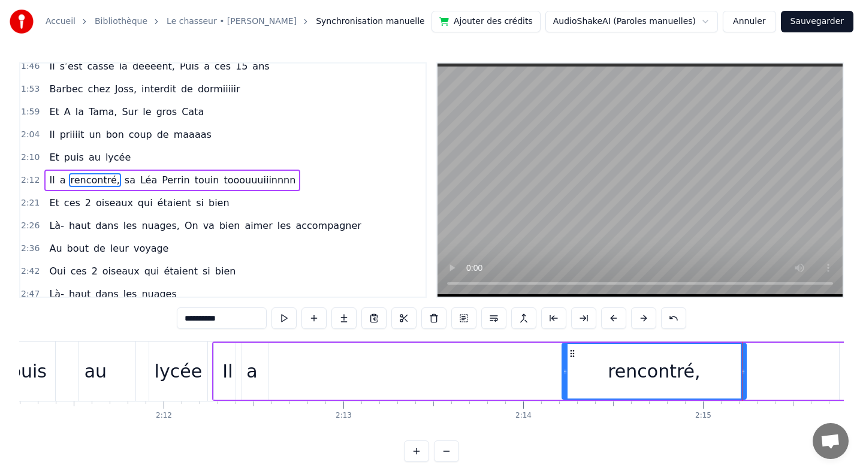
drag, startPoint x: 291, startPoint y: 367, endPoint x: 566, endPoint y: 393, distance: 276.3
click at [566, 393] on div at bounding box center [565, 371] width 5 height 55
click at [250, 377] on div "a" at bounding box center [251, 371] width 11 height 27
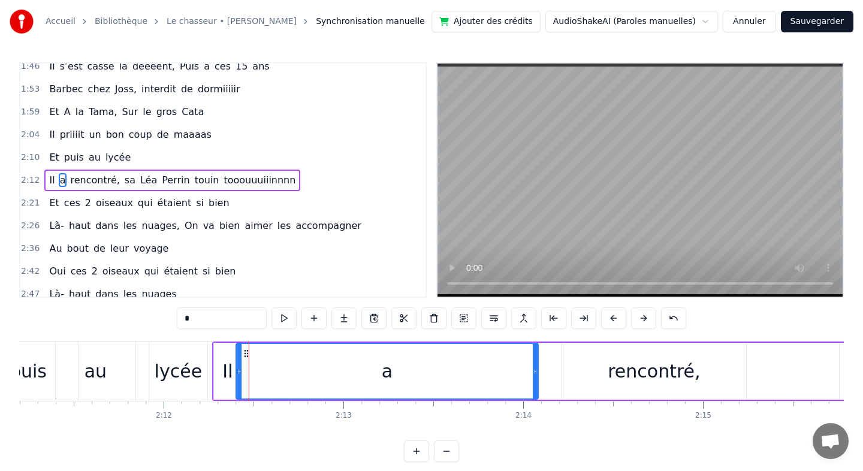
drag, startPoint x: 265, startPoint y: 370, endPoint x: 536, endPoint y: 376, distance: 270.3
click at [536, 376] on icon at bounding box center [535, 372] width 5 height 10
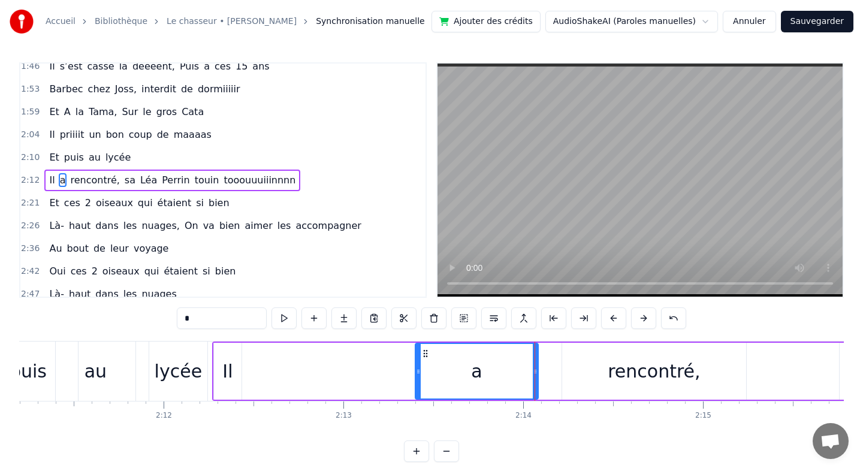
drag, startPoint x: 240, startPoint y: 373, endPoint x: 419, endPoint y: 375, distance: 179.2
click at [419, 375] on icon at bounding box center [418, 372] width 5 height 10
click at [233, 374] on div "Il" at bounding box center [228, 371] width 28 height 57
type input "**"
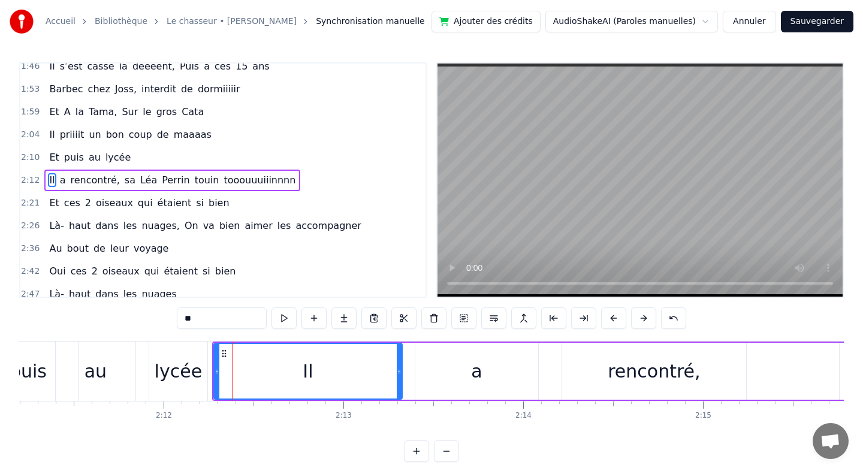
drag, startPoint x: 239, startPoint y: 370, endPoint x: 400, endPoint y: 371, distance: 160.6
click at [400, 371] on icon at bounding box center [399, 372] width 5 height 10
drag, startPoint x: 218, startPoint y: 371, endPoint x: 307, endPoint y: 373, distance: 88.7
click at [307, 373] on icon at bounding box center [305, 372] width 5 height 10
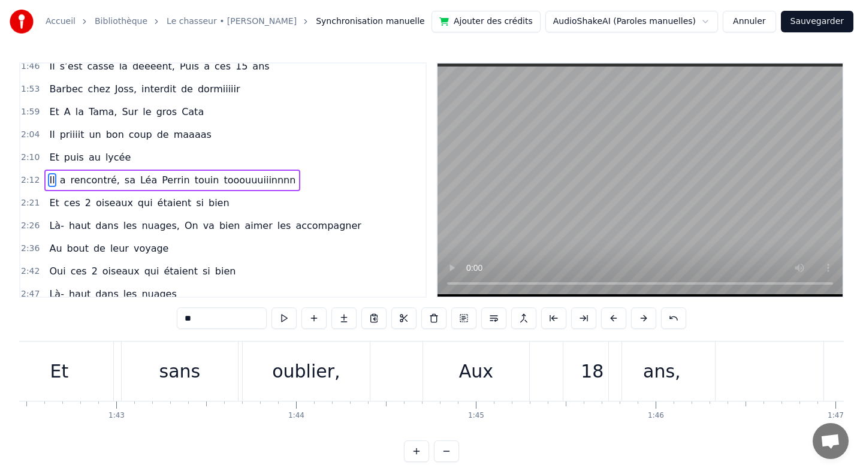
scroll to position [0, 18405]
click at [422, 372] on div "Et sans oublier, Aux 18 ans," at bounding box center [374, 371] width 713 height 59
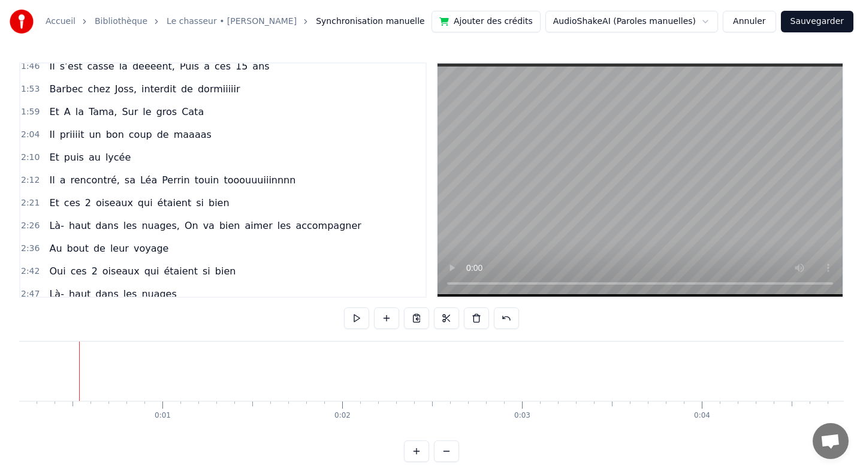
scroll to position [1, 0]
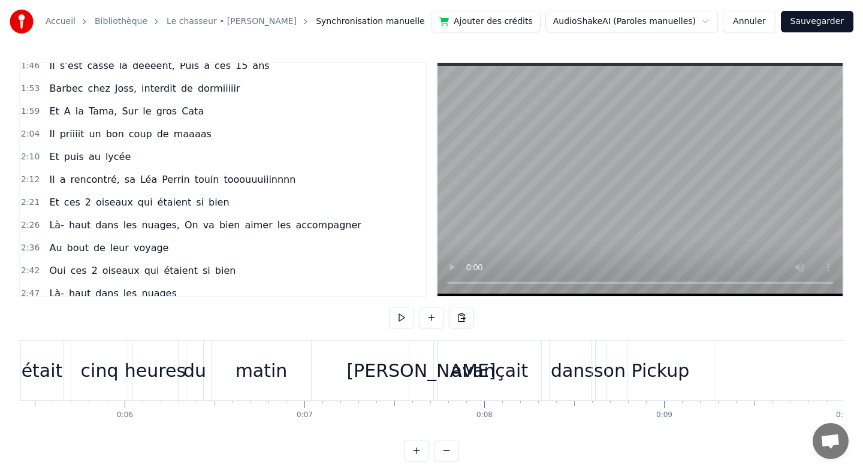
scroll to position [0, 779]
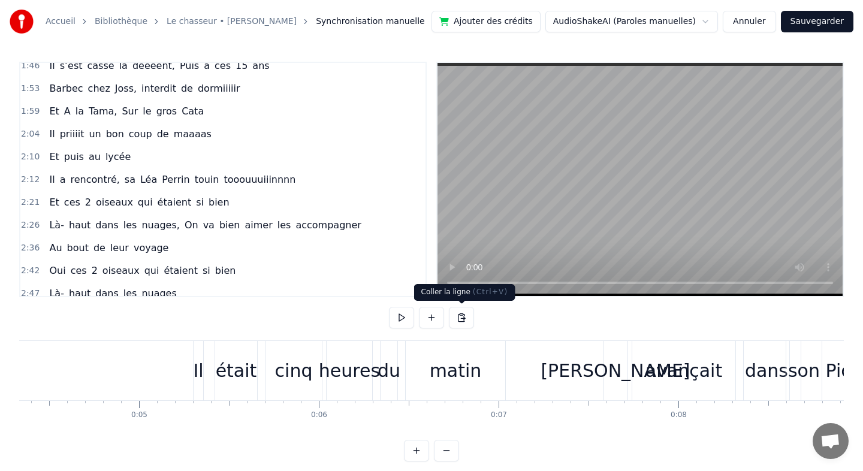
drag, startPoint x: 457, startPoint y: 284, endPoint x: 451, endPoint y: 284, distance: 6.6
click at [451, 284] on div "Coller la ligne ( Ctrl+V ) Coller la ligne ( Ctrl+V )" at bounding box center [464, 292] width 101 height 17
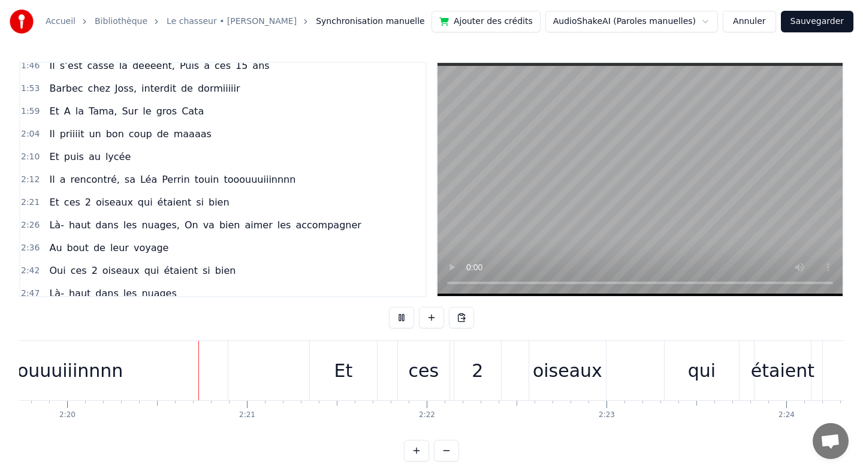
scroll to position [0, 25125]
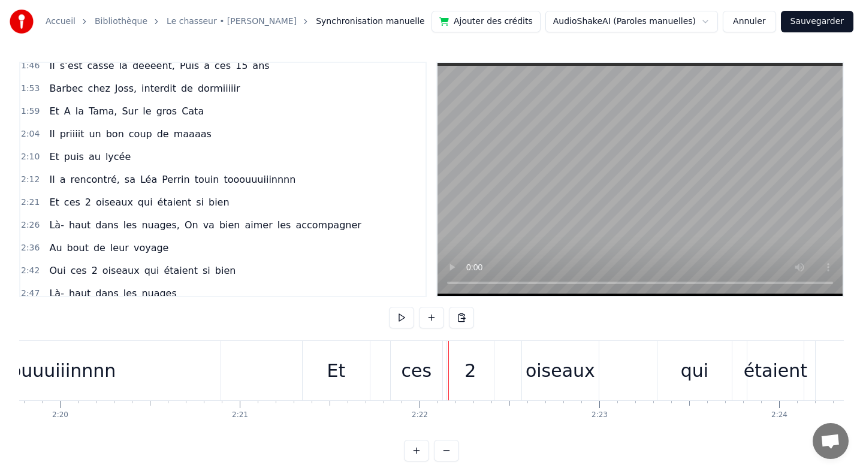
click at [343, 373] on div "Et" at bounding box center [336, 370] width 19 height 27
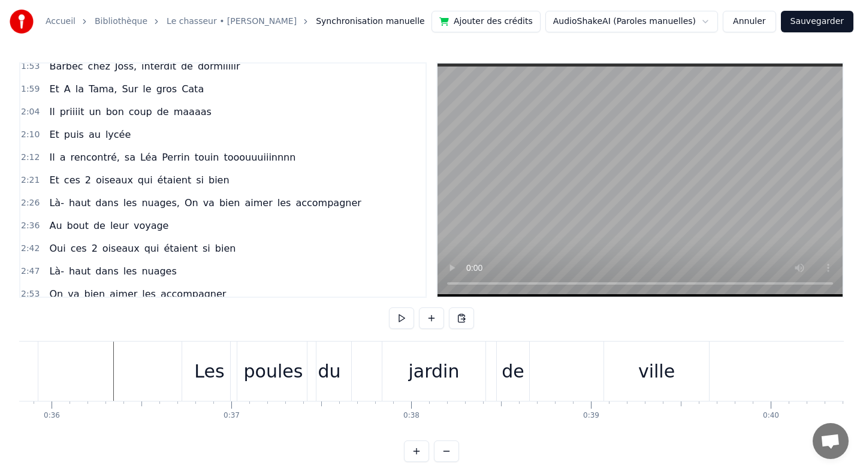
scroll to position [0, 6429]
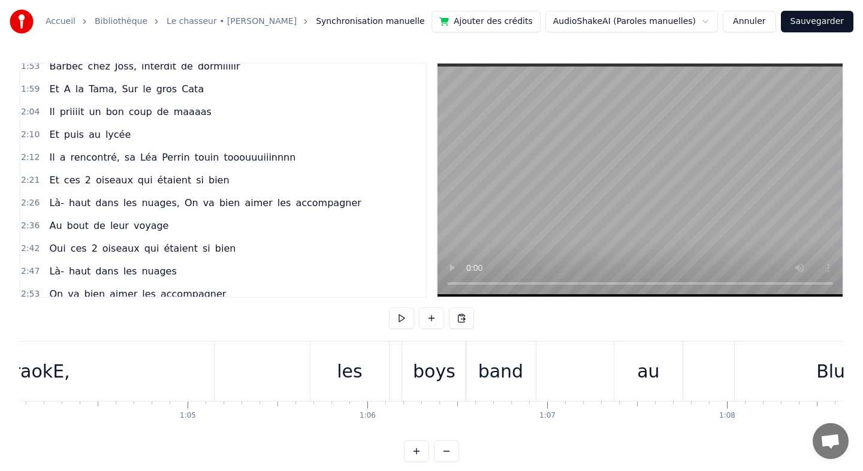
scroll to position [0, 11506]
click at [267, 363] on div "Le KaraokE, les boys band au [GEOGRAPHIC_DATA]" at bounding box center [521, 371] width 1480 height 59
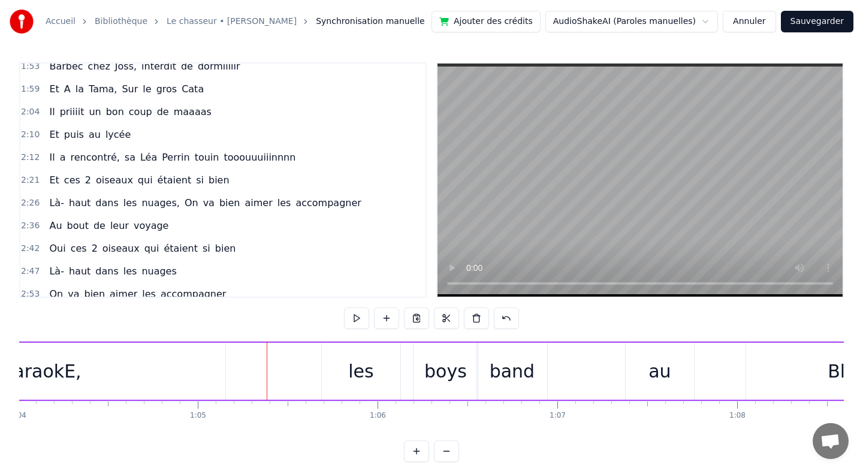
click at [521, 377] on div "band" at bounding box center [512, 371] width 45 height 27
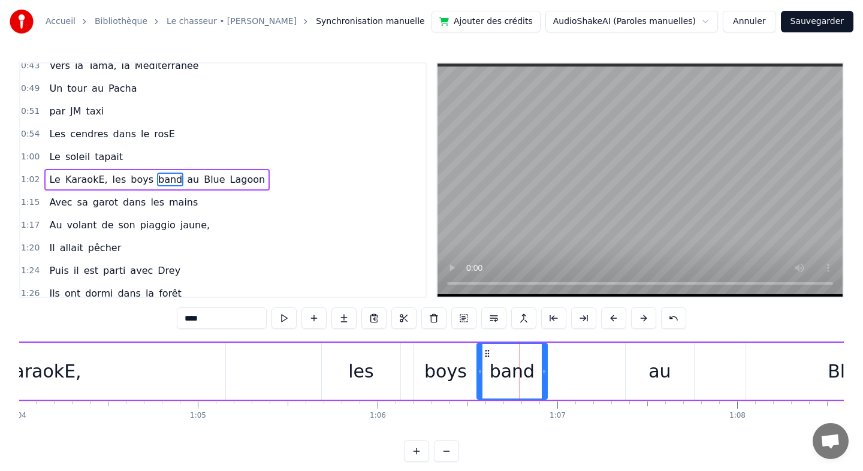
scroll to position [282, 0]
click at [596, 375] on div "Le KaraokE, les boys band au [GEOGRAPHIC_DATA]" at bounding box center [521, 371] width 1480 height 59
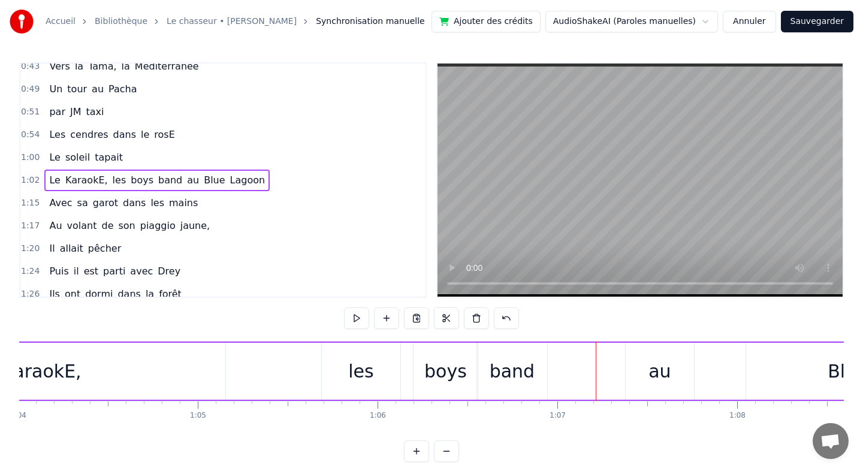
click at [632, 377] on div "au" at bounding box center [660, 371] width 68 height 57
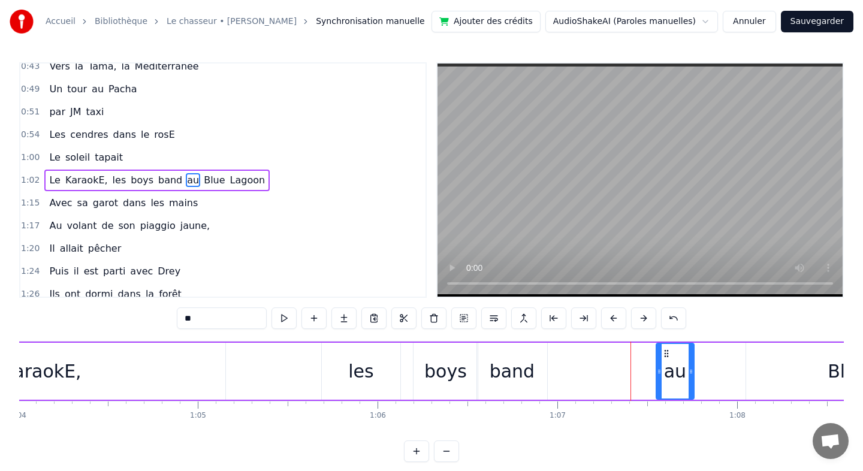
drag, startPoint x: 628, startPoint y: 376, endPoint x: 659, endPoint y: 379, distance: 30.7
click at [659, 379] on div at bounding box center [659, 371] width 5 height 55
click at [519, 379] on div "band" at bounding box center [512, 371] width 45 height 27
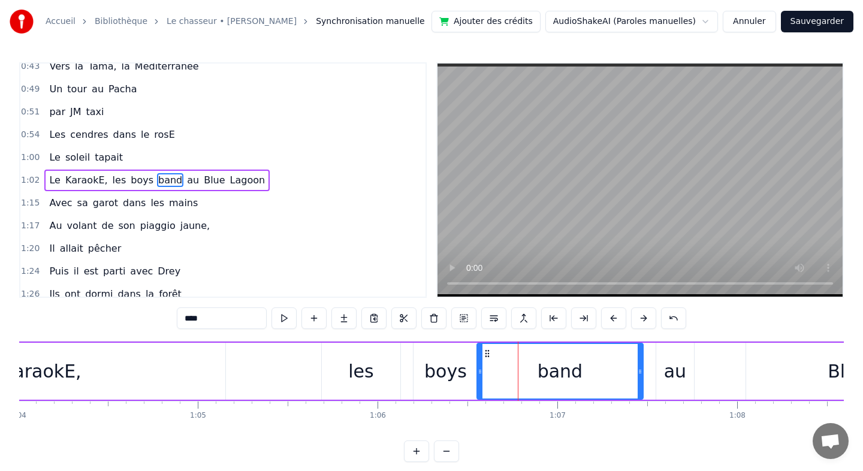
drag, startPoint x: 543, startPoint y: 375, endPoint x: 640, endPoint y: 382, distance: 97.3
click at [640, 382] on div at bounding box center [640, 371] width 5 height 55
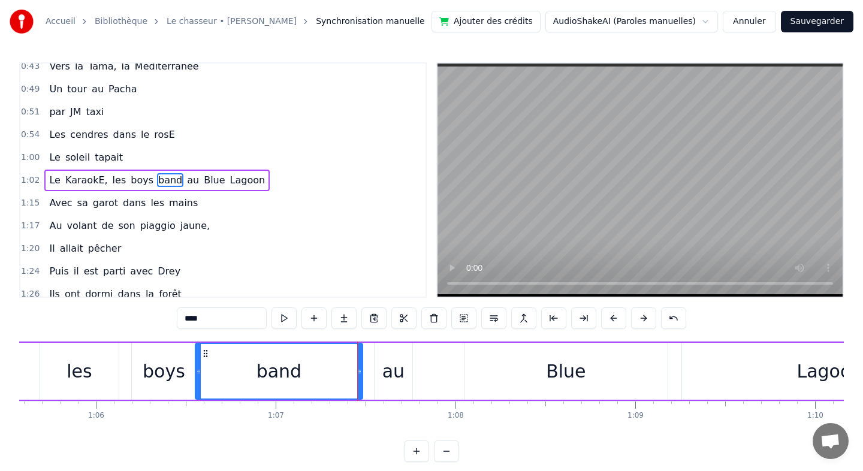
scroll to position [0, 11796]
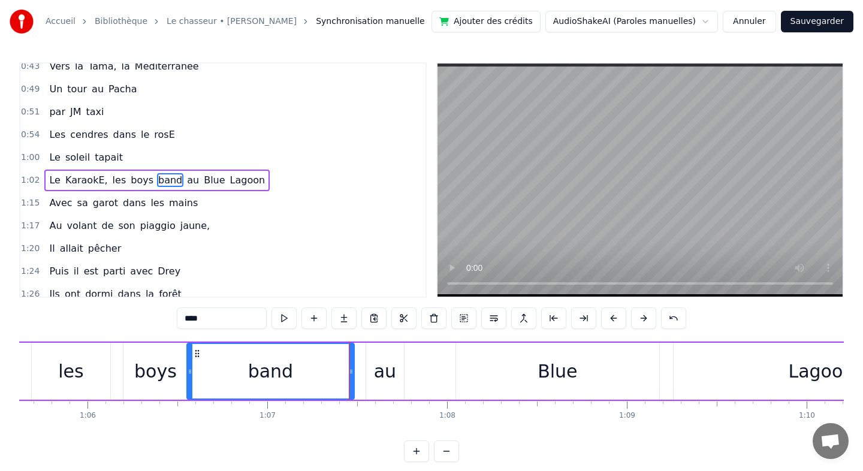
click at [586, 382] on div "Blue" at bounding box center [557, 371] width 203 height 57
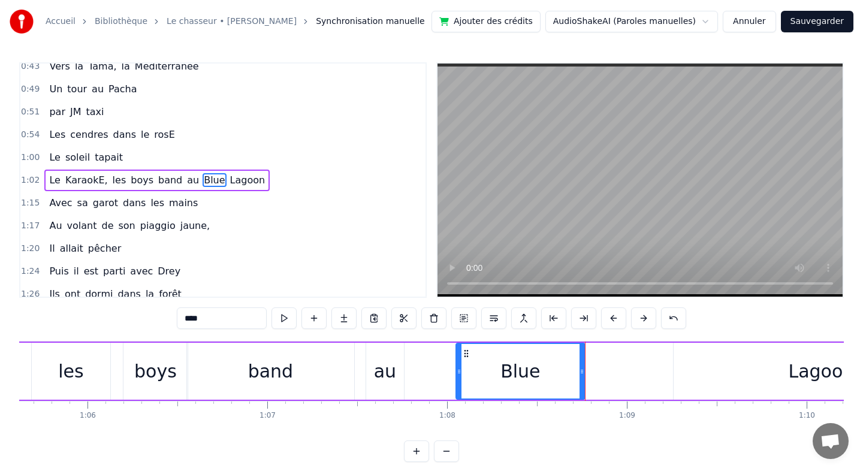
drag, startPoint x: 657, startPoint y: 376, endPoint x: 582, endPoint y: 378, distance: 74.3
click at [582, 379] on div at bounding box center [581, 371] width 5 height 55
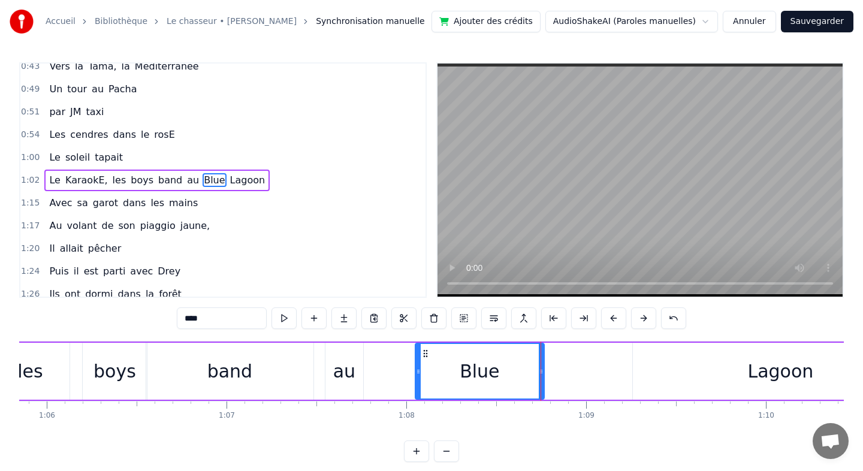
scroll to position [0, 11837]
click at [693, 382] on div "Lagoon" at bounding box center [779, 371] width 295 height 57
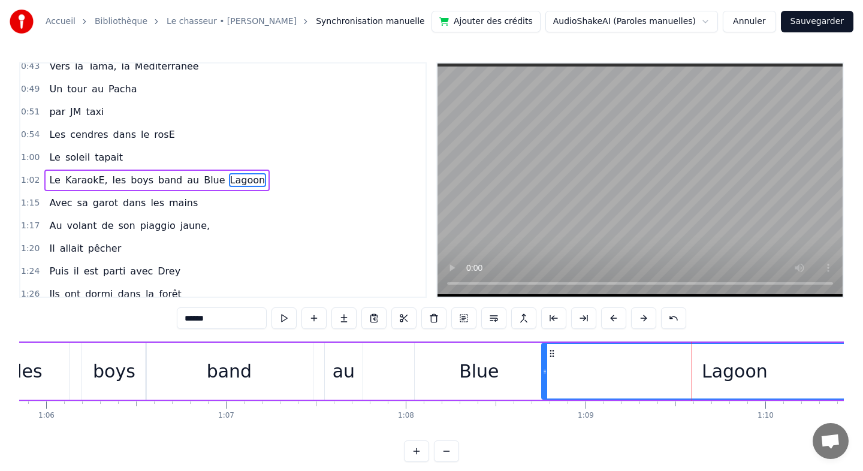
drag, startPoint x: 636, startPoint y: 370, endPoint x: 545, endPoint y: 372, distance: 91.1
click at [545, 372] on icon at bounding box center [544, 372] width 5 height 10
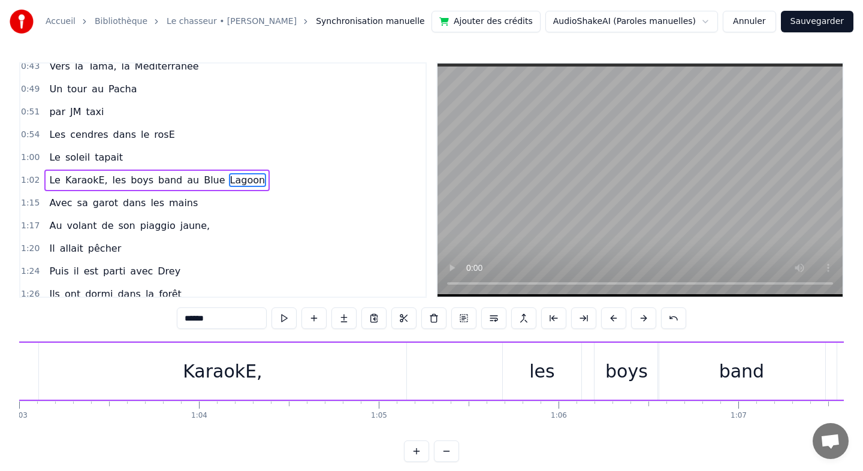
scroll to position [0, 11304]
click at [174, 373] on div "KaraokE," at bounding box center [242, 371] width 367 height 57
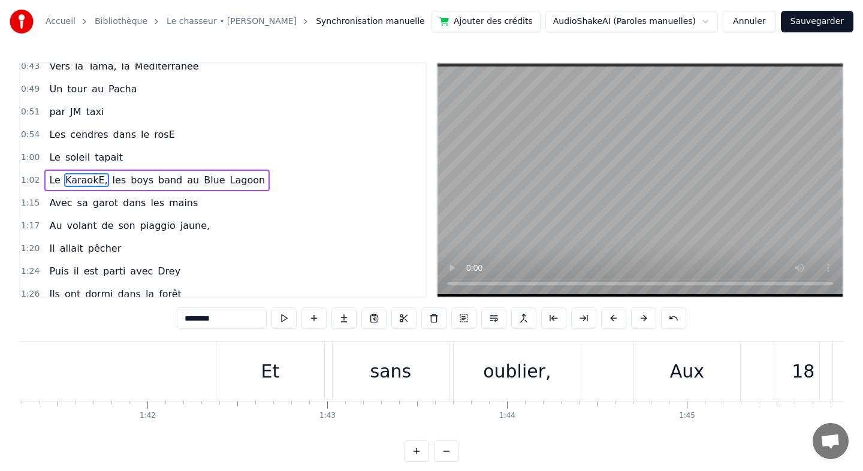
scroll to position [0, 18212]
click at [383, 375] on div "sans" at bounding box center [386, 371] width 41 height 27
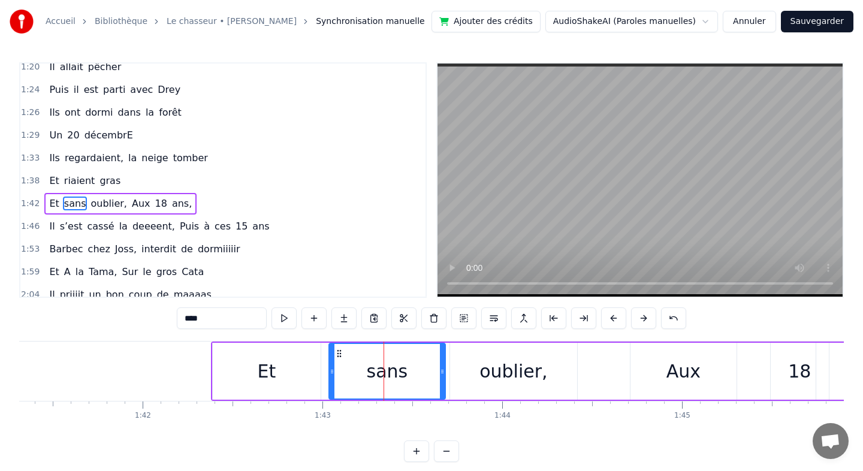
scroll to position [487, 0]
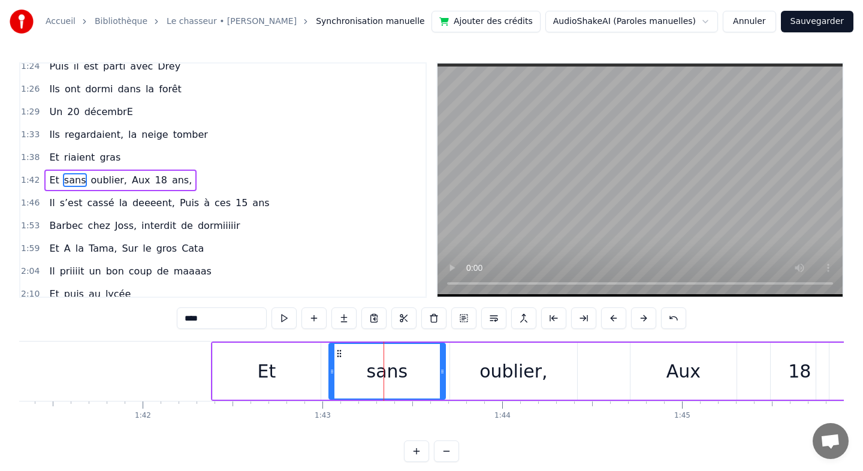
click at [294, 371] on div "Et" at bounding box center [267, 371] width 108 height 57
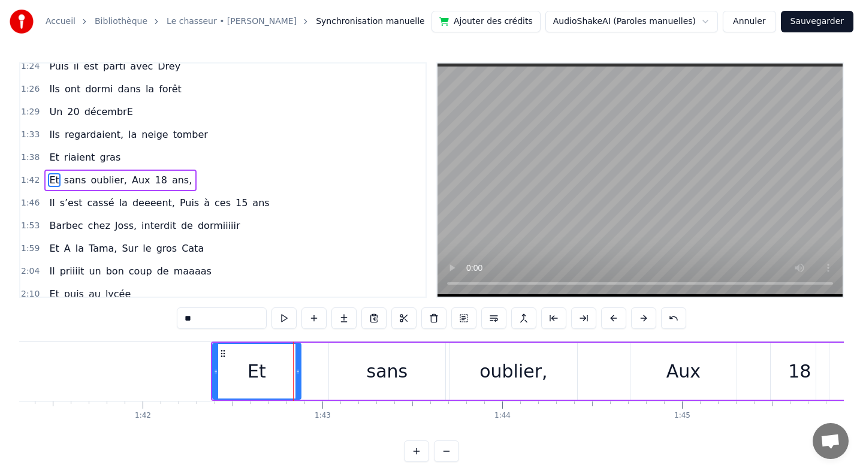
drag, startPoint x: 316, startPoint y: 373, endPoint x: 293, endPoint y: 373, distance: 23.4
click at [295, 374] on icon at bounding box center [297, 372] width 5 height 10
click at [363, 373] on div "sans" at bounding box center [387, 371] width 116 height 57
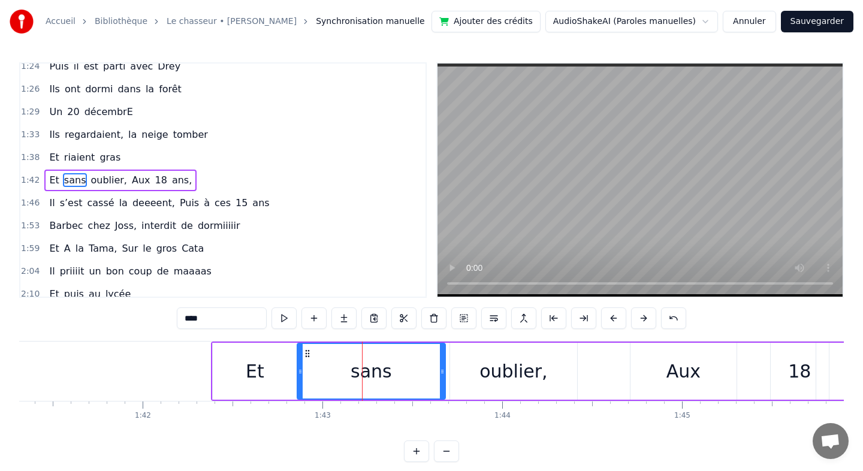
drag, startPoint x: 331, startPoint y: 371, endPoint x: 298, endPoint y: 373, distance: 32.4
click at [298, 373] on icon at bounding box center [300, 372] width 5 height 10
drag, startPoint x: 443, startPoint y: 373, endPoint x: 383, endPoint y: 373, distance: 59.9
click at [383, 373] on icon at bounding box center [382, 372] width 5 height 10
click at [481, 372] on div "oublier," at bounding box center [513, 371] width 127 height 57
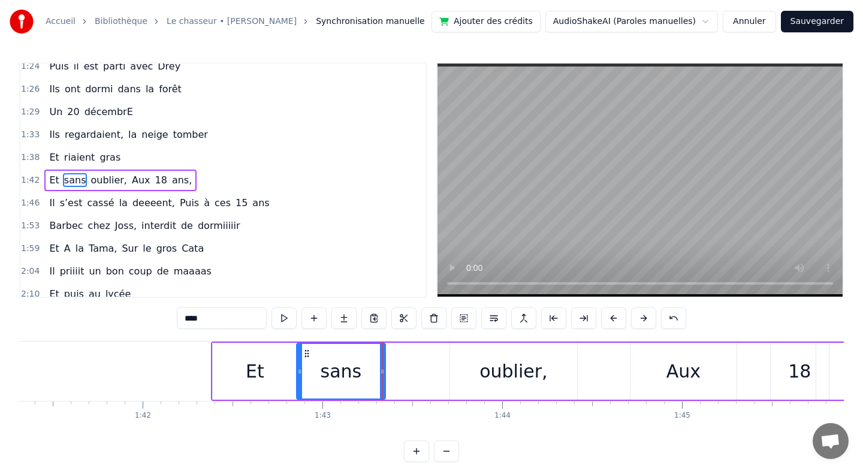
type input "********"
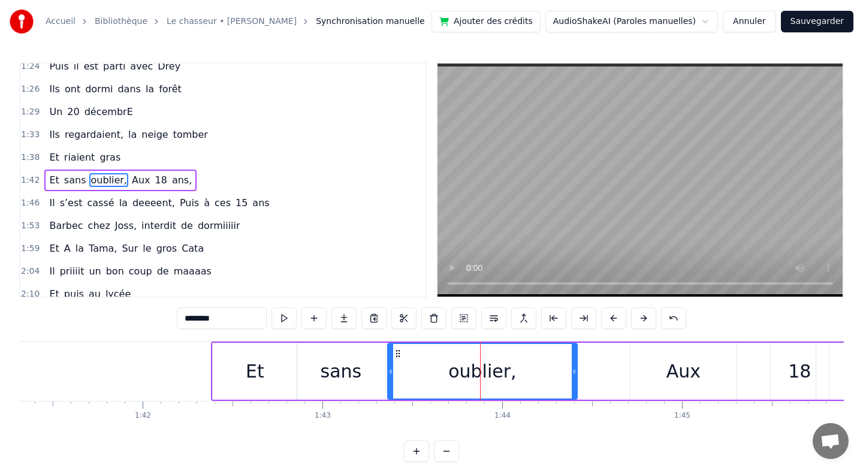
drag, startPoint x: 451, startPoint y: 372, endPoint x: 387, endPoint y: 374, distance: 63.6
click at [388, 374] on icon at bounding box center [390, 372] width 5 height 10
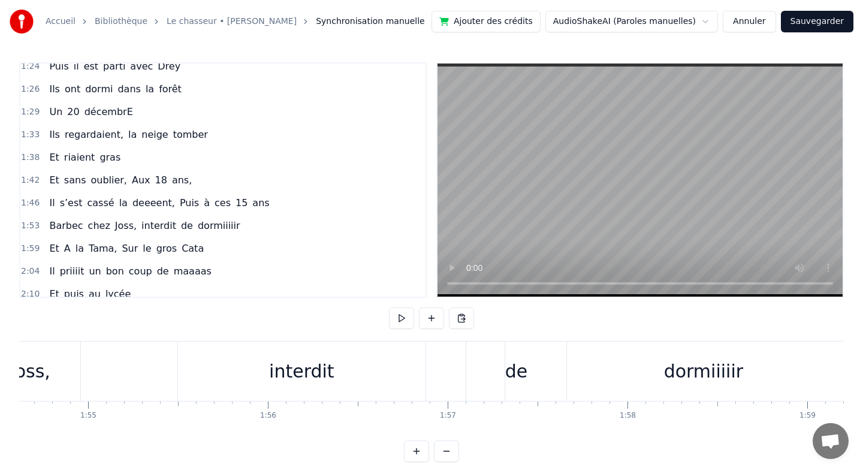
scroll to position [0, 20622]
click at [291, 372] on div "interdit" at bounding box center [282, 371] width 65 height 27
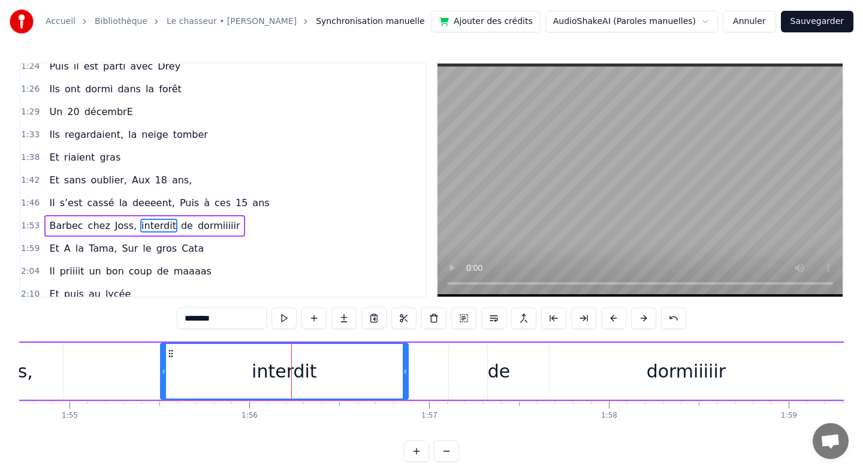
scroll to position [532, 0]
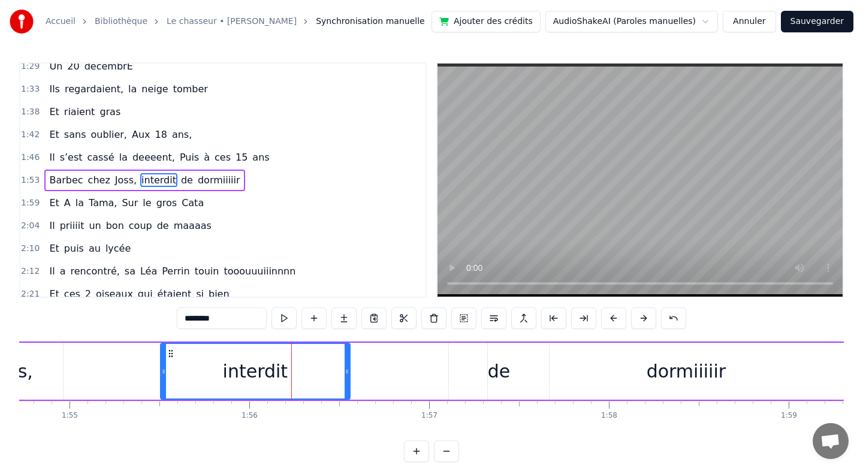
drag, startPoint x: 405, startPoint y: 371, endPoint x: 347, endPoint y: 371, distance: 58.1
click at [347, 371] on icon at bounding box center [347, 372] width 5 height 10
click at [498, 365] on div "dormiiiiir" at bounding box center [686, 371] width 397 height 57
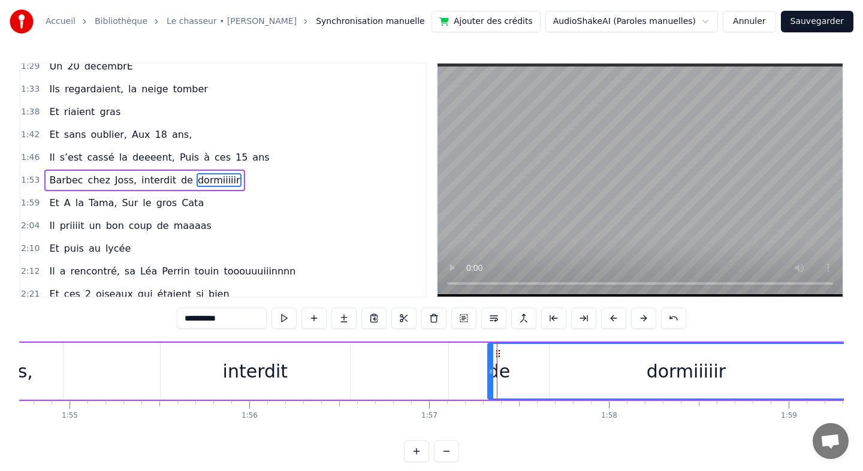
click at [484, 373] on div "de" at bounding box center [499, 371] width 100 height 57
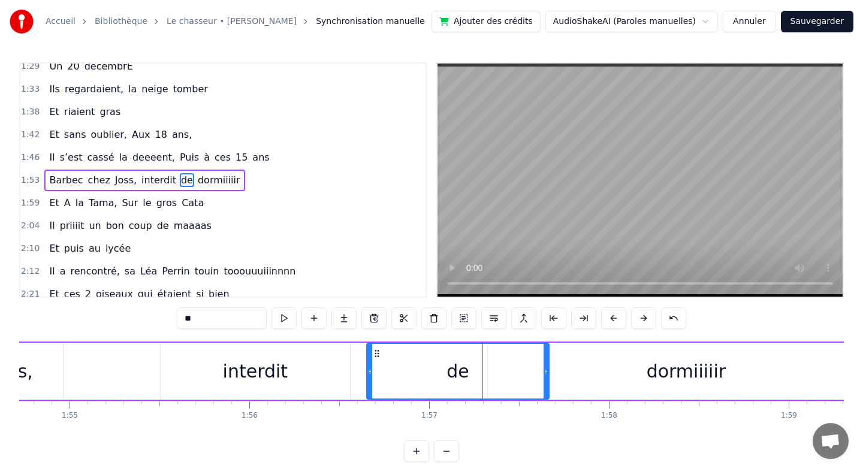
drag, startPoint x: 452, startPoint y: 373, endPoint x: 369, endPoint y: 373, distance: 82.7
click at [369, 373] on icon at bounding box center [369, 372] width 5 height 10
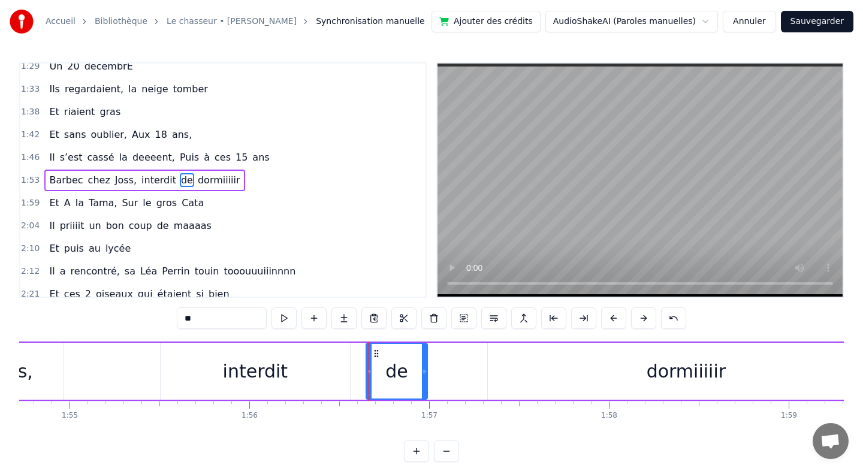
drag, startPoint x: 547, startPoint y: 368, endPoint x: 422, endPoint y: 373, distance: 124.7
click at [422, 373] on icon at bounding box center [424, 372] width 5 height 10
click at [589, 363] on div "dormiiiiir" at bounding box center [686, 371] width 397 height 57
type input "**********"
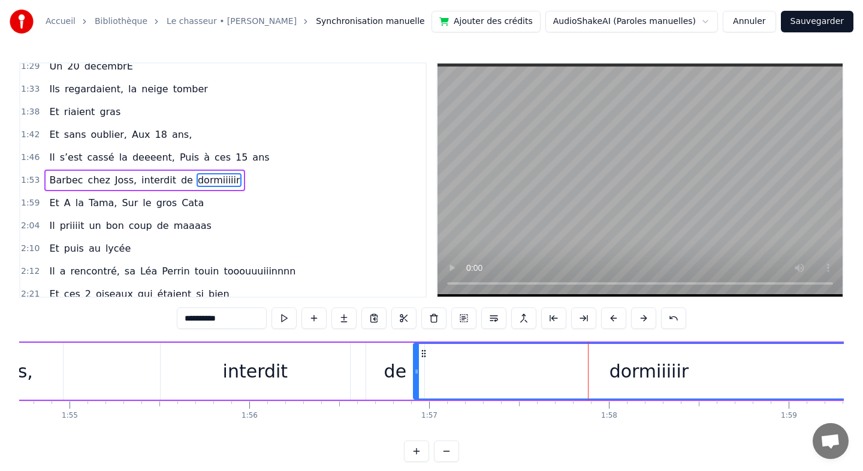
drag, startPoint x: 490, startPoint y: 371, endPoint x: 415, endPoint y: 373, distance: 74.9
click at [415, 373] on icon at bounding box center [416, 372] width 5 height 10
click at [68, 368] on div "Barbec chez Joss, interdit de dormiiiiir" at bounding box center [333, 371] width 1105 height 59
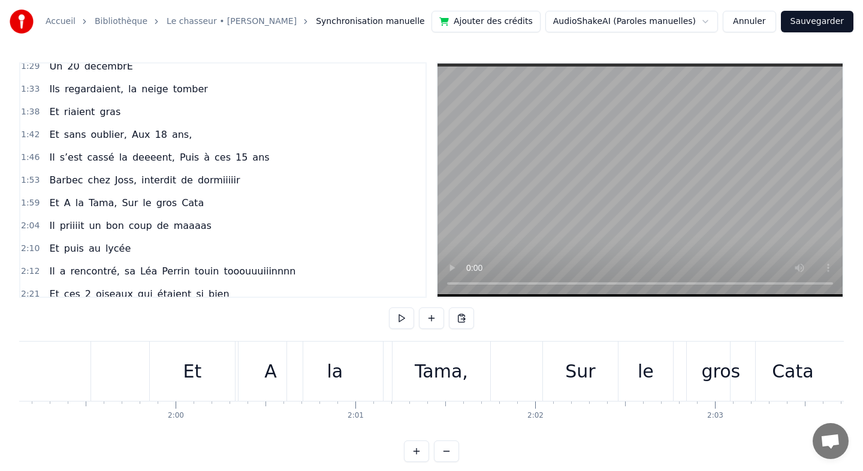
scroll to position [0, 21401]
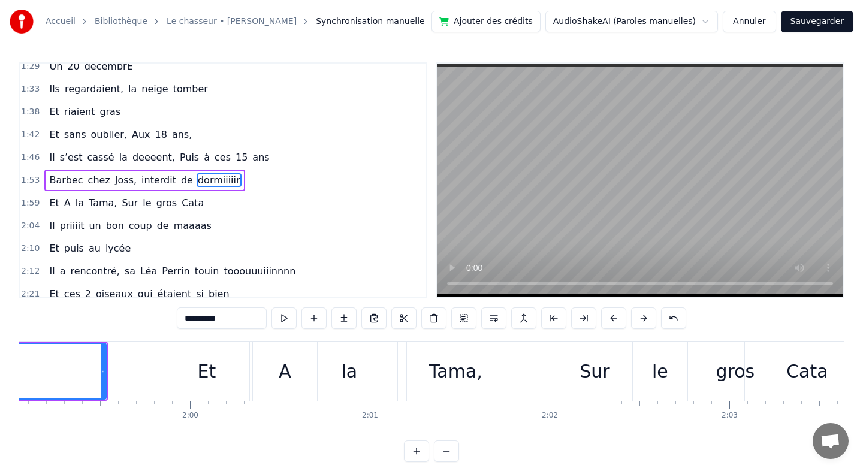
scroll to position [0, 21394]
click at [207, 373] on div "Et" at bounding box center [212, 371] width 19 height 27
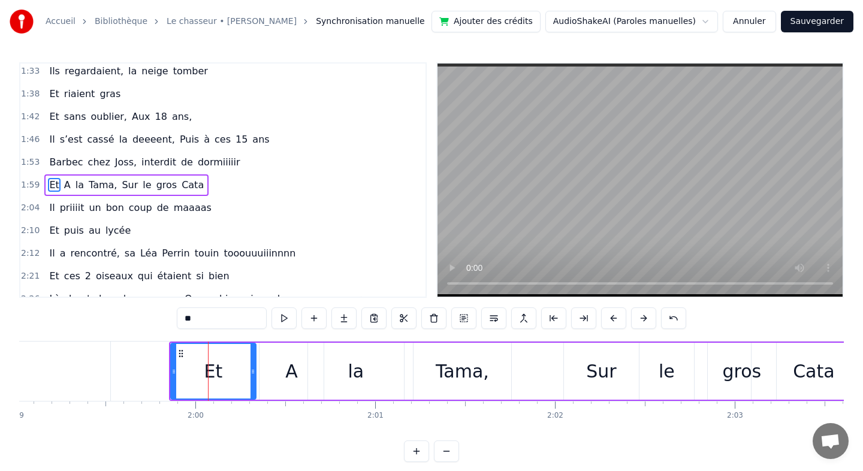
scroll to position [555, 0]
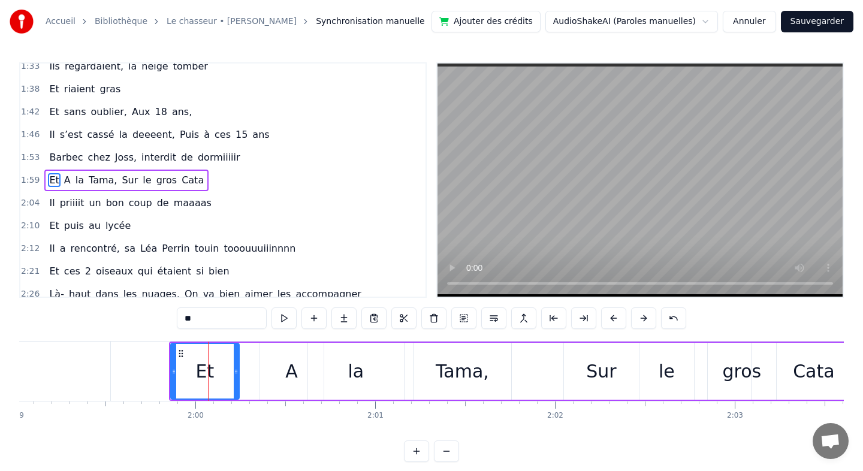
drag, startPoint x: 252, startPoint y: 374, endPoint x: 233, endPoint y: 371, distance: 19.3
click at [234, 371] on icon at bounding box center [236, 372] width 5 height 10
click at [287, 373] on div "A" at bounding box center [291, 371] width 13 height 27
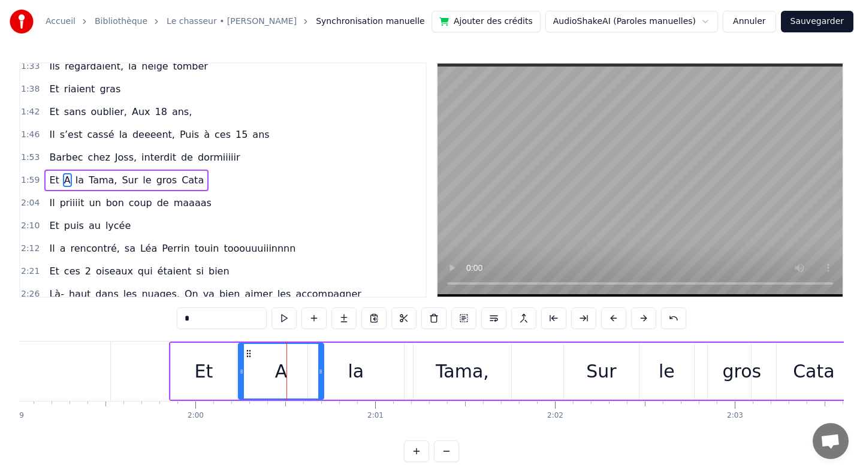
drag, startPoint x: 261, startPoint y: 371, endPoint x: 240, endPoint y: 371, distance: 21.0
click at [240, 371] on icon at bounding box center [241, 372] width 5 height 10
drag, startPoint x: 322, startPoint y: 372, endPoint x: 290, endPoint y: 373, distance: 31.8
click at [290, 373] on icon at bounding box center [291, 372] width 5 height 10
click at [370, 367] on div "la" at bounding box center [356, 371] width 96 height 57
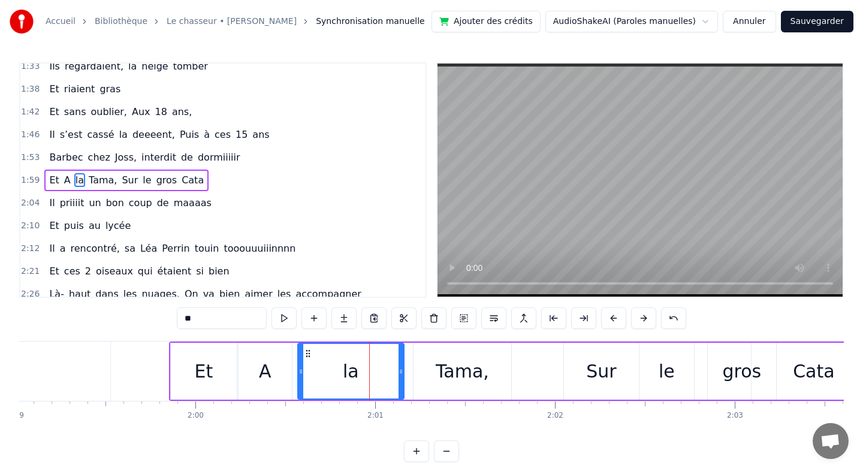
drag, startPoint x: 312, startPoint y: 369, endPoint x: 303, endPoint y: 370, distance: 9.6
click at [303, 370] on icon at bounding box center [300, 372] width 5 height 10
drag, startPoint x: 401, startPoint y: 370, endPoint x: 370, endPoint y: 371, distance: 30.6
click at [377, 371] on icon at bounding box center [379, 372] width 5 height 10
click at [429, 373] on div "Tama," at bounding box center [462, 371] width 98 height 57
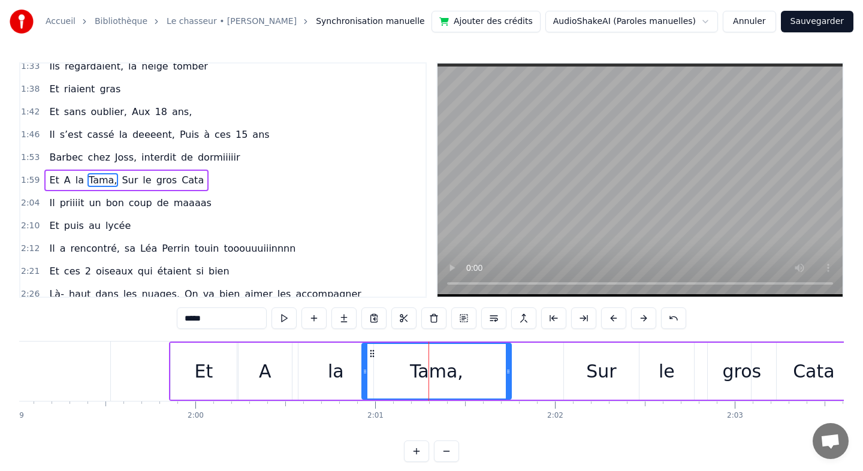
drag, startPoint x: 416, startPoint y: 373, endPoint x: 364, endPoint y: 375, distance: 51.6
click at [364, 375] on icon at bounding box center [365, 372] width 5 height 10
type input "**********"
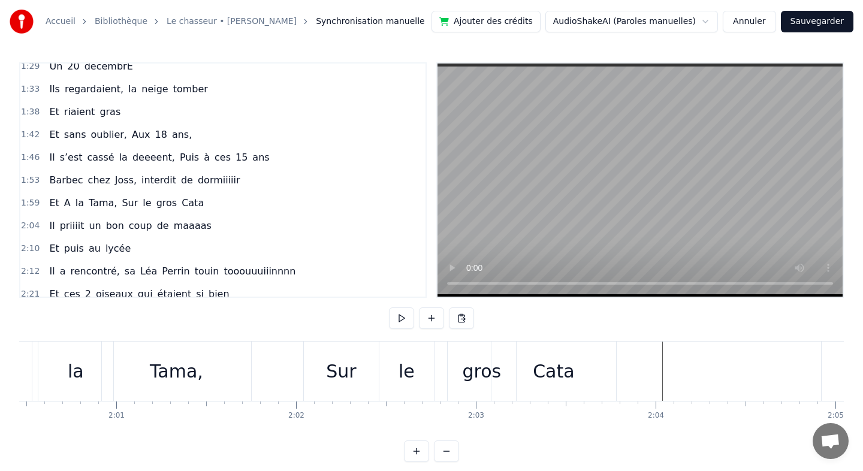
scroll to position [0, 21641]
click at [281, 355] on div "Et A la Tama, Sur le gros Cata" at bounding box center [276, 371] width 709 height 59
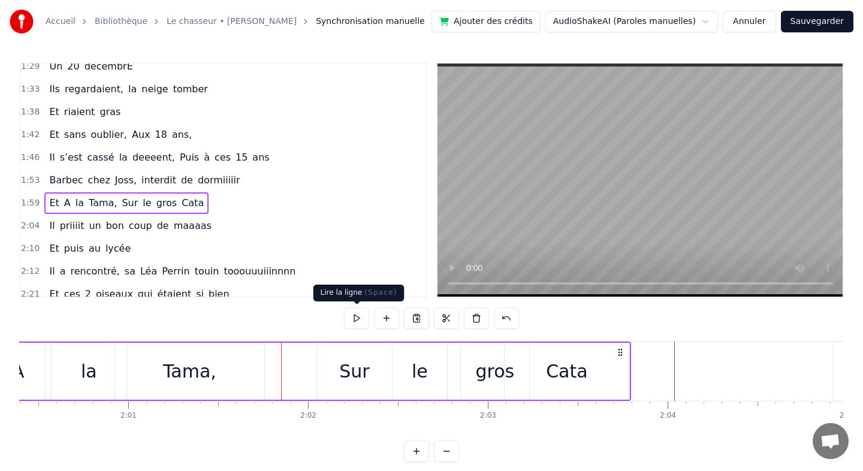
click at [357, 318] on button at bounding box center [356, 318] width 25 height 22
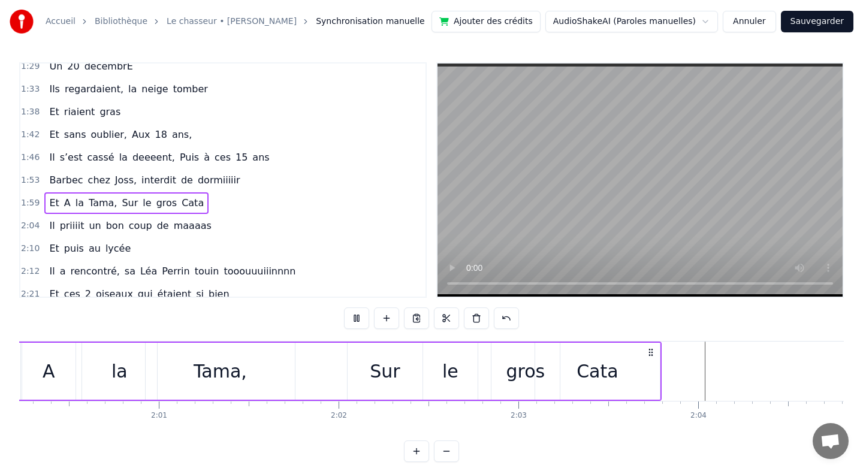
scroll to position [0, 21519]
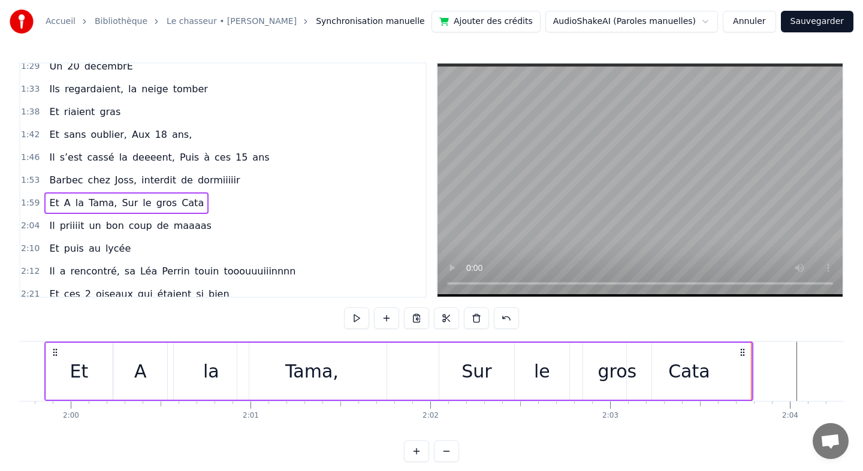
click at [394, 377] on div "Et A la Tama, Sur le gros Cata" at bounding box center [398, 371] width 709 height 59
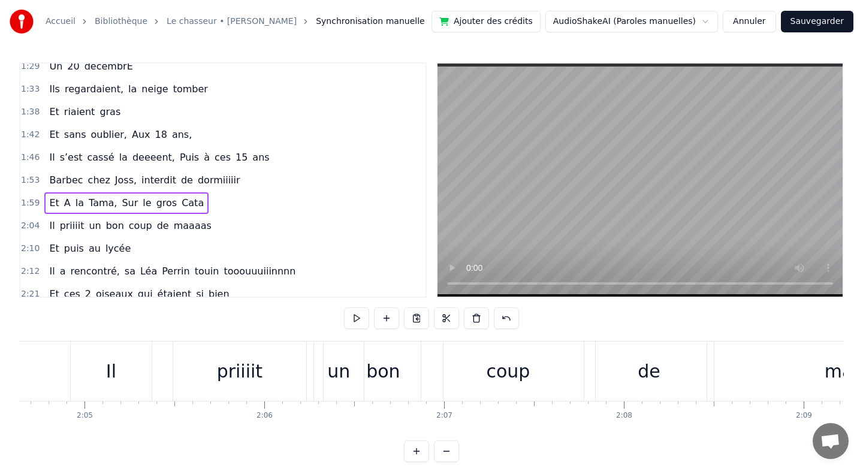
scroll to position [0, 22412]
click at [377, 374] on div "bon" at bounding box center [375, 371] width 34 height 27
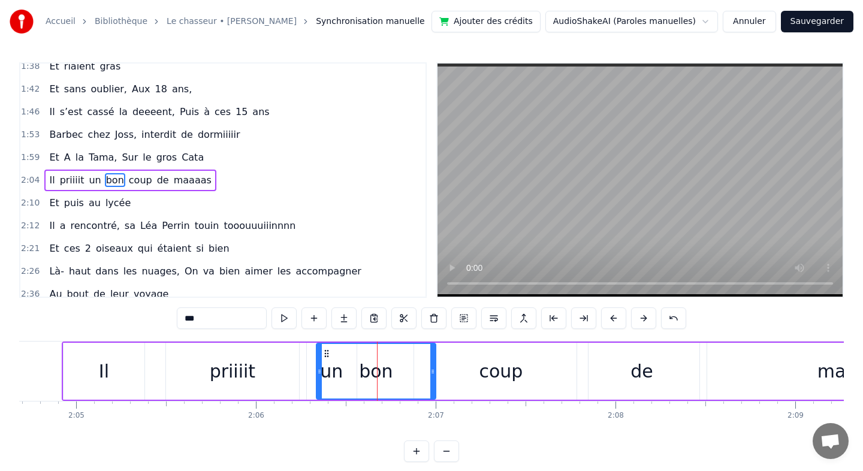
scroll to position [578, 0]
click at [333, 370] on div "bon" at bounding box center [376, 371] width 118 height 55
click at [327, 373] on div "bon" at bounding box center [376, 371] width 118 height 55
click at [303, 375] on div "Il priiiit un bon coup de maaaas" at bounding box center [535, 371] width 946 height 59
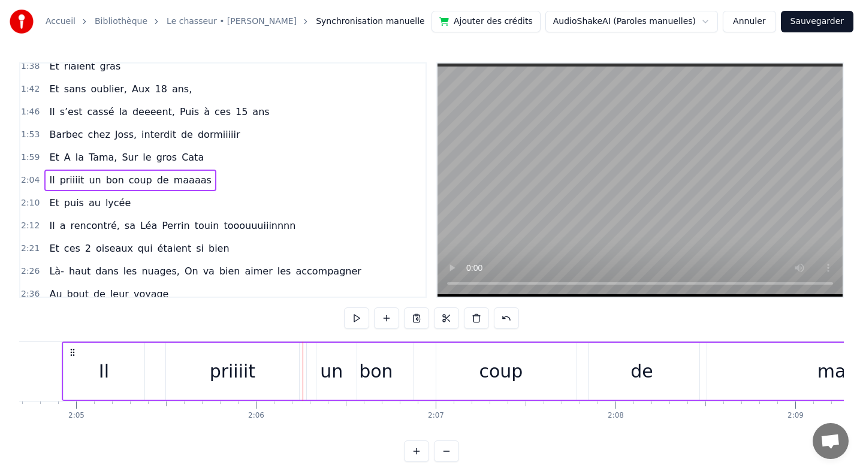
click at [318, 374] on div "bon" at bounding box center [375, 371] width 119 height 57
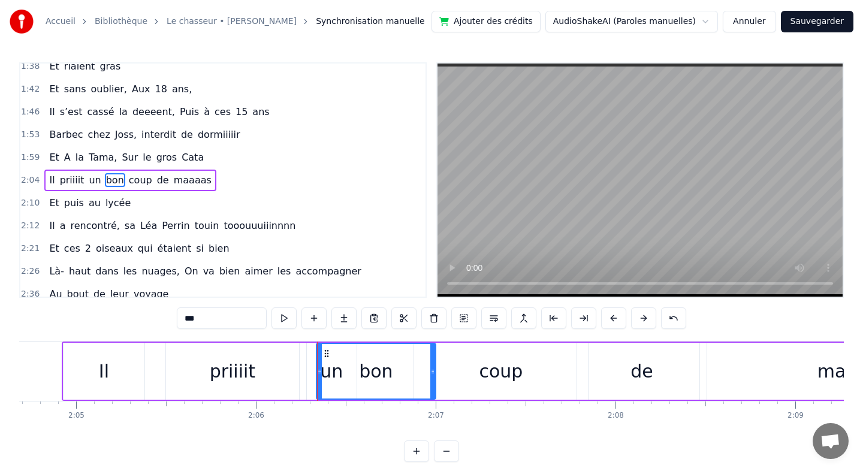
click at [335, 374] on div "bon" at bounding box center [376, 371] width 118 height 55
click at [392, 372] on div "bon" at bounding box center [376, 371] width 118 height 55
click at [380, 374] on div "bon" at bounding box center [376, 371] width 34 height 27
click at [328, 375] on div "bon" at bounding box center [376, 371] width 118 height 55
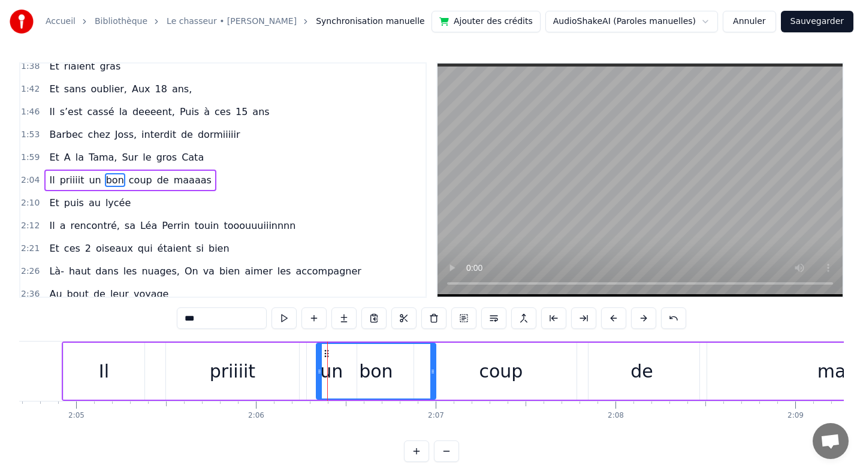
click at [291, 375] on div "priiiit" at bounding box center [232, 371] width 133 height 57
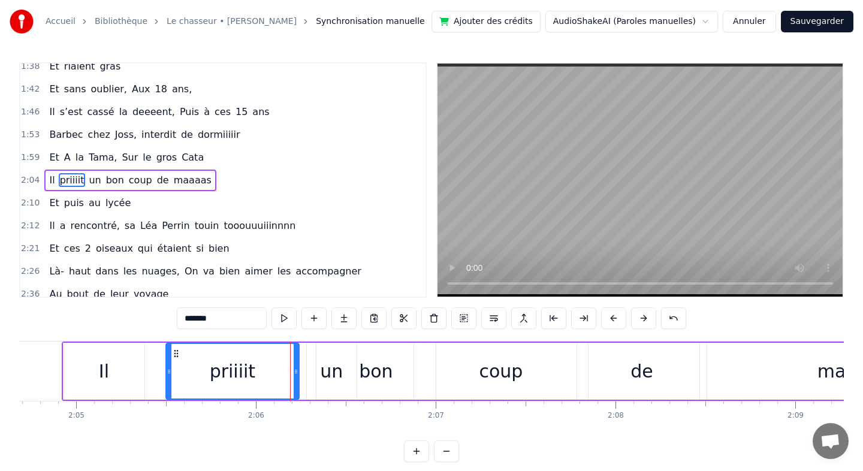
click at [369, 370] on div "bon" at bounding box center [376, 371] width 34 height 27
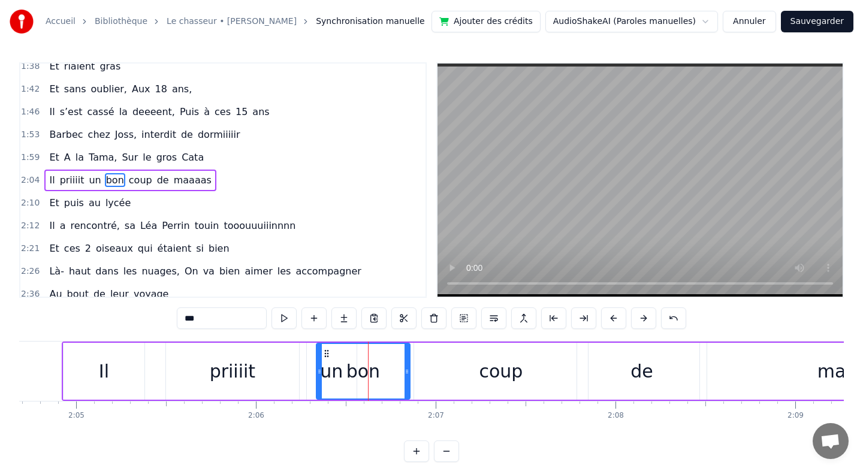
drag, startPoint x: 432, startPoint y: 372, endPoint x: 404, endPoint y: 372, distance: 27.6
click at [404, 372] on icon at bounding box center [406, 372] width 5 height 10
drag, startPoint x: 321, startPoint y: 371, endPoint x: 376, endPoint y: 374, distance: 54.6
click at [376, 374] on icon at bounding box center [373, 372] width 5 height 10
click at [475, 373] on div "coup" at bounding box center [501, 371] width 174 height 57
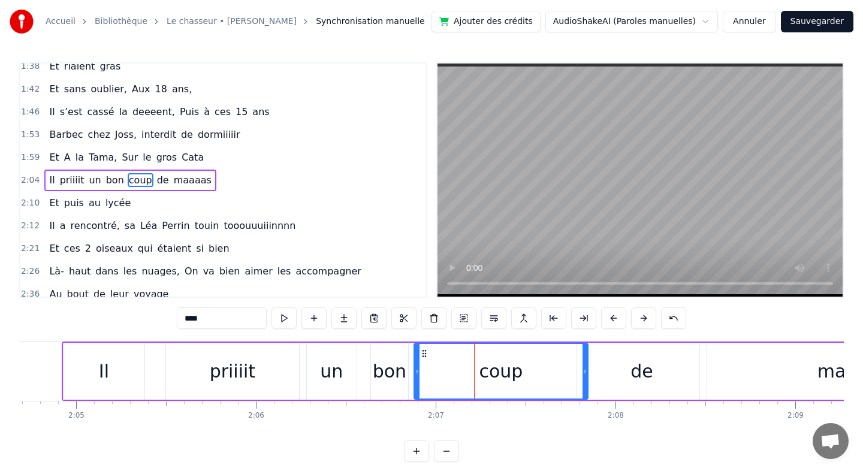
click at [377, 374] on div "bon" at bounding box center [390, 371] width 34 height 27
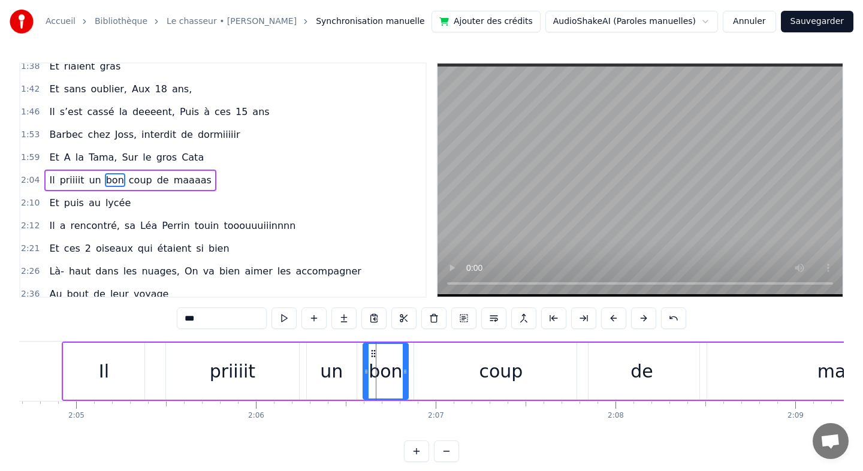
drag, startPoint x: 374, startPoint y: 373, endPoint x: 366, endPoint y: 373, distance: 7.8
click at [366, 373] on icon at bounding box center [366, 372] width 5 height 10
click at [476, 361] on div "coup" at bounding box center [501, 371] width 174 height 57
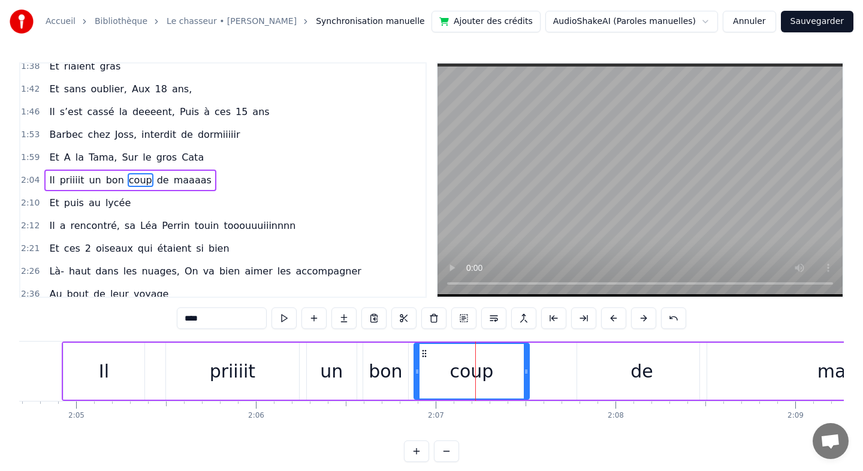
drag, startPoint x: 587, startPoint y: 372, endPoint x: 525, endPoint y: 375, distance: 61.2
click at [525, 375] on icon at bounding box center [526, 372] width 5 height 10
click at [638, 367] on div "de" at bounding box center [641, 371] width 23 height 27
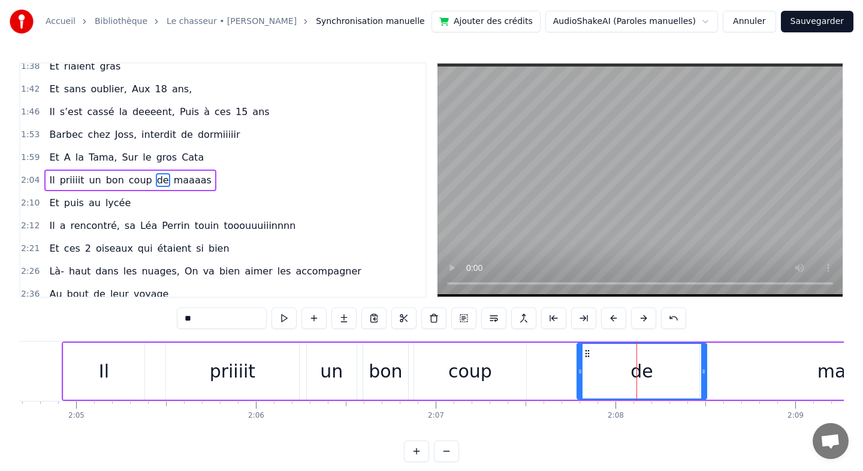
click at [496, 377] on div "coup" at bounding box center [470, 371] width 112 height 57
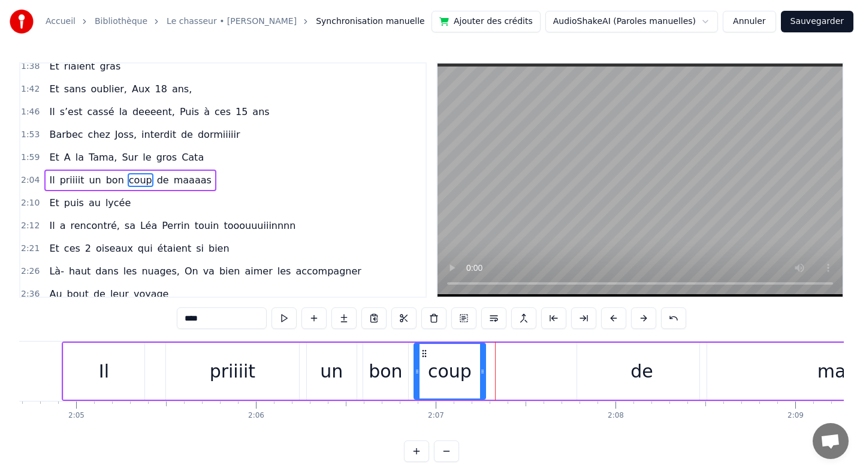
drag, startPoint x: 523, startPoint y: 372, endPoint x: 483, endPoint y: 372, distance: 40.1
click at [483, 373] on circle at bounding box center [483, 373] width 1 height 1
click at [630, 371] on div "de" at bounding box center [641, 371] width 129 height 57
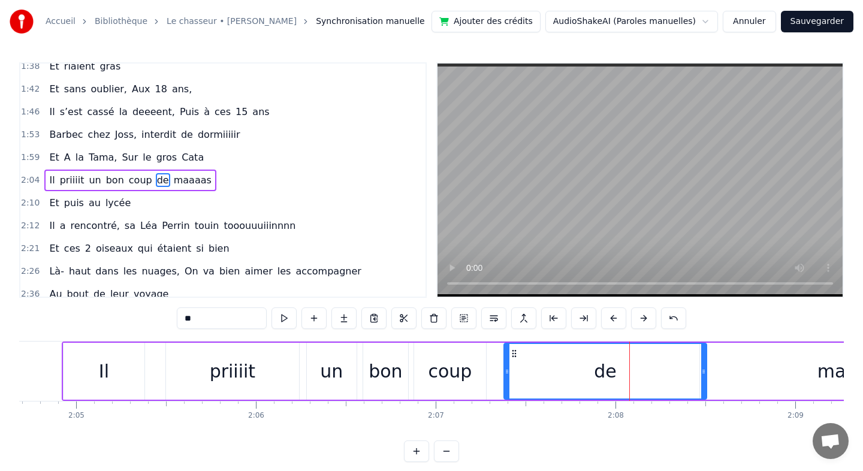
drag, startPoint x: 579, startPoint y: 373, endPoint x: 497, endPoint y: 373, distance: 82.1
click at [505, 373] on icon at bounding box center [507, 372] width 5 height 10
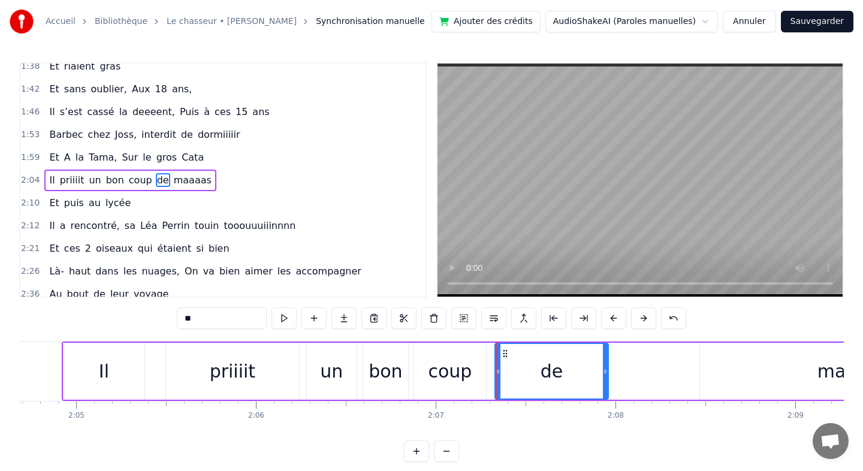
drag, startPoint x: 704, startPoint y: 367, endPoint x: 591, endPoint y: 370, distance: 112.7
click at [603, 370] on icon at bounding box center [605, 372] width 5 height 10
click at [785, 361] on div "maaaas" at bounding box center [853, 371] width 306 height 57
type input "******"
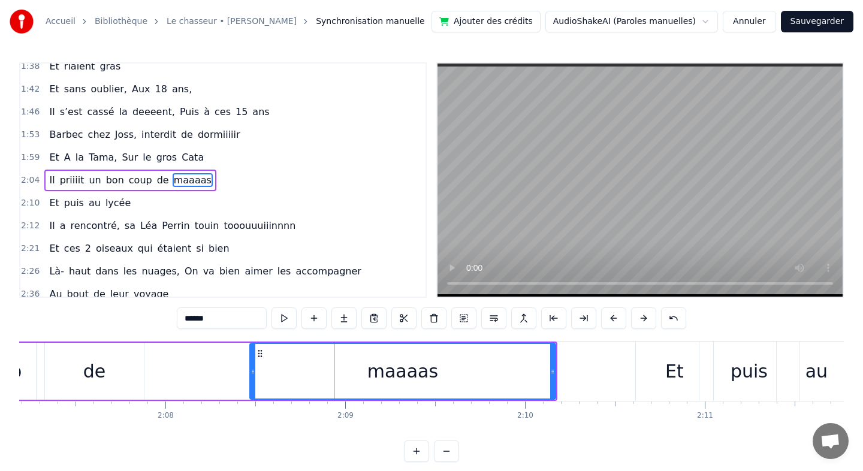
scroll to position [0, 22813]
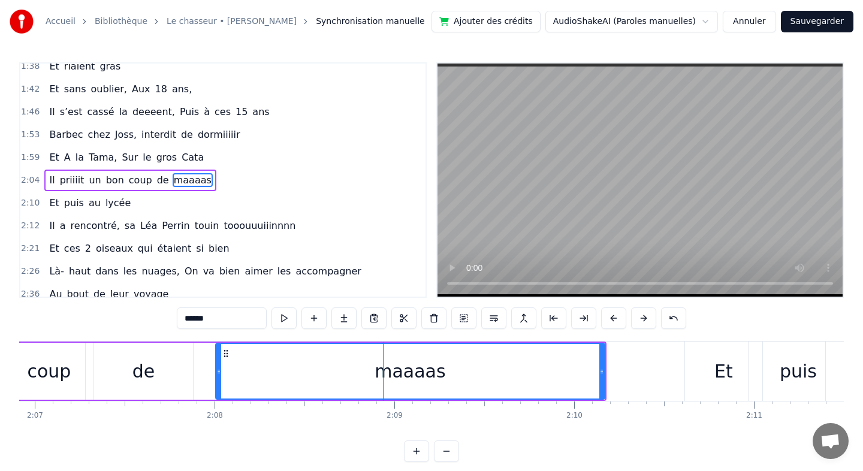
drag, startPoint x: 303, startPoint y: 380, endPoint x: 205, endPoint y: 377, distance: 98.3
click at [216, 377] on div at bounding box center [218, 371] width 5 height 55
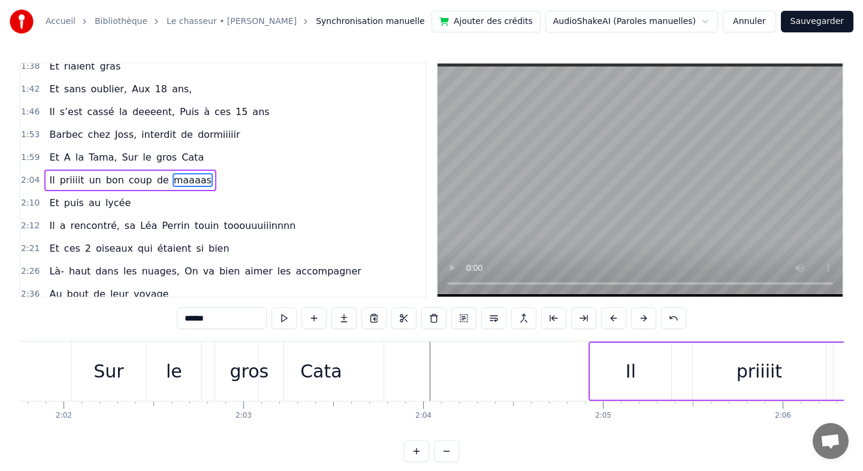
scroll to position [0, 21877]
click at [37, 368] on div "Et A la Tama, Sur le gros Cata" at bounding box center [40, 371] width 709 height 59
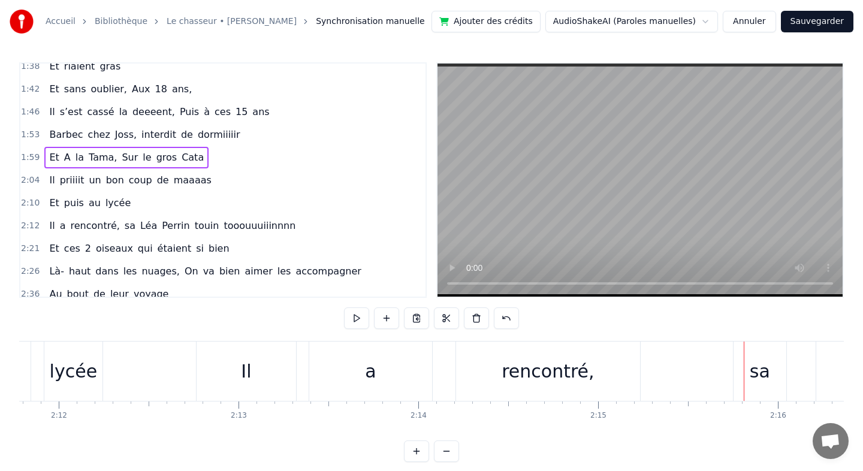
scroll to position [0, 23665]
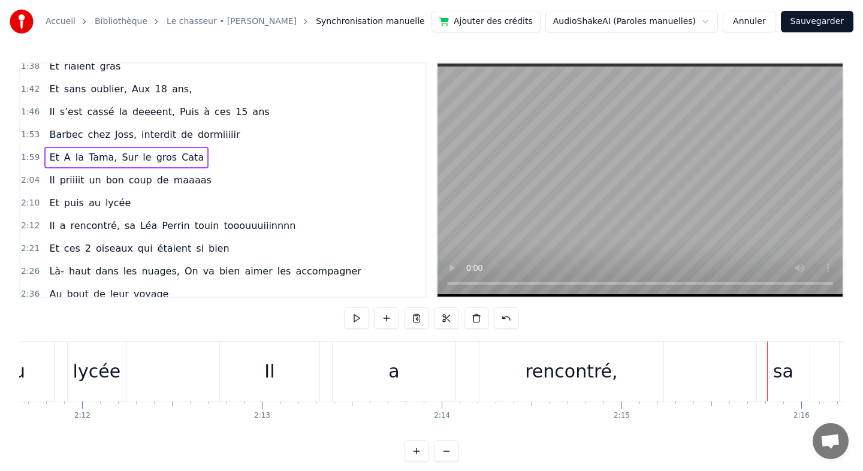
click at [270, 368] on div "Il" at bounding box center [269, 371] width 10 height 27
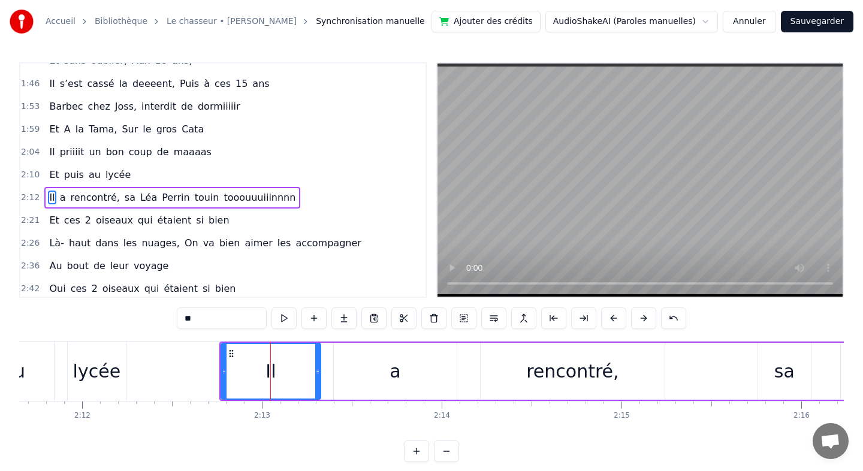
scroll to position [623, 0]
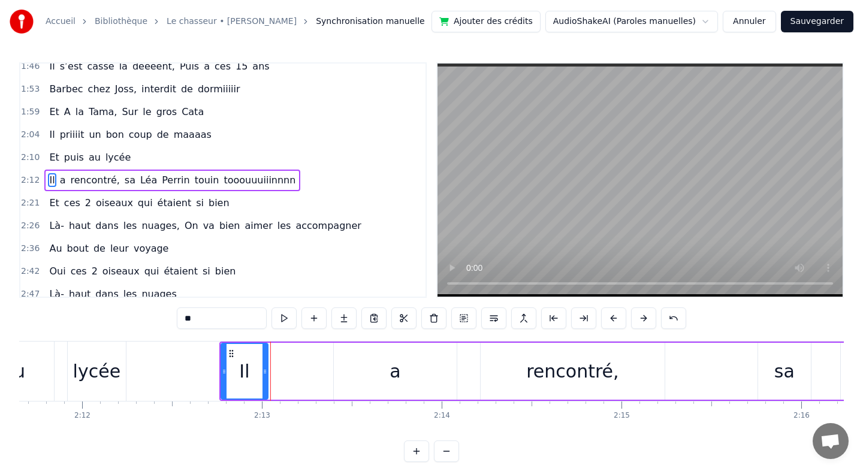
drag, startPoint x: 318, startPoint y: 376, endPoint x: 260, endPoint y: 380, distance: 58.3
click at [262, 380] on div at bounding box center [264, 371] width 5 height 55
click at [390, 370] on div "a" at bounding box center [394, 371] width 11 height 27
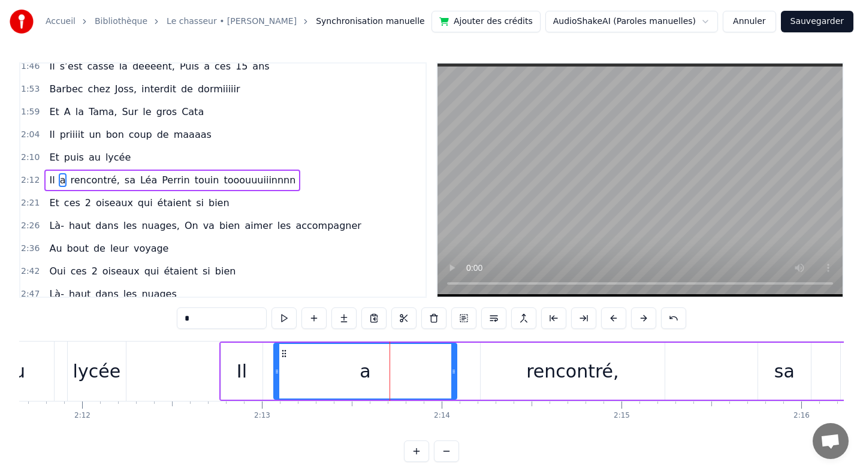
drag, startPoint x: 336, startPoint y: 374, endPoint x: 270, endPoint y: 377, distance: 66.0
click at [274, 377] on div at bounding box center [276, 371] width 5 height 55
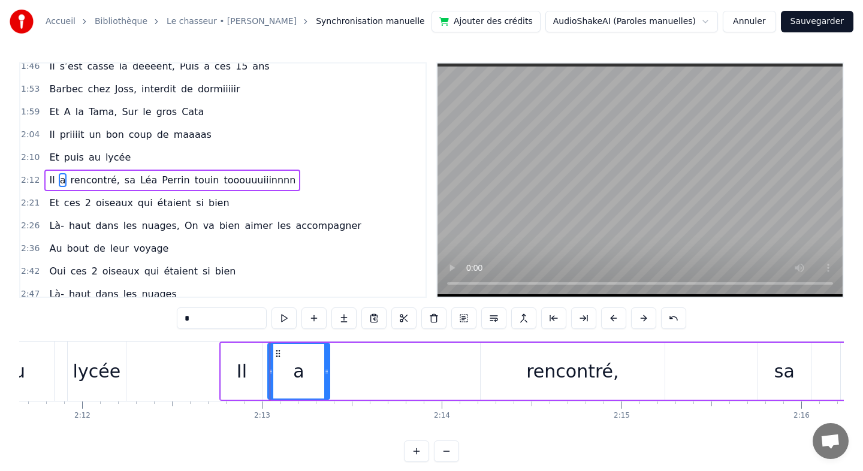
drag, startPoint x: 452, startPoint y: 371, endPoint x: 326, endPoint y: 371, distance: 126.4
click at [326, 371] on circle at bounding box center [326, 371] width 1 height 1
click at [542, 369] on div "rencontré," at bounding box center [572, 371] width 92 height 27
type input "**********"
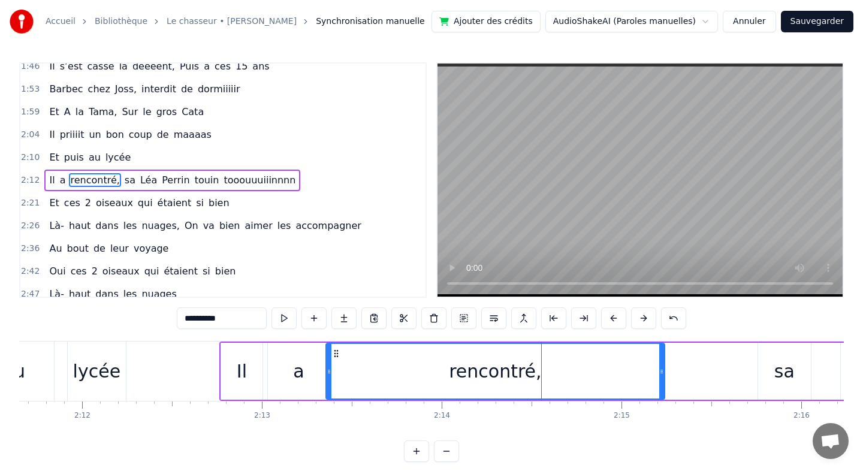
drag, startPoint x: 483, startPoint y: 371, endPoint x: 326, endPoint y: 372, distance: 157.0
click at [327, 372] on icon at bounding box center [329, 372] width 5 height 10
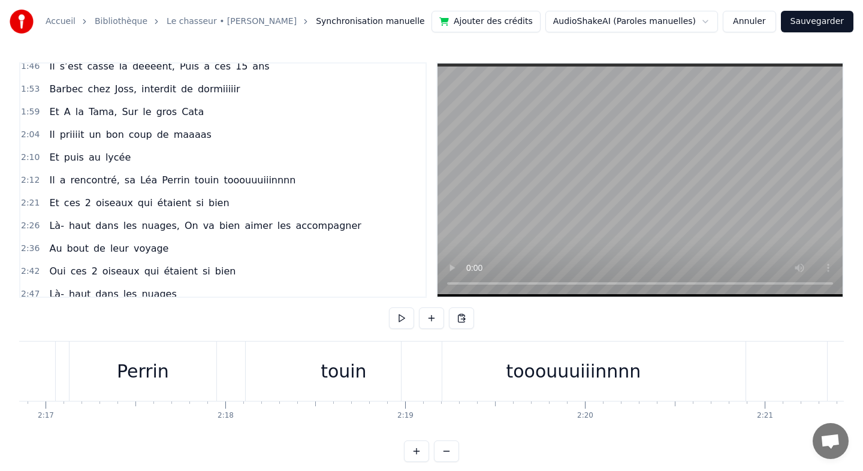
scroll to position [0, 24588]
click at [243, 385] on div "Il a rencontré, sa [PERSON_NAME] touin tooouuuiiinnnn" at bounding box center [28, 371] width 1464 height 59
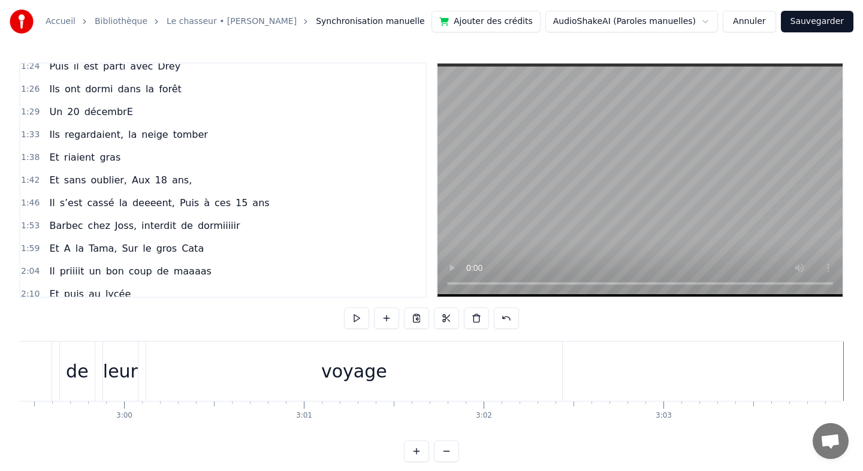
scroll to position [678, 0]
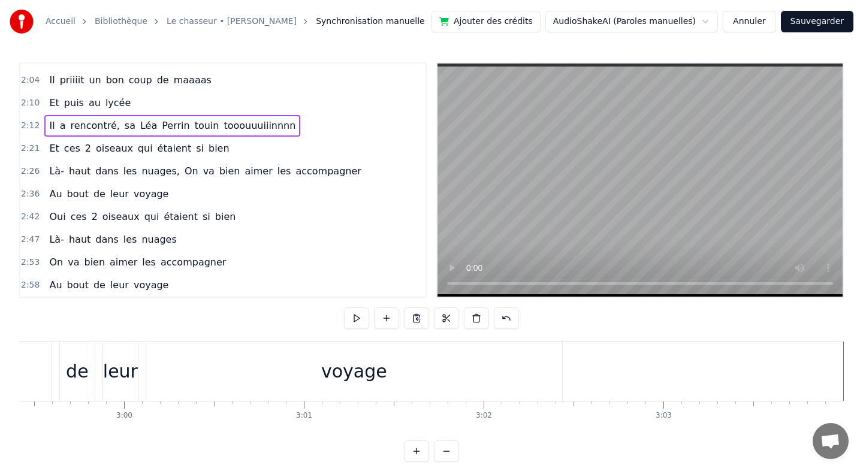
click at [818, 28] on button "Sauvegarder" at bounding box center [817, 22] width 73 height 22
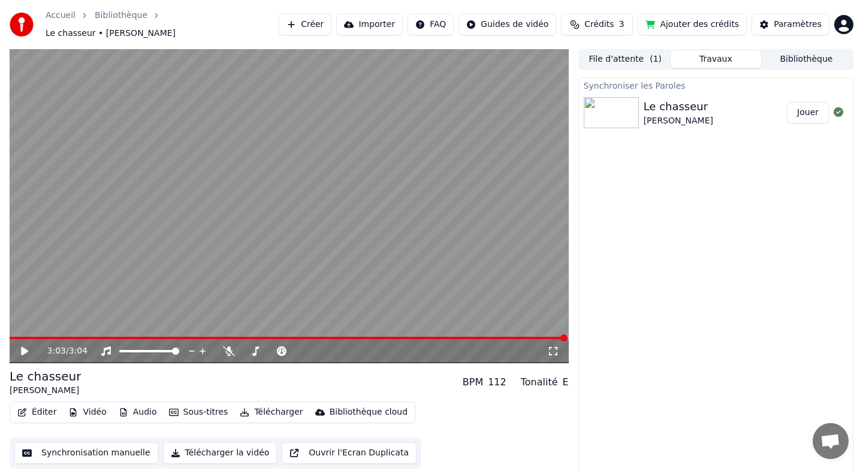
scroll to position [1, 0]
click at [88, 406] on button "Vidéo" at bounding box center [87, 411] width 47 height 17
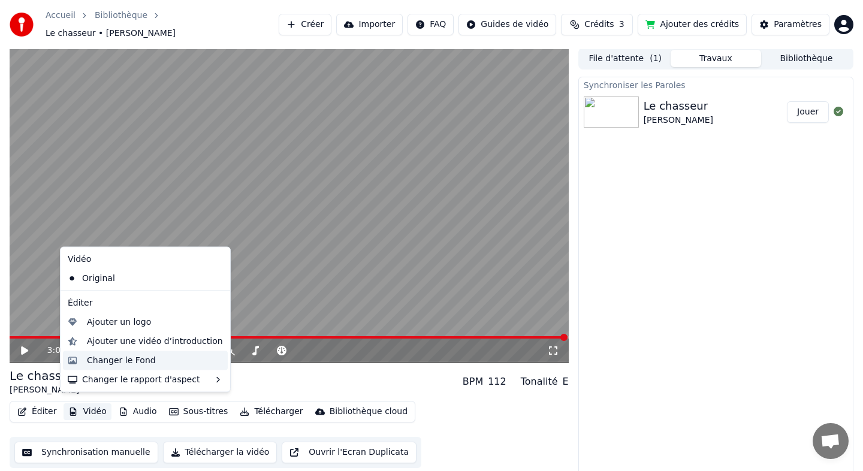
click at [137, 361] on div "Changer le Fond" at bounding box center [121, 360] width 69 height 12
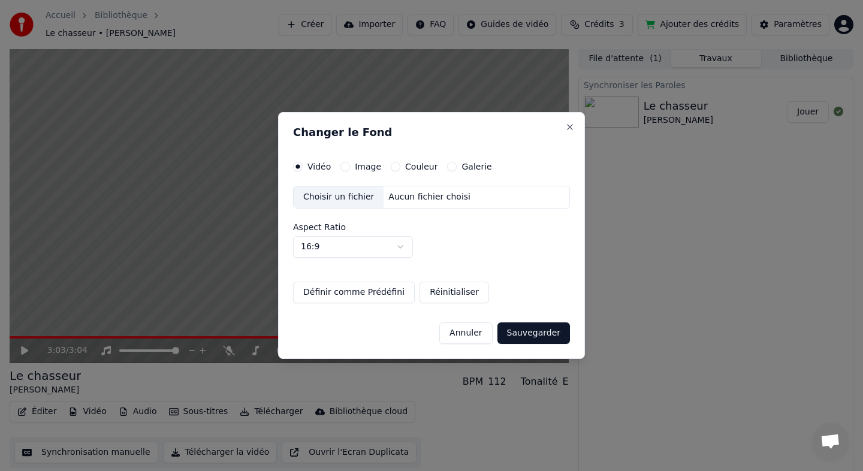
click at [347, 167] on button "Image" at bounding box center [345, 167] width 10 height 10
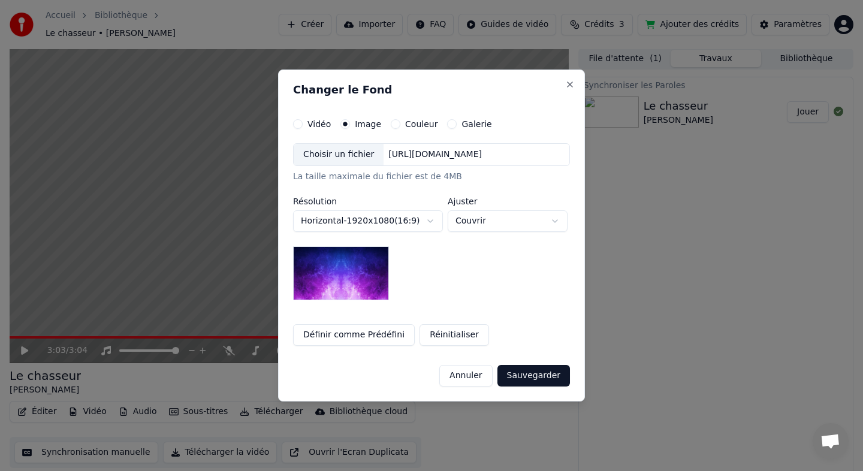
click at [432, 155] on div "[URL][DOMAIN_NAME]" at bounding box center [434, 155] width 103 height 12
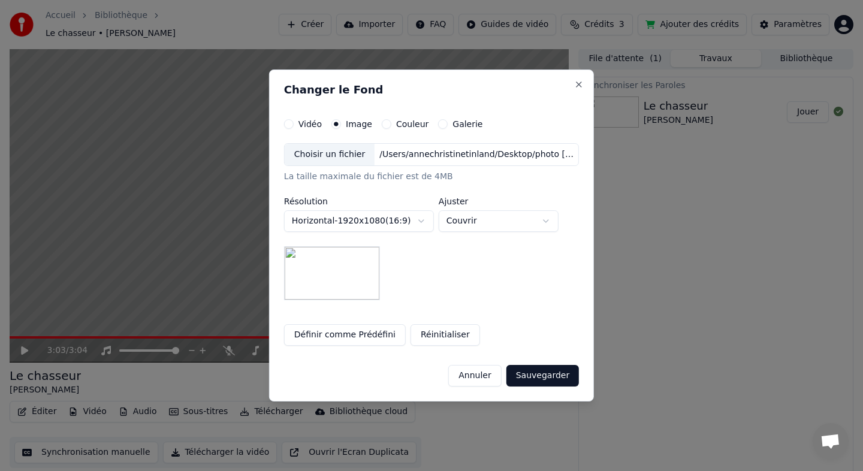
click at [355, 282] on img at bounding box center [332, 273] width 96 height 54
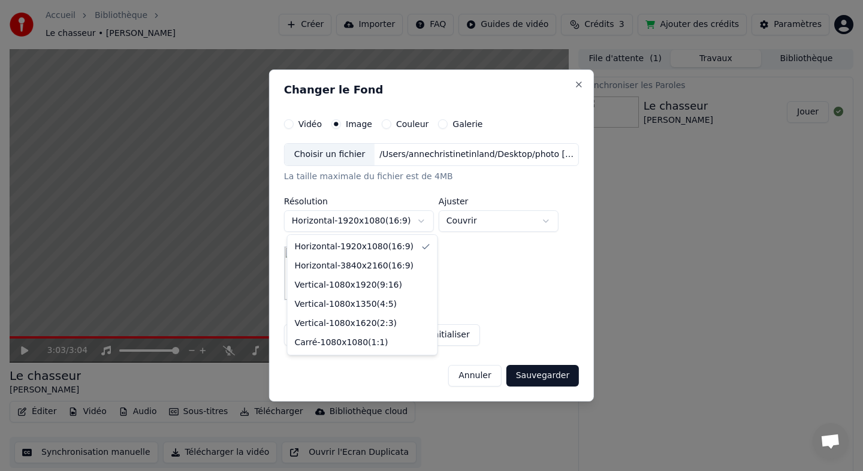
click at [428, 224] on body "**********" at bounding box center [431, 234] width 863 height 471
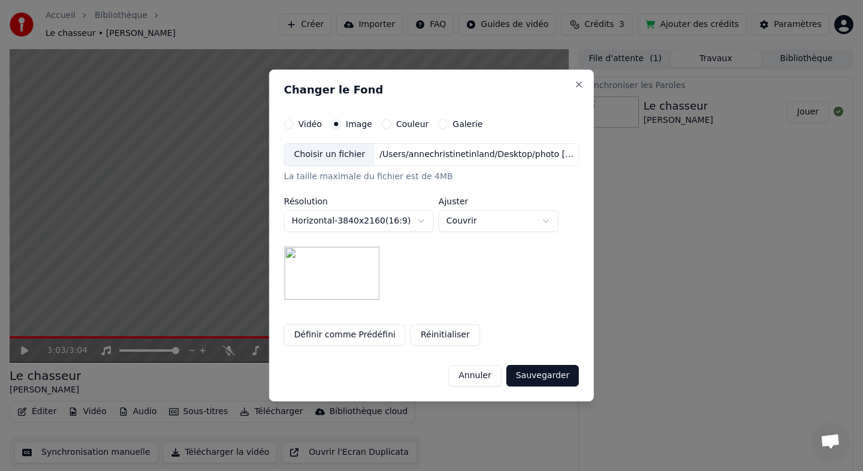
click at [409, 223] on body "**********" at bounding box center [431, 234] width 863 height 471
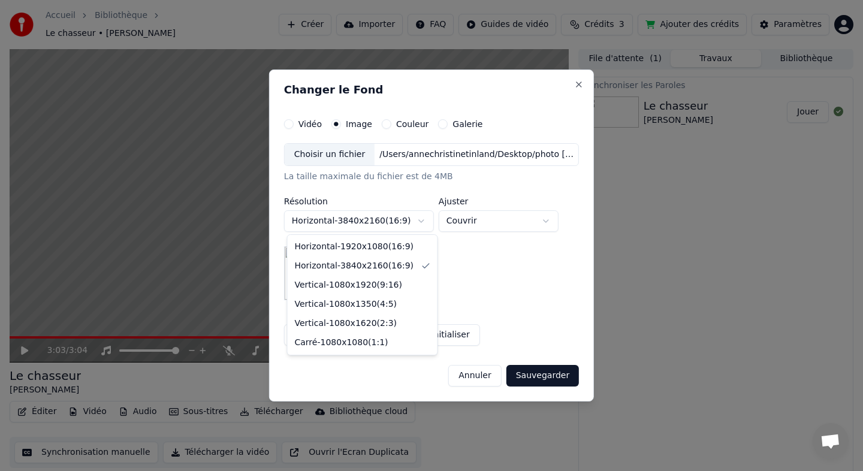
select select "*********"
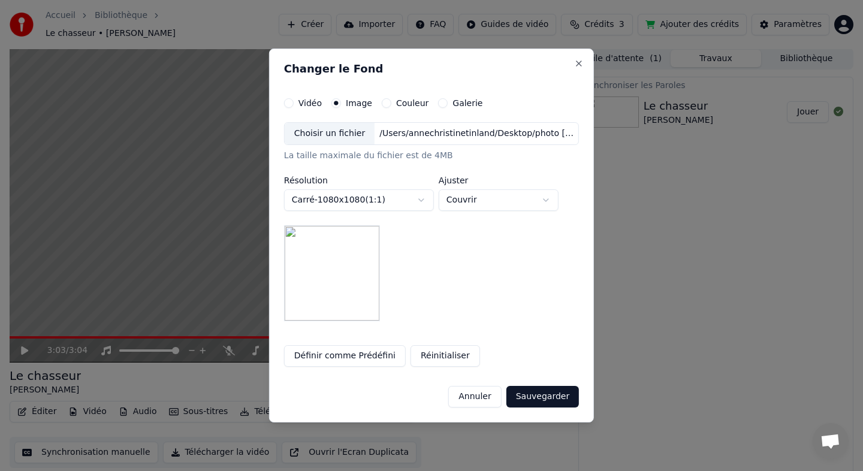
click at [552, 397] on button "Sauvegarder" at bounding box center [542, 397] width 73 height 22
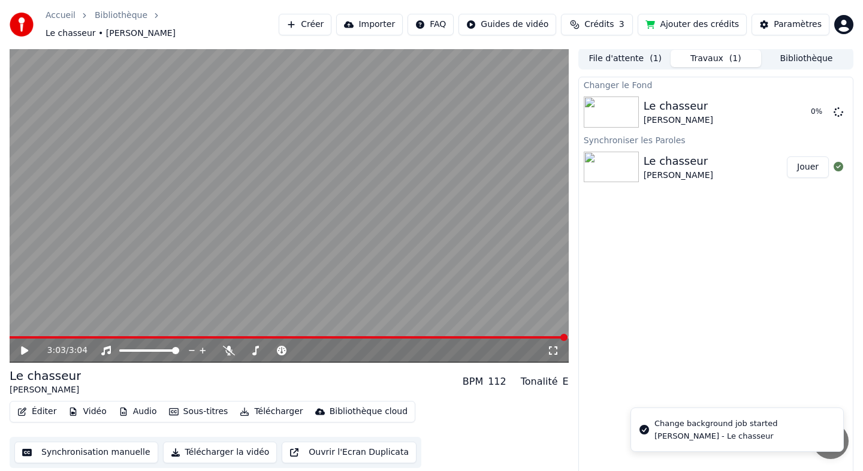
click at [25, 346] on icon at bounding box center [33, 351] width 28 height 10
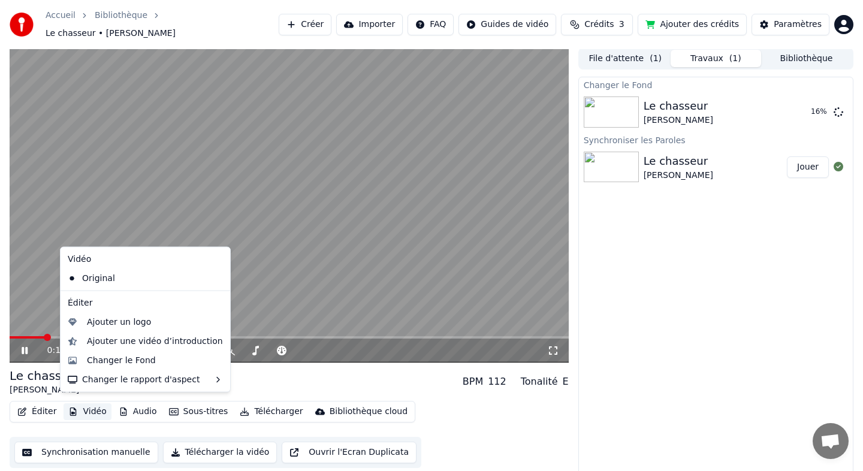
click at [92, 405] on button "Vidéo" at bounding box center [87, 411] width 47 height 17
click at [154, 359] on div "Changer le Fond" at bounding box center [155, 360] width 136 height 12
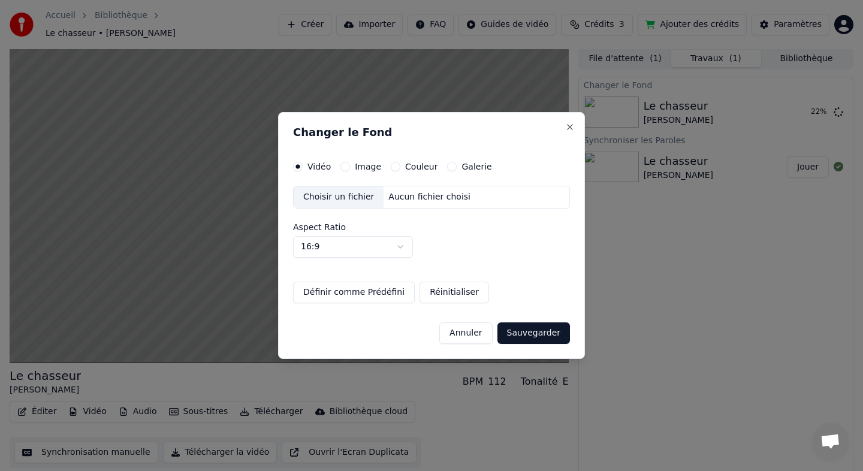
click at [352, 199] on div "Choisir un fichier" at bounding box center [339, 197] width 90 height 22
click at [360, 167] on label "Image" at bounding box center [368, 166] width 26 height 8
click at [350, 167] on button "Image" at bounding box center [345, 167] width 10 height 10
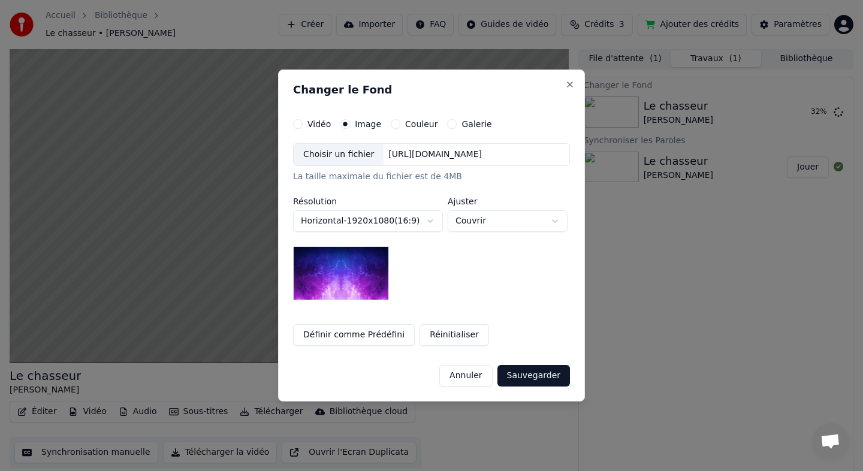
click at [335, 155] on div "Choisir un fichier" at bounding box center [339, 155] width 90 height 22
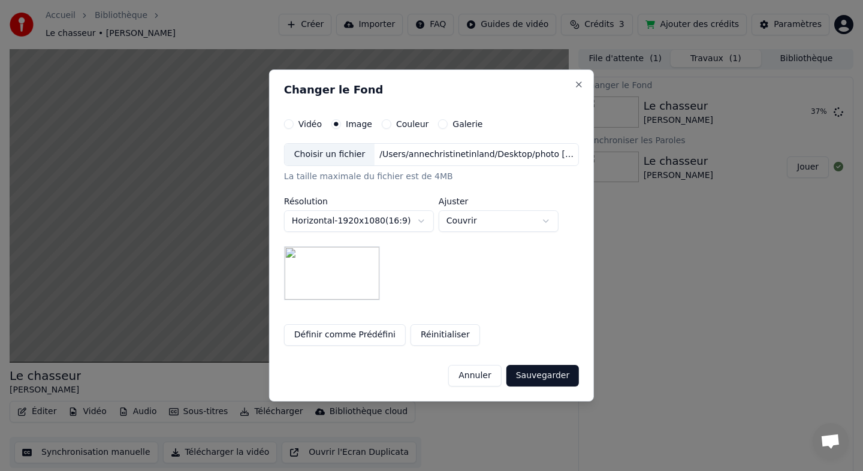
click at [366, 225] on body "**********" at bounding box center [431, 234] width 863 height 471
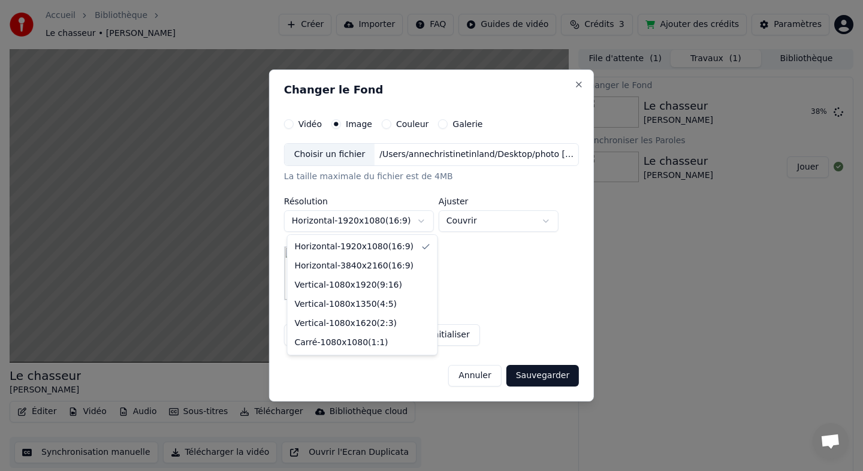
select select "*********"
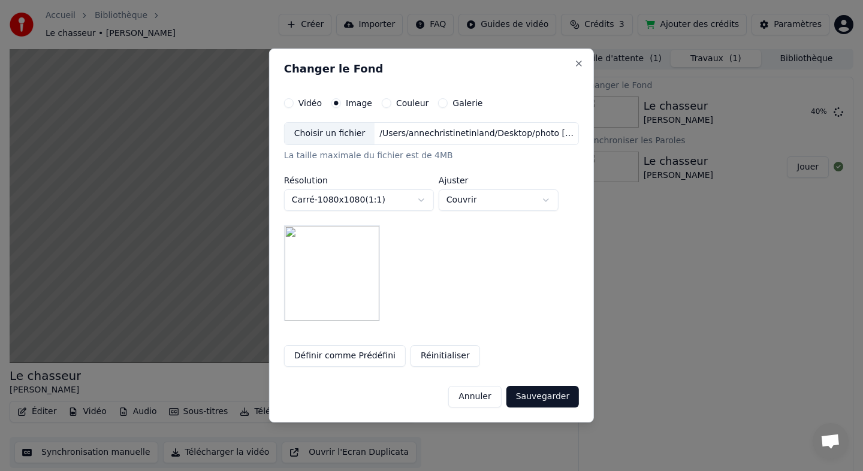
click at [533, 396] on button "Sauvegarder" at bounding box center [542, 397] width 73 height 22
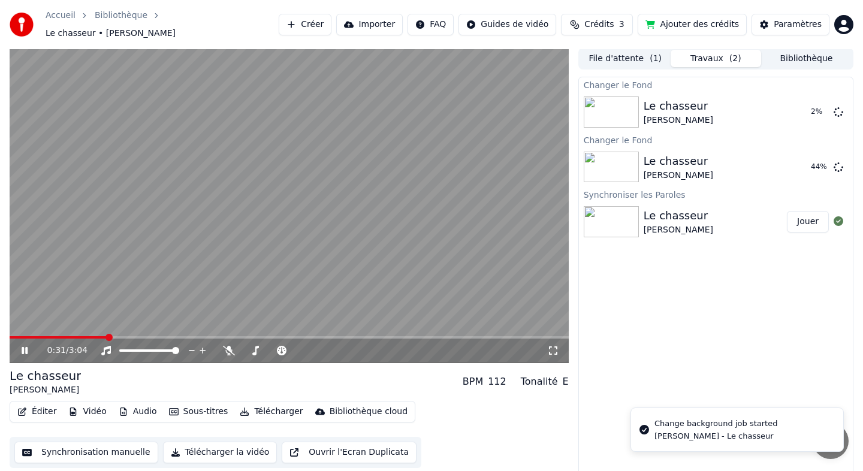
click at [26, 348] on icon at bounding box center [25, 350] width 6 height 7
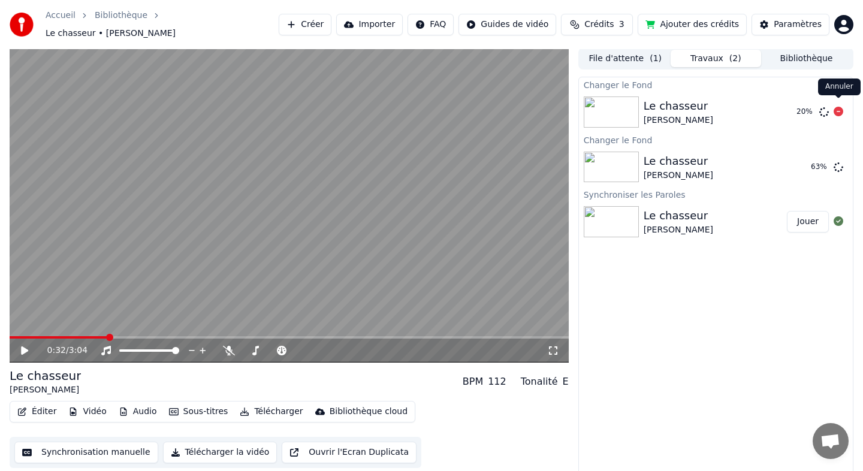
click at [837, 107] on icon at bounding box center [838, 112] width 10 height 10
click at [10, 334] on span at bounding box center [13, 337] width 7 height 7
click at [25, 350] on div "0:00 / 3:04" at bounding box center [288, 351] width 549 height 12
click at [22, 346] on icon at bounding box center [24, 350] width 7 height 8
click at [802, 160] on button "Jouer" at bounding box center [808, 167] width 42 height 22
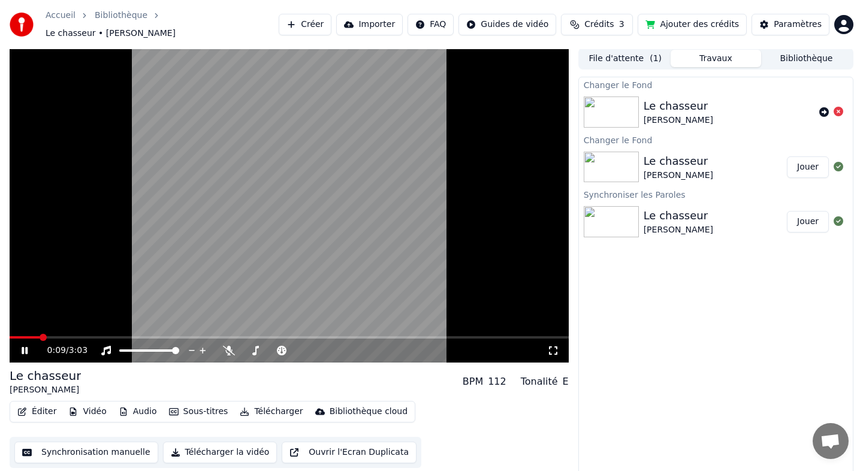
click at [547, 346] on icon at bounding box center [553, 351] width 12 height 10
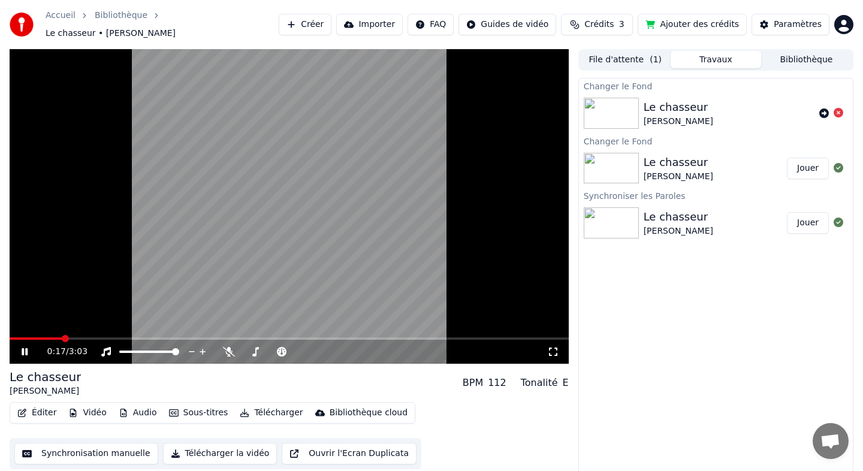
click at [28, 347] on icon at bounding box center [33, 352] width 28 height 10
click at [19, 335] on span at bounding box center [22, 338] width 7 height 7
click at [10, 335] on span at bounding box center [13, 338] width 7 height 7
click at [551, 349] on icon at bounding box center [553, 352] width 12 height 10
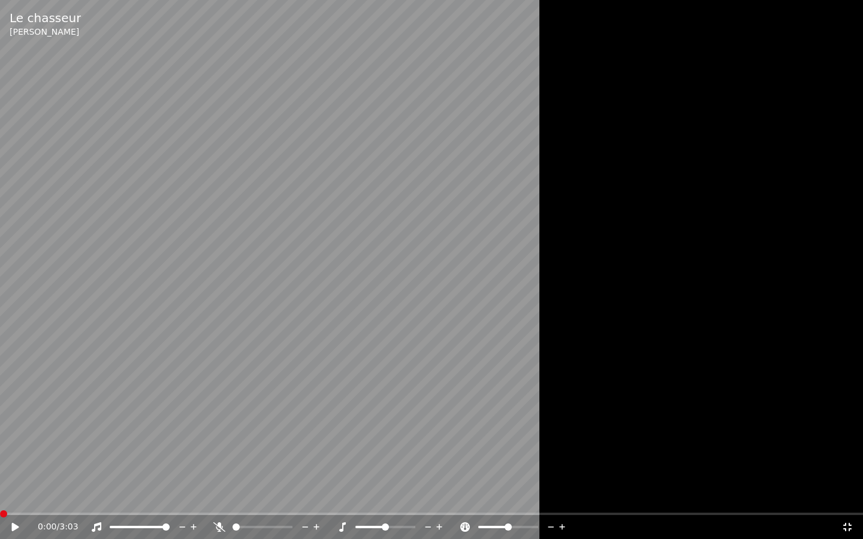
click at [845, 470] on icon at bounding box center [847, 527] width 8 height 8
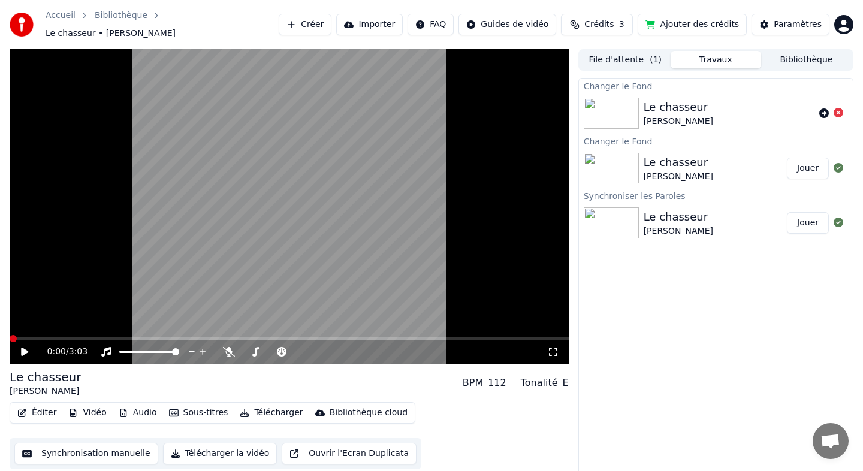
click at [554, 347] on icon at bounding box center [553, 352] width 12 height 10
click at [92, 404] on button "Vidéo" at bounding box center [87, 412] width 47 height 17
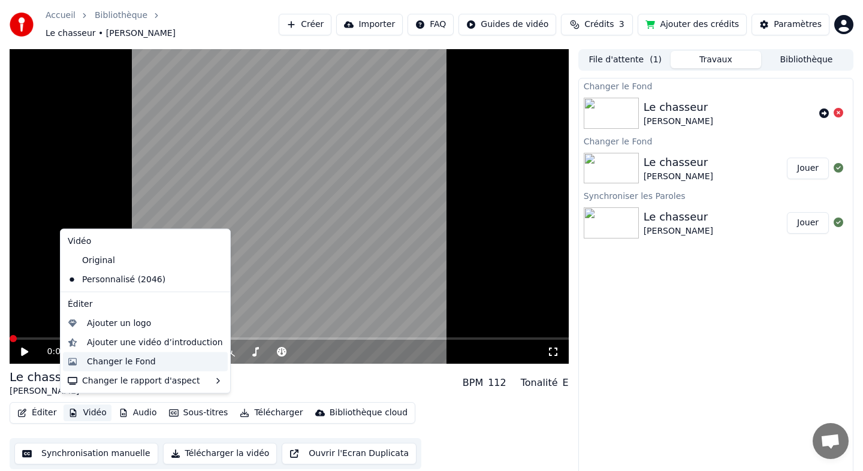
click at [176, 356] on div "Changer le Fond" at bounding box center [155, 361] width 136 height 12
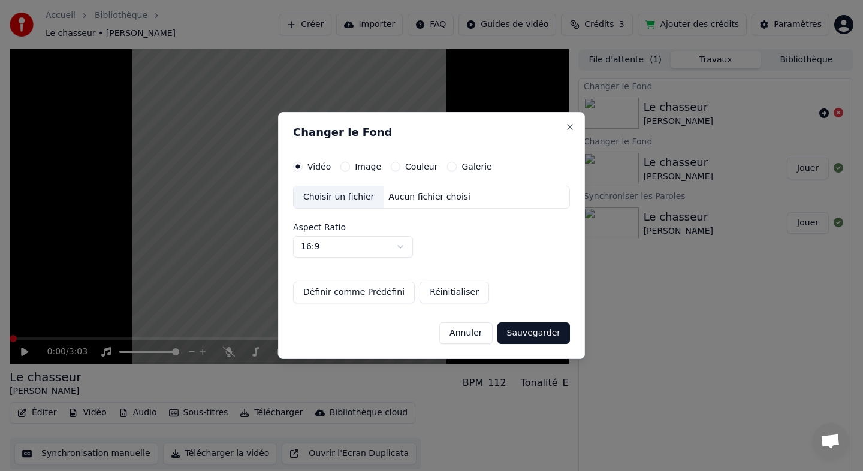
click at [347, 170] on button "Image" at bounding box center [345, 167] width 10 height 10
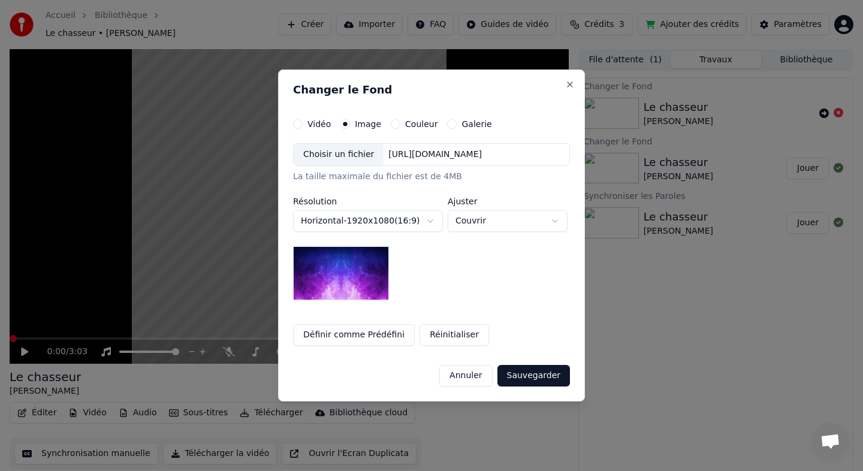
click at [468, 222] on body "**********" at bounding box center [431, 235] width 863 height 471
click at [409, 263] on body "**********" at bounding box center [431, 235] width 863 height 471
click at [342, 154] on div "Choisir un fichier" at bounding box center [339, 155] width 90 height 22
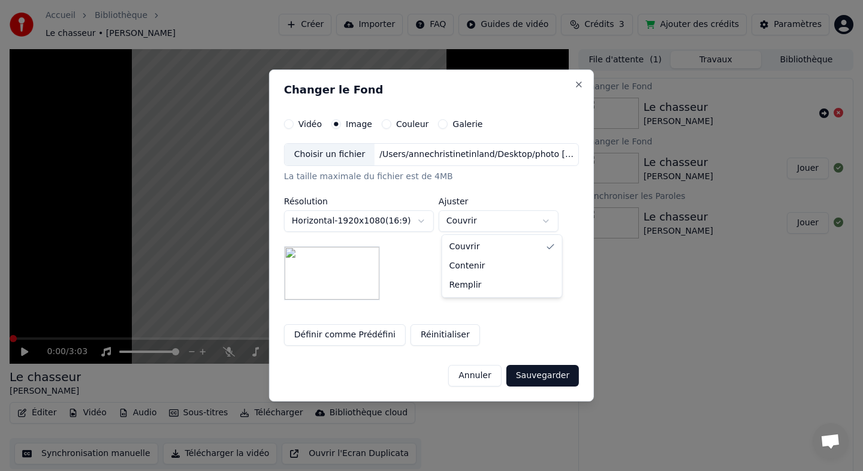
click at [470, 220] on body "**********" at bounding box center [431, 235] width 863 height 471
click at [462, 215] on body "**********" at bounding box center [431, 235] width 863 height 471
click at [468, 217] on body "**********" at bounding box center [431, 235] width 863 height 471
select select "*****"
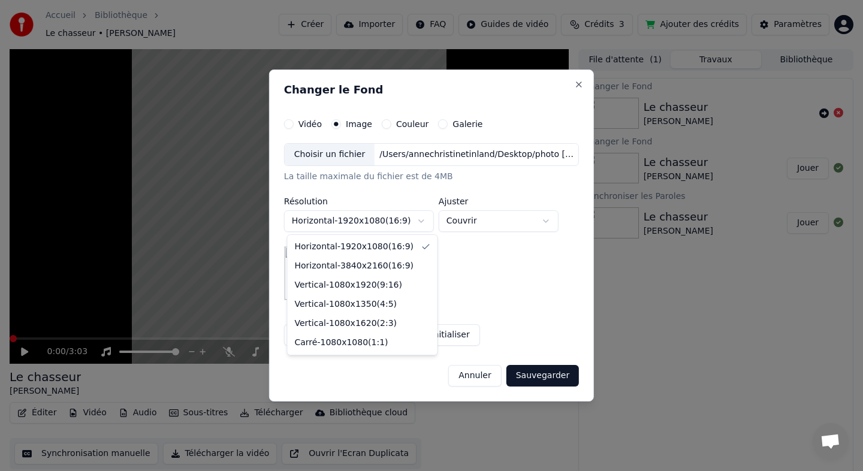
click at [409, 220] on body "**********" at bounding box center [431, 235] width 863 height 471
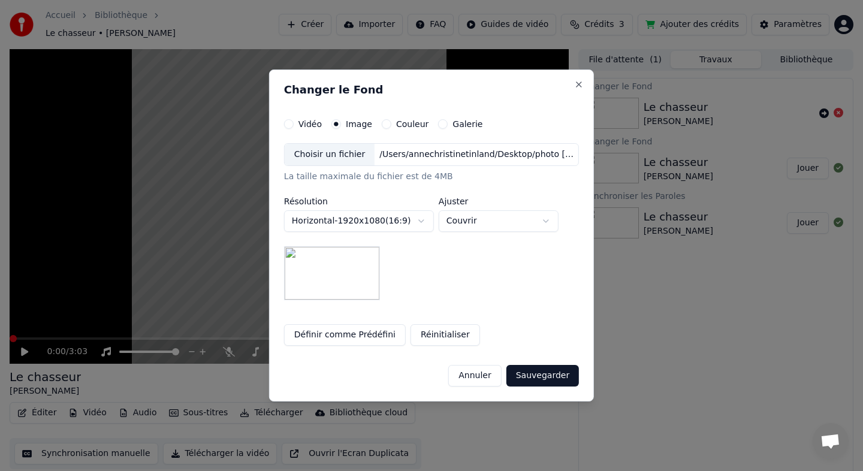
click at [546, 367] on button "Sauvegarder" at bounding box center [542, 376] width 73 height 22
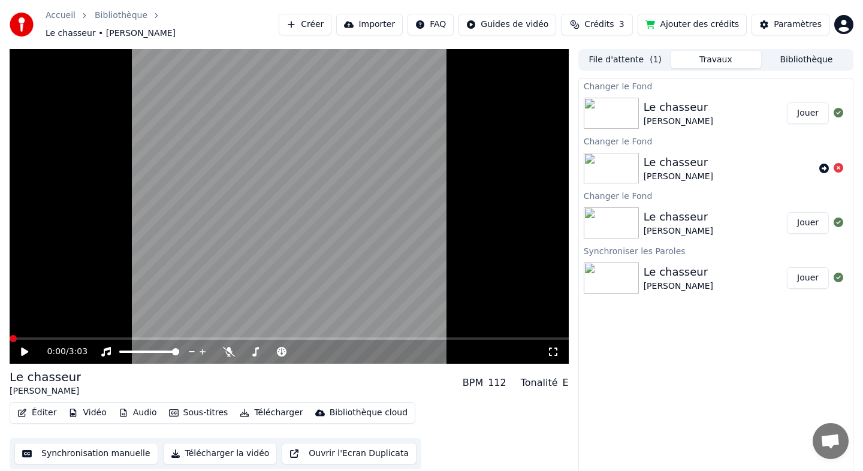
click at [811, 107] on button "Jouer" at bounding box center [808, 113] width 42 height 22
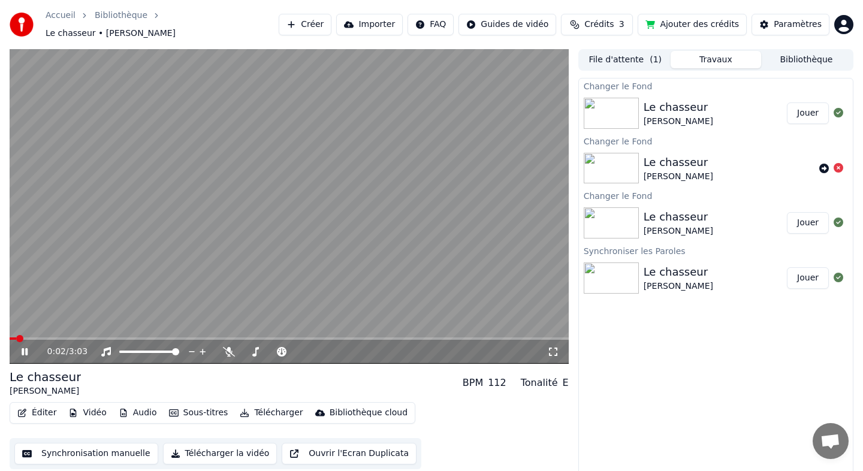
click at [551, 347] on icon at bounding box center [553, 352] width 12 height 10
click at [265, 407] on button "Télécharger" at bounding box center [271, 412] width 73 height 17
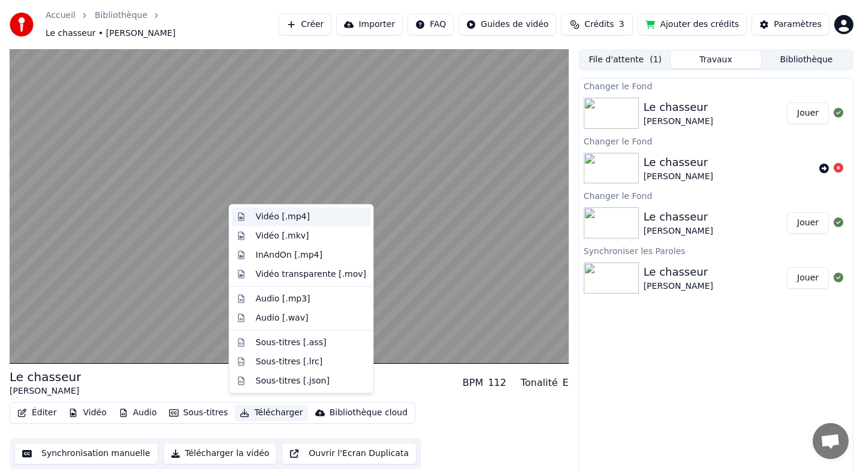
click at [300, 223] on div "Vidéo [.mp4]" at bounding box center [301, 216] width 139 height 19
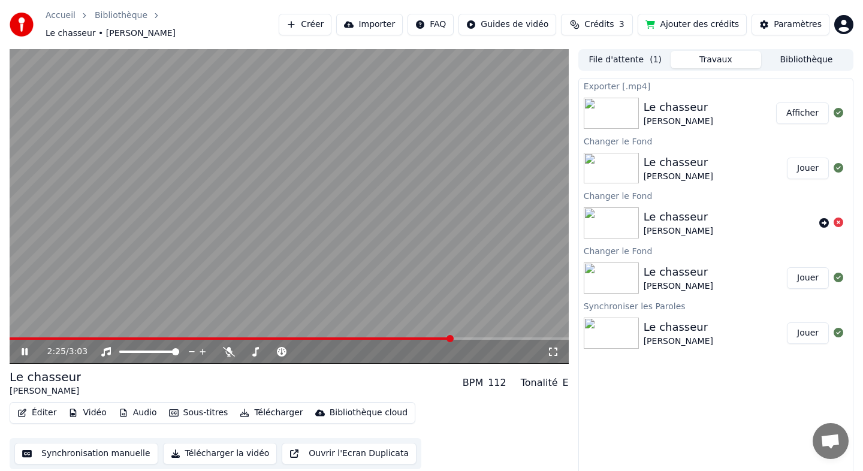
click at [805, 108] on button "Afficher" at bounding box center [802, 113] width 53 height 22
